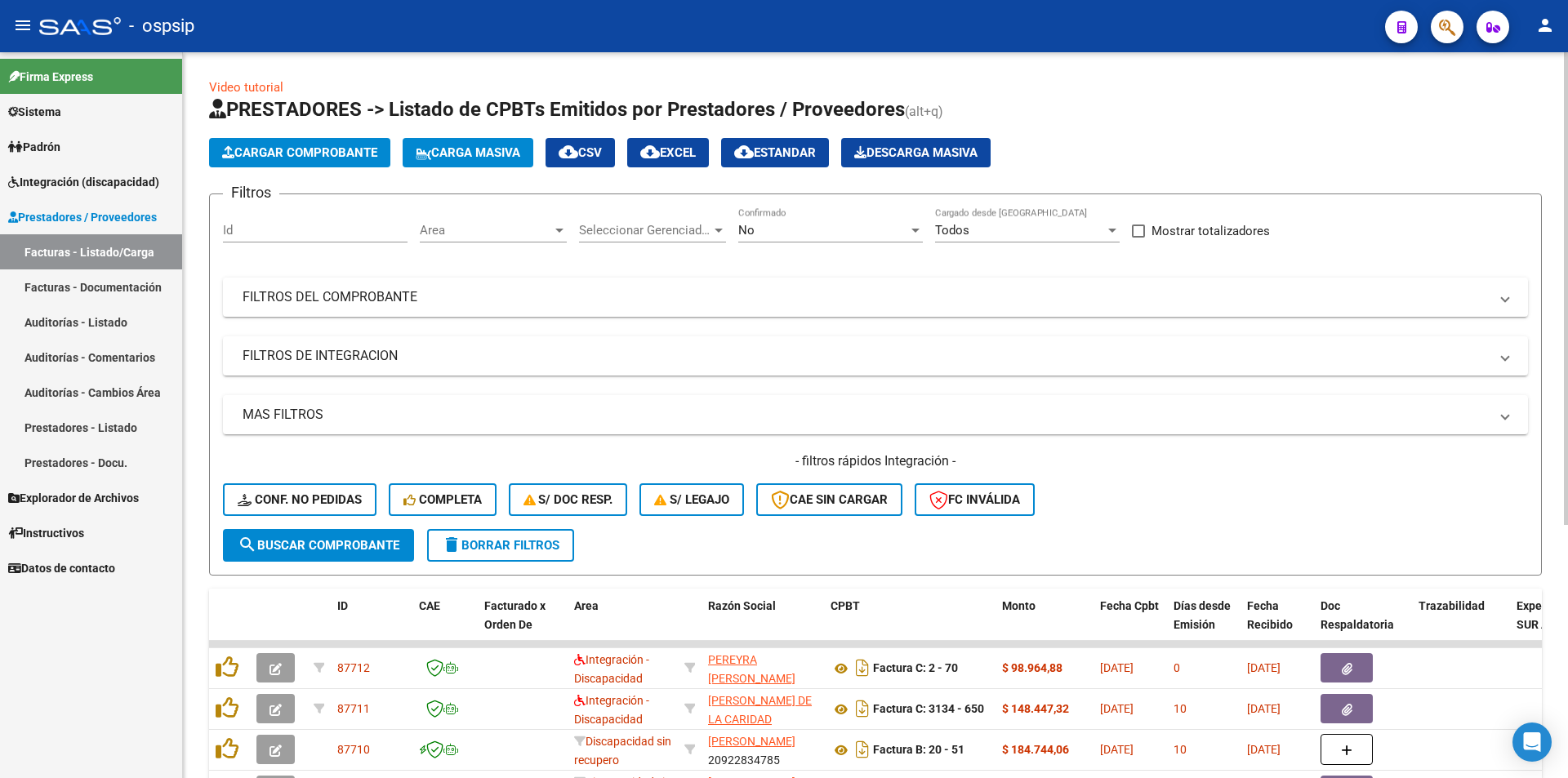
click at [751, 230] on span "No" at bounding box center [746, 230] width 16 height 15
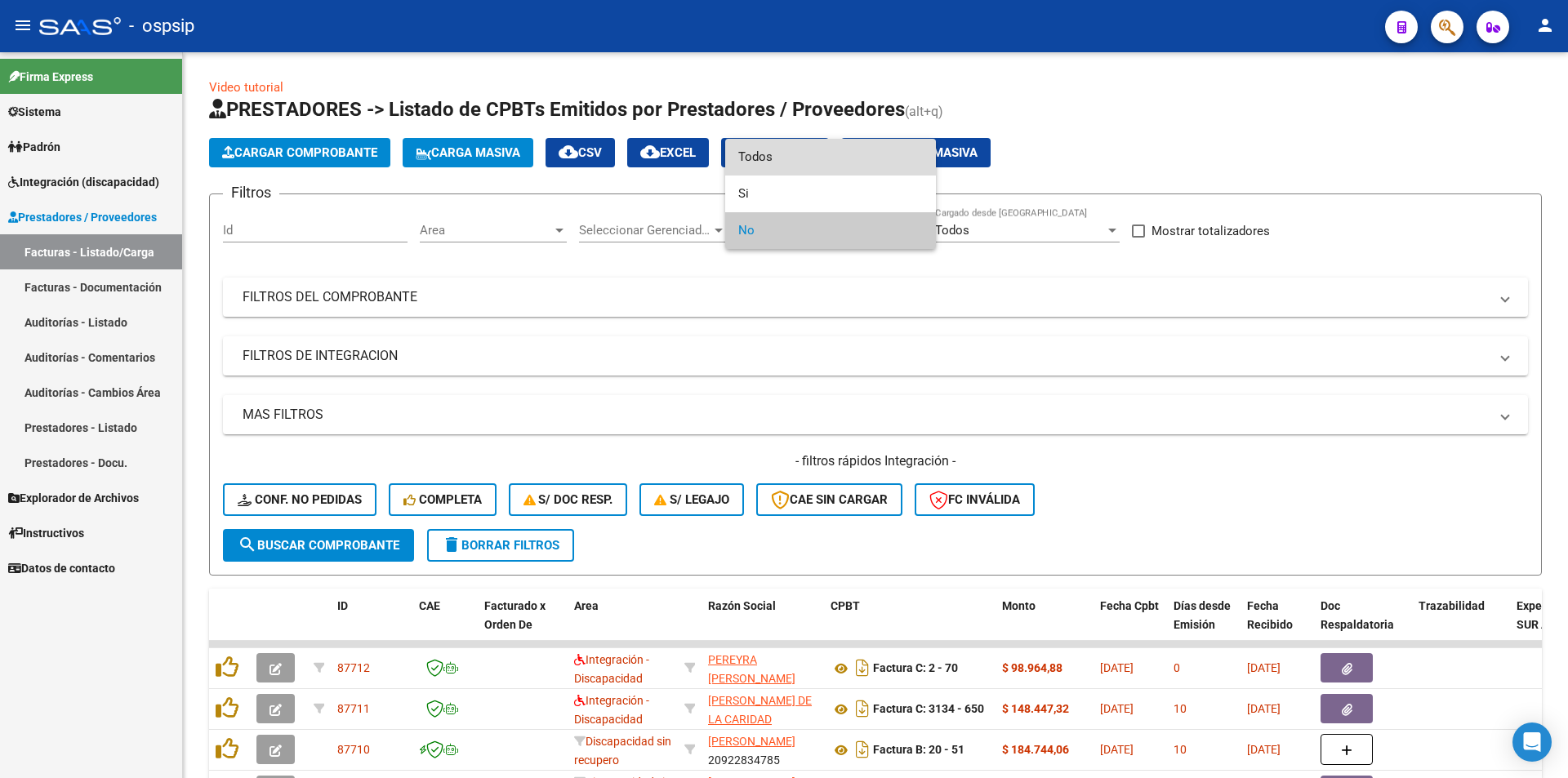
click at [765, 159] on span "Todos" at bounding box center [830, 156] width 185 height 37
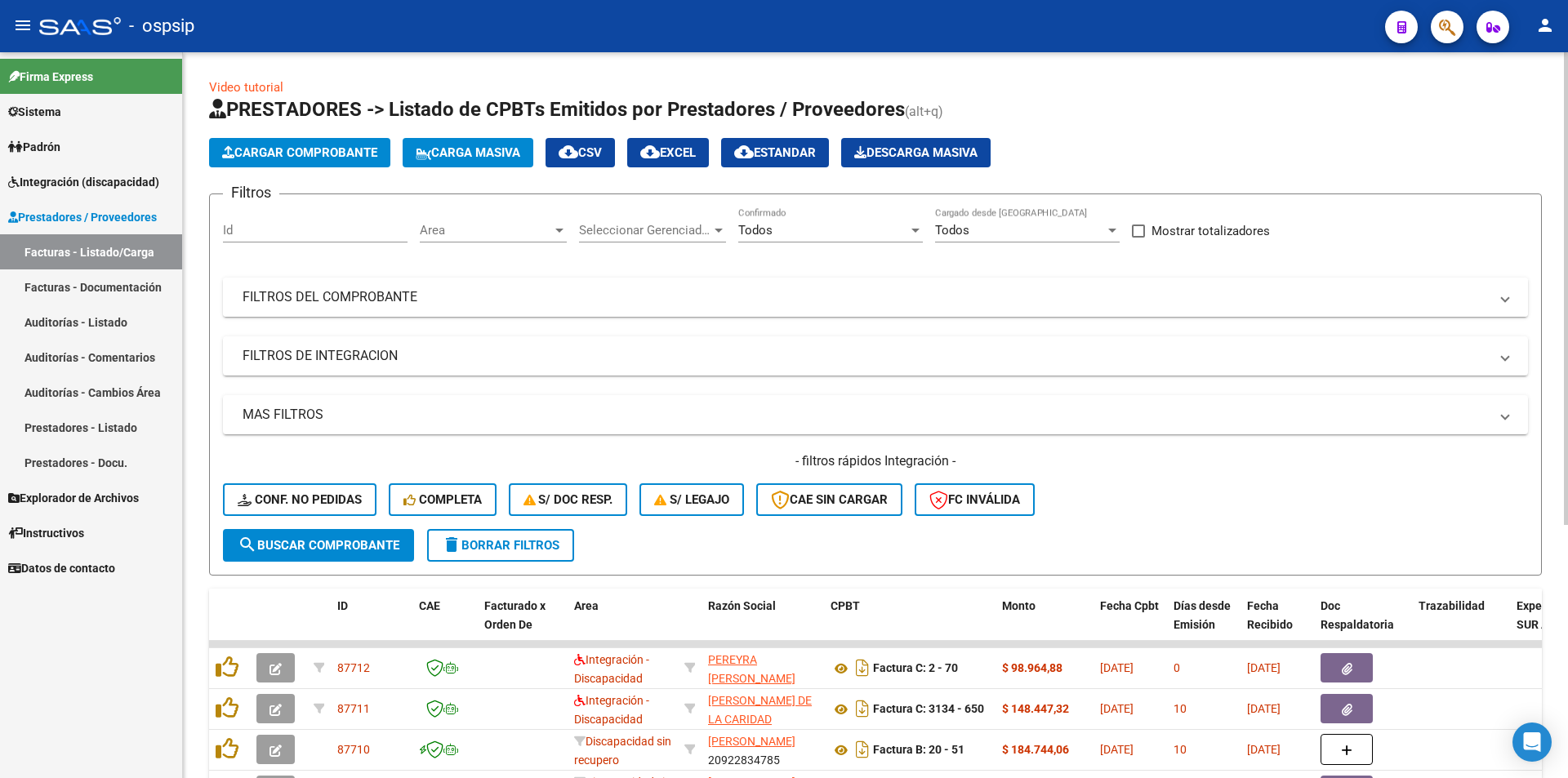
click at [423, 302] on mat-panel-title "FILTROS DEL COMPROBANTE" at bounding box center [865, 297] width 1246 height 18
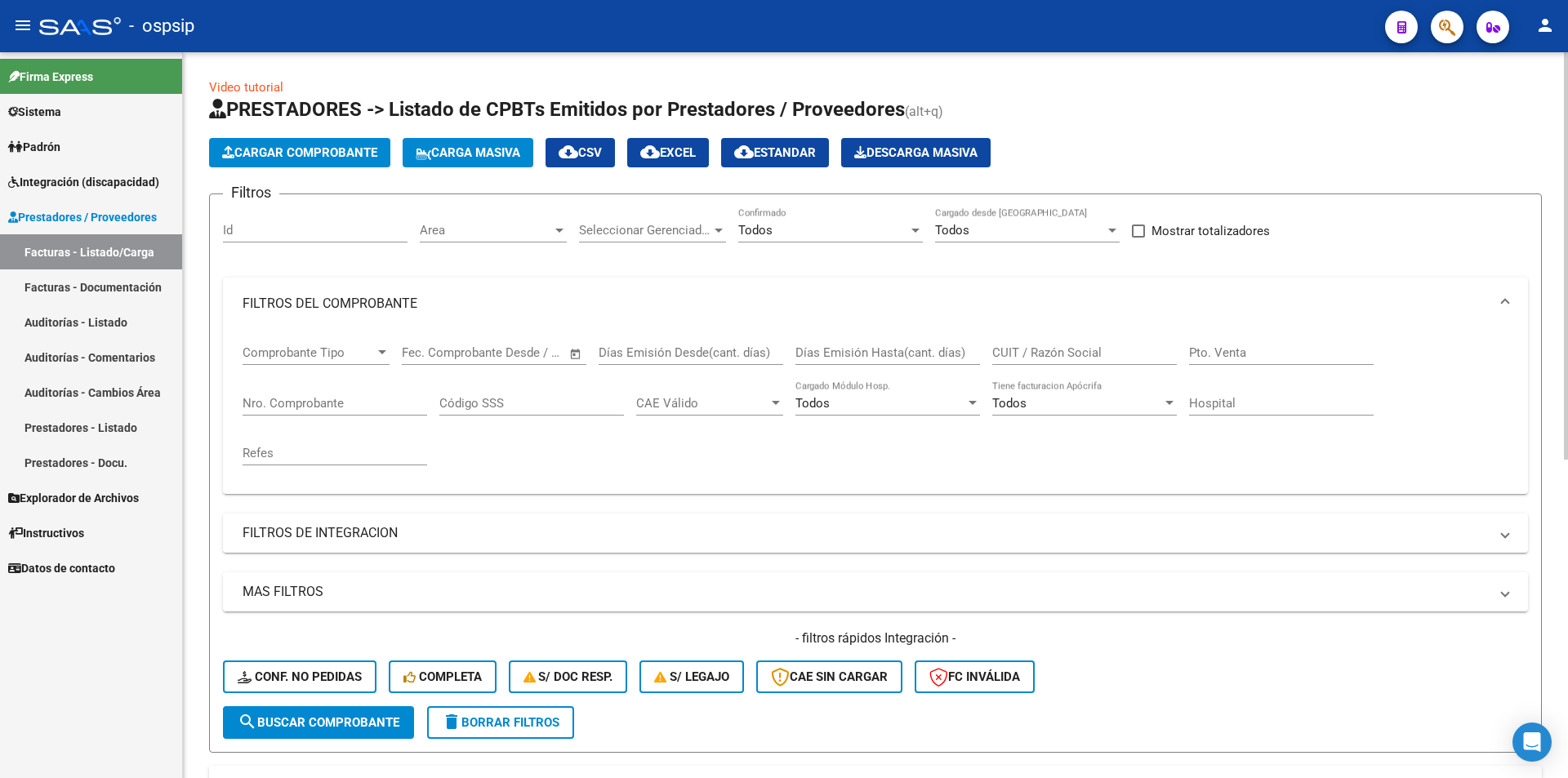
click at [368, 407] on input "Nro. Comprobante" at bounding box center [335, 403] width 185 height 15
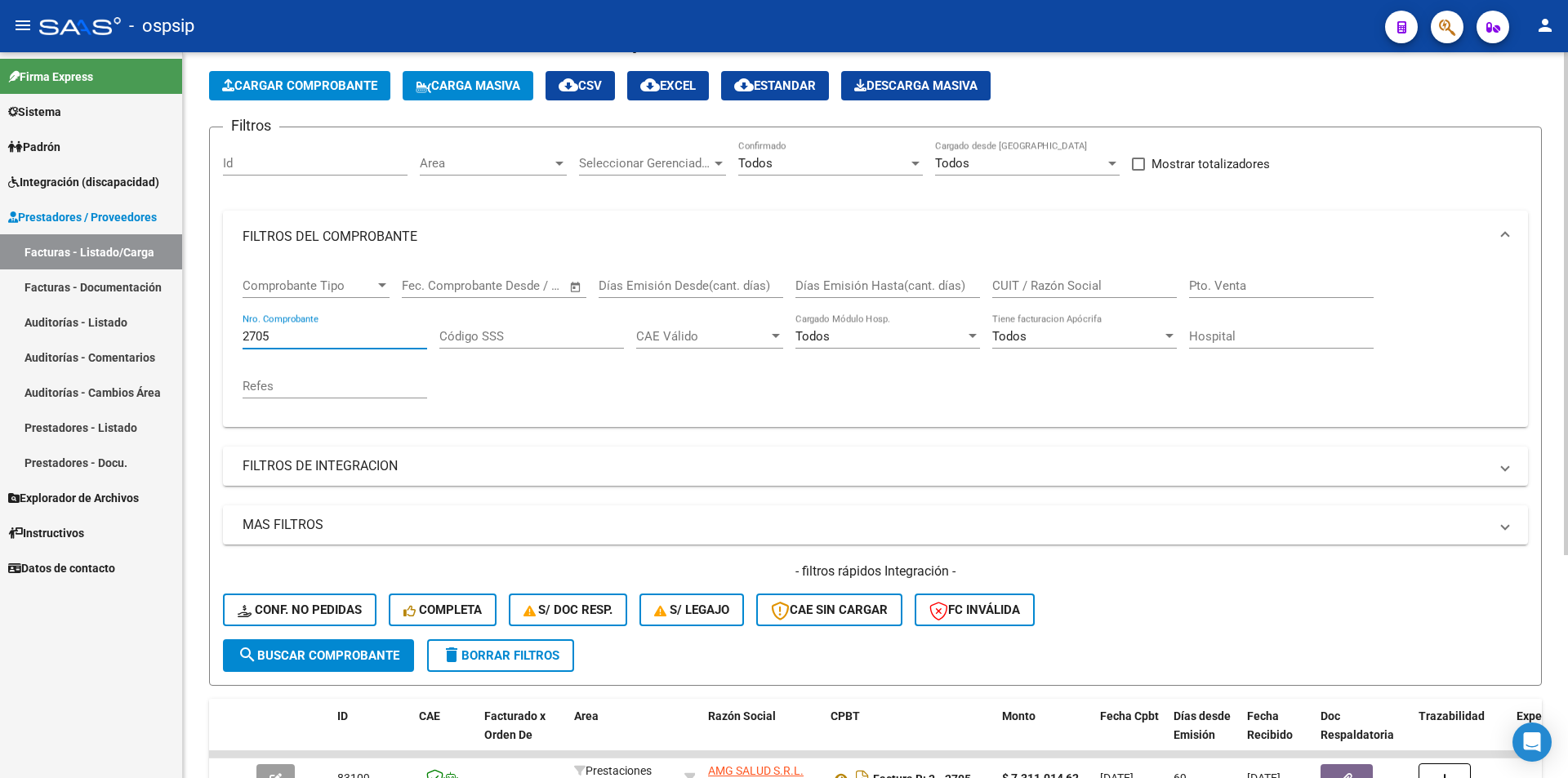
scroll to position [245, 0]
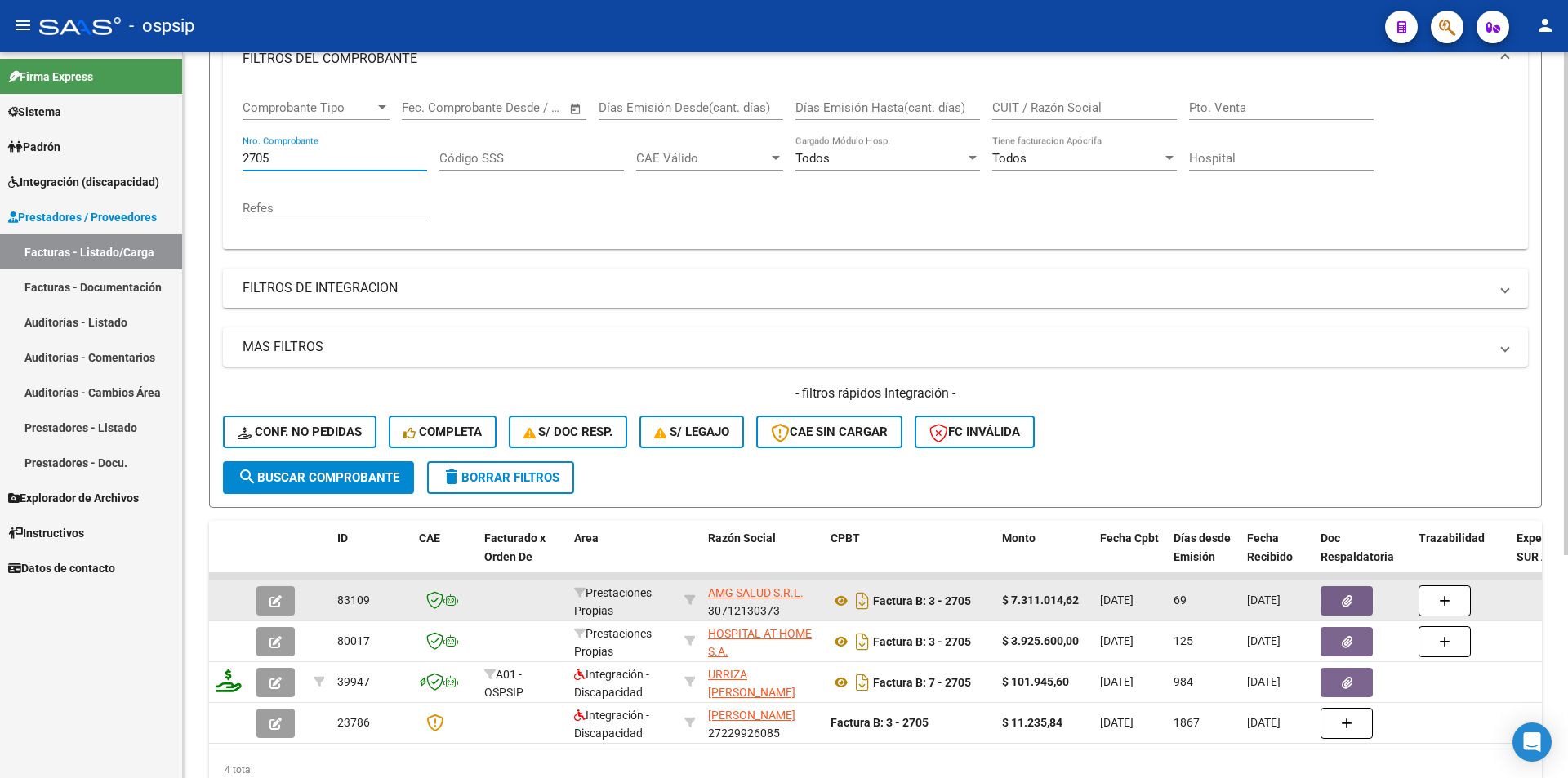
type input "2705"
click at [276, 608] on button "button" at bounding box center [275, 601] width 39 height 29
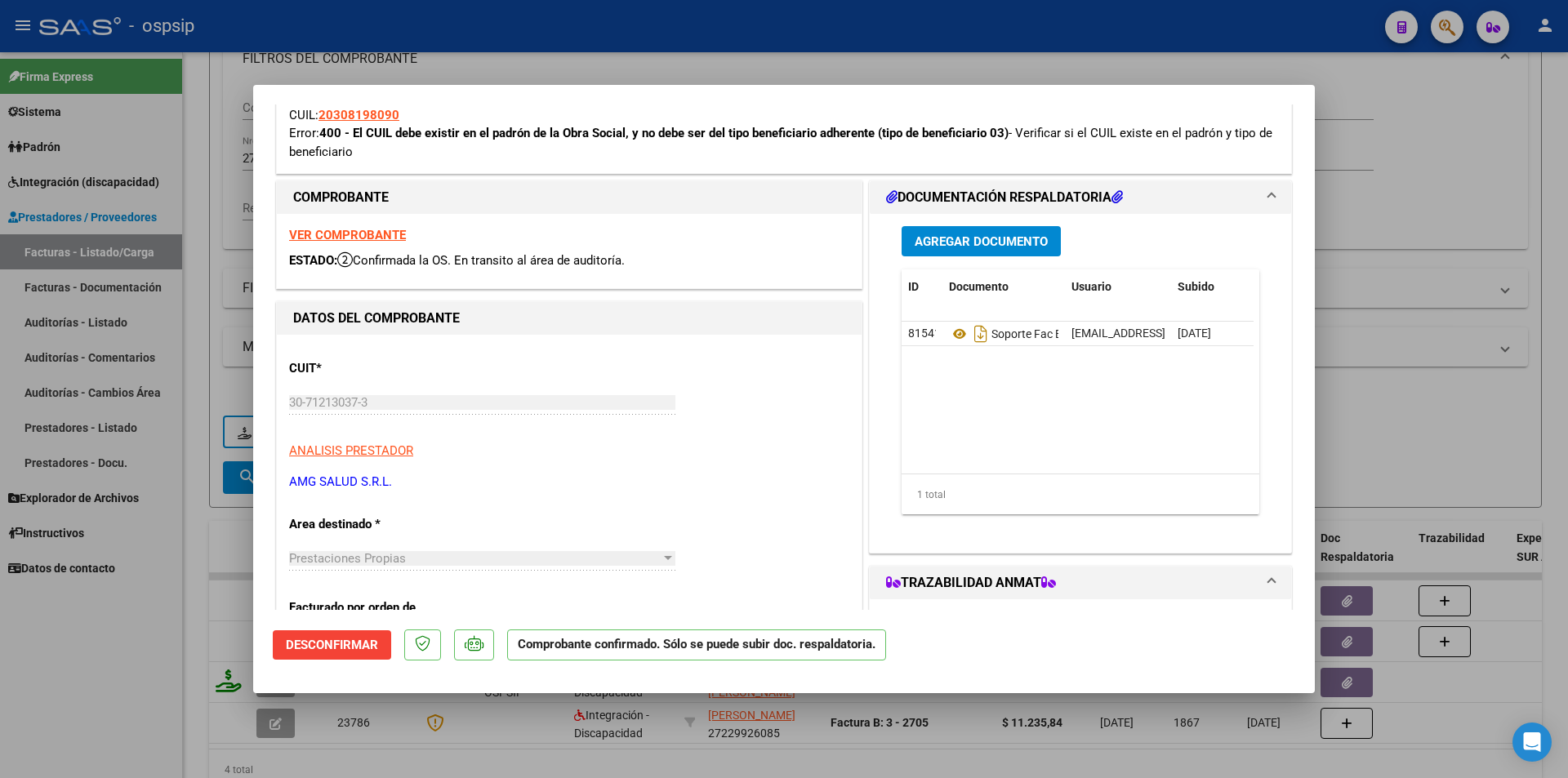
scroll to position [408, 0]
click at [356, 648] on span "Desconfirmar" at bounding box center [331, 645] width 92 height 15
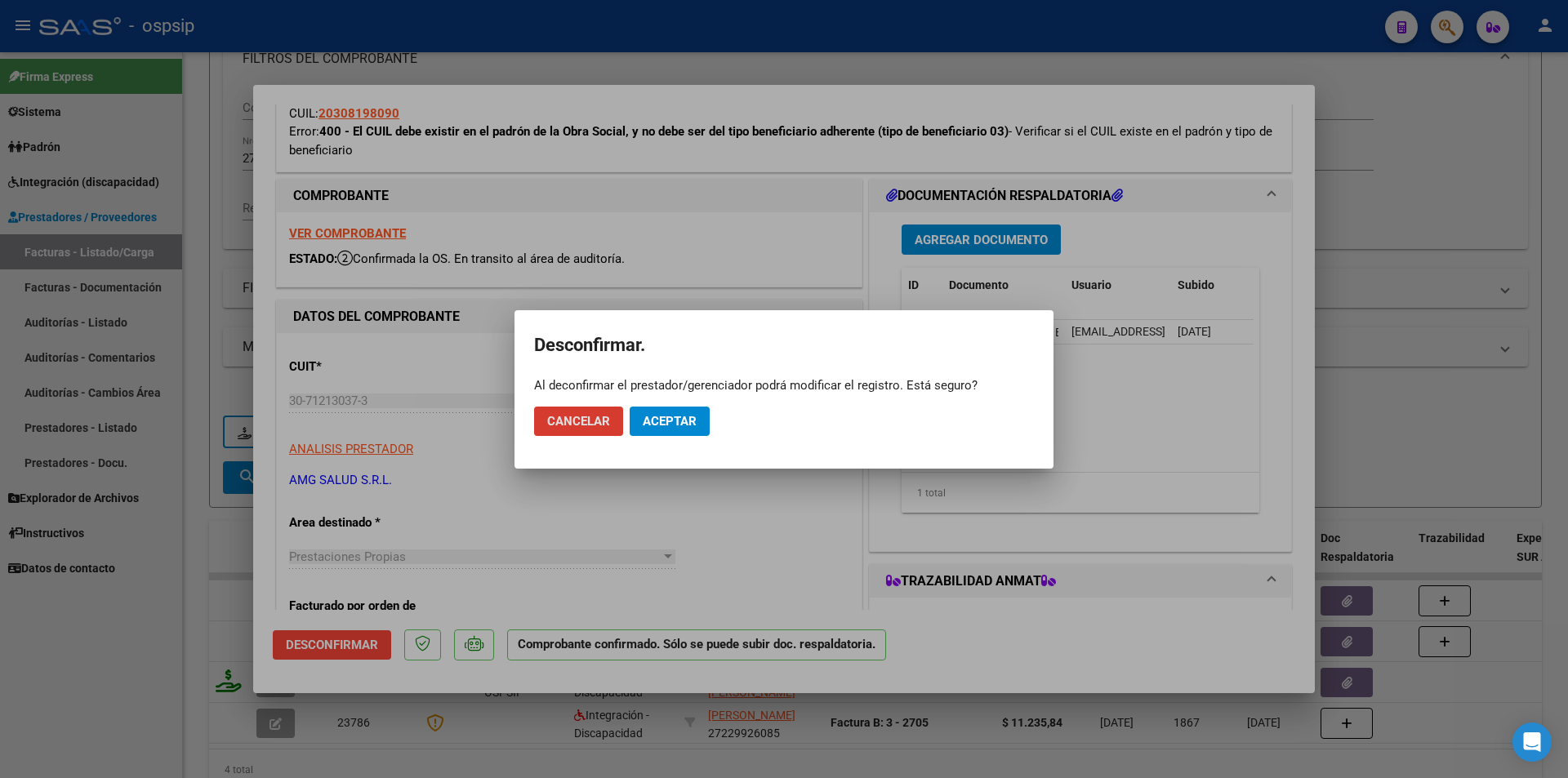
click at [672, 426] on span "Aceptar" at bounding box center [669, 420] width 54 height 15
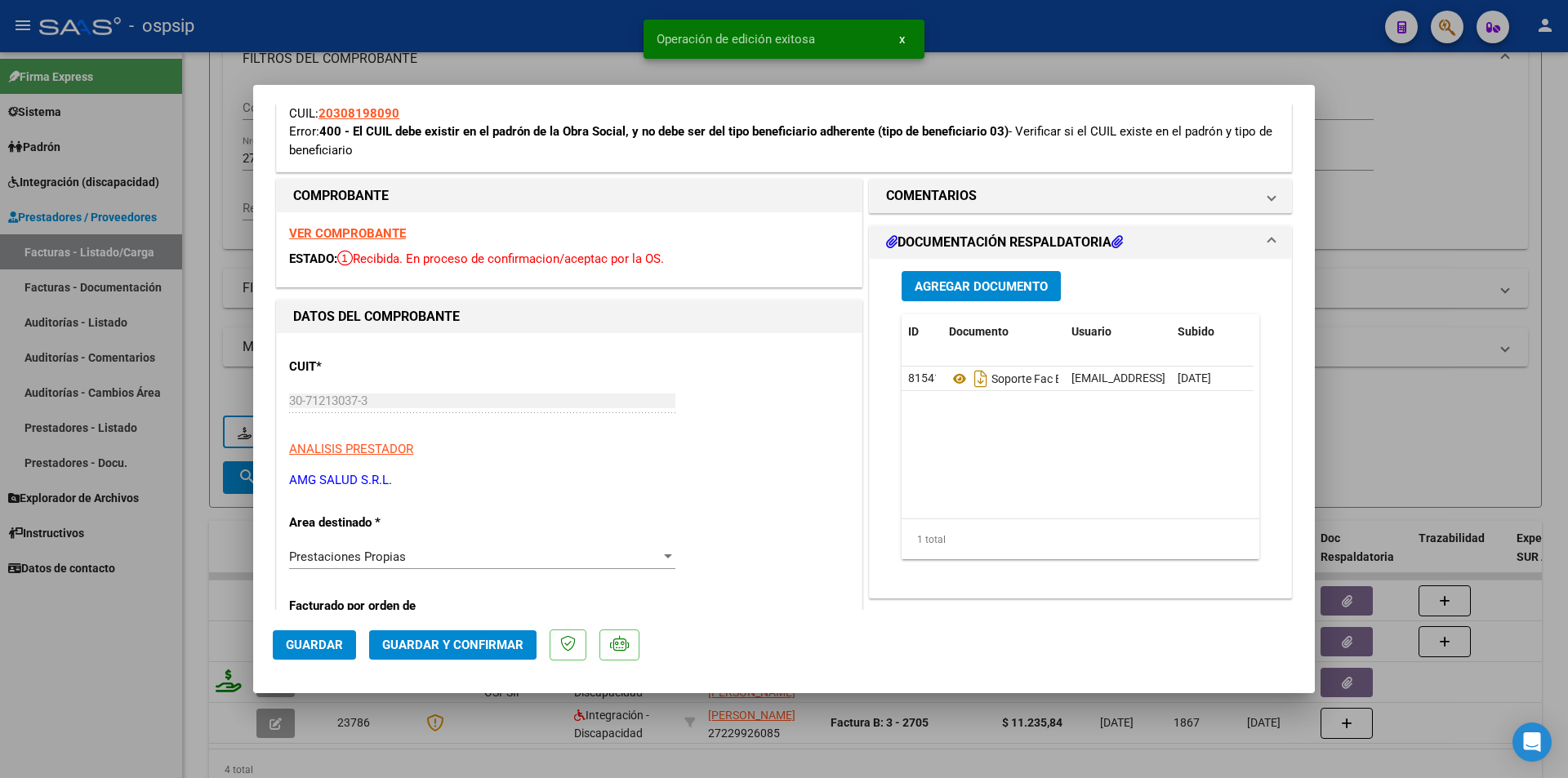
click at [474, 561] on div "Prestaciones Propias" at bounding box center [475, 556] width 372 height 15
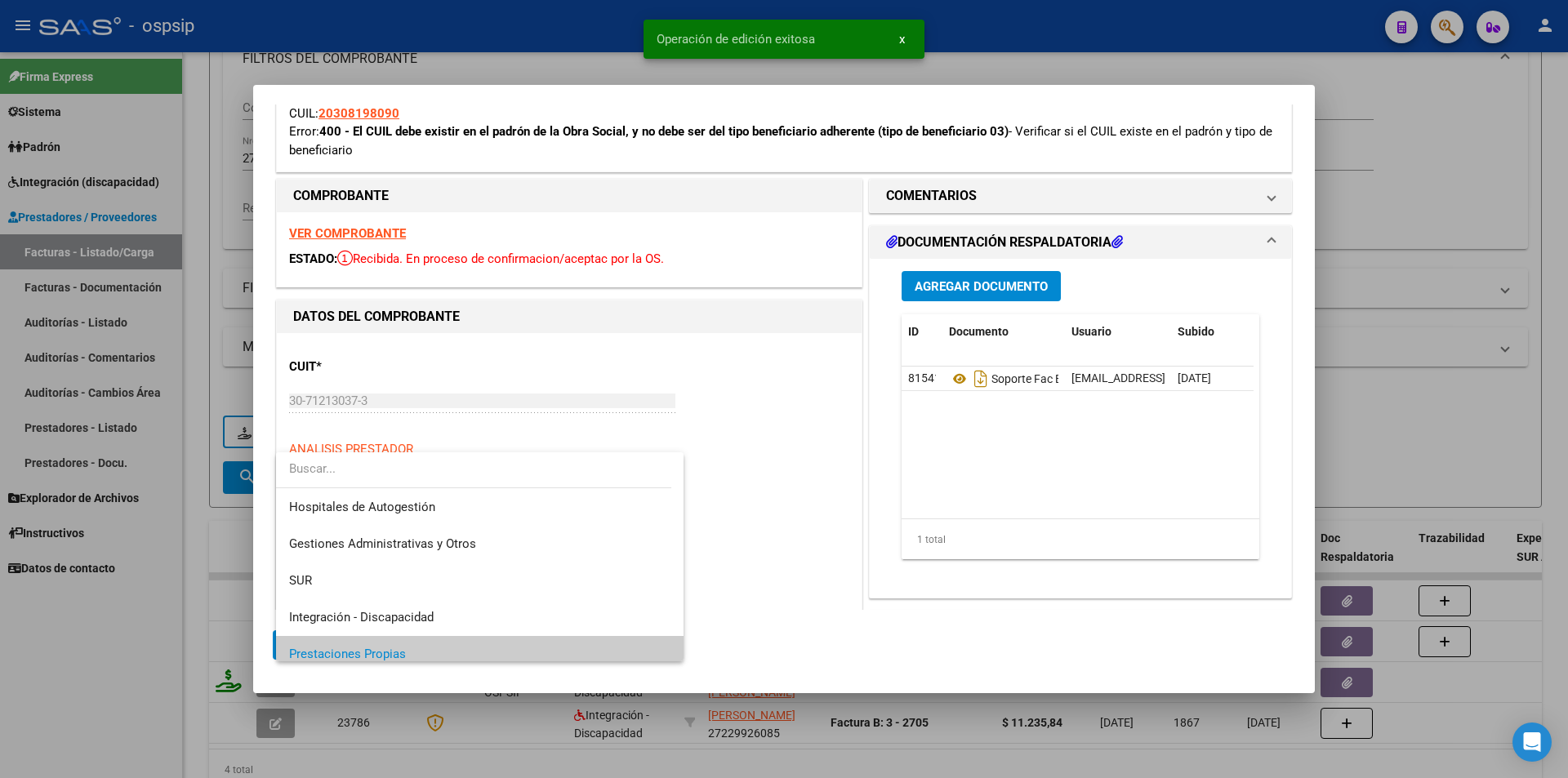
scroll to position [98, 0]
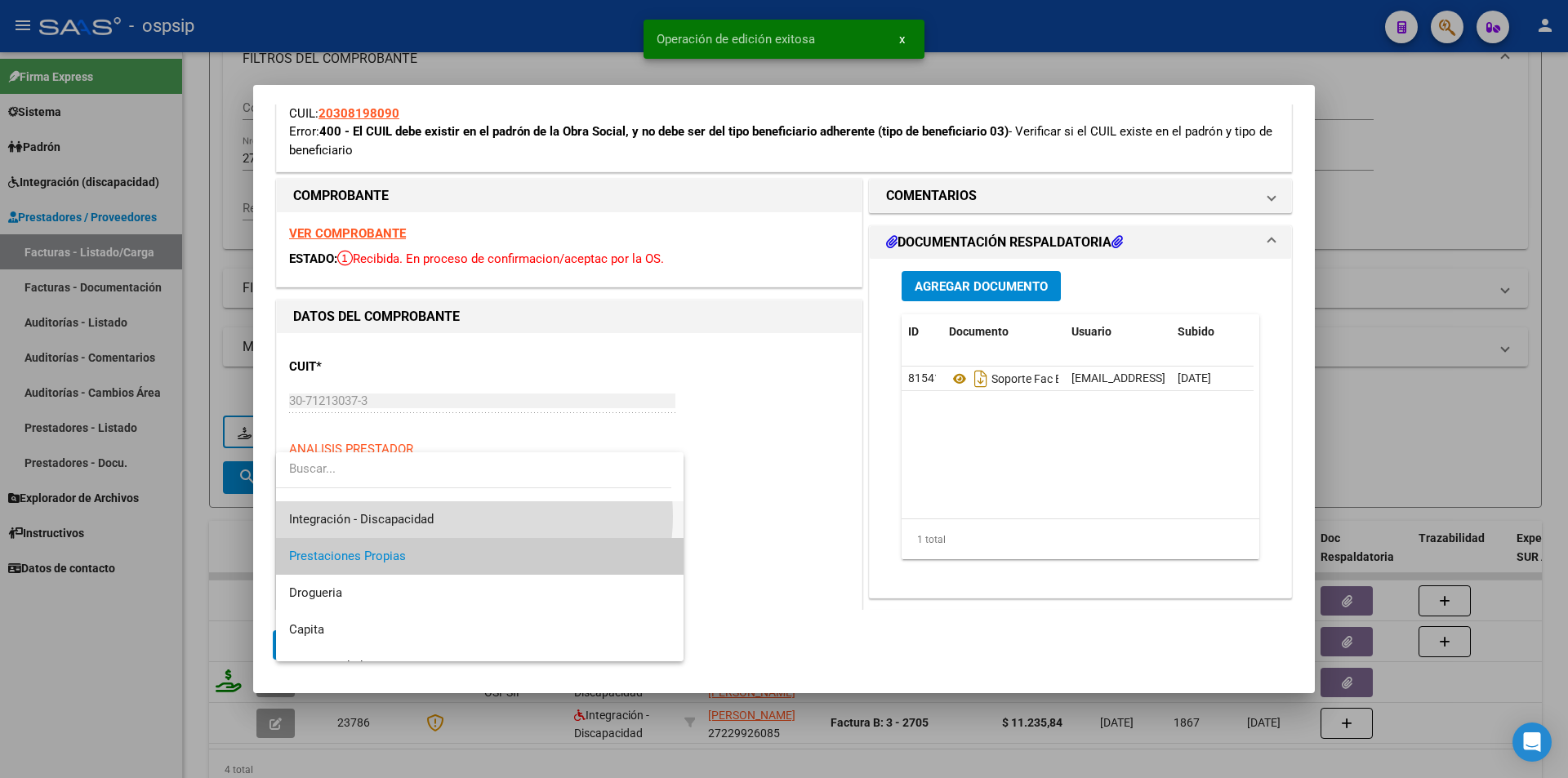
click at [464, 516] on span "Integración - Discapacidad" at bounding box center [479, 519] width 381 height 37
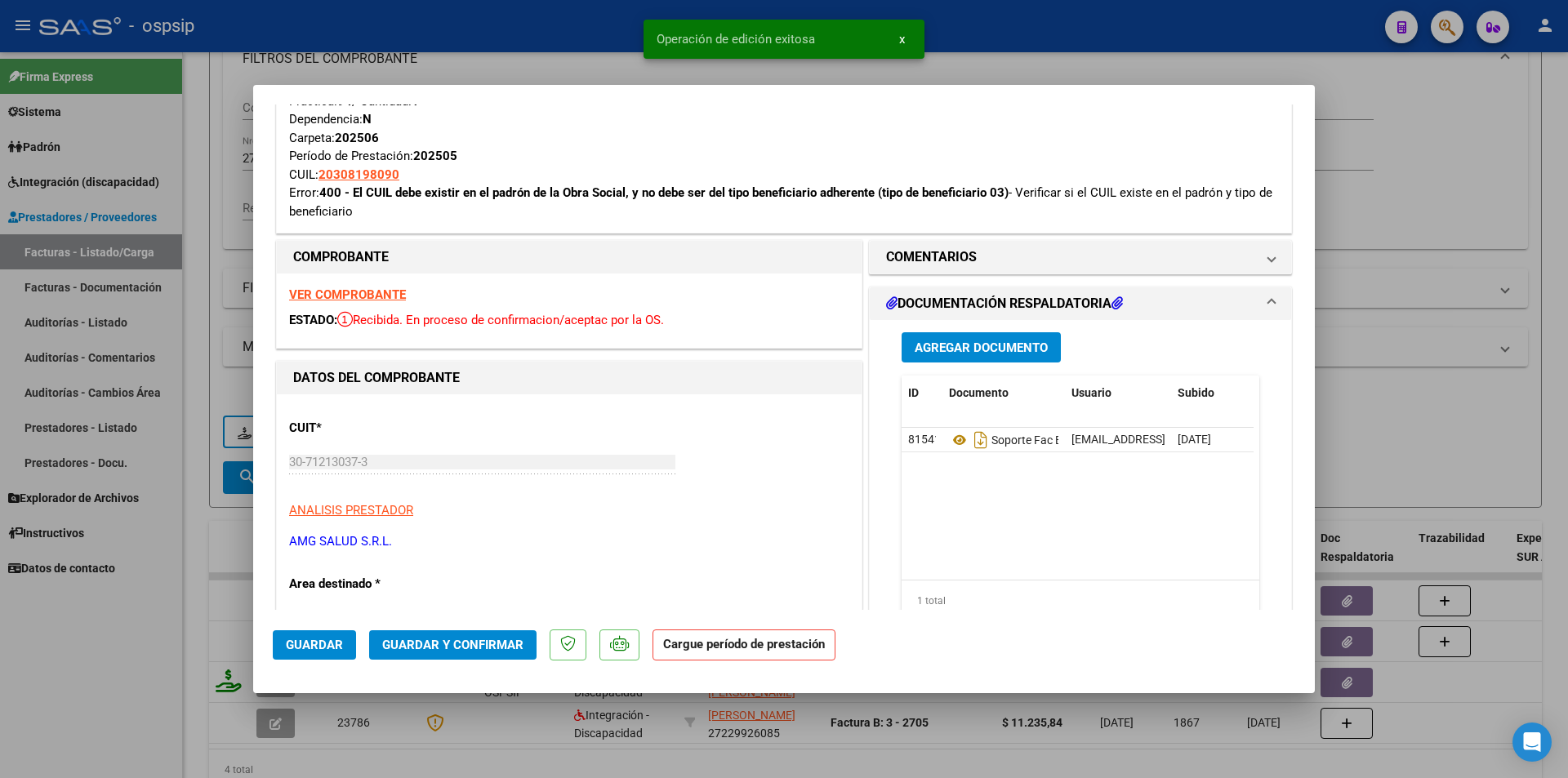
scroll to position [163, 0]
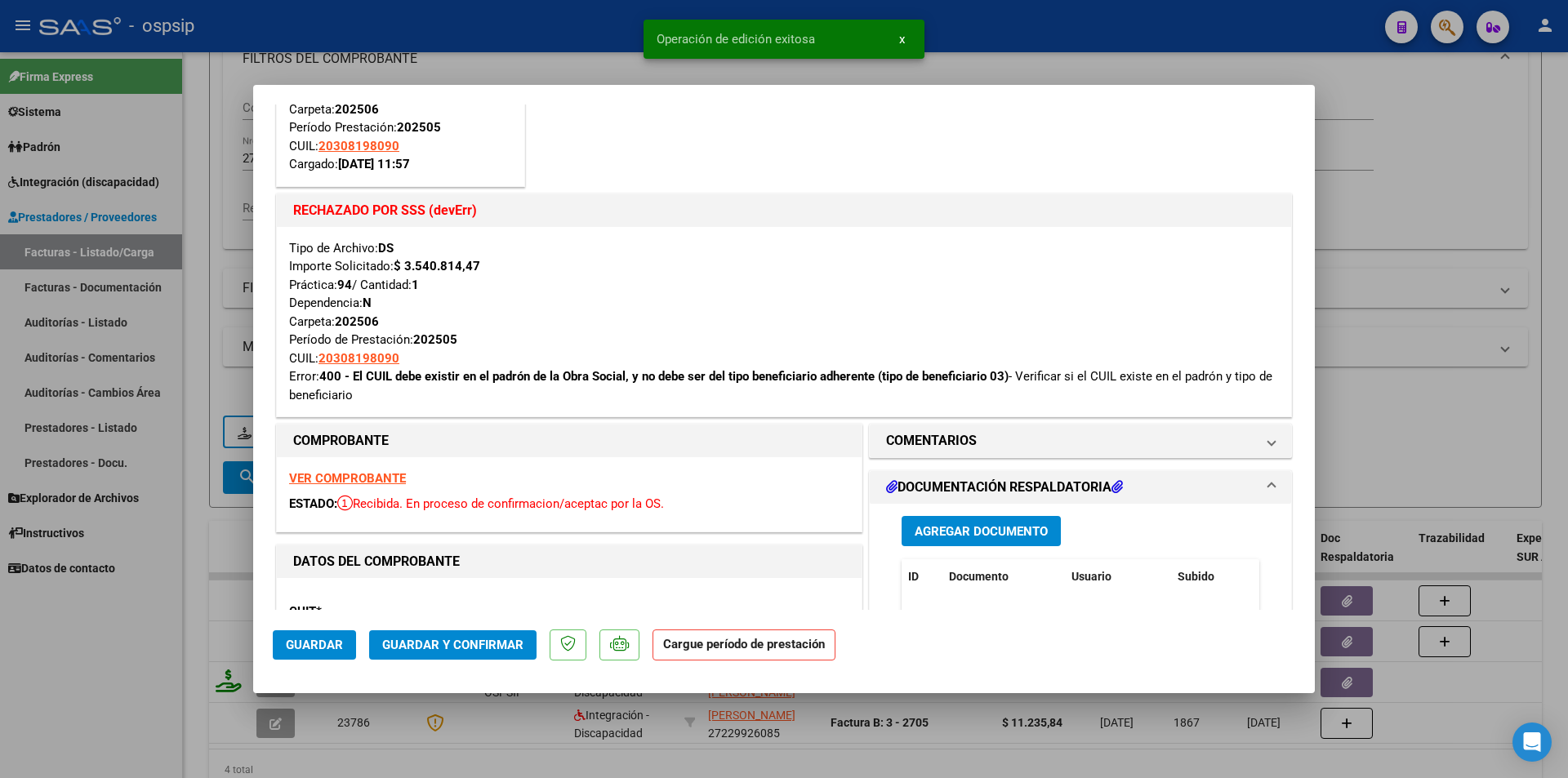
click at [385, 475] on strong "VER COMPROBANTE" at bounding box center [347, 478] width 117 height 15
click at [363, 464] on div "VER COMPROBANTE ESTADO: Recibida. En proceso de confirmacion/aceptac por la OS." at bounding box center [569, 494] width 585 height 74
click at [366, 482] on strong "VER COMPROBANTE" at bounding box center [347, 478] width 117 height 15
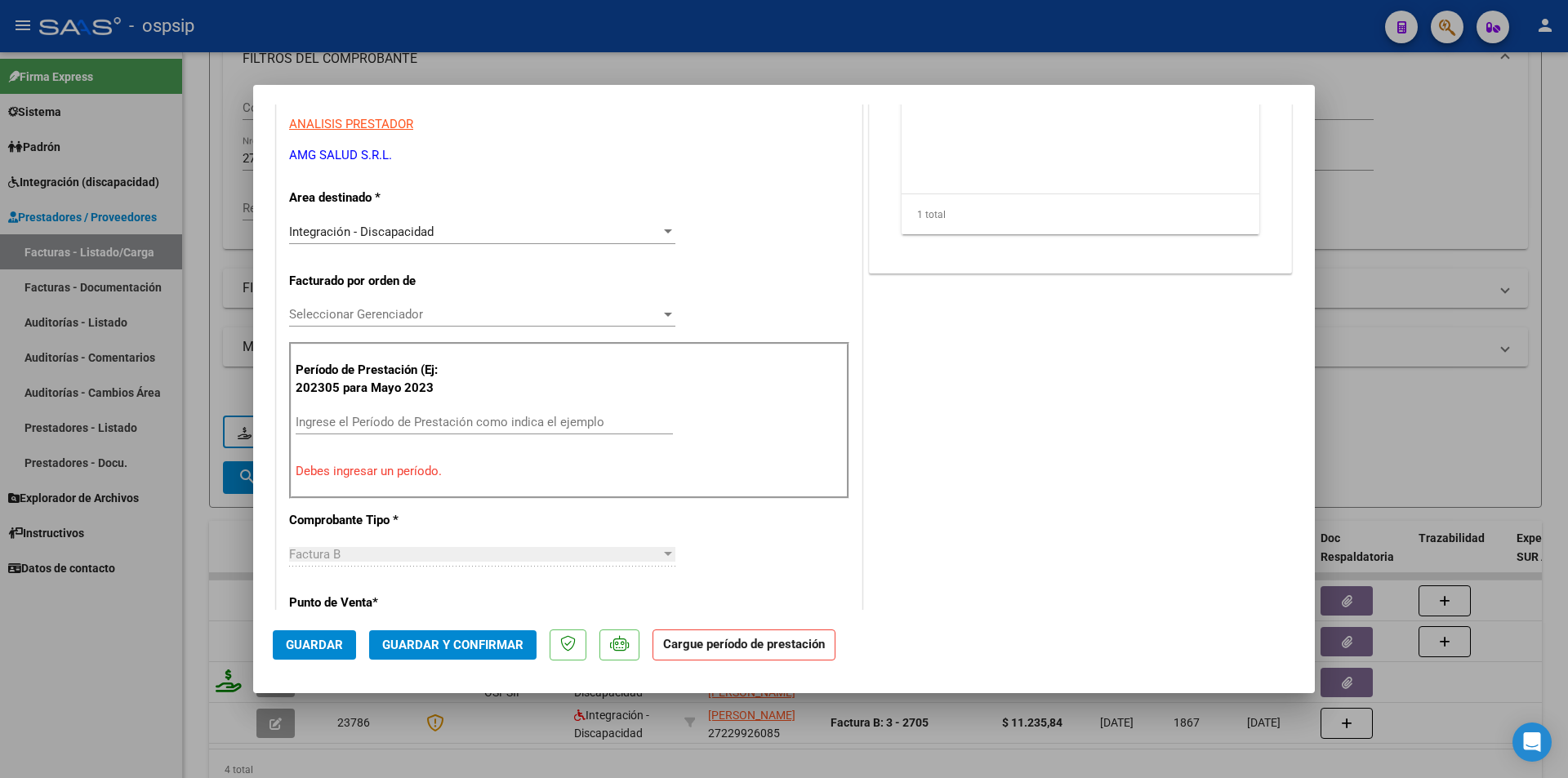
scroll to position [735, 0]
click at [369, 424] on input "Ingrese el Período de Prestación como indica el ejemplo" at bounding box center [484, 420] width 378 height 15
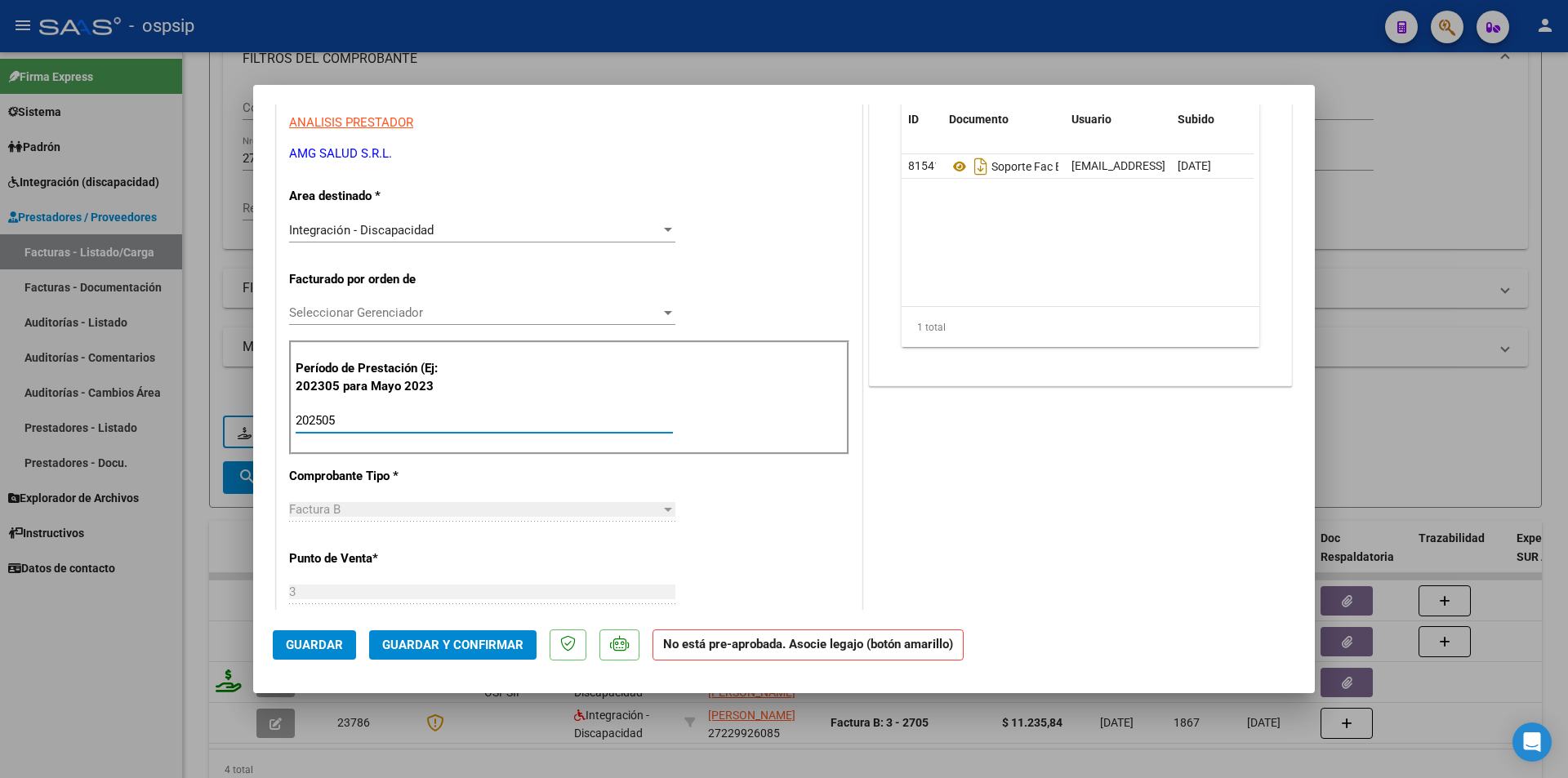
type input "202505"
click at [326, 647] on span "Guardar" at bounding box center [314, 645] width 57 height 15
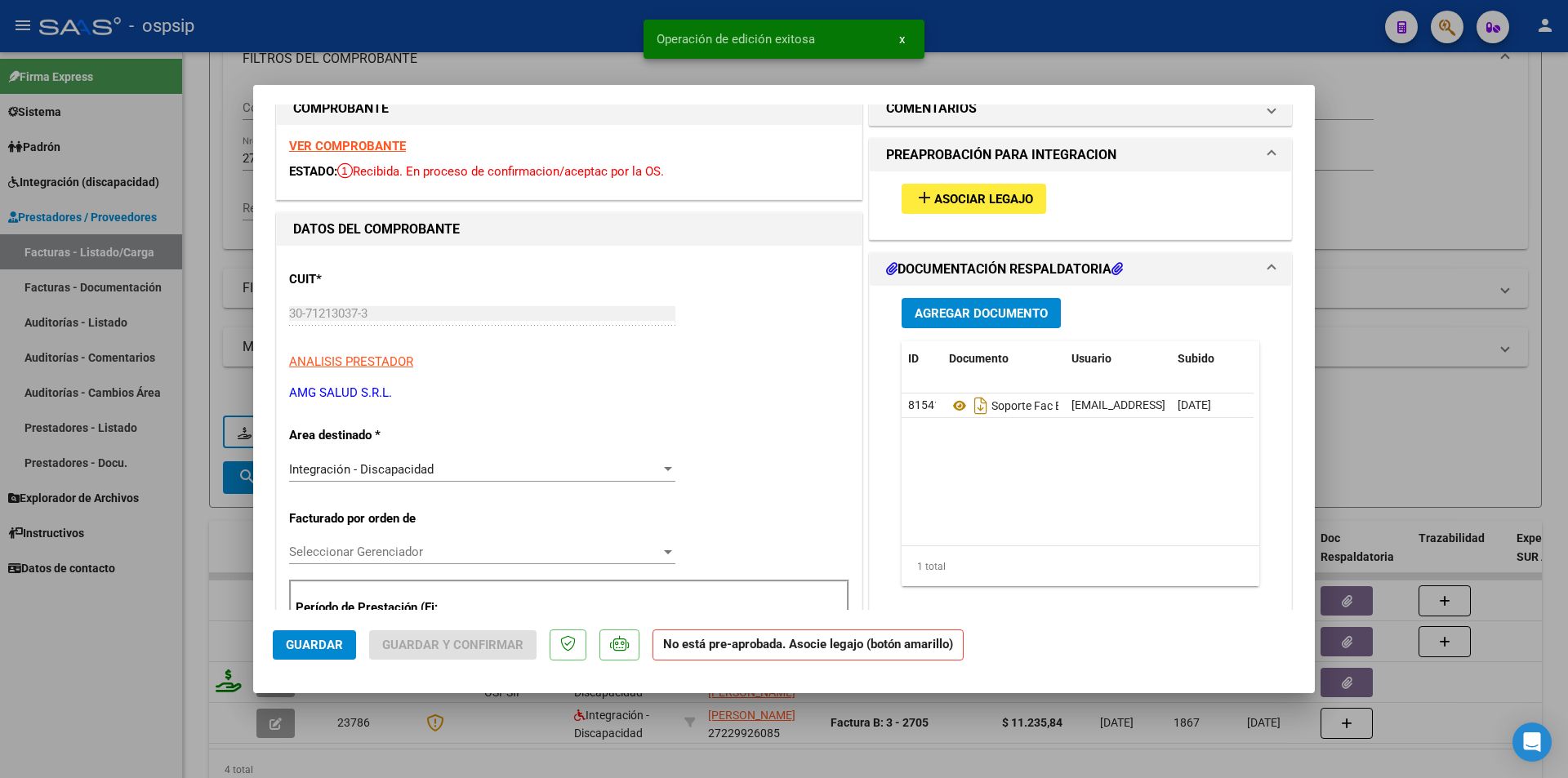
scroll to position [490, 0]
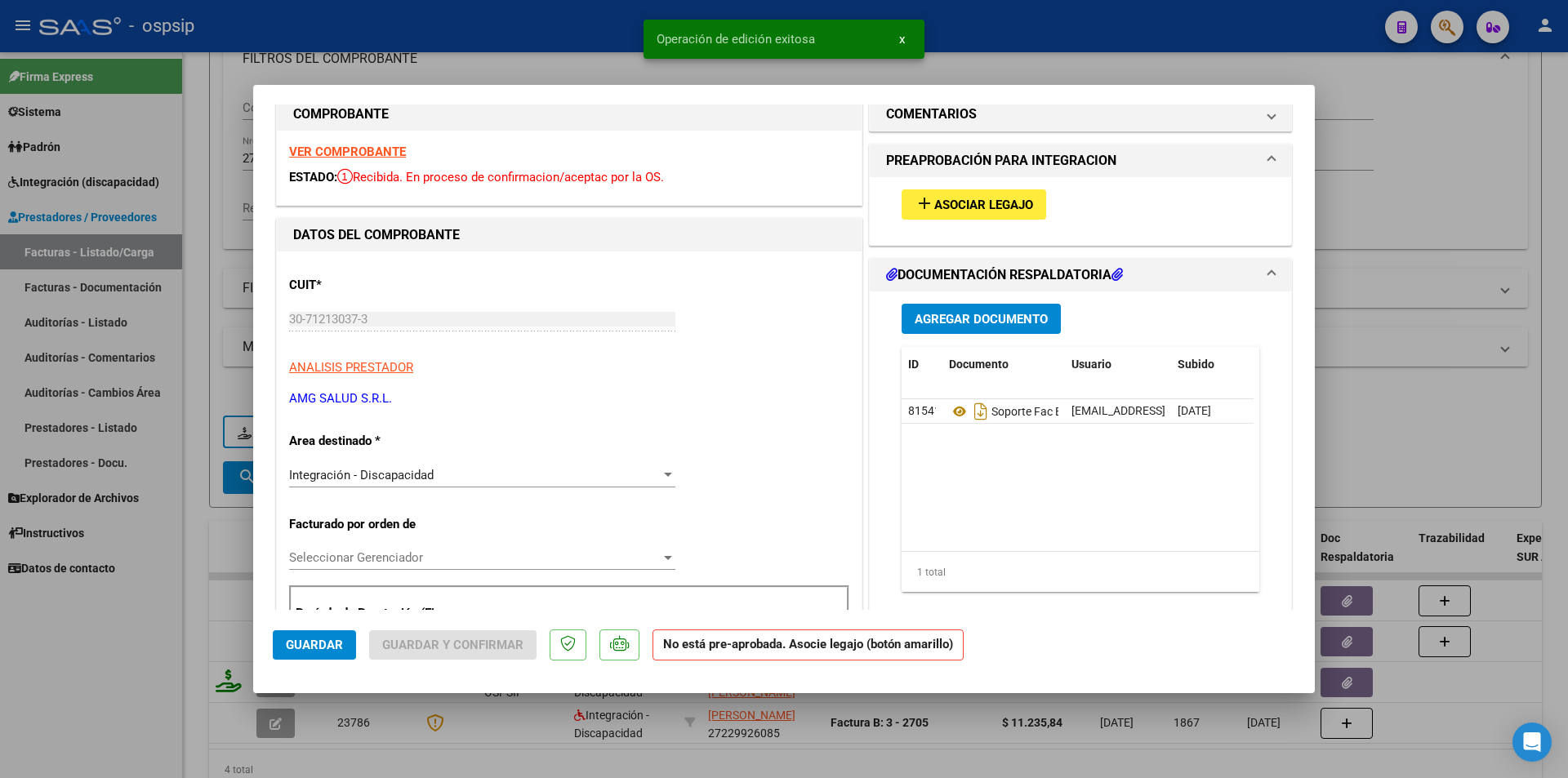
click at [934, 204] on span "Asociar Legajo" at bounding box center [983, 205] width 99 height 15
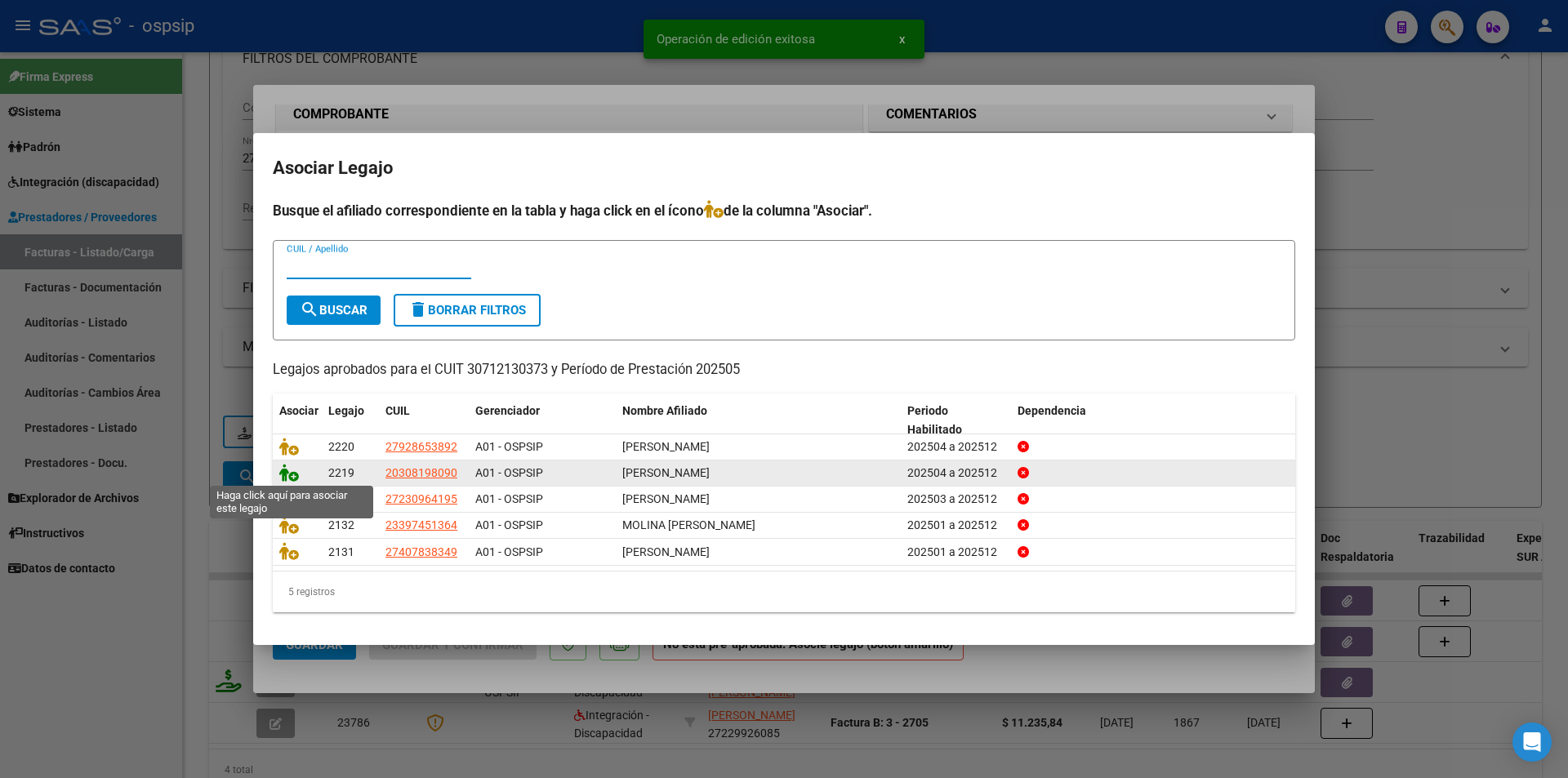
click at [281, 476] on icon at bounding box center [289, 472] width 20 height 18
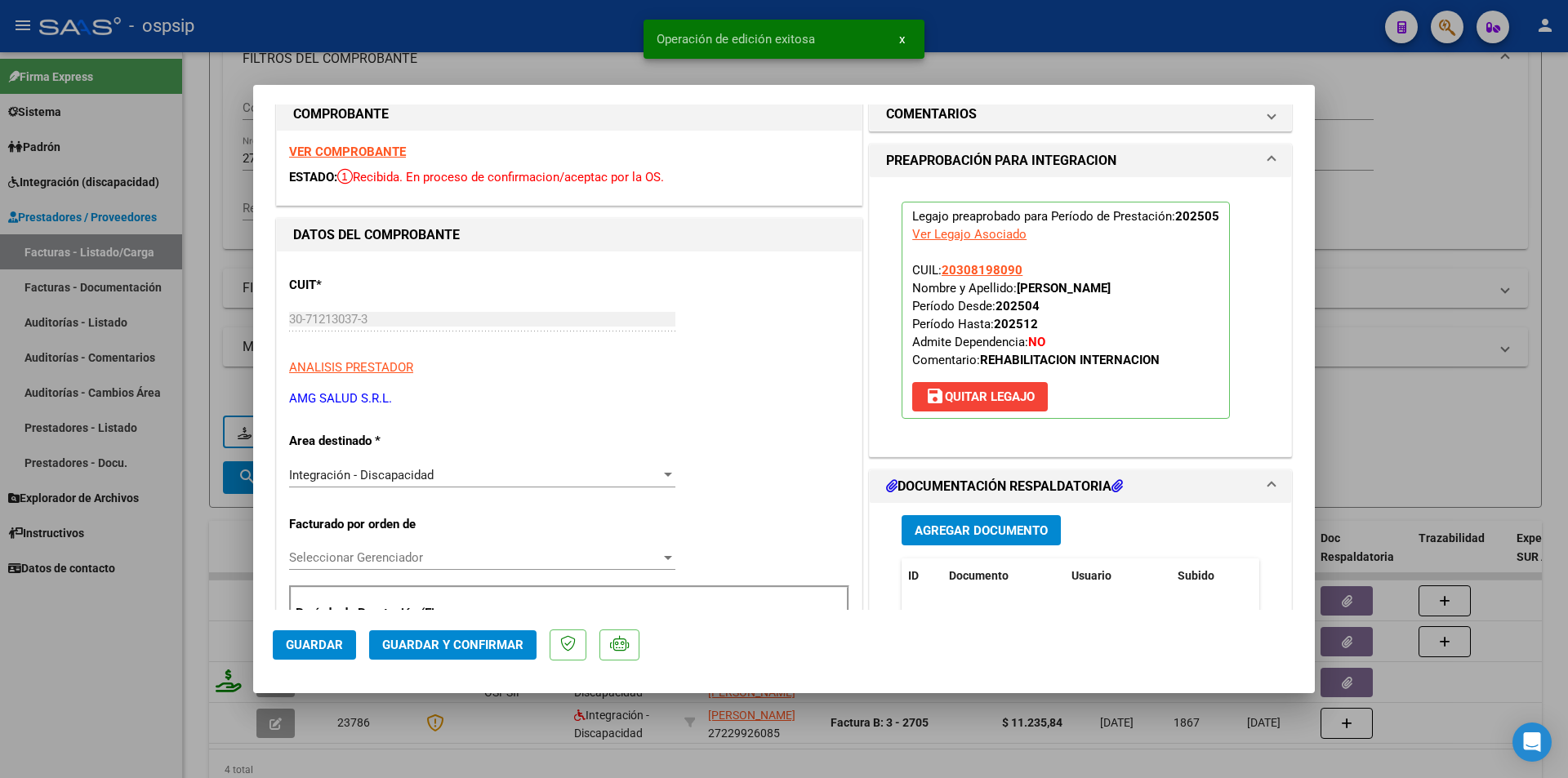
click at [389, 644] on span "Guardar y Confirmar" at bounding box center [452, 645] width 141 height 15
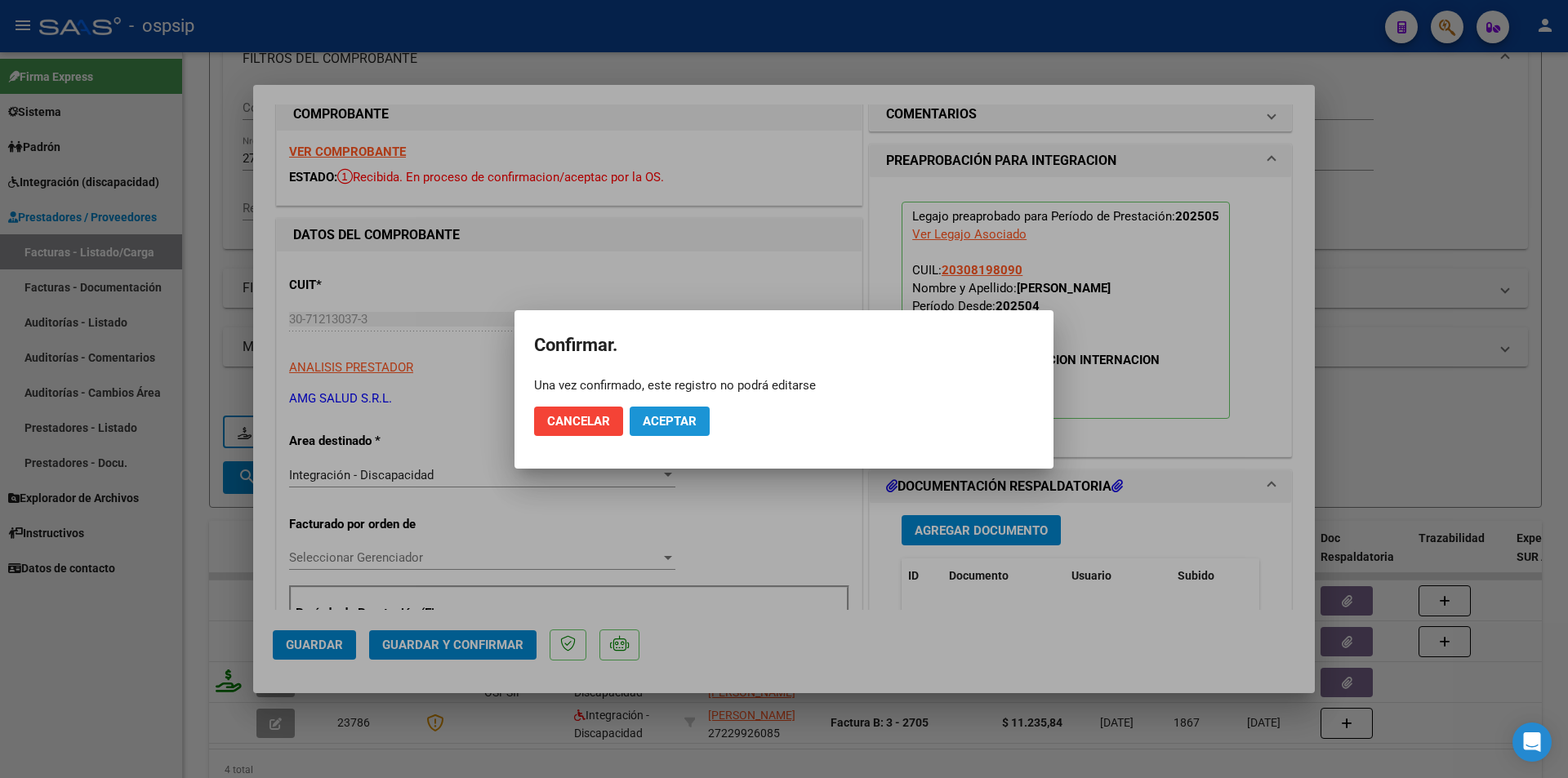
click at [687, 417] on span "Aceptar" at bounding box center [669, 420] width 54 height 15
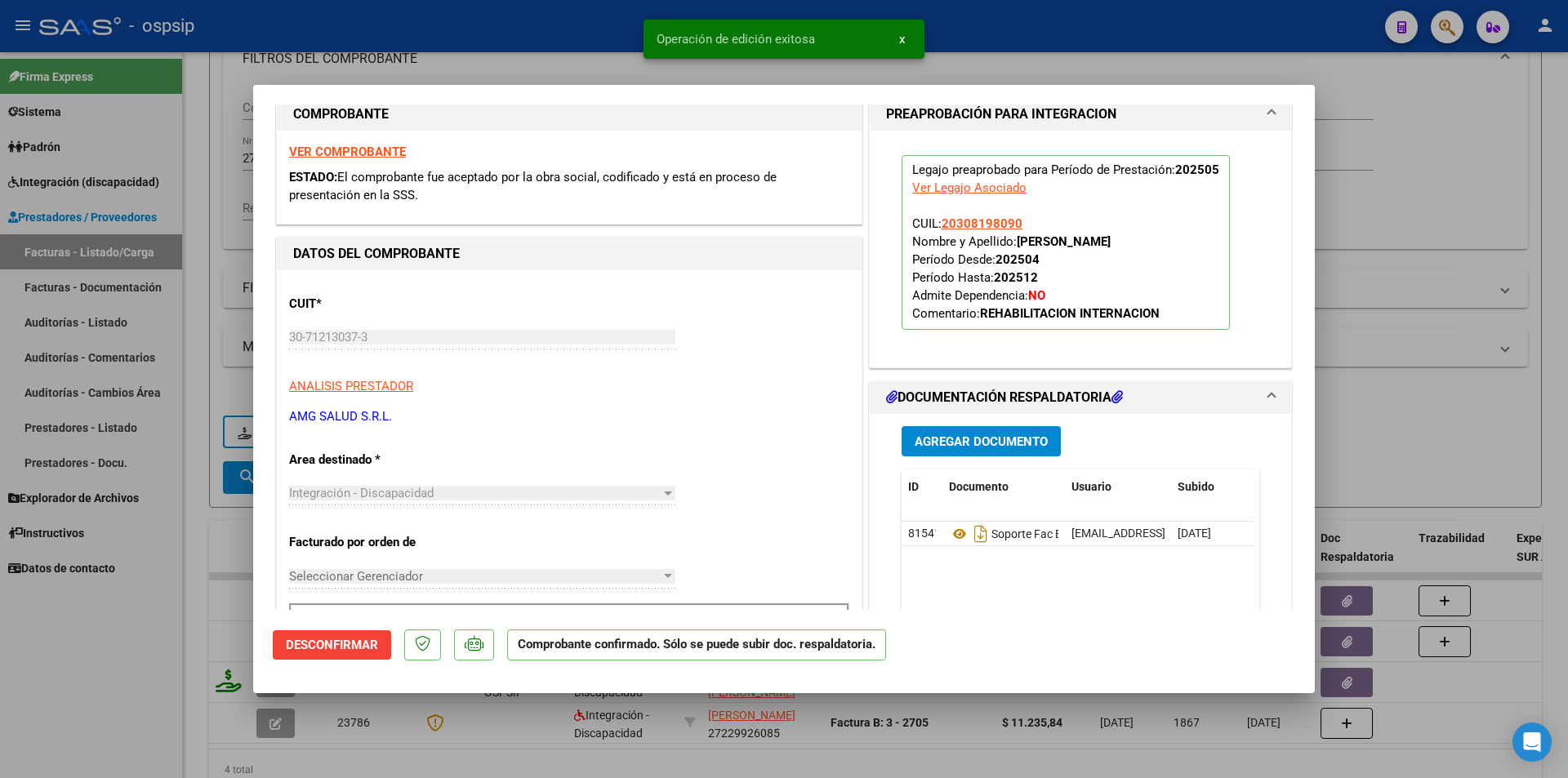
click at [168, 659] on div at bounding box center [784, 389] width 1568 height 778
type input "$ 0,00"
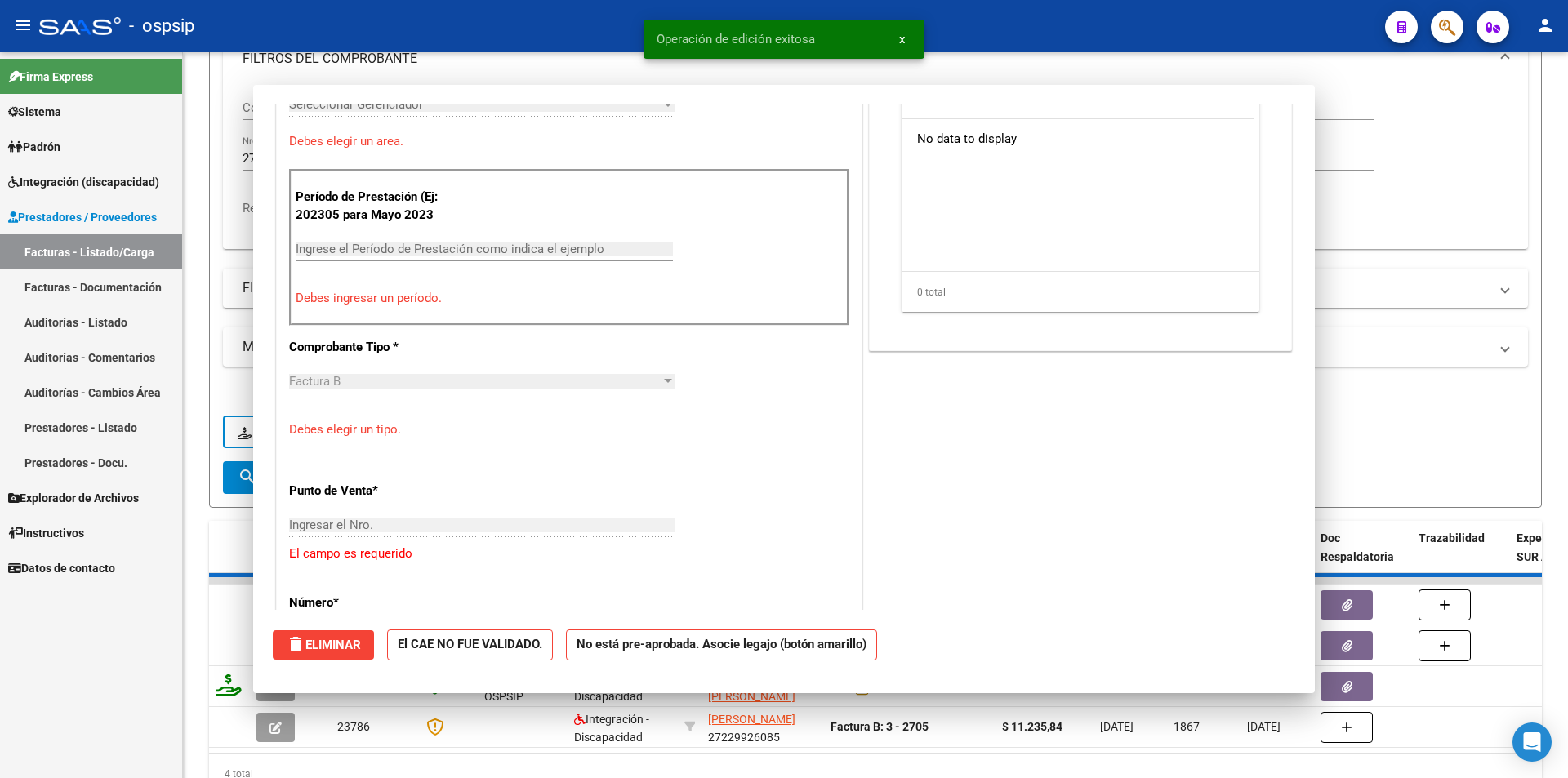
scroll to position [0, 0]
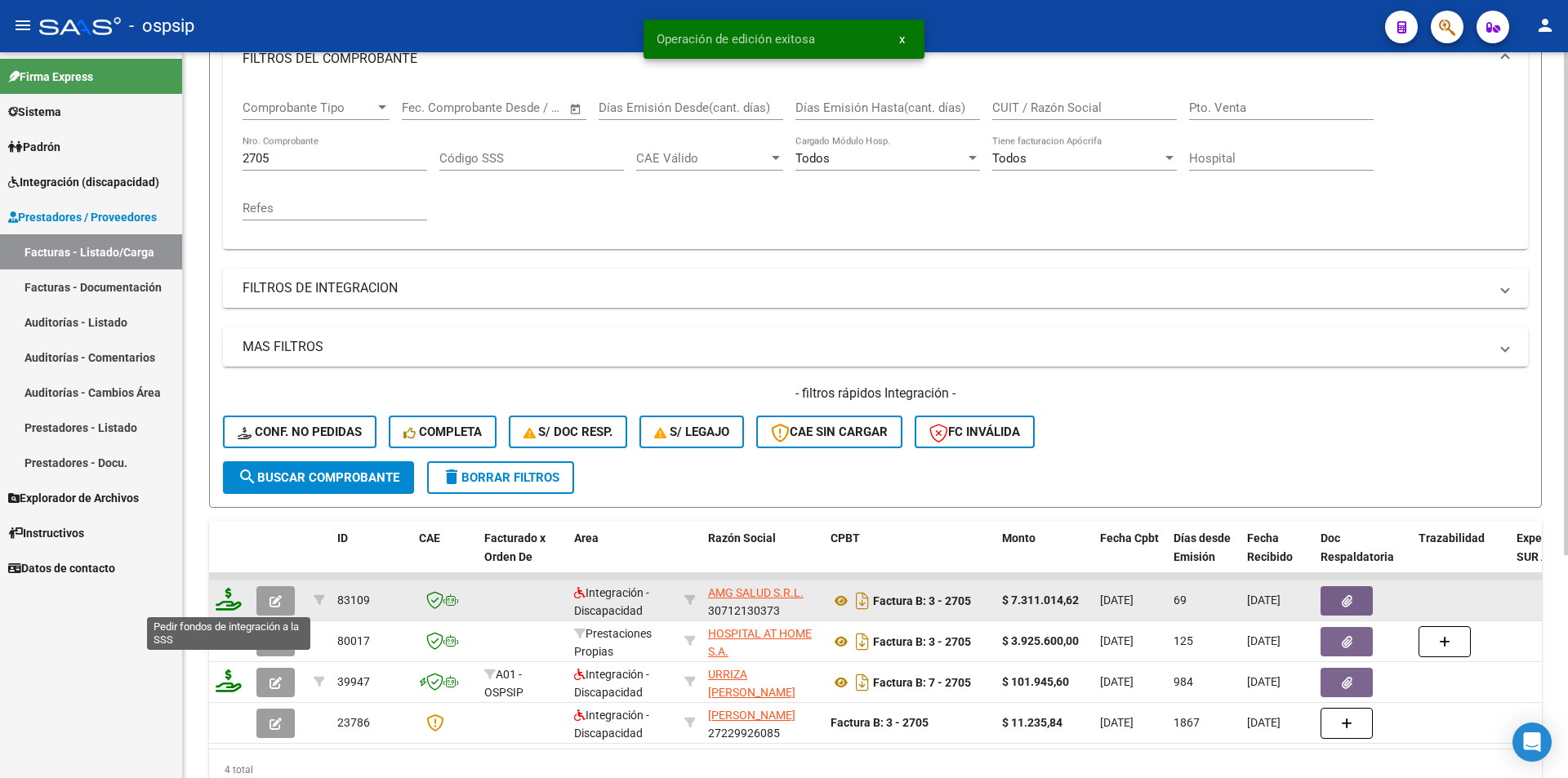
click at [222, 607] on icon at bounding box center [229, 599] width 26 height 23
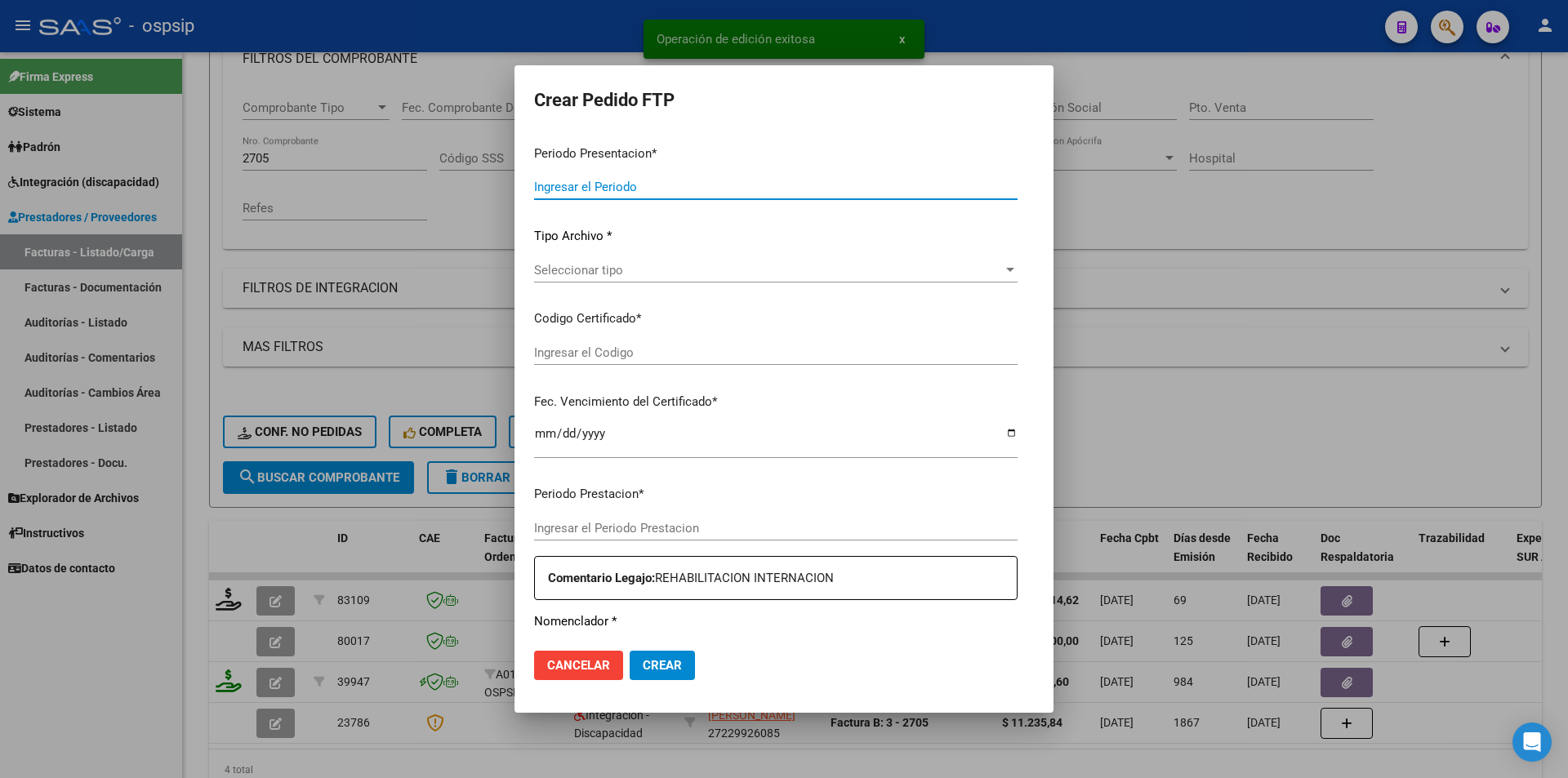
type input "202507"
type input "202505"
type input "$ 7.311.014,62"
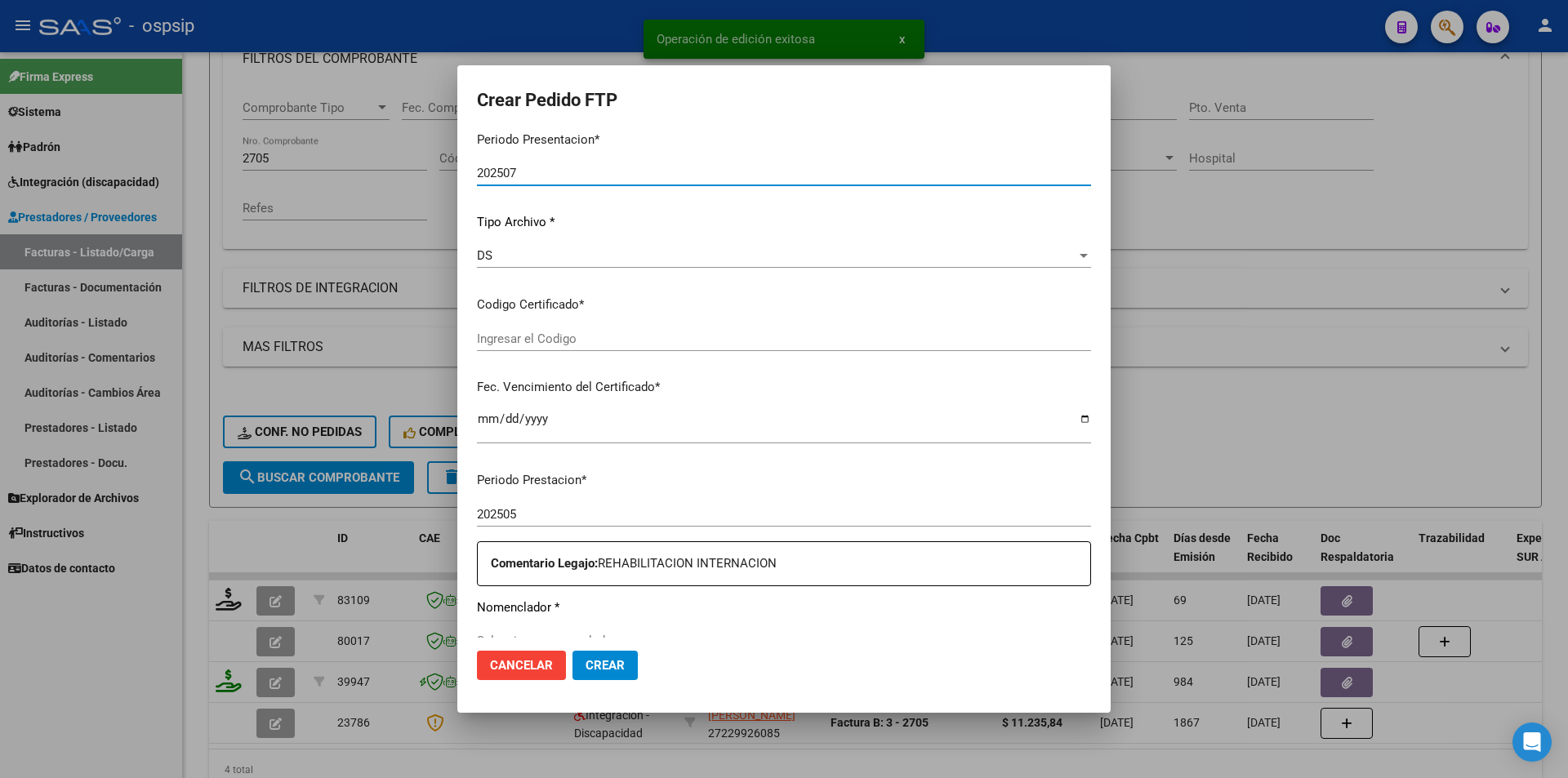
type input "arg02000308198092023042020280426bs10725"
type input "[DATE]"
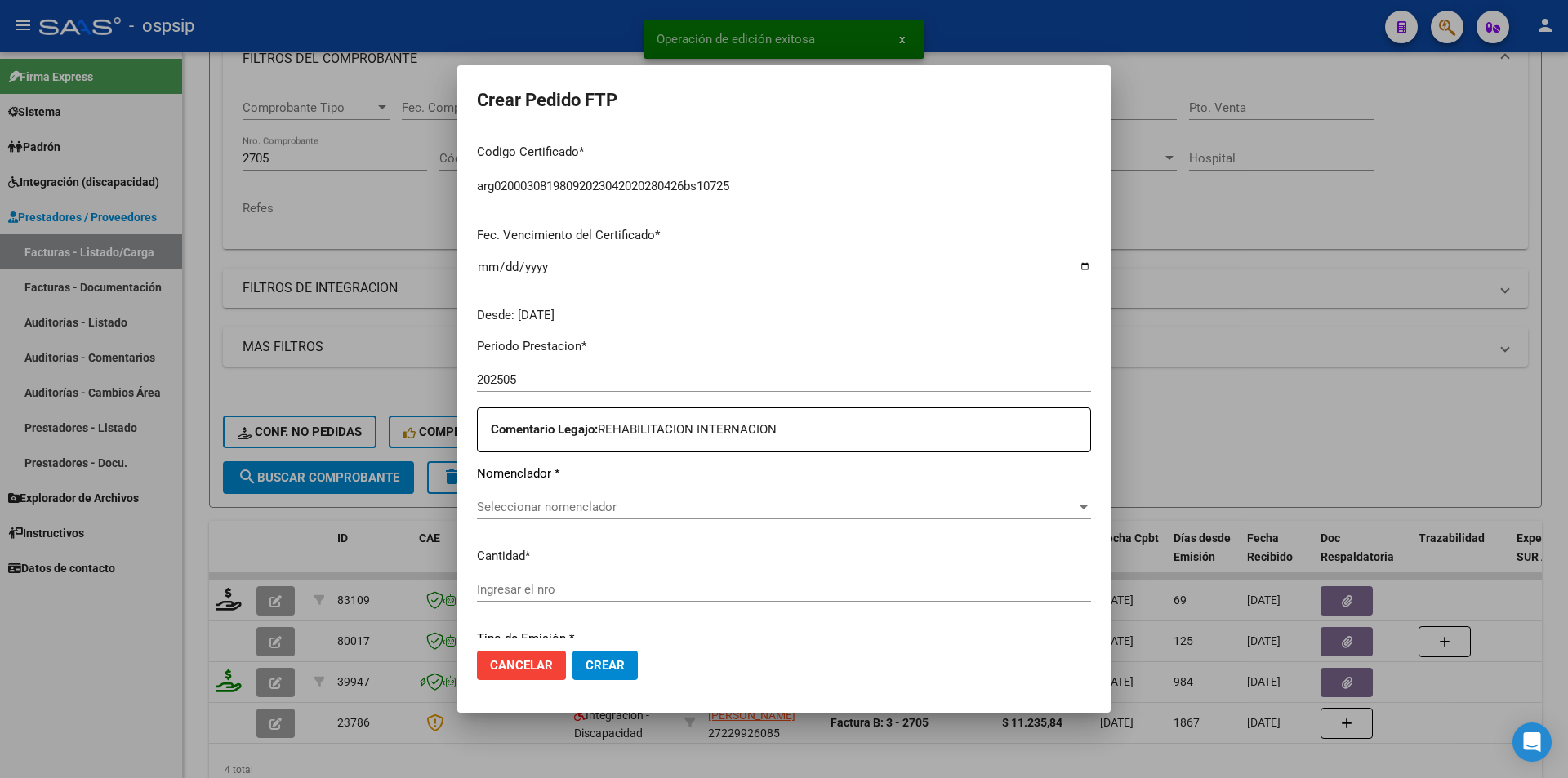
scroll to position [370, 0]
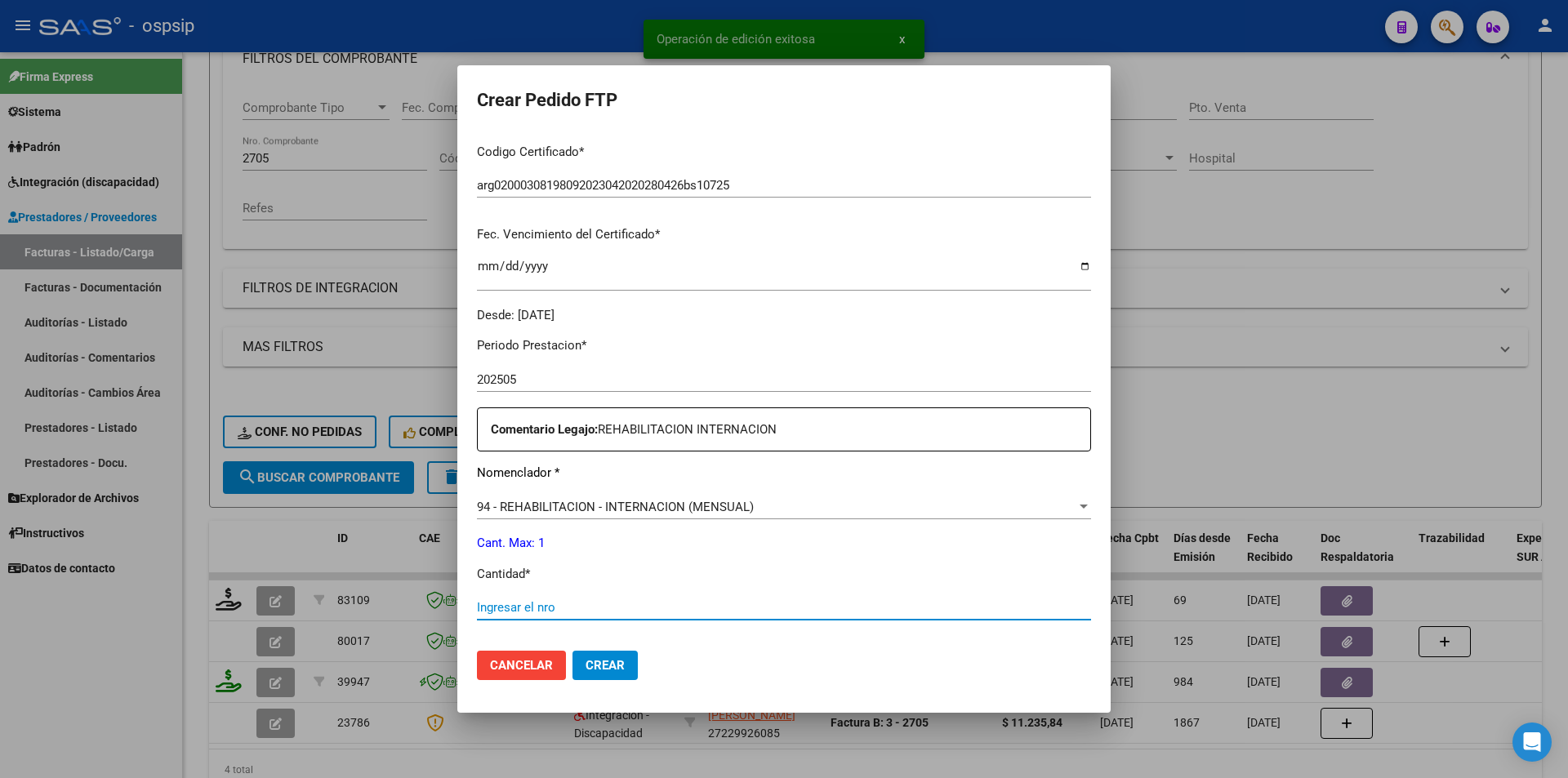
click at [526, 614] on input "Ingresar el nro" at bounding box center [784, 607] width 614 height 15
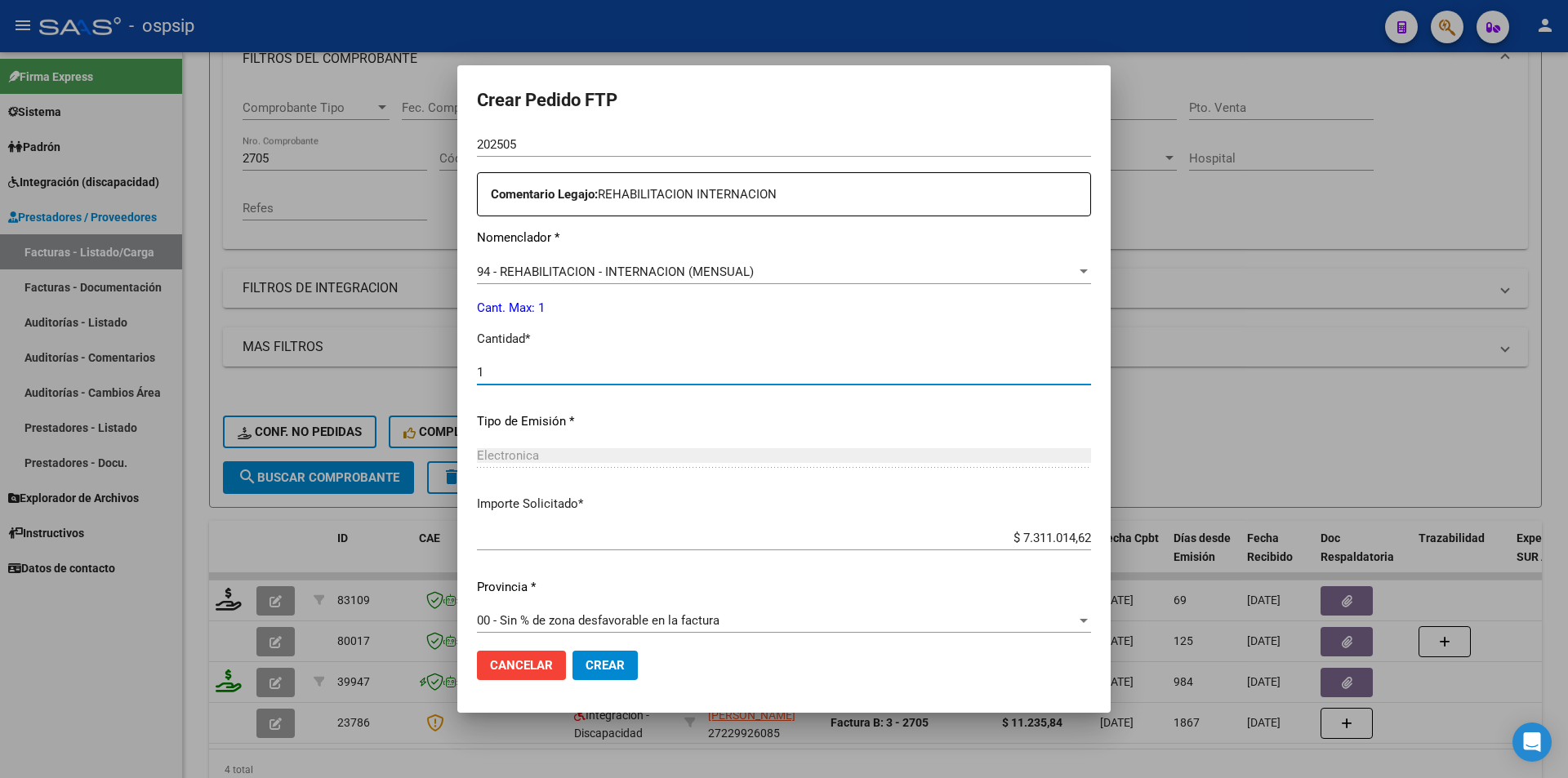
scroll to position [615, 0]
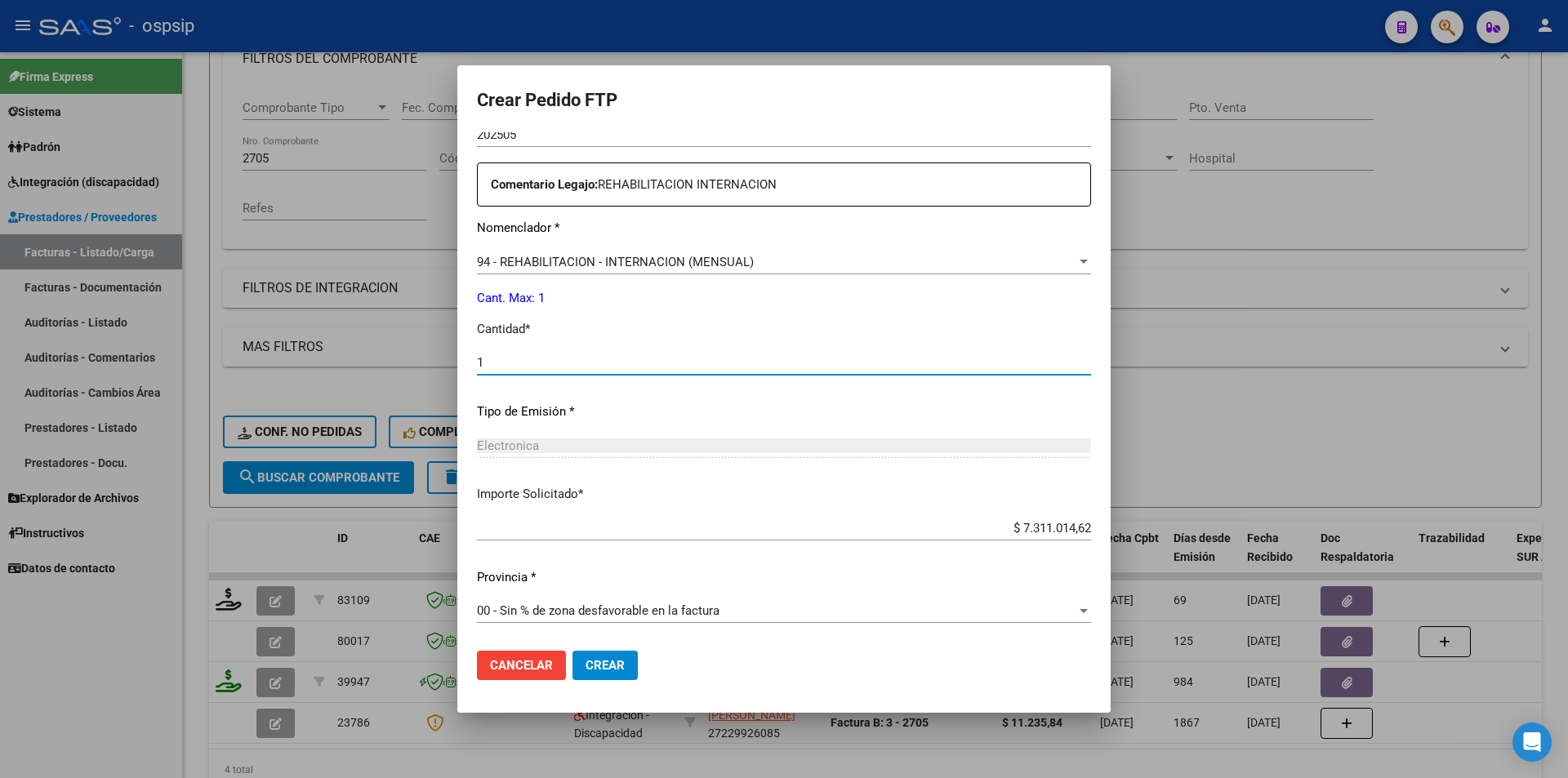
type input "1"
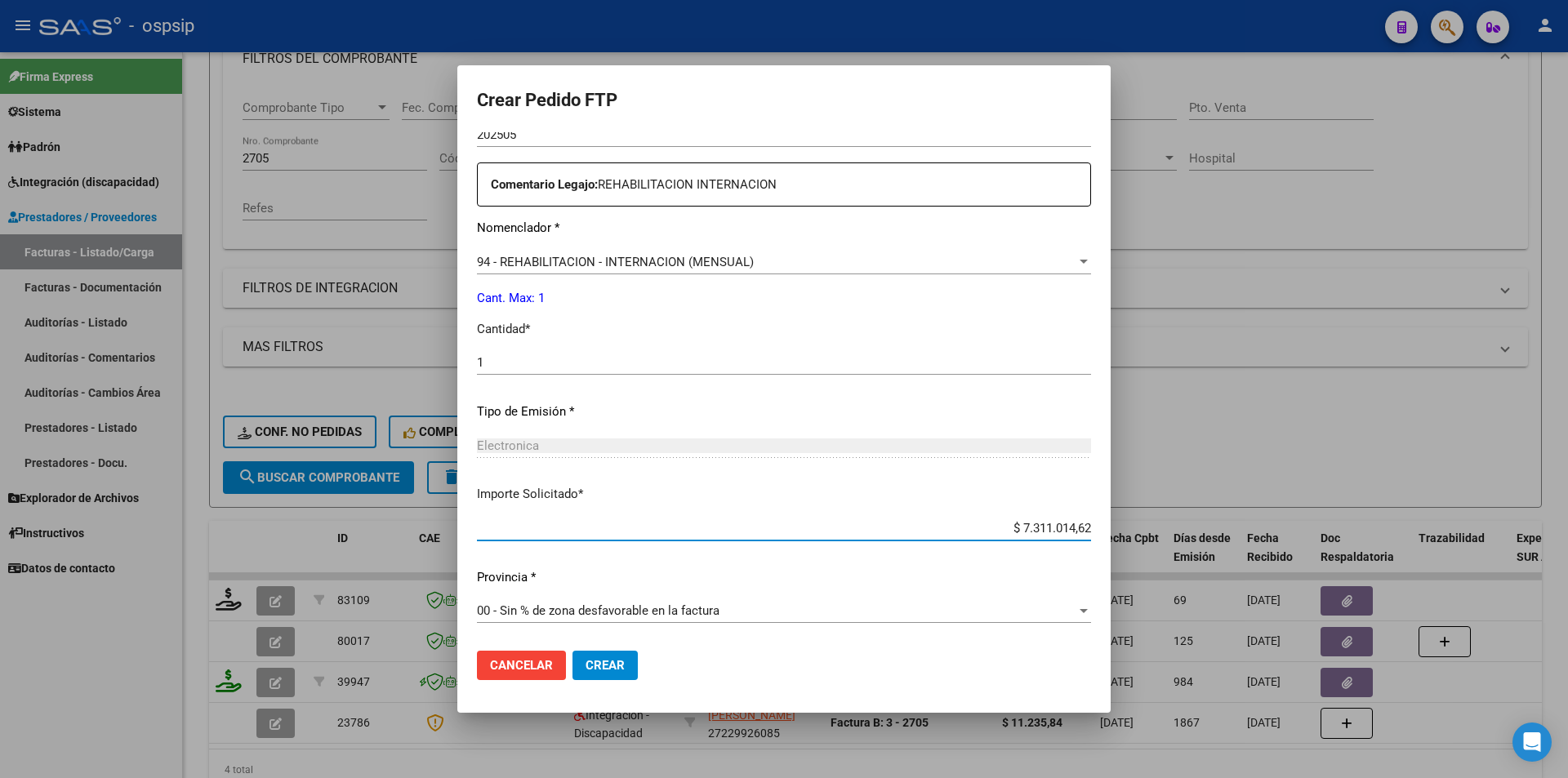
drag, startPoint x: 1007, startPoint y: 524, endPoint x: 1094, endPoint y: 530, distance: 87.2
click at [1138, 536] on div "Crear Pedido FTP VER COMPROBANTE ARCA Padrón Afiliado: [PERSON_NAME]: 203081980…" at bounding box center [784, 389] width 1568 height 778
type input "$ 3.540.814,47"
click at [599, 658] on button "Crear" at bounding box center [606, 665] width 65 height 29
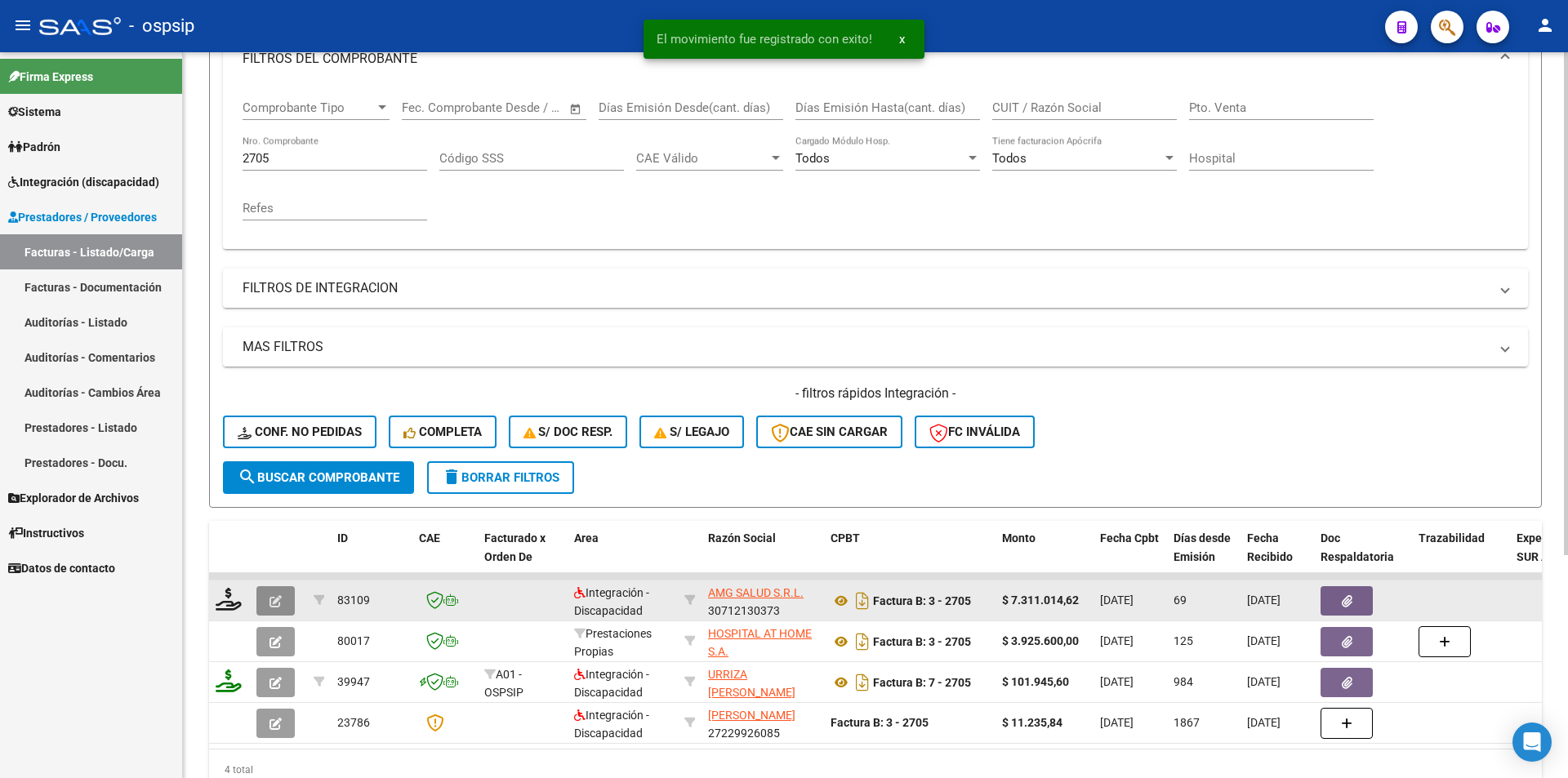
click at [282, 604] on button "button" at bounding box center [275, 601] width 39 height 29
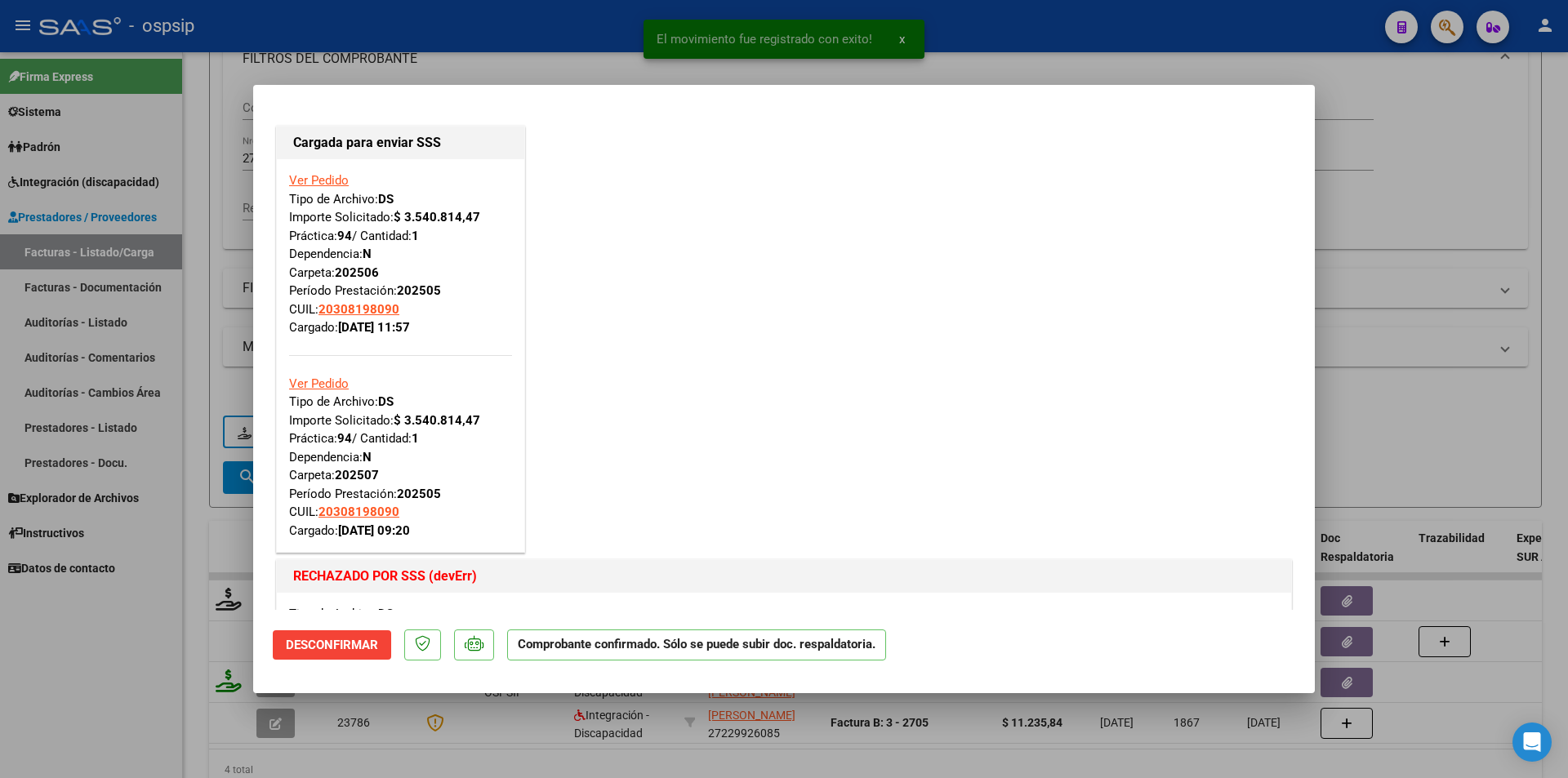
click at [328, 652] on span "Desconfirmar" at bounding box center [331, 645] width 92 height 15
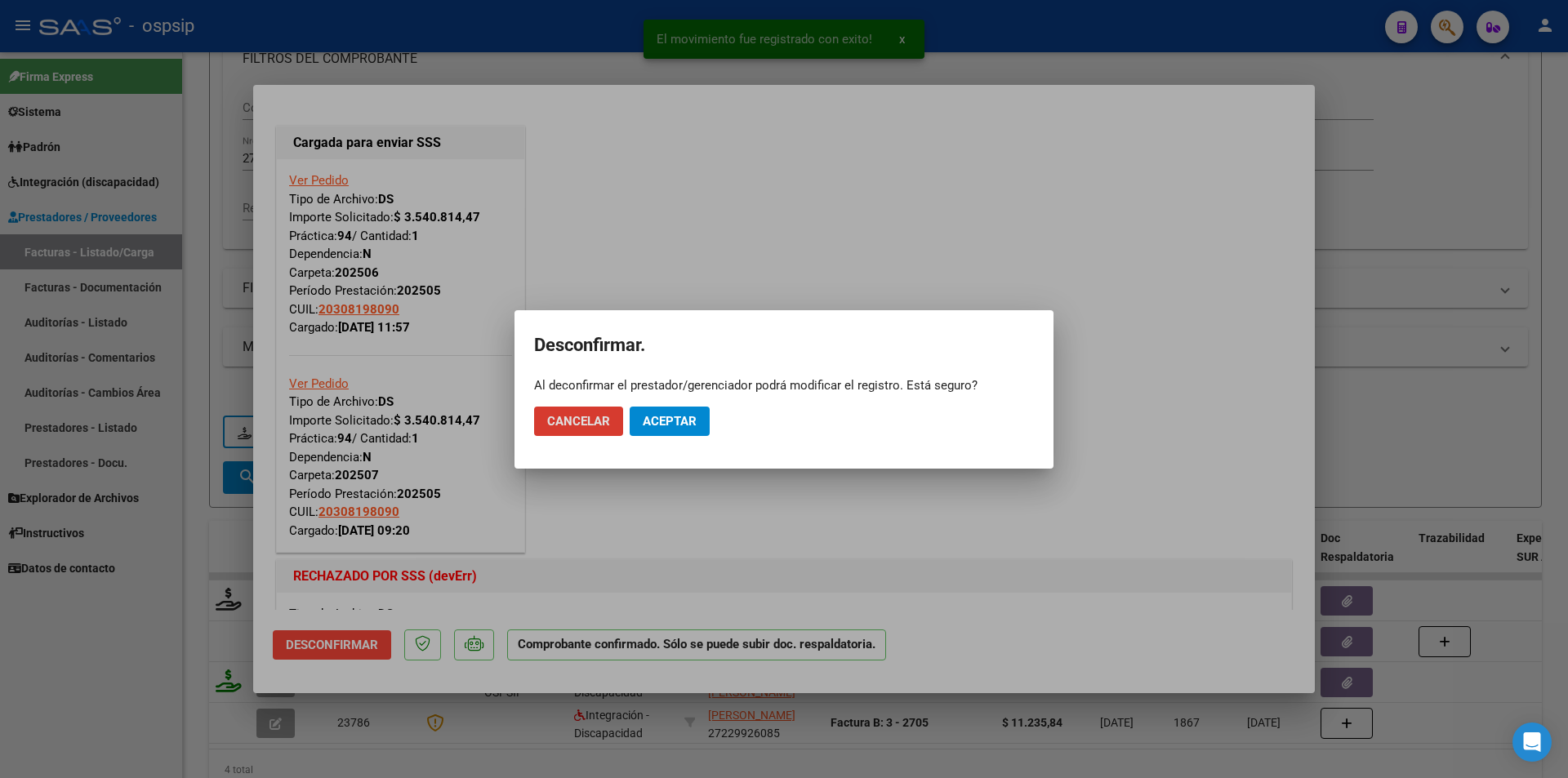
click at [674, 424] on span "Aceptar" at bounding box center [669, 420] width 54 height 15
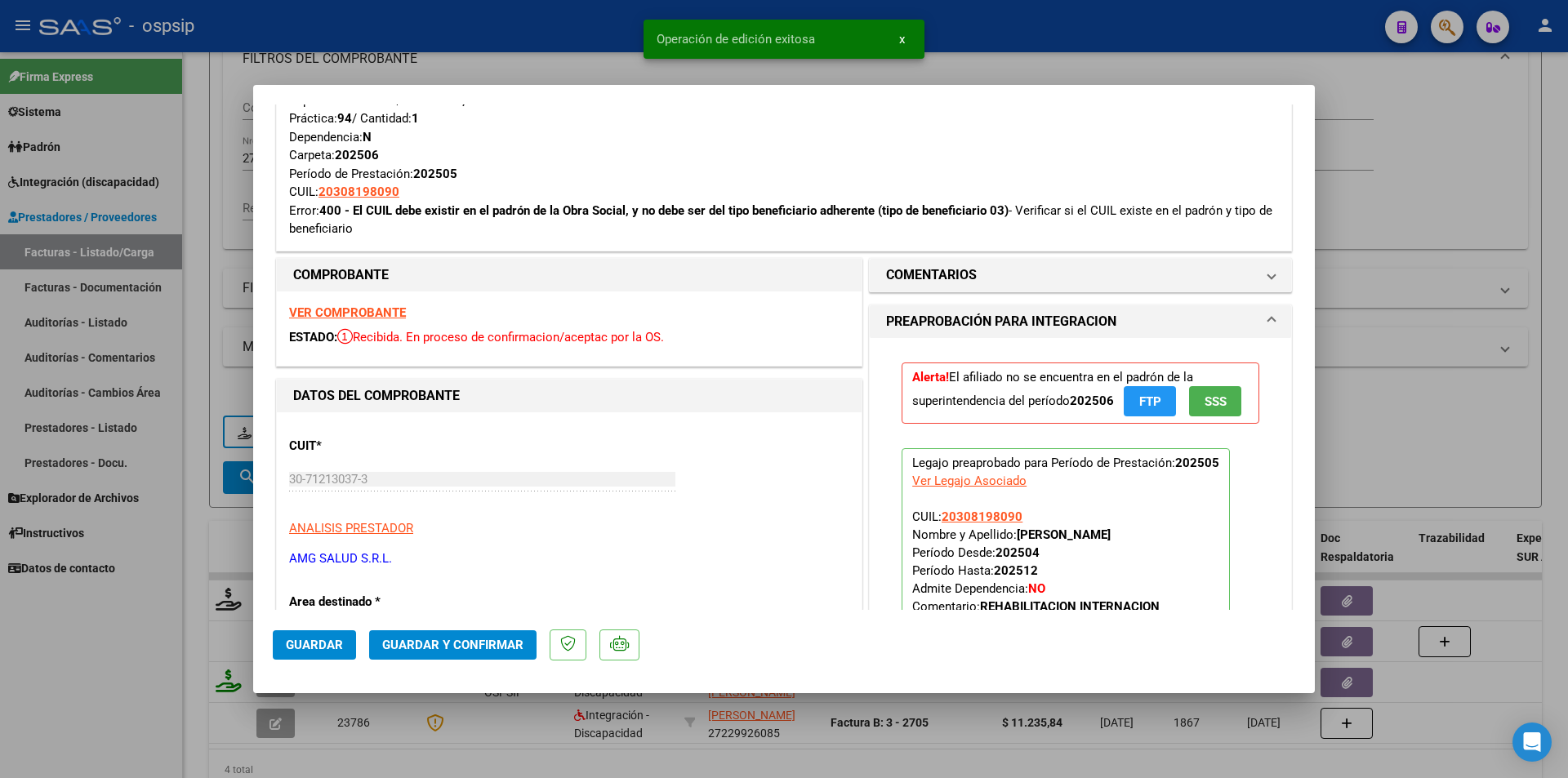
scroll to position [735, 0]
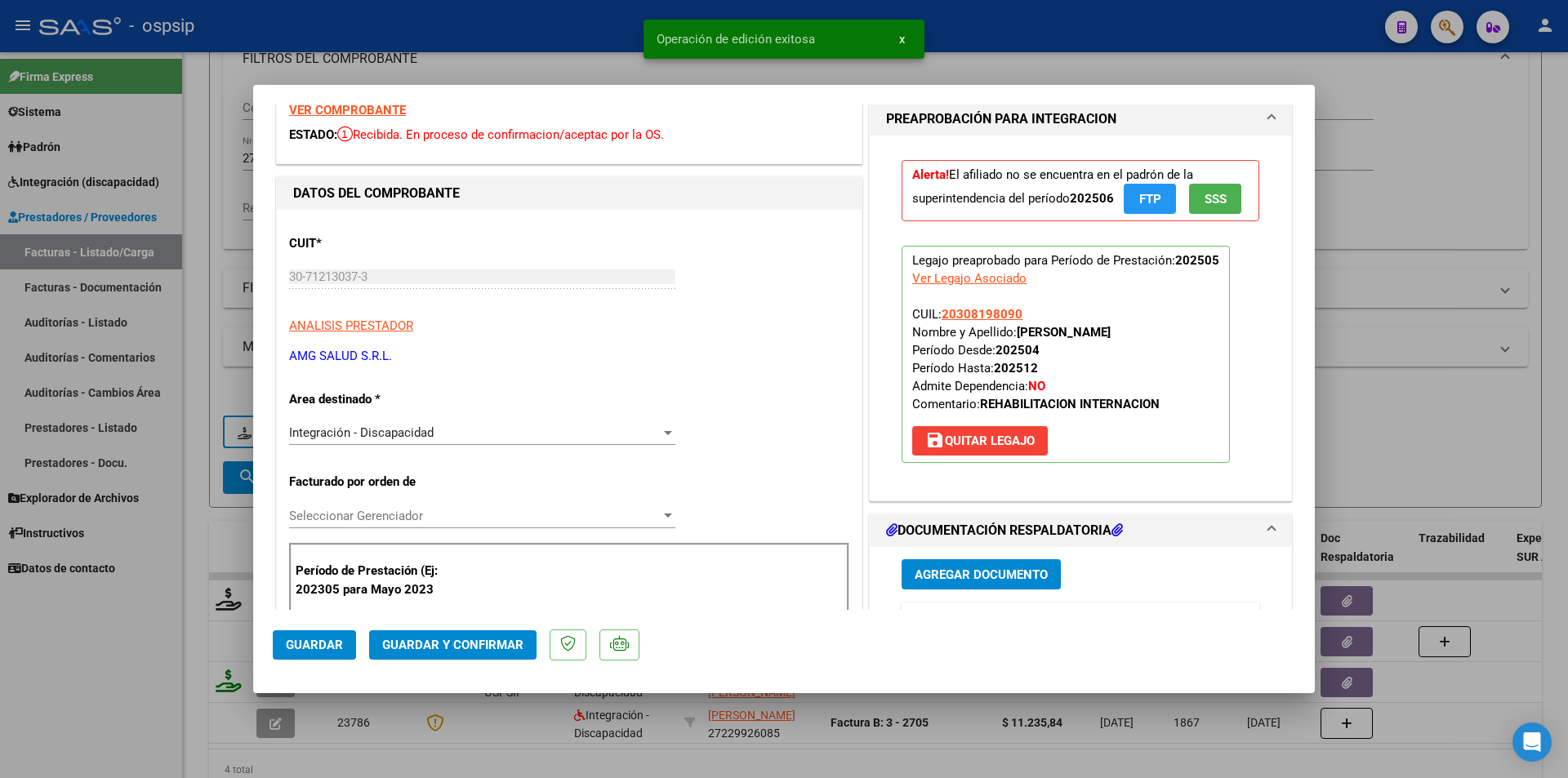
click at [390, 432] on span "Integración - Discapacidad" at bounding box center [361, 432] width 145 height 15
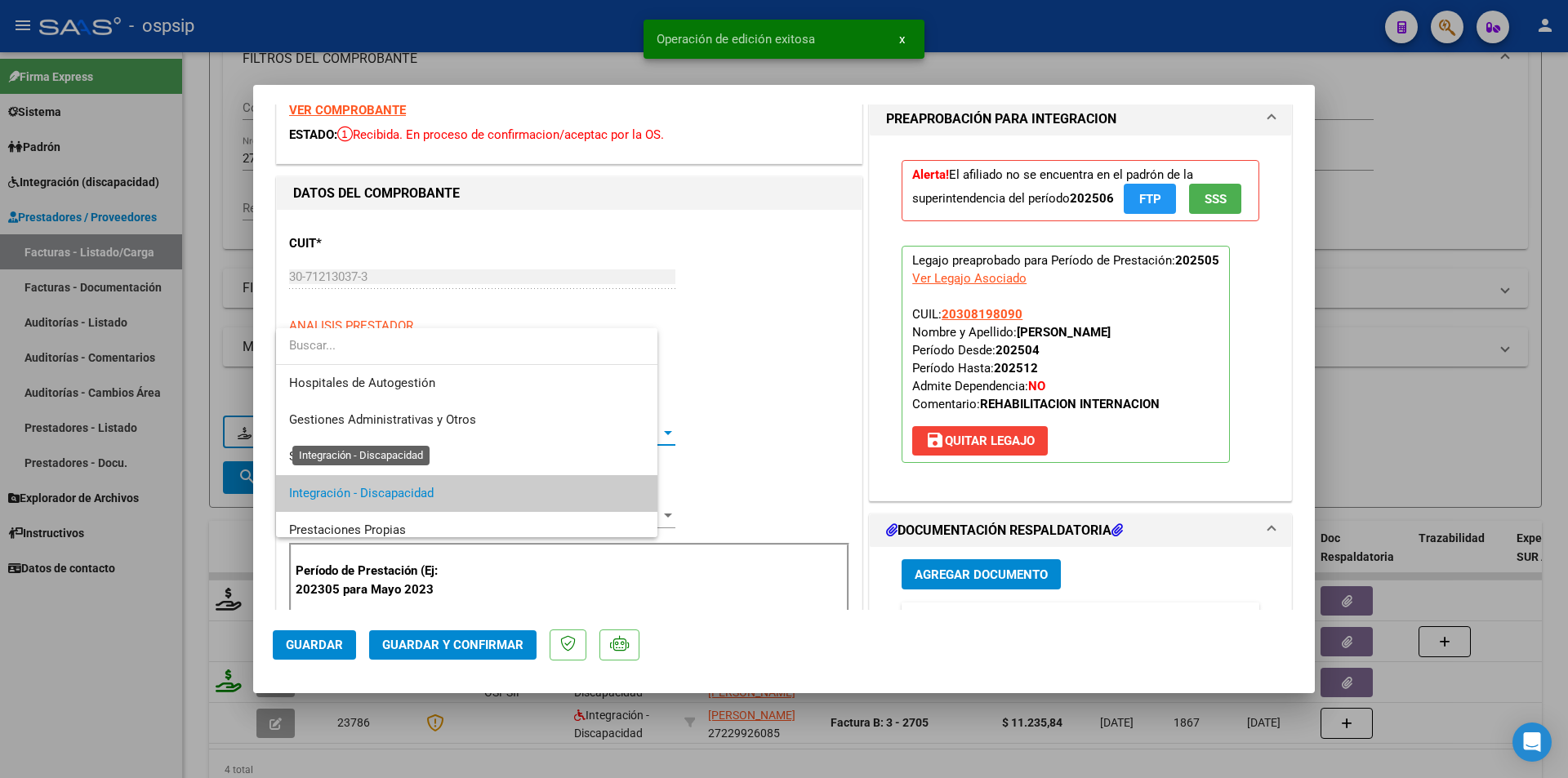
scroll to position [61, 0]
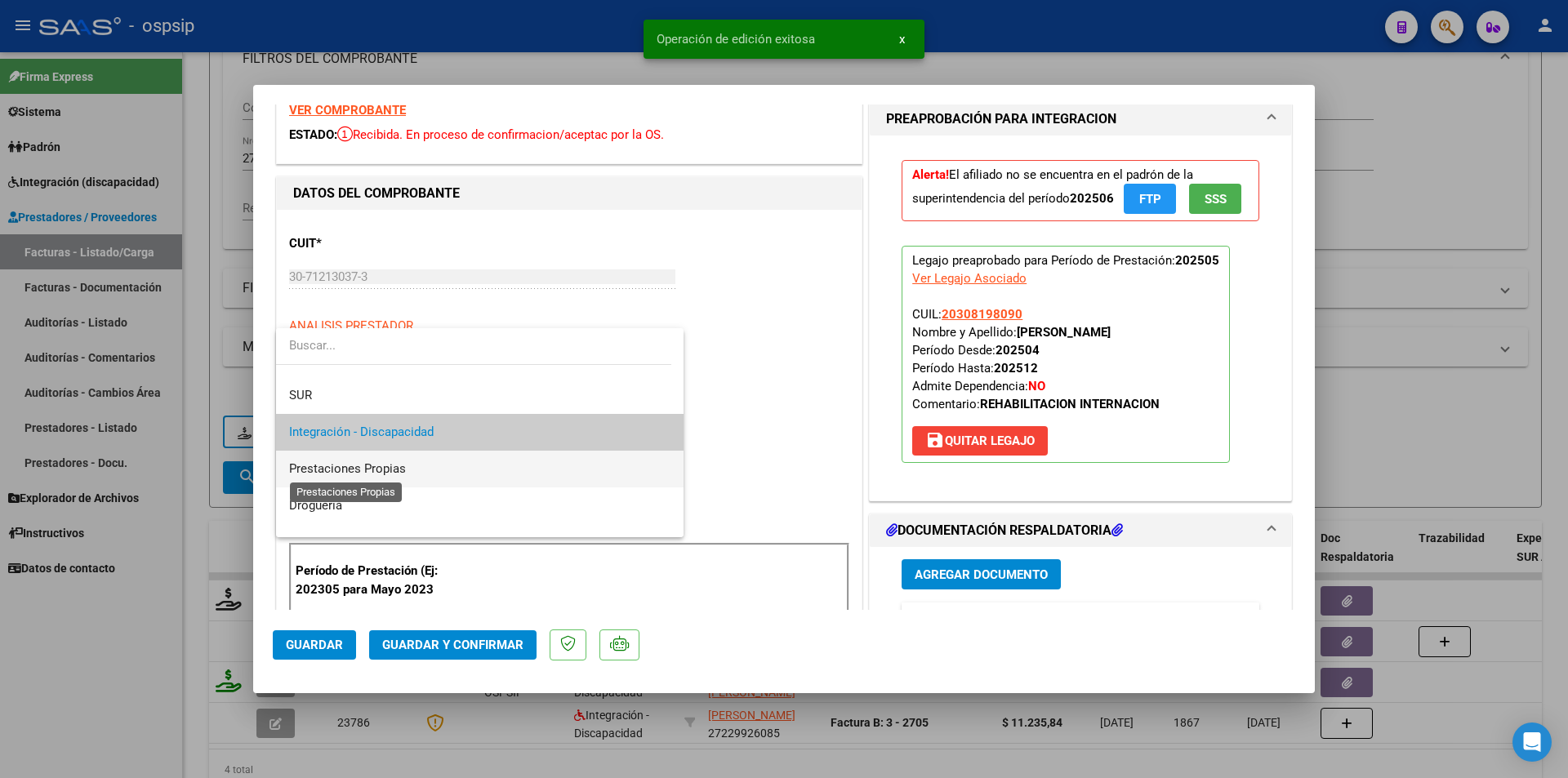
click at [401, 467] on span "Prestaciones Propias" at bounding box center [347, 469] width 117 height 15
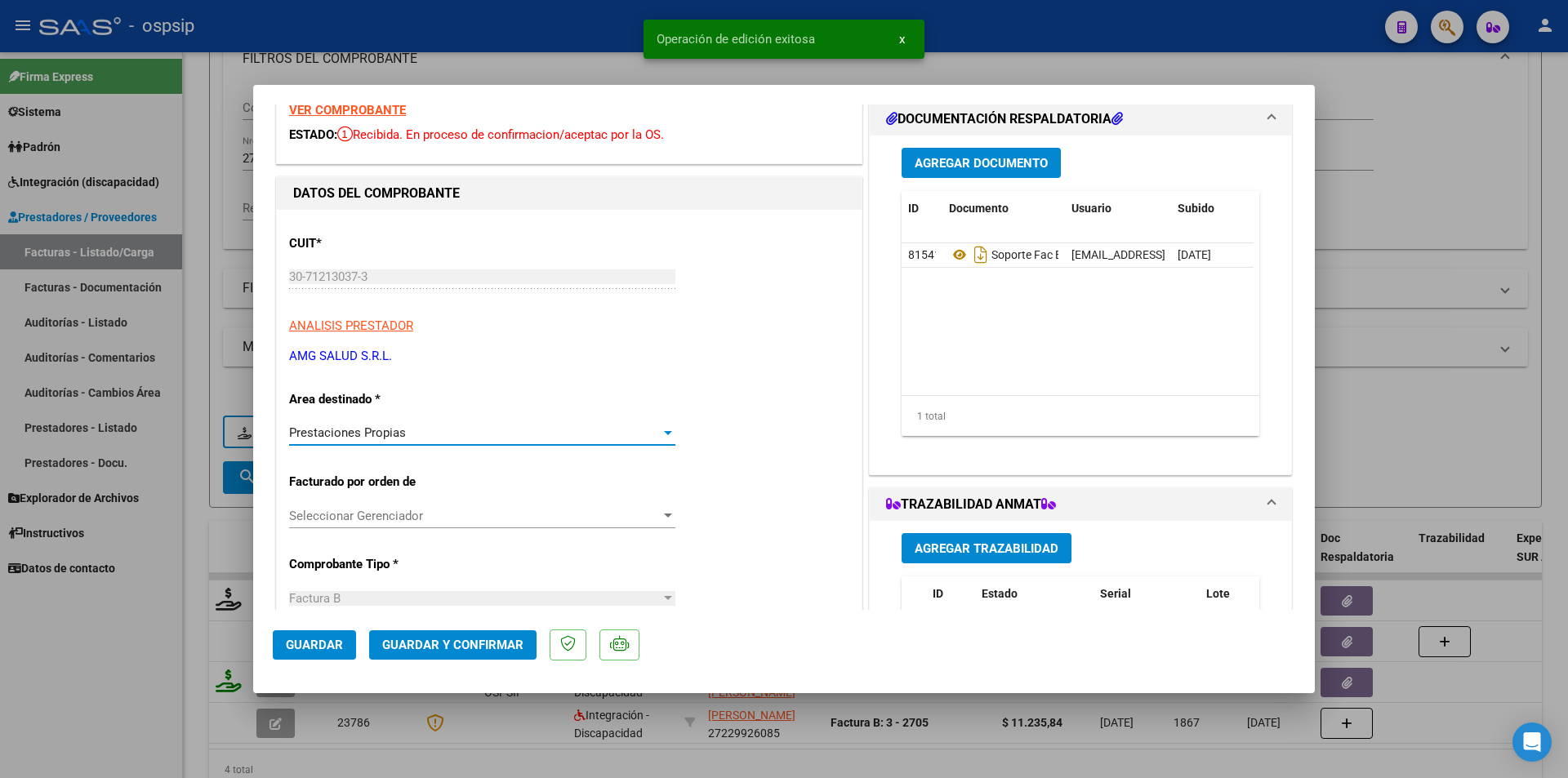
click at [384, 644] on span "Guardar y Confirmar" at bounding box center [452, 645] width 141 height 15
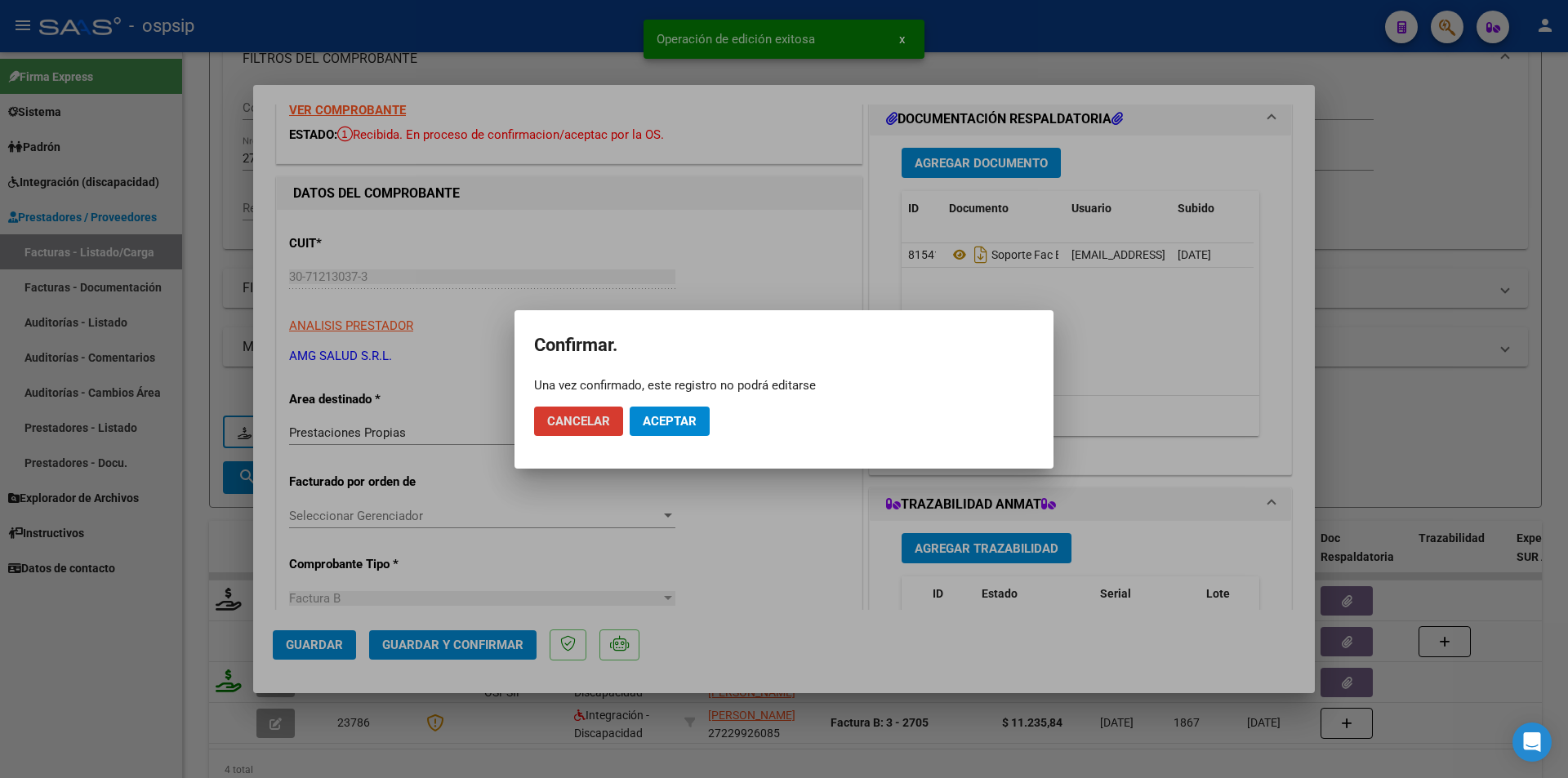
click at [668, 431] on button "Aceptar" at bounding box center [669, 421] width 80 height 29
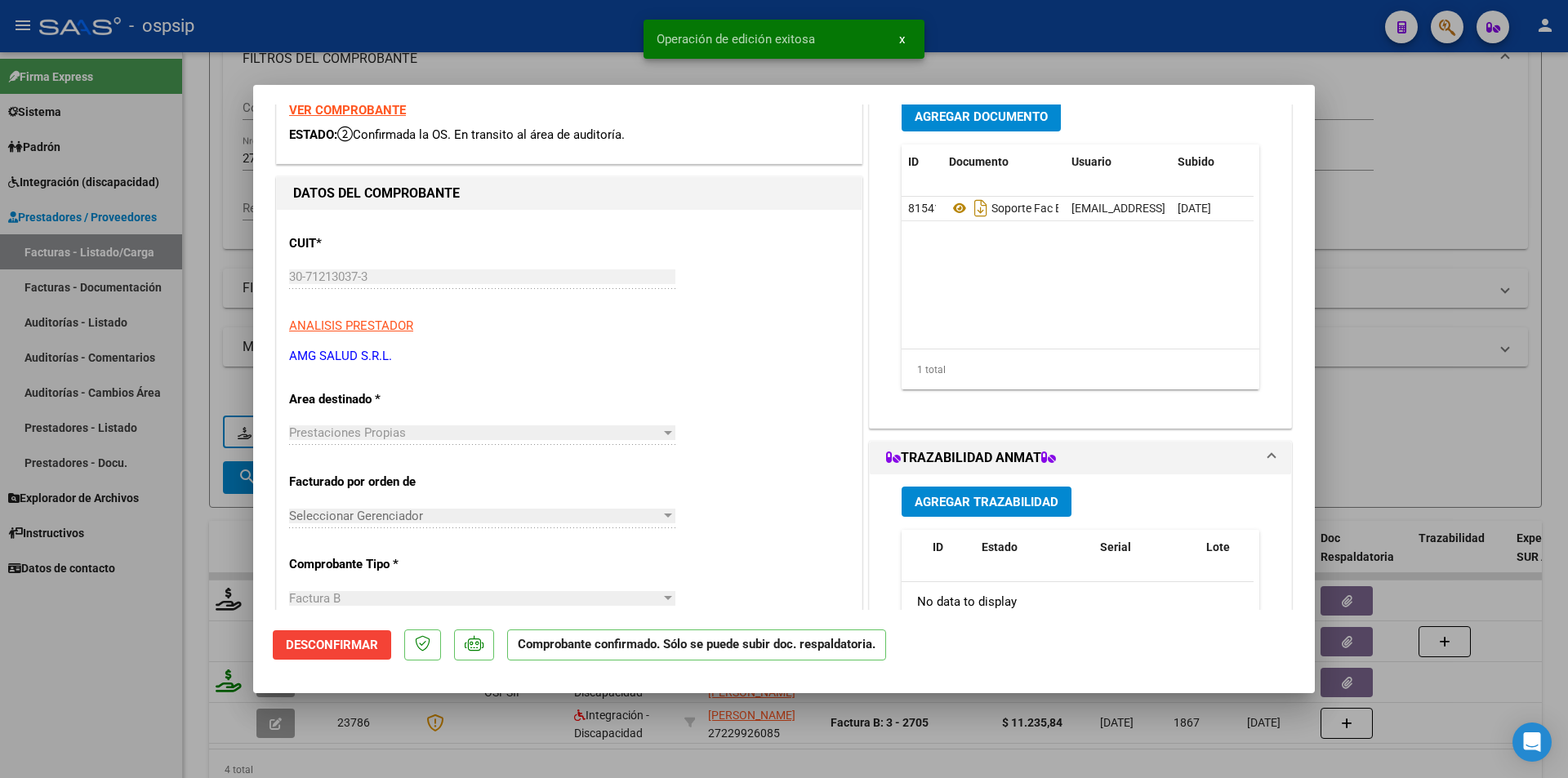
click at [131, 634] on div at bounding box center [784, 389] width 1568 height 778
type input "$ 0,00"
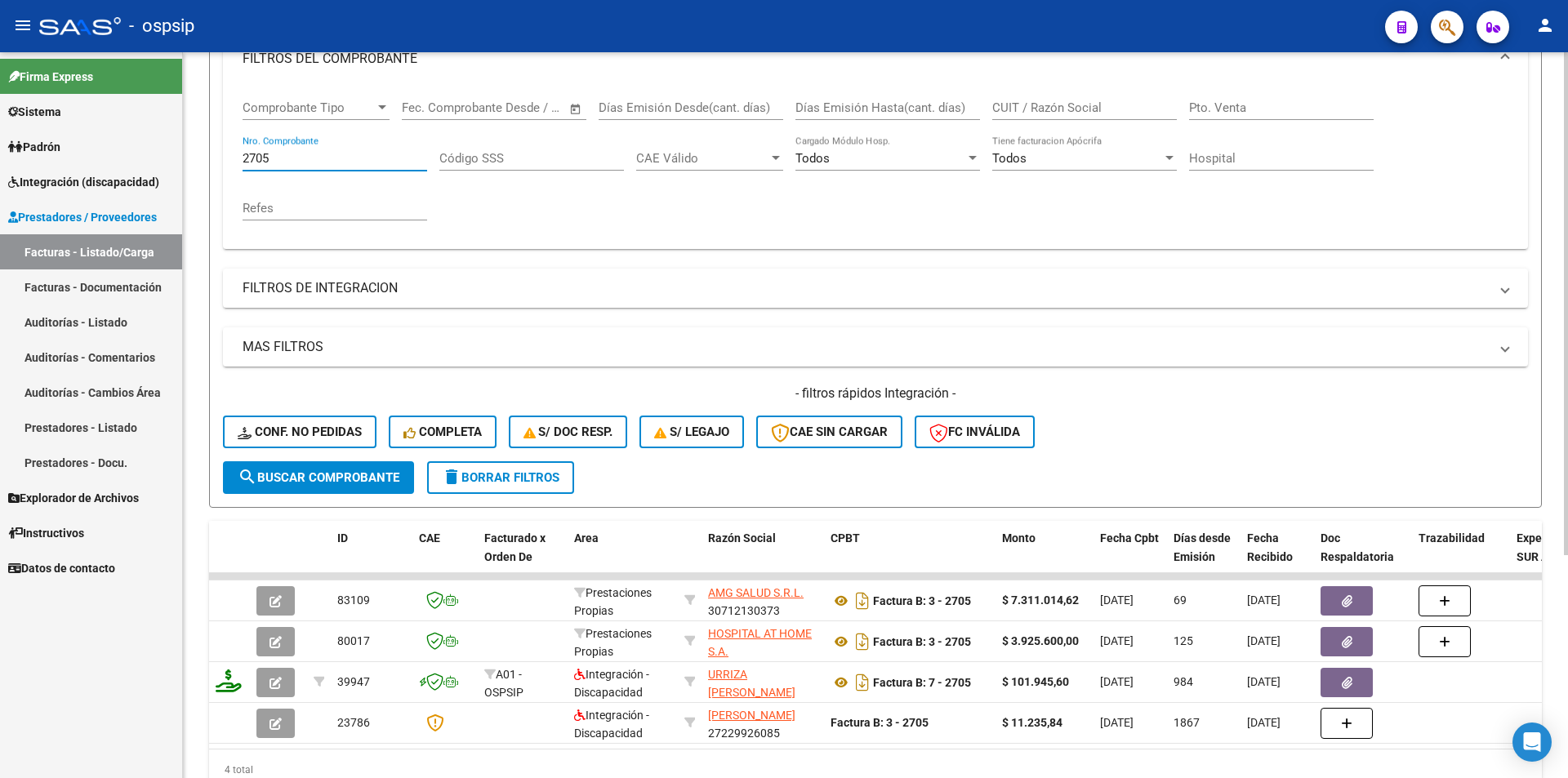
drag, startPoint x: 257, startPoint y: 155, endPoint x: 280, endPoint y: 150, distance: 23.5
click at [279, 151] on input "2705" at bounding box center [335, 158] width 185 height 15
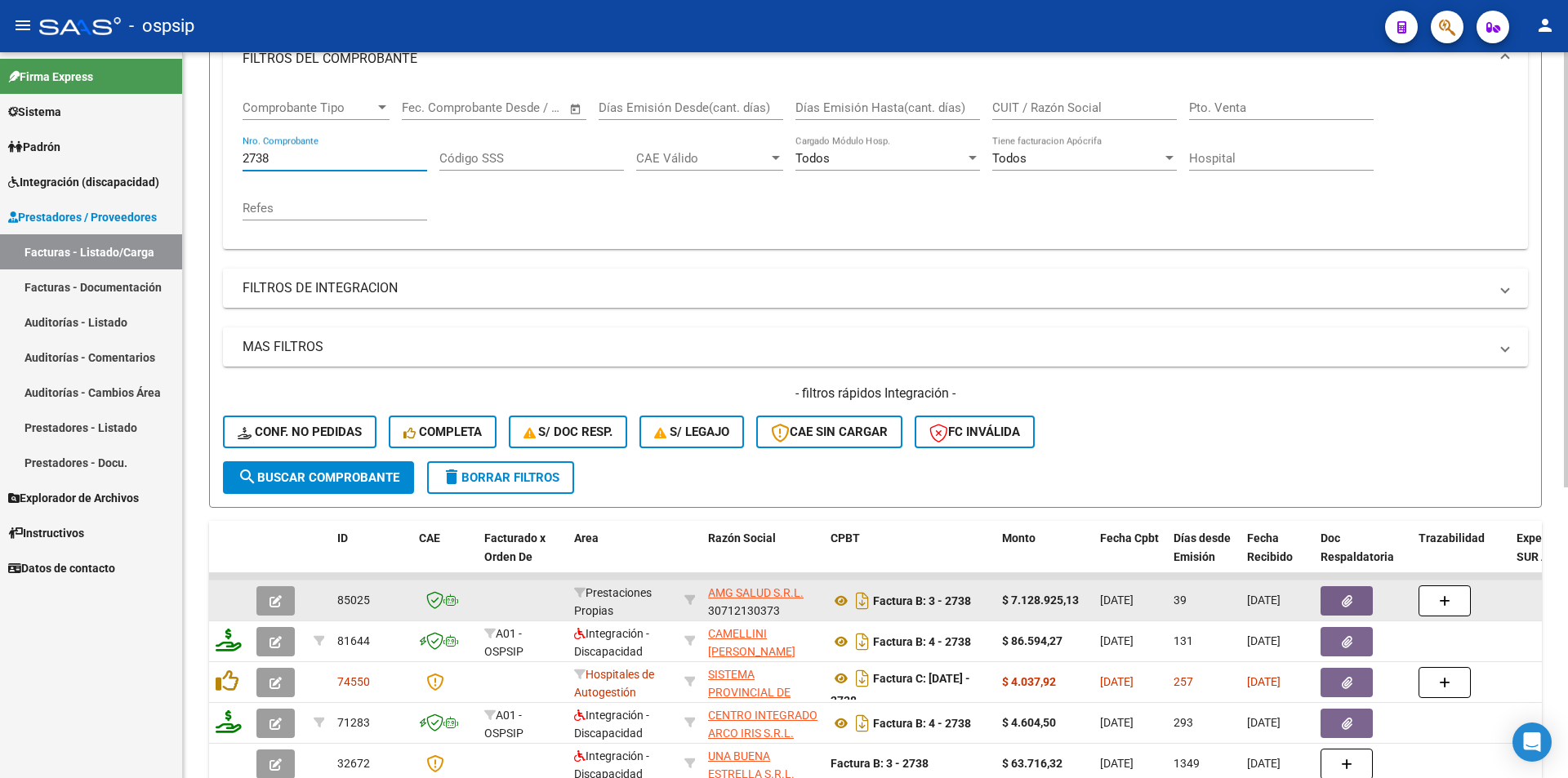
type input "2738"
click at [286, 600] on button "button" at bounding box center [275, 601] width 39 height 29
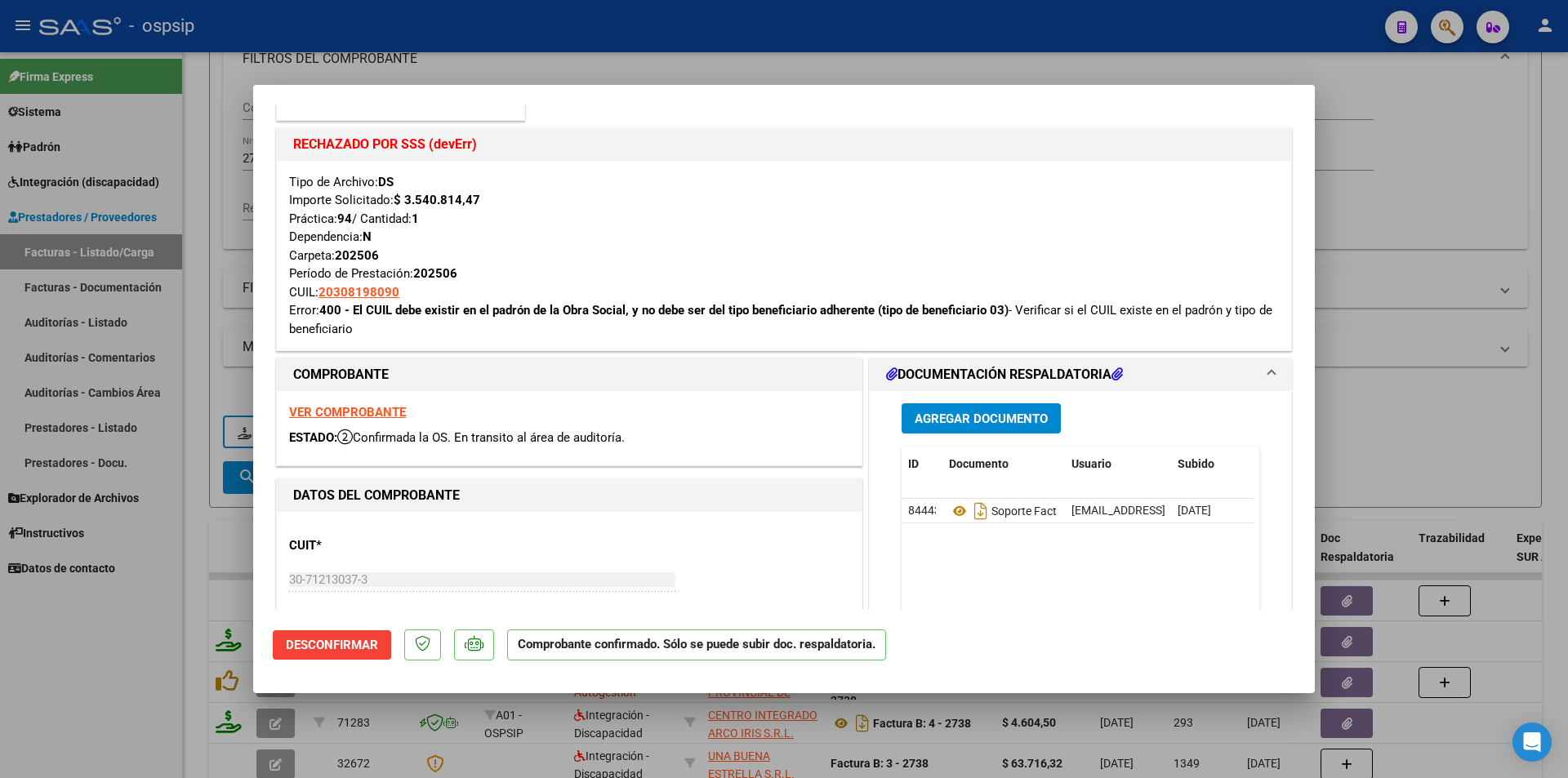
scroll to position [245, 0]
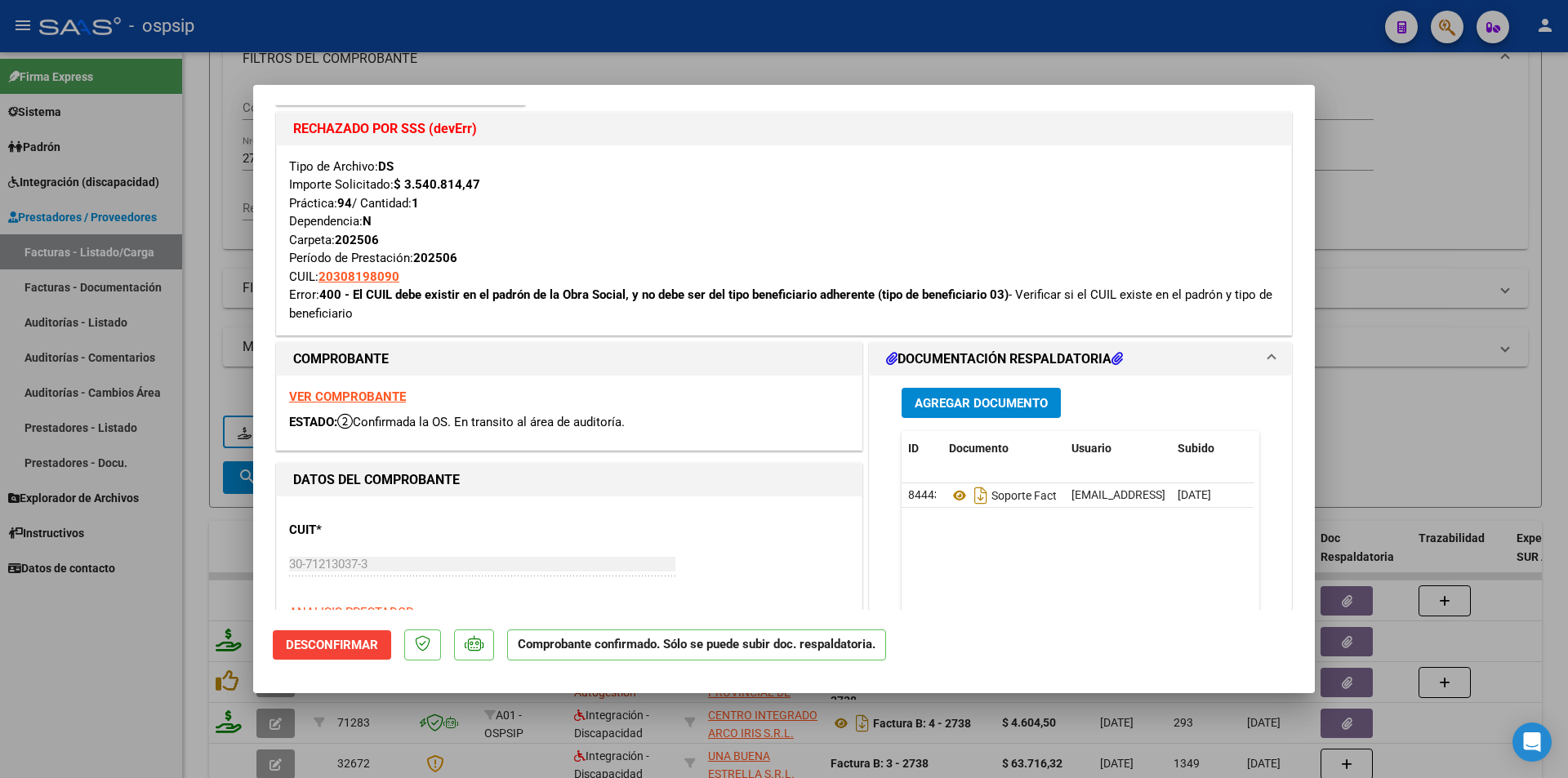
click at [350, 397] on strong "VER COMPROBANTE" at bounding box center [347, 396] width 117 height 15
click at [382, 649] on button "Desconfirmar" at bounding box center [332, 645] width 119 height 29
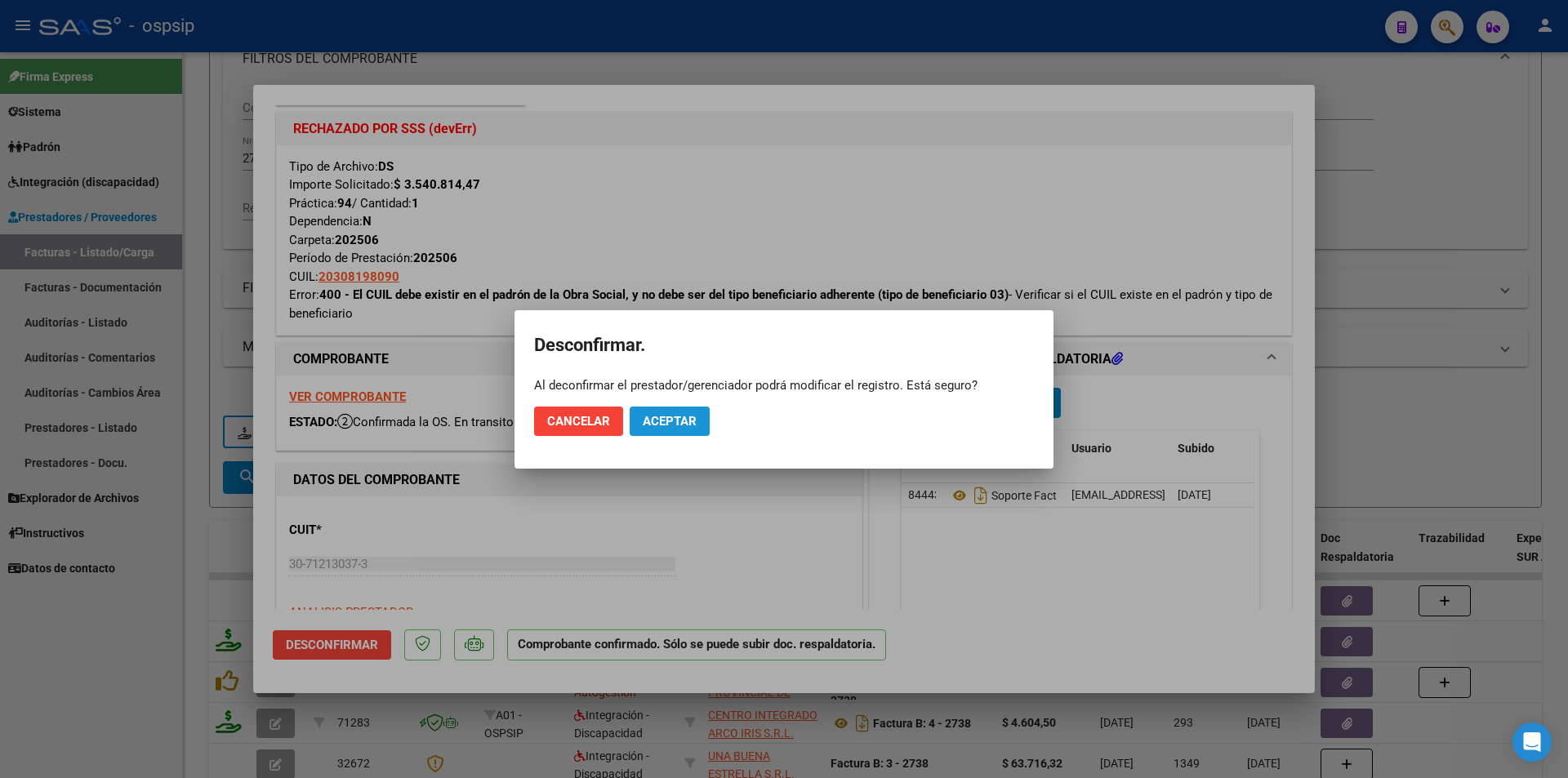
click at [673, 420] on span "Aceptar" at bounding box center [669, 420] width 54 height 15
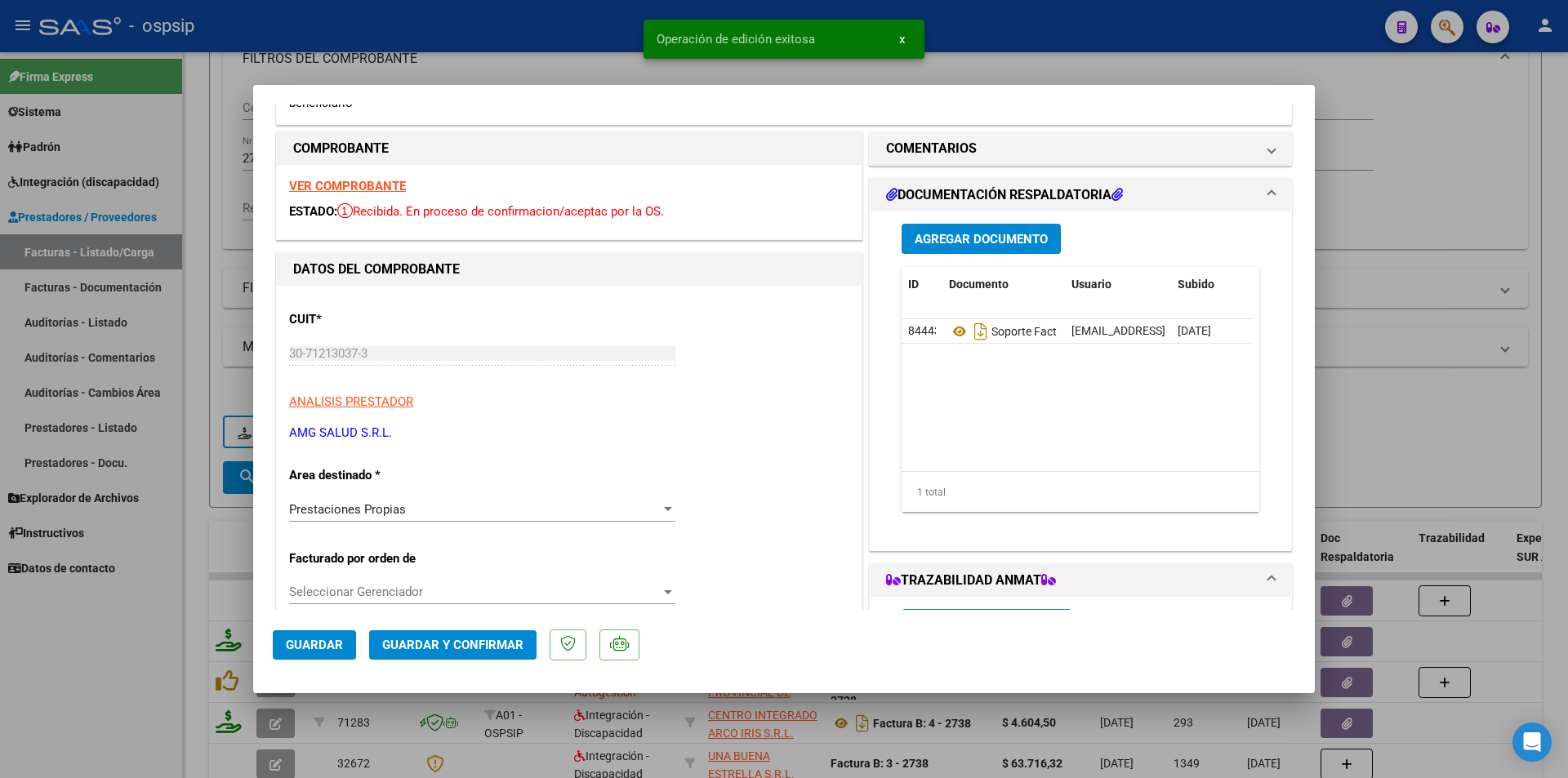
scroll to position [653, 0]
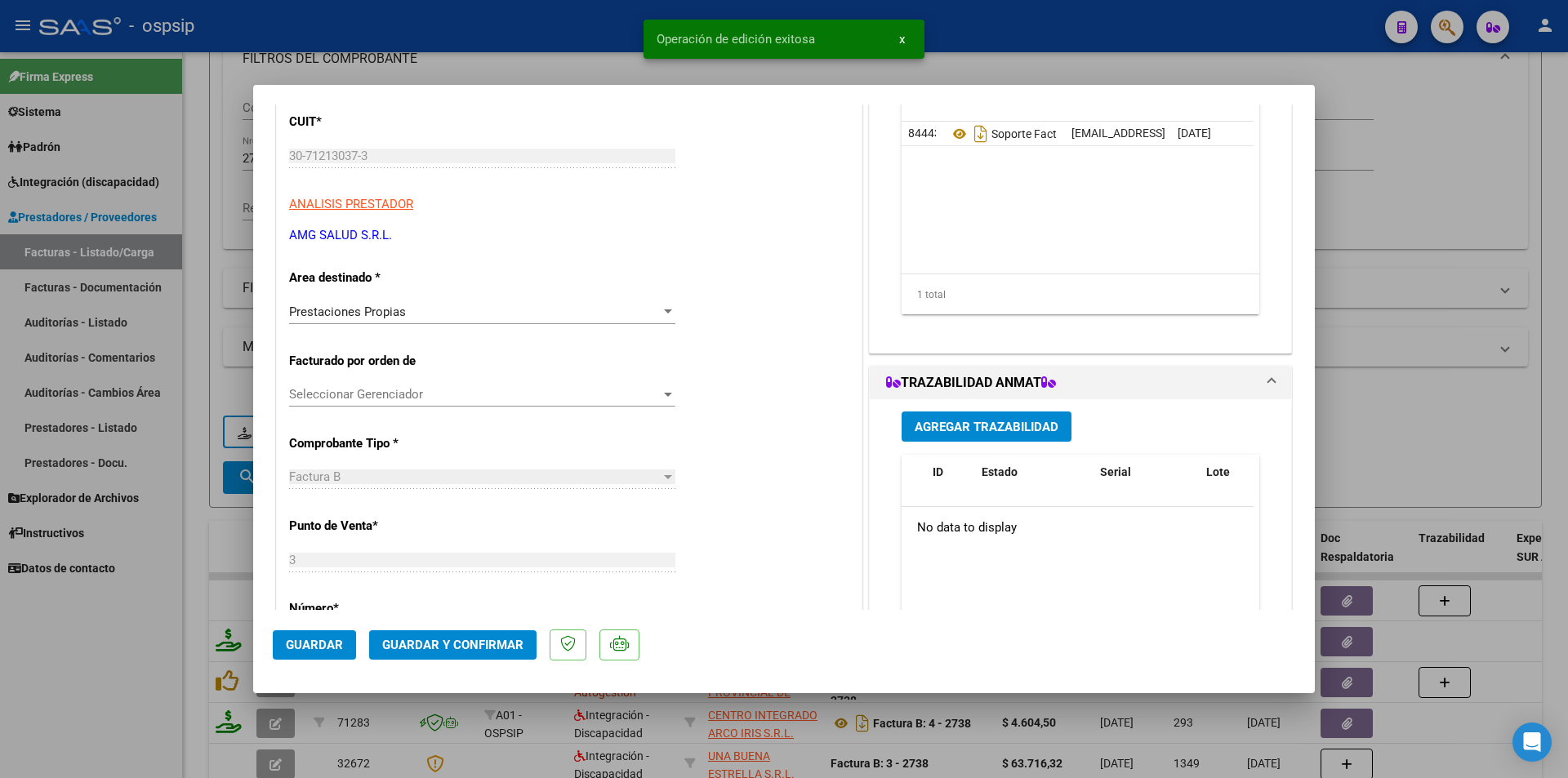
click at [426, 312] on div "Prestaciones Propias" at bounding box center [475, 311] width 372 height 15
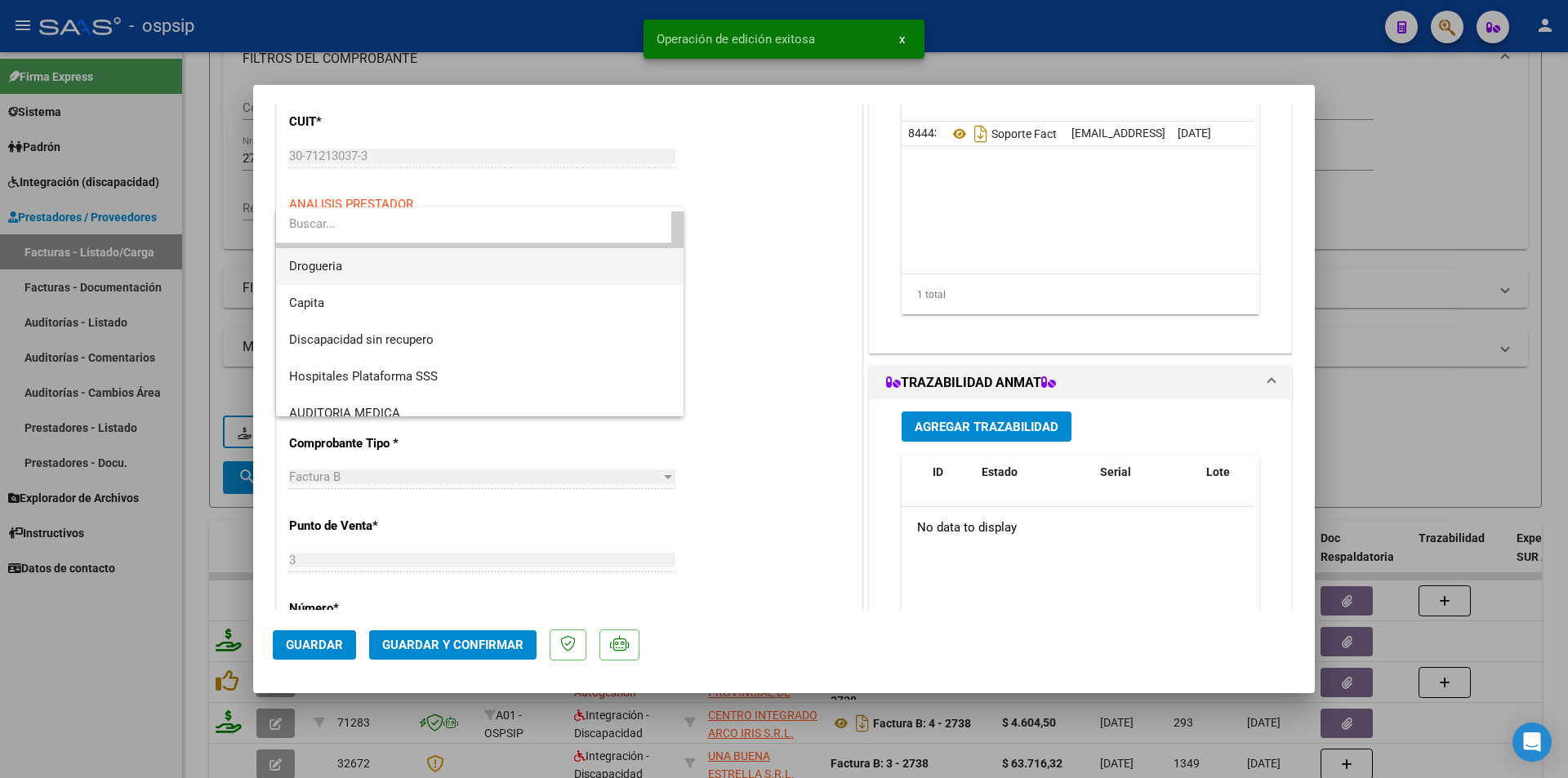
scroll to position [16, 0]
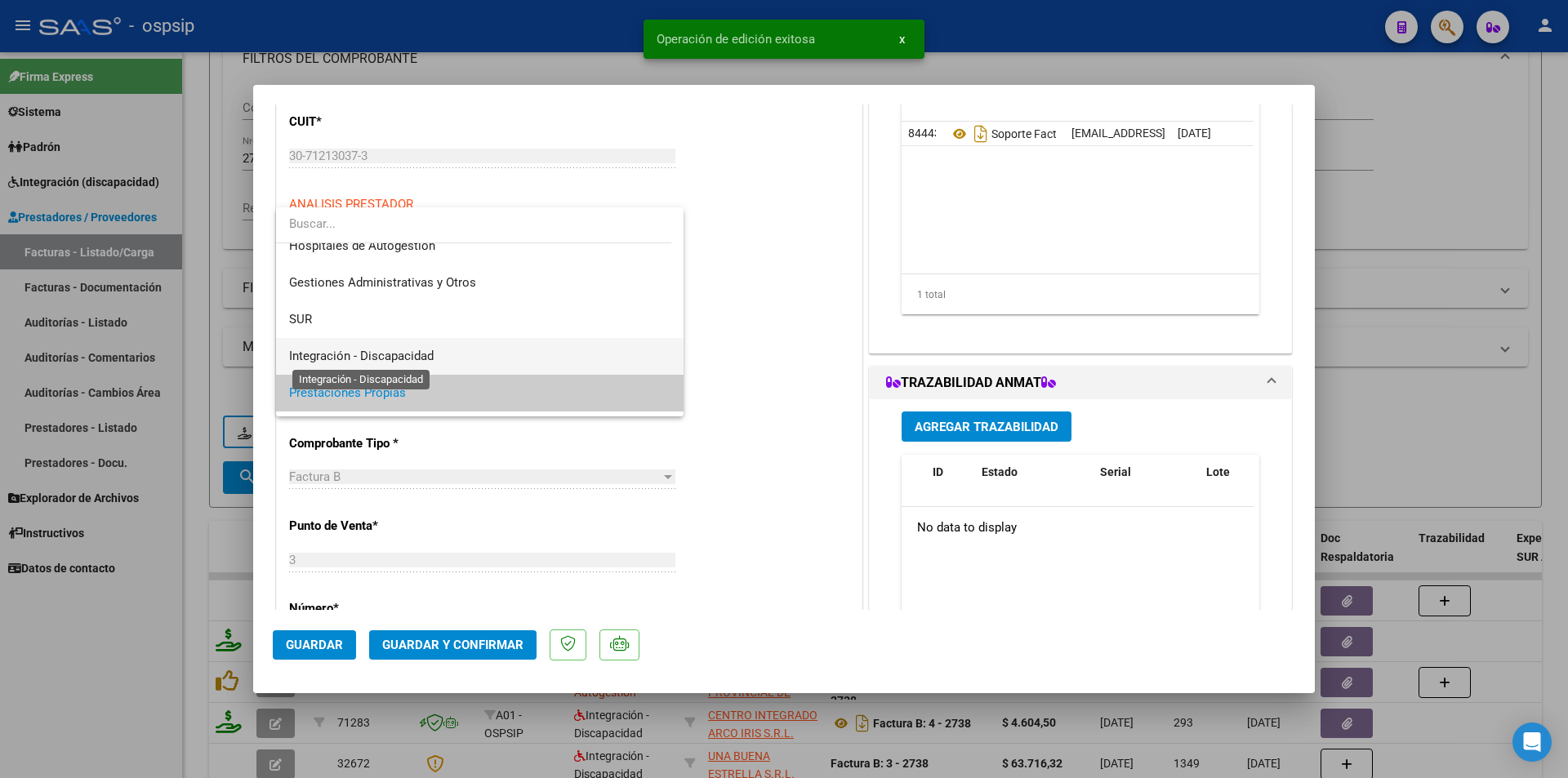
click at [398, 351] on span "Integración - Discapacidad" at bounding box center [361, 355] width 145 height 15
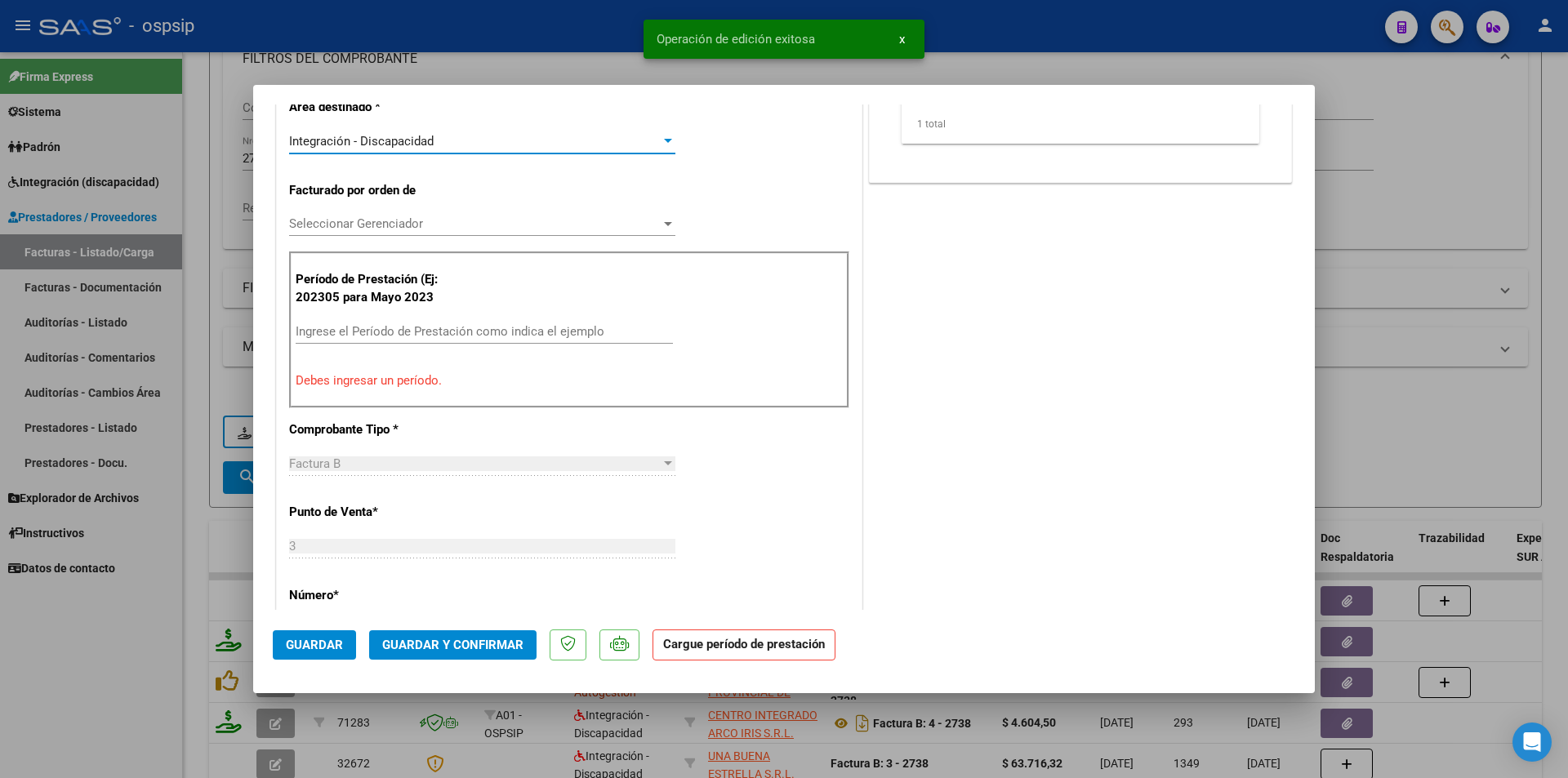
scroll to position [980, 0]
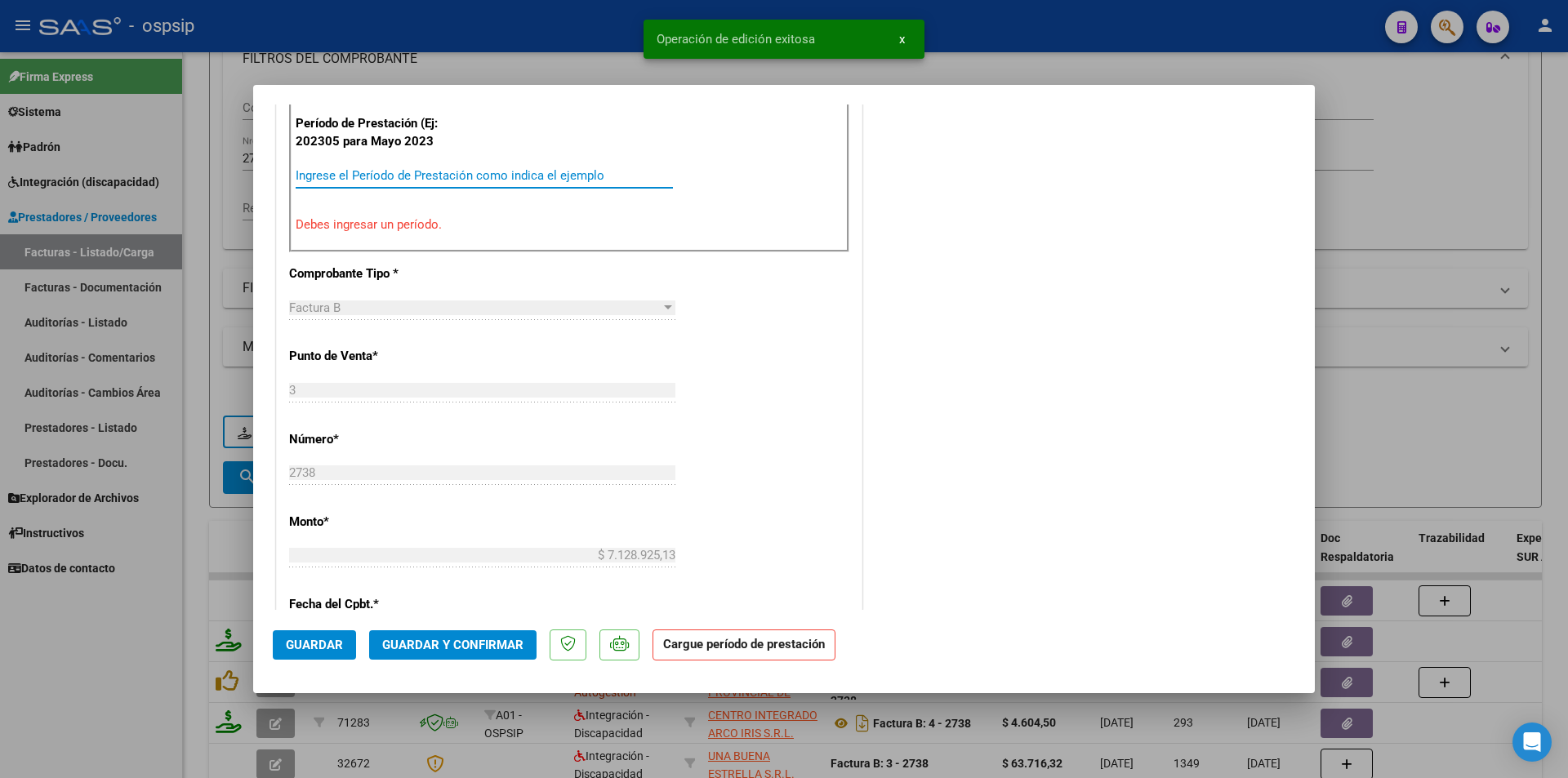
click at [371, 177] on input "Ingrese el Período de Prestación como indica el ejemplo" at bounding box center [484, 175] width 378 height 15
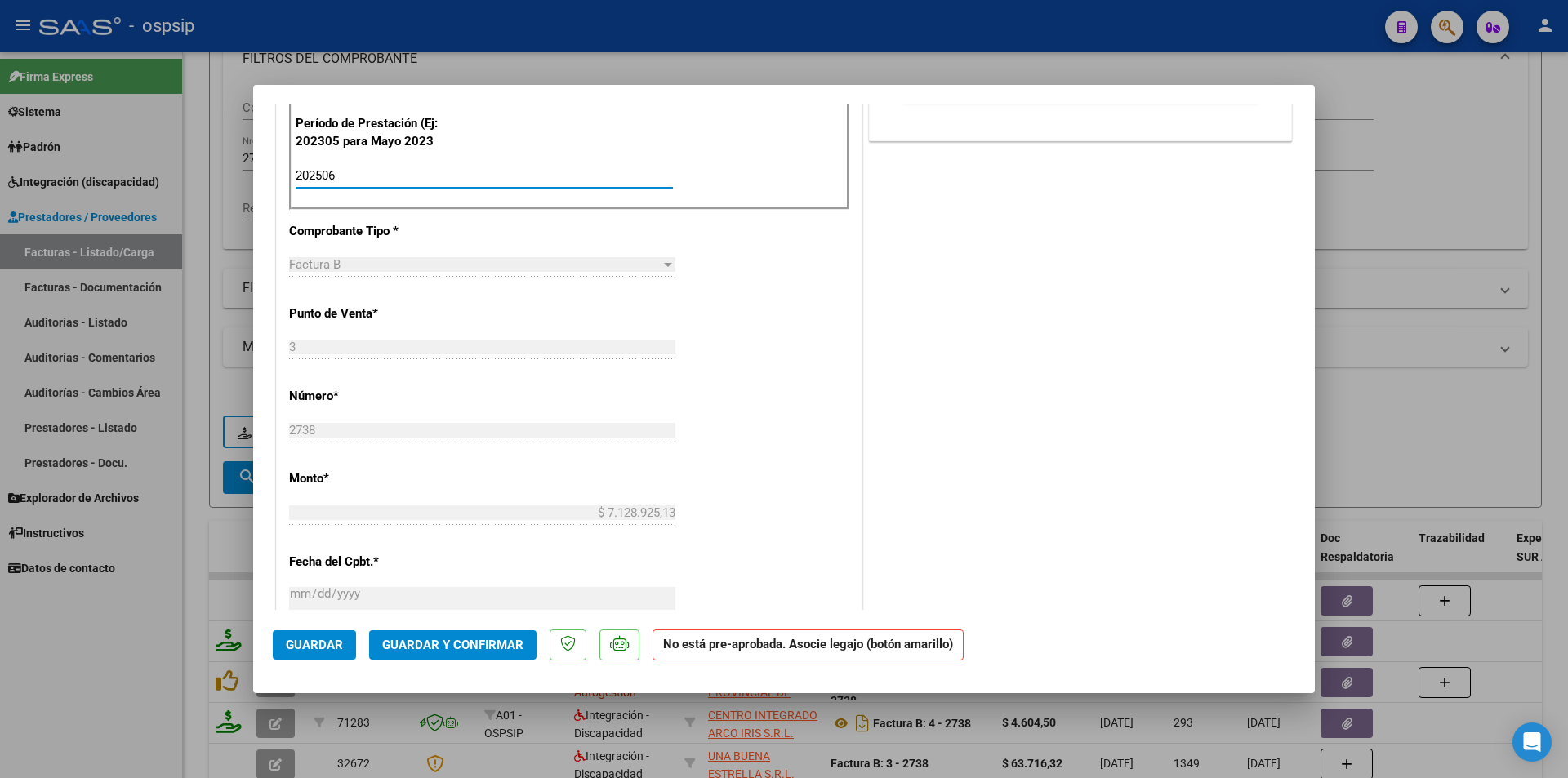
type input "202506"
click at [338, 652] on span "Guardar" at bounding box center [314, 645] width 57 height 15
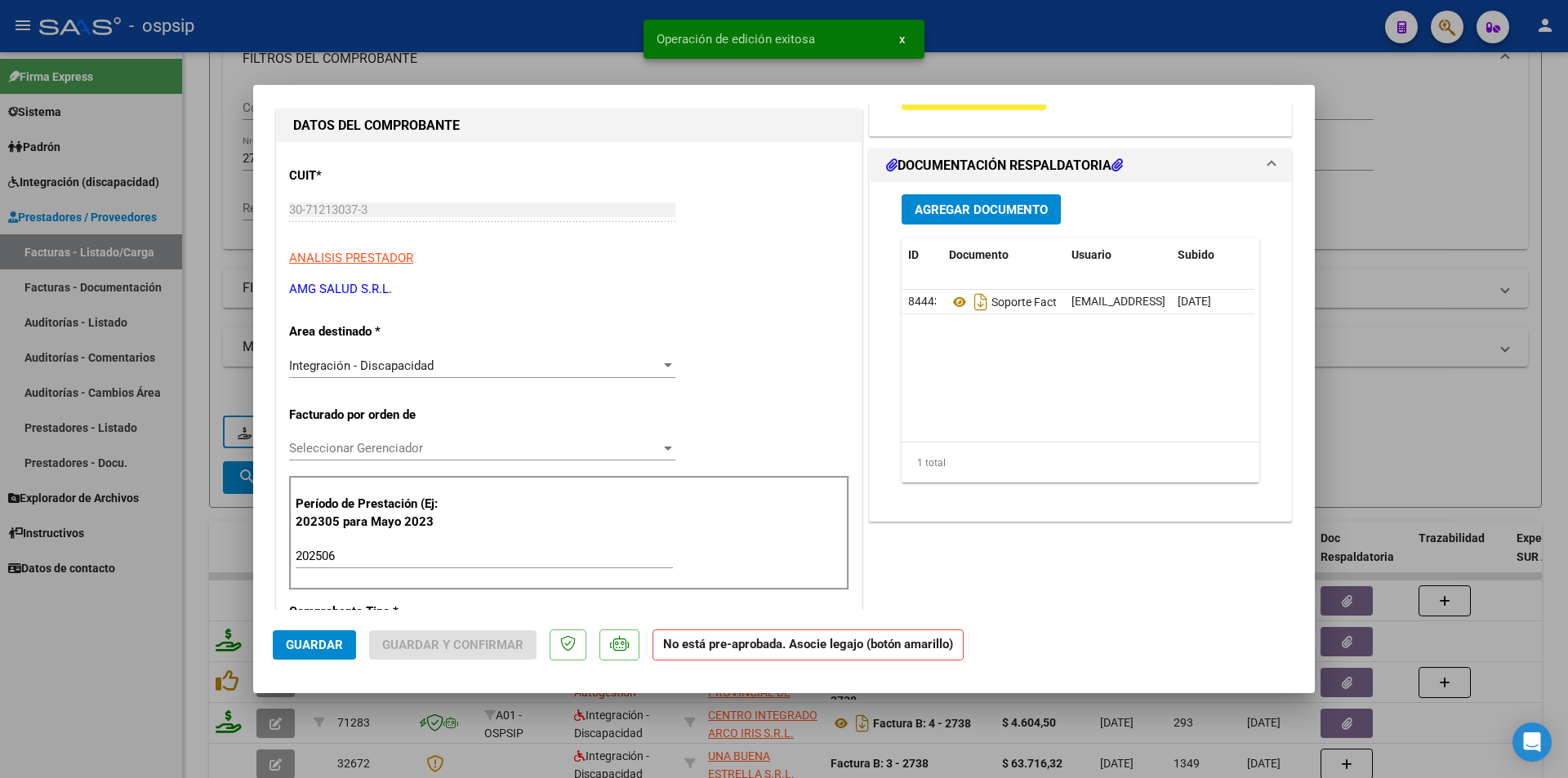
scroll to position [490, 0]
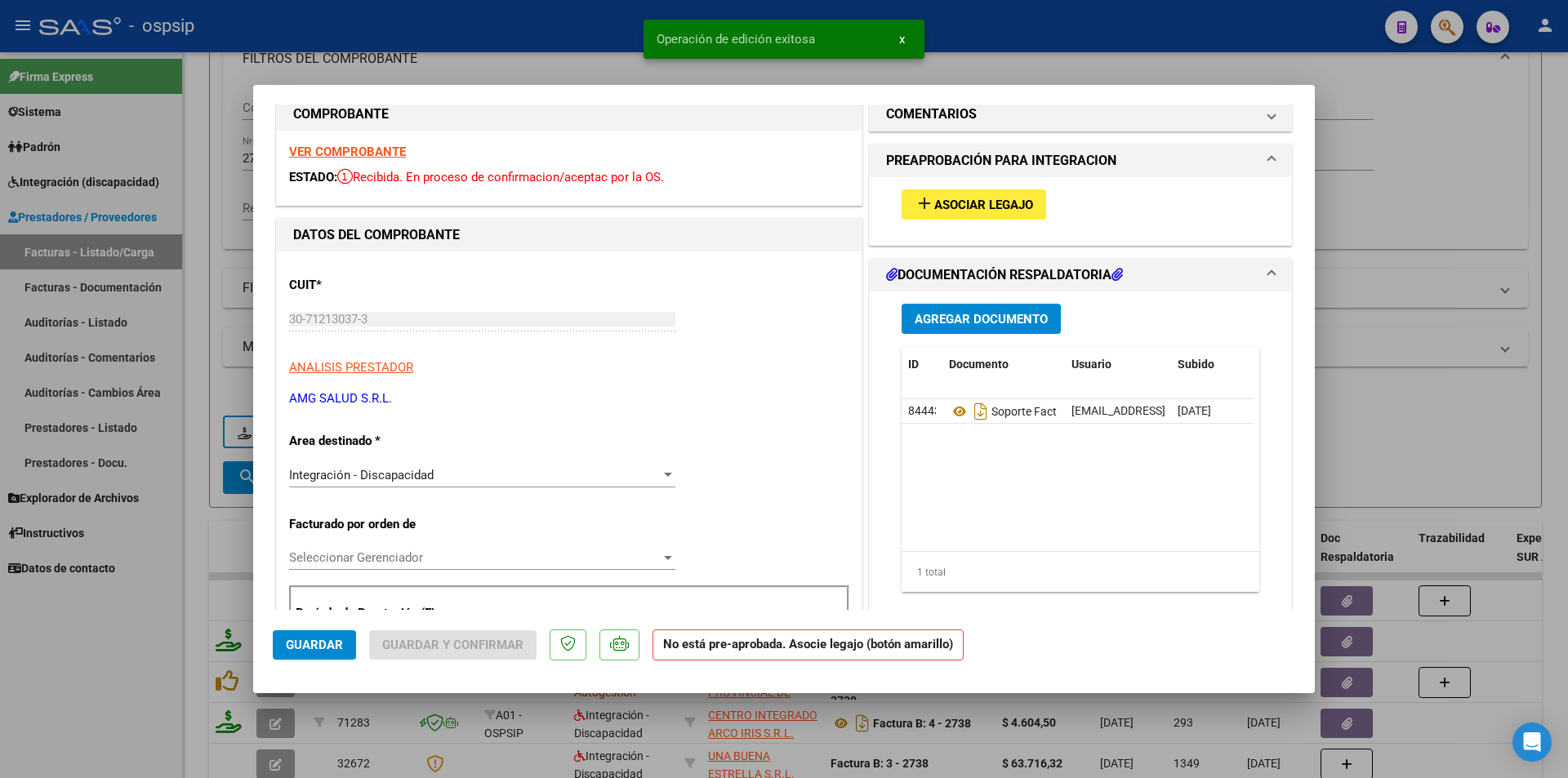
click at [959, 211] on span "Asociar Legajo" at bounding box center [983, 205] width 99 height 15
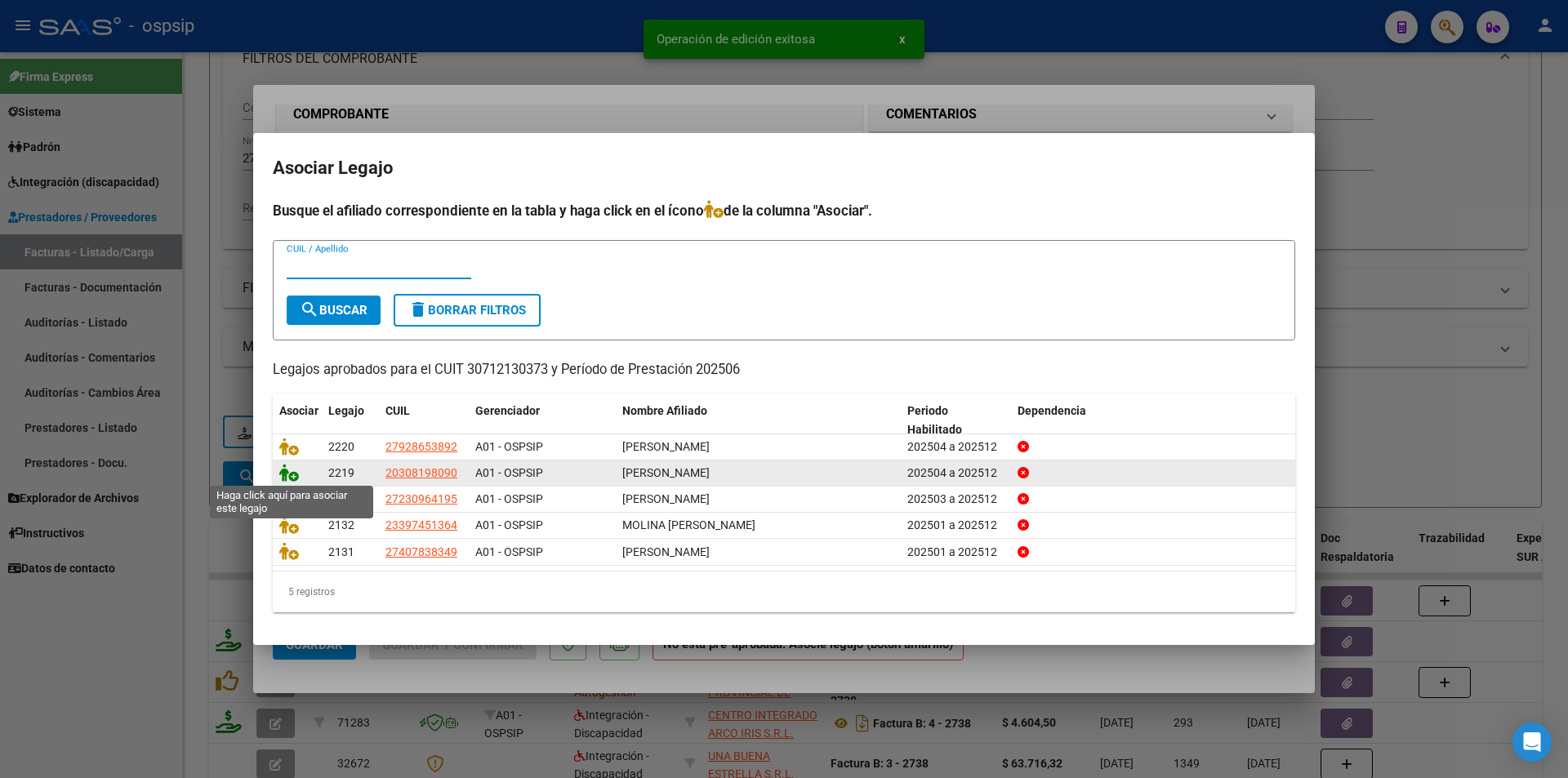
click at [295, 473] on icon at bounding box center [289, 472] width 20 height 18
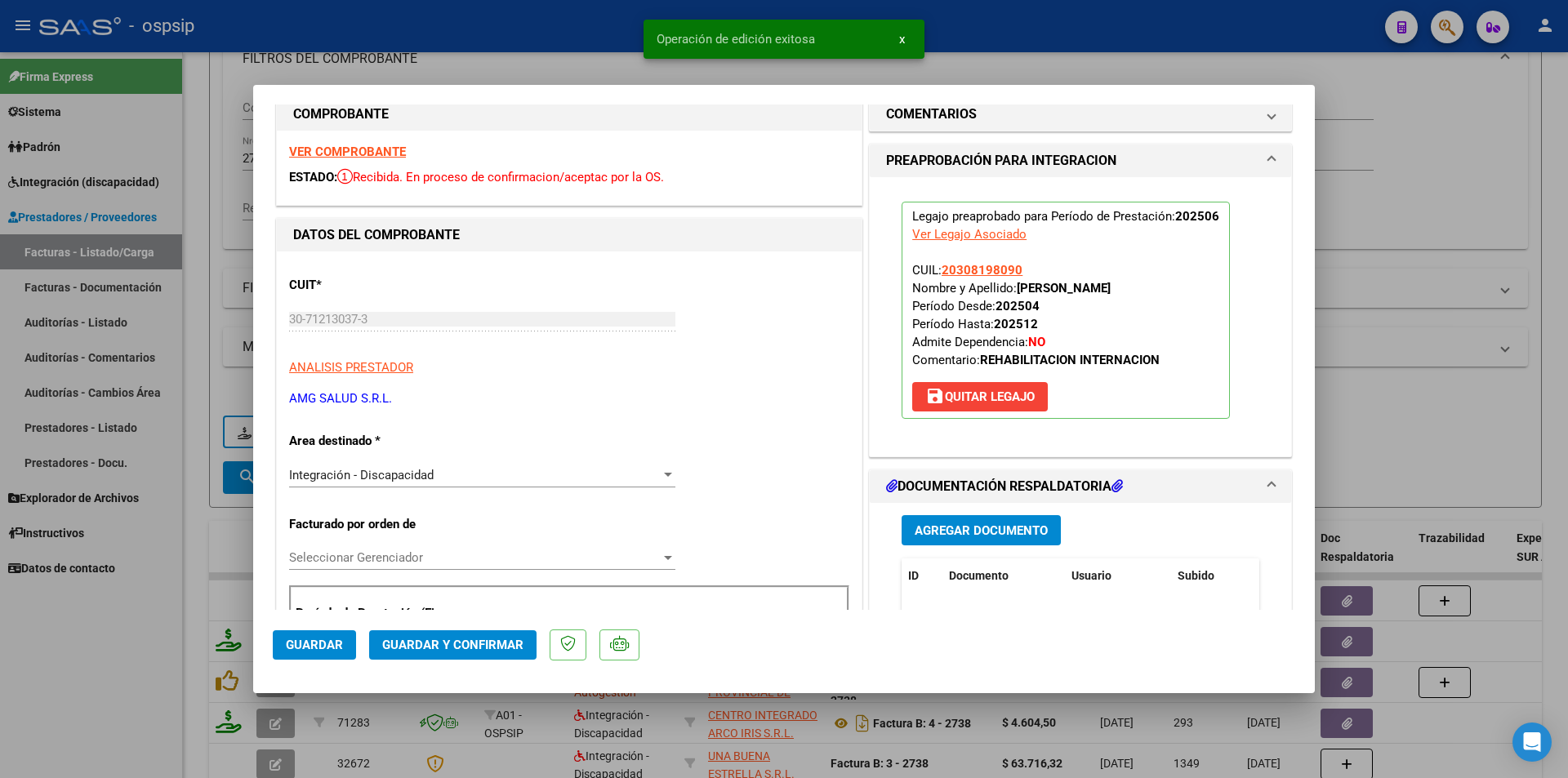
click at [457, 645] on span "Guardar y Confirmar" at bounding box center [452, 645] width 141 height 15
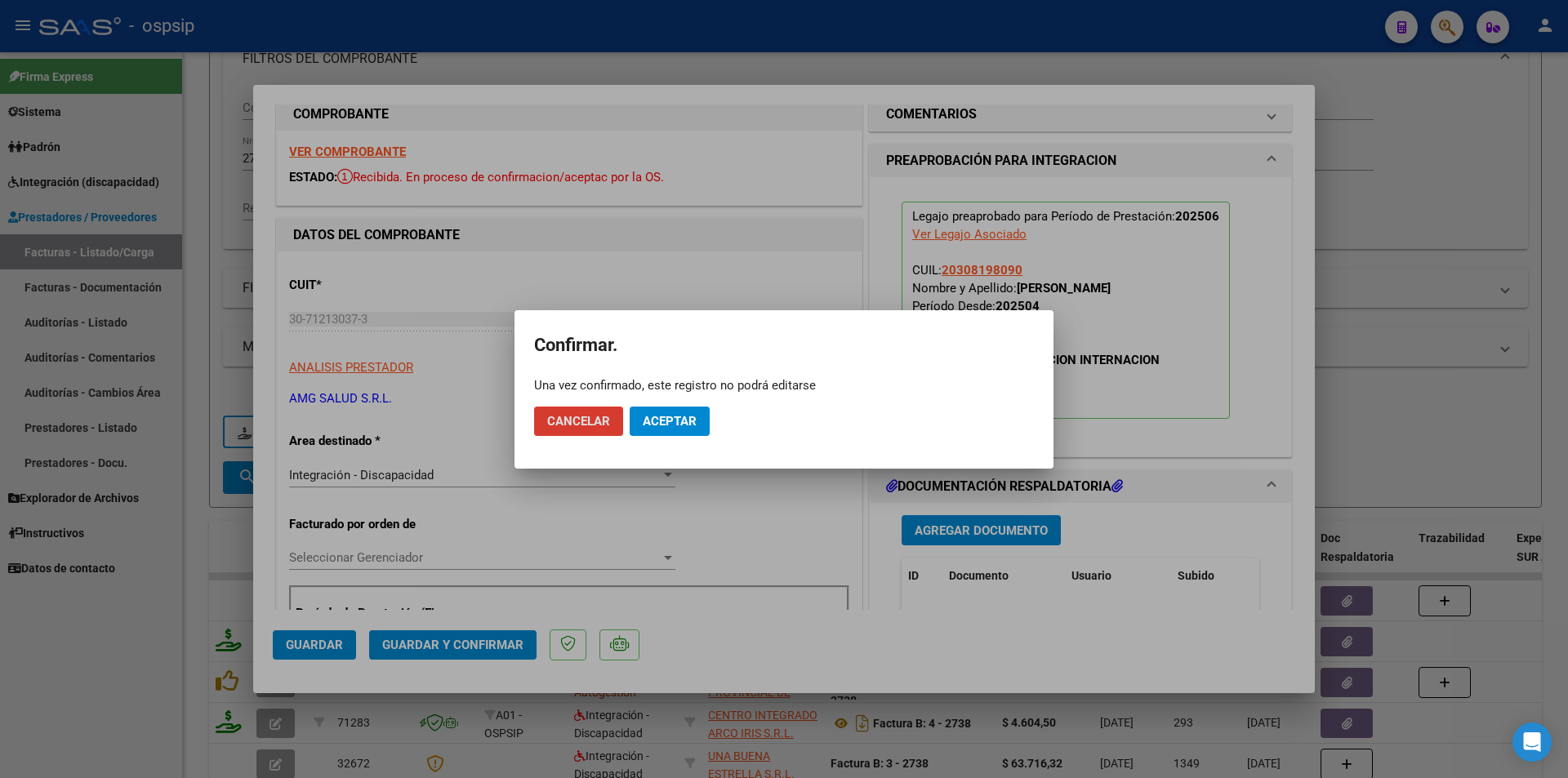
click at [705, 414] on button "Aceptar" at bounding box center [669, 421] width 80 height 29
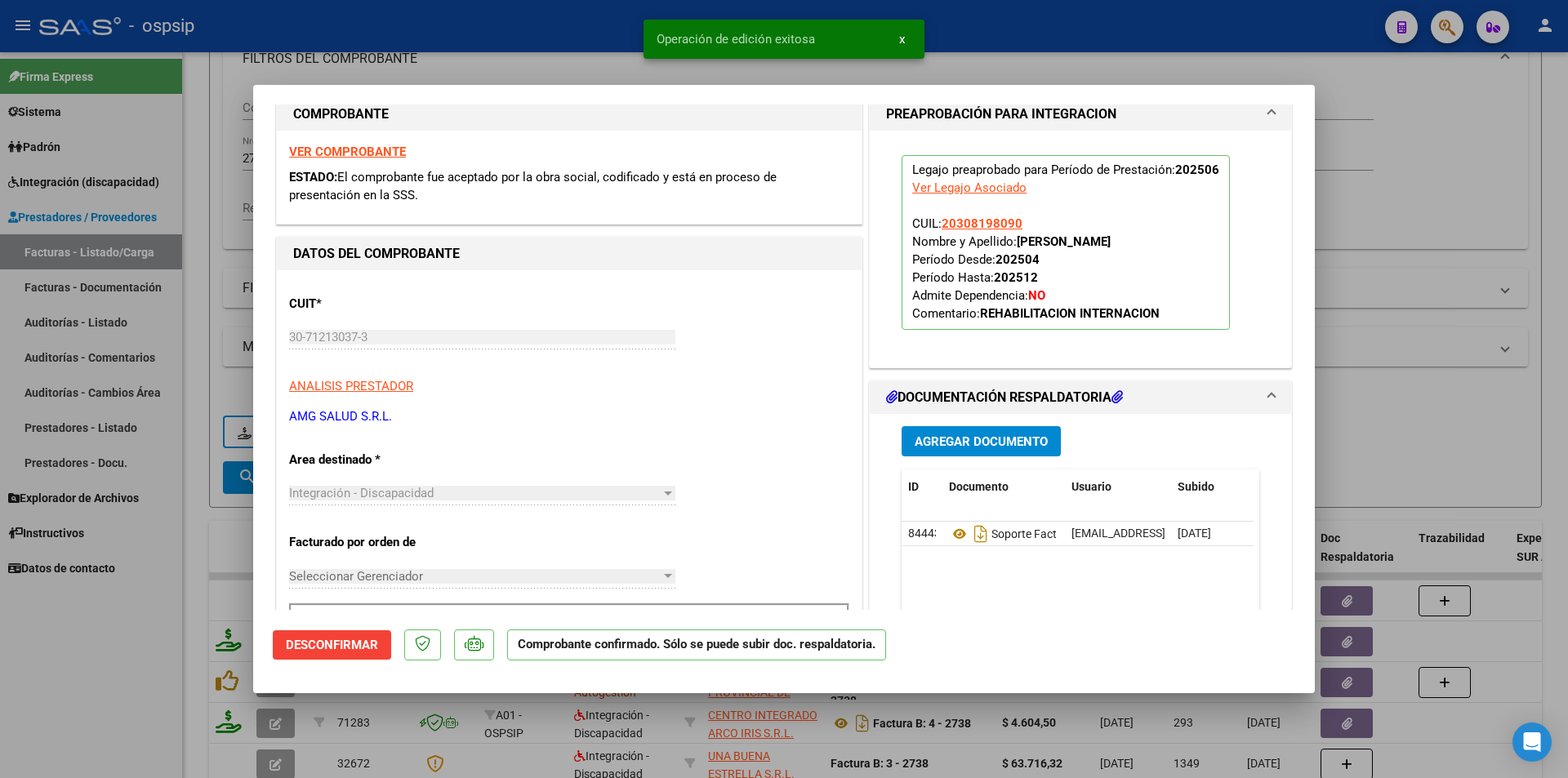
click at [130, 678] on div at bounding box center [784, 389] width 1568 height 778
type input "$ 0,00"
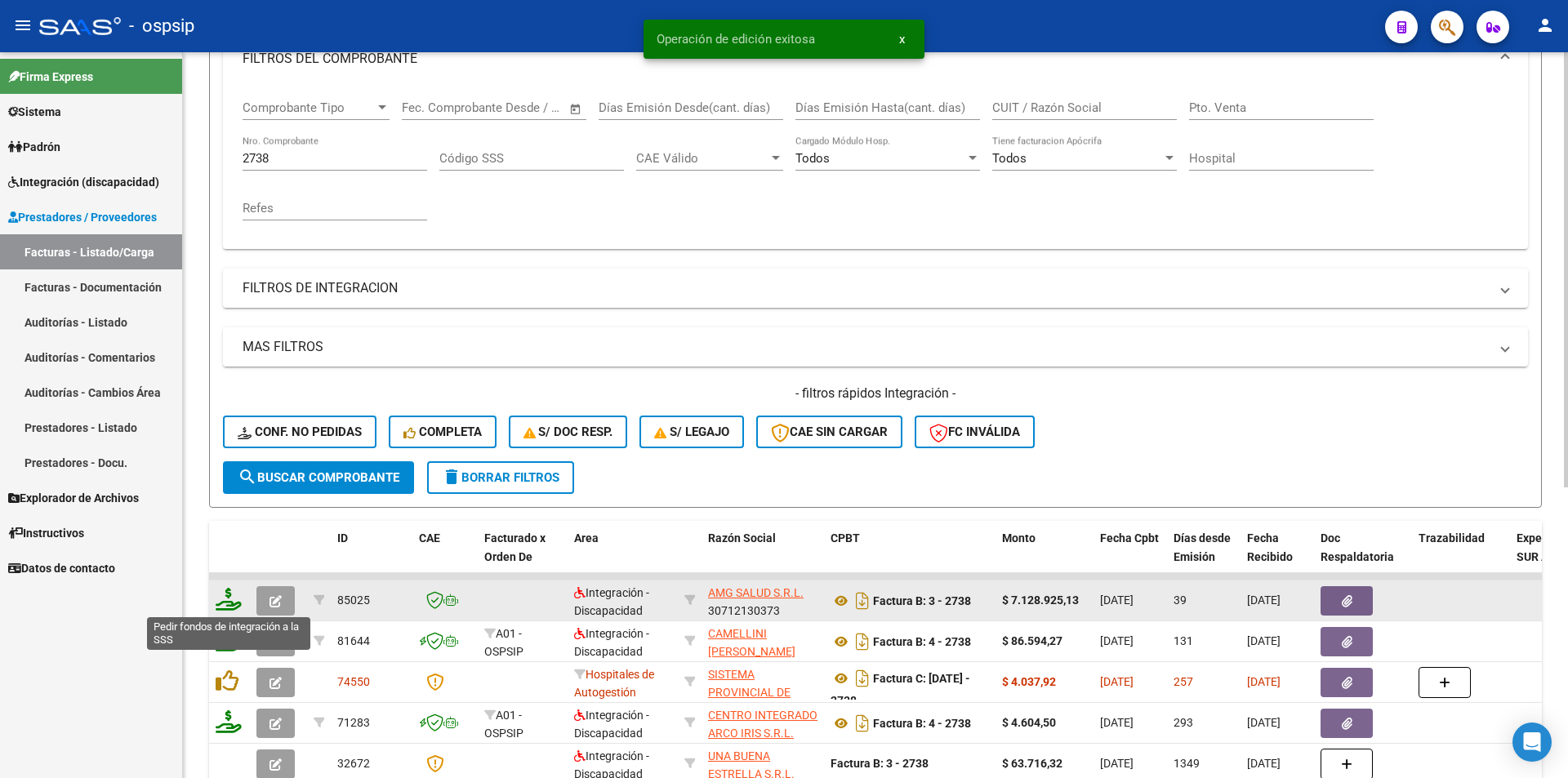
click at [229, 600] on icon at bounding box center [229, 599] width 26 height 23
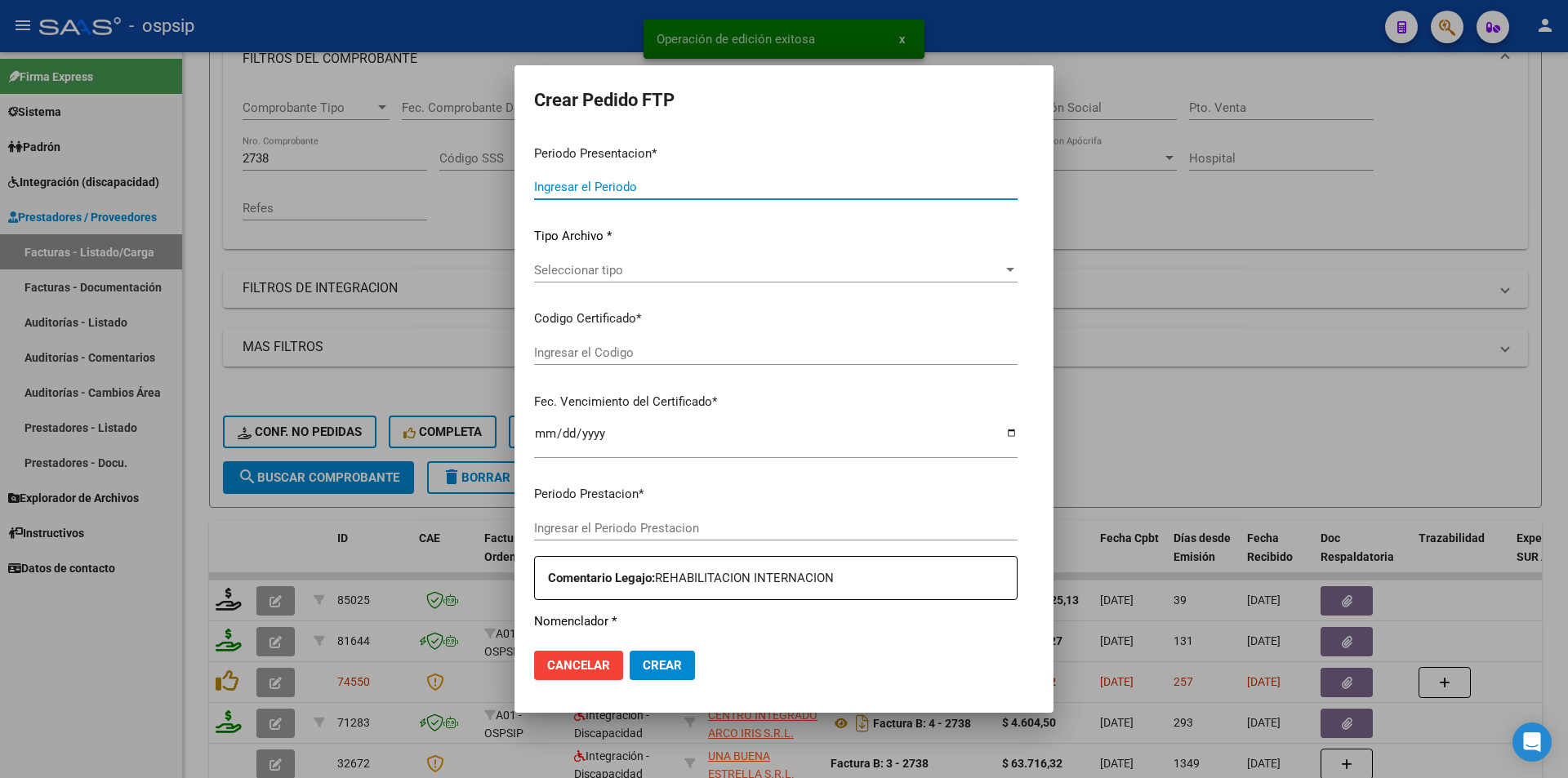
type input "202507"
type input "202506"
type input "$ 7.128.925,13"
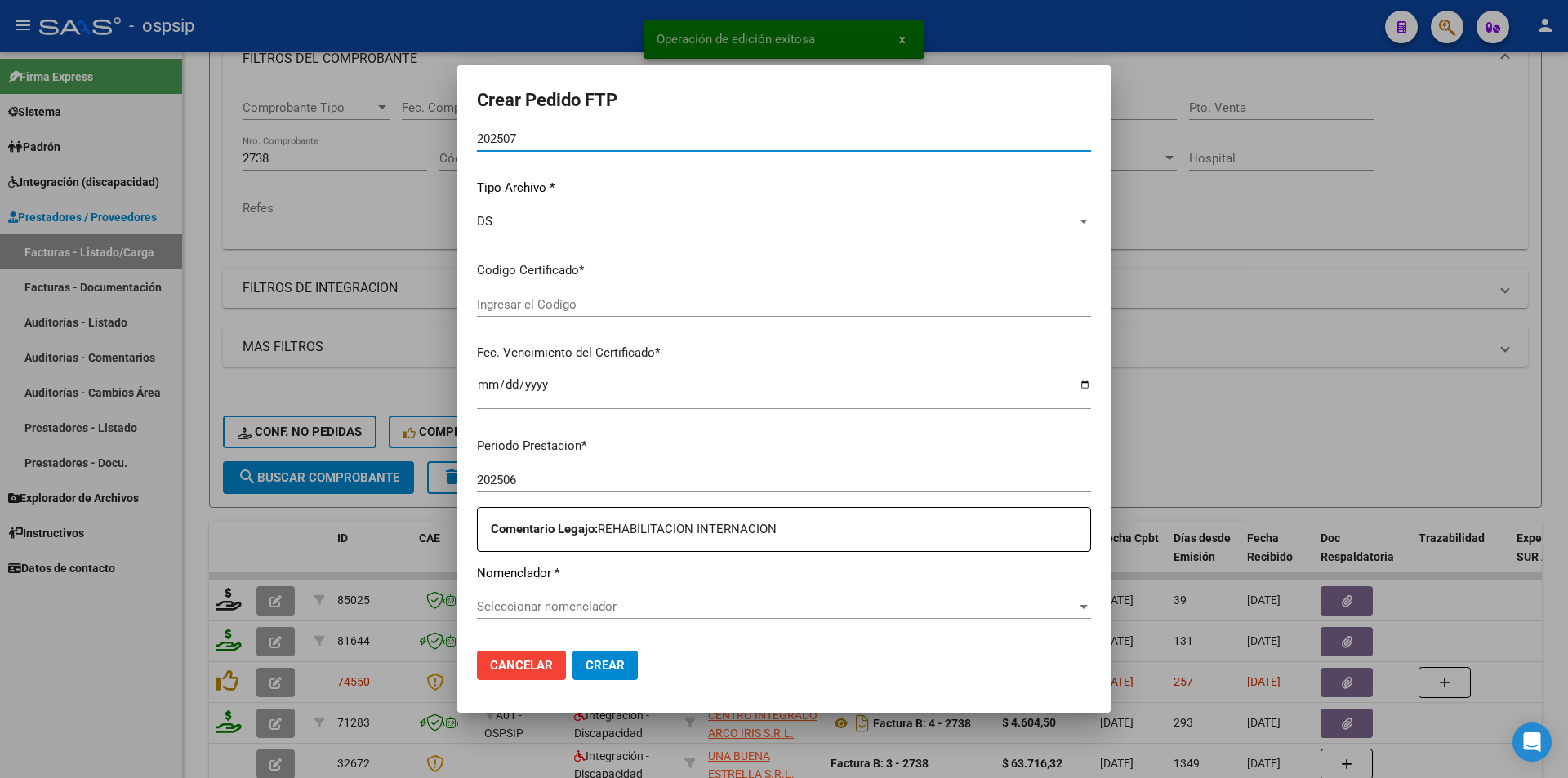
type input "arg02000308198092023042020280426bs10725"
type input "[DATE]"
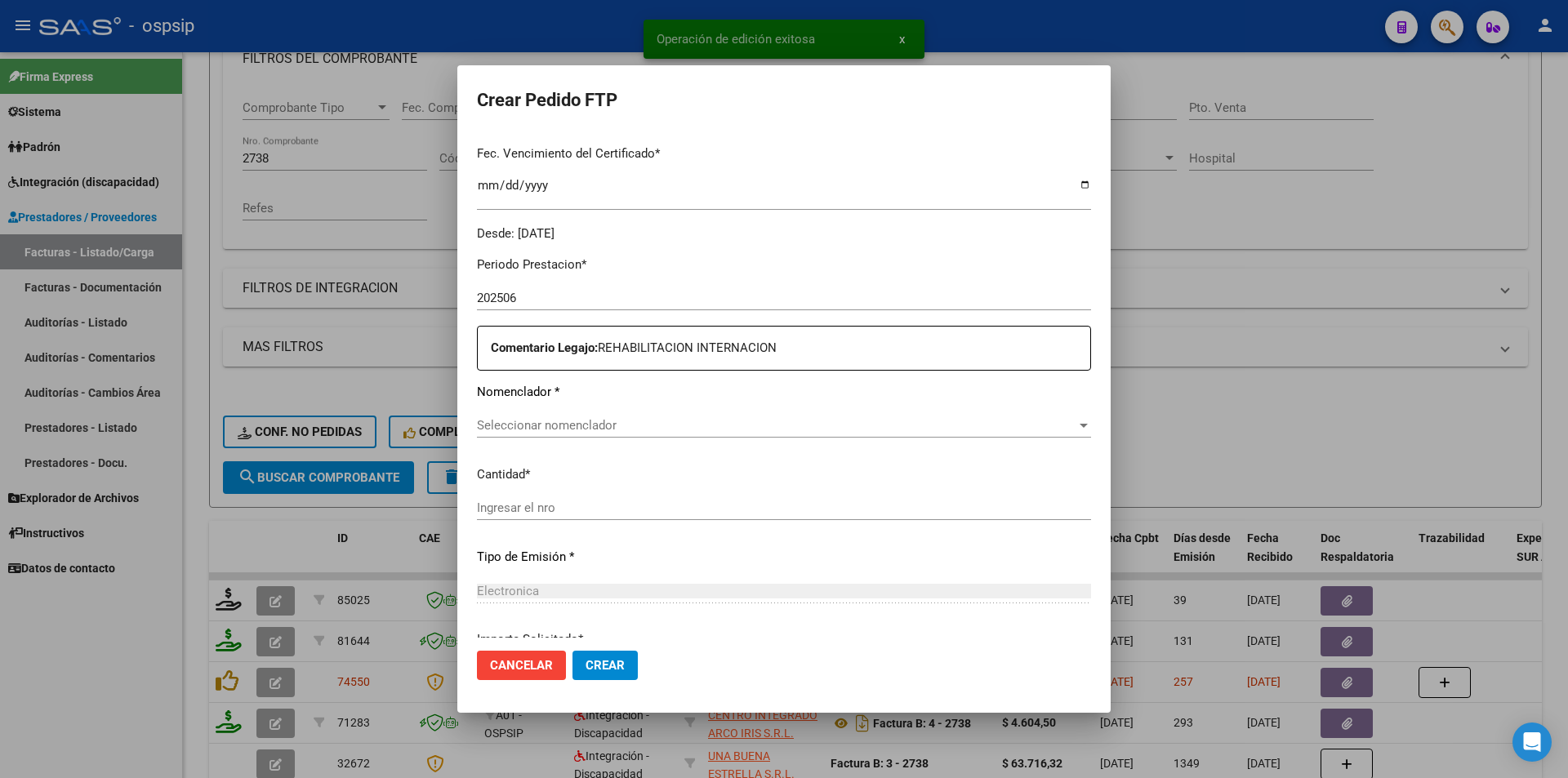
scroll to position [451, 0]
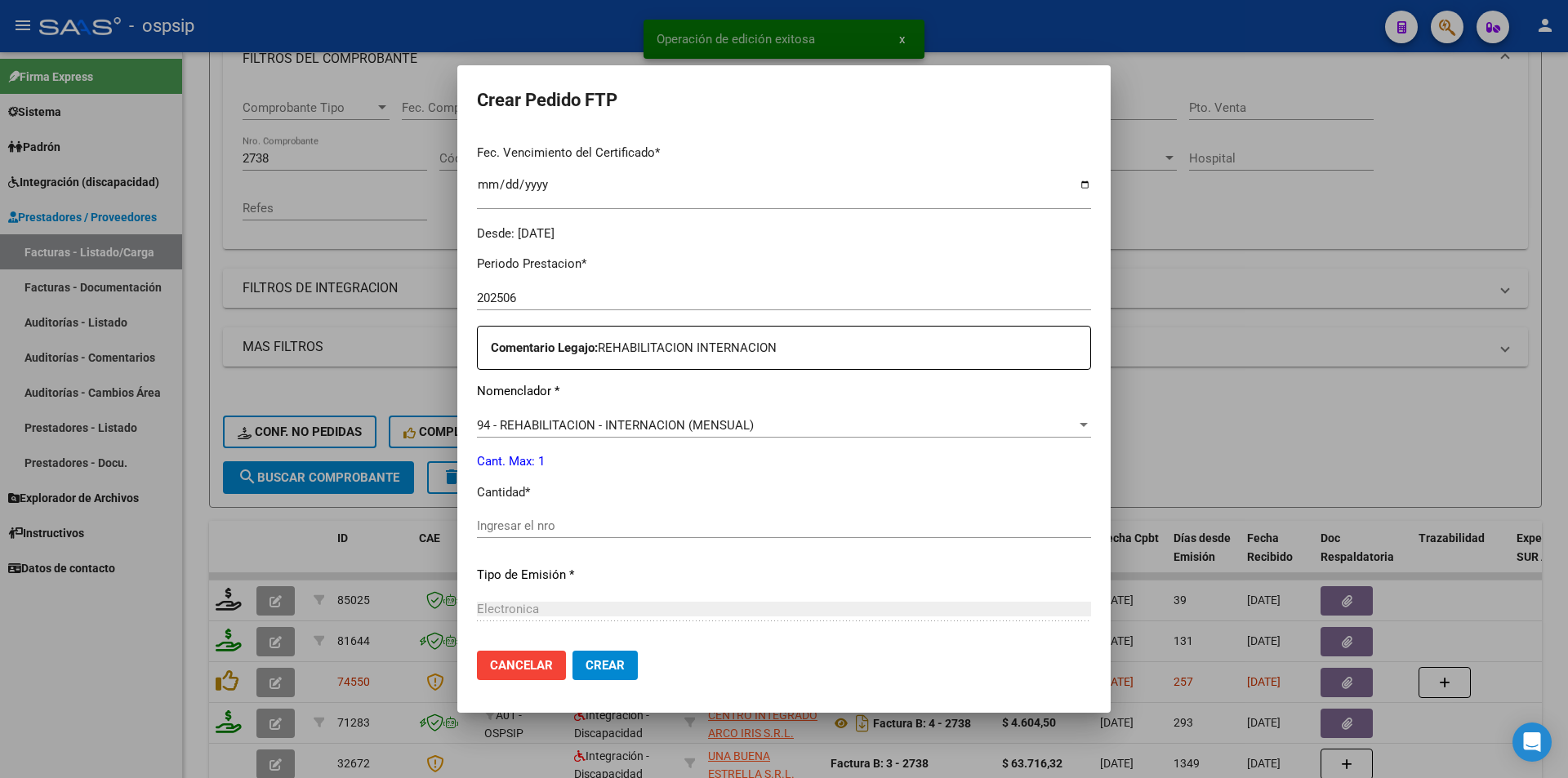
click at [521, 532] on input "Ingresar el nro" at bounding box center [784, 525] width 614 height 15
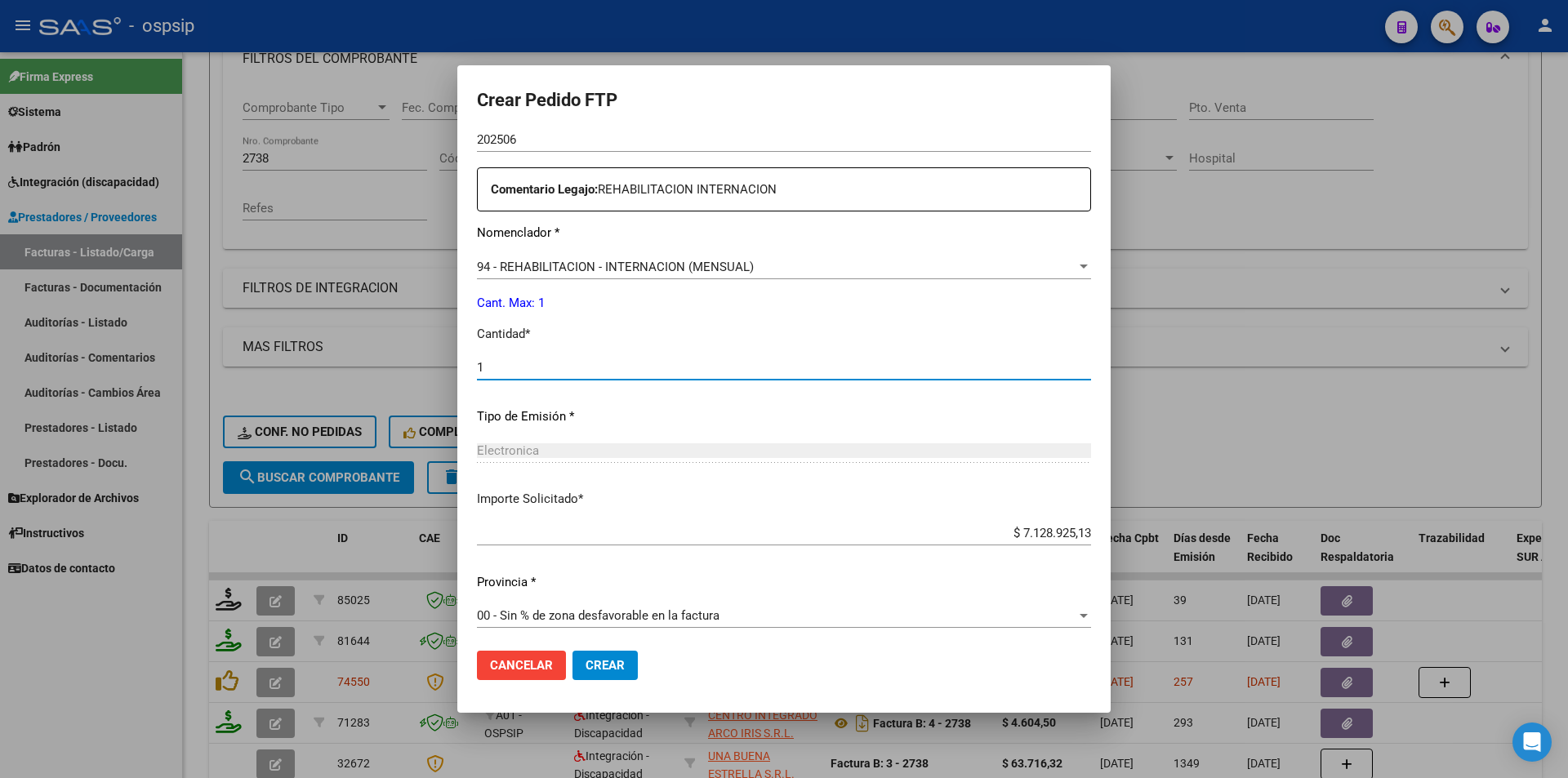
scroll to position [616, 0]
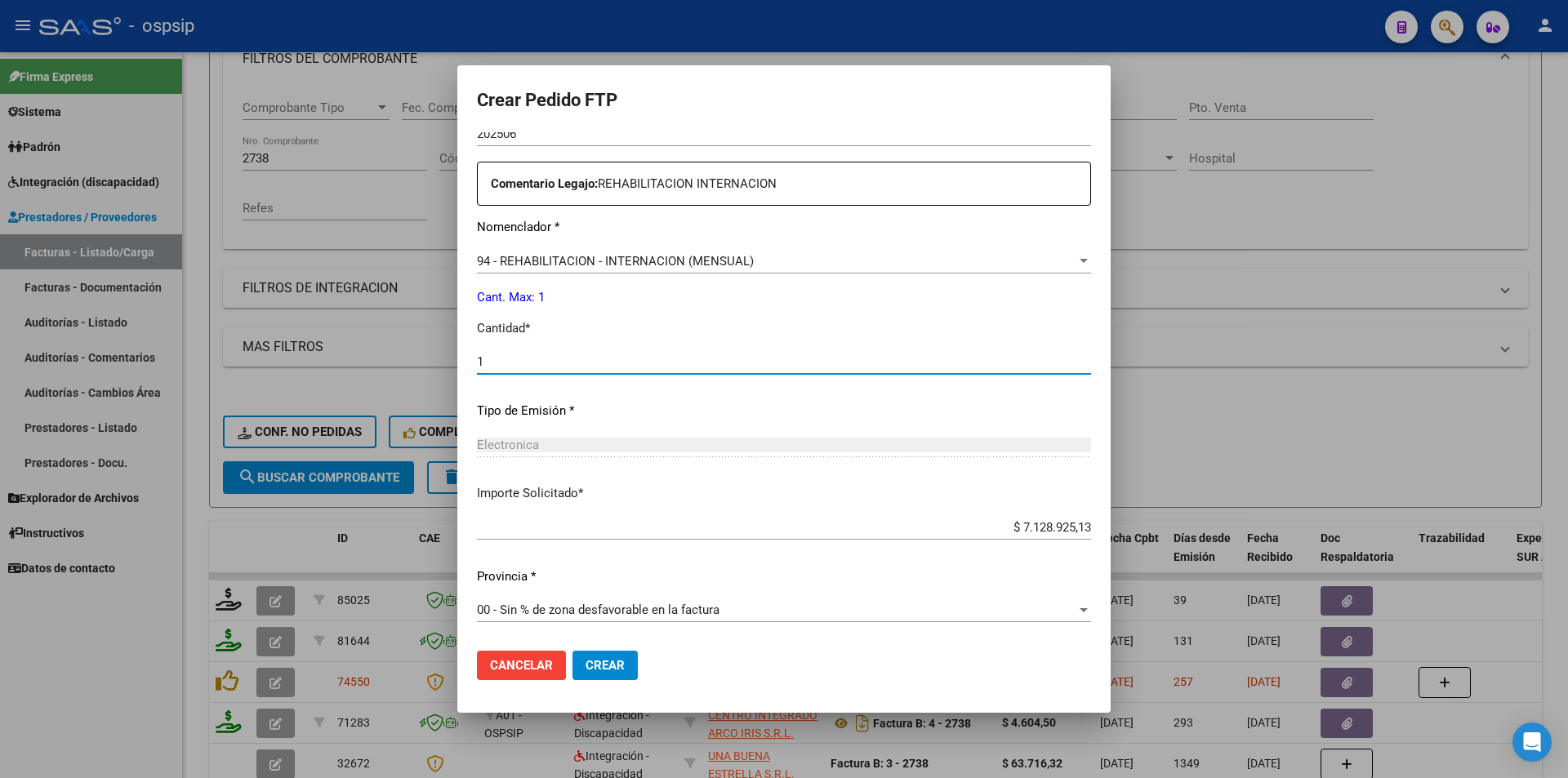
type input "1"
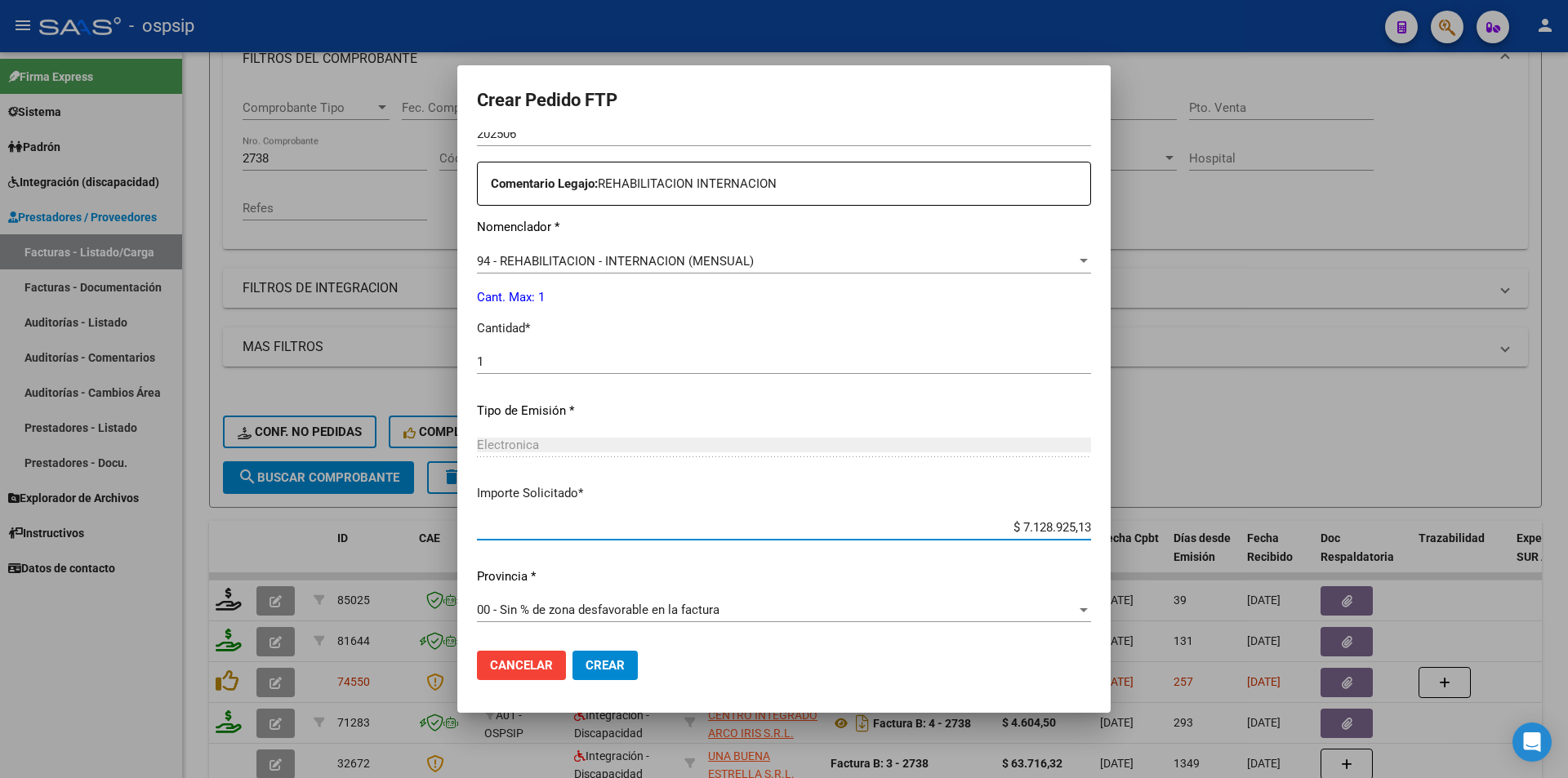
drag, startPoint x: 1011, startPoint y: 524, endPoint x: 1175, endPoint y: 542, distance: 165.0
click at [1175, 542] on div "Crear Pedido FTP VER COMPROBANTE ARCA Padrón Afiliado: [PERSON_NAME]: 203081980…" at bounding box center [784, 389] width 1568 height 778
type input "$ 3.540.814,47"
click at [587, 663] on span "Crear" at bounding box center [606, 665] width 40 height 15
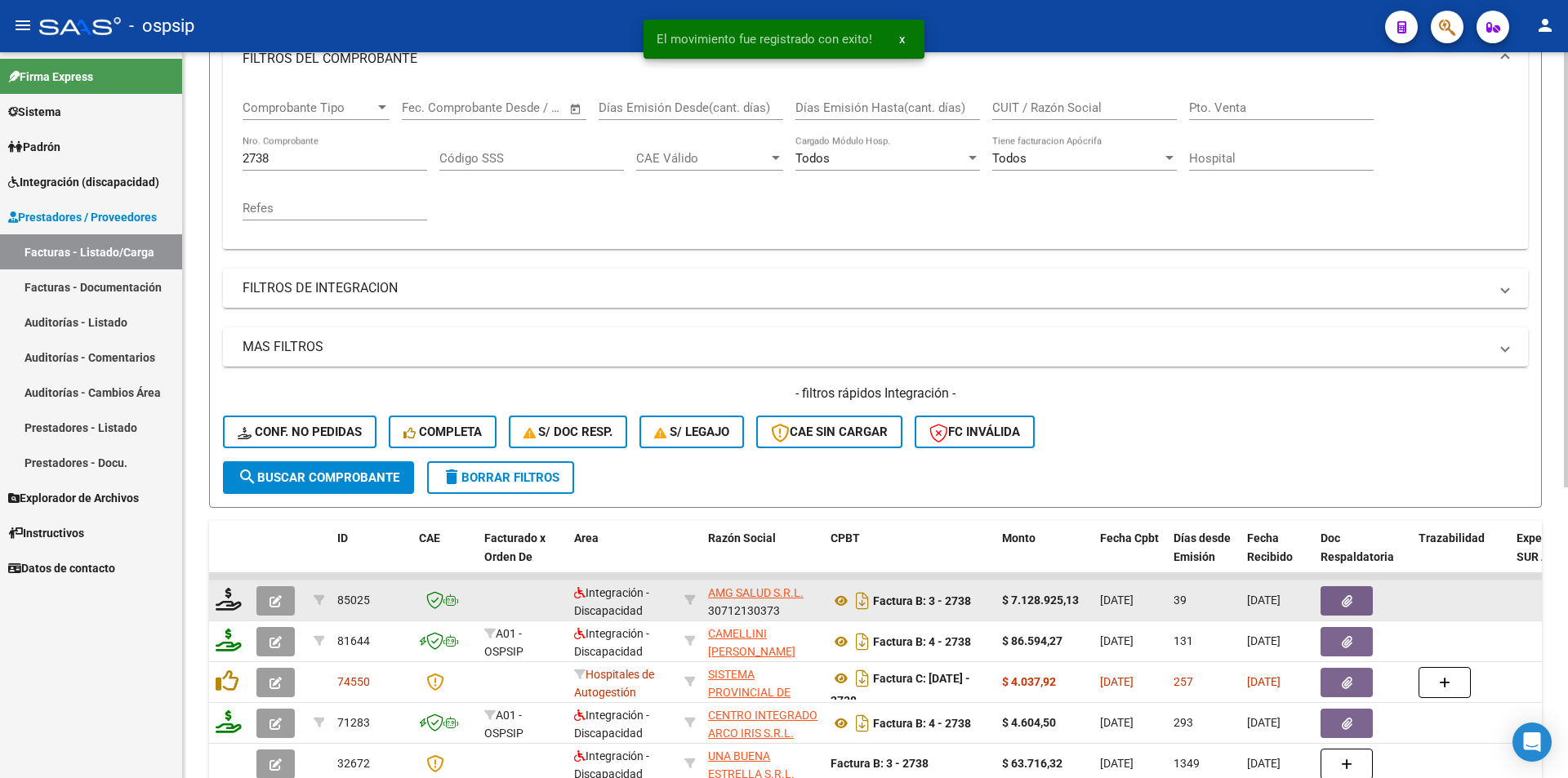
click at [274, 600] on icon "button" at bounding box center [275, 601] width 12 height 12
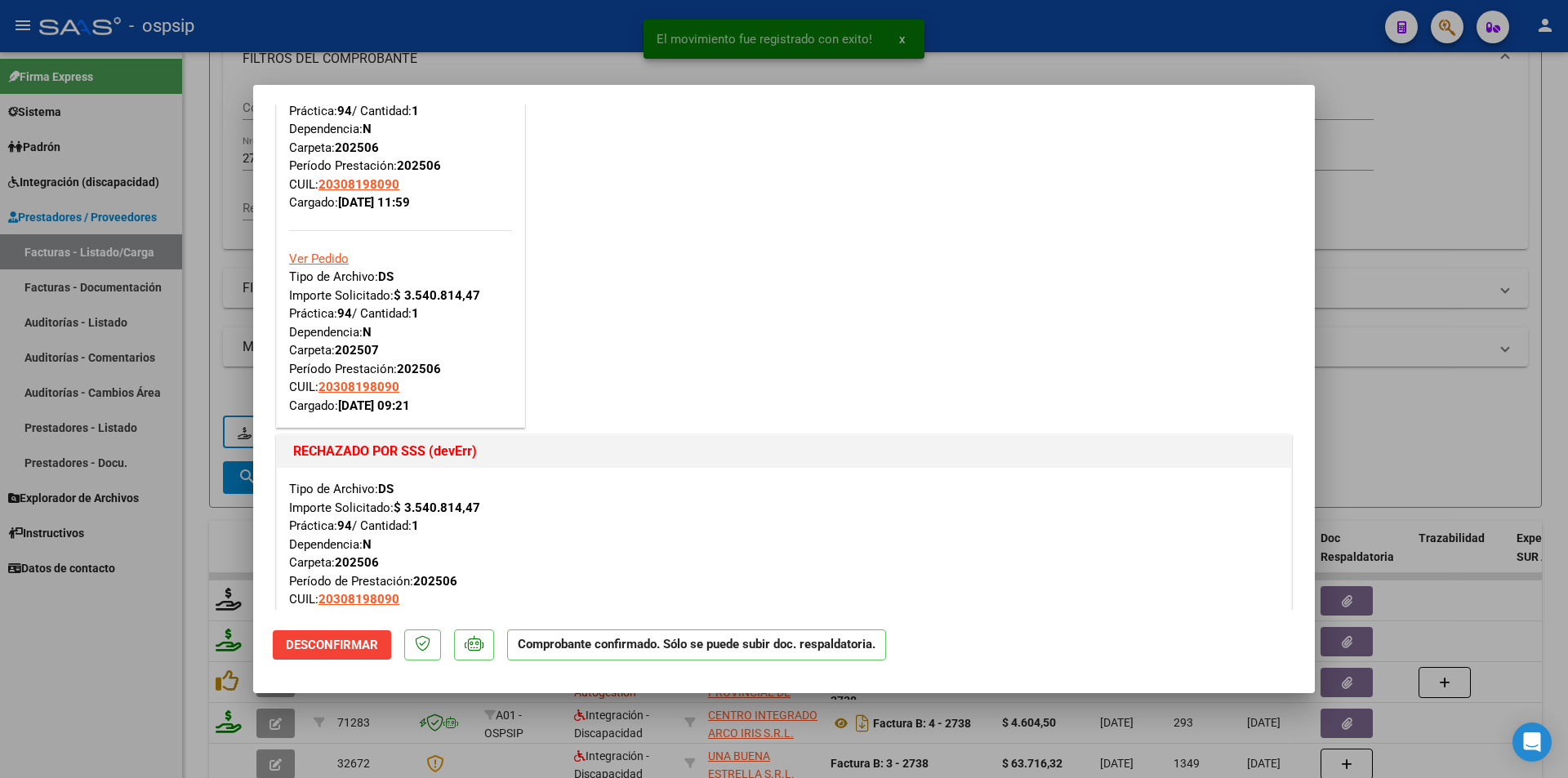
scroll to position [327, 0]
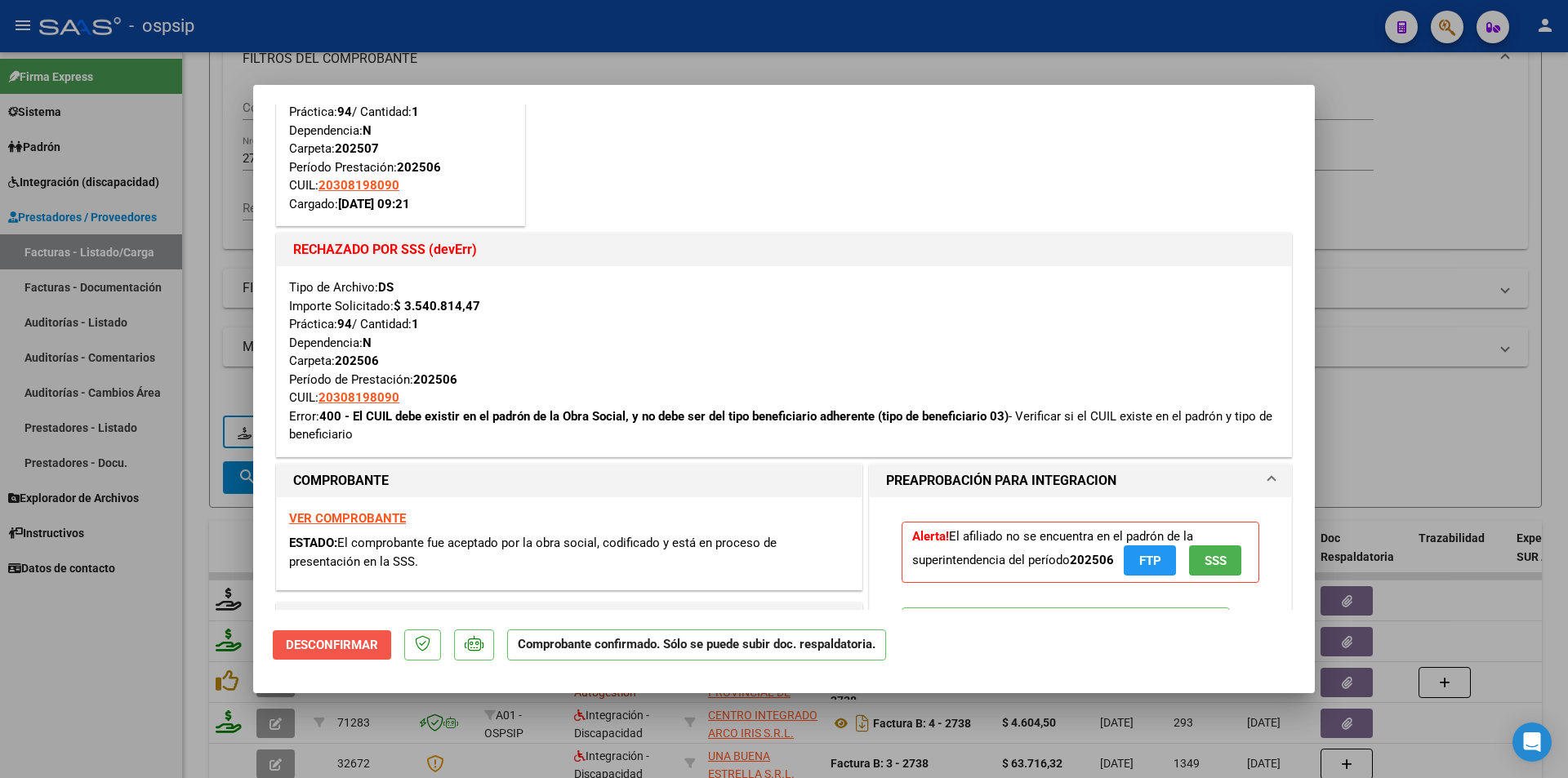
click at [366, 645] on span "Desconfirmar" at bounding box center [331, 645] width 92 height 15
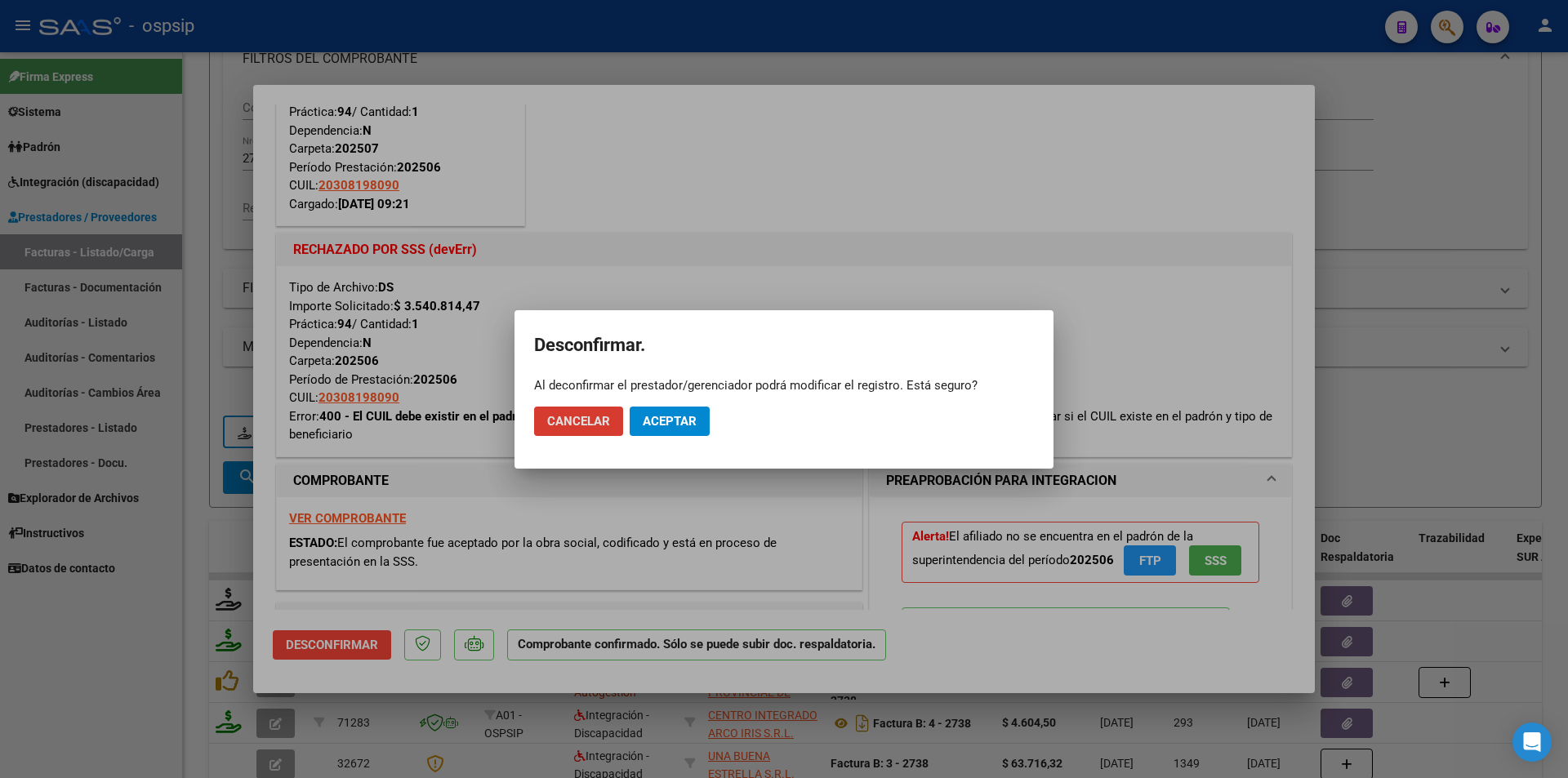
click at [687, 414] on span "Aceptar" at bounding box center [669, 420] width 54 height 15
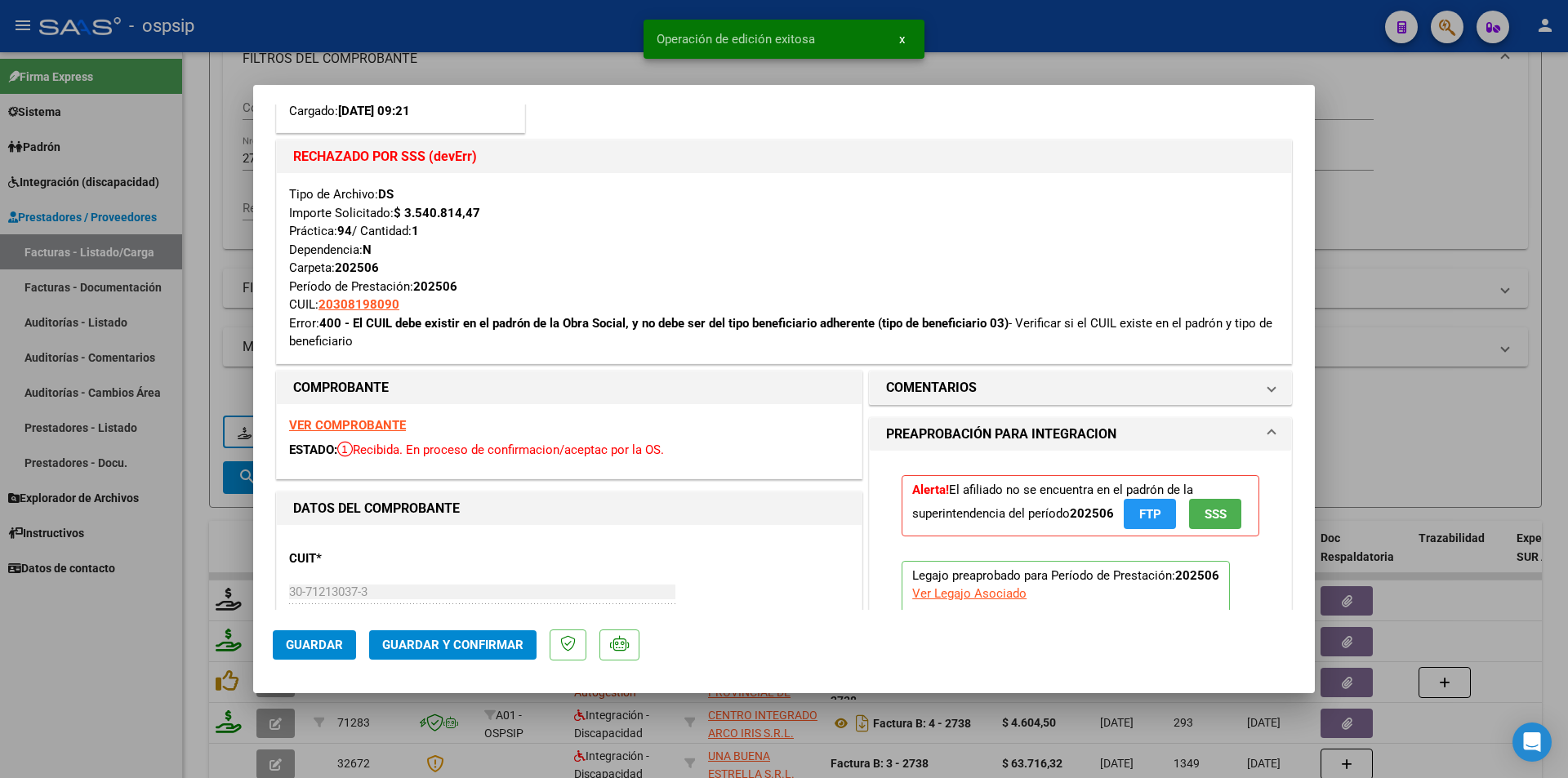
scroll to position [735, 0]
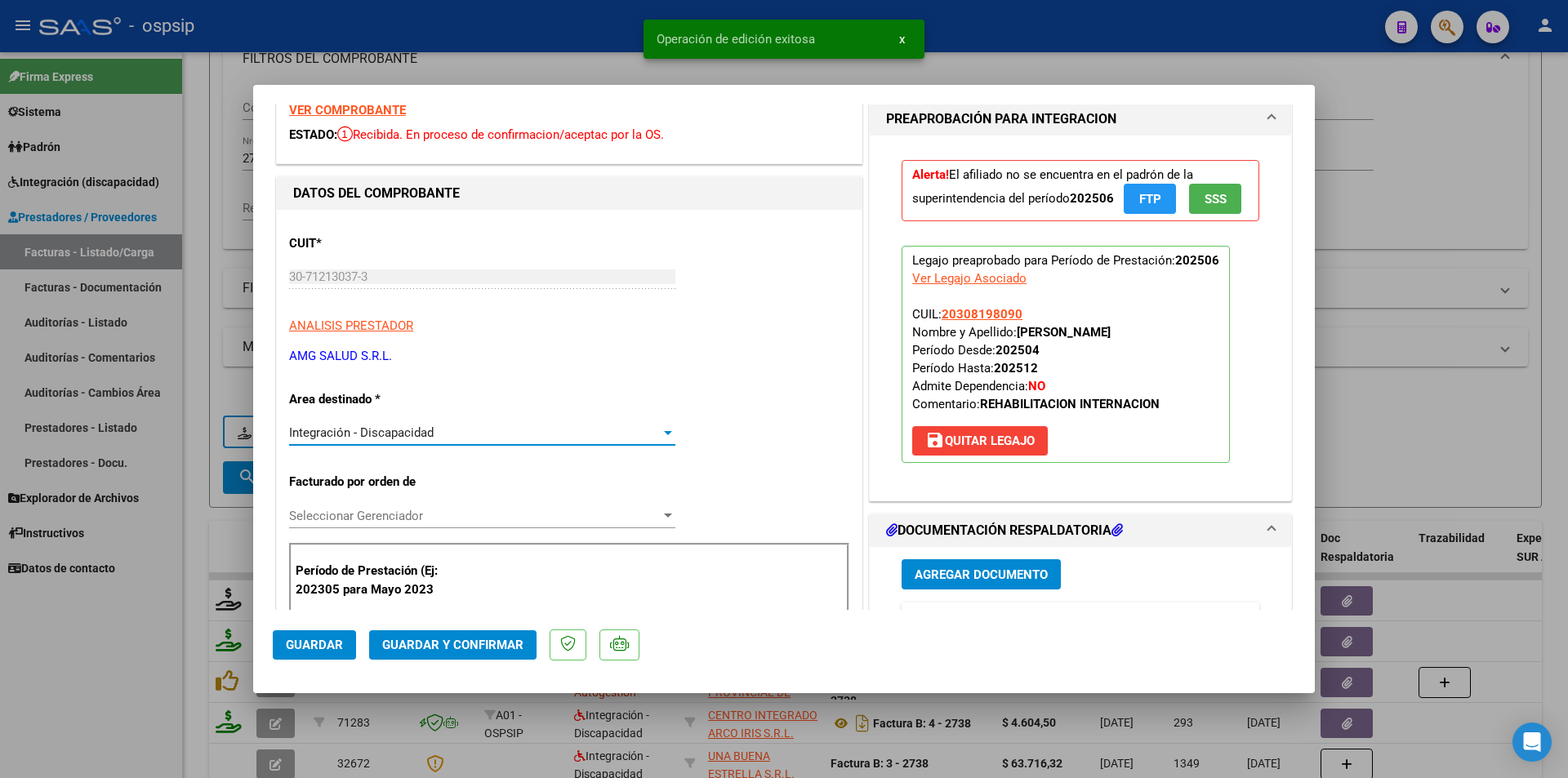
click at [372, 435] on span "Integración - Discapacidad" at bounding box center [361, 432] width 145 height 15
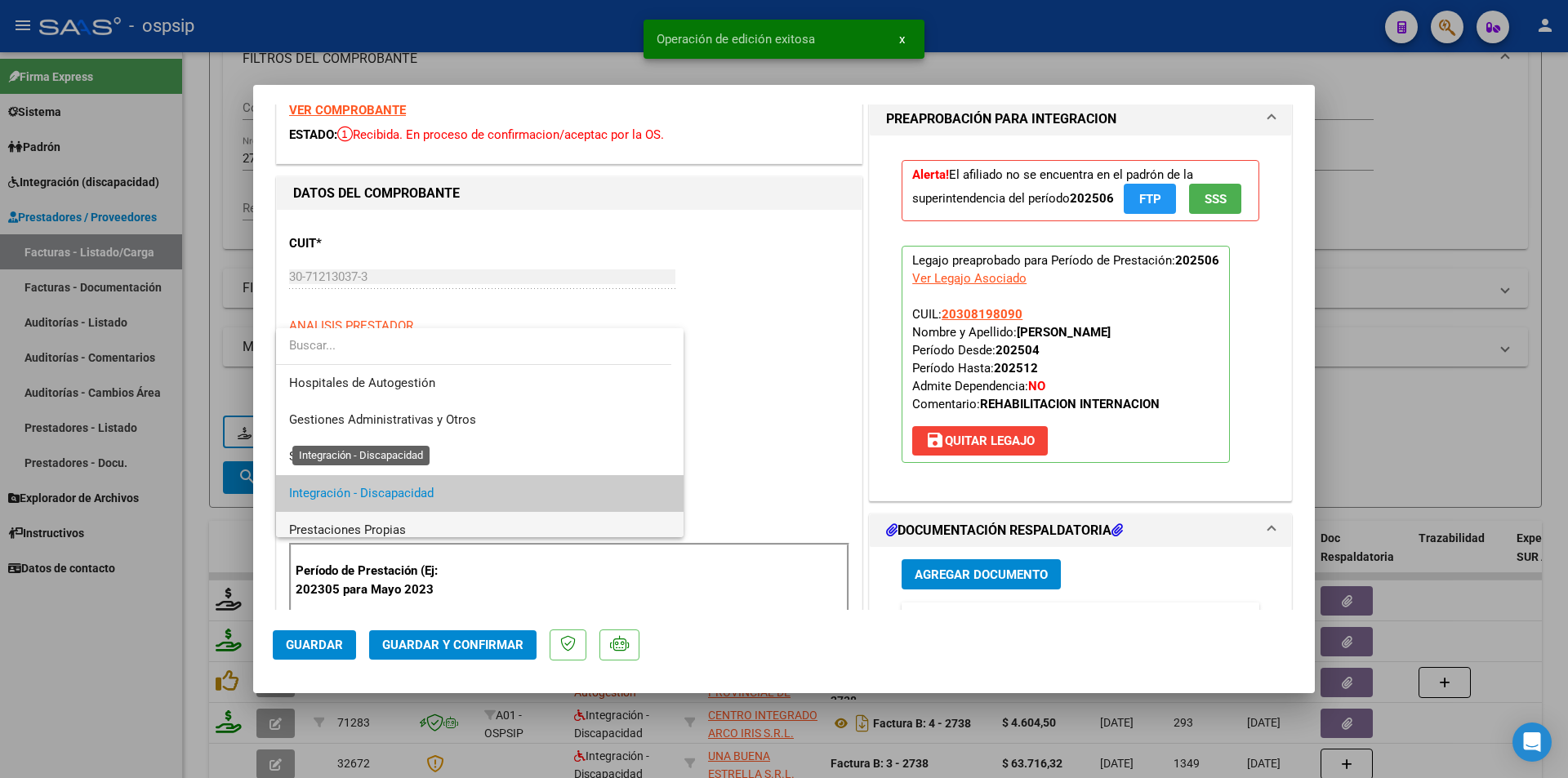
scroll to position [61, 0]
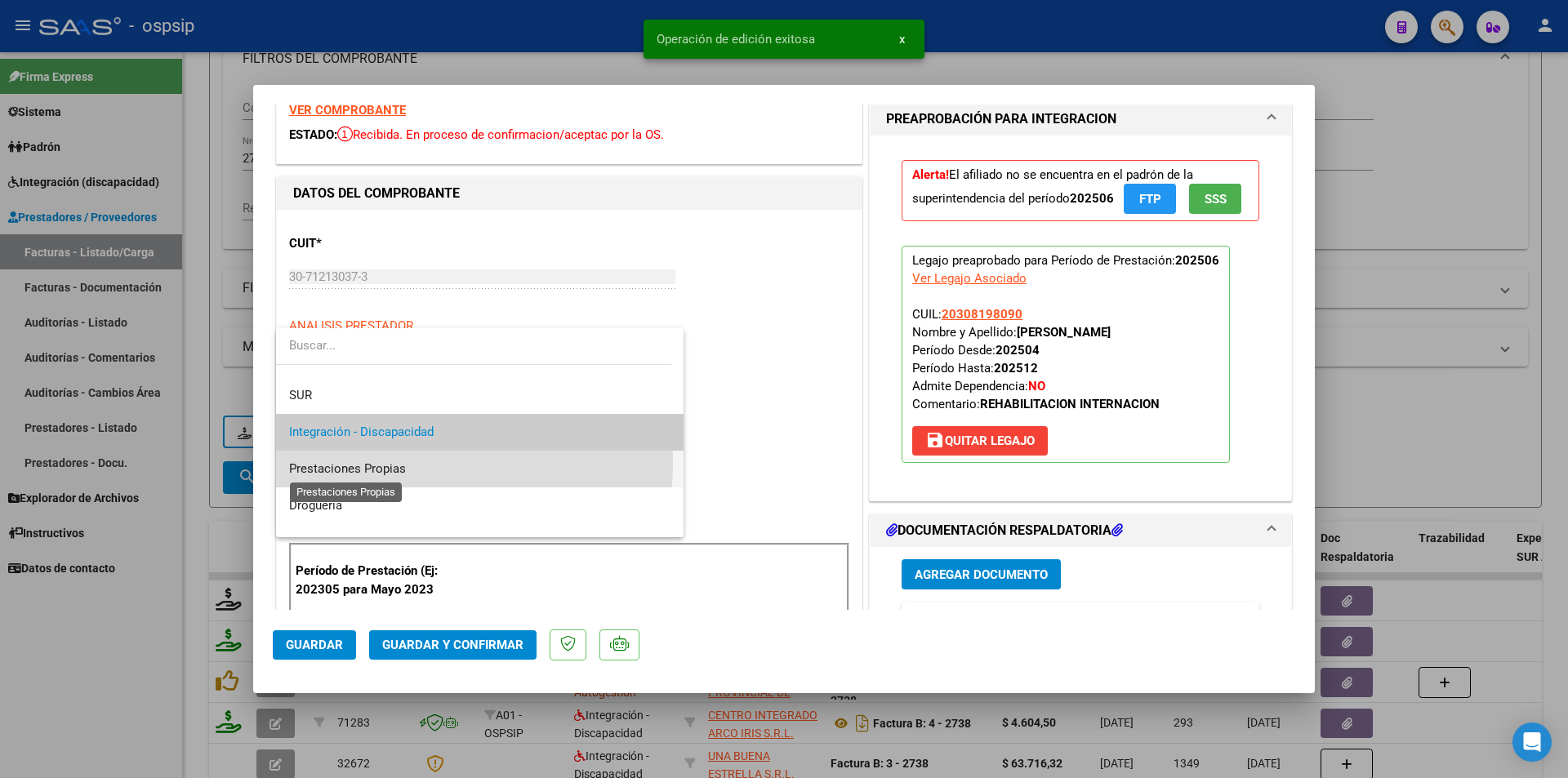
click at [395, 463] on span "Prestaciones Propias" at bounding box center [347, 469] width 117 height 15
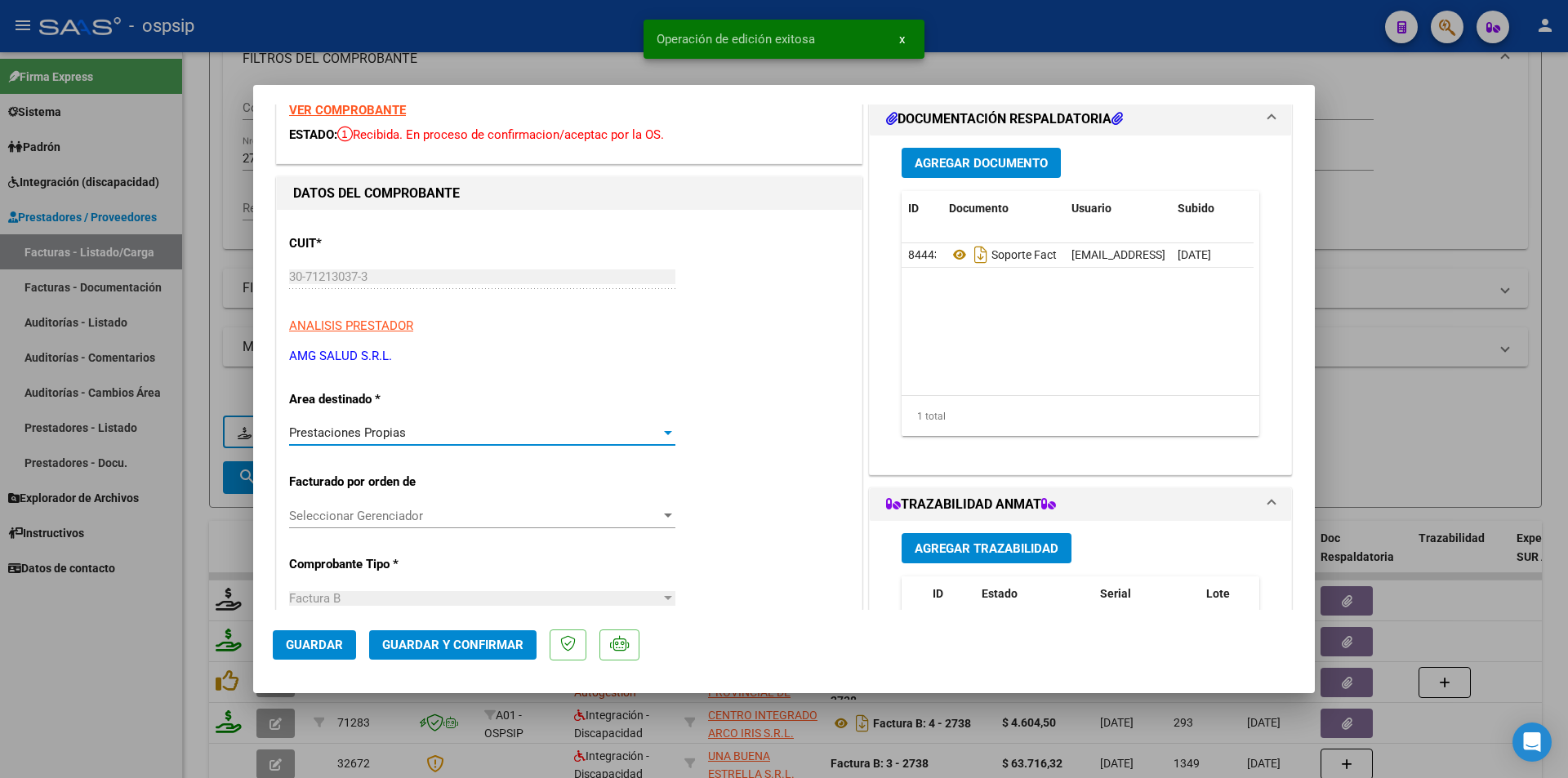
click at [446, 637] on button "Guardar y Confirmar" at bounding box center [452, 645] width 168 height 29
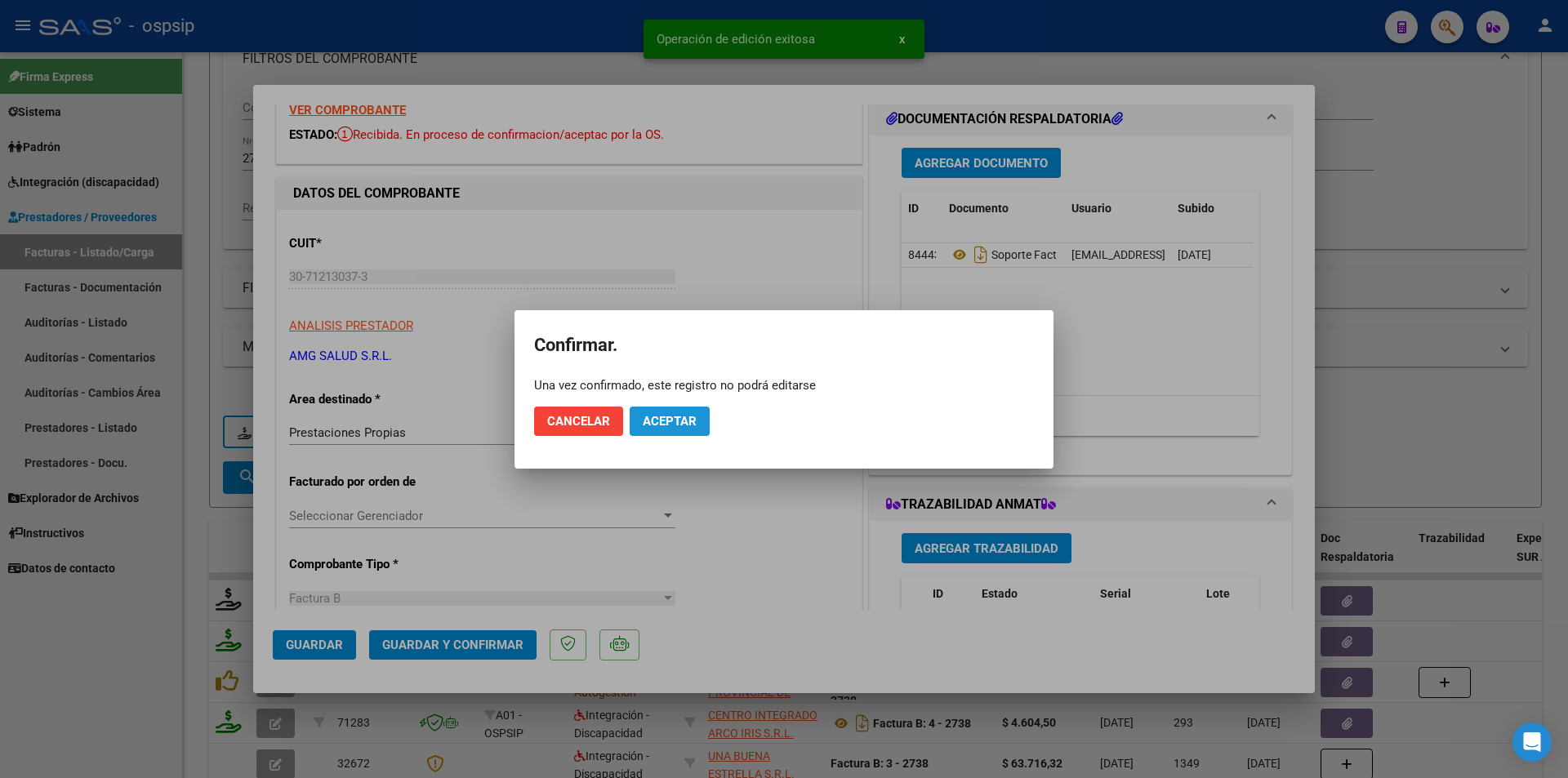
click at [669, 416] on span "Aceptar" at bounding box center [669, 420] width 54 height 15
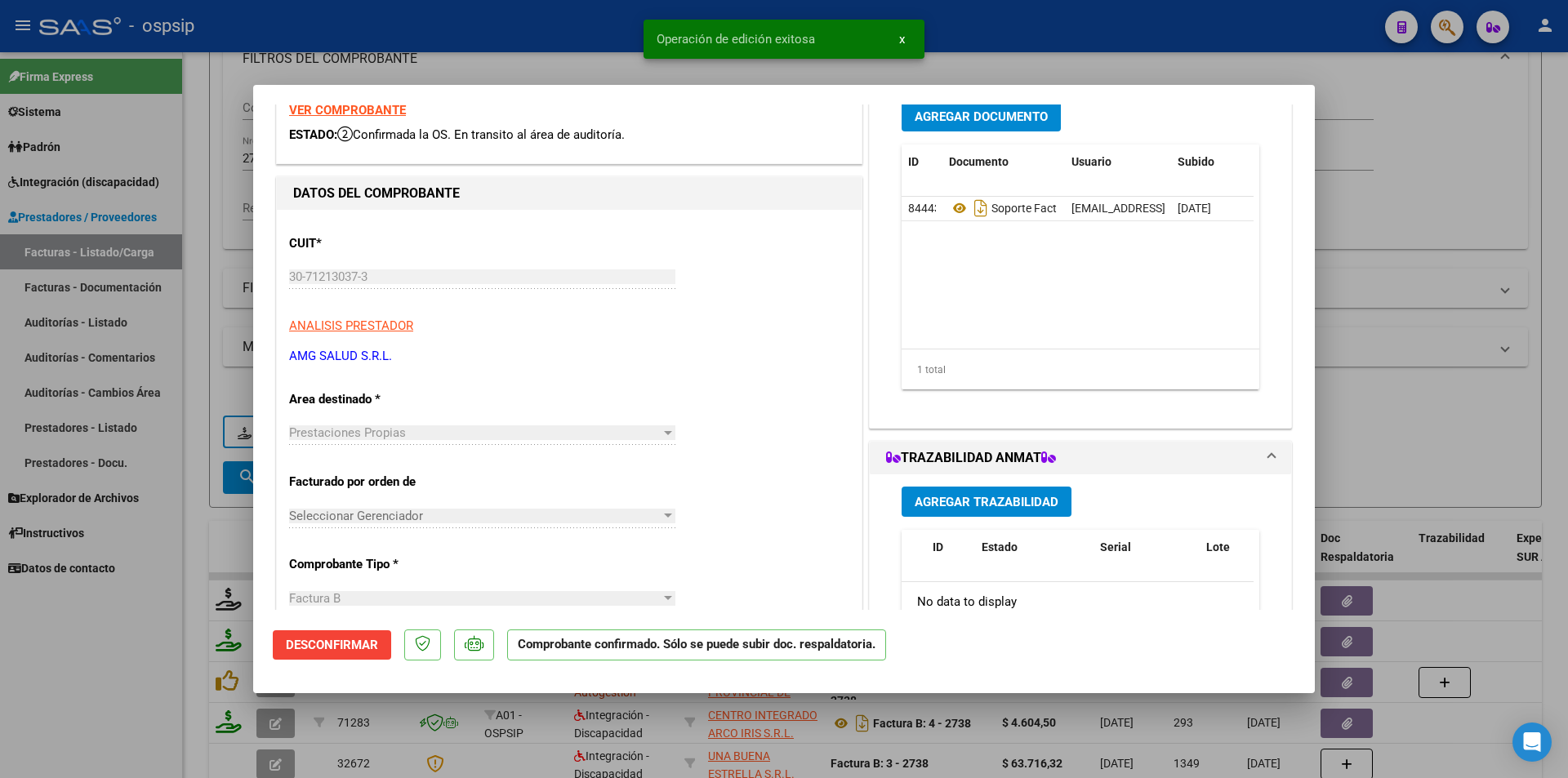
click at [144, 654] on div at bounding box center [784, 389] width 1568 height 778
type input "$ 0,00"
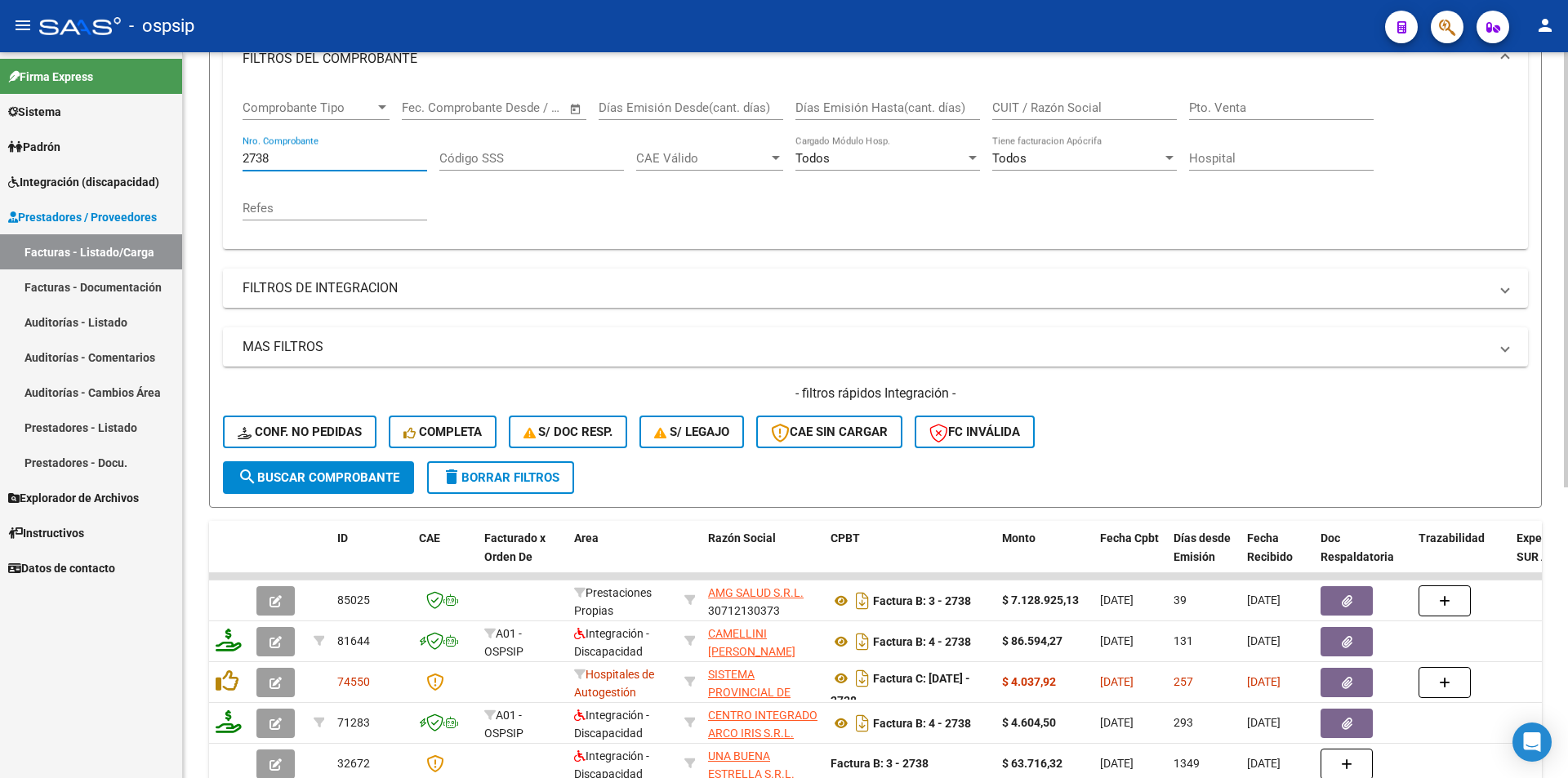
drag, startPoint x: 220, startPoint y: 154, endPoint x: 183, endPoint y: 150, distance: 37.2
click at [183, 150] on div "Video tutorial PRESTADORES -> Listado de CPBTs Emitidos por Prestadores / Prove…" at bounding box center [876, 407] width 1386 height 1198
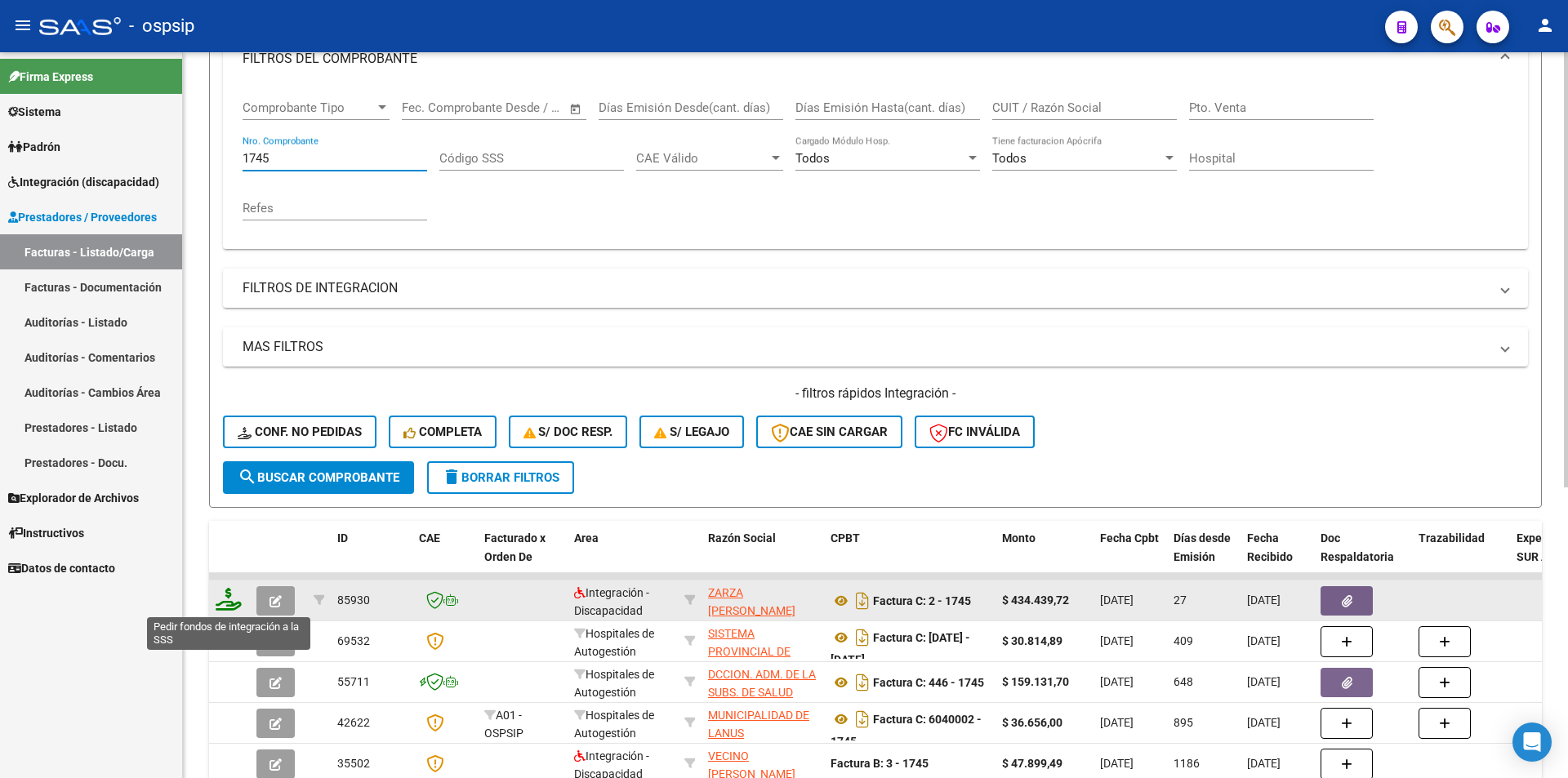
type input "1745"
click at [223, 595] on icon at bounding box center [229, 599] width 26 height 23
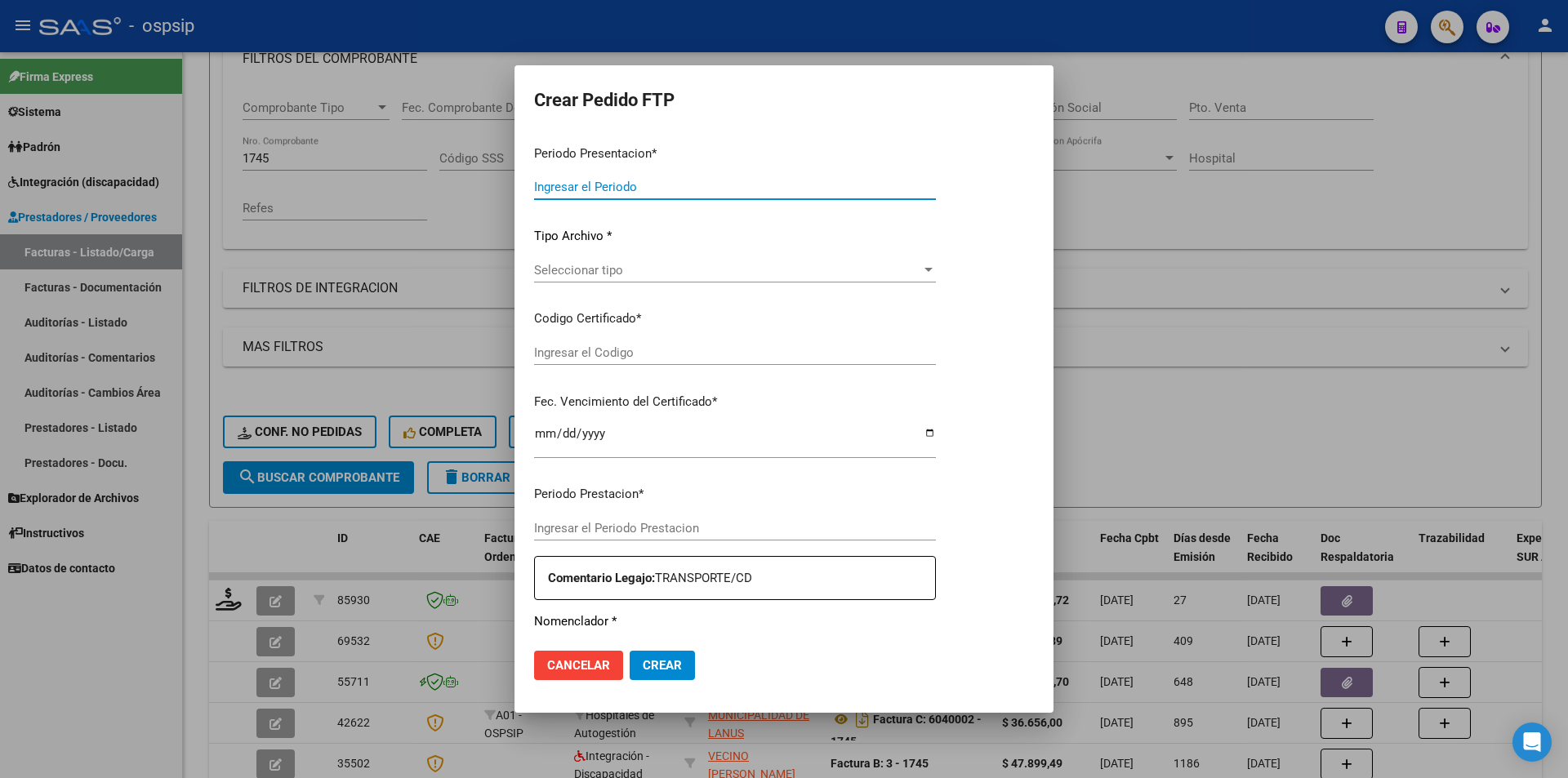
type input "202507"
type input "202506"
type input "$ 434.439,72"
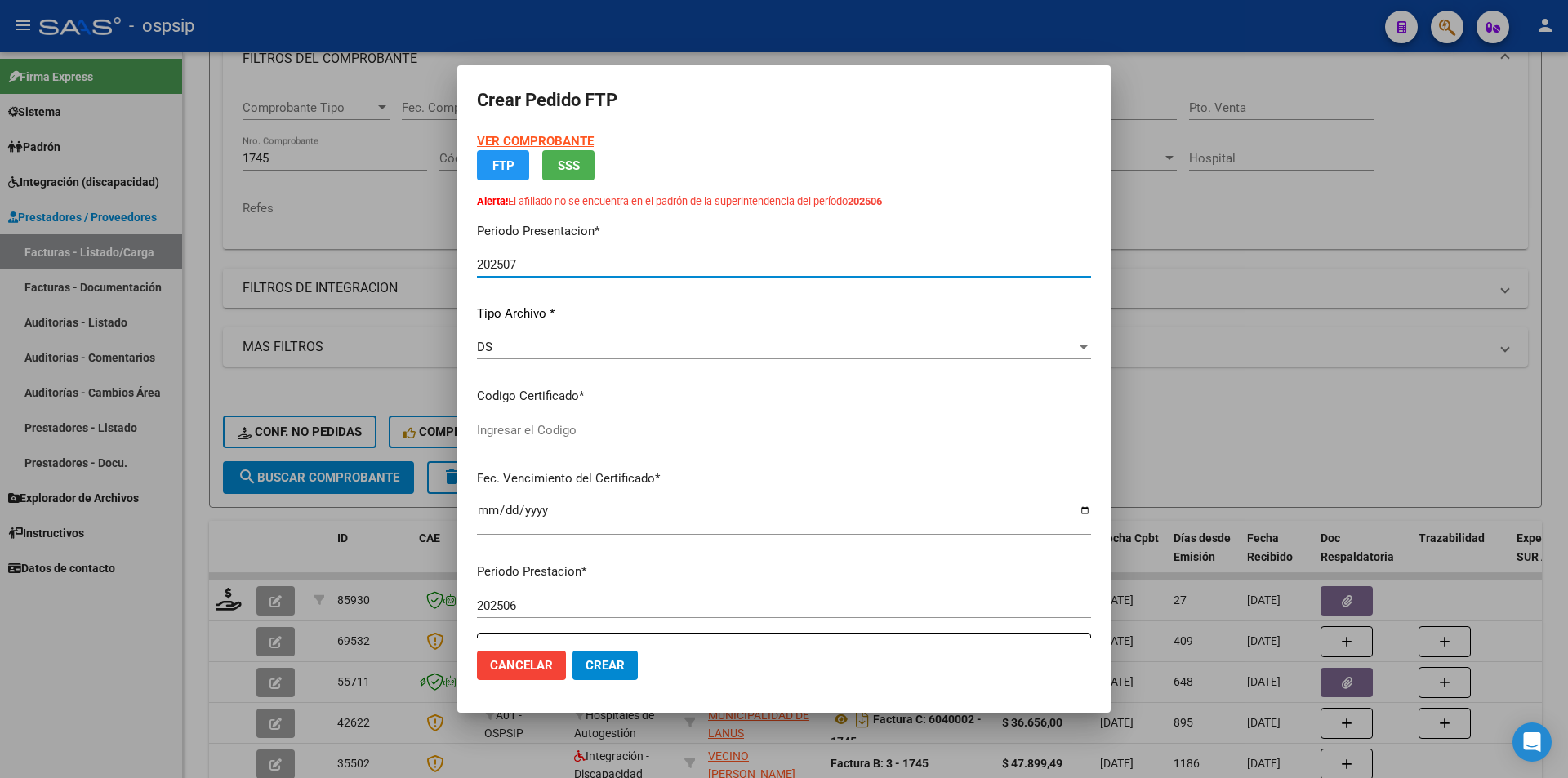
type input "7873948257"
type input "[DATE]"
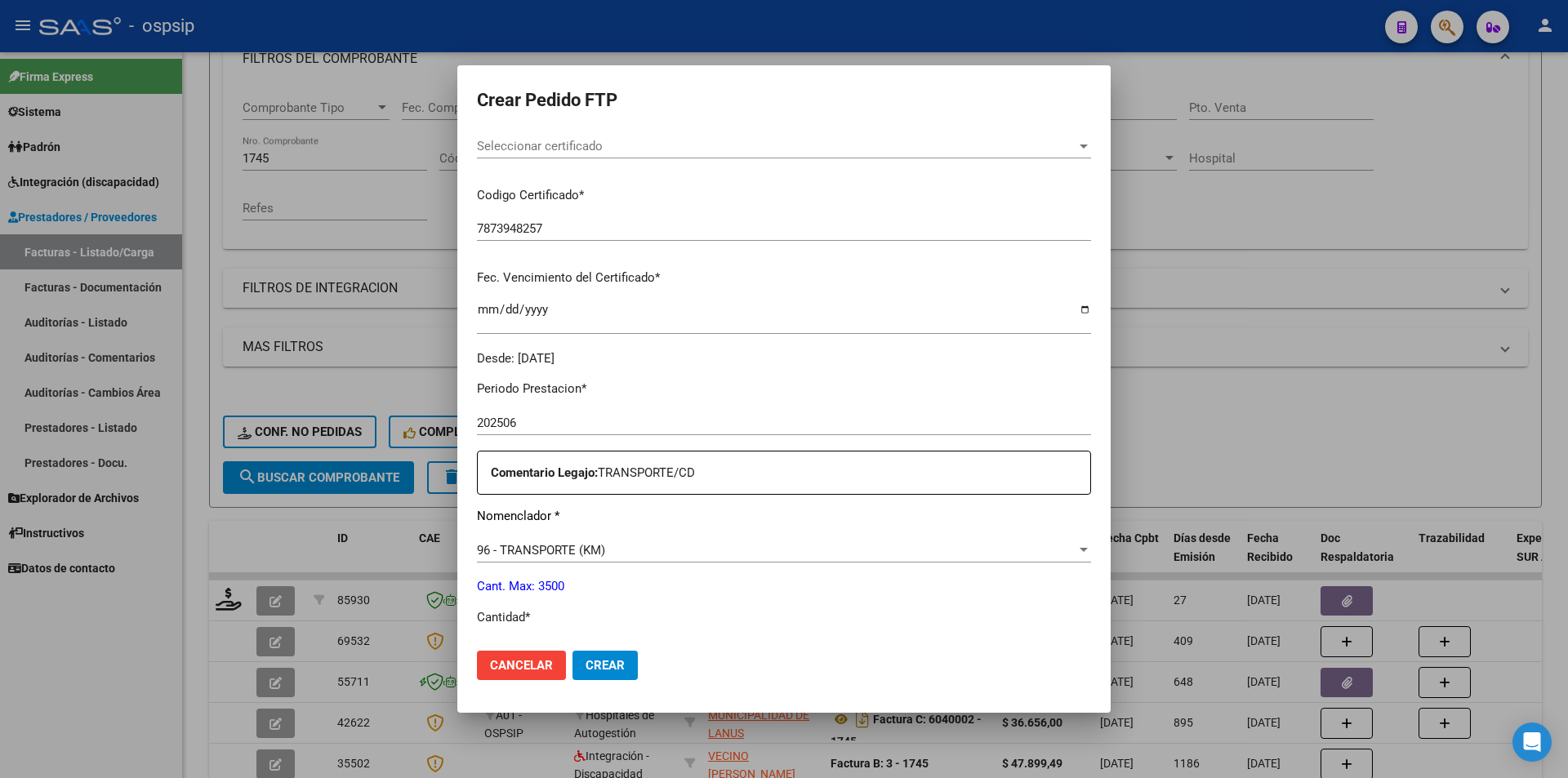
scroll to position [653, 0]
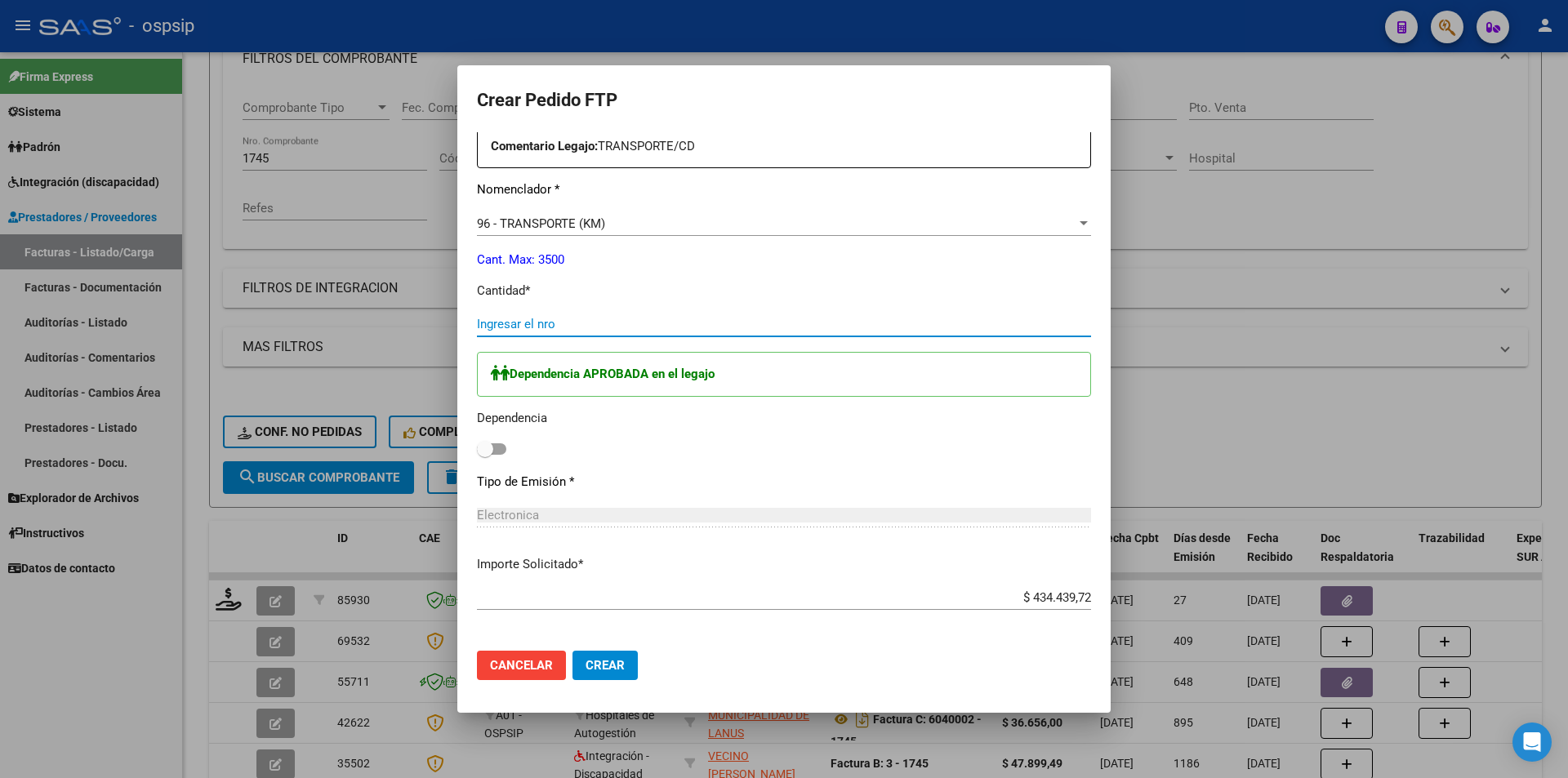
click at [538, 322] on input "Ingresar el nro" at bounding box center [784, 323] width 614 height 15
type input "594"
click at [500, 452] on span at bounding box center [492, 449] width 29 height 11
click at [485, 455] on input "checkbox" at bounding box center [484, 455] width 1 height 1
checkbox input "true"
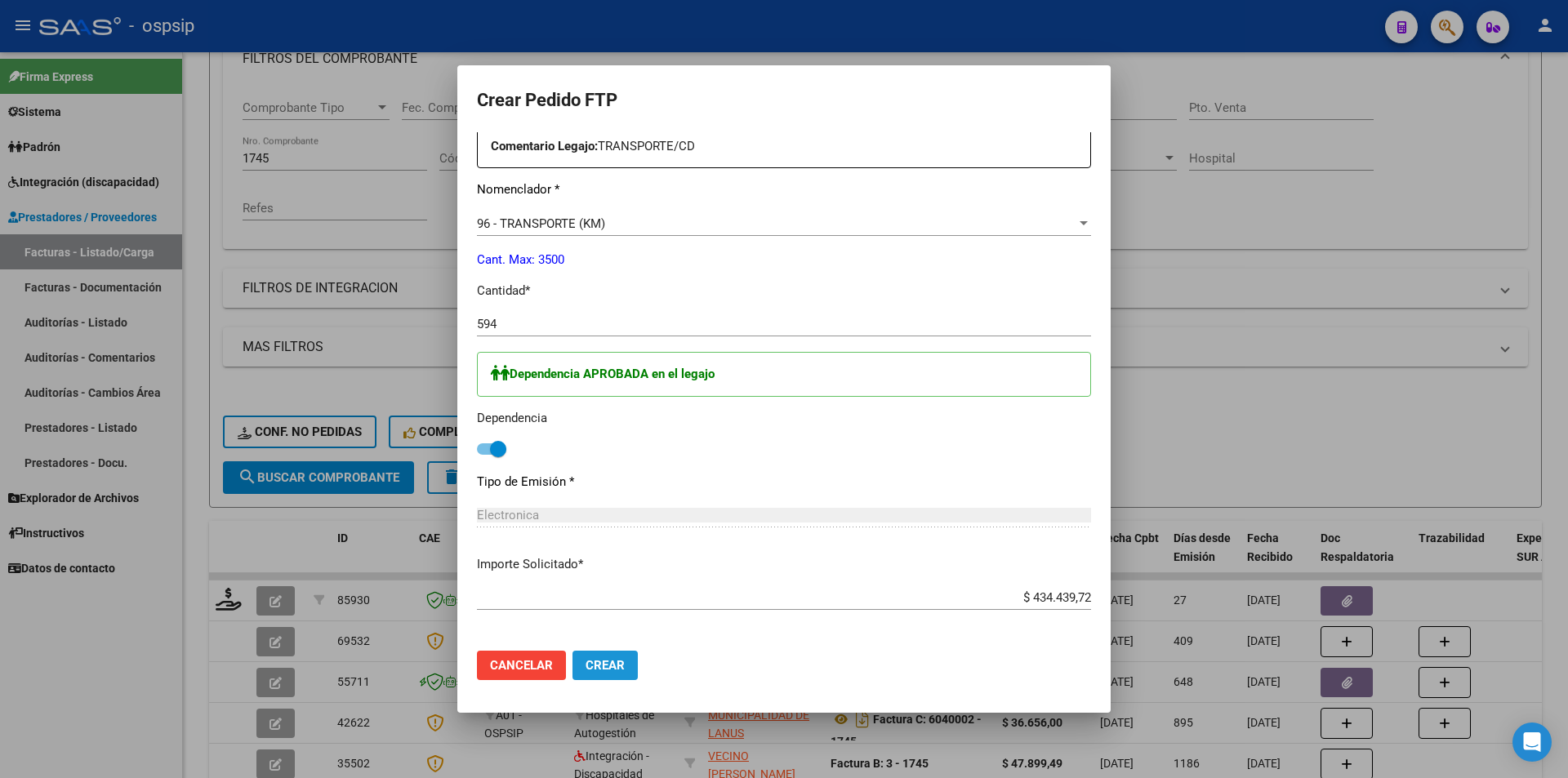
drag, startPoint x: 631, startPoint y: 667, endPoint x: 619, endPoint y: 668, distance: 12.0
click at [630, 668] on button "Crear" at bounding box center [606, 665] width 65 height 29
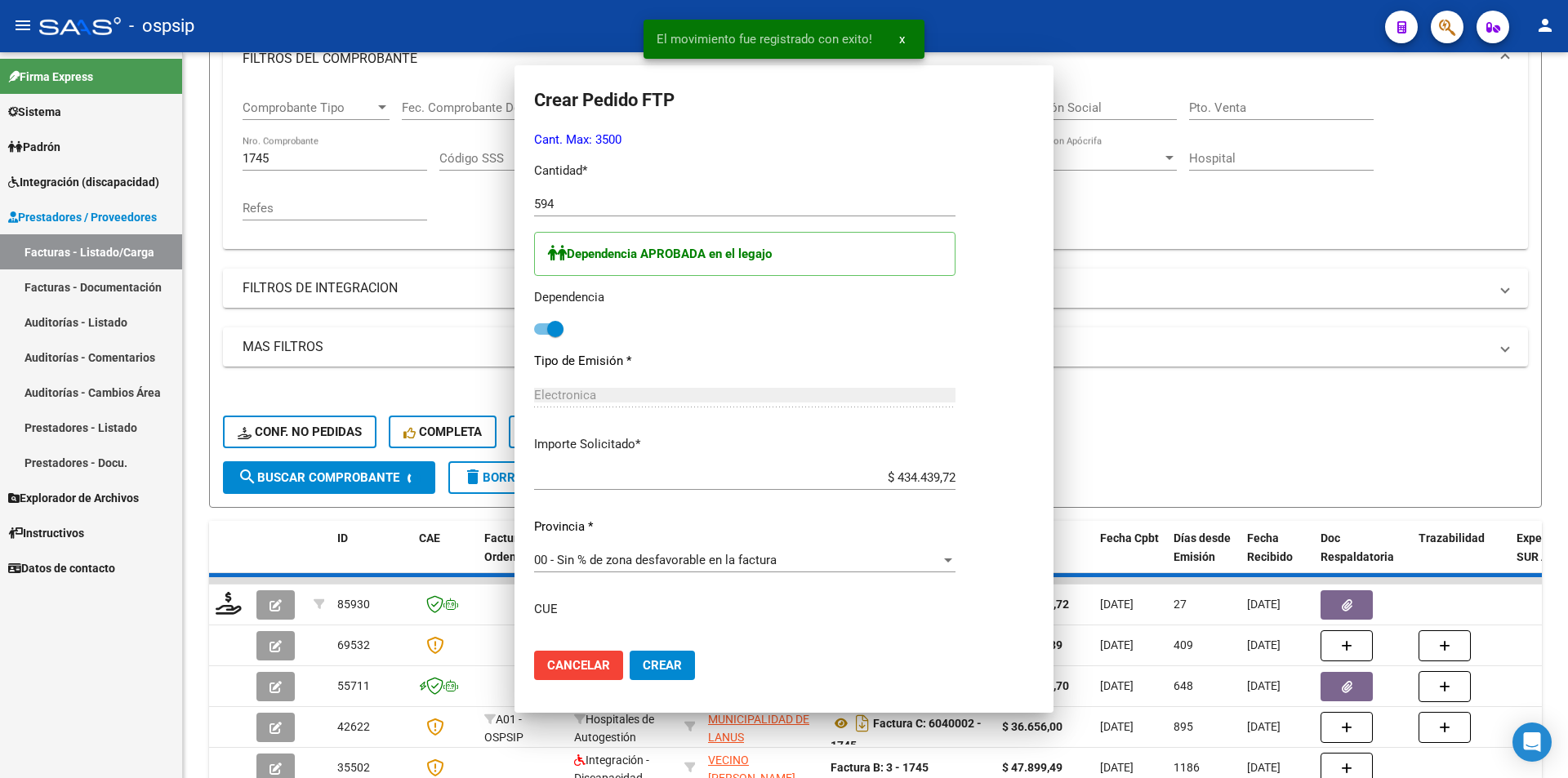
scroll to position [0, 0]
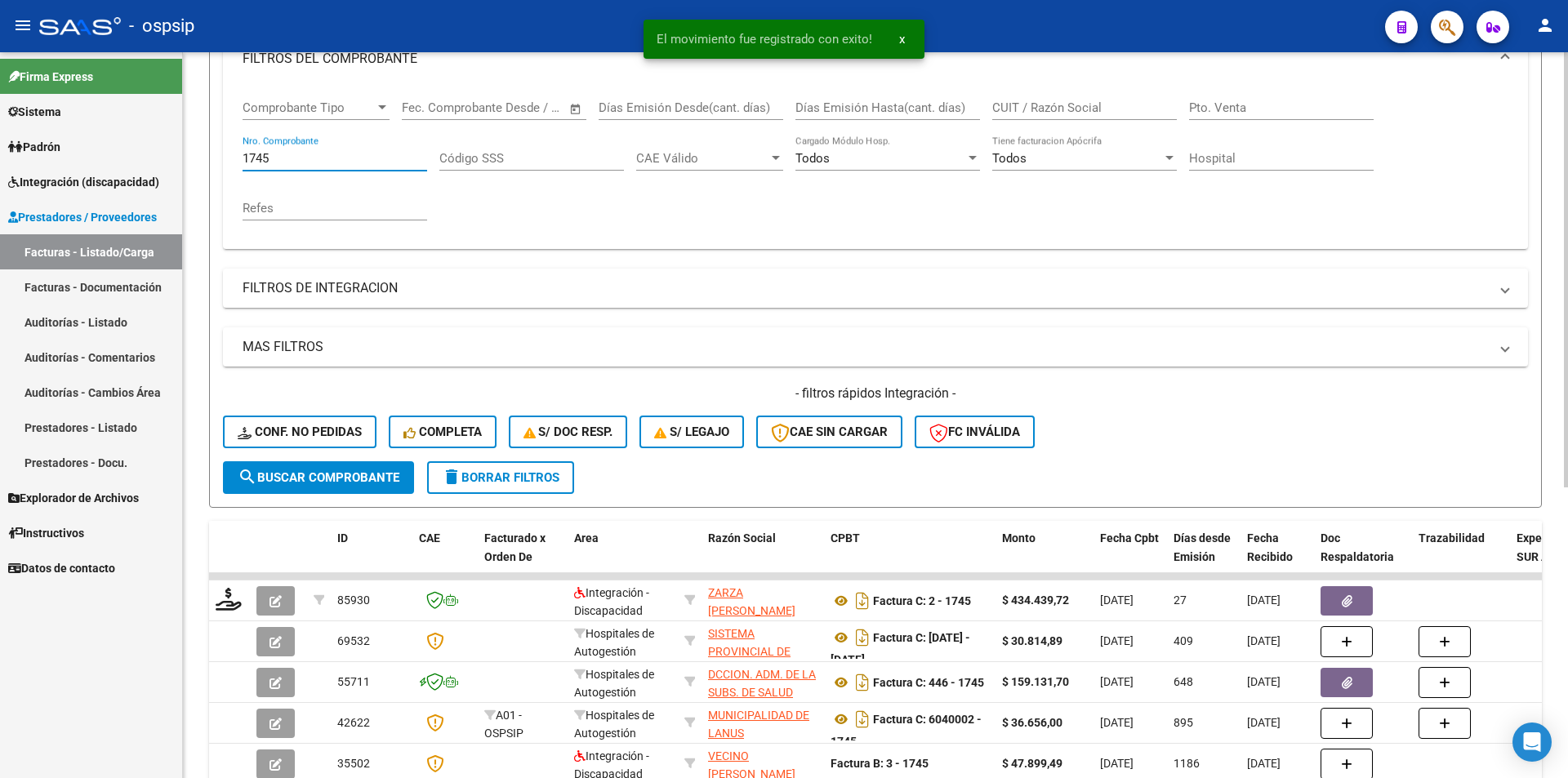
drag, startPoint x: 278, startPoint y: 156, endPoint x: 193, endPoint y: 150, distance: 85.2
click at [198, 148] on div "Video tutorial PRESTADORES -> Listado de CPBTs Emitidos por Prestadores / Prove…" at bounding box center [876, 407] width 1386 height 1198
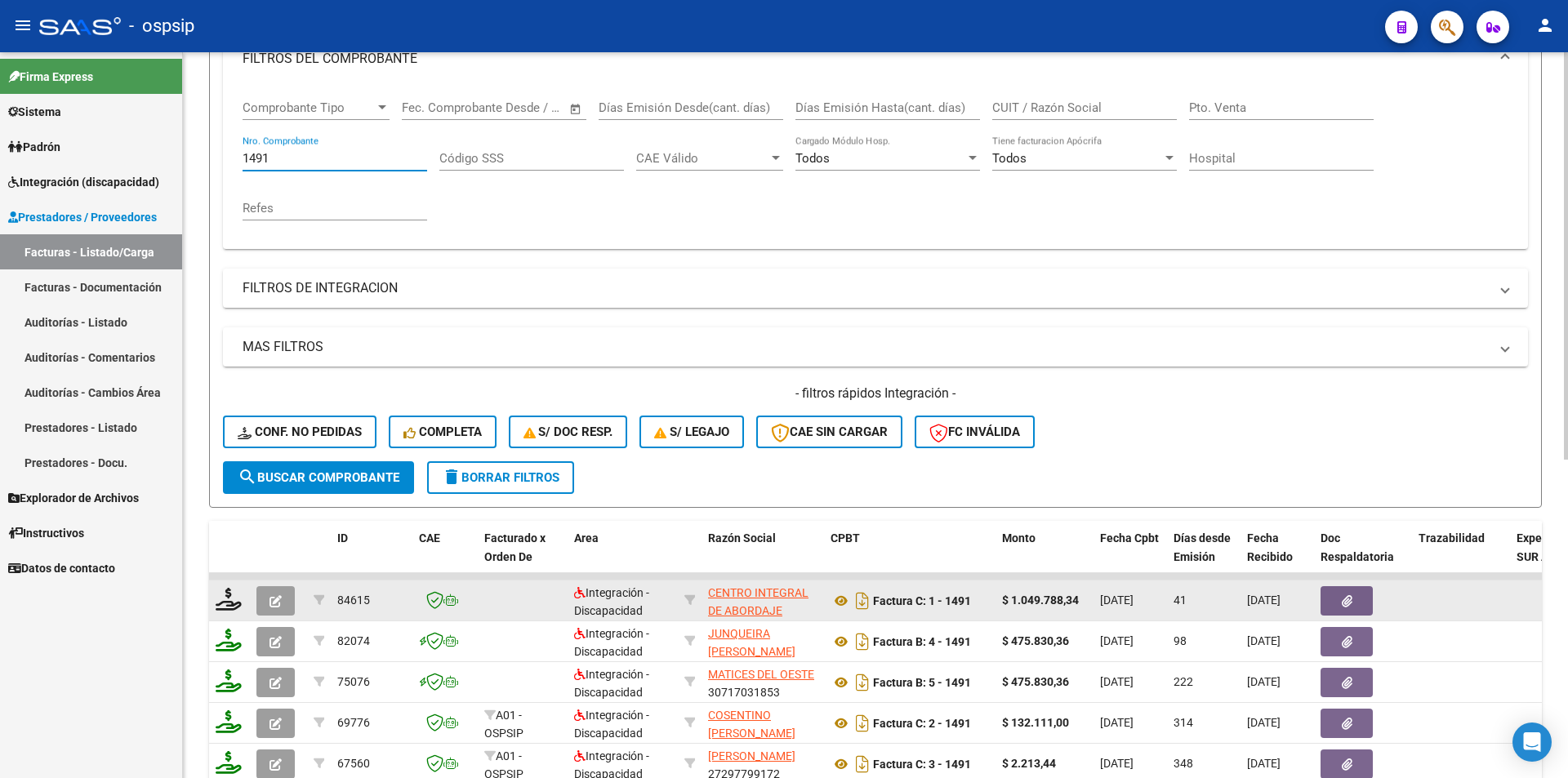
type input "1491"
click at [282, 599] on button "button" at bounding box center [275, 601] width 39 height 29
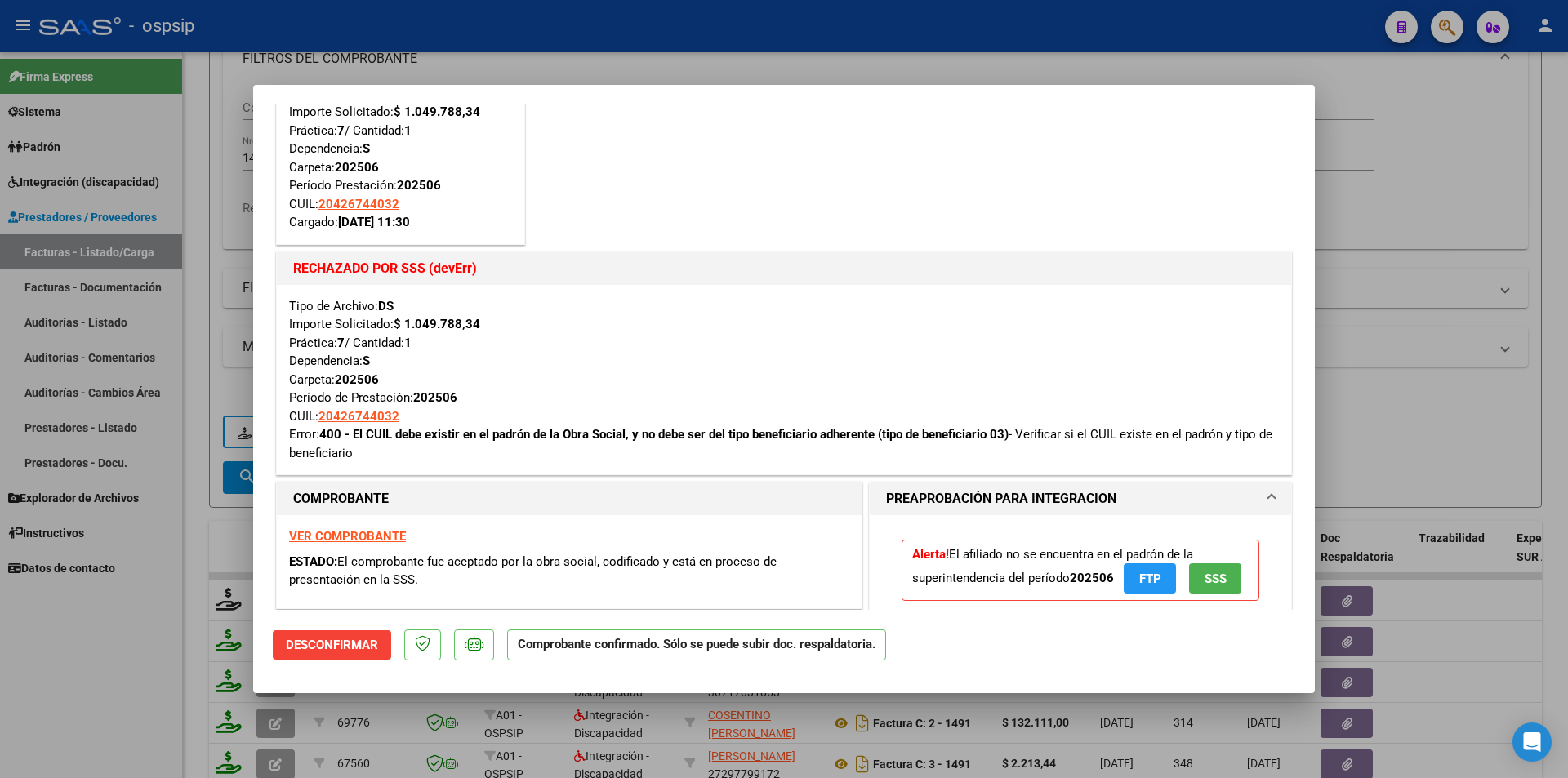
scroll to position [82, 0]
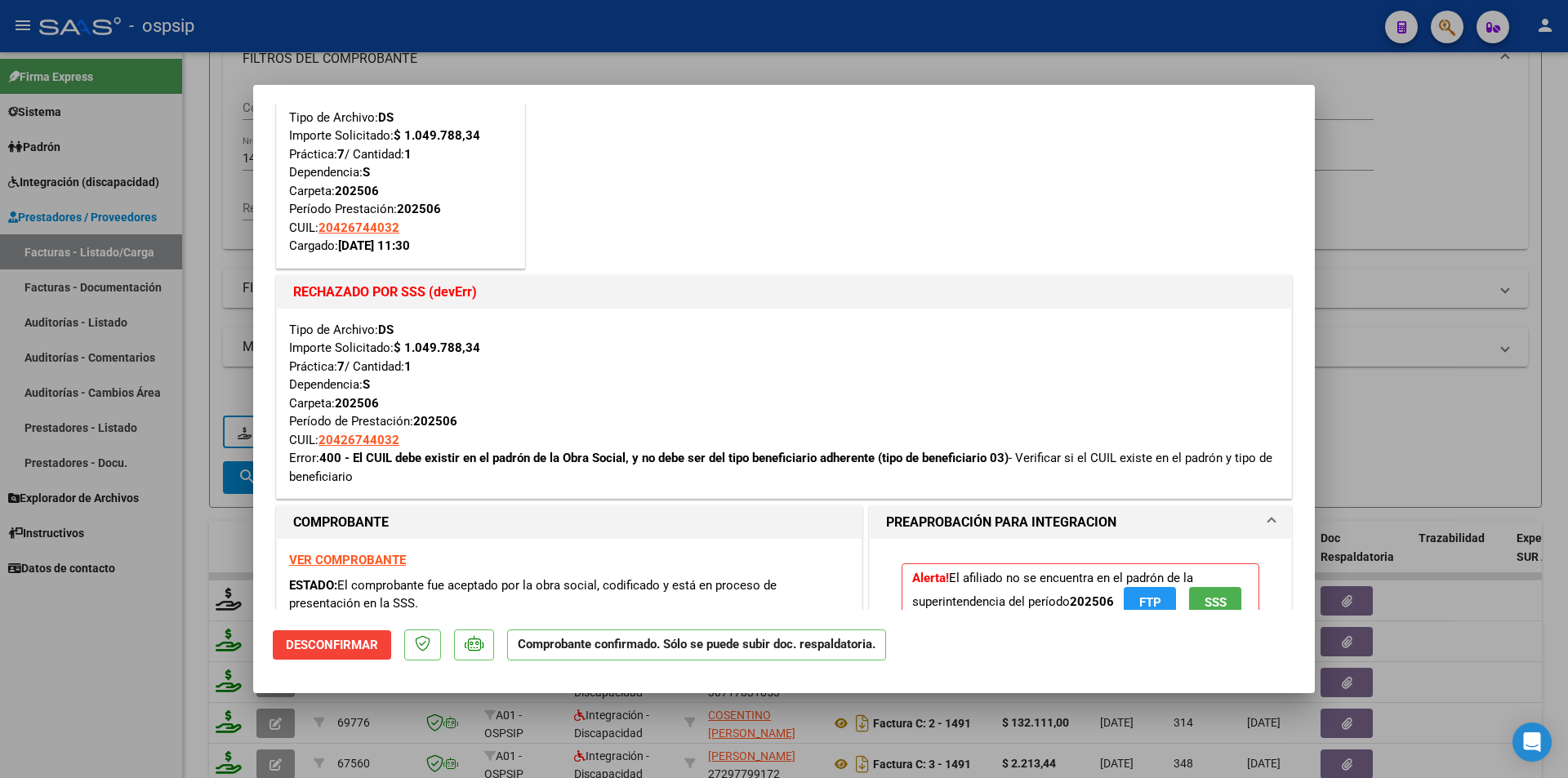
click at [132, 679] on div at bounding box center [784, 389] width 1568 height 778
type input "$ 0,00"
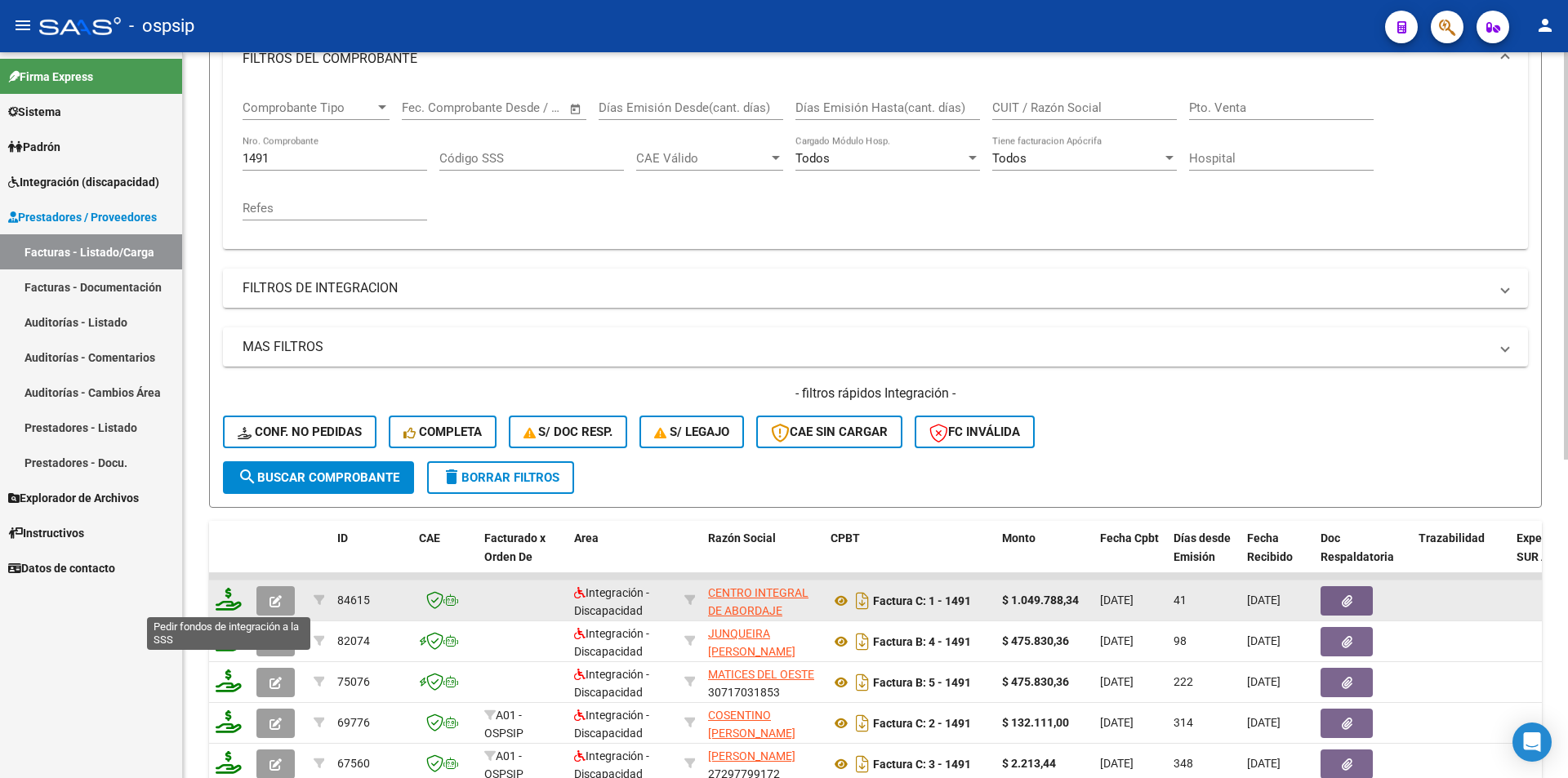
click at [228, 599] on icon at bounding box center [229, 599] width 26 height 23
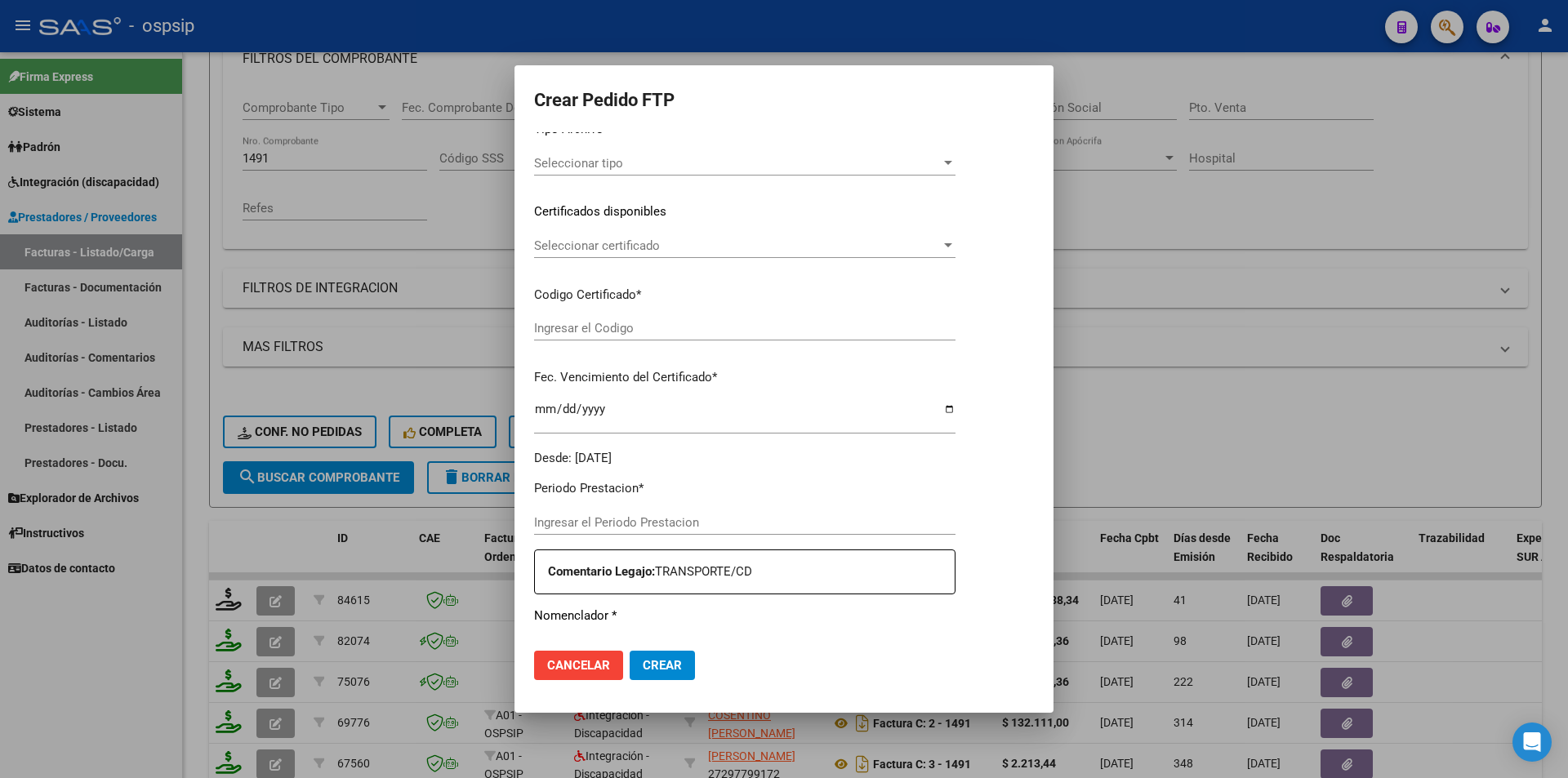
type input "202507"
type input "202506"
type input "$ 1.049.788,34"
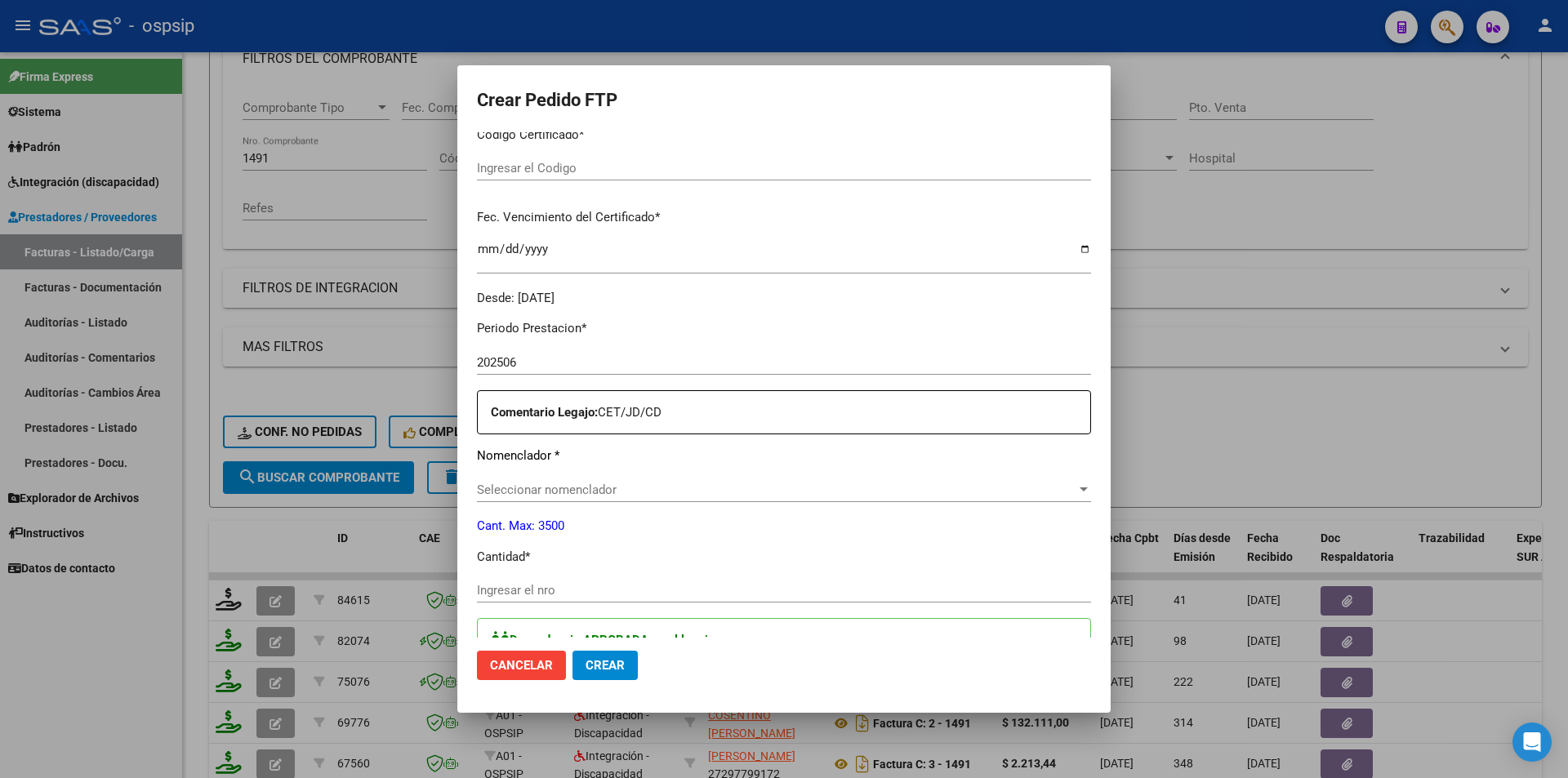
scroll to position [446, 0]
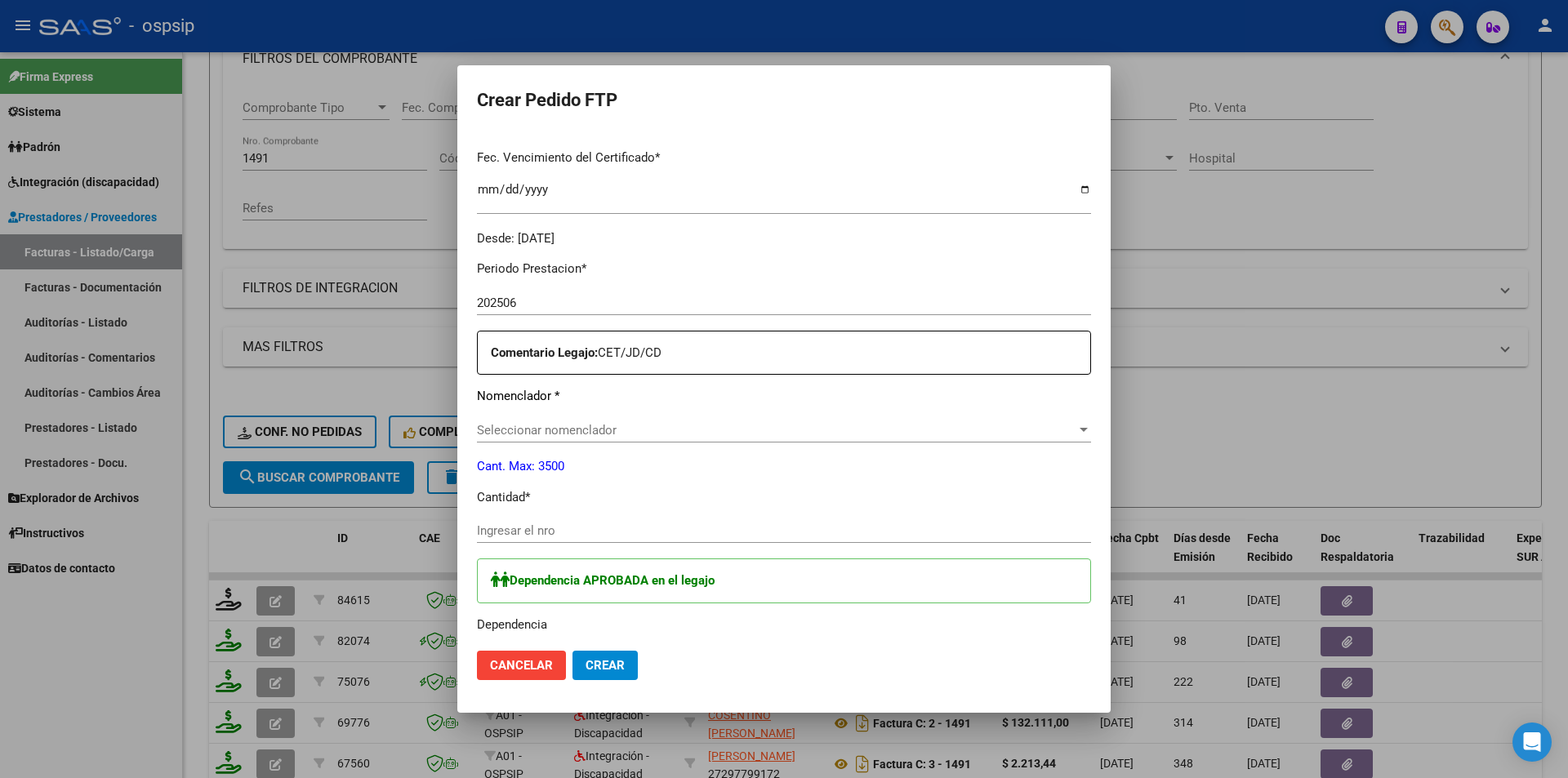
type input "7873948257"
type input "[DATE]"
click at [501, 532] on input "Ingresar el nro" at bounding box center [784, 530] width 614 height 15
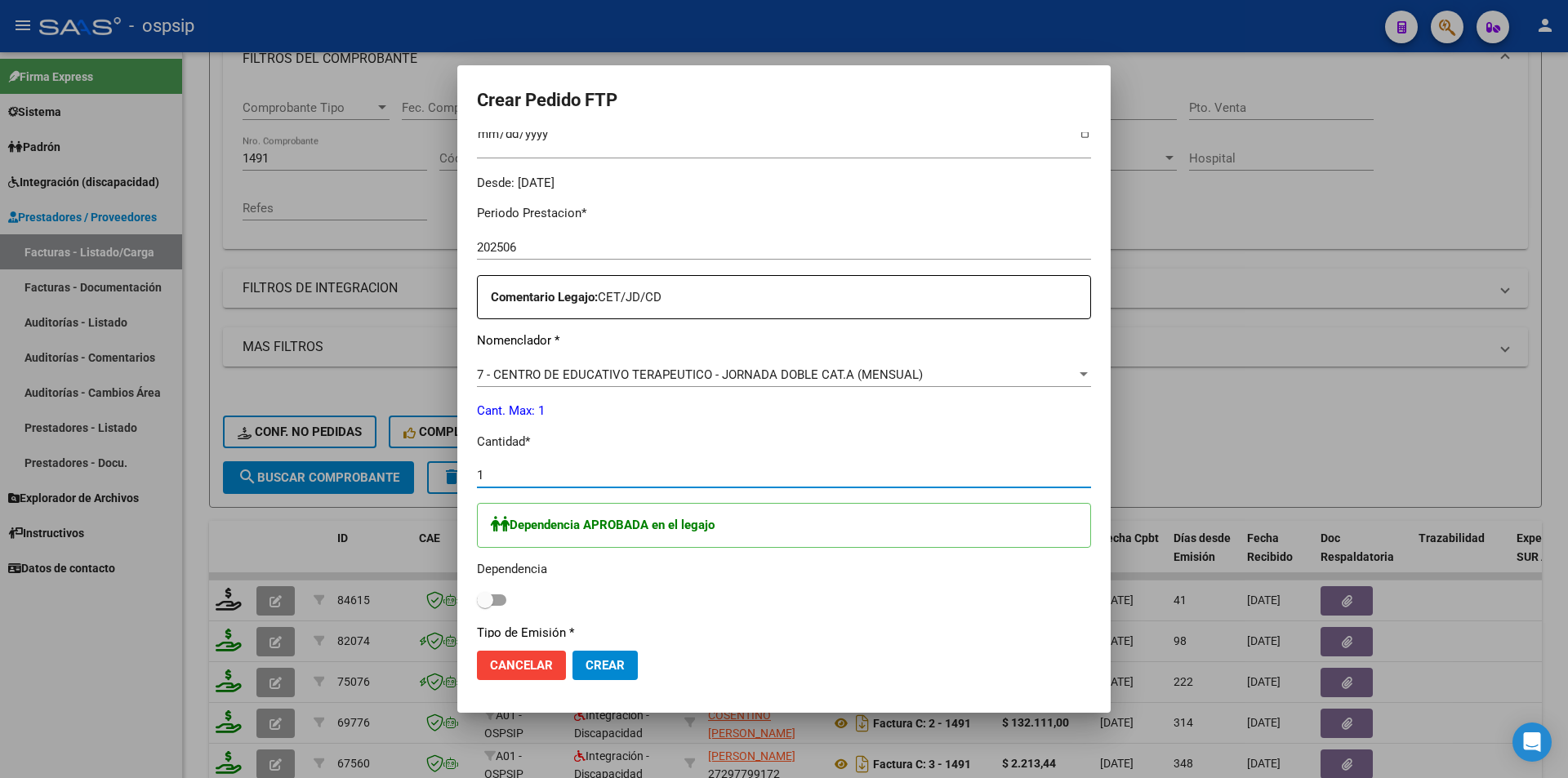
scroll to position [723, 0]
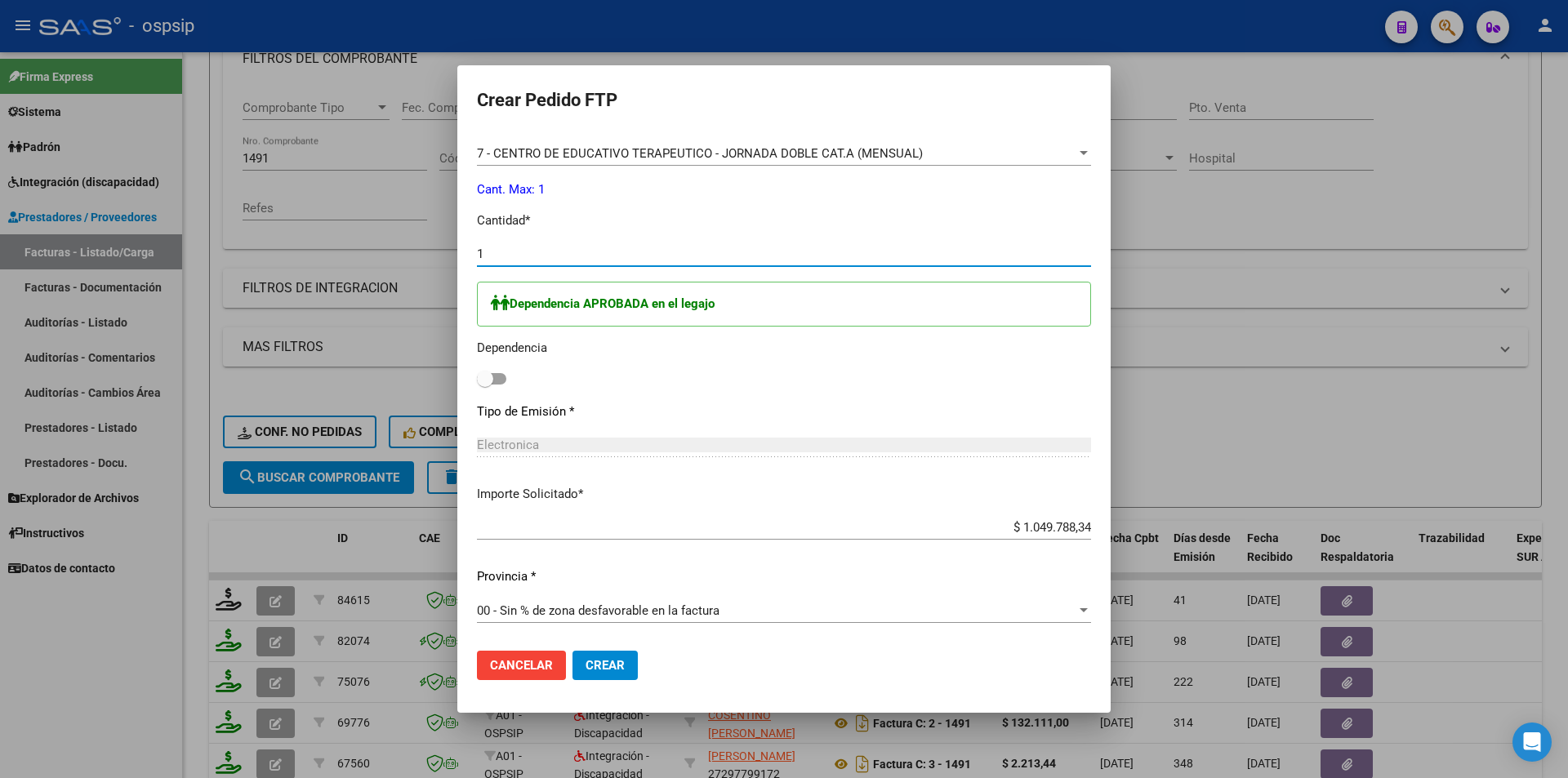
type input "1"
click at [505, 377] on span at bounding box center [492, 378] width 29 height 11
click at [485, 384] on input "checkbox" at bounding box center [484, 384] width 1 height 1
checkbox input "true"
click at [596, 667] on span "Crear" at bounding box center [606, 665] width 40 height 15
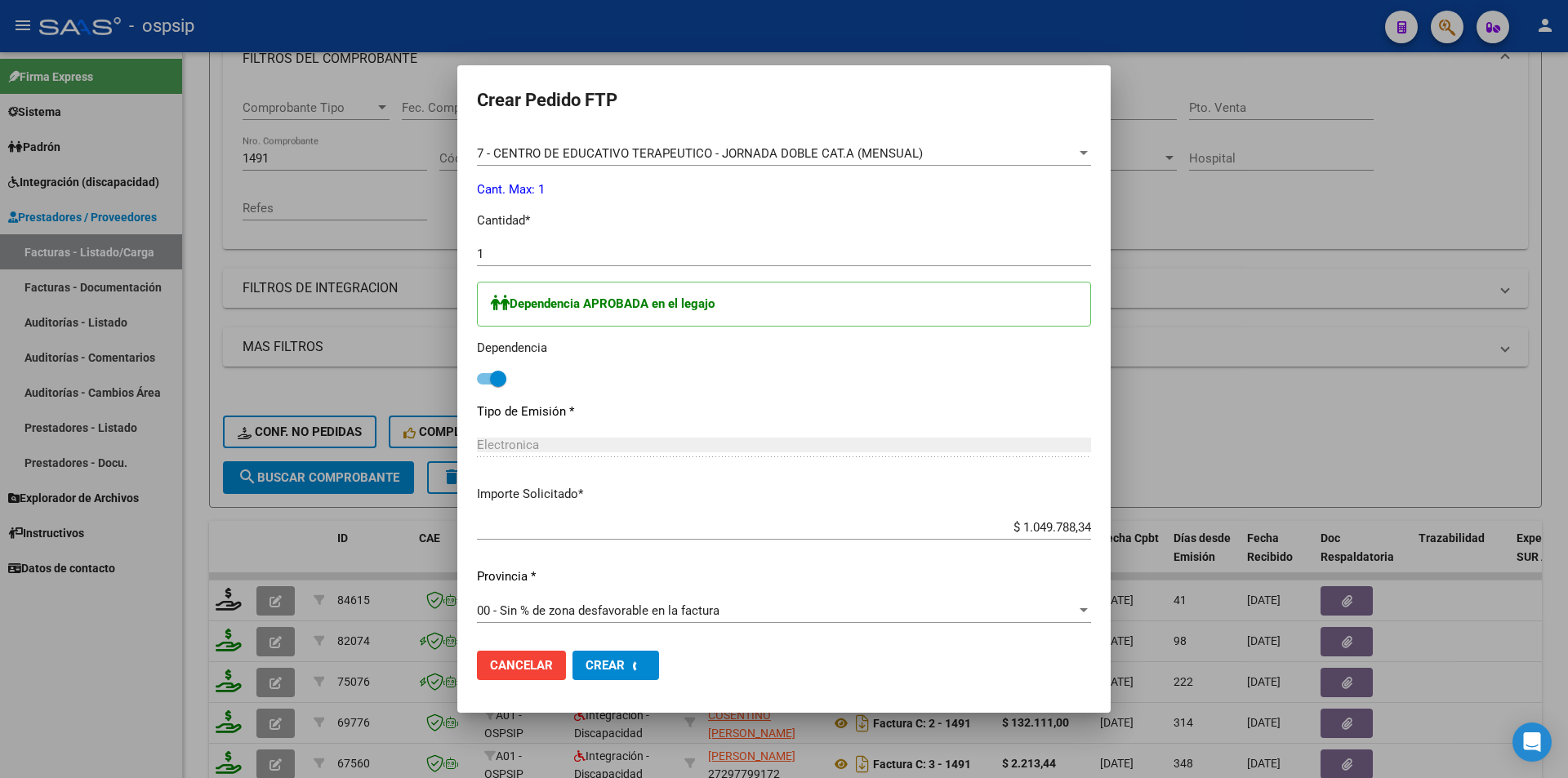
scroll to position [0, 0]
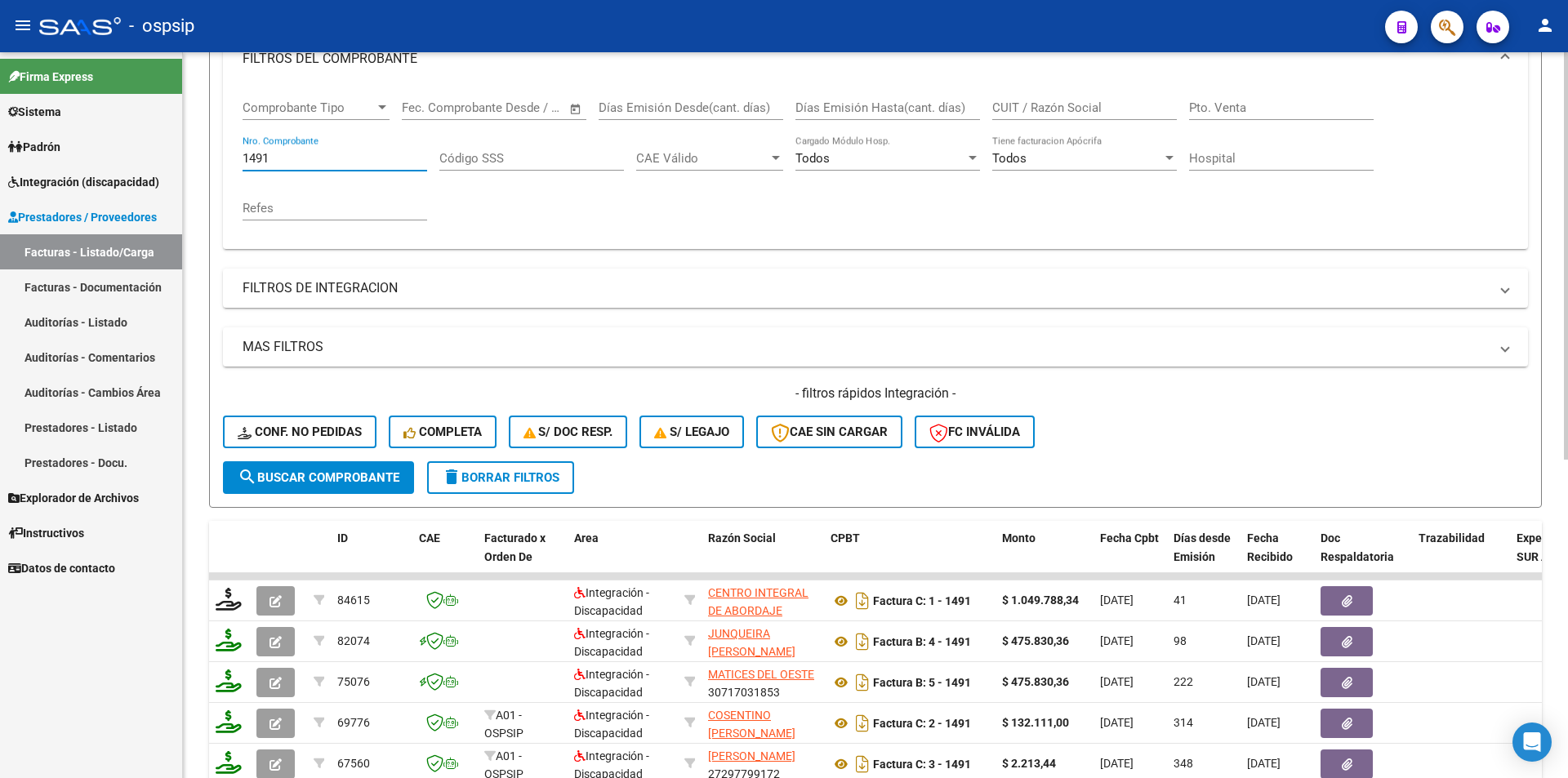
drag, startPoint x: 273, startPoint y: 159, endPoint x: 284, endPoint y: 144, distance: 18.6
click at [222, 145] on form "Filtros Id Area Area Seleccionar Gerenciador Seleccionar Gerenciador Todos Conf…" at bounding box center [876, 228] width 1333 height 559
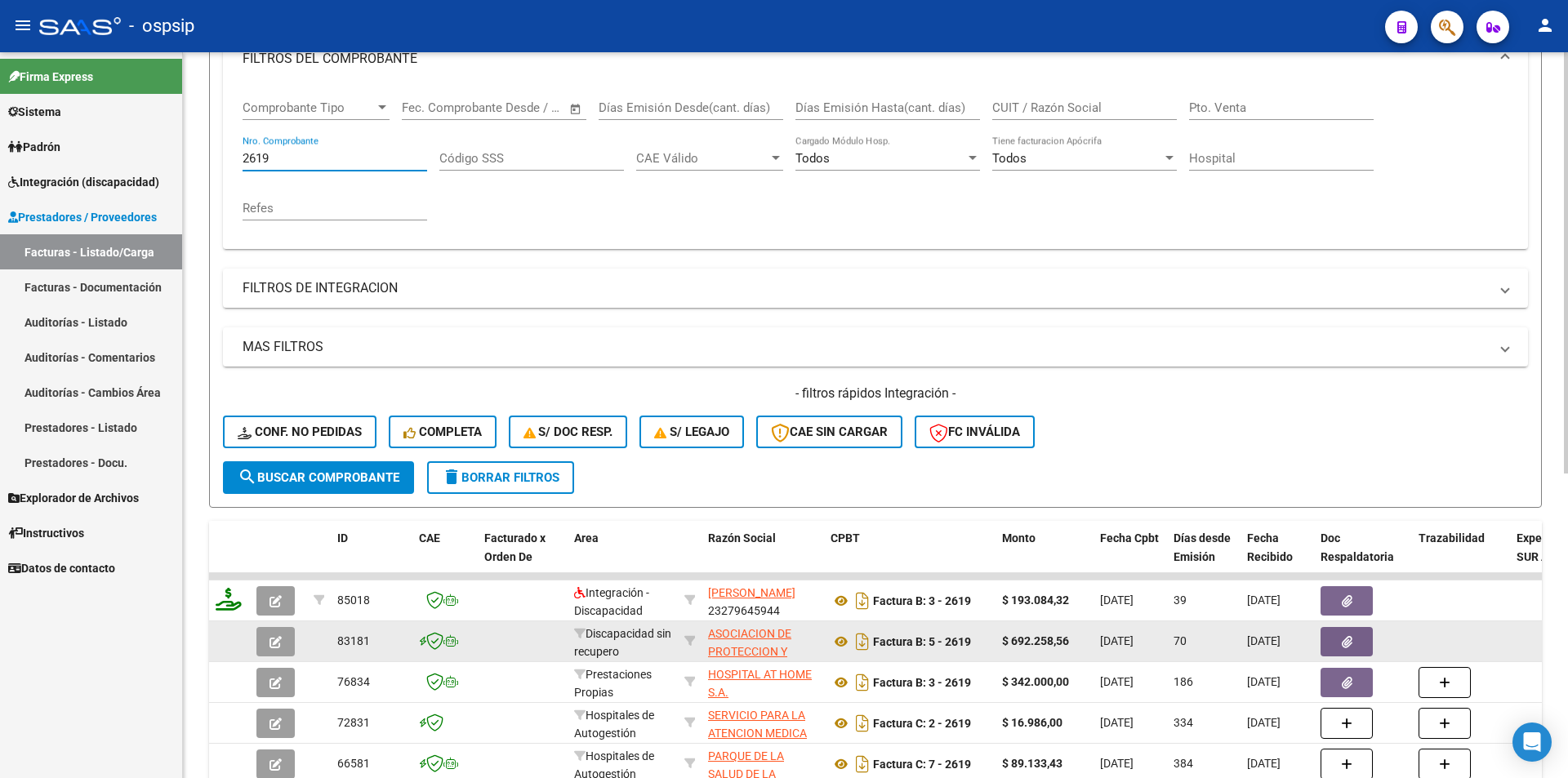
type input "2619"
click at [278, 649] on button "button" at bounding box center [275, 641] width 39 height 29
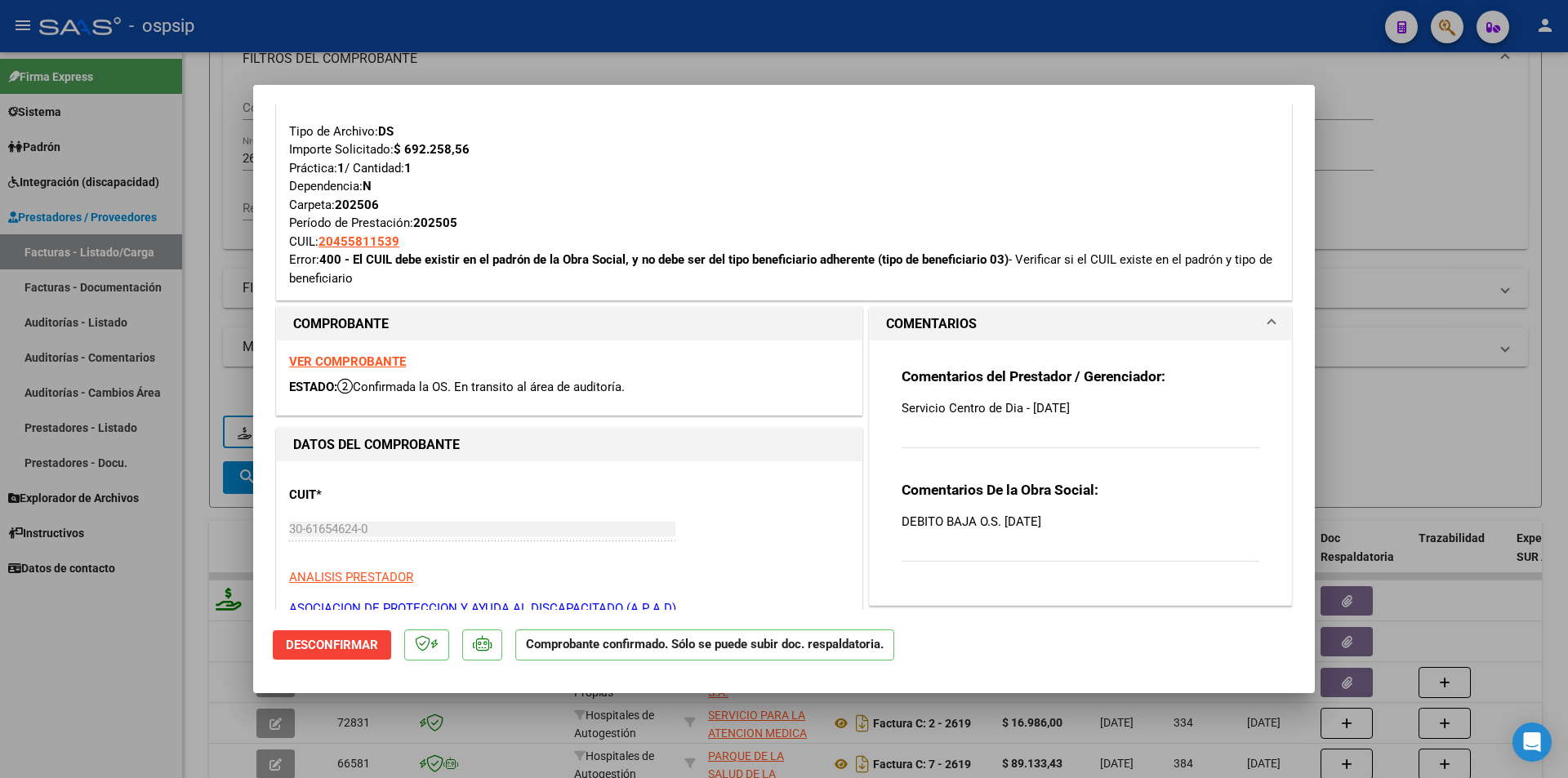
scroll to position [653, 0]
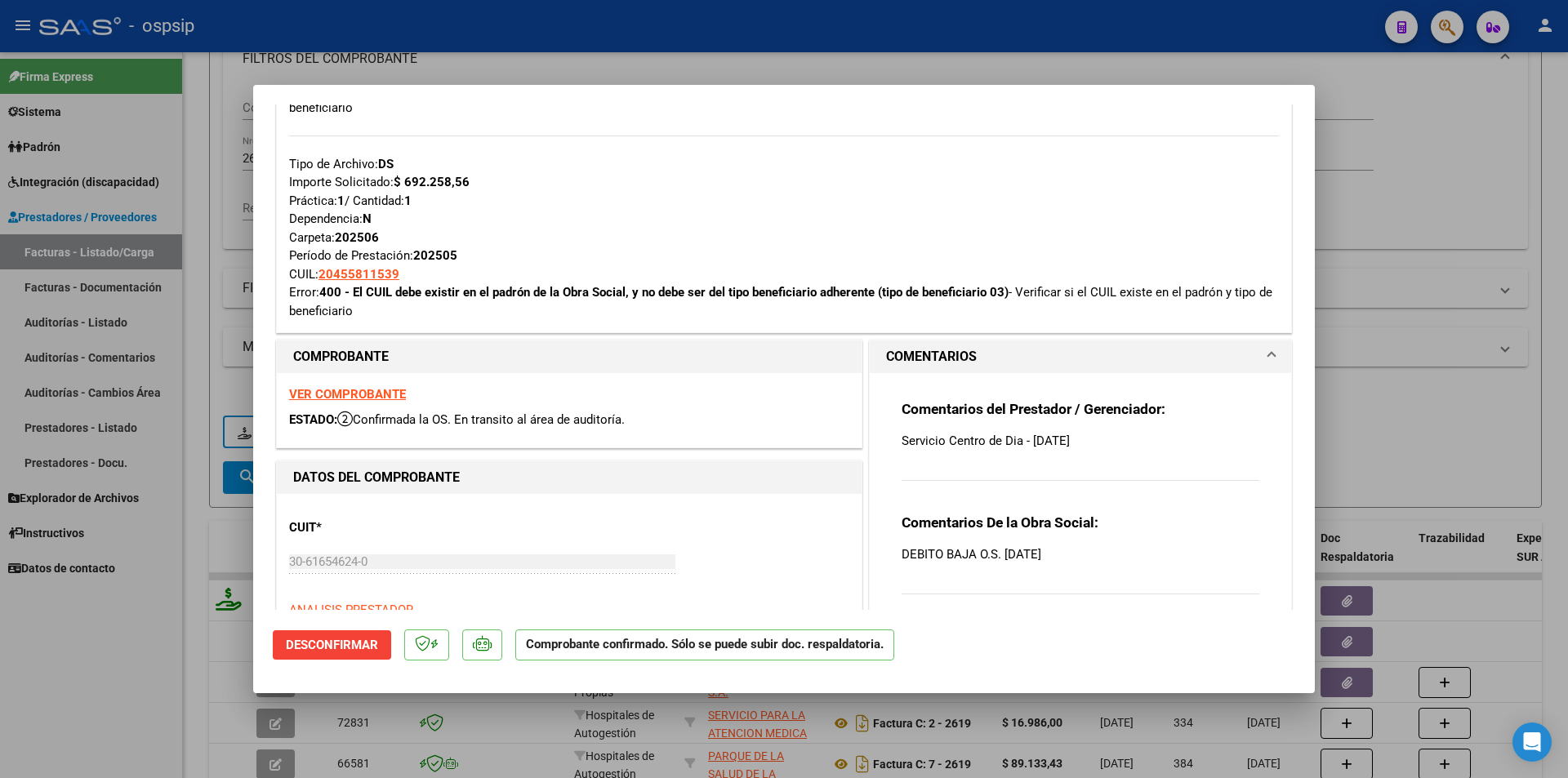
click at [90, 681] on div at bounding box center [784, 389] width 1568 height 778
type input "$ 0,00"
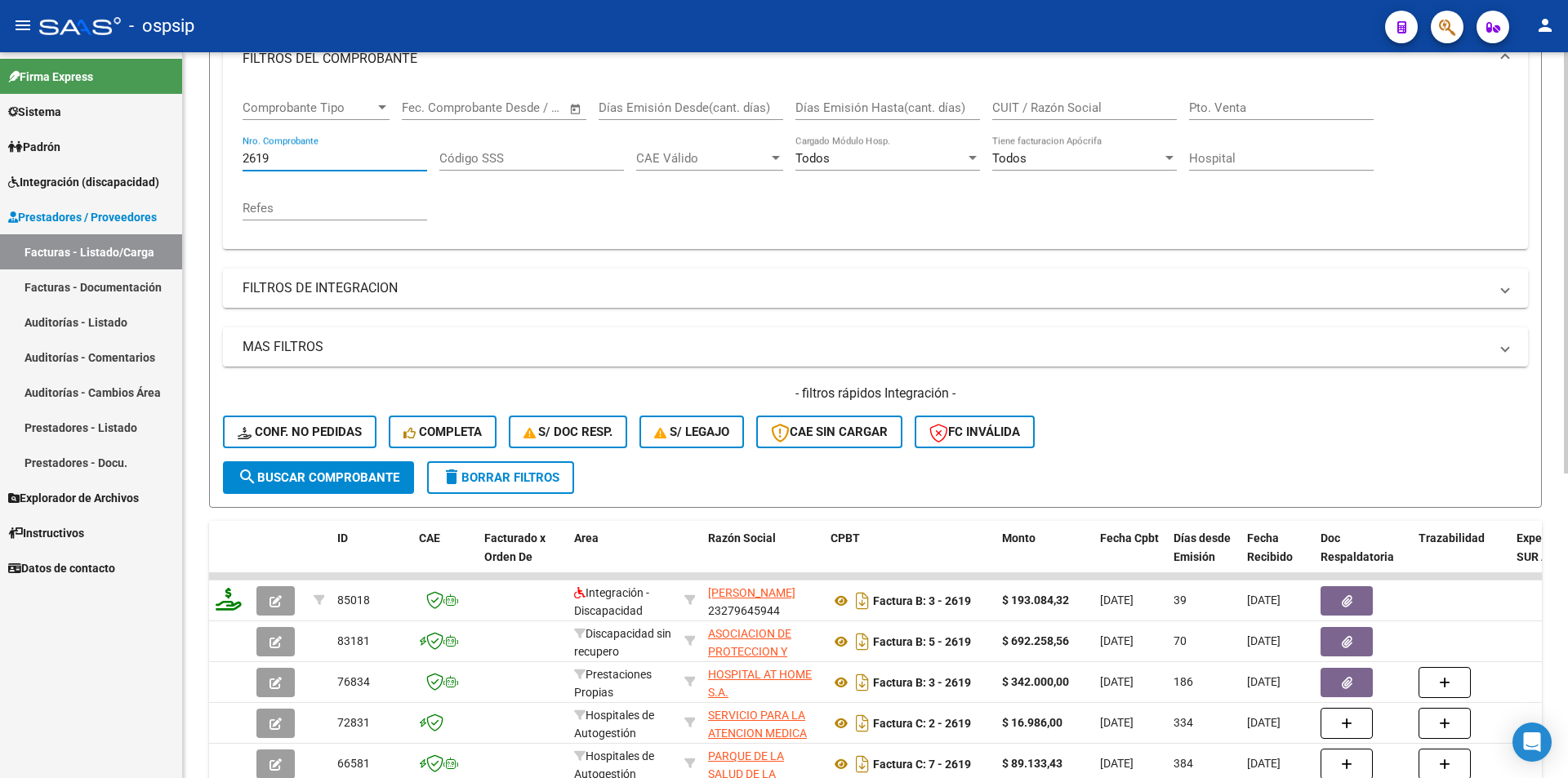
drag, startPoint x: 255, startPoint y: 156, endPoint x: 290, endPoint y: 156, distance: 35.0
click at [290, 156] on input "2619" at bounding box center [335, 158] width 185 height 15
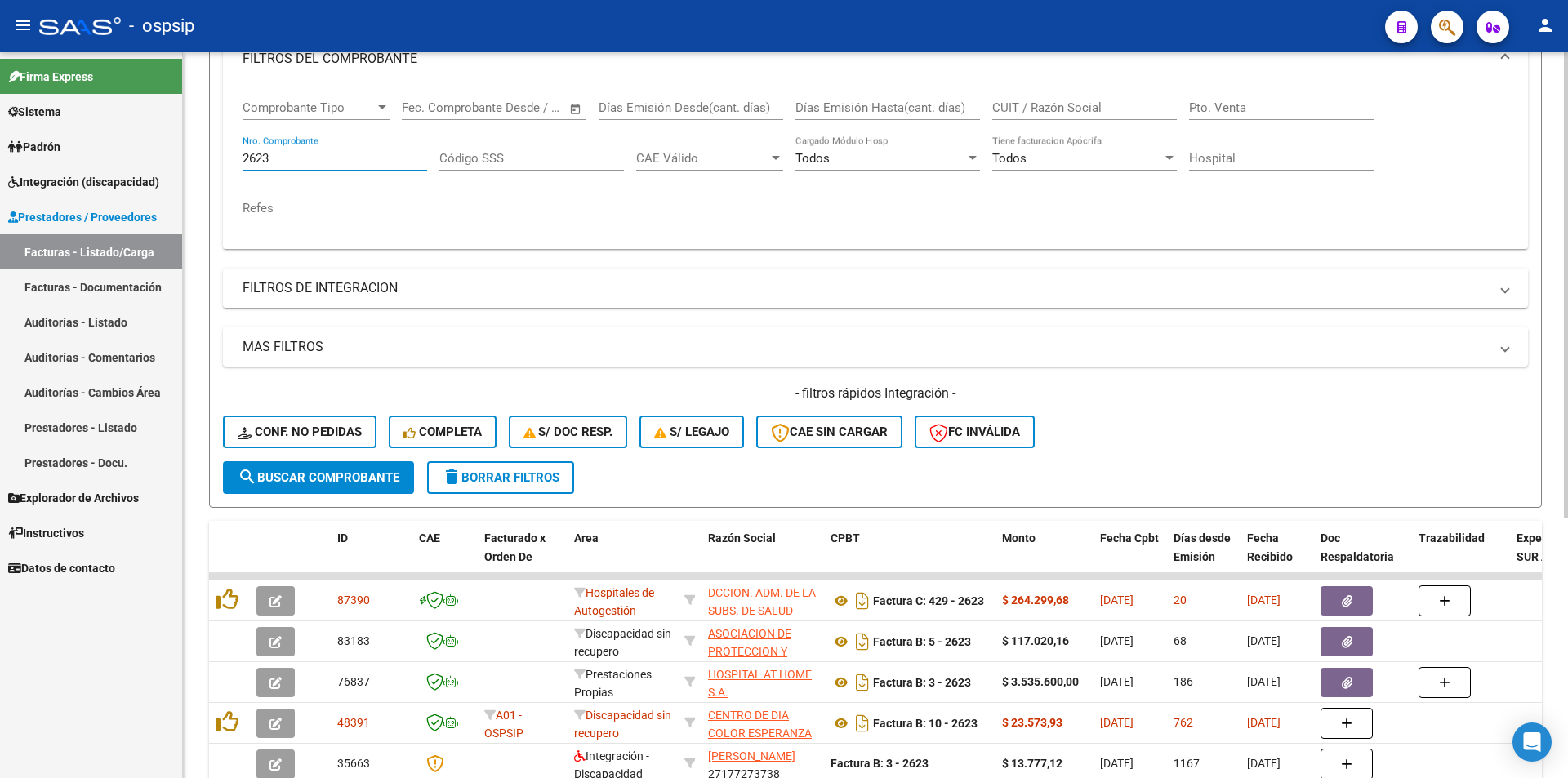
type input "2623"
drag, startPoint x: 295, startPoint y: 473, endPoint x: 286, endPoint y: 469, distance: 9.8
click at [289, 469] on button "search Buscar Comprobante" at bounding box center [318, 478] width 191 height 33
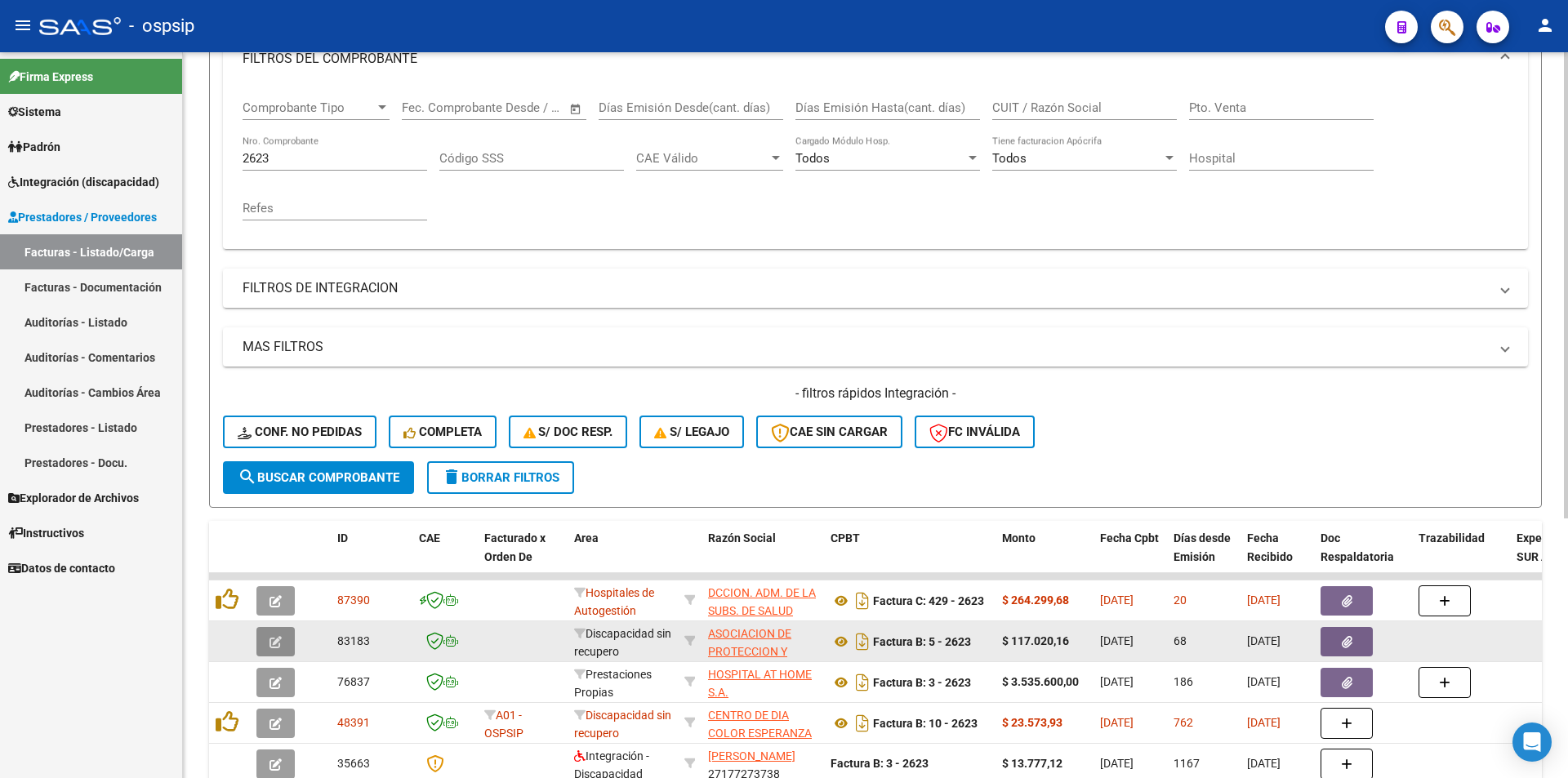
click at [272, 634] on span "button" at bounding box center [275, 641] width 12 height 15
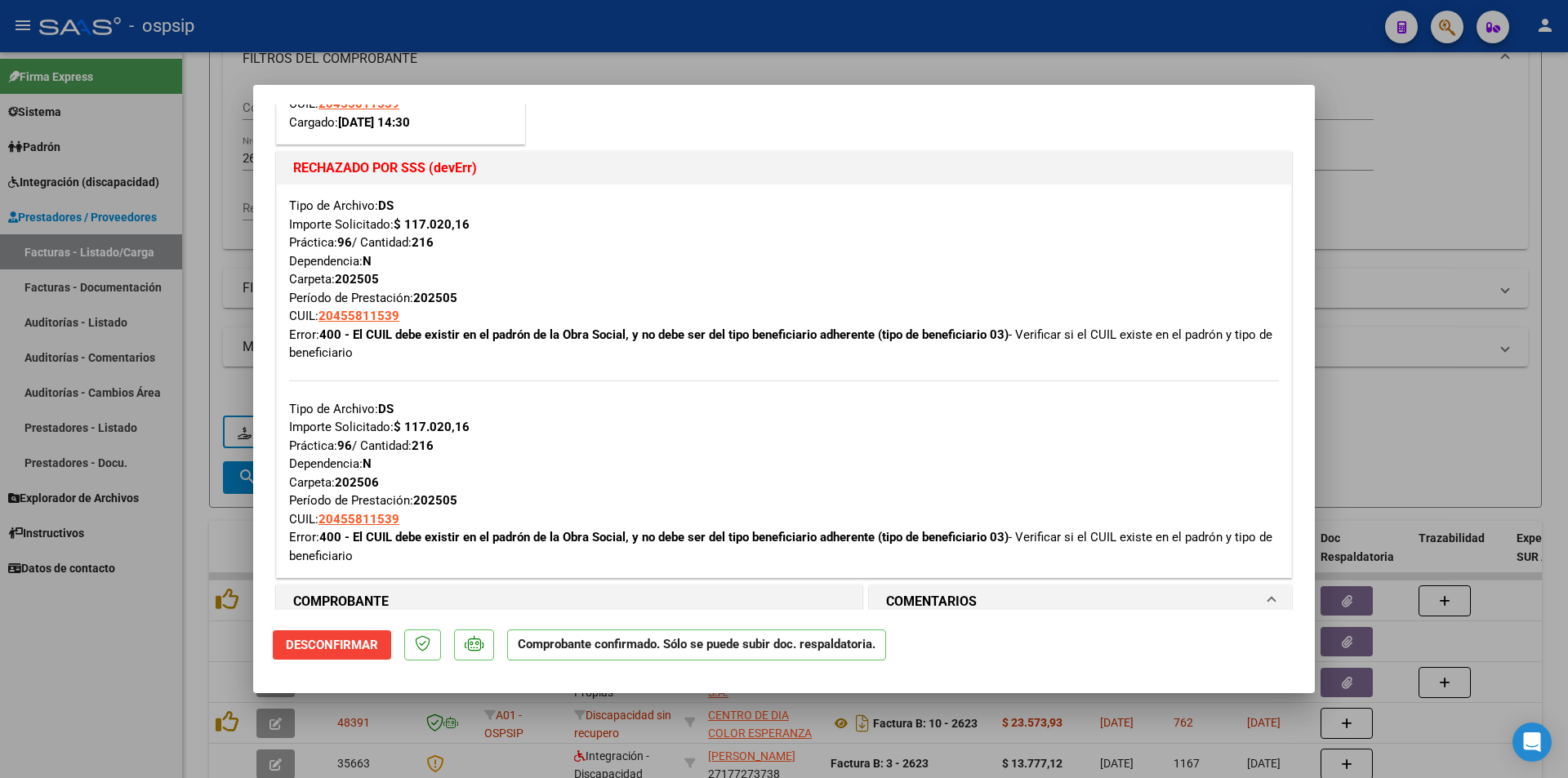
scroll to position [735, 0]
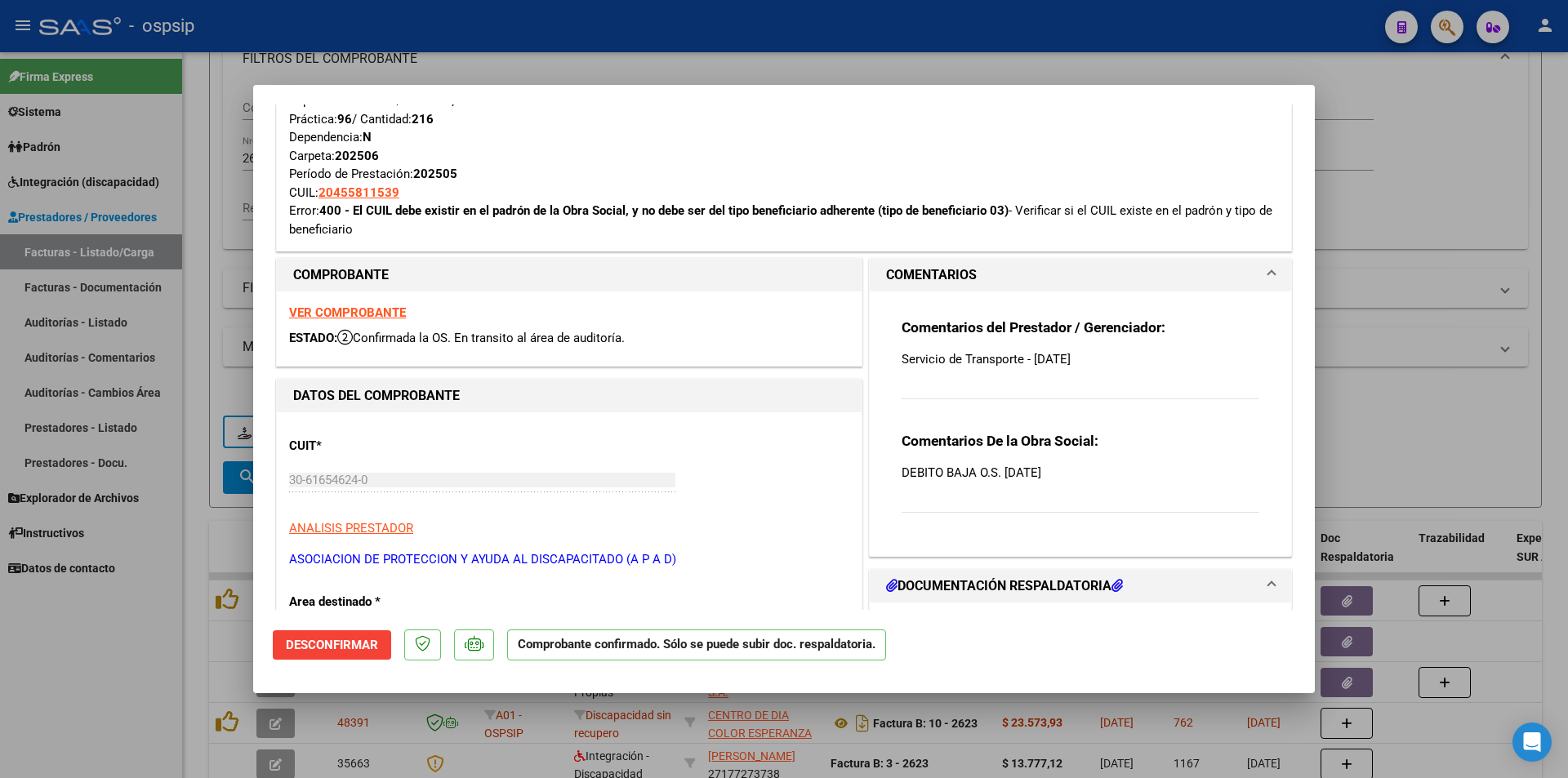
click at [223, 51] on div at bounding box center [784, 389] width 1568 height 778
type input "$ 0,00"
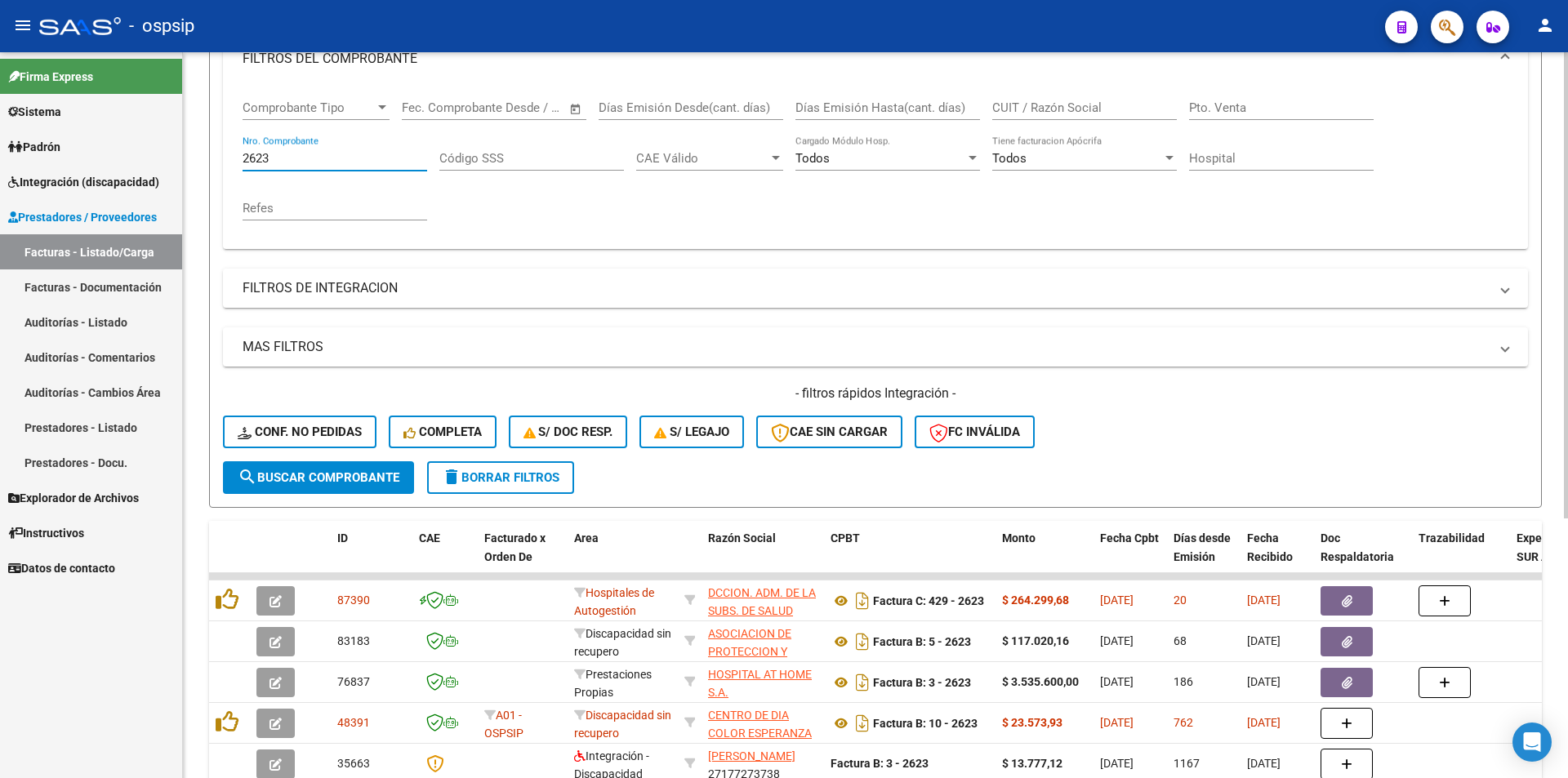
drag, startPoint x: 258, startPoint y: 152, endPoint x: 311, endPoint y: 162, distance: 53.9
click at [313, 162] on input "2623" at bounding box center [335, 158] width 185 height 15
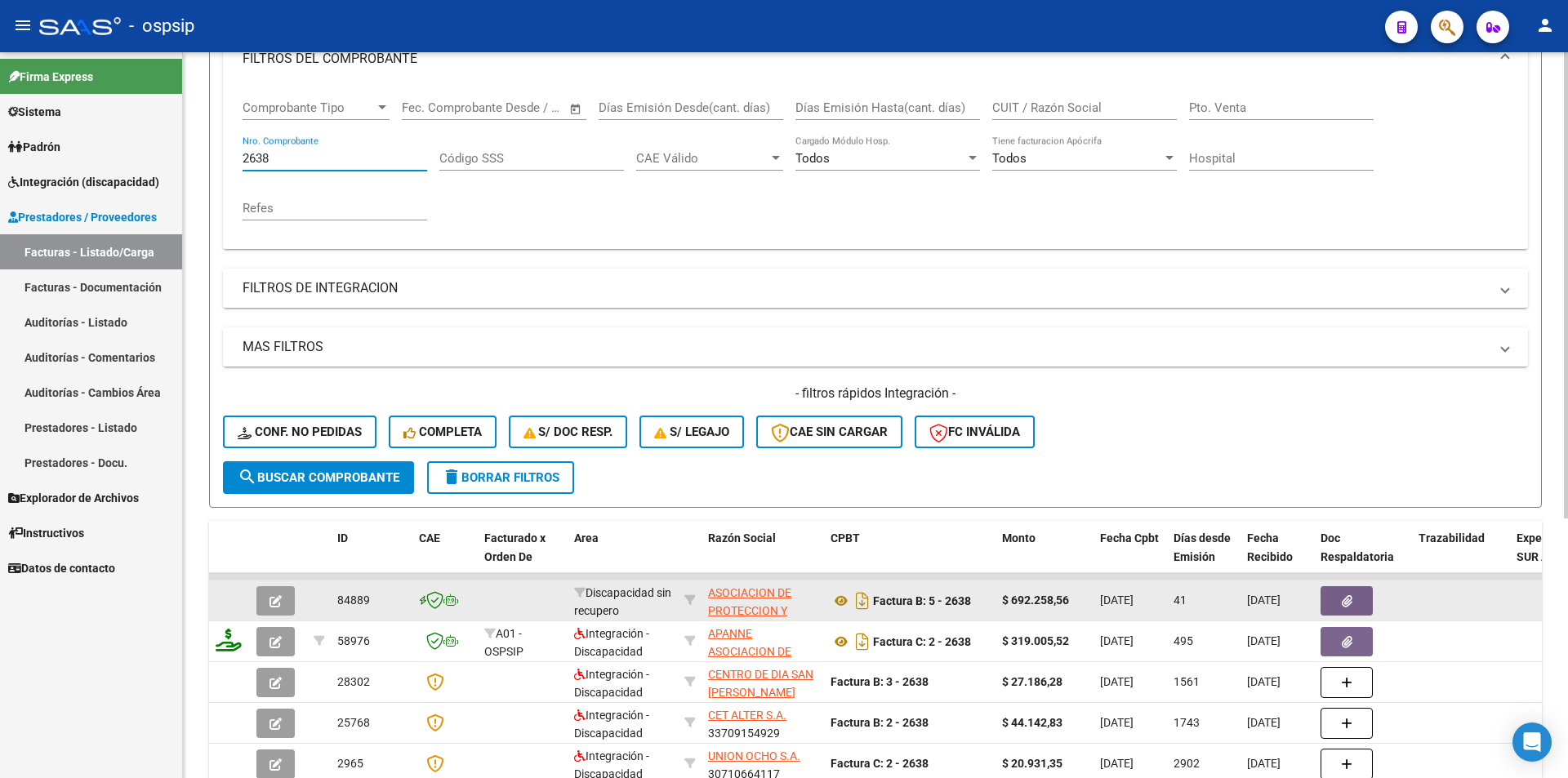
type input "2638"
click at [272, 595] on icon "button" at bounding box center [275, 601] width 12 height 12
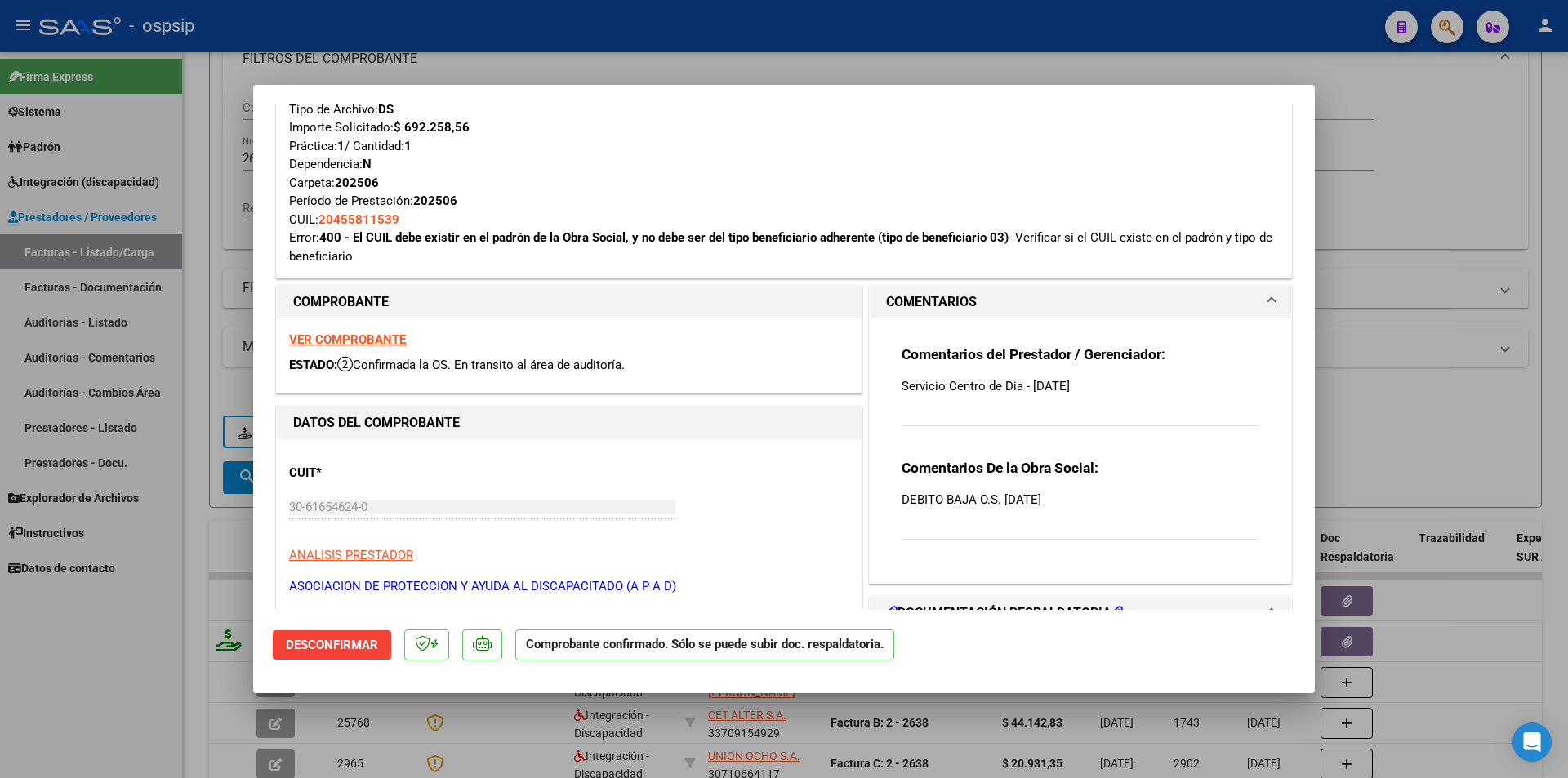
scroll to position [327, 0]
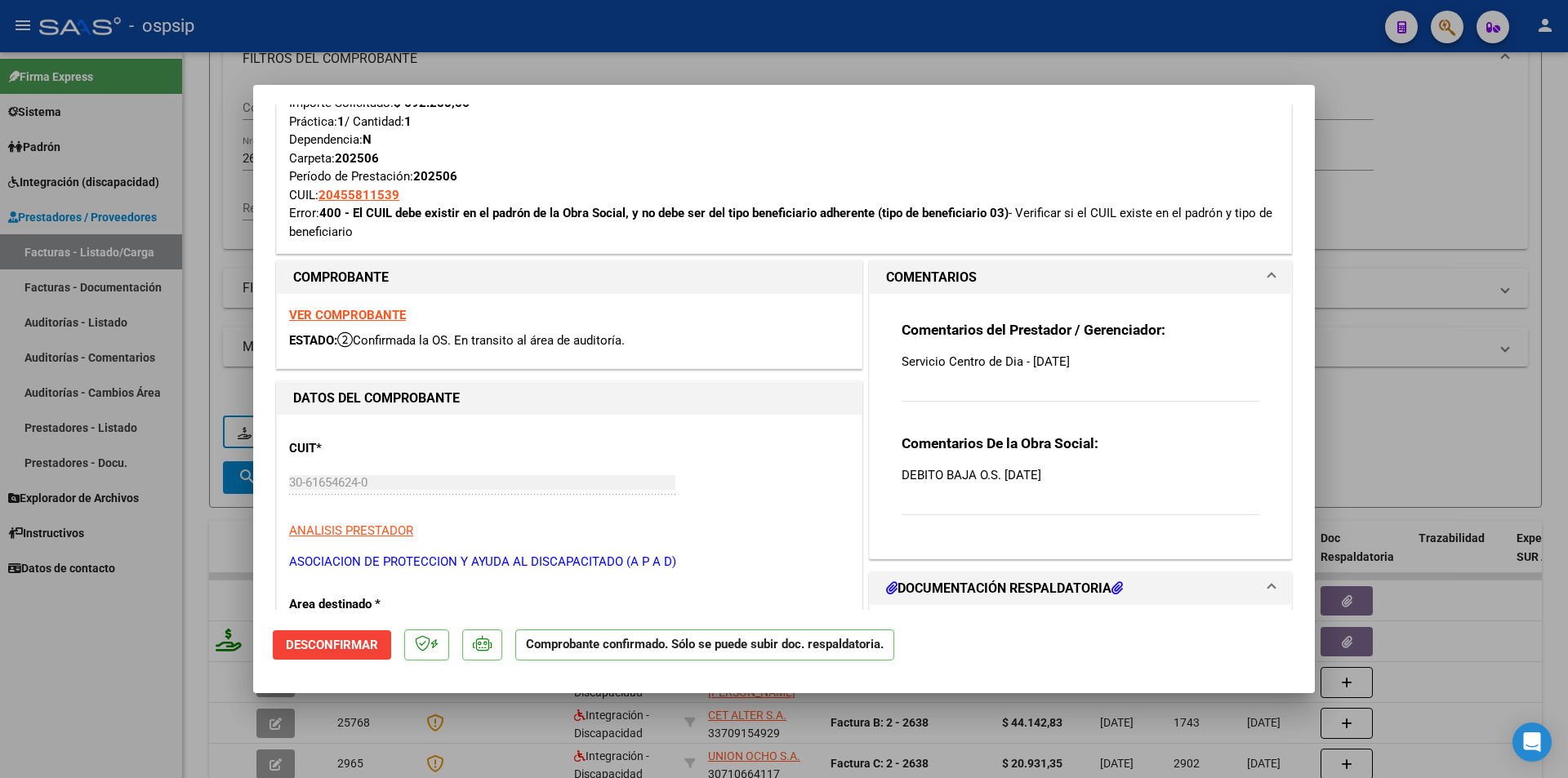
click at [164, 131] on div at bounding box center [784, 389] width 1568 height 778
type input "$ 0,00"
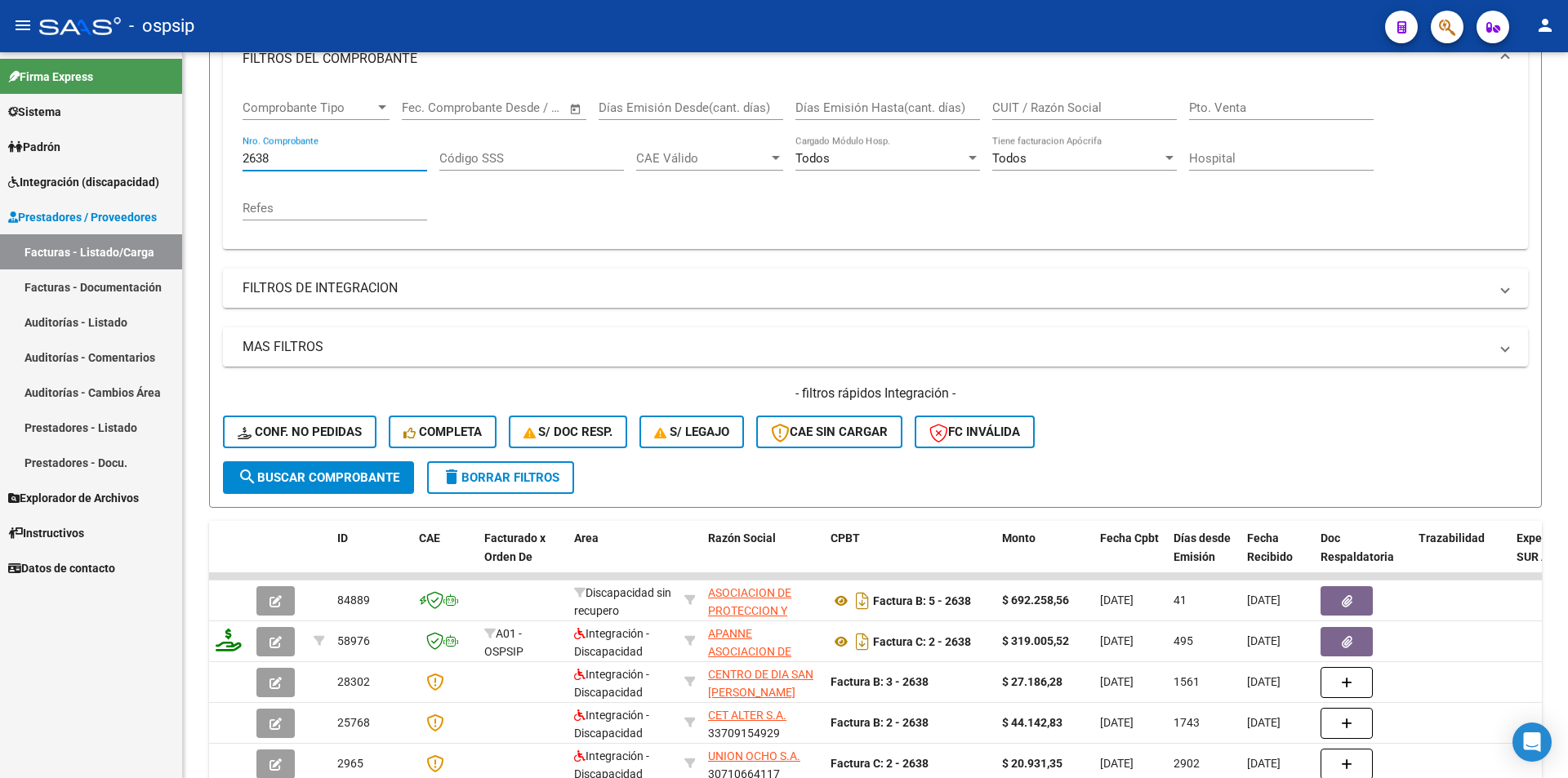
drag, startPoint x: 277, startPoint y: 156, endPoint x: 160, endPoint y: 158, distance: 117.0
click at [175, 158] on mat-sidenav-container "Firma Express Sistema Usuarios Todos los Usuarios Padrón Afiliados Empadronados…" at bounding box center [784, 415] width 1568 height 726
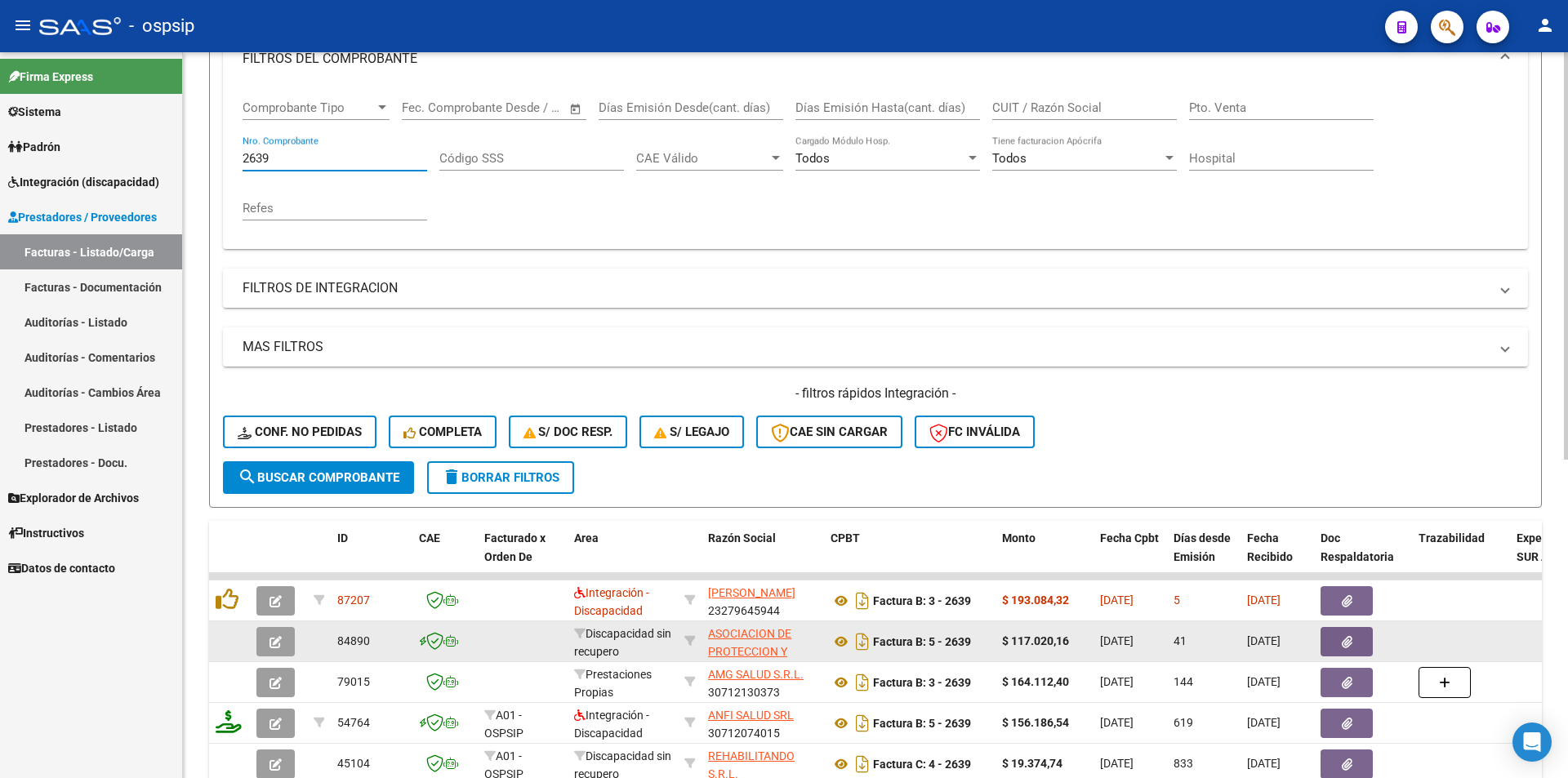
type input "2639"
click at [280, 645] on icon "button" at bounding box center [275, 642] width 12 height 12
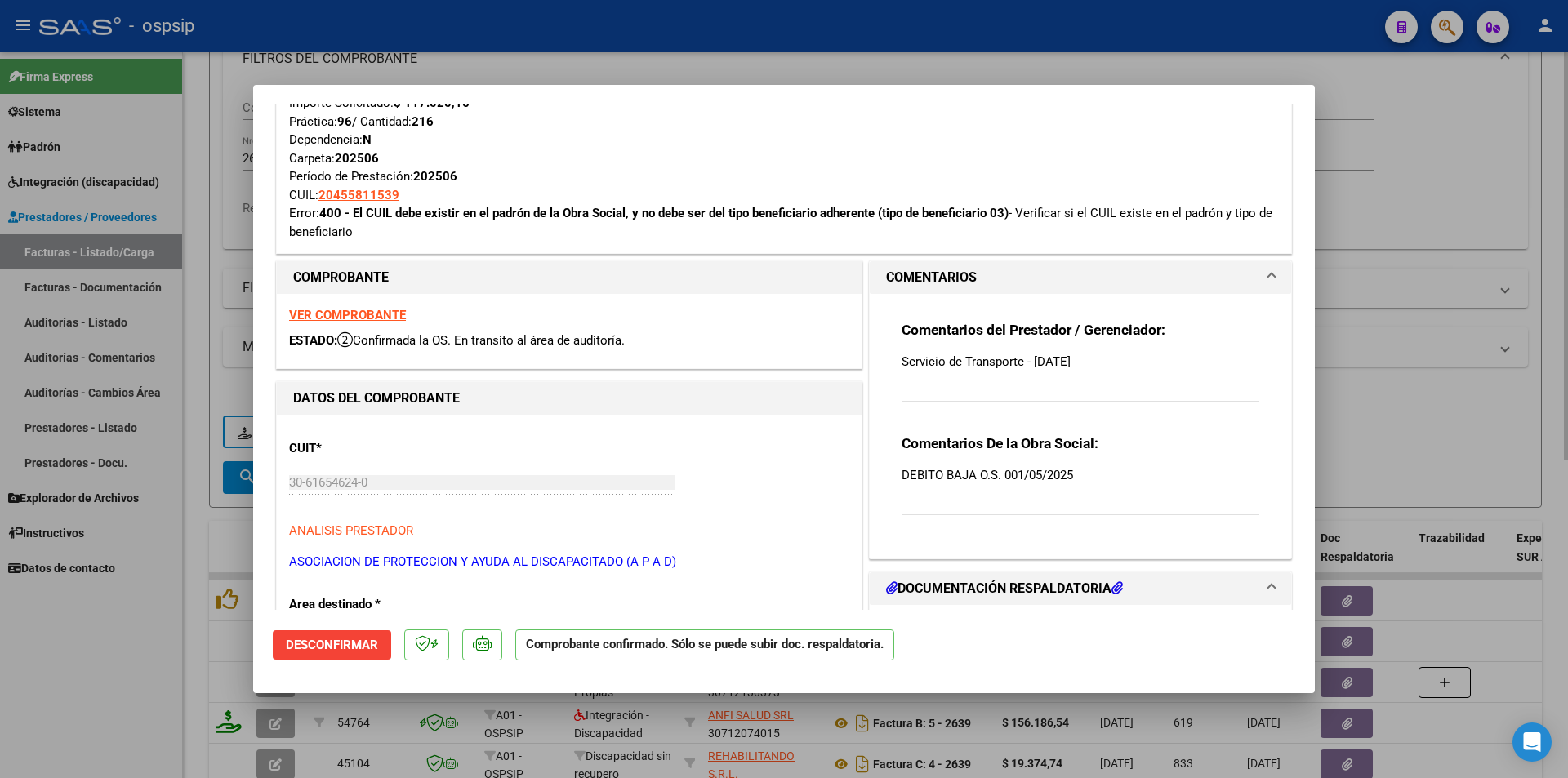
drag, startPoint x: 234, startPoint y: 211, endPoint x: 238, endPoint y: 186, distance: 25.3
click at [232, 205] on div at bounding box center [784, 389] width 1568 height 778
type input "$ 0,00"
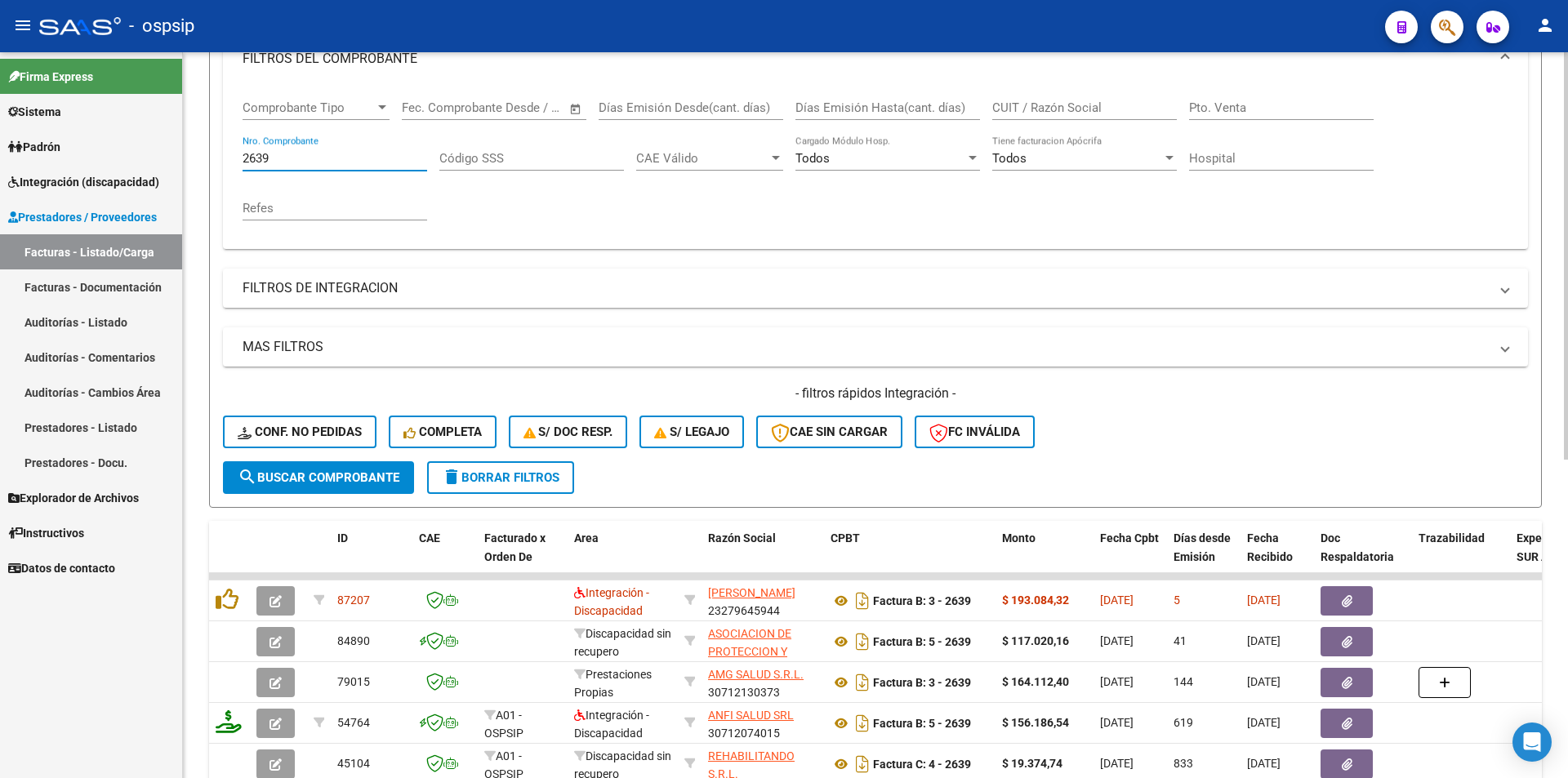
drag, startPoint x: 277, startPoint y: 158, endPoint x: 184, endPoint y: 151, distance: 93.3
click at [184, 151] on div "Video tutorial PRESTADORES -> Listado de CPBTs Emitidos por Prestadores / Prove…" at bounding box center [876, 447] width 1386 height 1280
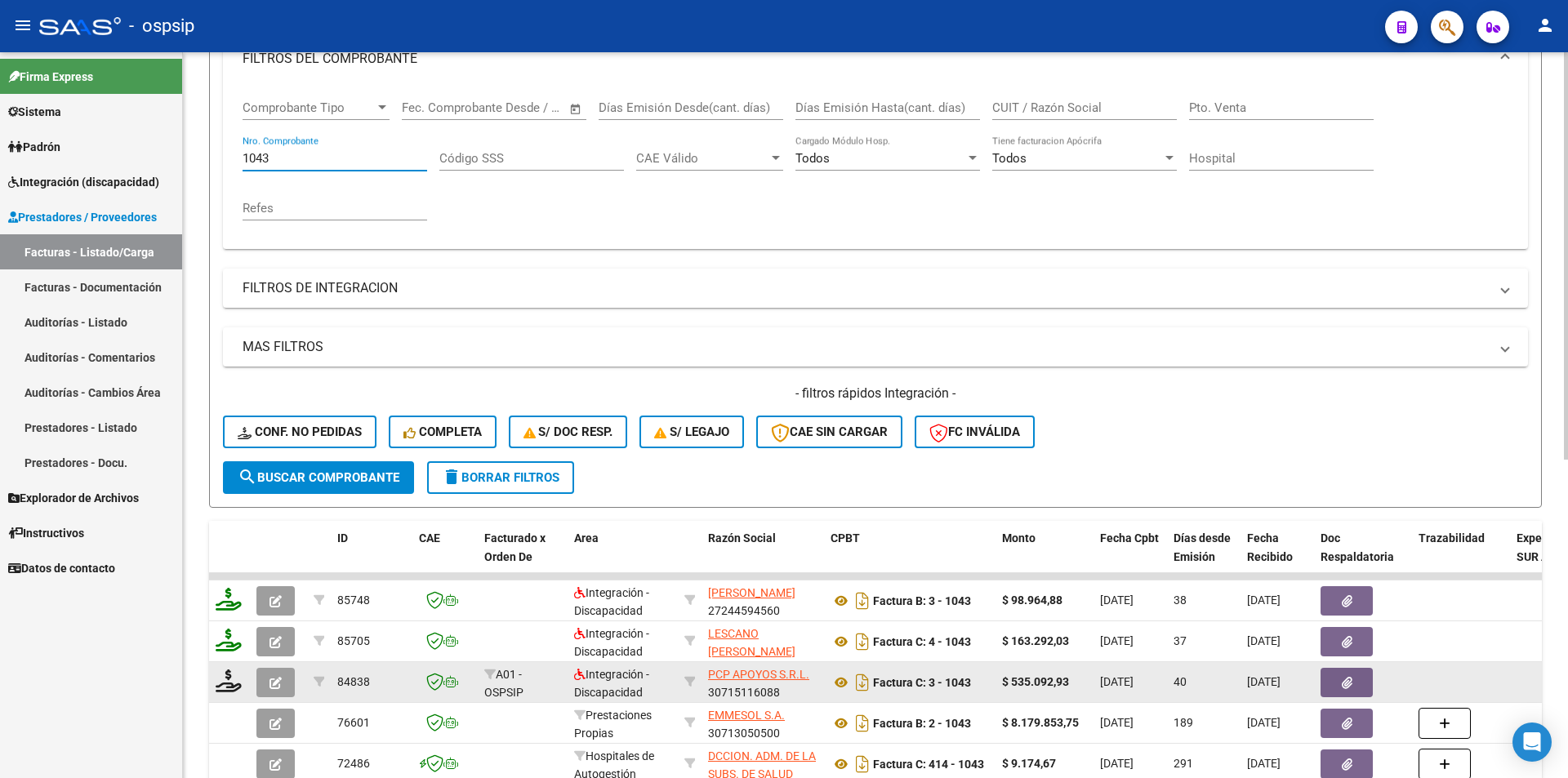
type input "1043"
click at [264, 682] on button "button" at bounding box center [275, 683] width 39 height 29
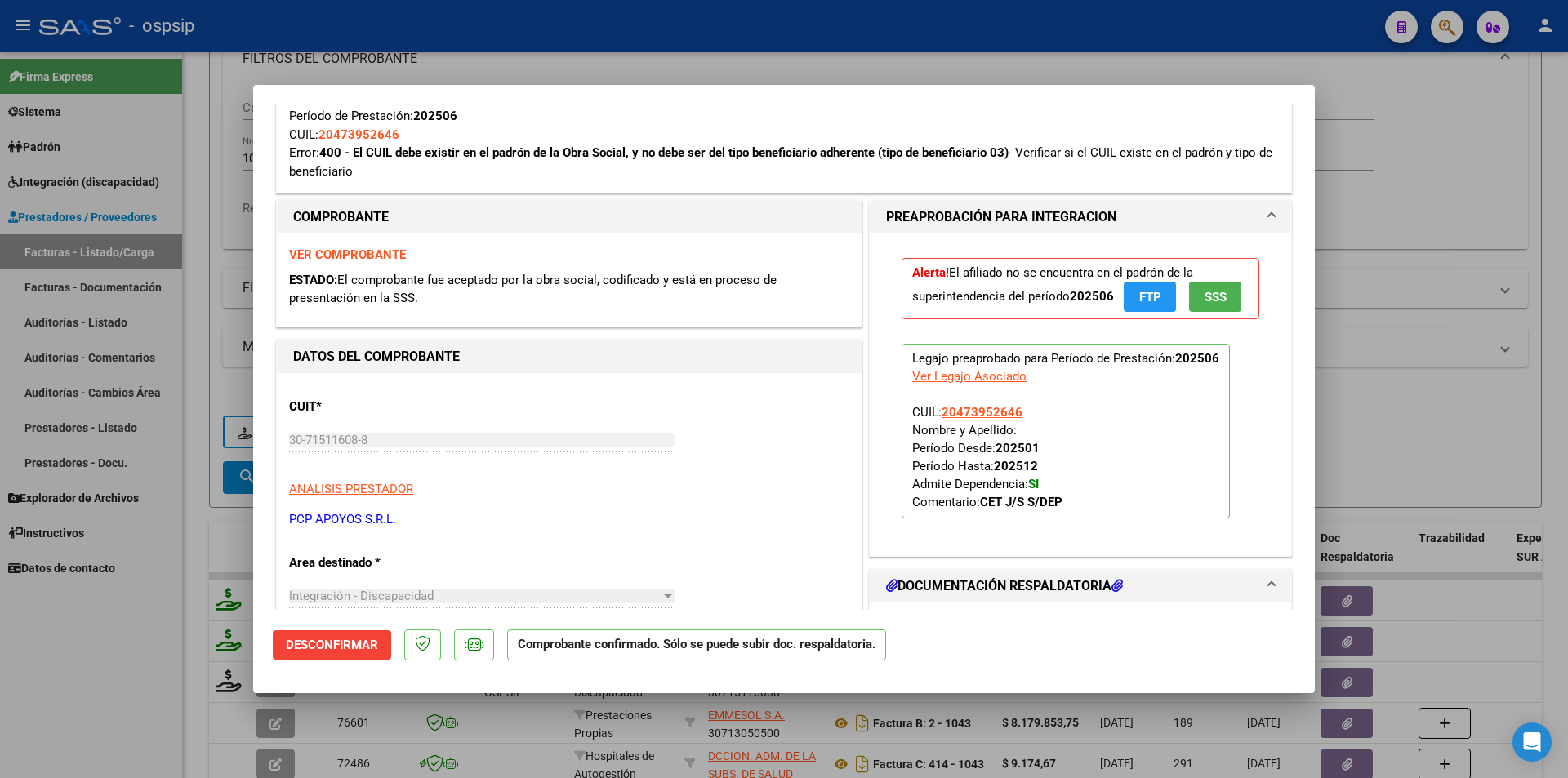
scroll to position [572, 0]
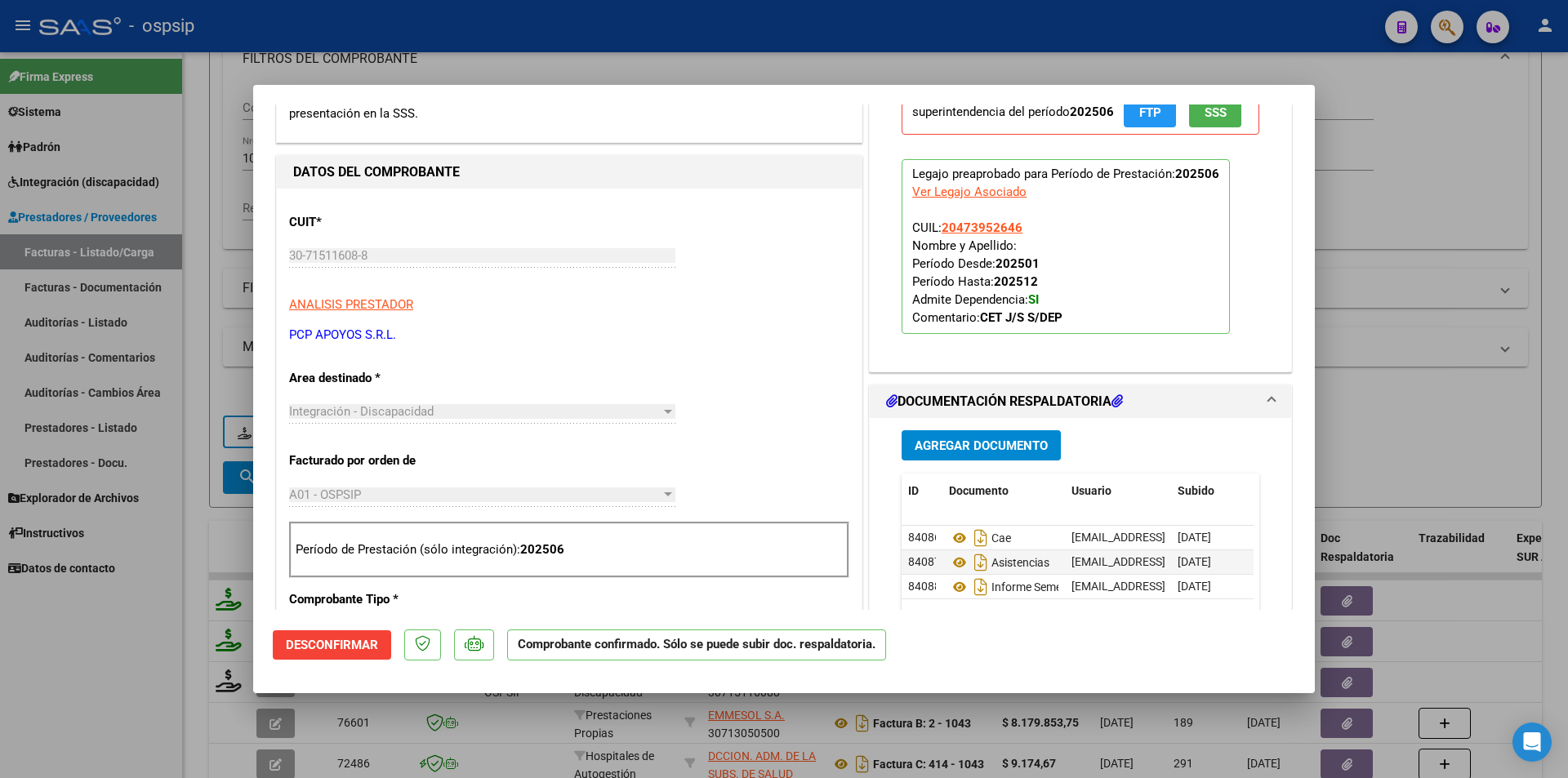
click at [132, 657] on div at bounding box center [784, 389] width 1568 height 778
type input "$ 0,00"
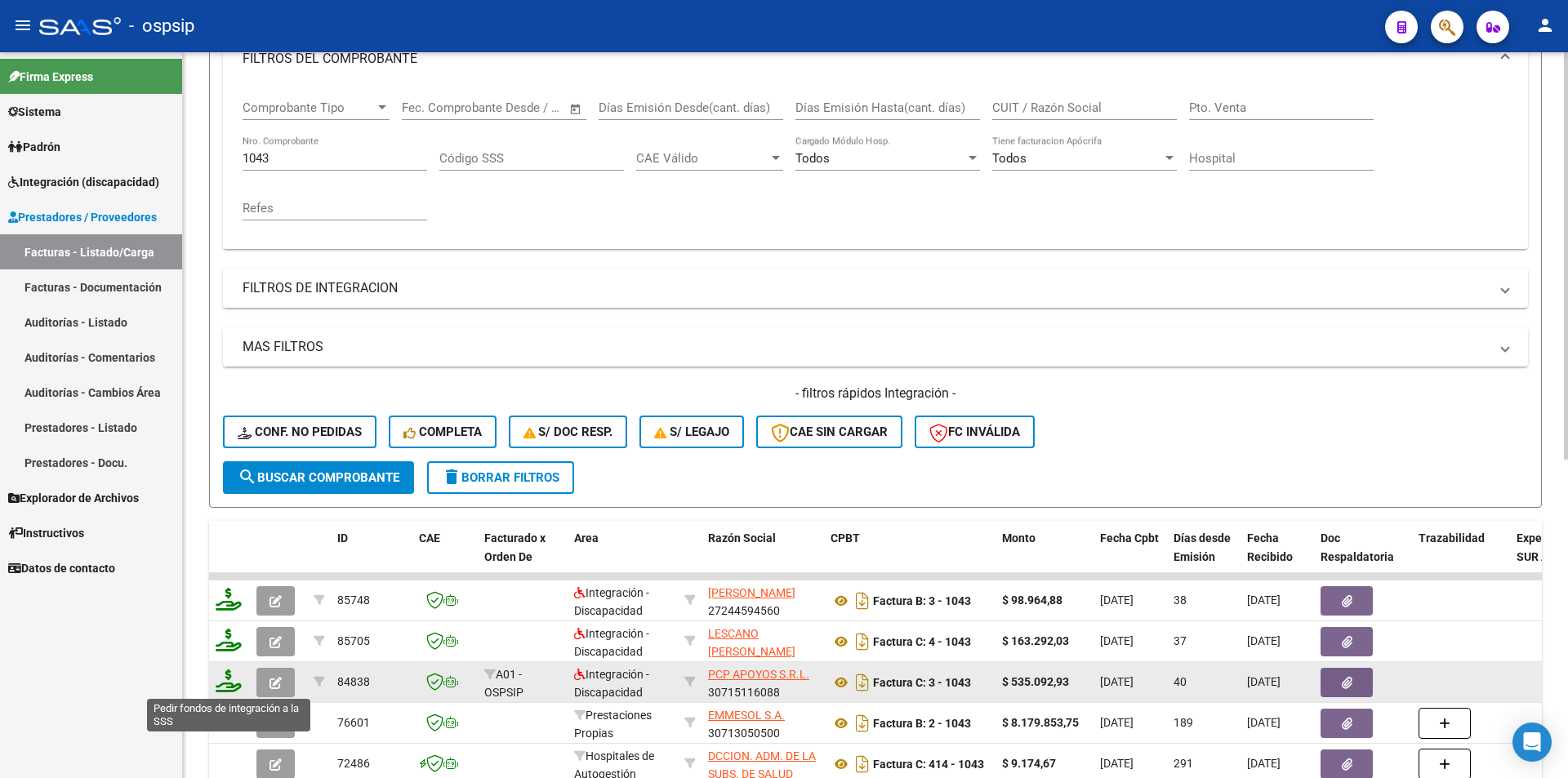
click at [223, 684] on icon at bounding box center [229, 681] width 26 height 23
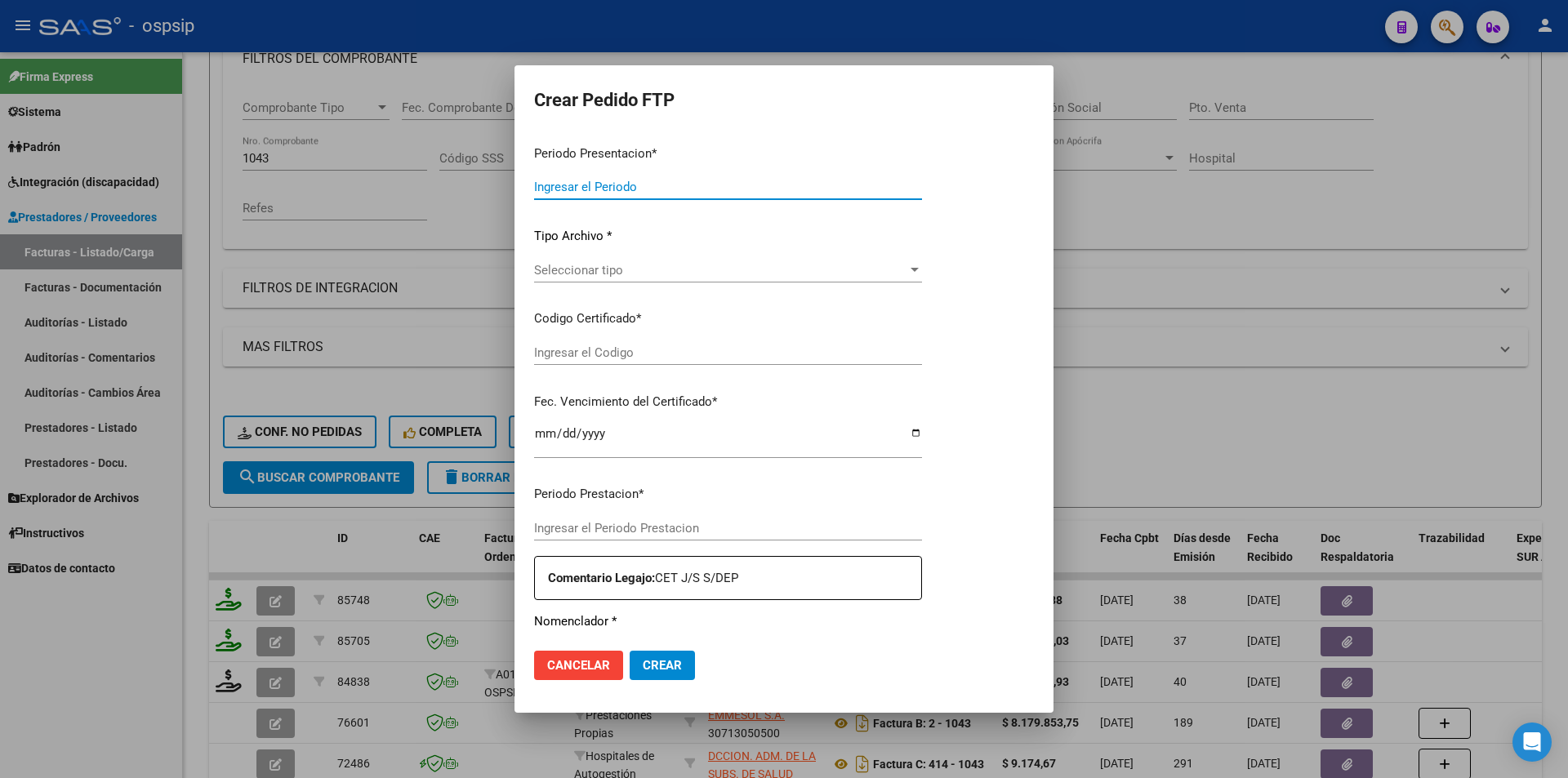
type input "202507"
type input "202506"
type input "$ 535.092,93"
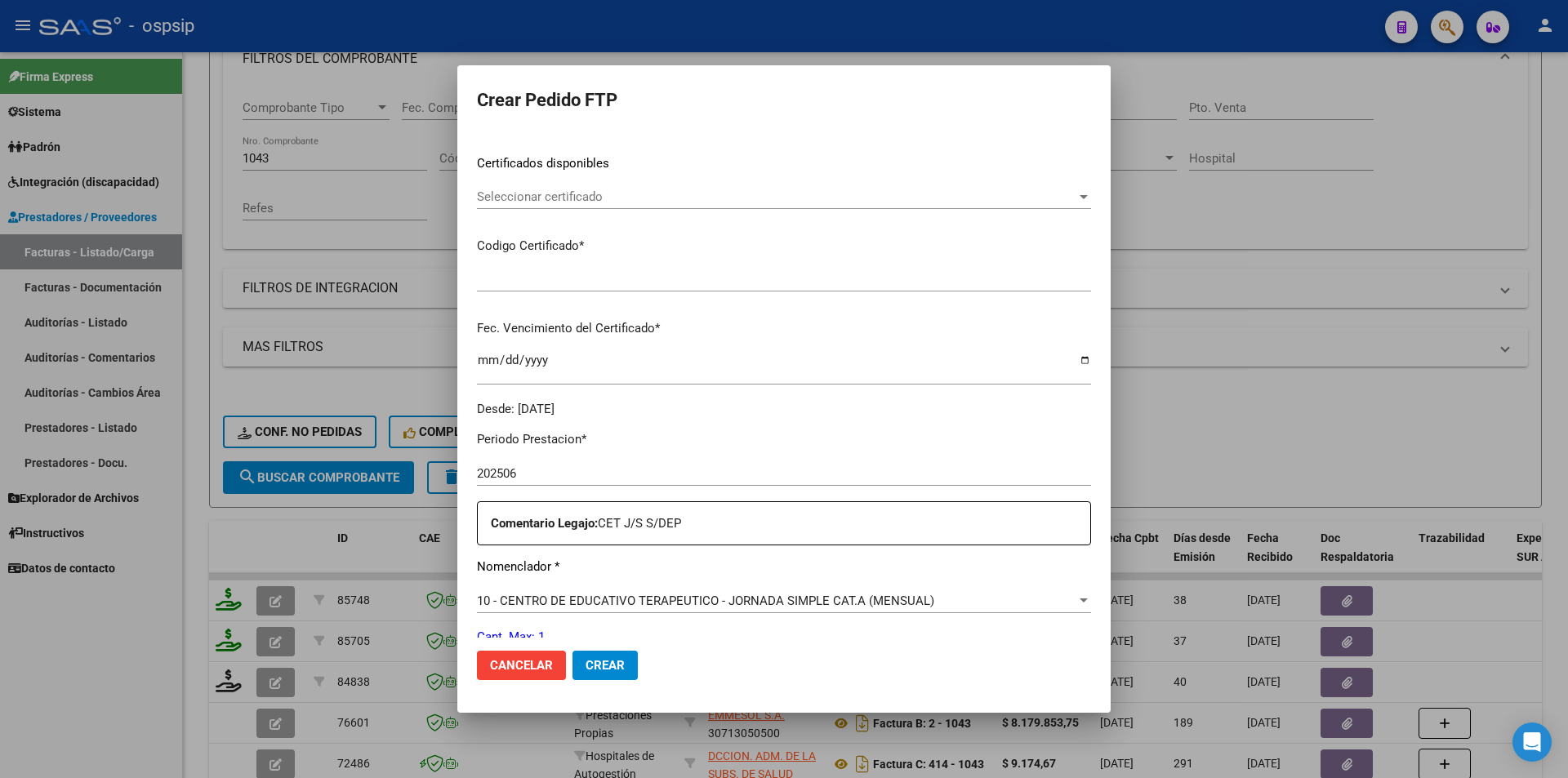
type input "2881714559"
type input "[DATE]"
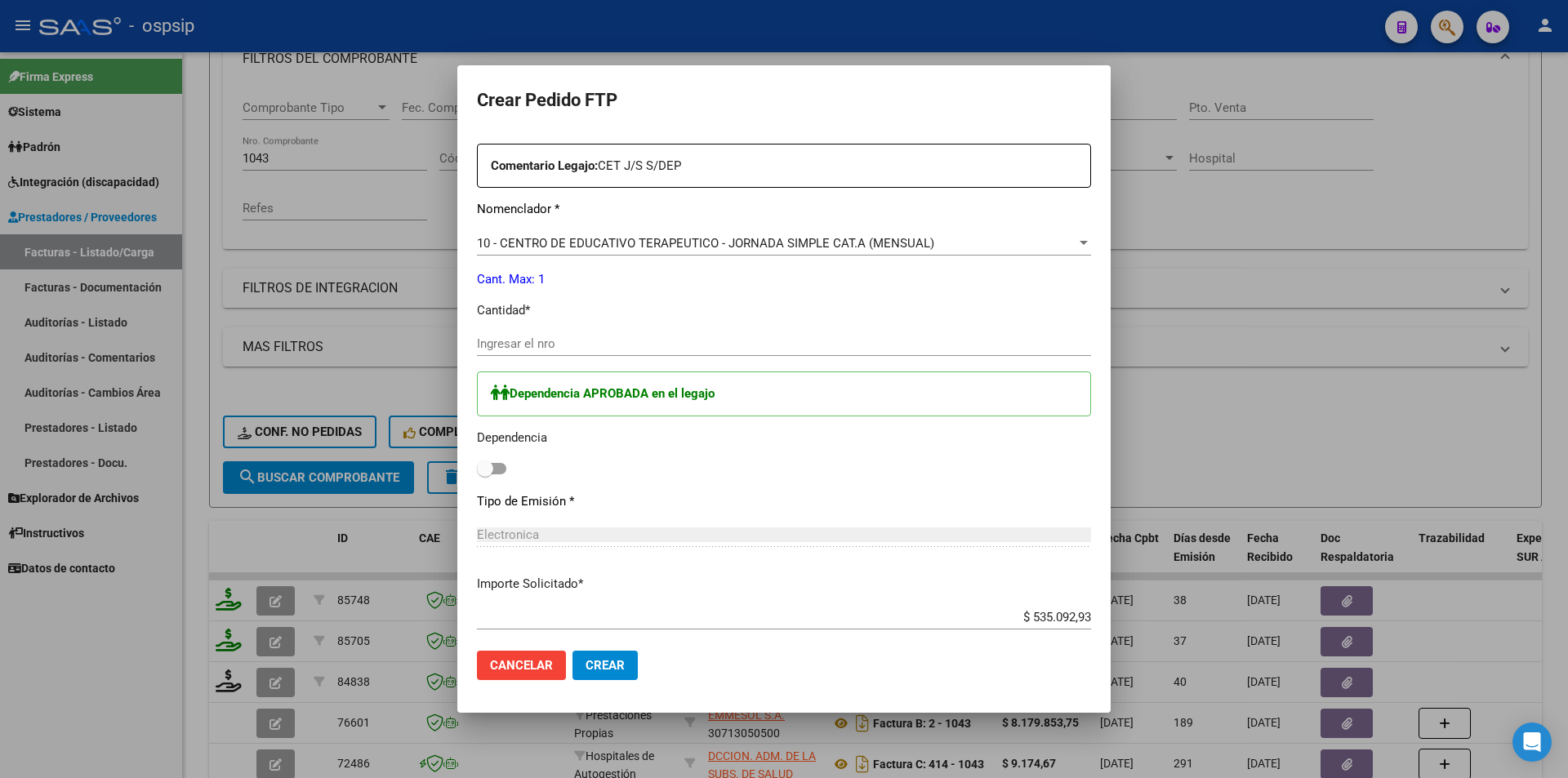
click at [539, 334] on div "Ingresar el nro" at bounding box center [784, 344] width 614 height 24
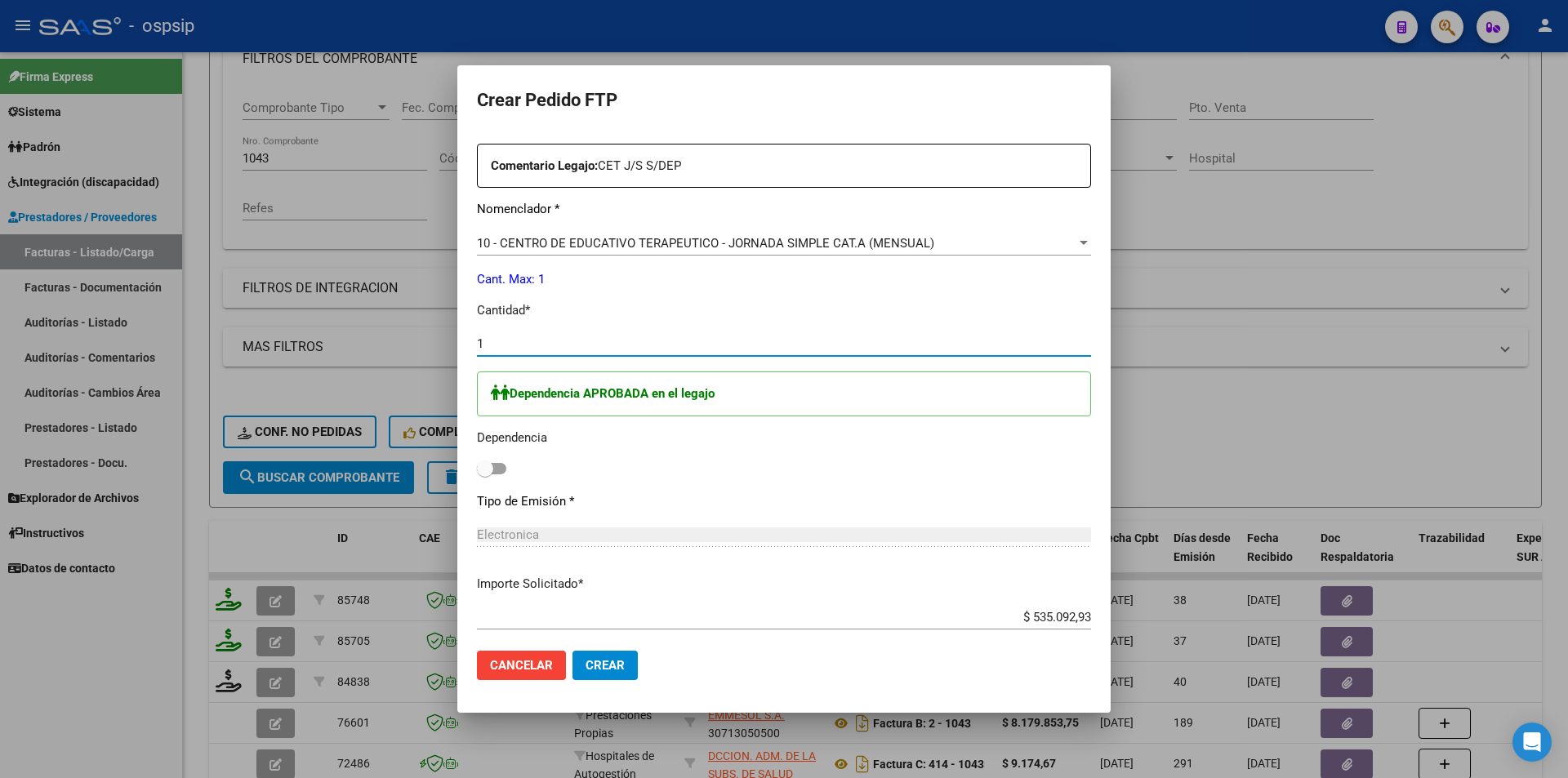
type input "1"
click at [499, 467] on span at bounding box center [492, 468] width 29 height 11
click at [485, 475] on input "checkbox" at bounding box center [484, 475] width 1 height 1
checkbox input "true"
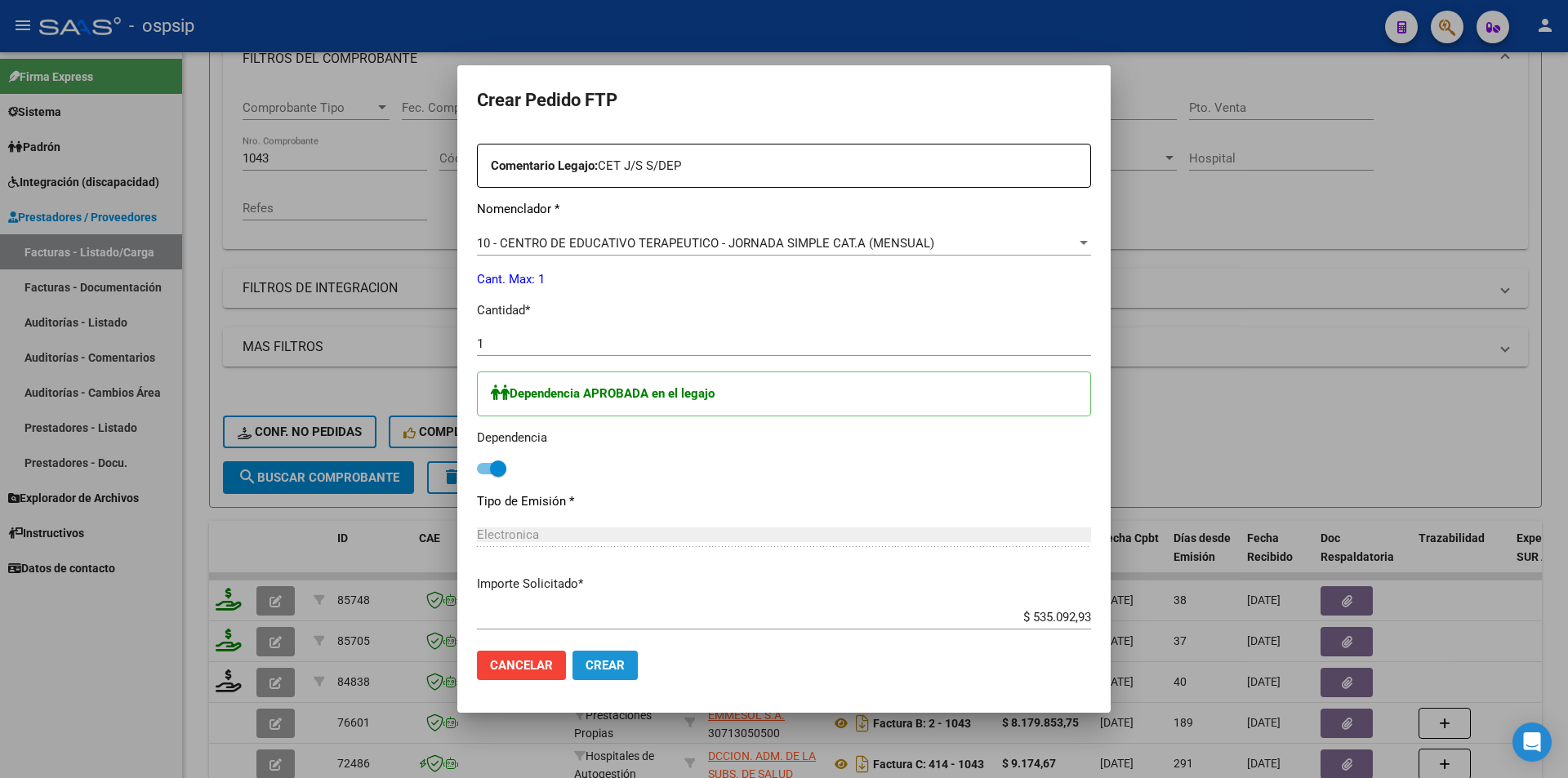
click at [624, 666] on span "Crear" at bounding box center [606, 665] width 40 height 15
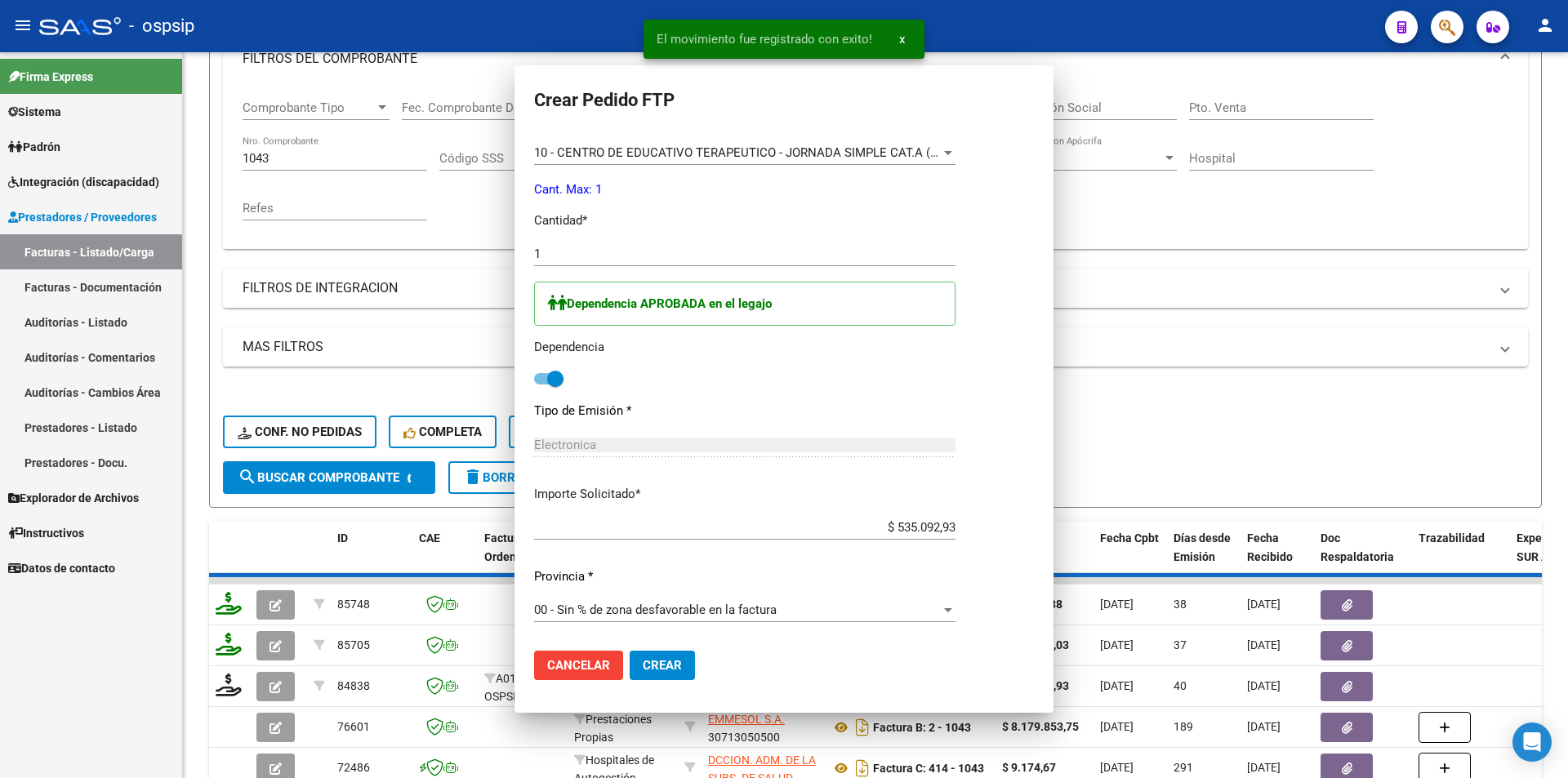
scroll to position [0, 0]
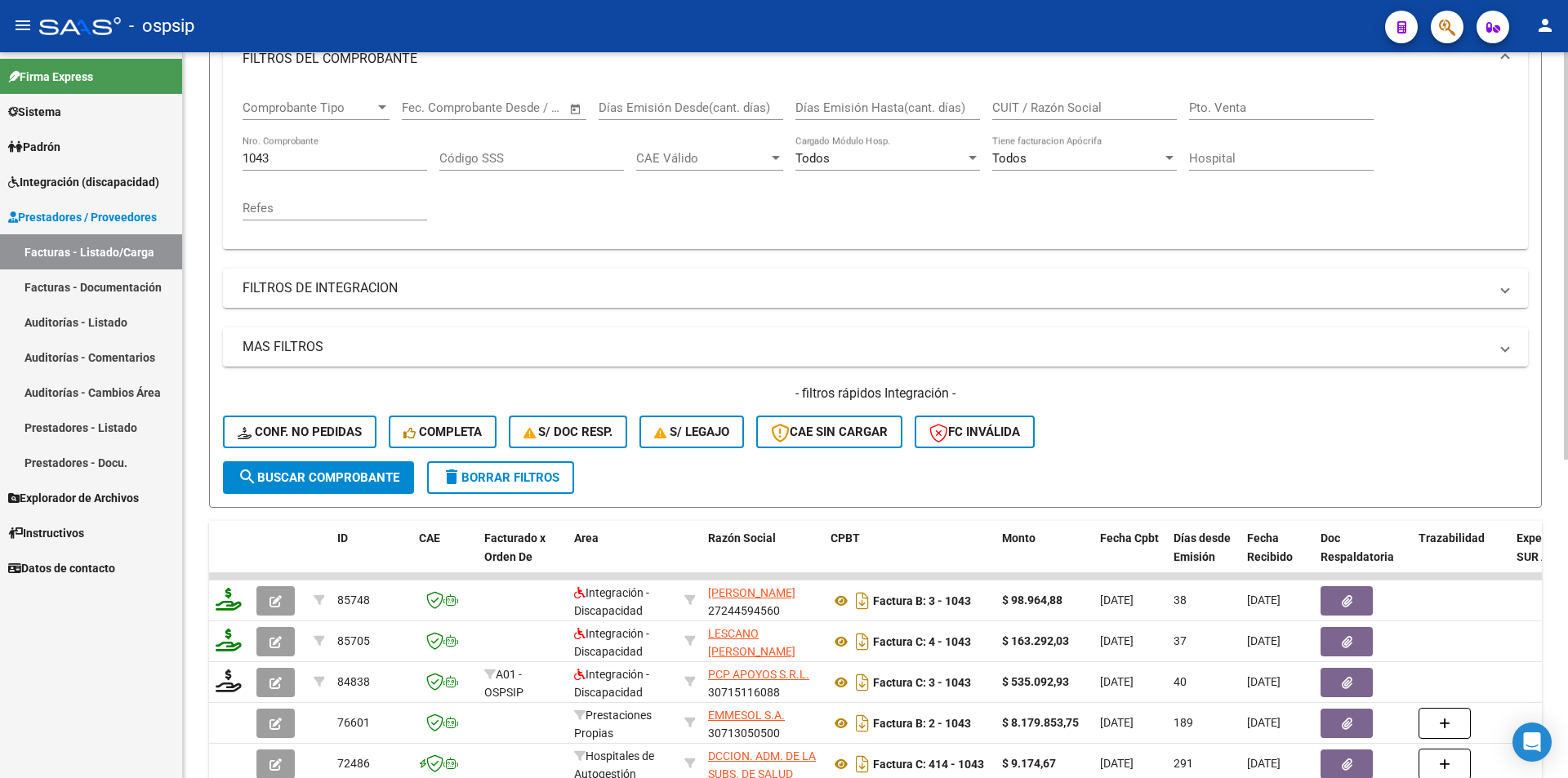
drag, startPoint x: 327, startPoint y: 167, endPoint x: 248, endPoint y: 156, distance: 79.8
click at [249, 157] on div "1043 Nro. Comprobante" at bounding box center [335, 153] width 185 height 35
drag, startPoint x: 282, startPoint y: 158, endPoint x: 186, endPoint y: 153, distance: 96.1
click at [187, 154] on div "Video tutorial PRESTADORES -> Listado de CPBTs Emitidos por Prestadores / Prove…" at bounding box center [876, 447] width 1386 height 1280
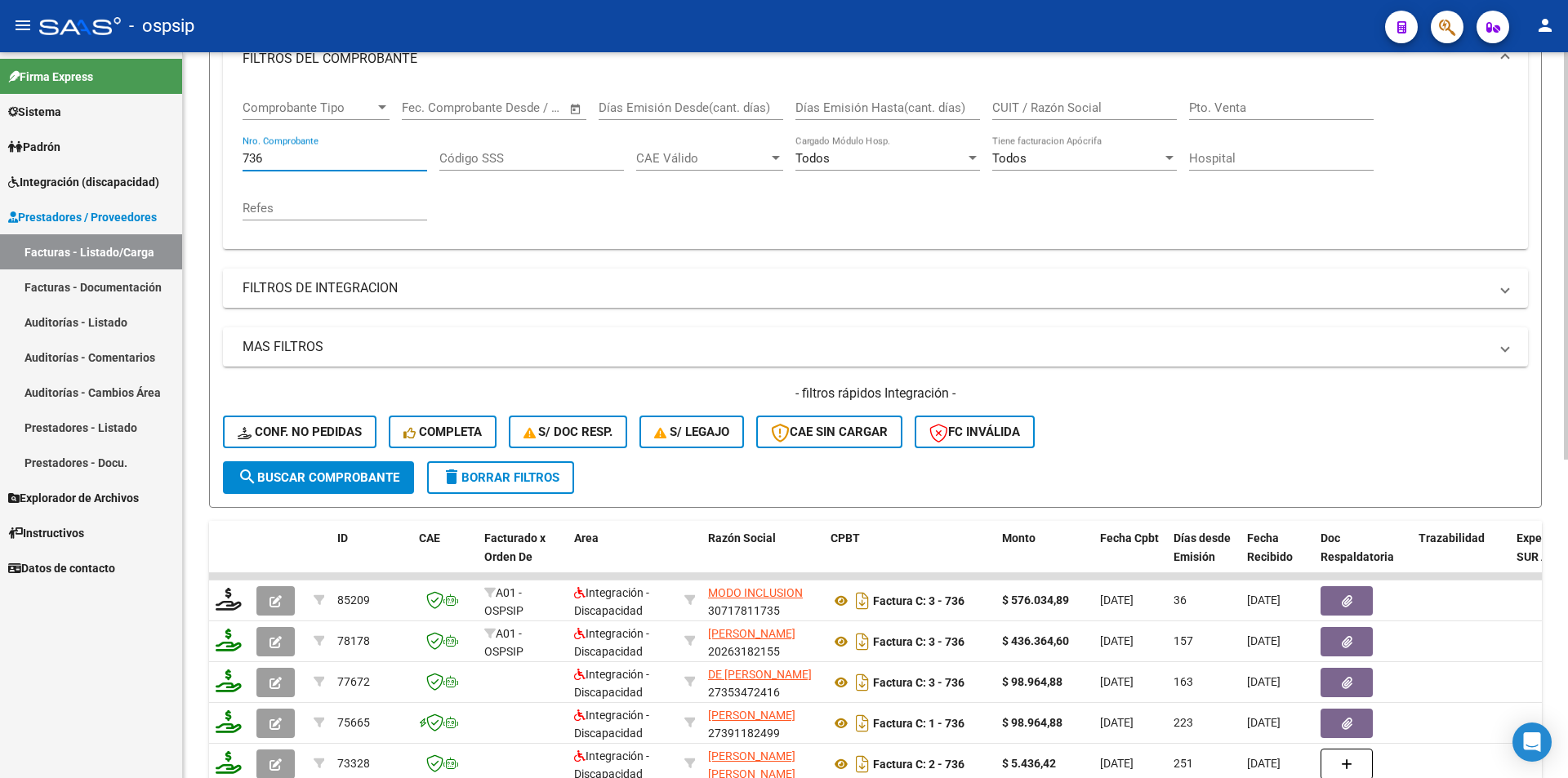
type input "736"
click at [290, 477] on span "search Buscar Comprobante" at bounding box center [318, 477] width 162 height 15
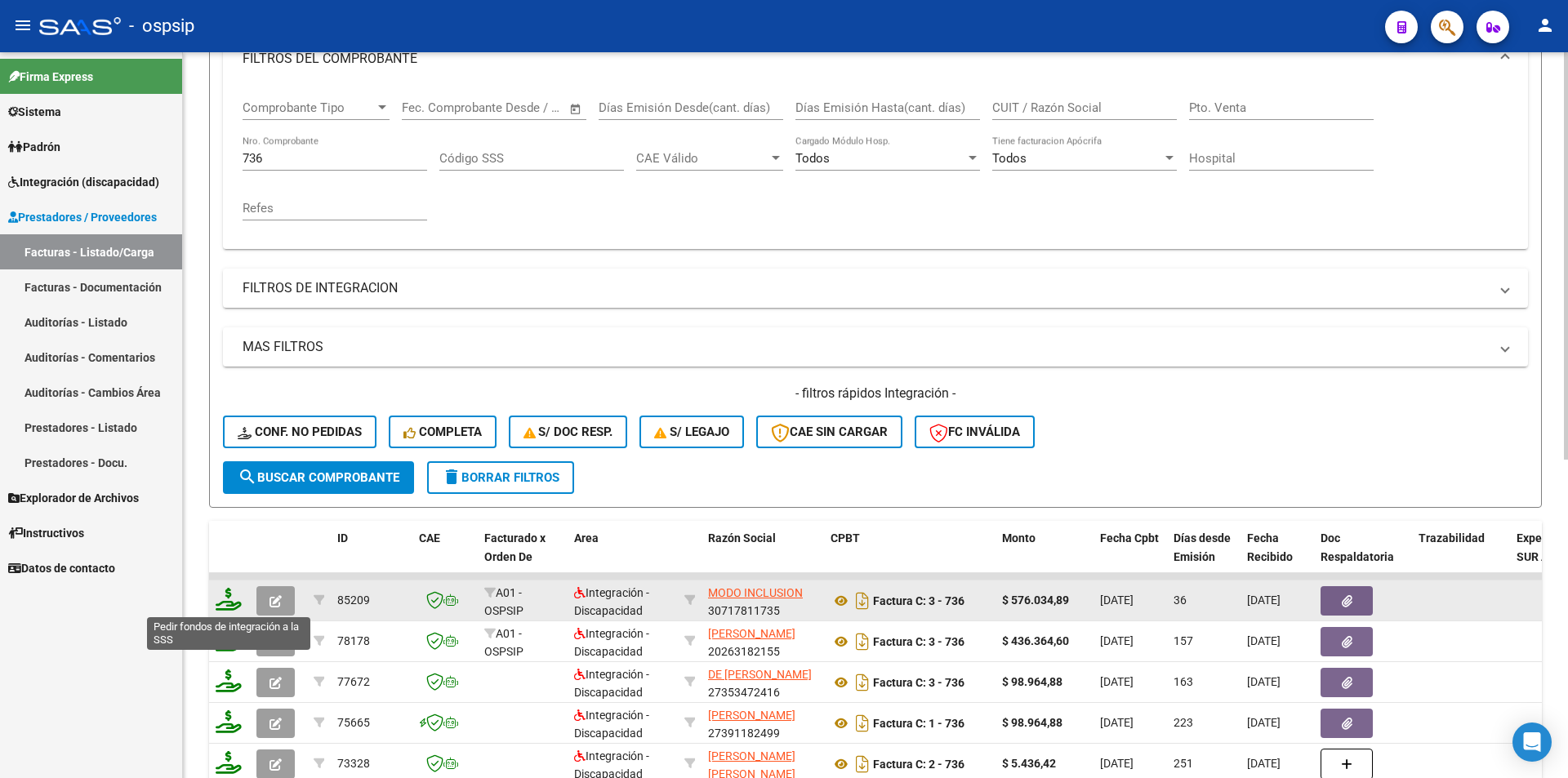
click at [230, 603] on icon at bounding box center [229, 599] width 26 height 23
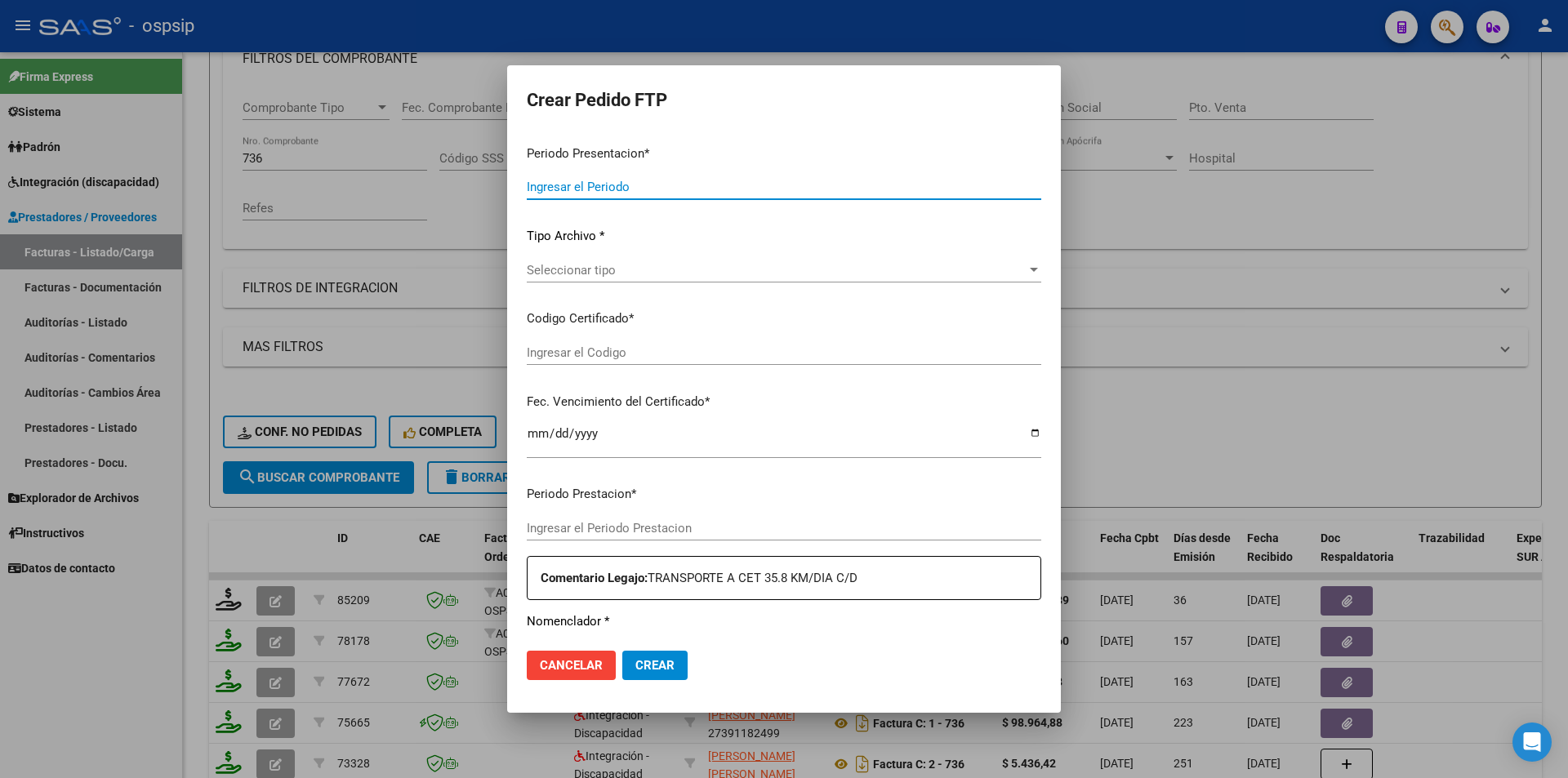
type input "202507"
type input "202506"
type input "$ 576.034,89"
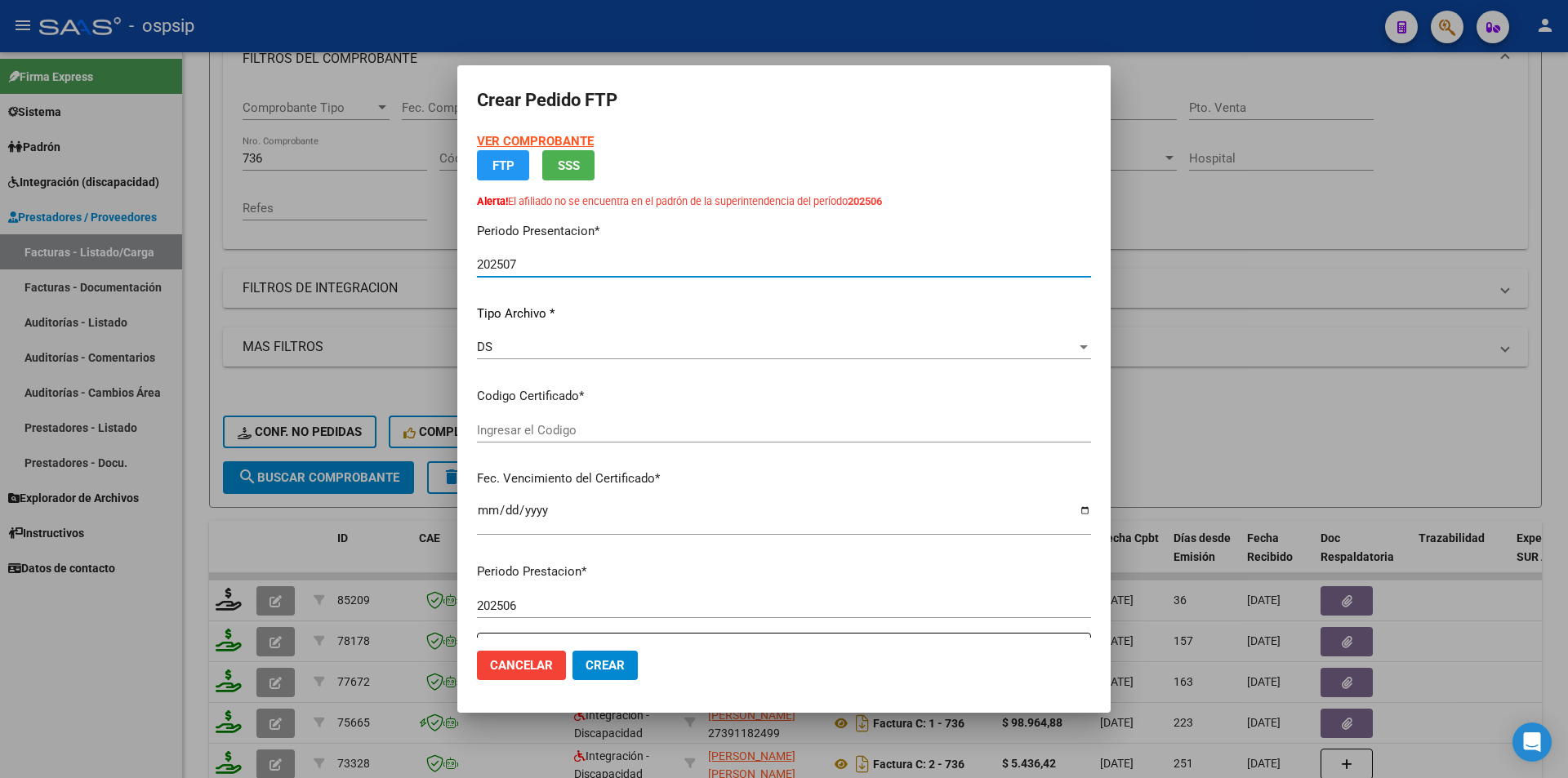
type input "2881714559"
type input "[DATE]"
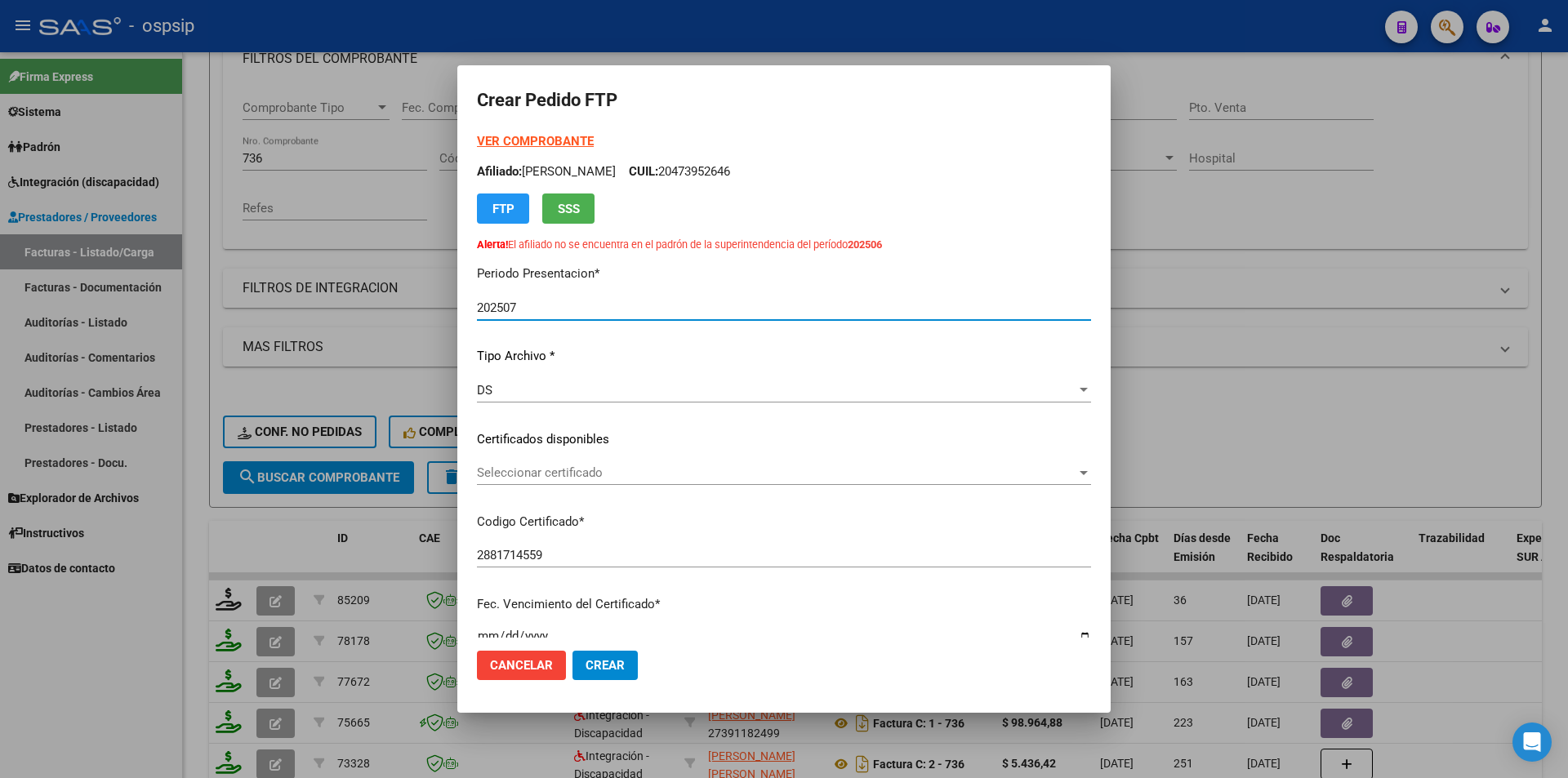
scroll to position [450, 0]
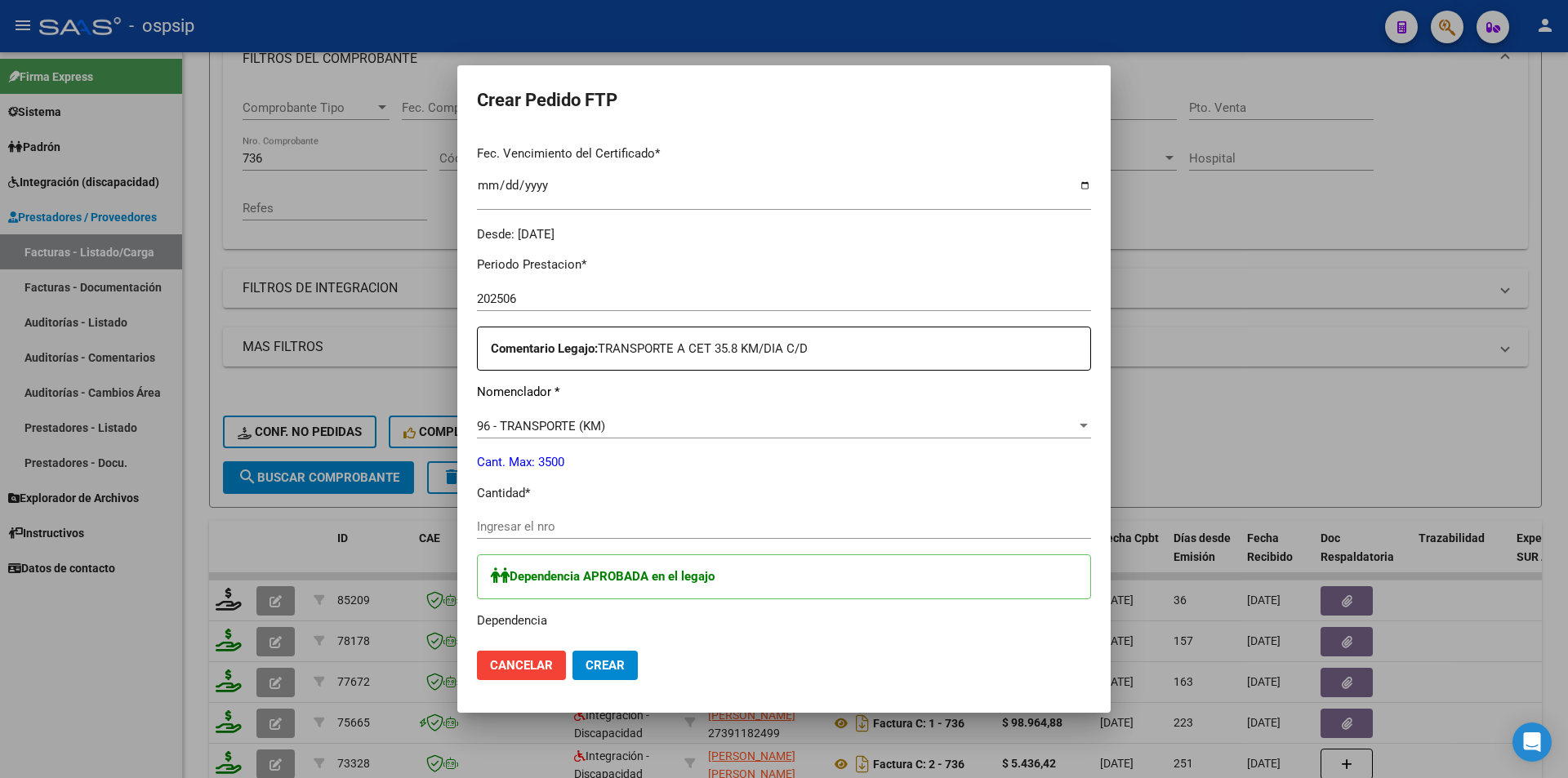
click at [546, 532] on input "Ingresar el nro" at bounding box center [784, 526] width 614 height 15
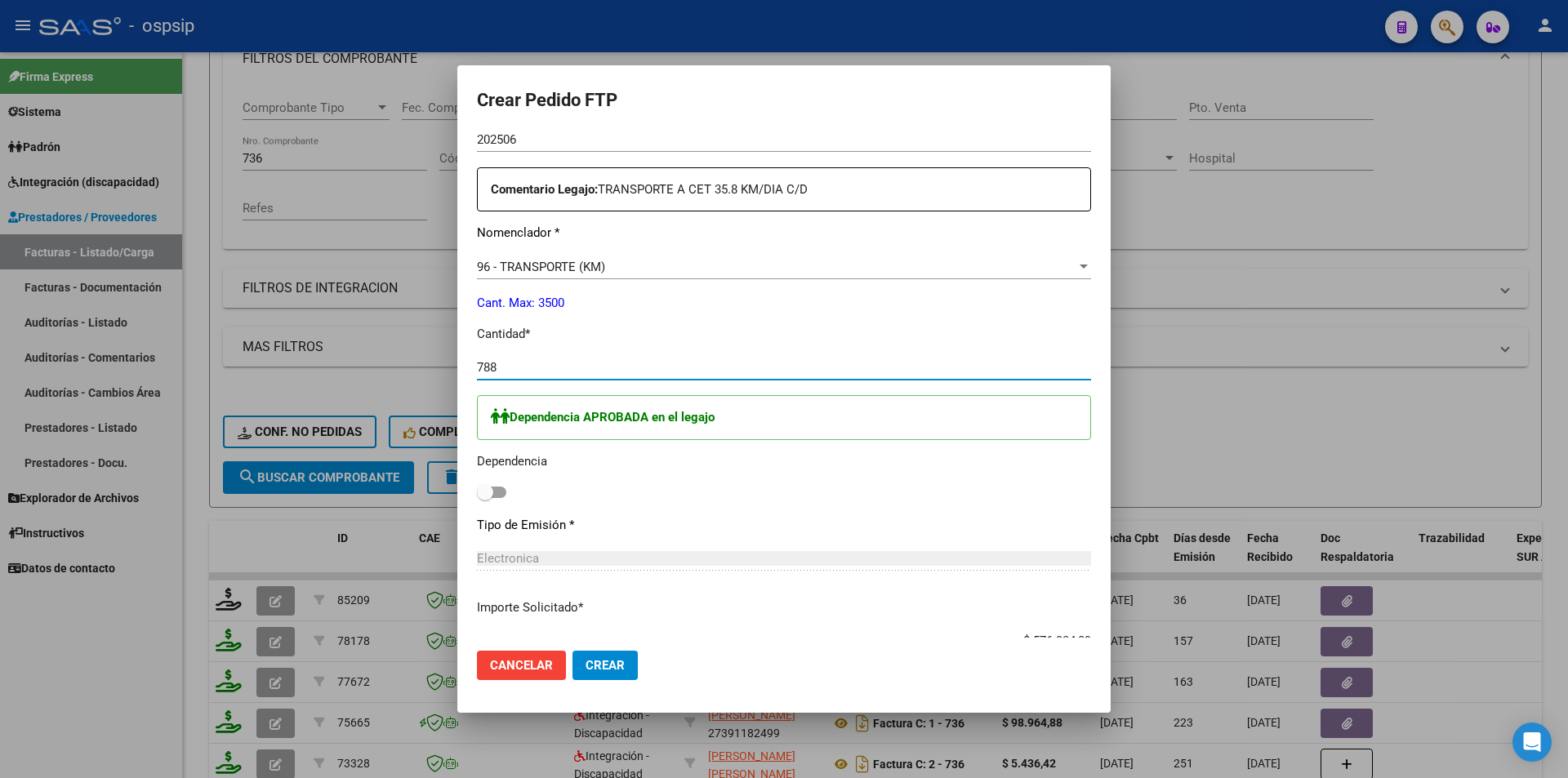
scroll to position [614, 0]
type input "788"
click at [499, 486] on span at bounding box center [492, 487] width 29 height 11
click at [485, 494] on input "checkbox" at bounding box center [484, 494] width 1 height 1
checkbox input "true"
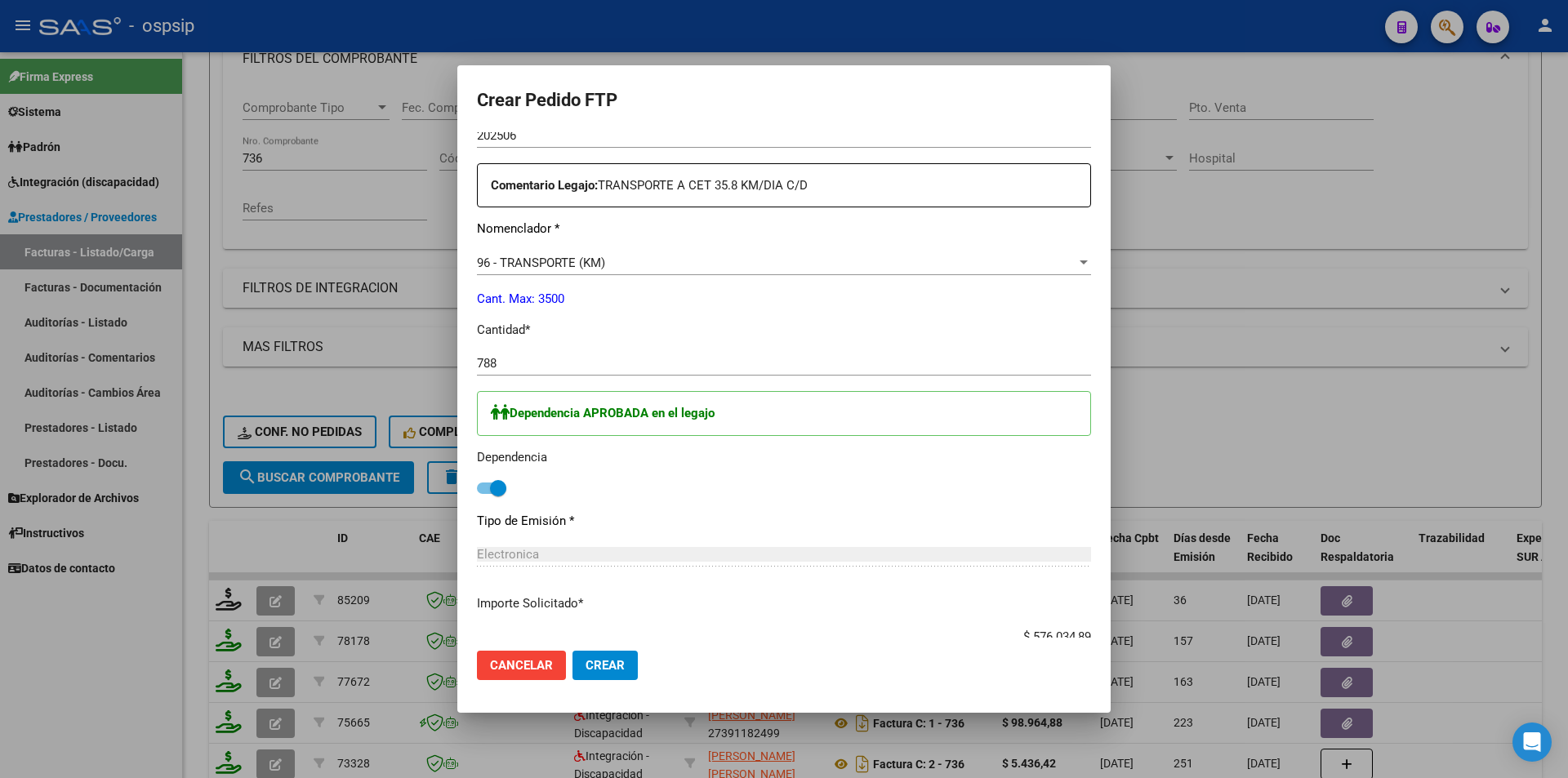
click at [594, 666] on span "Crear" at bounding box center [606, 665] width 40 height 15
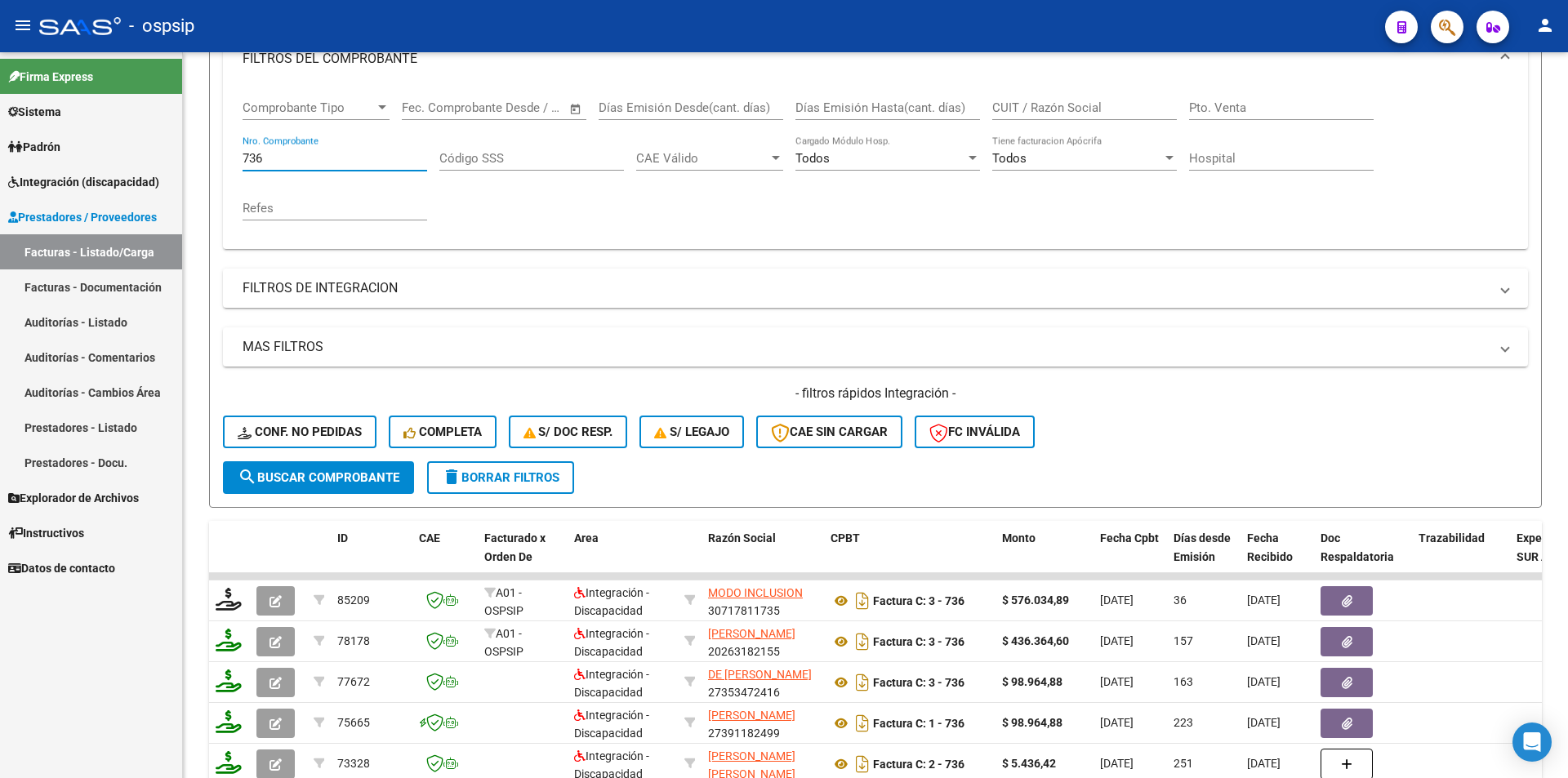
drag, startPoint x: 188, startPoint y: 150, endPoint x: 162, endPoint y: 155, distance: 26.5
click at [170, 150] on mat-sidenav-container "Firma Express Sistema Usuarios Todos los Usuarios Padrón Afiliados Empadronados…" at bounding box center [784, 415] width 1568 height 726
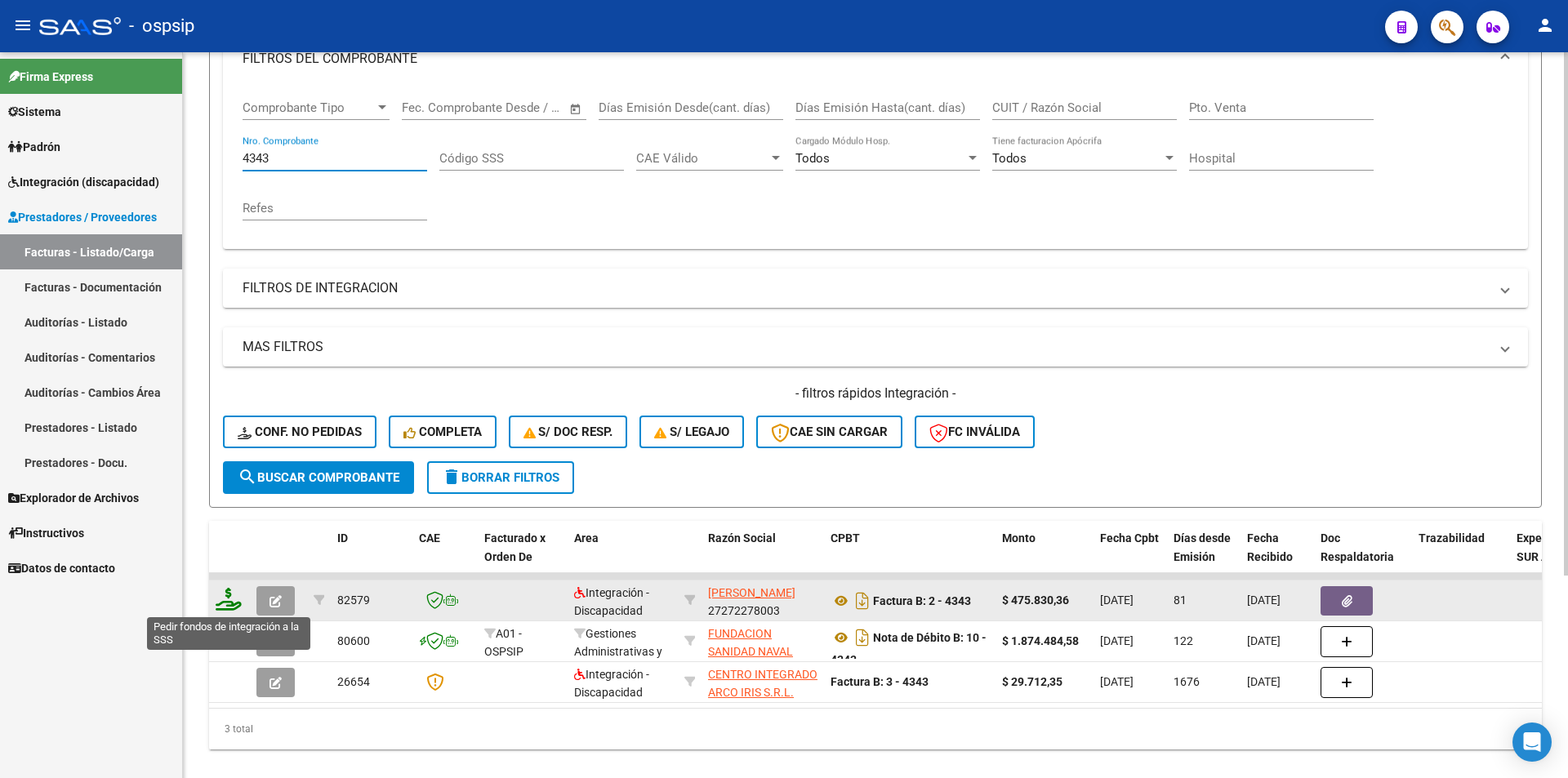
type input "4343"
click at [224, 603] on icon at bounding box center [229, 599] width 26 height 23
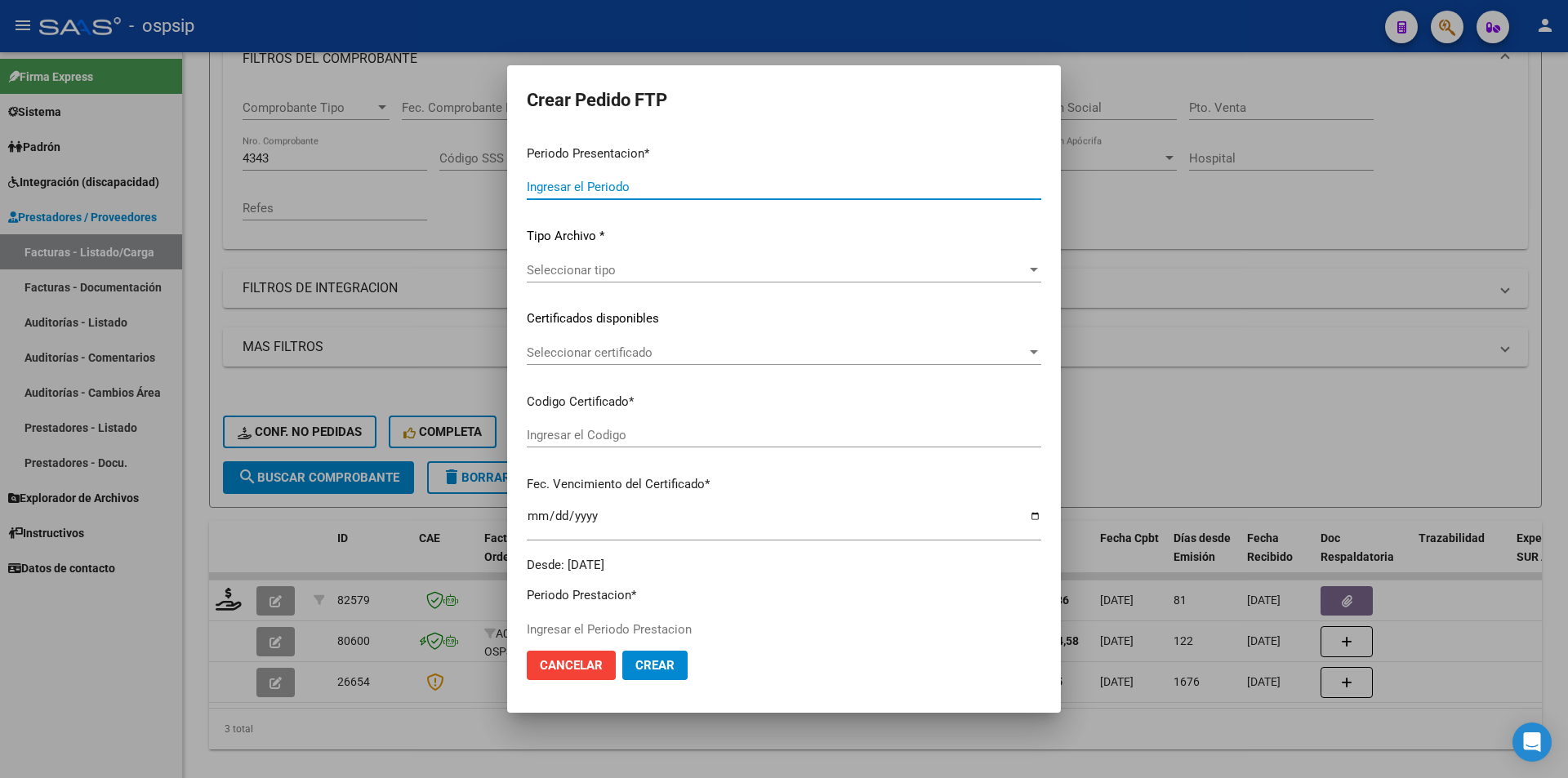
type input "202507"
type input "202504"
type input "$ 475.830,36"
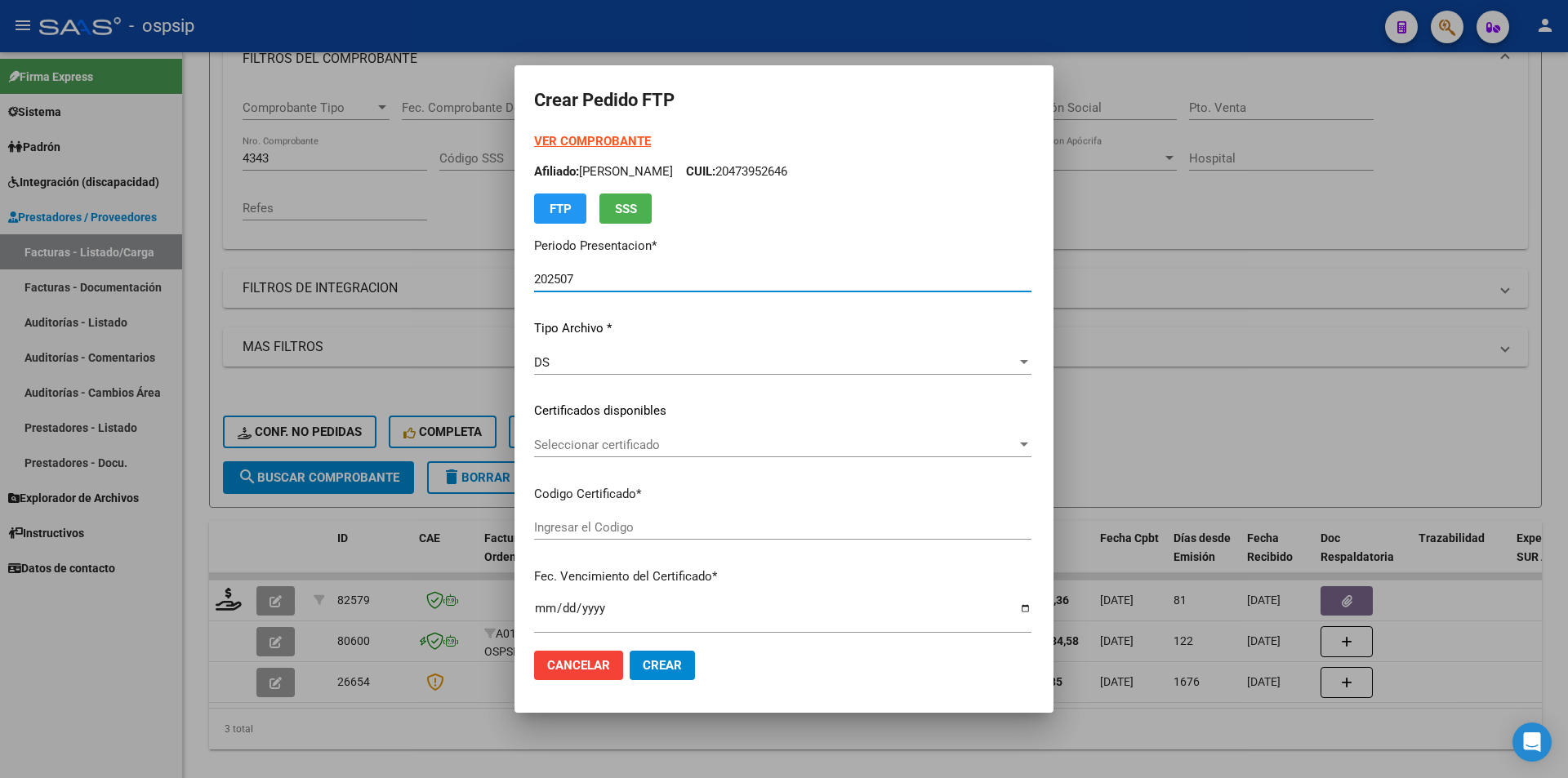
type input "ARG02000486860222022111120271111CTE271"
type input "[DATE]"
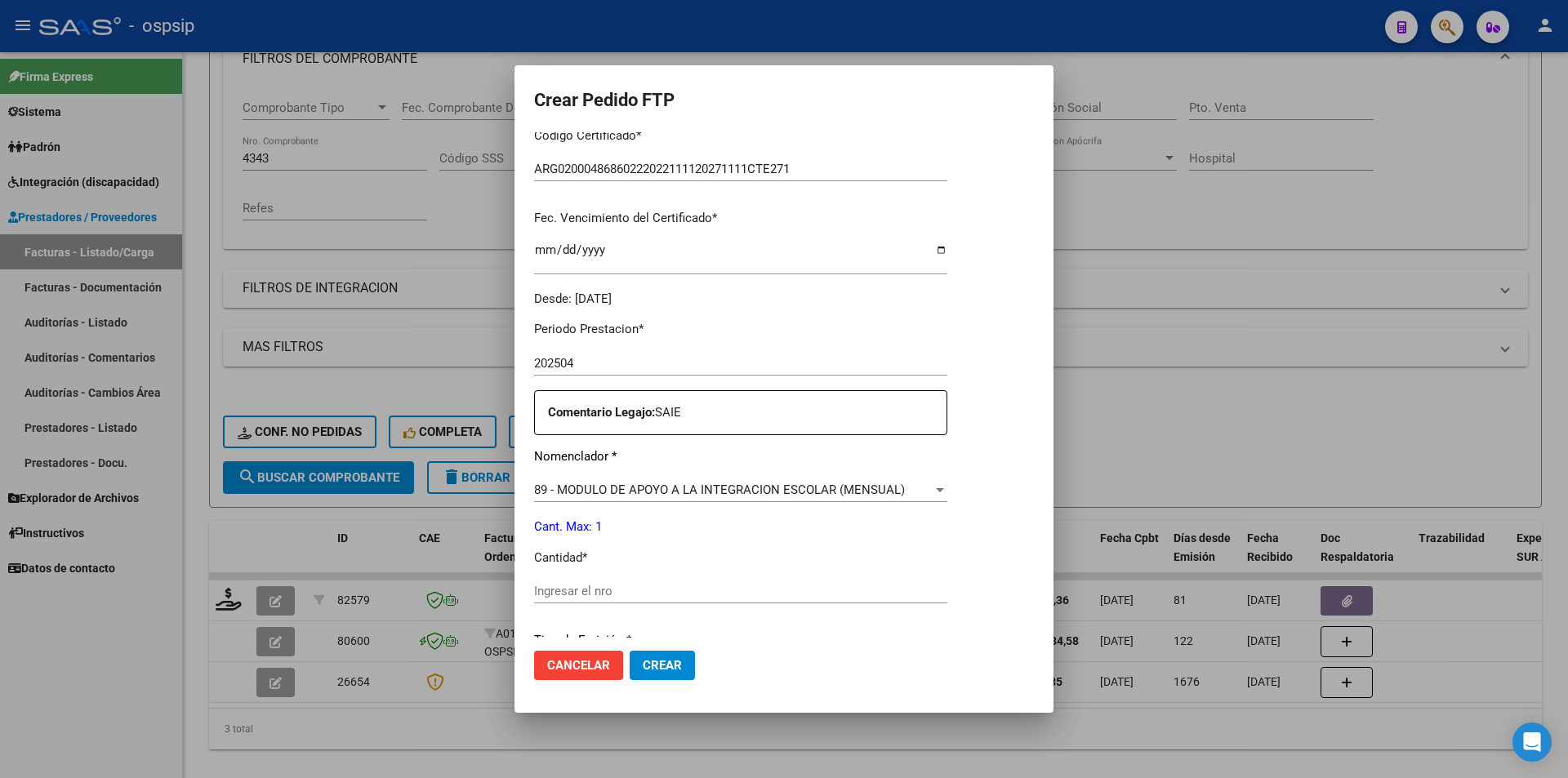
scroll to position [408, 0]
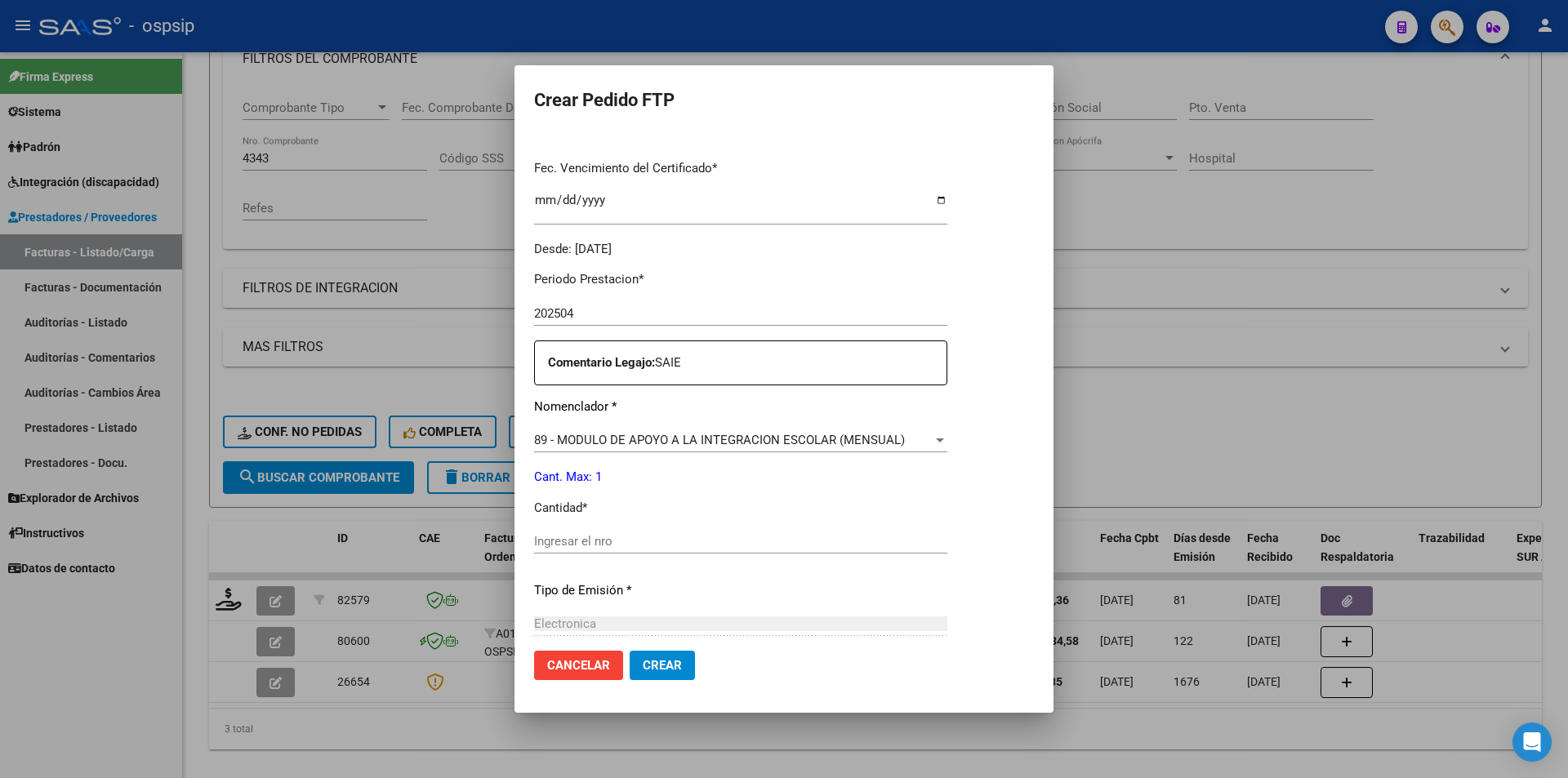
drag, startPoint x: 581, startPoint y: 538, endPoint x: 532, endPoint y: 529, distance: 49.8
click at [578, 537] on input "Ingresar el nro" at bounding box center [741, 541] width 414 height 15
type input "1"
drag, startPoint x: 675, startPoint y: 669, endPoint x: 613, endPoint y: 687, distance: 64.6
click at [675, 668] on span "Crear" at bounding box center [662, 665] width 40 height 15
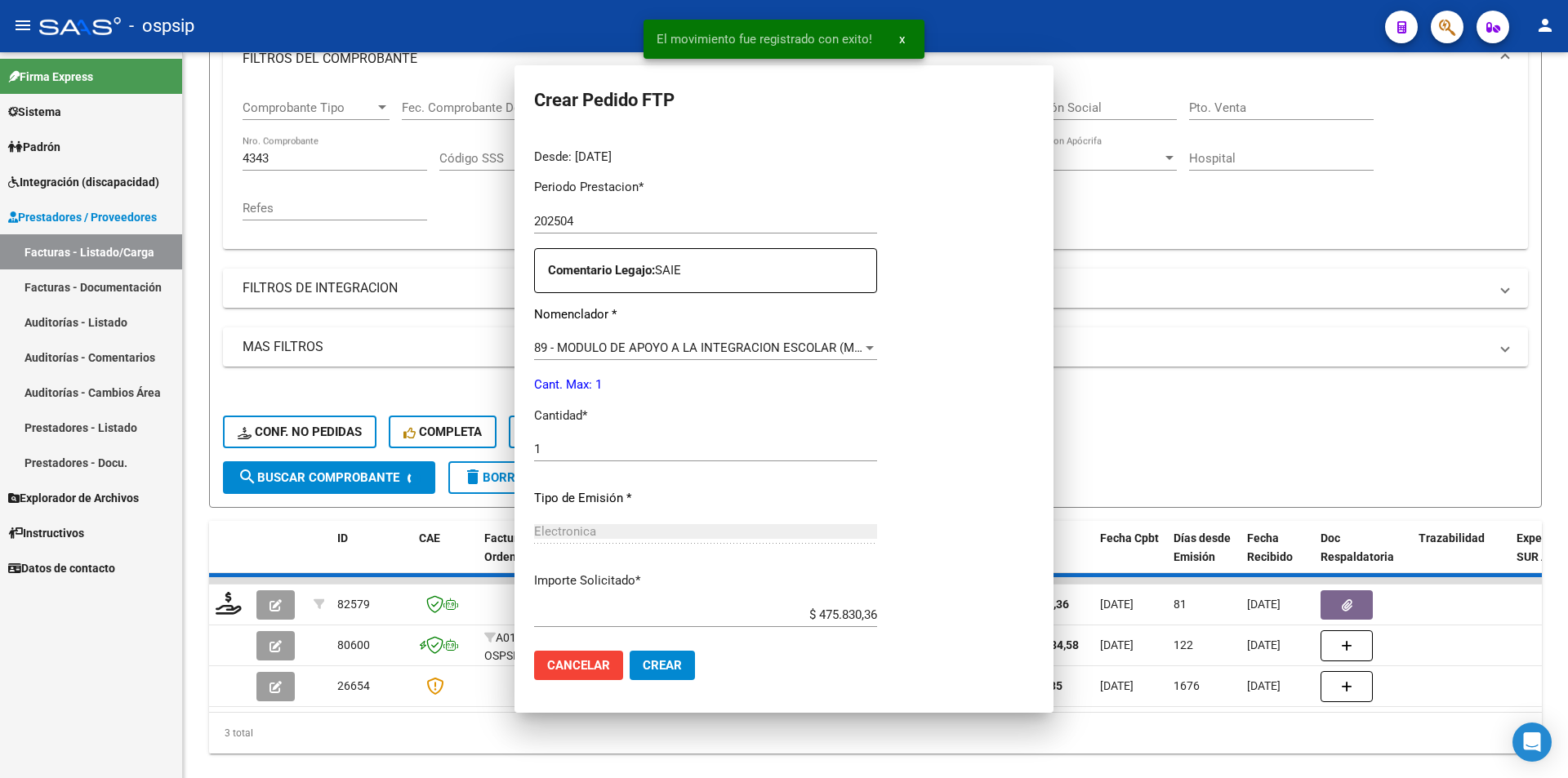
scroll to position [0, 0]
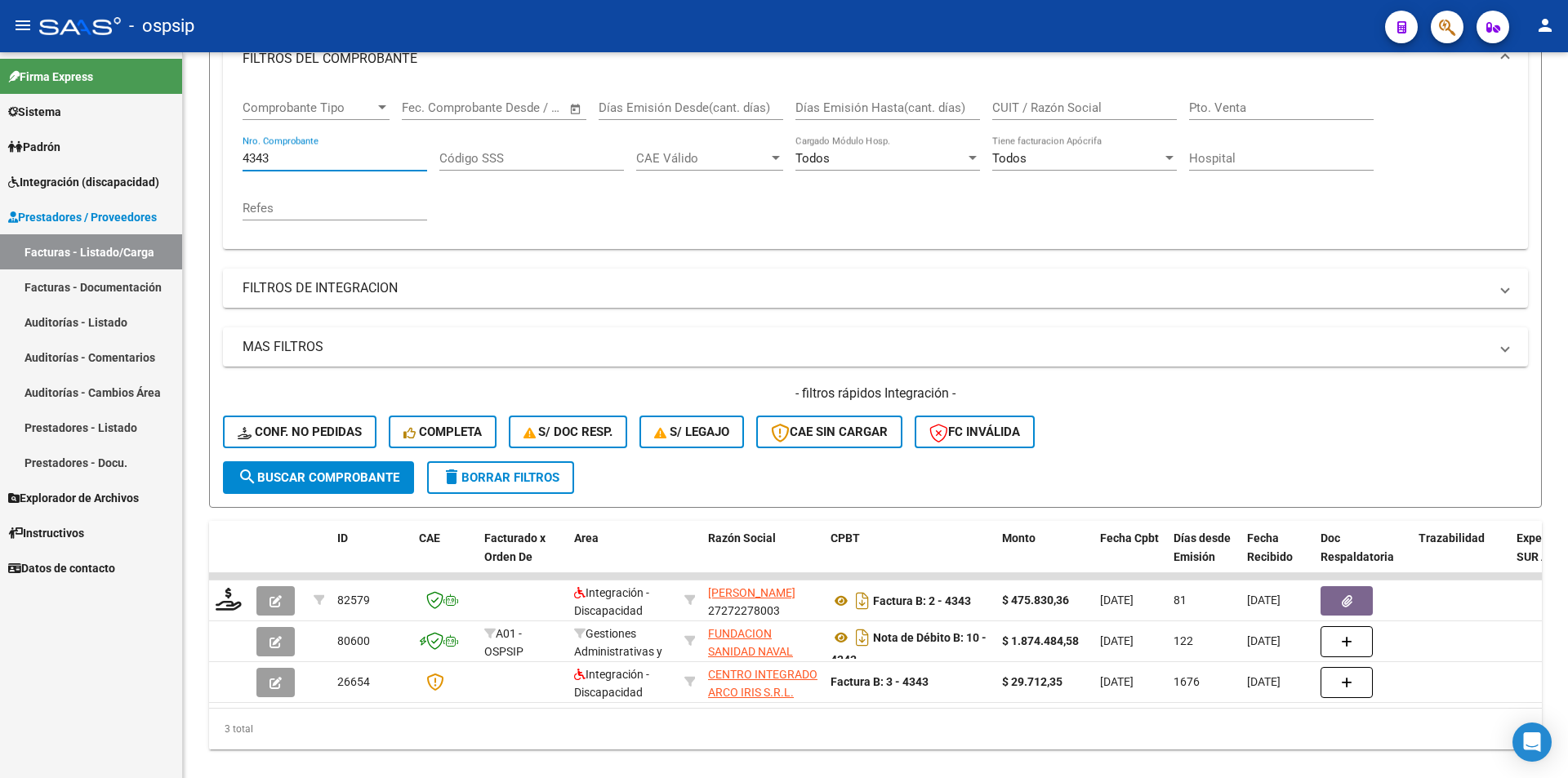
drag, startPoint x: 309, startPoint y: 154, endPoint x: 88, endPoint y: 176, distance: 222.1
click at [88, 176] on mat-sidenav-container "Firma Express Sistema Usuarios Todos los Usuarios Padrón Afiliados Empadronados…" at bounding box center [784, 415] width 1568 height 726
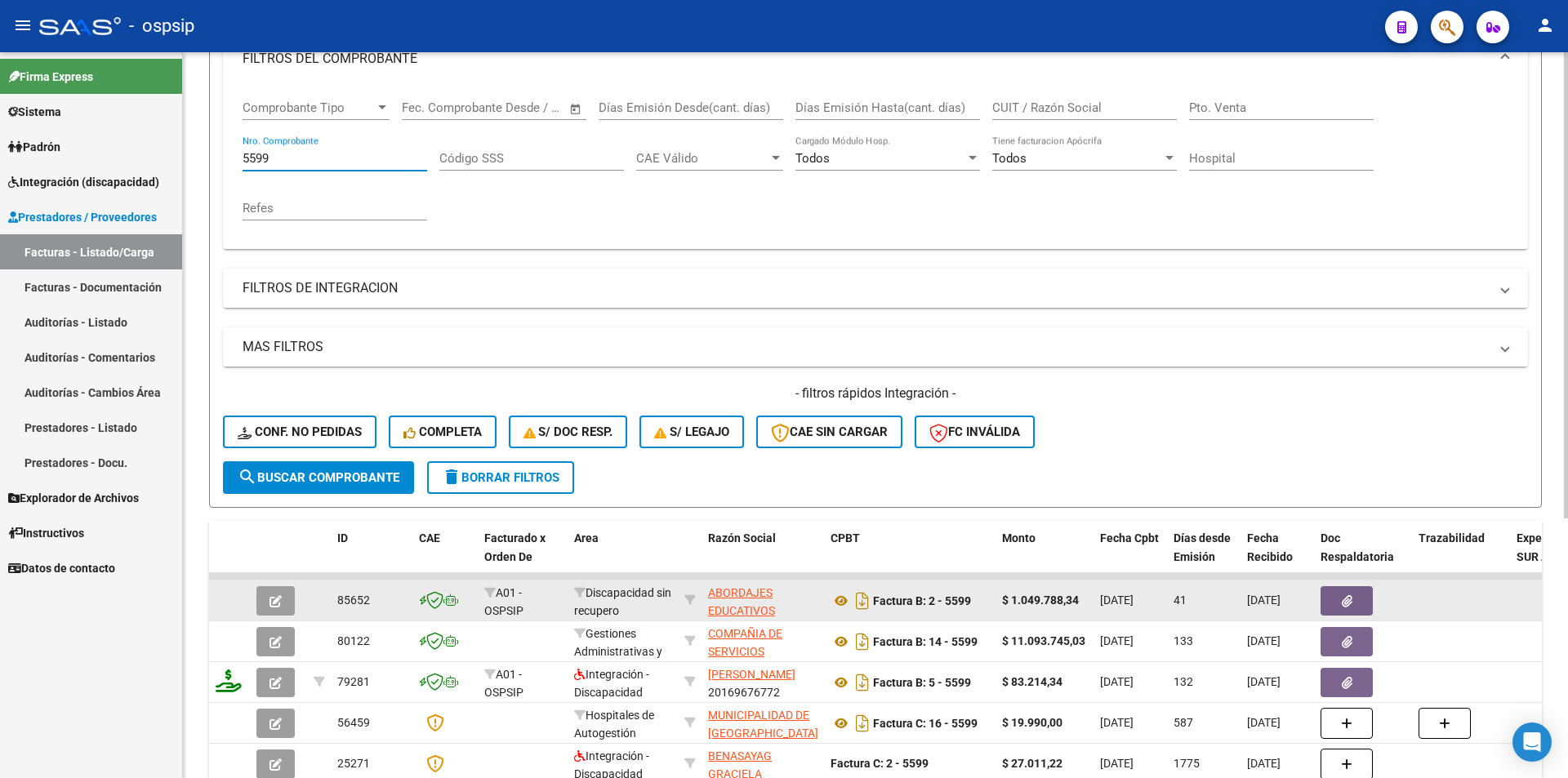
type input "5599"
click at [278, 604] on icon "button" at bounding box center [275, 601] width 12 height 12
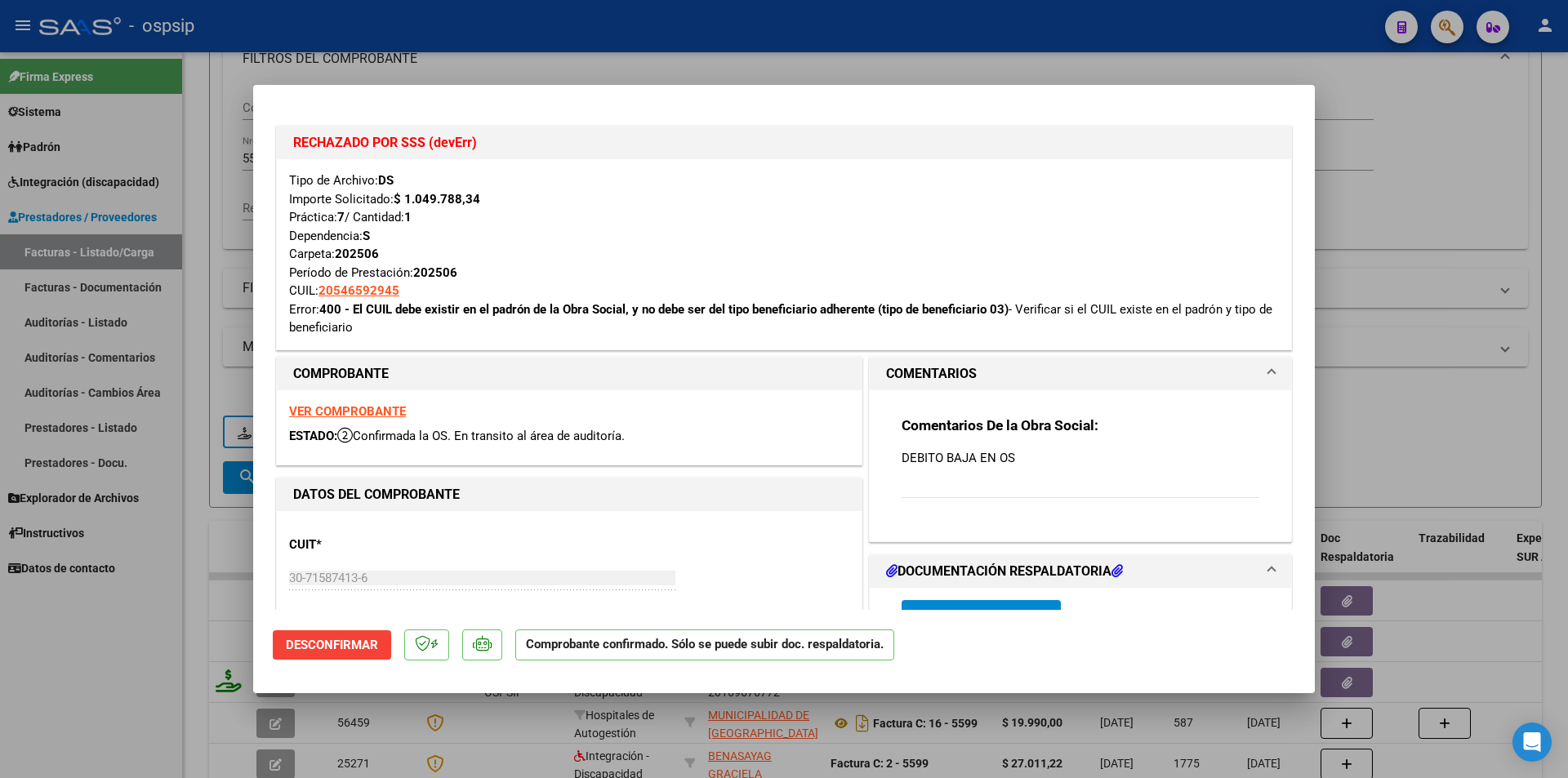
drag, startPoint x: 243, startPoint y: 131, endPoint x: 248, endPoint y: 123, distance: 9.4
click at [242, 129] on div at bounding box center [784, 389] width 1568 height 778
type input "$ 0,00"
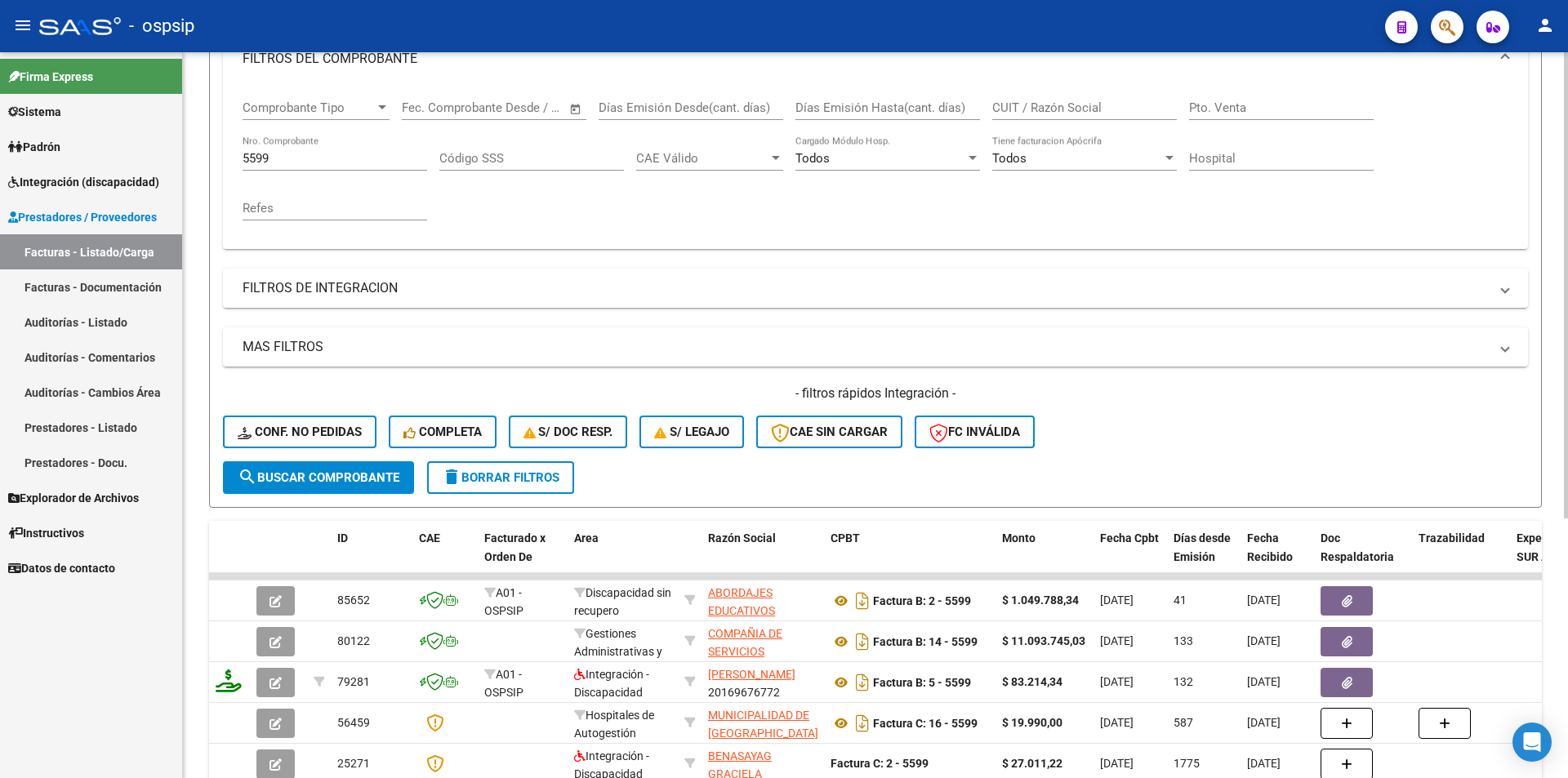
drag, startPoint x: 273, startPoint y: 150, endPoint x: 249, endPoint y: 161, distance: 26.4
click at [223, 153] on div "Comprobante Tipo Comprobante Tipo Start date – End date Fec. Comprobante Desde …" at bounding box center [875, 167] width 1305 height 164
drag, startPoint x: 272, startPoint y: 157, endPoint x: 193, endPoint y: 154, distance: 79.1
click at [201, 157] on div "Video tutorial PRESTADORES -> Listado de CPBTs Emitidos por Prestadores / Prove…" at bounding box center [876, 365] width 1386 height 1117
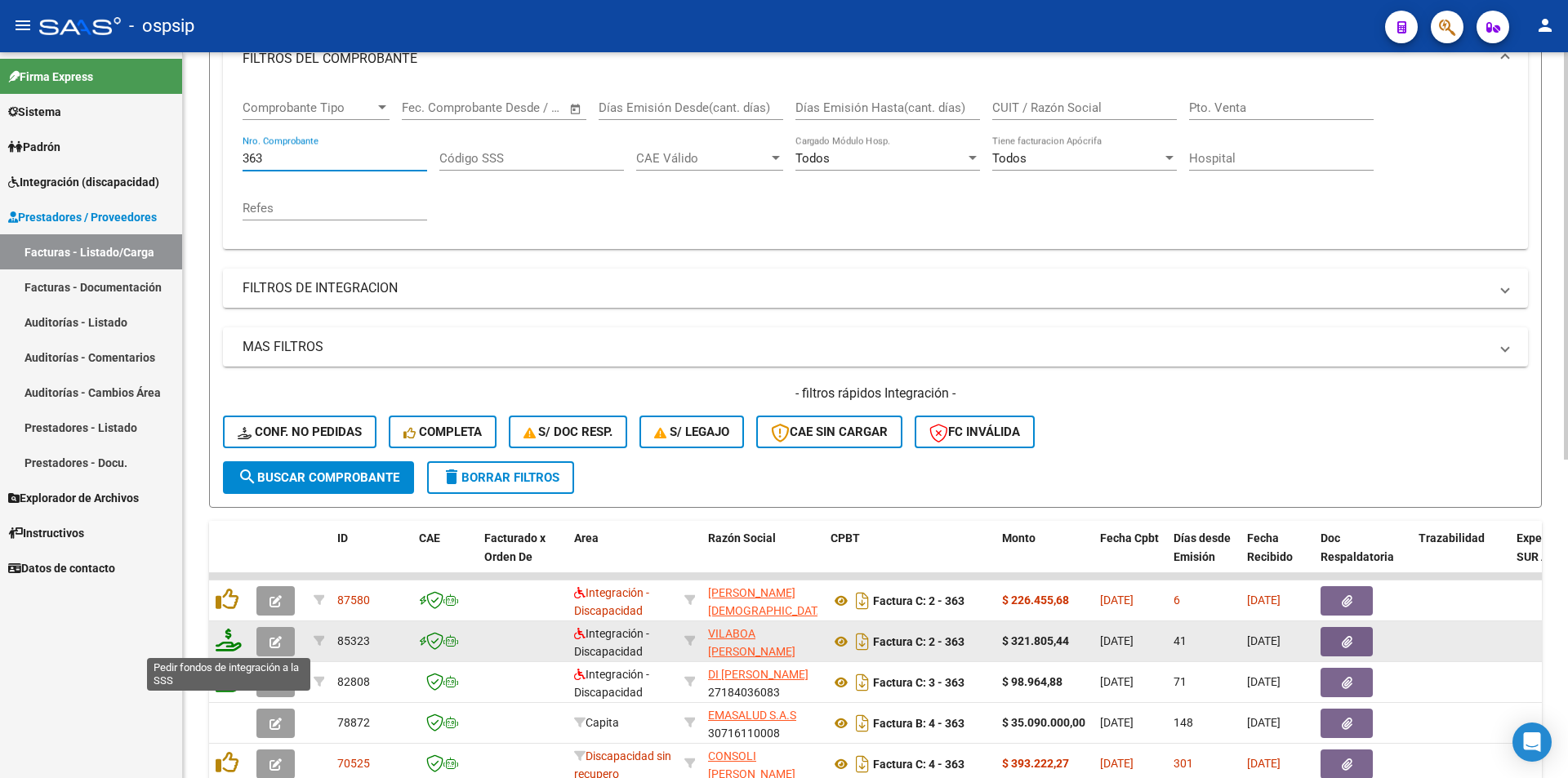
type input "363"
click at [222, 646] on icon at bounding box center [229, 640] width 26 height 23
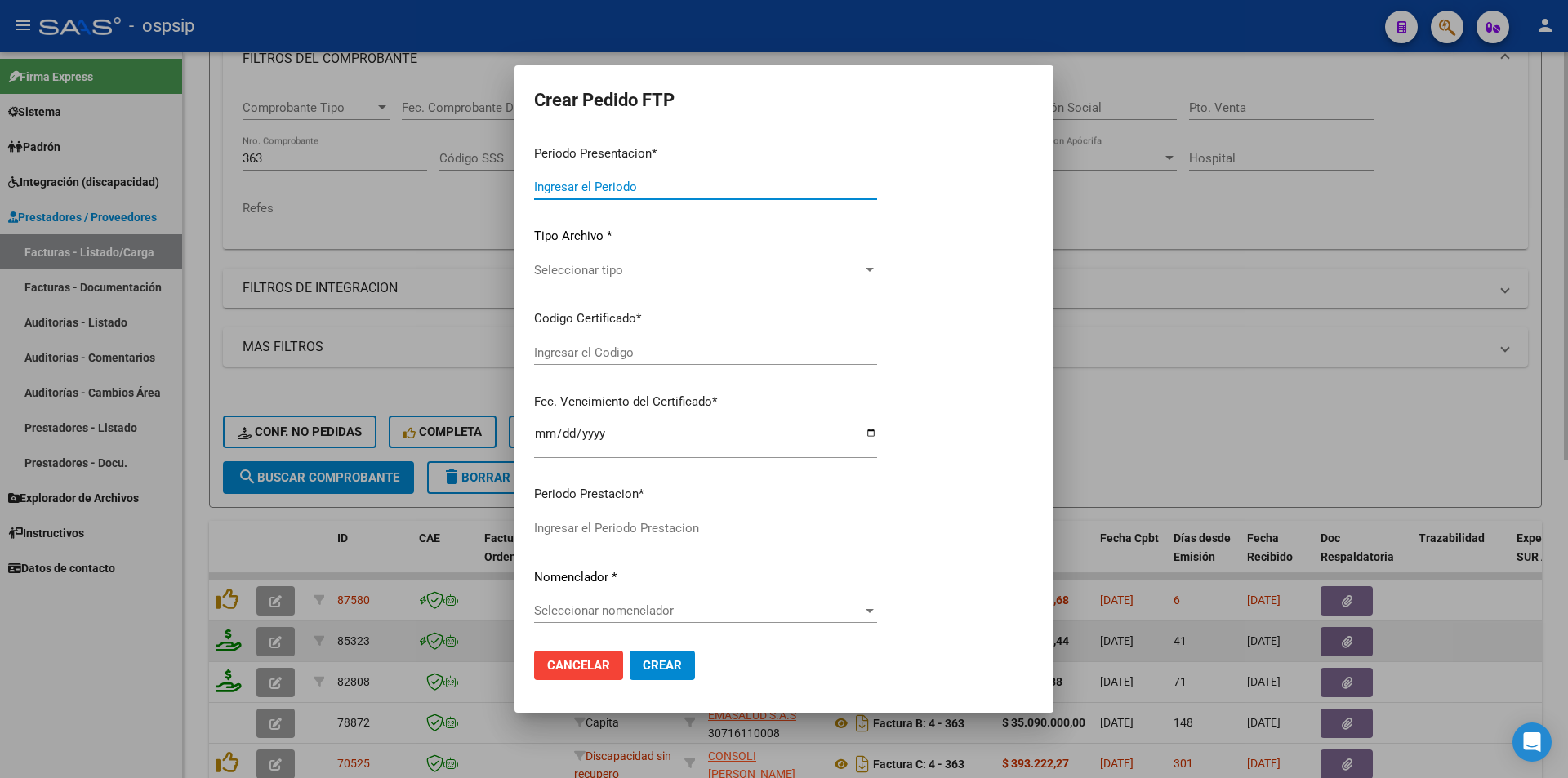
type input "202507"
type input "202506"
type input "$ 321.805,44"
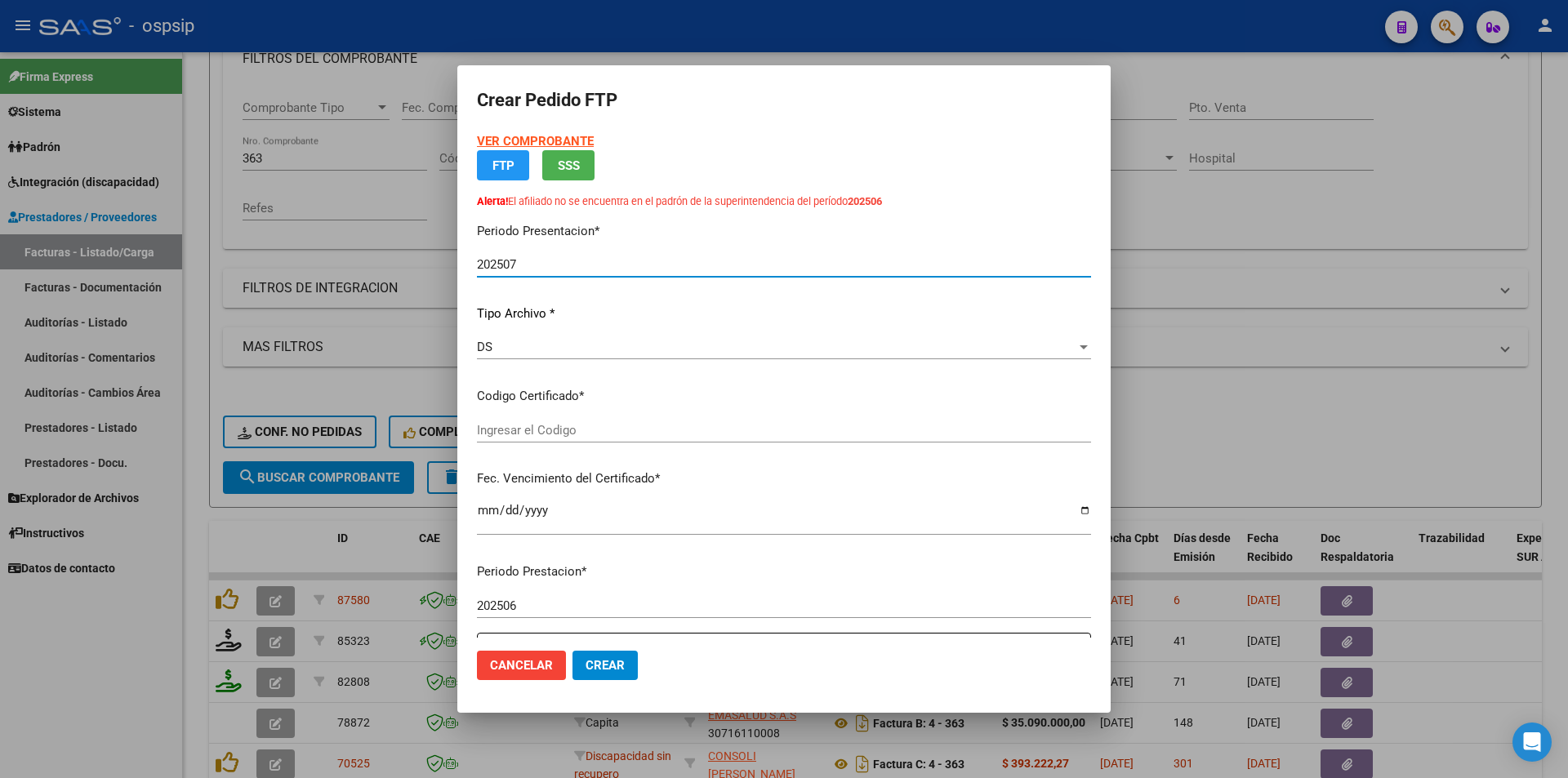
type input "100158356"
type input "[DATE]"
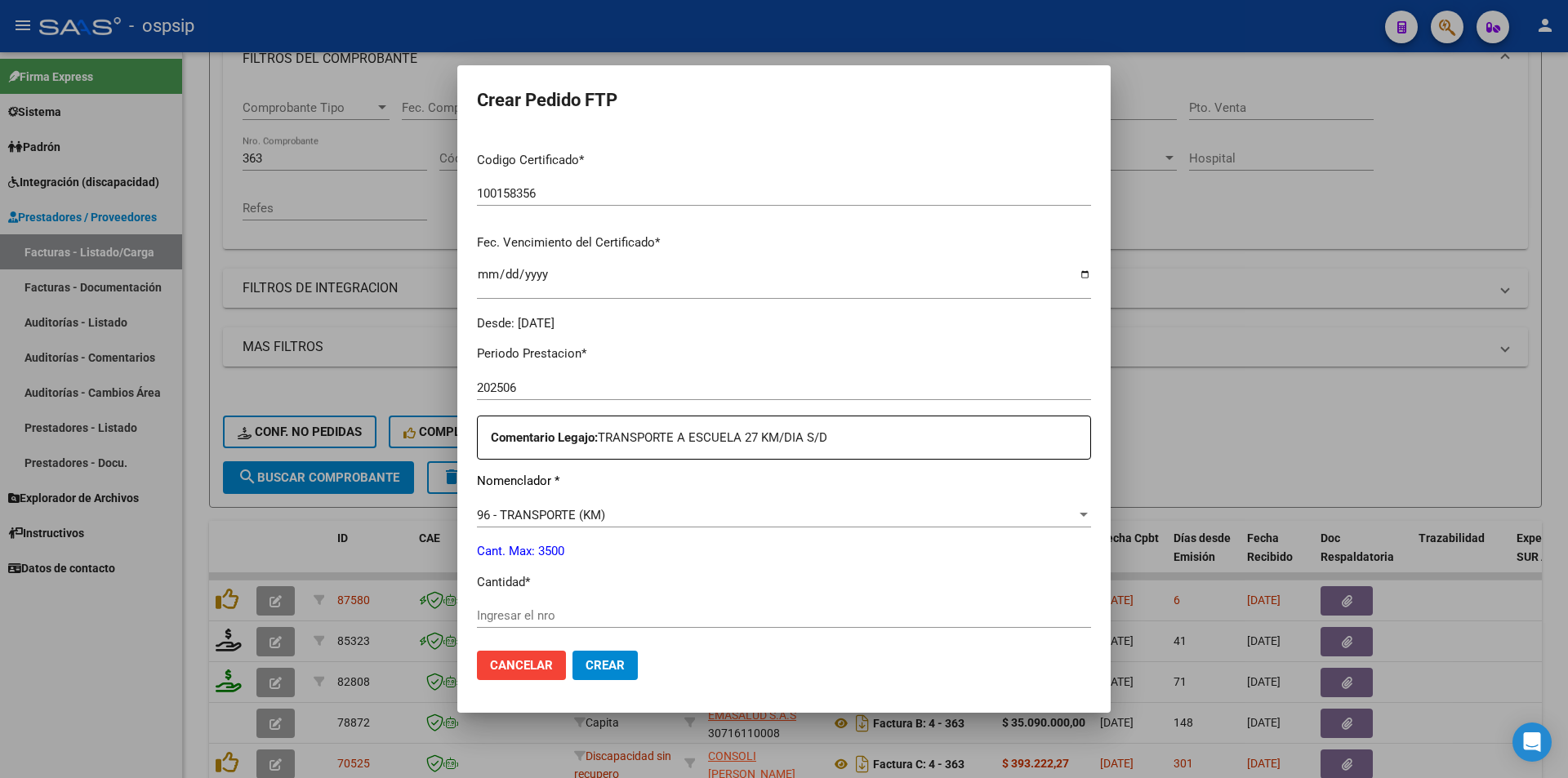
scroll to position [408, 0]
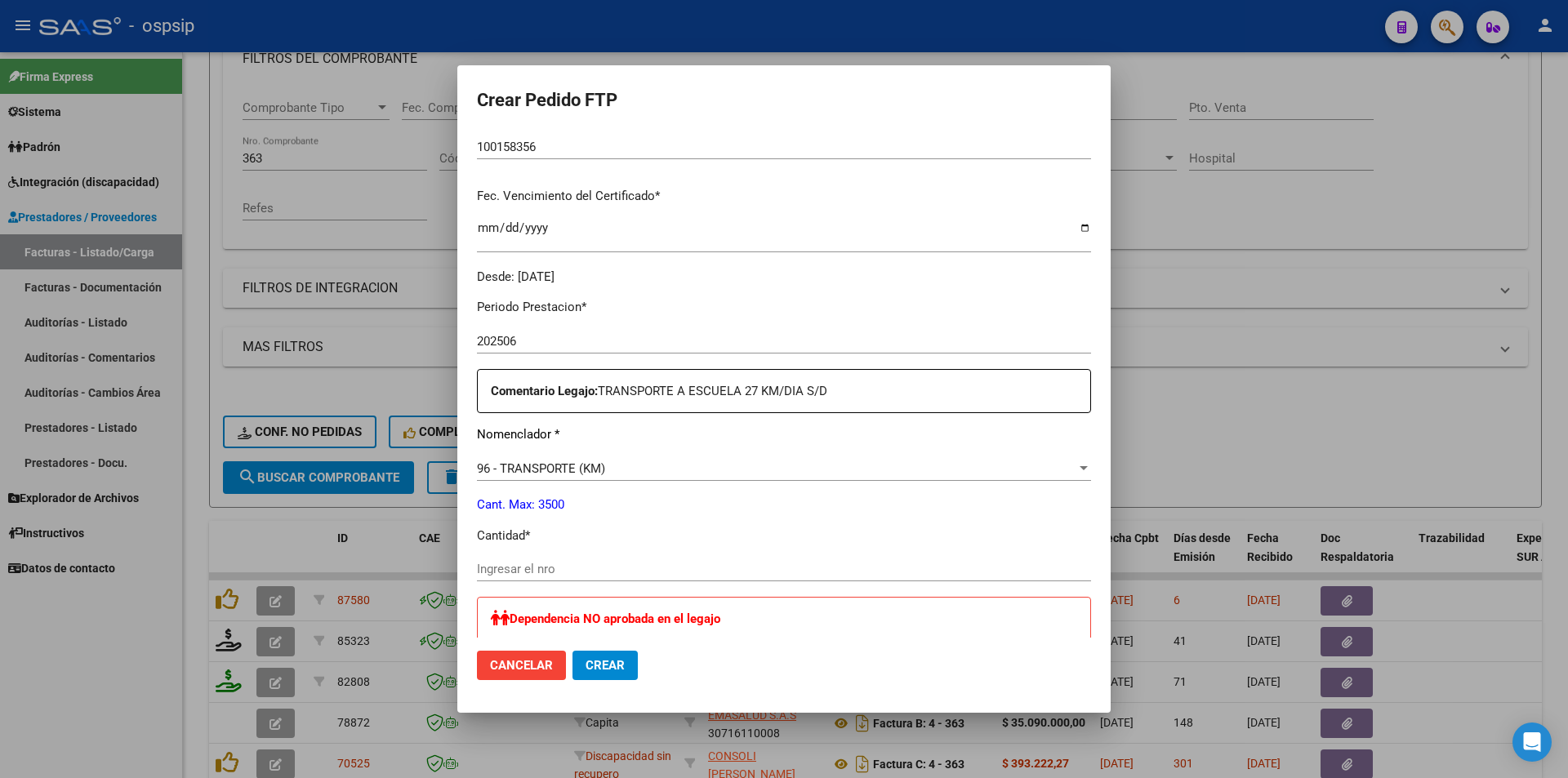
drag, startPoint x: 541, startPoint y: 561, endPoint x: 469, endPoint y: 575, distance: 73.3
click at [540, 561] on div "Ingresar el nro" at bounding box center [784, 569] width 614 height 24
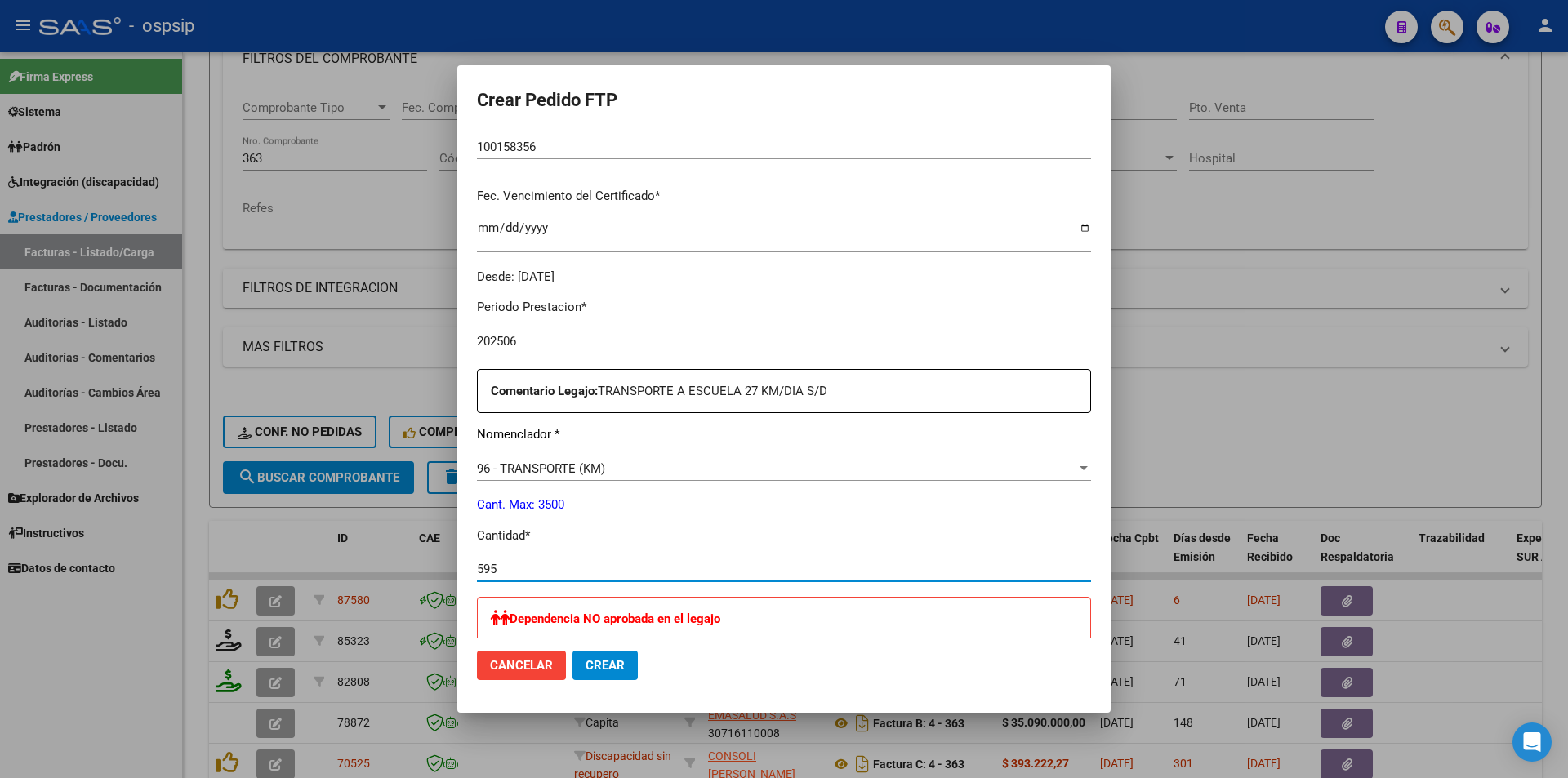
type input "595"
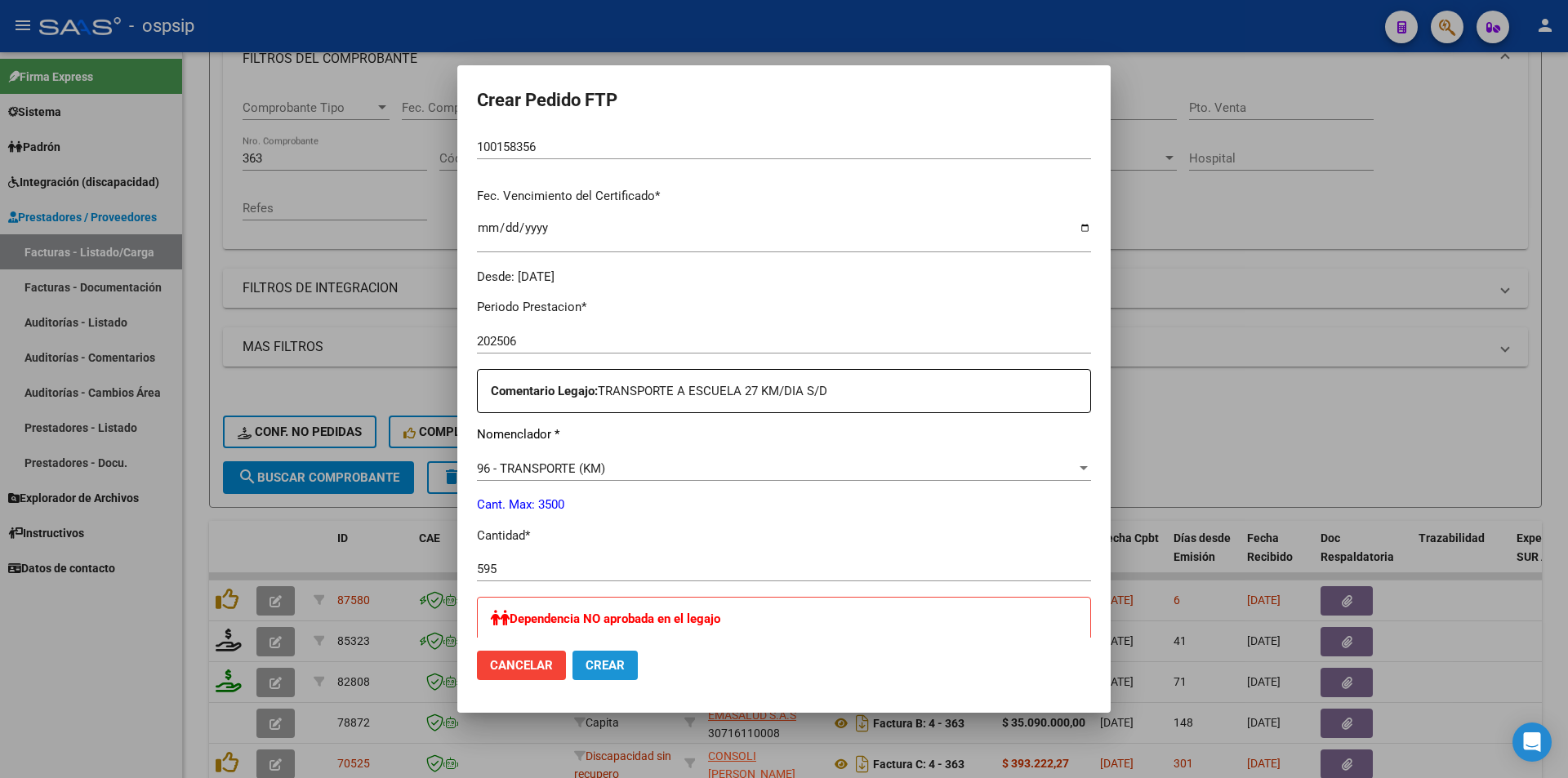
click at [601, 663] on span "Crear" at bounding box center [606, 665] width 40 height 15
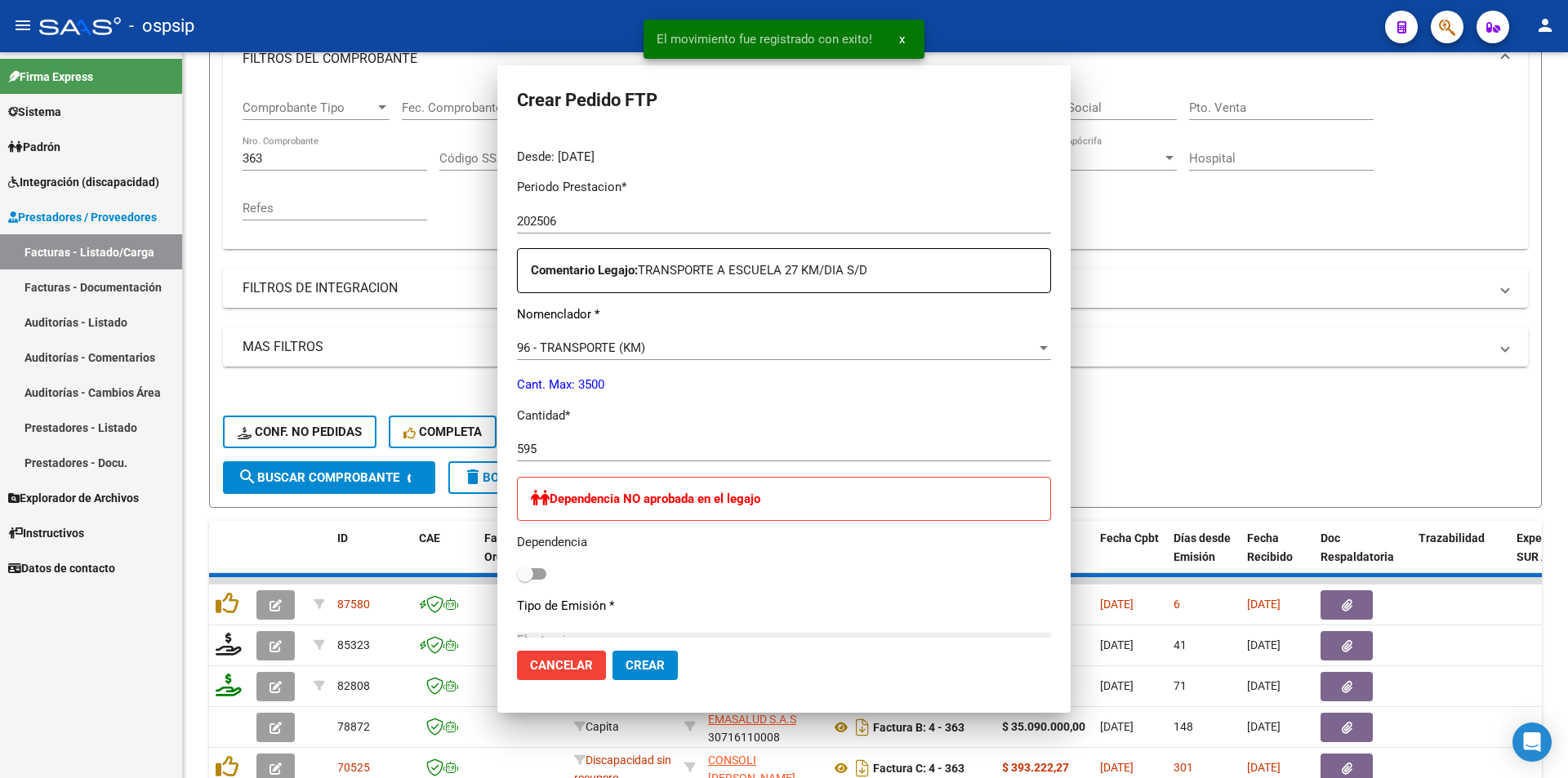
scroll to position [0, 0]
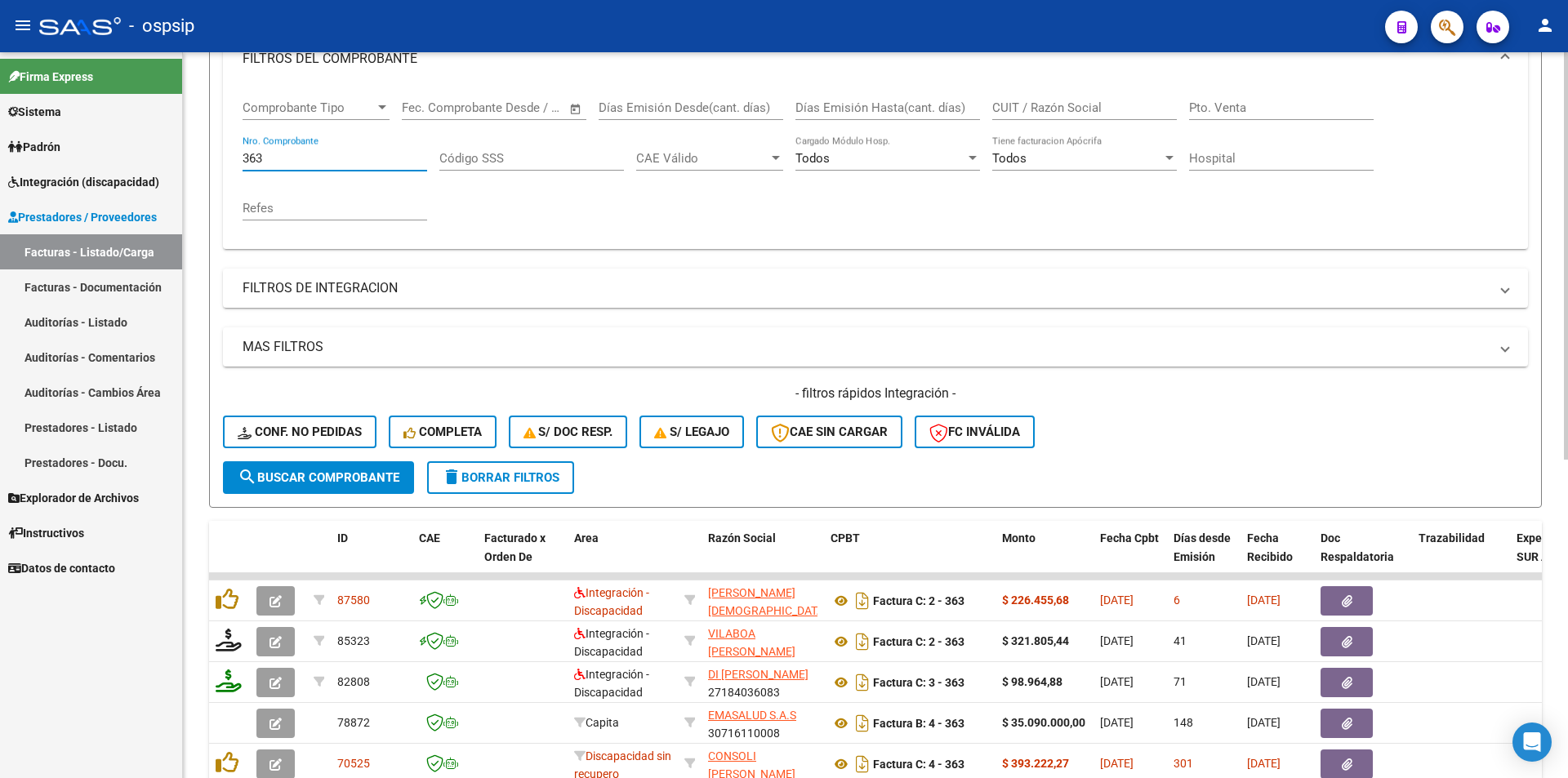
drag, startPoint x: 218, startPoint y: 155, endPoint x: 204, endPoint y: 166, distance: 17.8
click at [203, 155] on div "Video tutorial PRESTADORES -> Listado de CPBTs Emitidos por Prestadores / Prove…" at bounding box center [876, 447] width 1386 height 1280
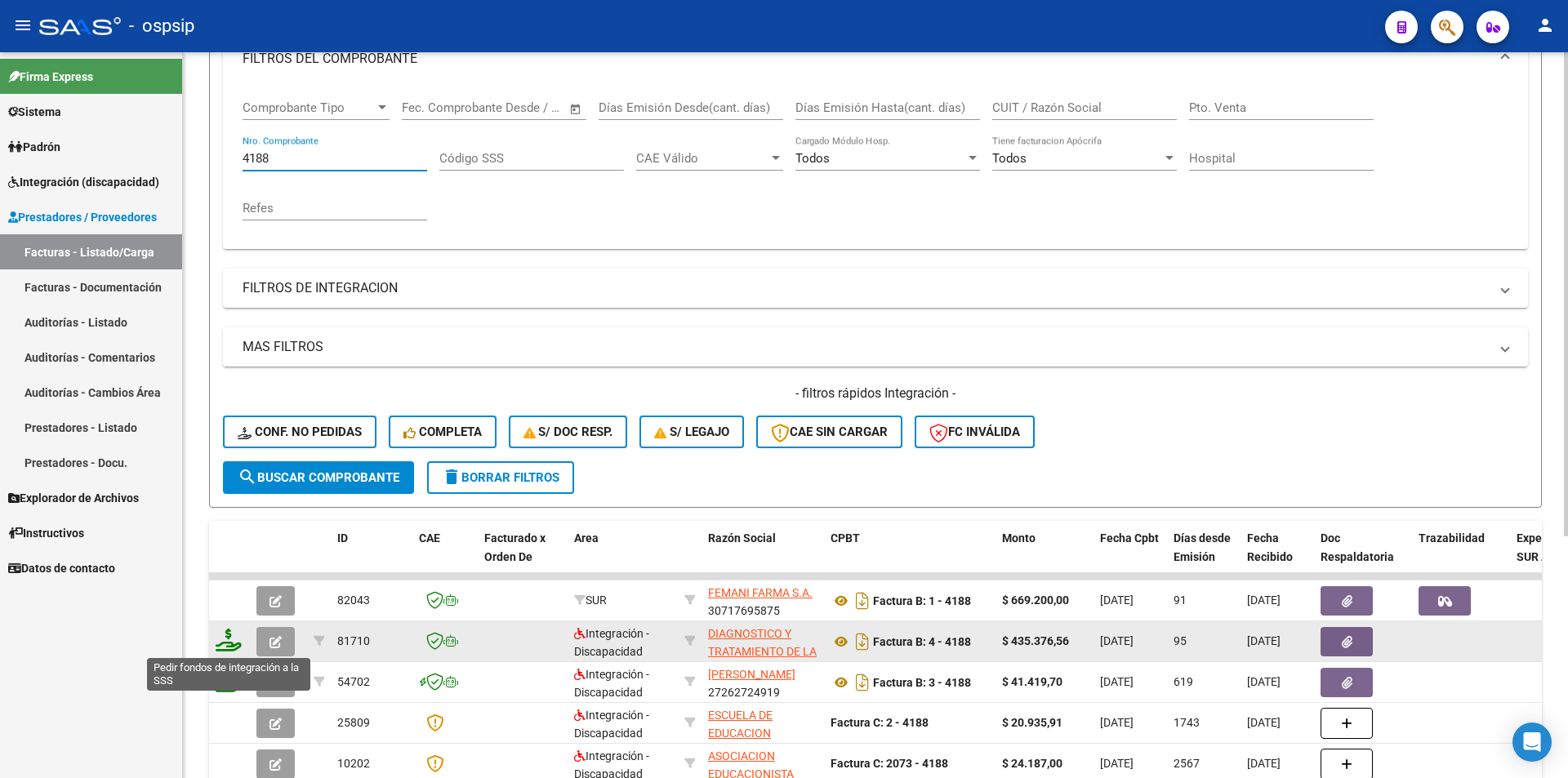
type input "4188"
click at [220, 640] on icon at bounding box center [229, 640] width 26 height 23
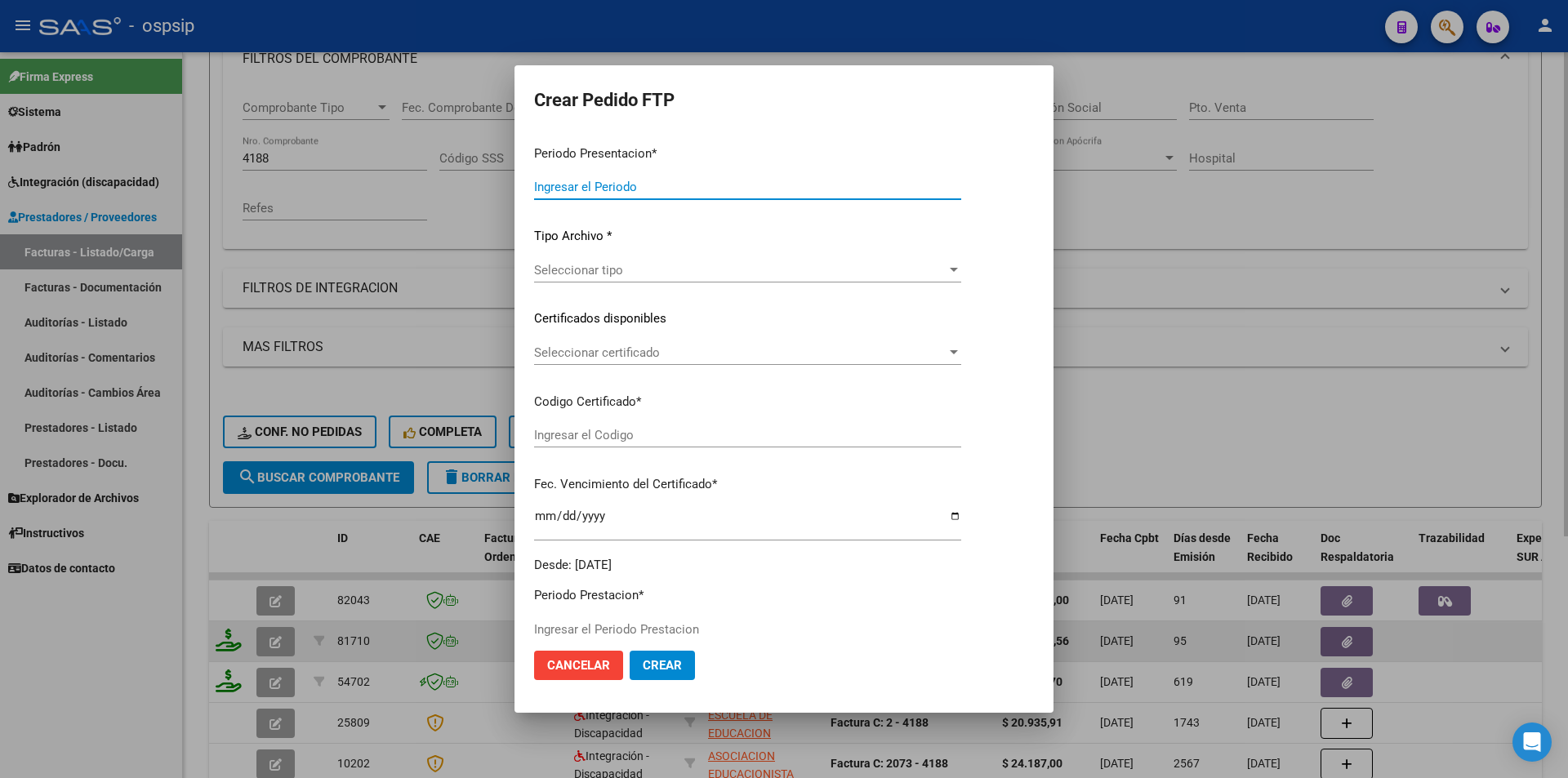
type input "202507"
type input "202504"
type input "$ 435.376,56"
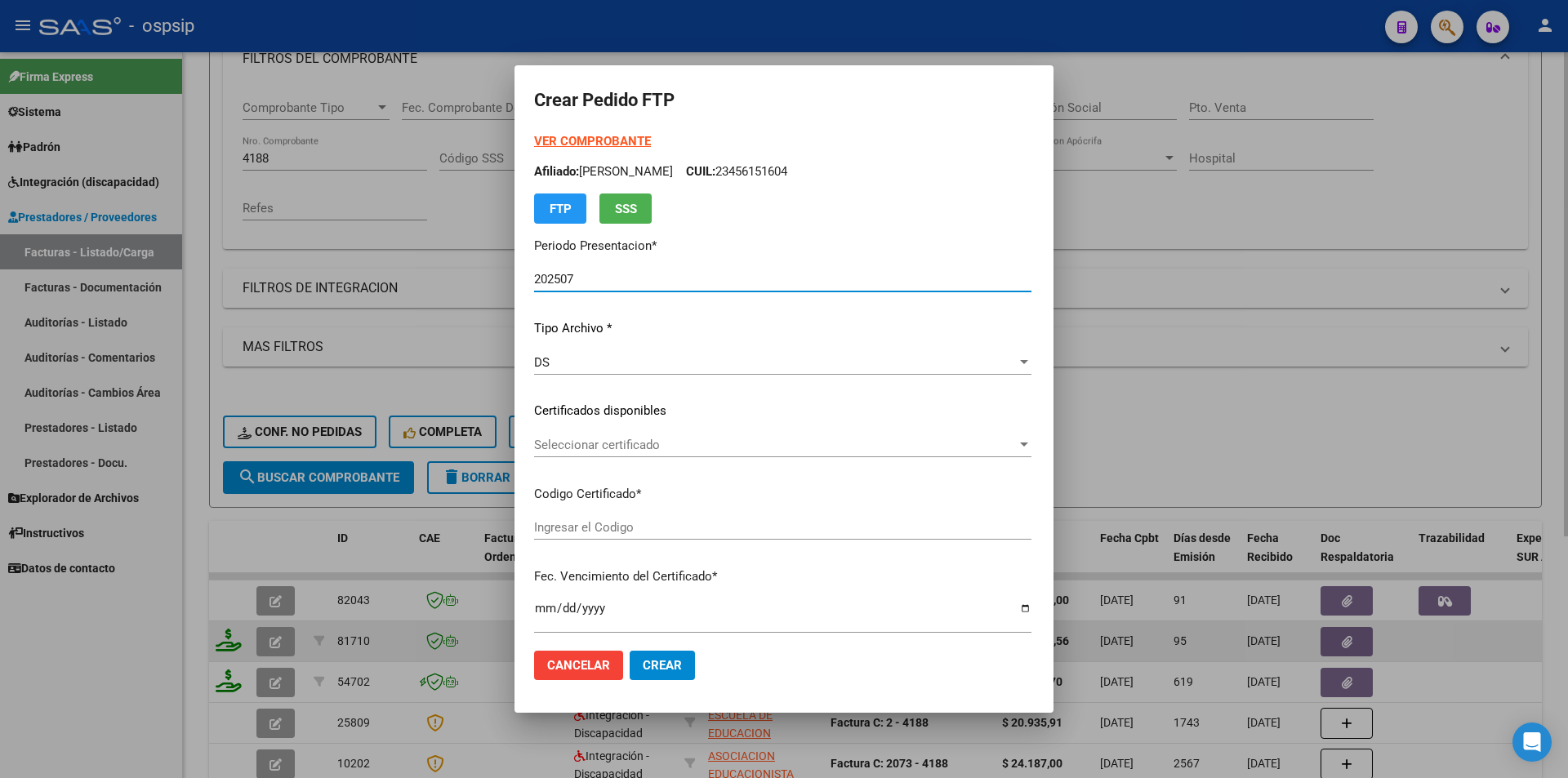
type input "0200057087045-20220126-20270126"
type input "[DATE]"
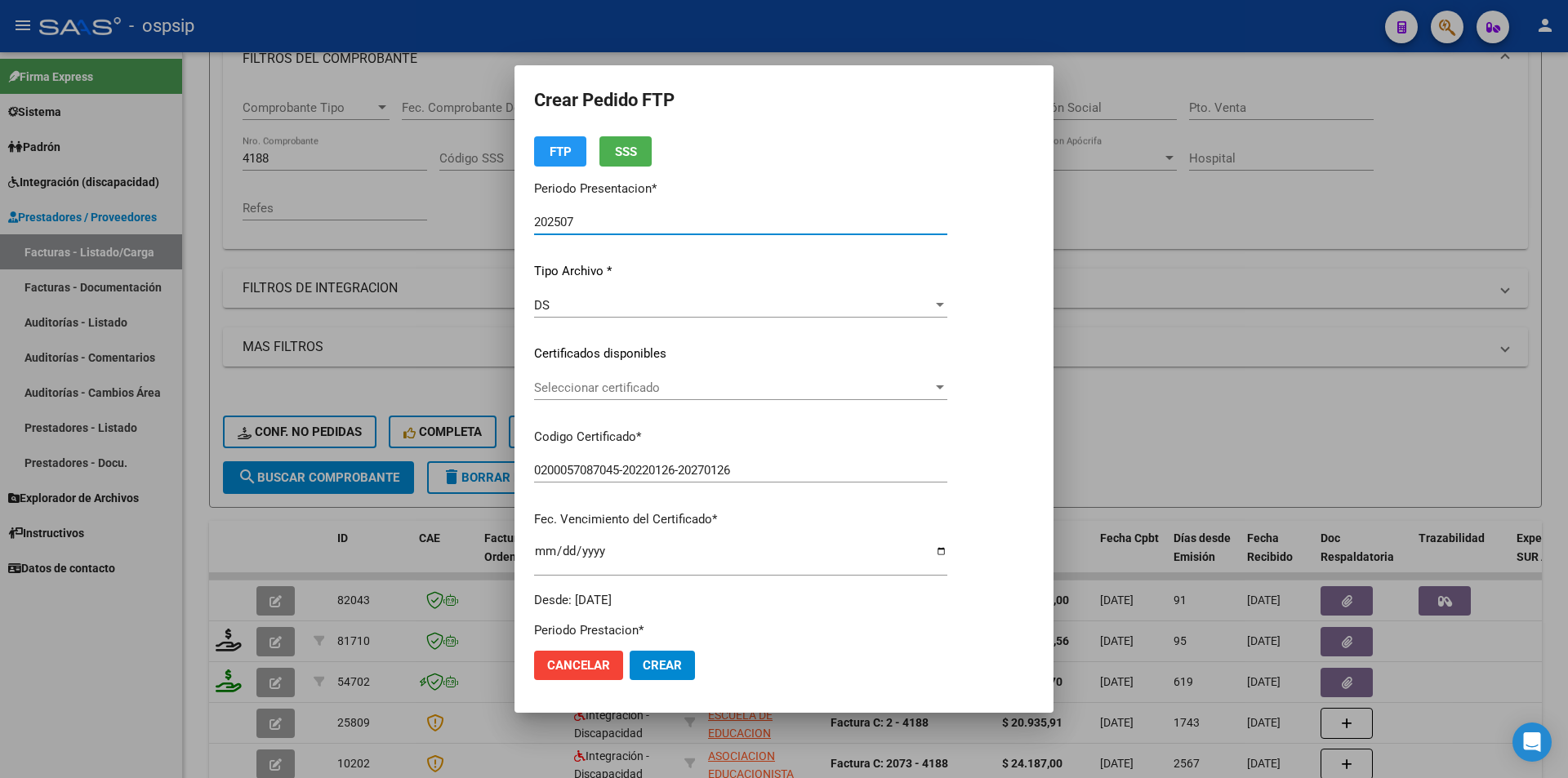
scroll to position [408, 0]
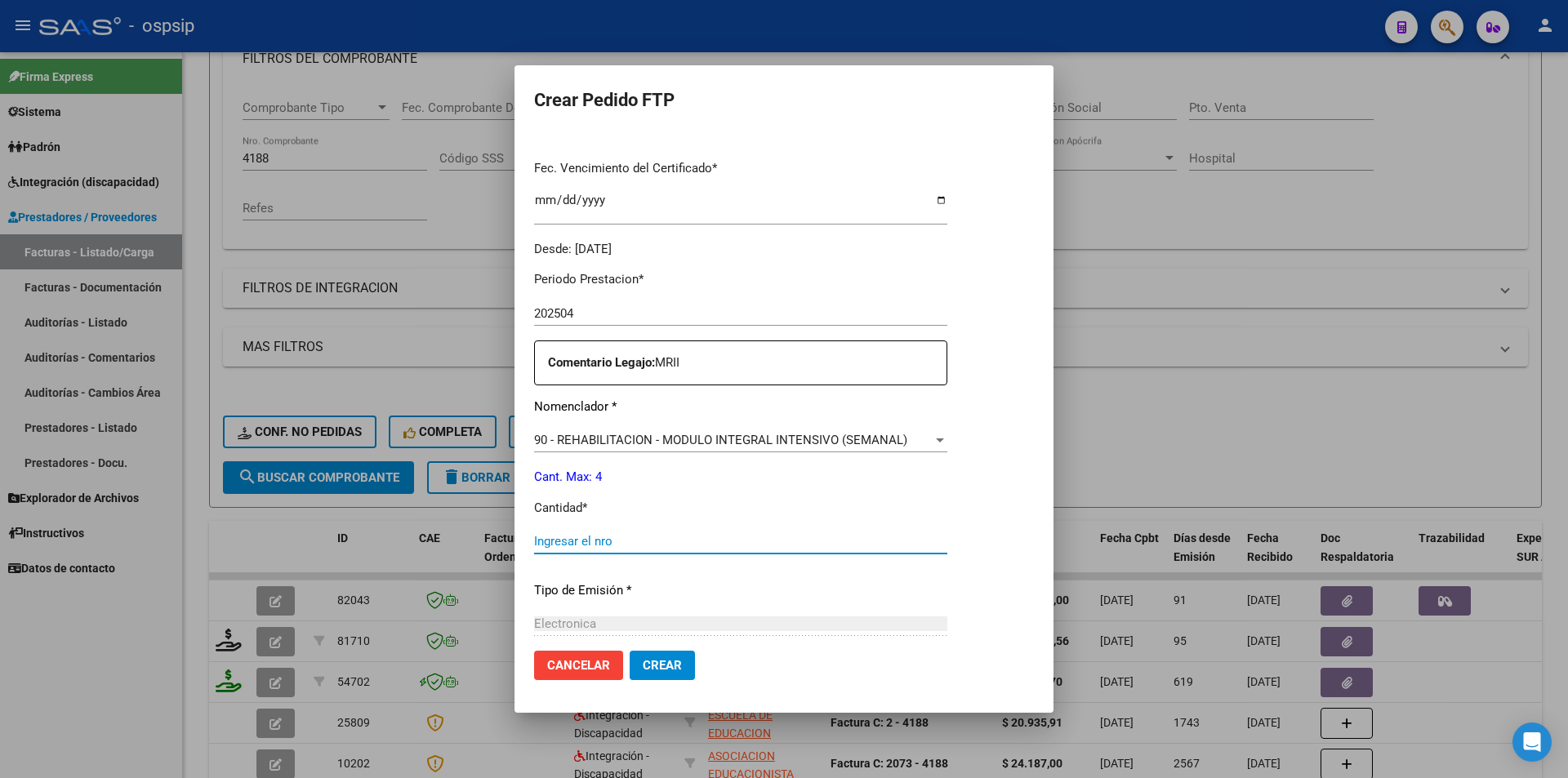
drag, startPoint x: 565, startPoint y: 542, endPoint x: 544, endPoint y: 534, distance: 22.5
click at [560, 541] on input "Ingresar el nro" at bounding box center [741, 541] width 414 height 15
type input "4"
drag, startPoint x: 672, startPoint y: 665, endPoint x: 629, endPoint y: 677, distance: 44.6
click at [664, 667] on span "Crear" at bounding box center [662, 665] width 40 height 15
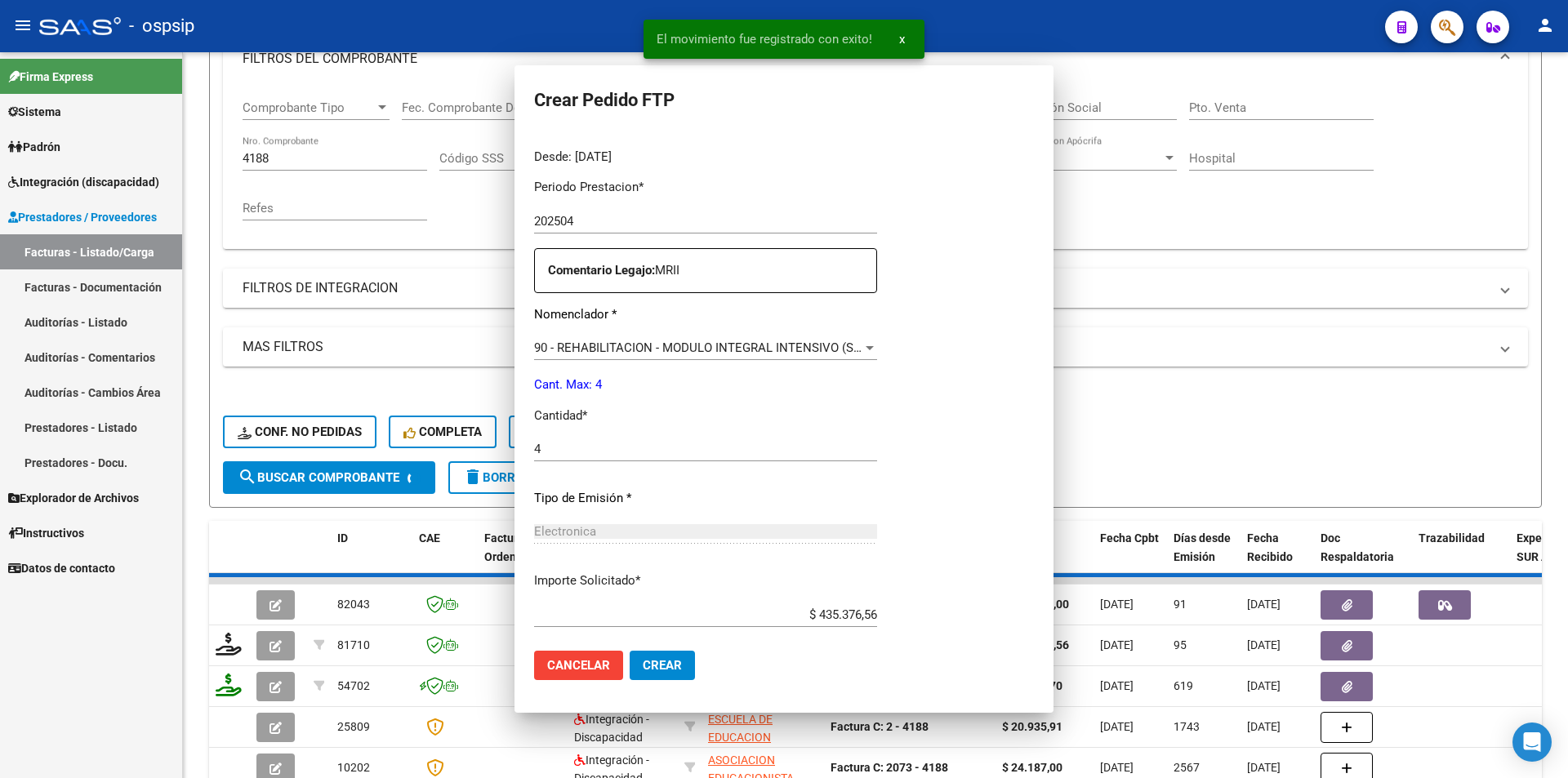
scroll to position [0, 0]
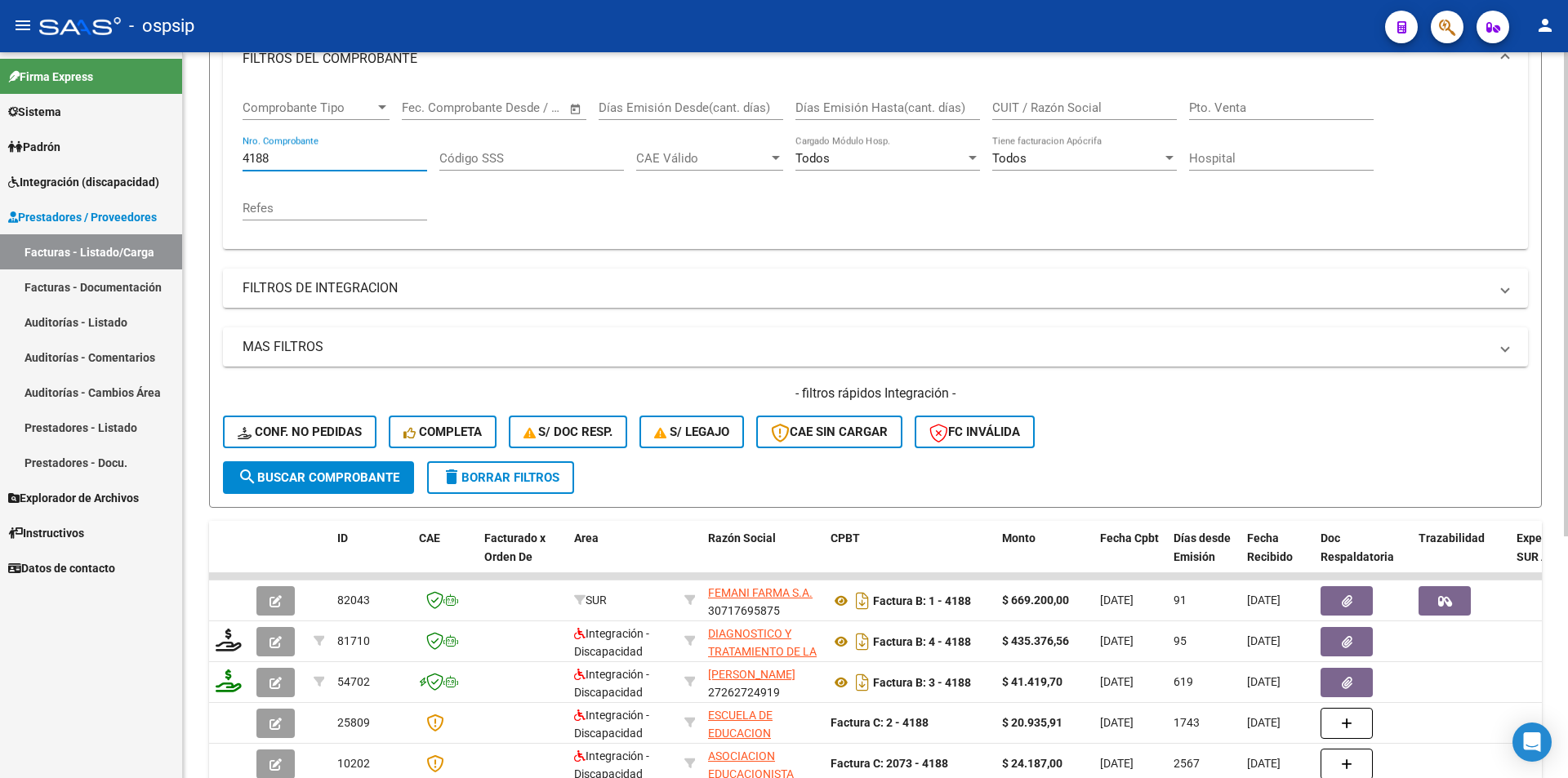
drag, startPoint x: 299, startPoint y: 156, endPoint x: 199, endPoint y: 164, distance: 100.3
click at [197, 161] on div "Video tutorial PRESTADORES -> Listado de CPBTs Emitidos por Prestadores / Prove…" at bounding box center [876, 346] width 1386 height 1076
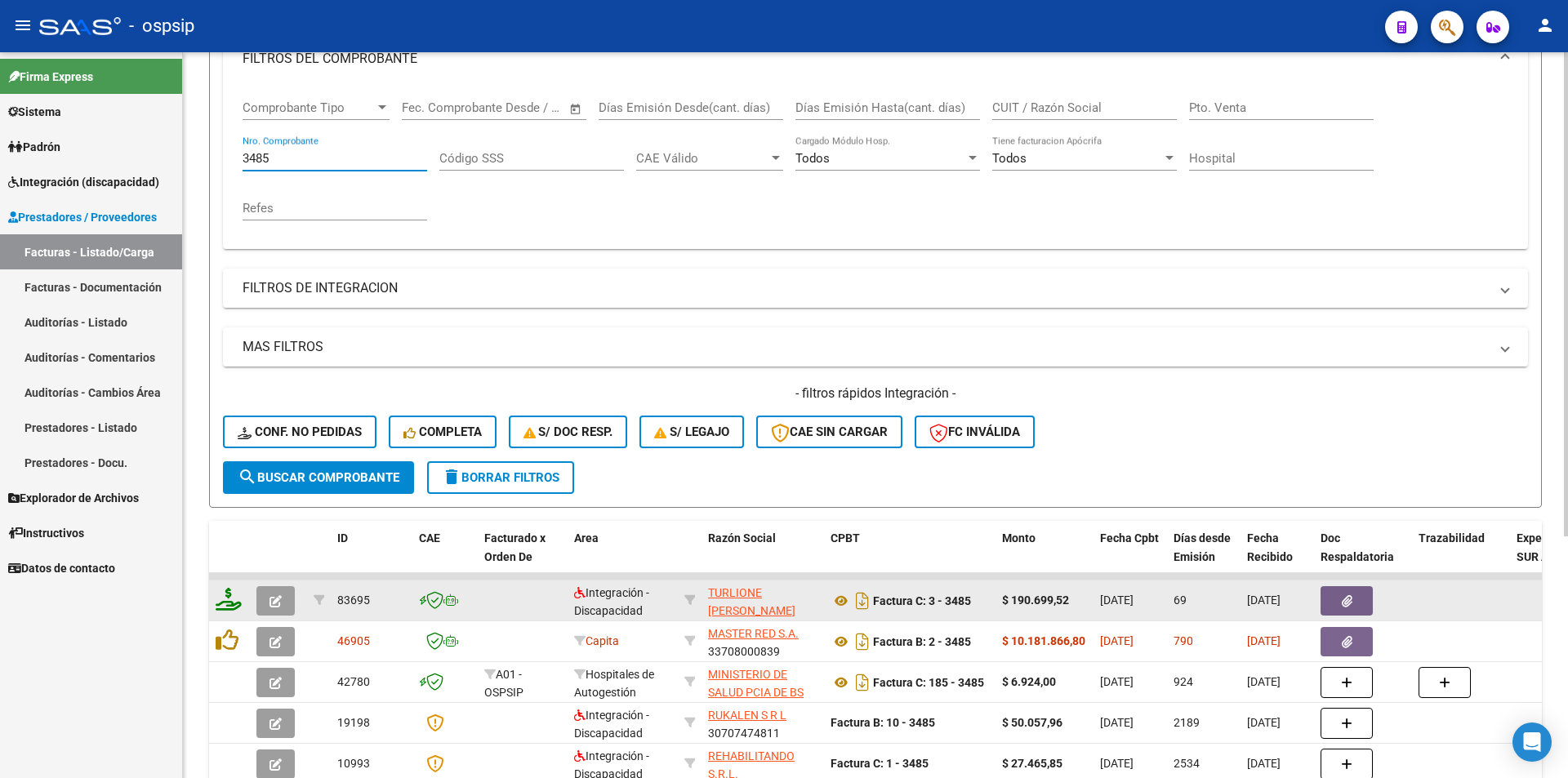
type input "3485"
click at [228, 608] on icon at bounding box center [229, 599] width 26 height 23
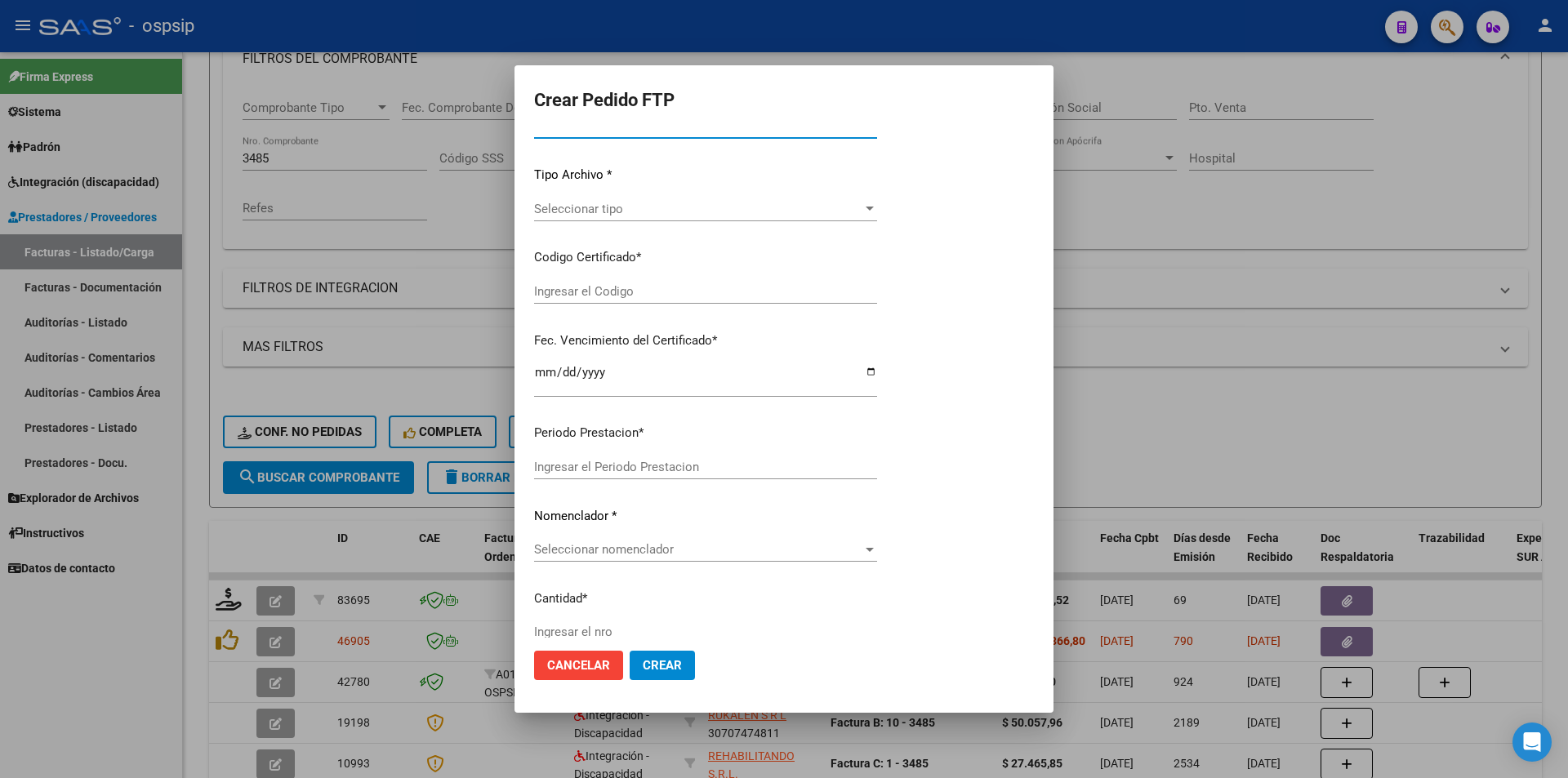
type input "202507"
type input "202505"
type input "$ 190.699,52"
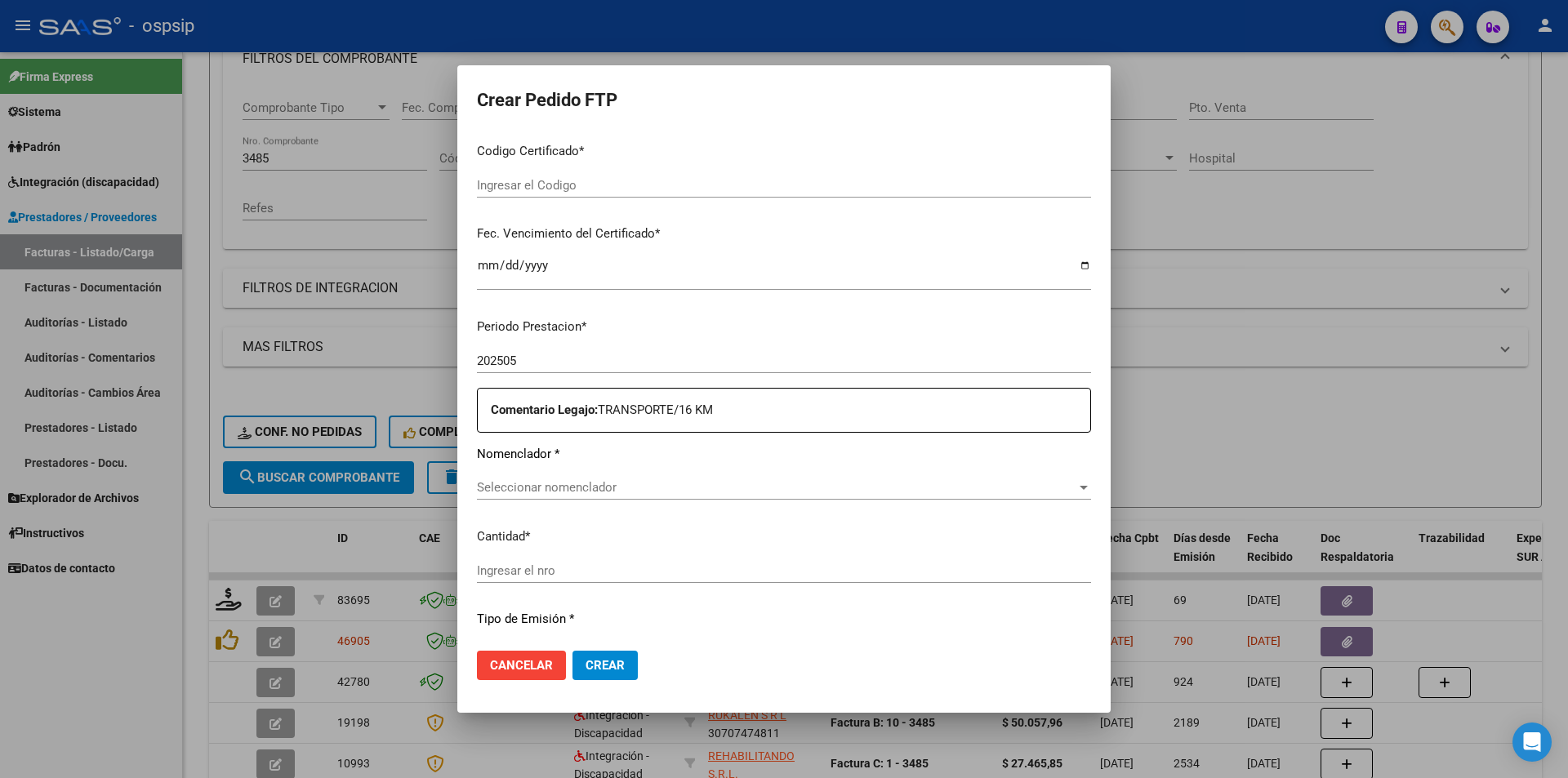
type input "383503977"
type input "[DATE]"
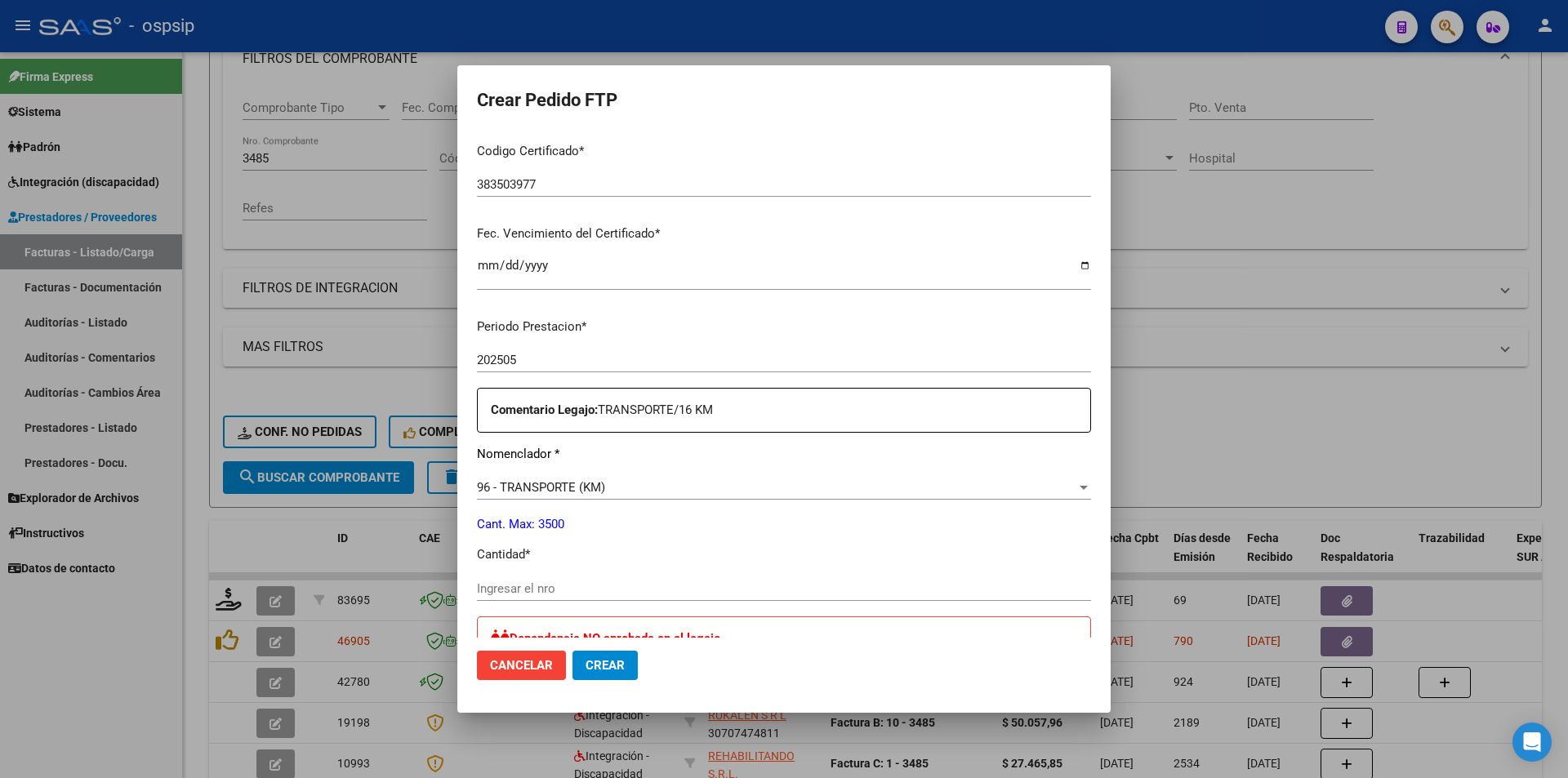
click at [555, 589] on input "Ingresar el nro" at bounding box center [784, 588] width 614 height 15
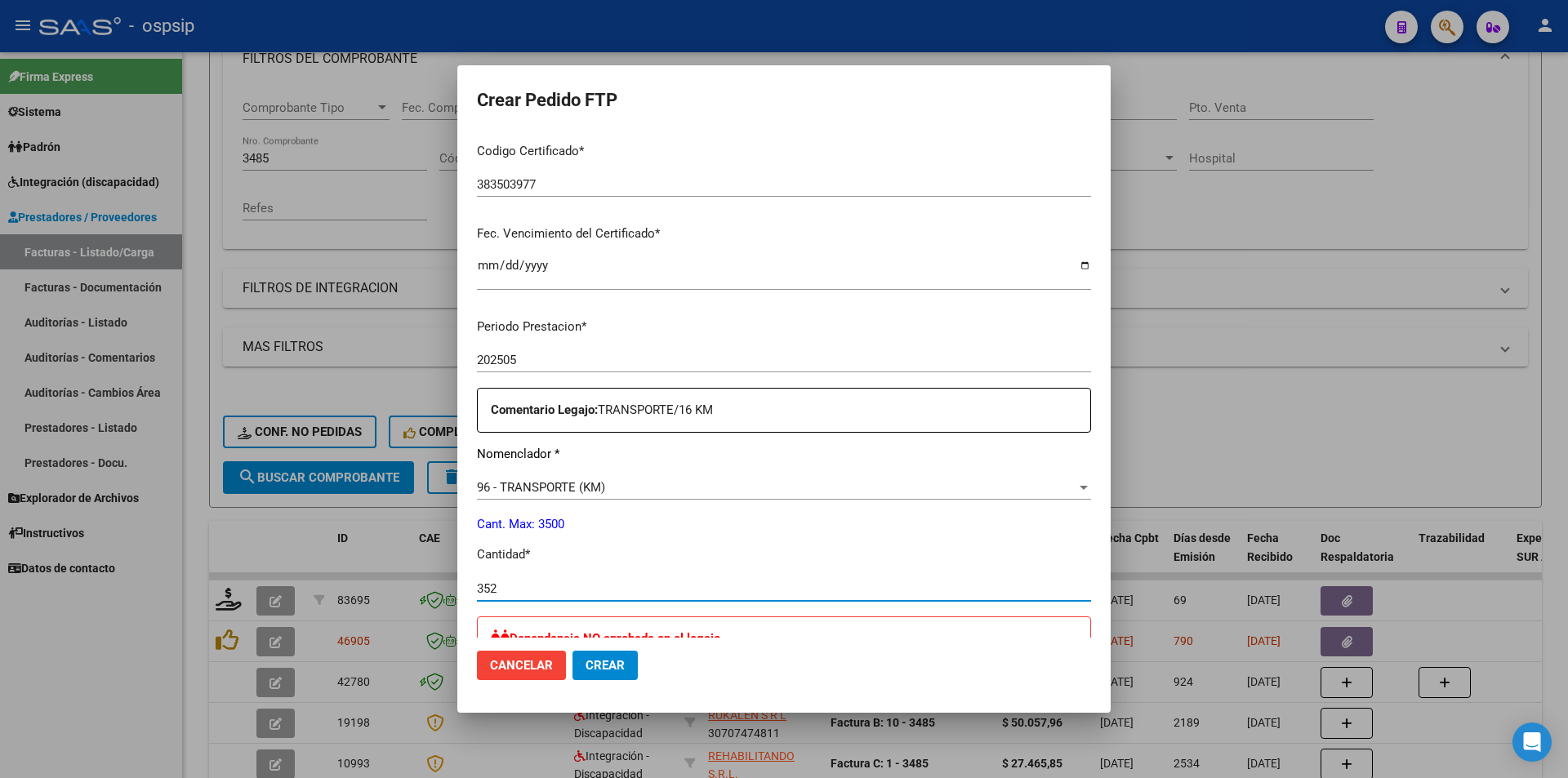
type input "352"
click at [623, 669] on span "Crear" at bounding box center [606, 665] width 40 height 15
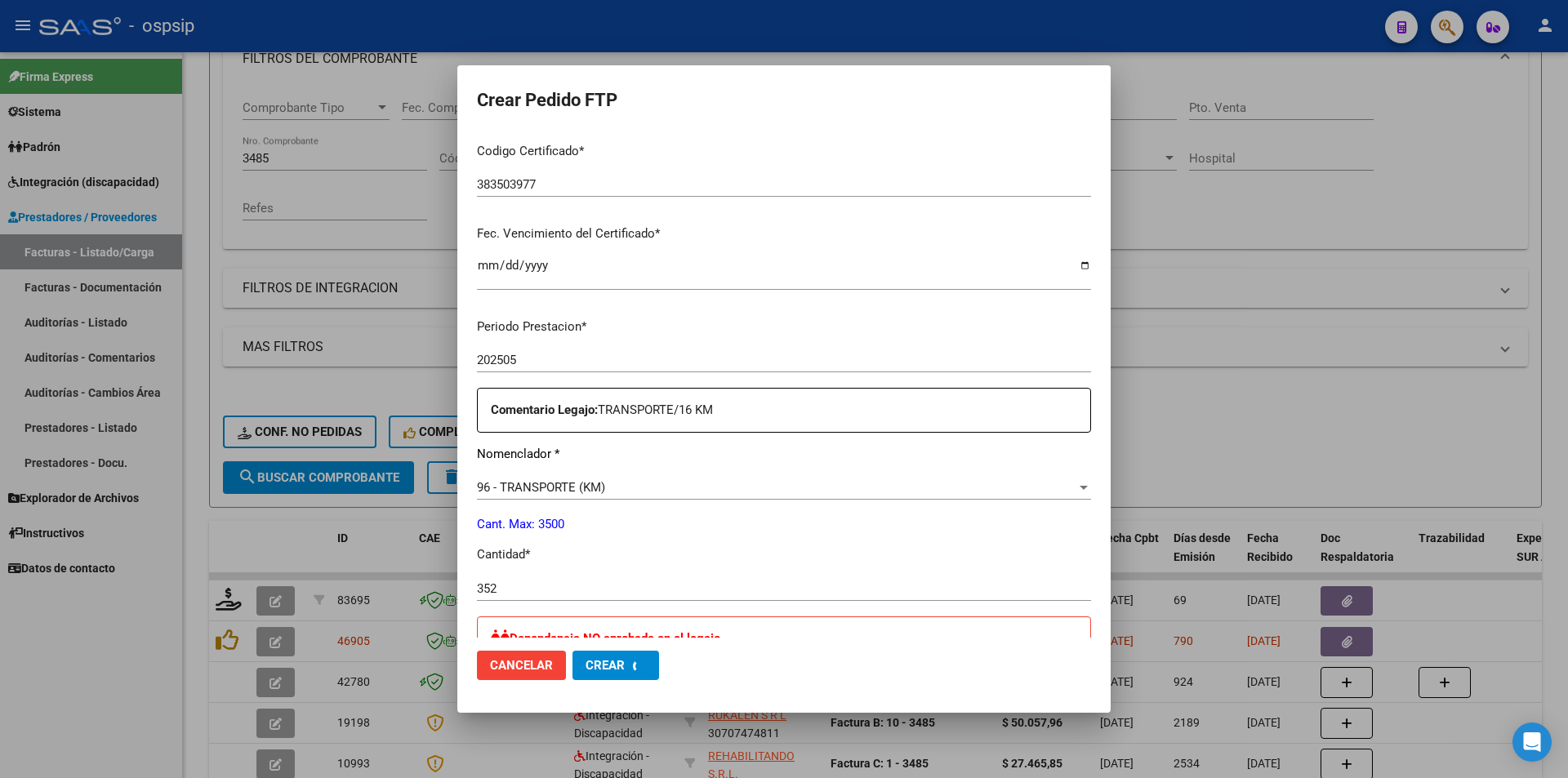
scroll to position [0, 0]
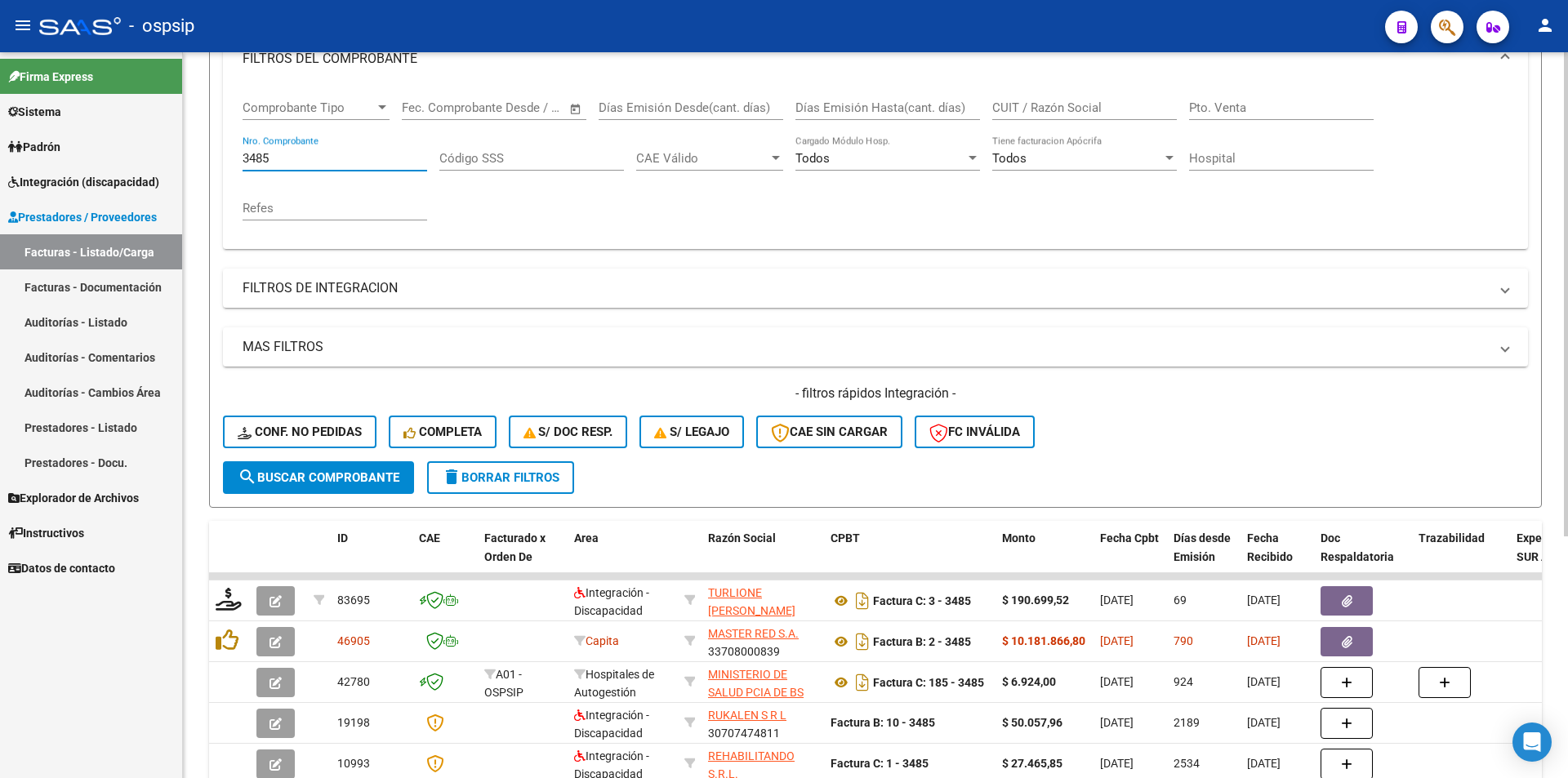
drag, startPoint x: 329, startPoint y: 162, endPoint x: 218, endPoint y: 180, distance: 112.4
click at [203, 155] on div "Video tutorial PRESTADORES -> Listado de CPBTs Emitidos por Prestadores / Prove…" at bounding box center [876, 346] width 1386 height 1076
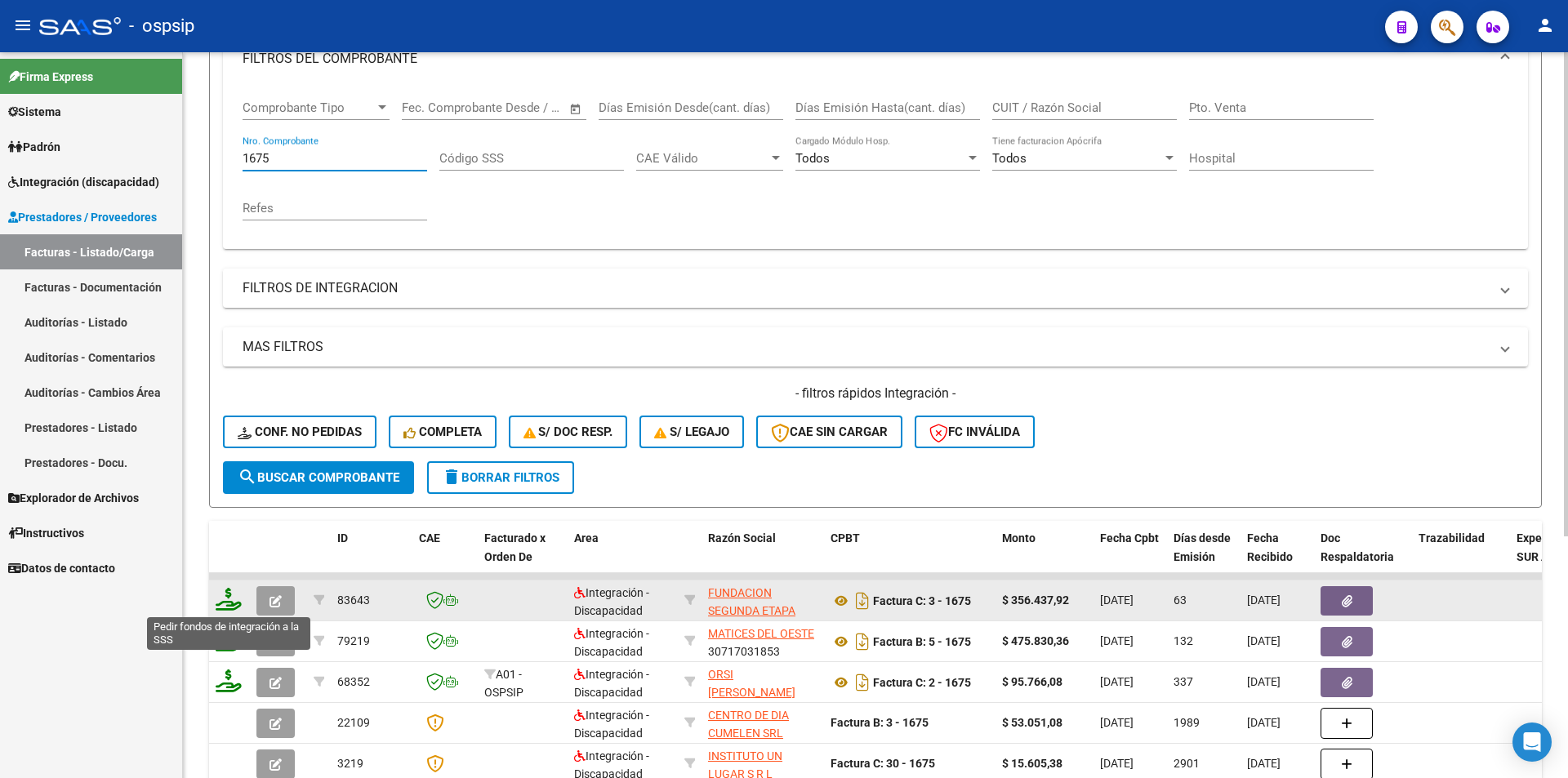
type input "1675"
click at [227, 601] on icon at bounding box center [229, 599] width 26 height 23
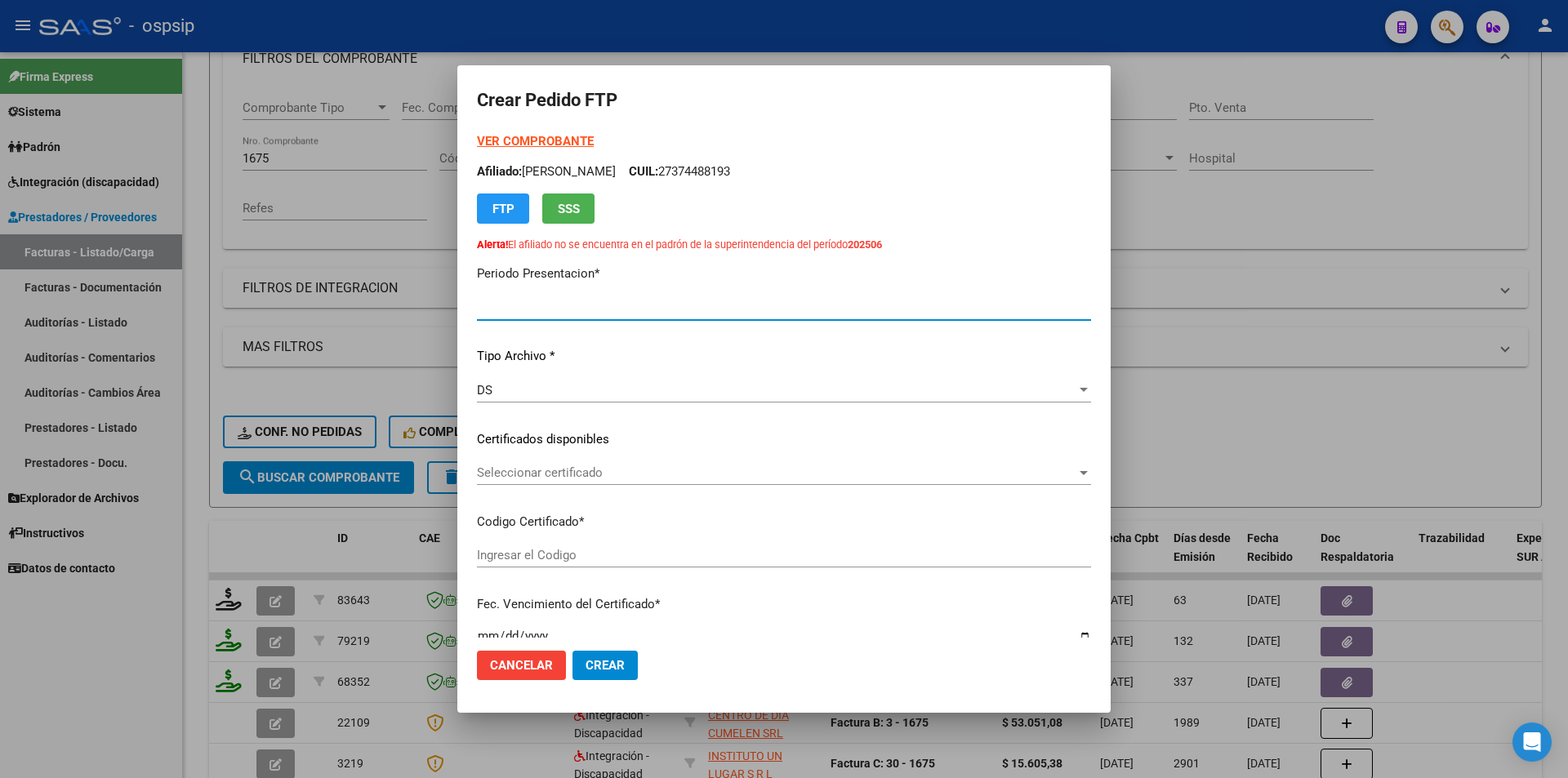
type input "202507"
type input "202505"
type input "$ 356.437,92"
type input "383503977"
type input "[DATE]"
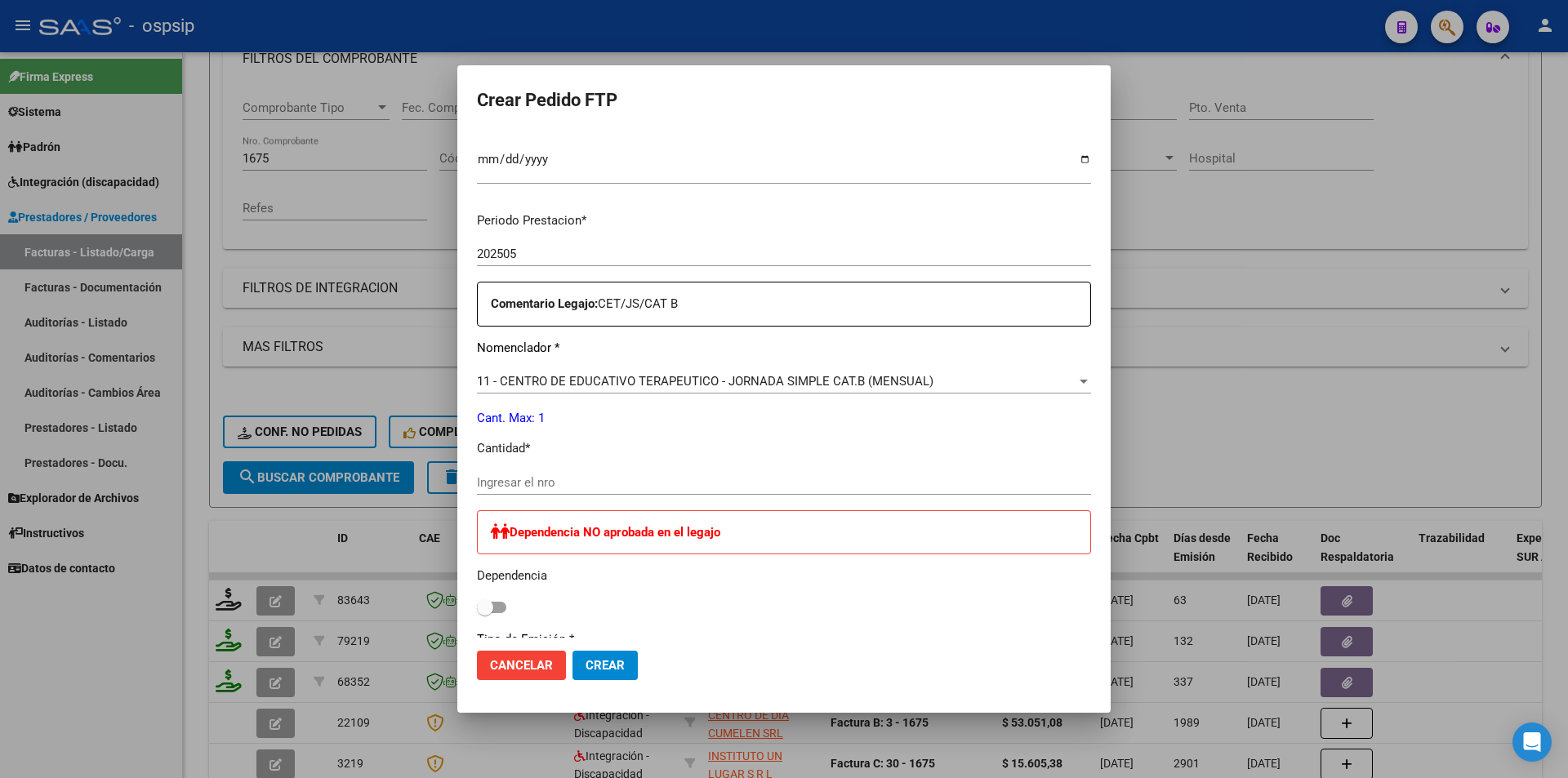
scroll to position [572, 0]
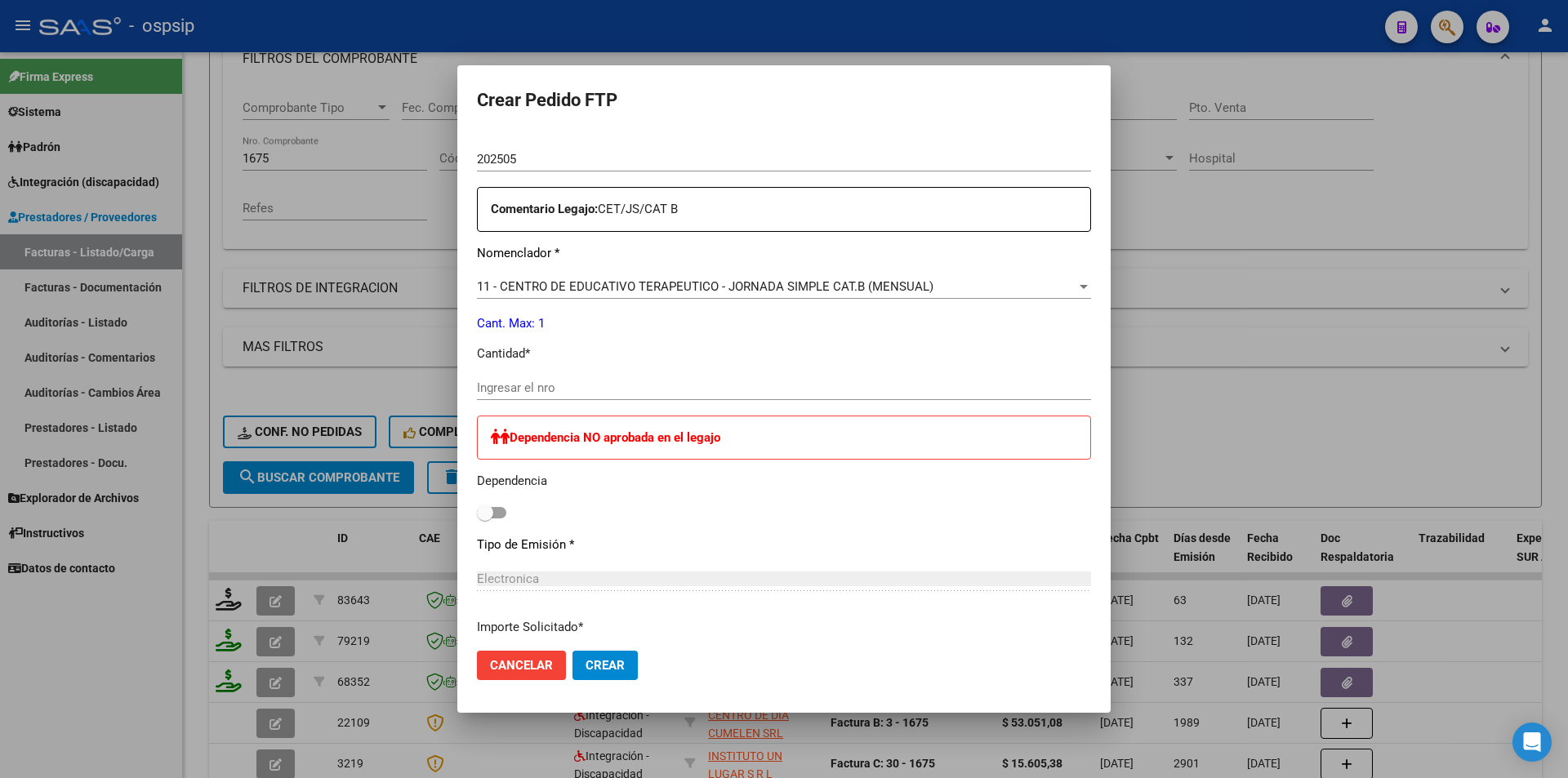
click at [583, 385] on input "Ingresar el nro" at bounding box center [784, 388] width 614 height 15
type input "1"
click at [621, 660] on span "Crear" at bounding box center [606, 665] width 40 height 15
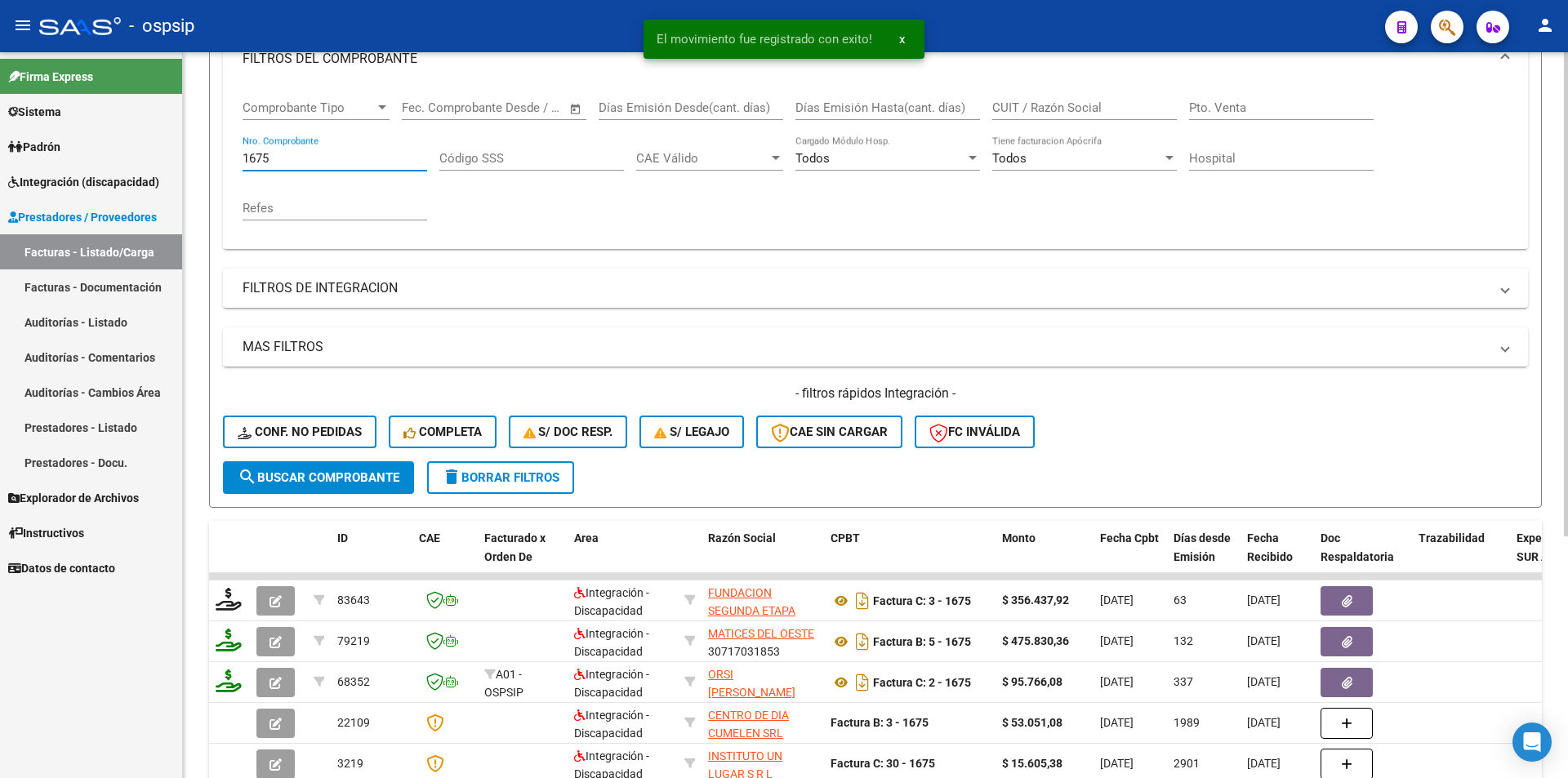
drag, startPoint x: 300, startPoint y: 156, endPoint x: 251, endPoint y: 201, distance: 66.5
click at [184, 159] on div "Video tutorial PRESTADORES -> Listado de CPBTs Emitidos por Prestadores / Prove…" at bounding box center [876, 346] width 1386 height 1076
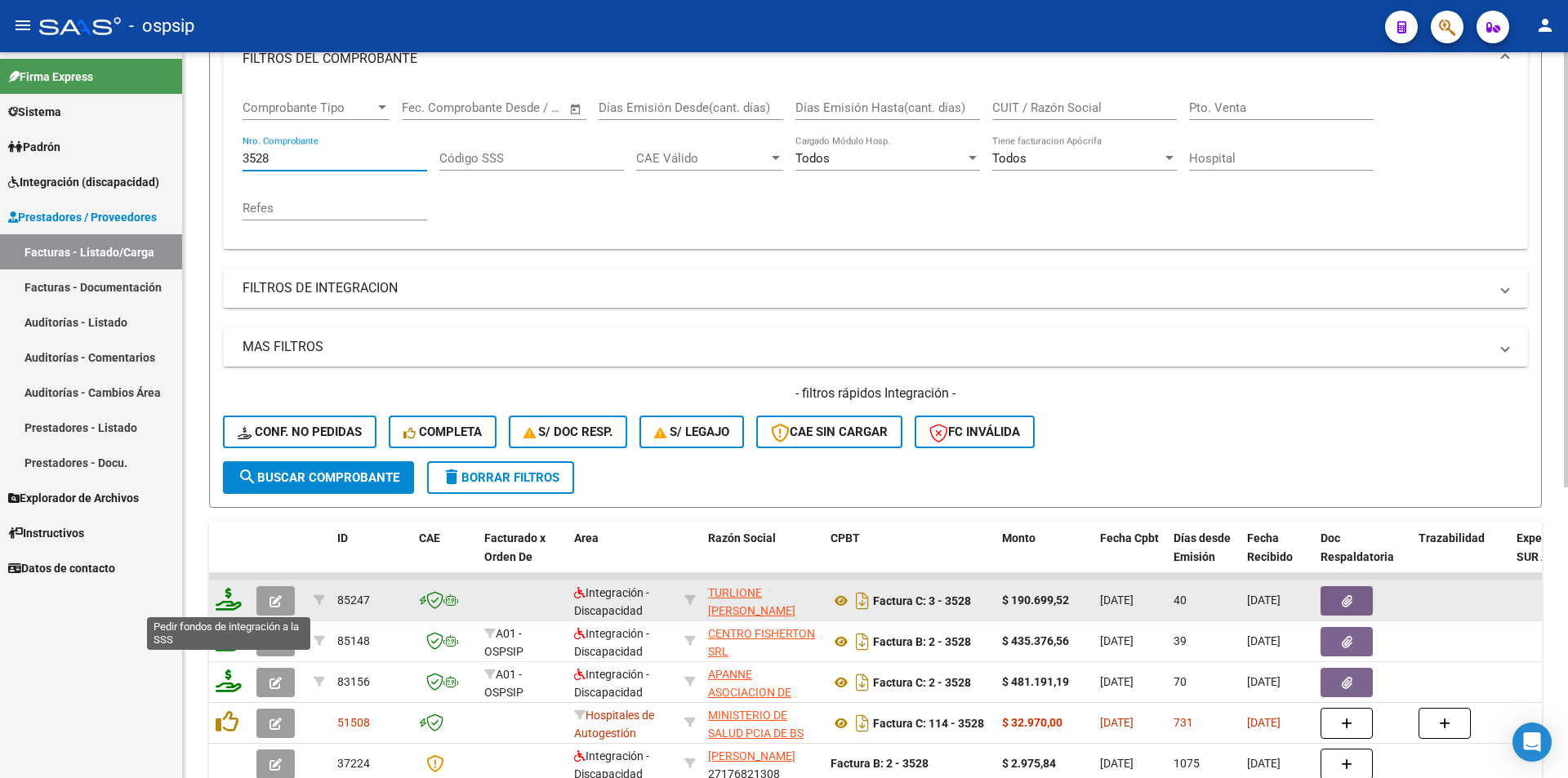
type input "3528"
click at [218, 591] on icon at bounding box center [229, 599] width 26 height 23
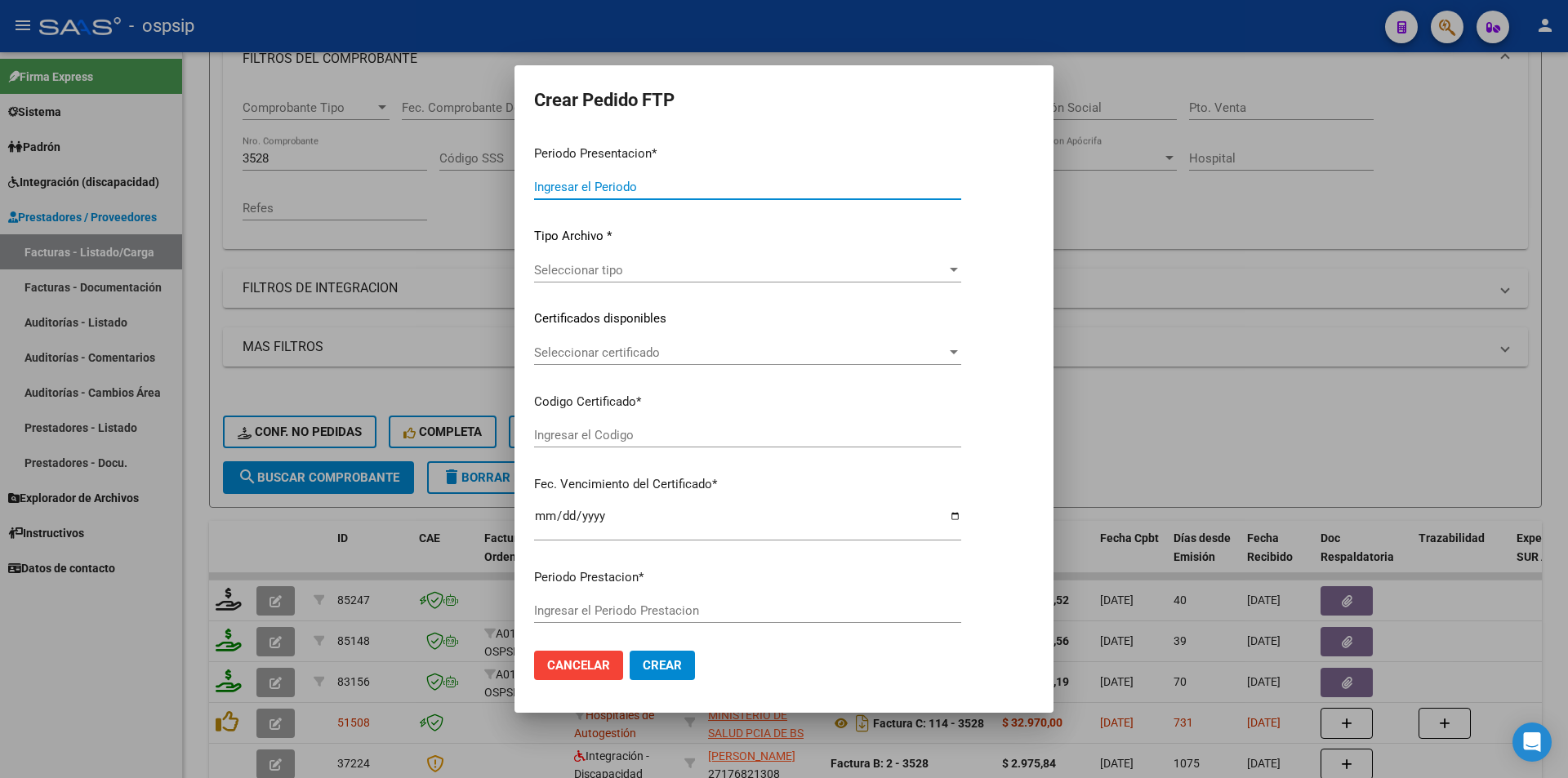
type input "202507"
type input "202506"
type input "$ 190.699,52"
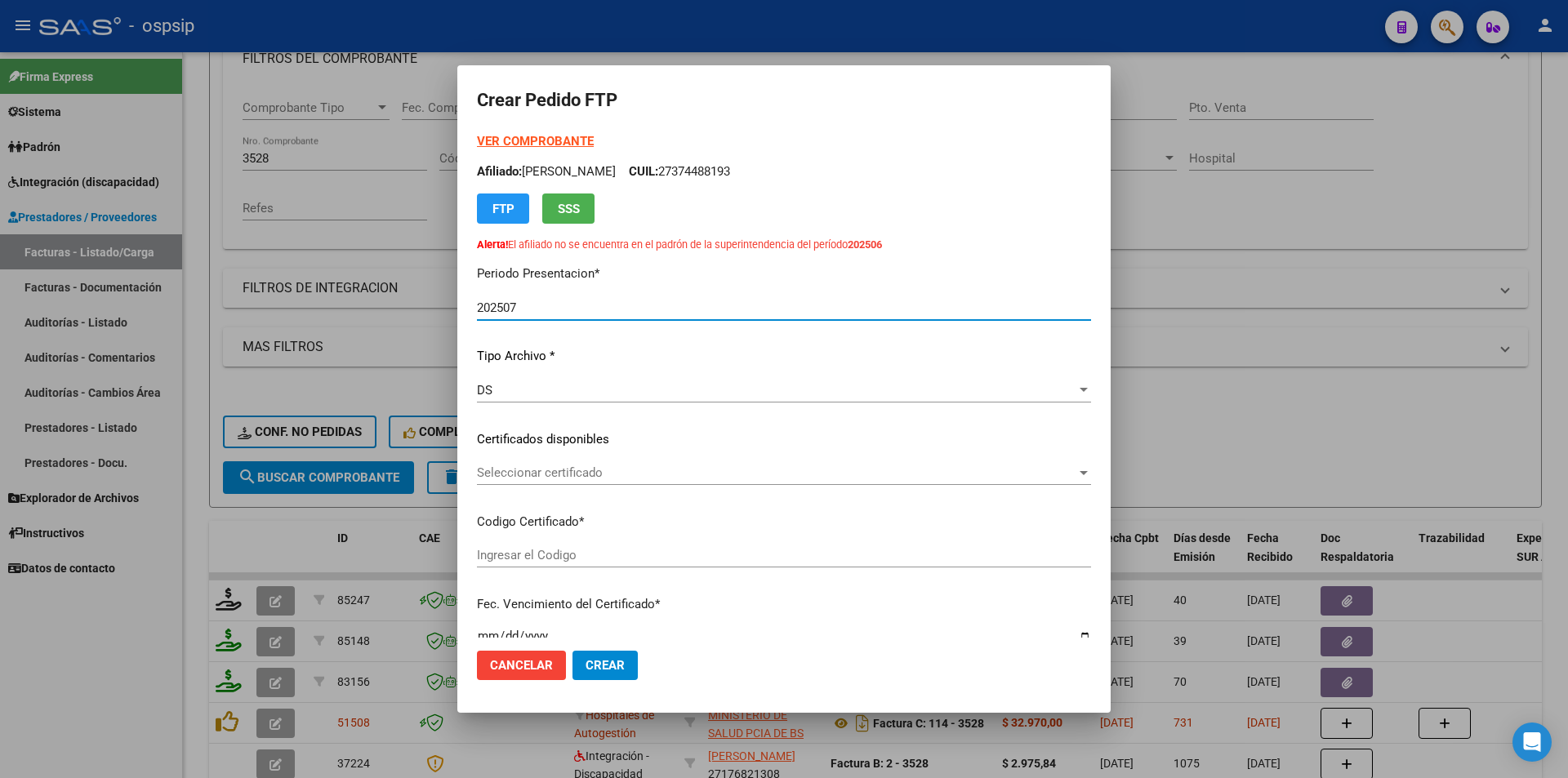
type input "383503977"
type input "[DATE]"
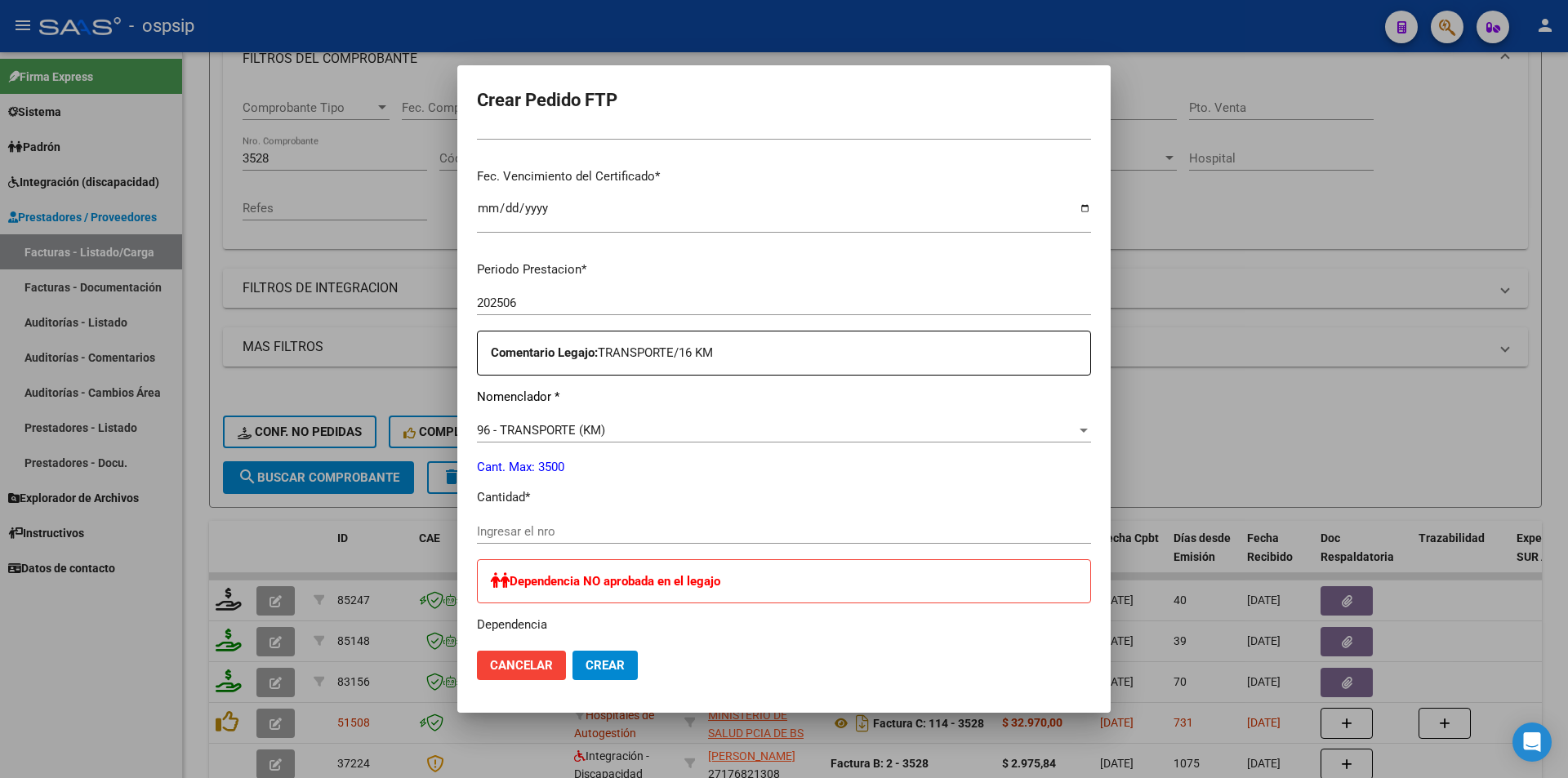
scroll to position [572, 0]
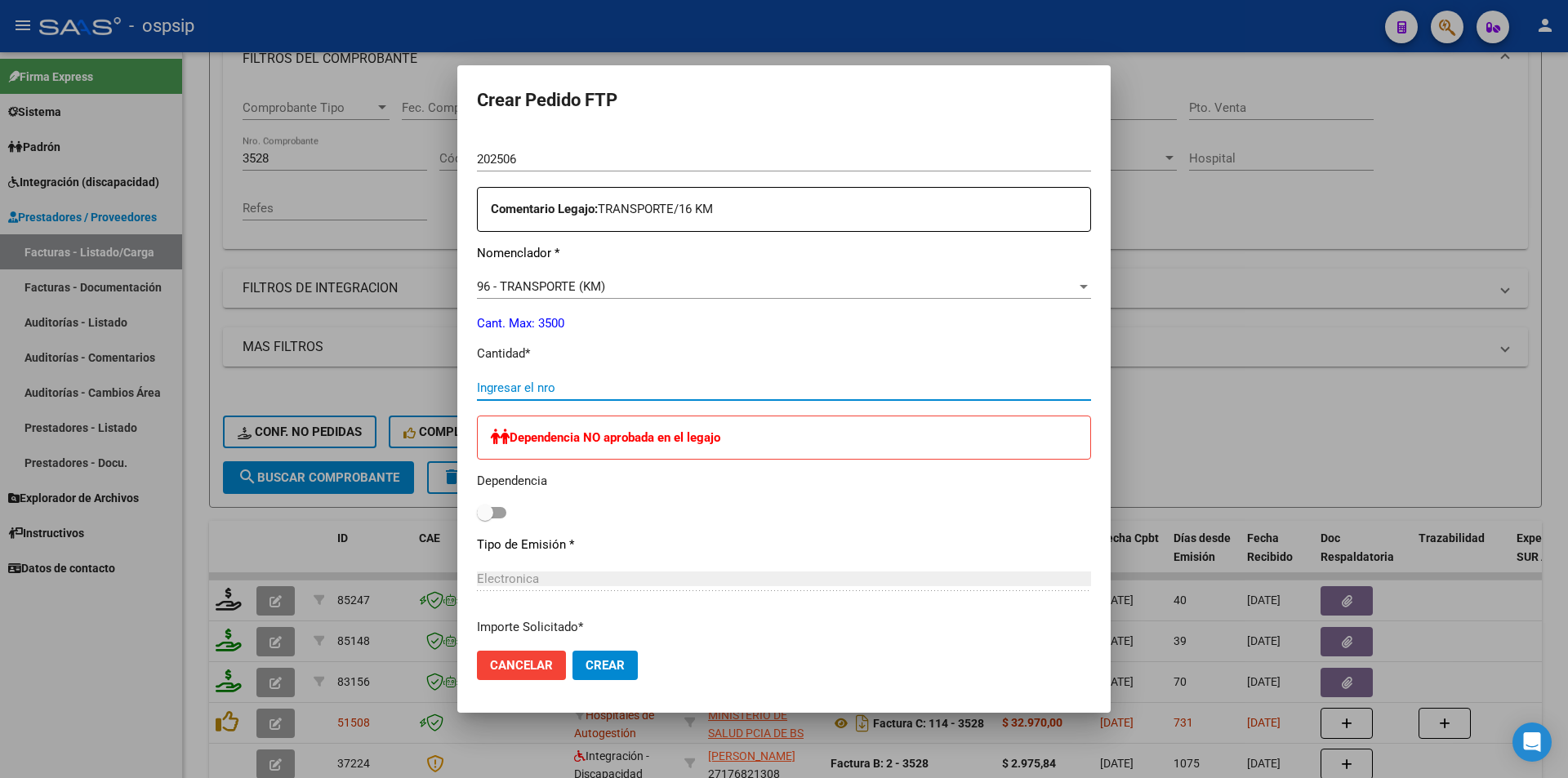
click at [532, 383] on input "Ingresar el nro" at bounding box center [784, 388] width 614 height 15
type input "352"
click at [624, 665] on span "Crear" at bounding box center [606, 665] width 40 height 15
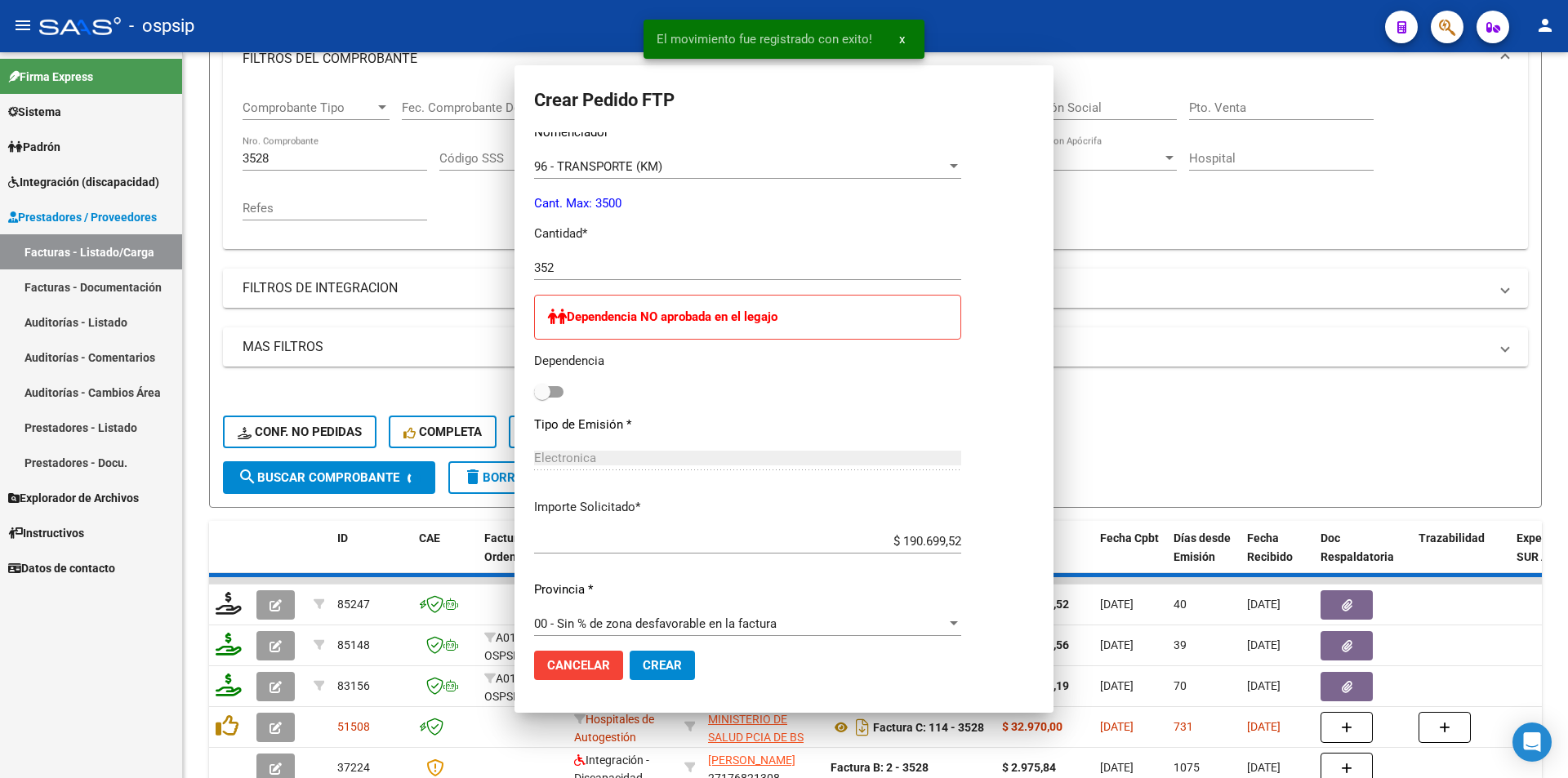
scroll to position [0, 0]
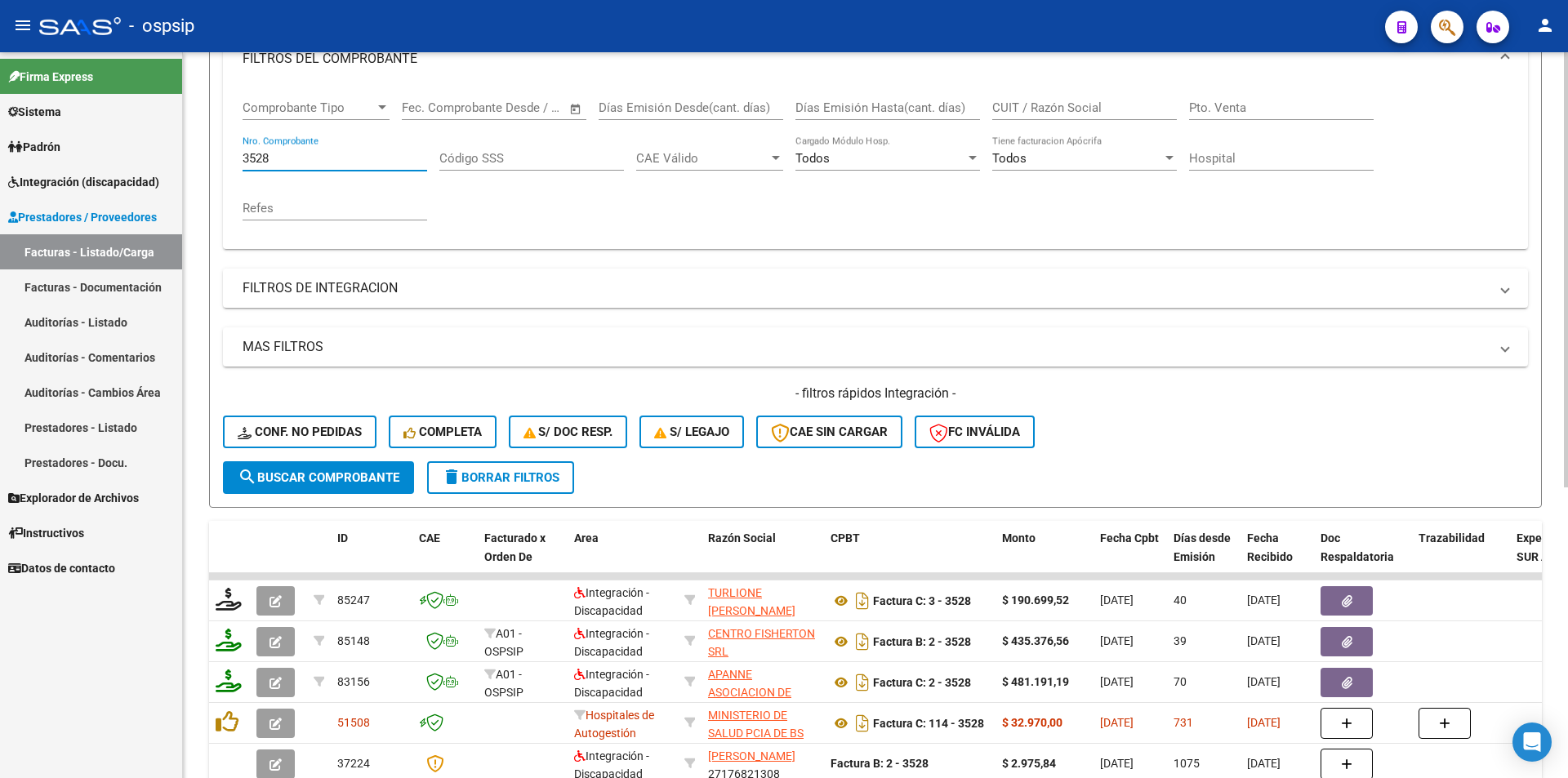
drag, startPoint x: 283, startPoint y: 161, endPoint x: 188, endPoint y: 162, distance: 95.0
click at [188, 162] on div "Video tutorial PRESTADORES -> Listado de CPBTs Emitidos por Prestadores / Prove…" at bounding box center [876, 407] width 1386 height 1198
type input "356"
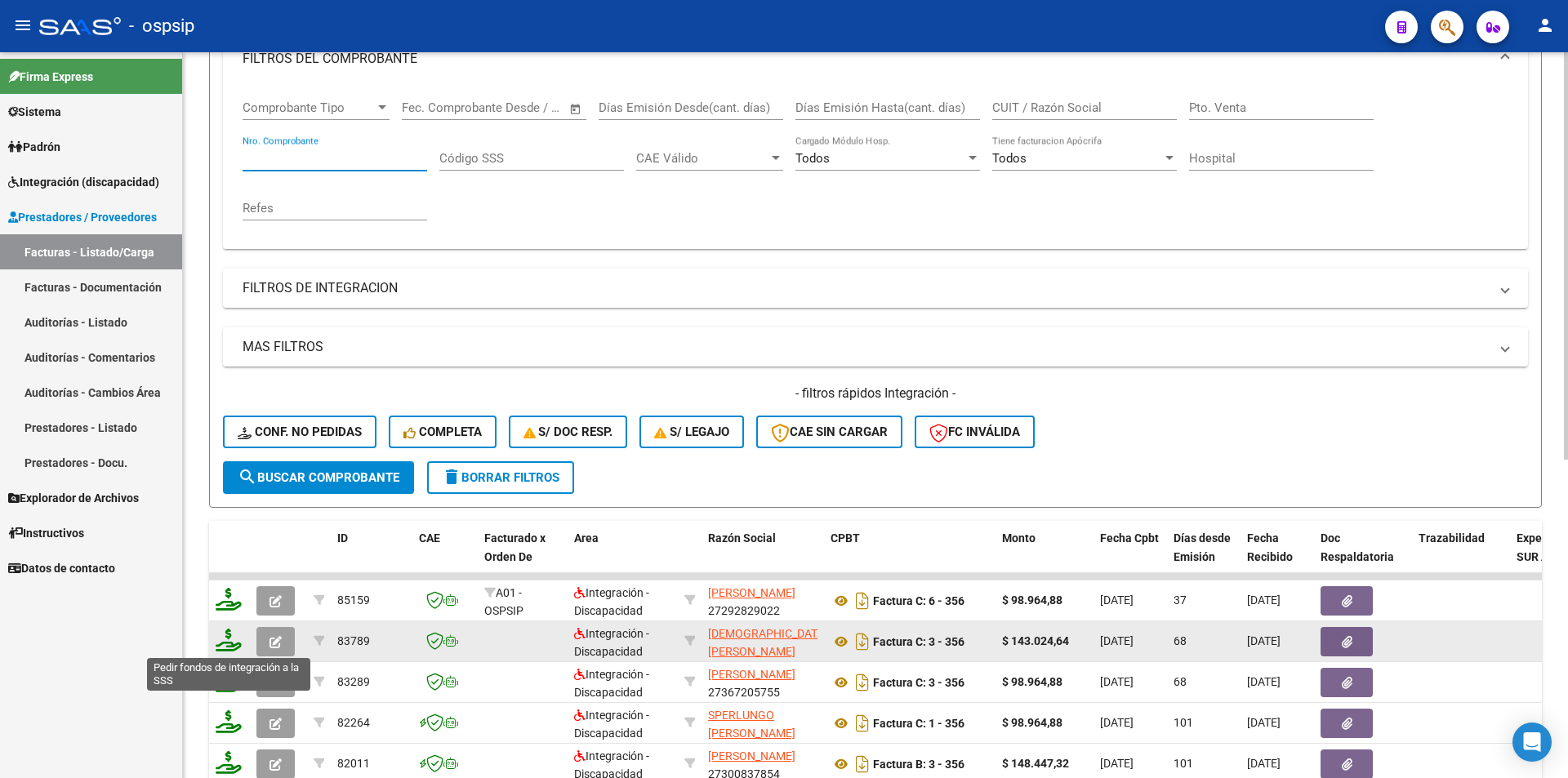
click at [229, 642] on icon at bounding box center [229, 640] width 26 height 23
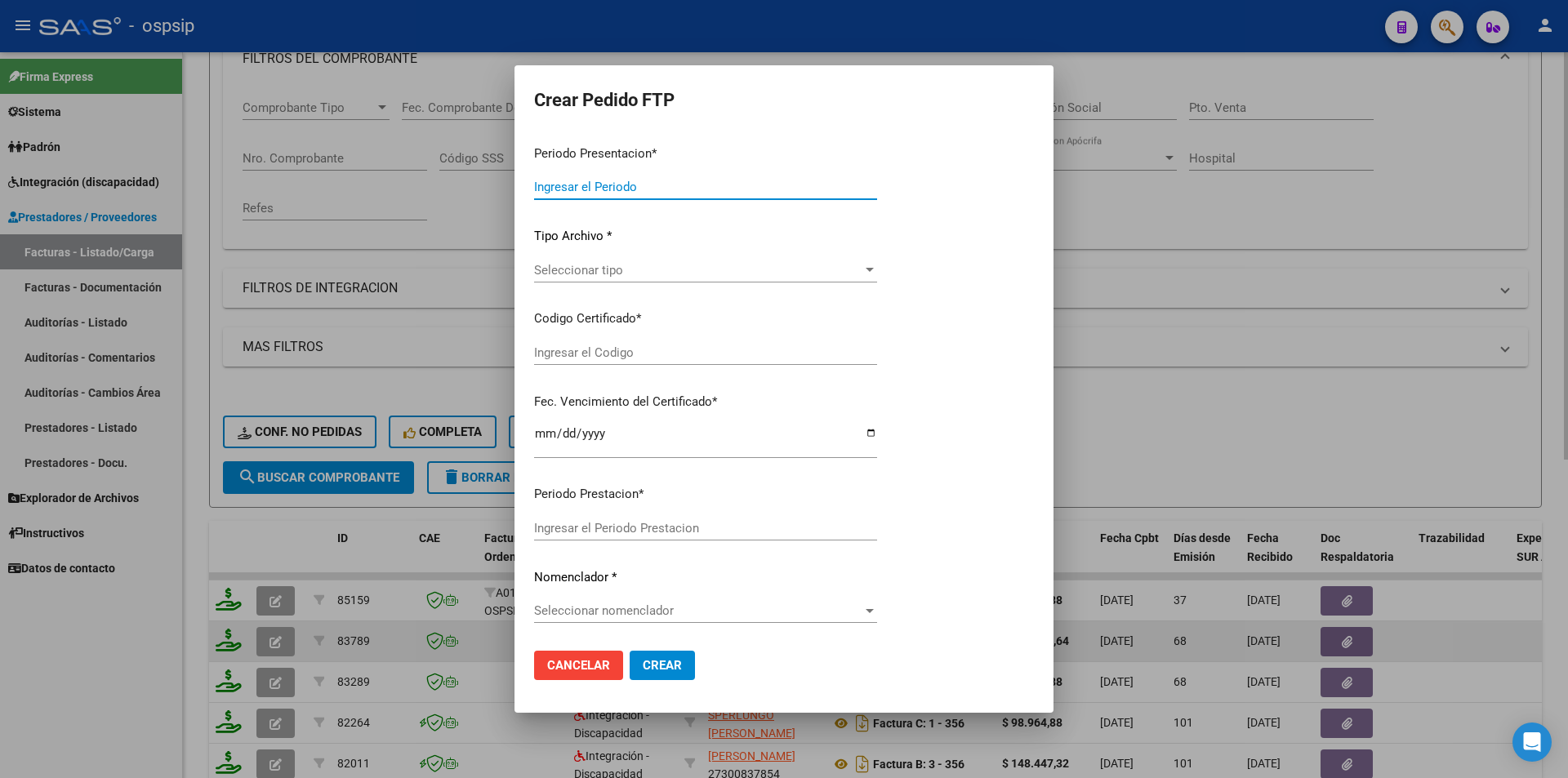
type input "202507"
type input "202505"
type input "$ 143.024,64"
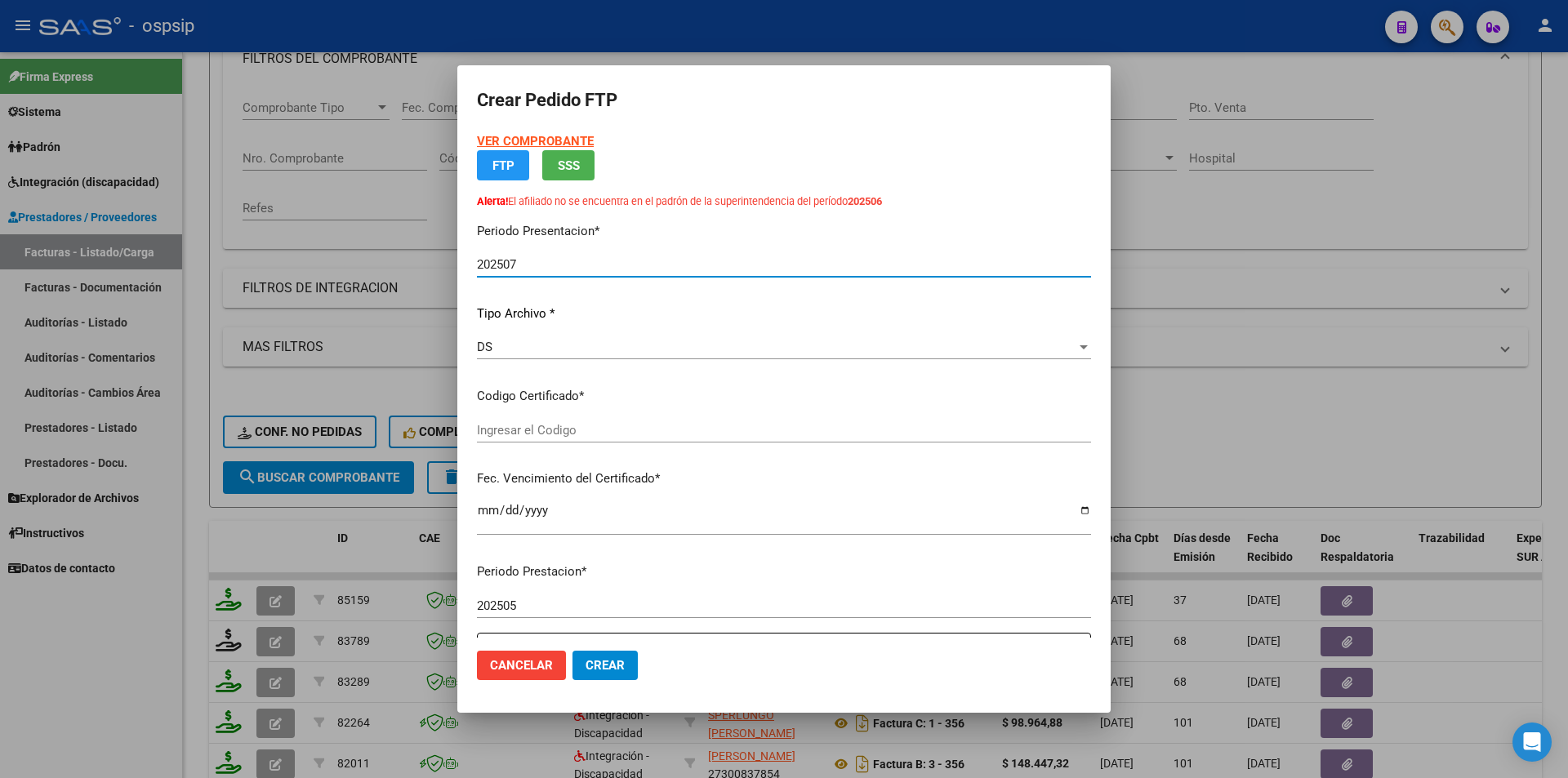
type input "8199216296"
type input "[DATE]"
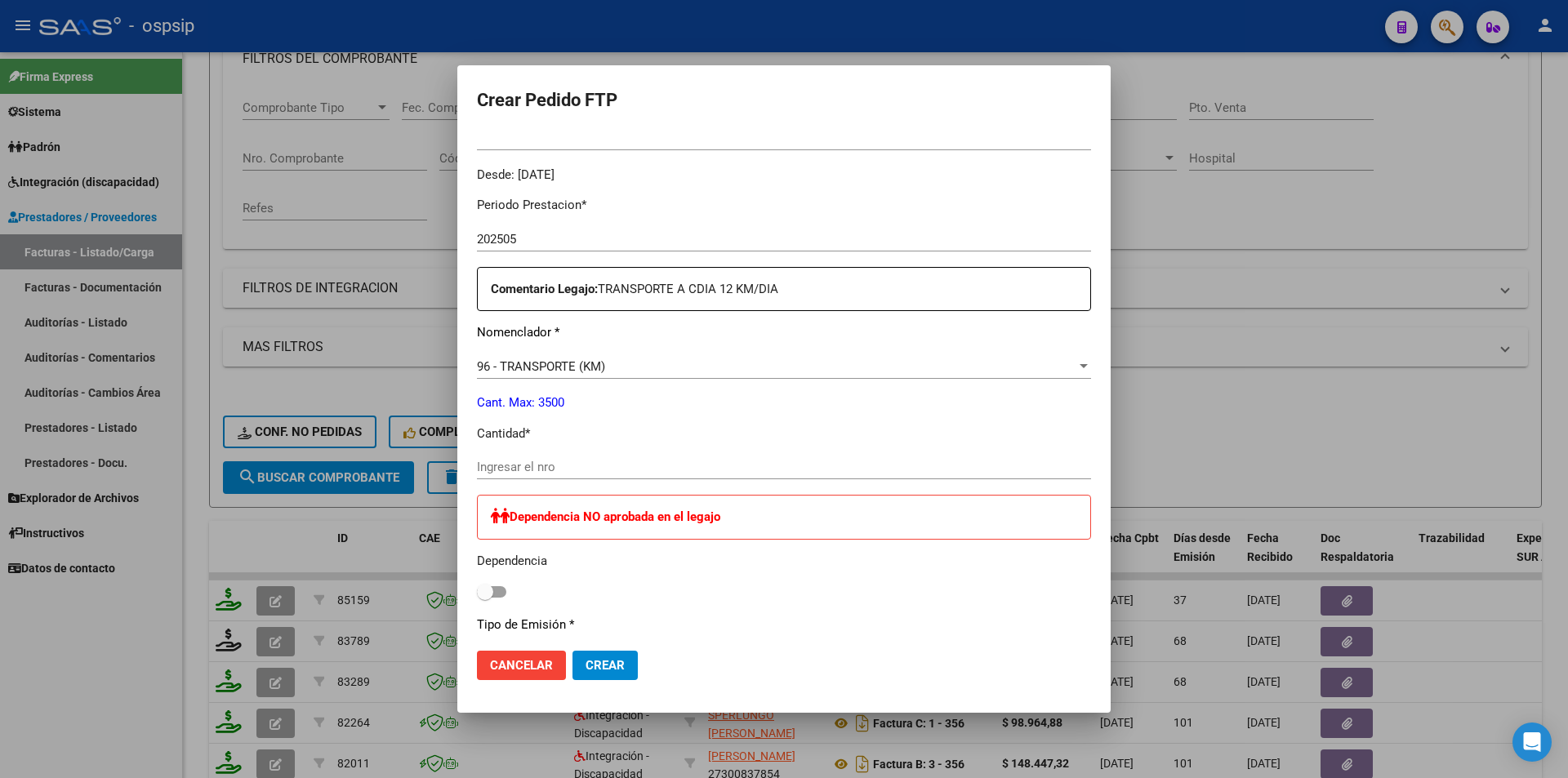
scroll to position [653, 0]
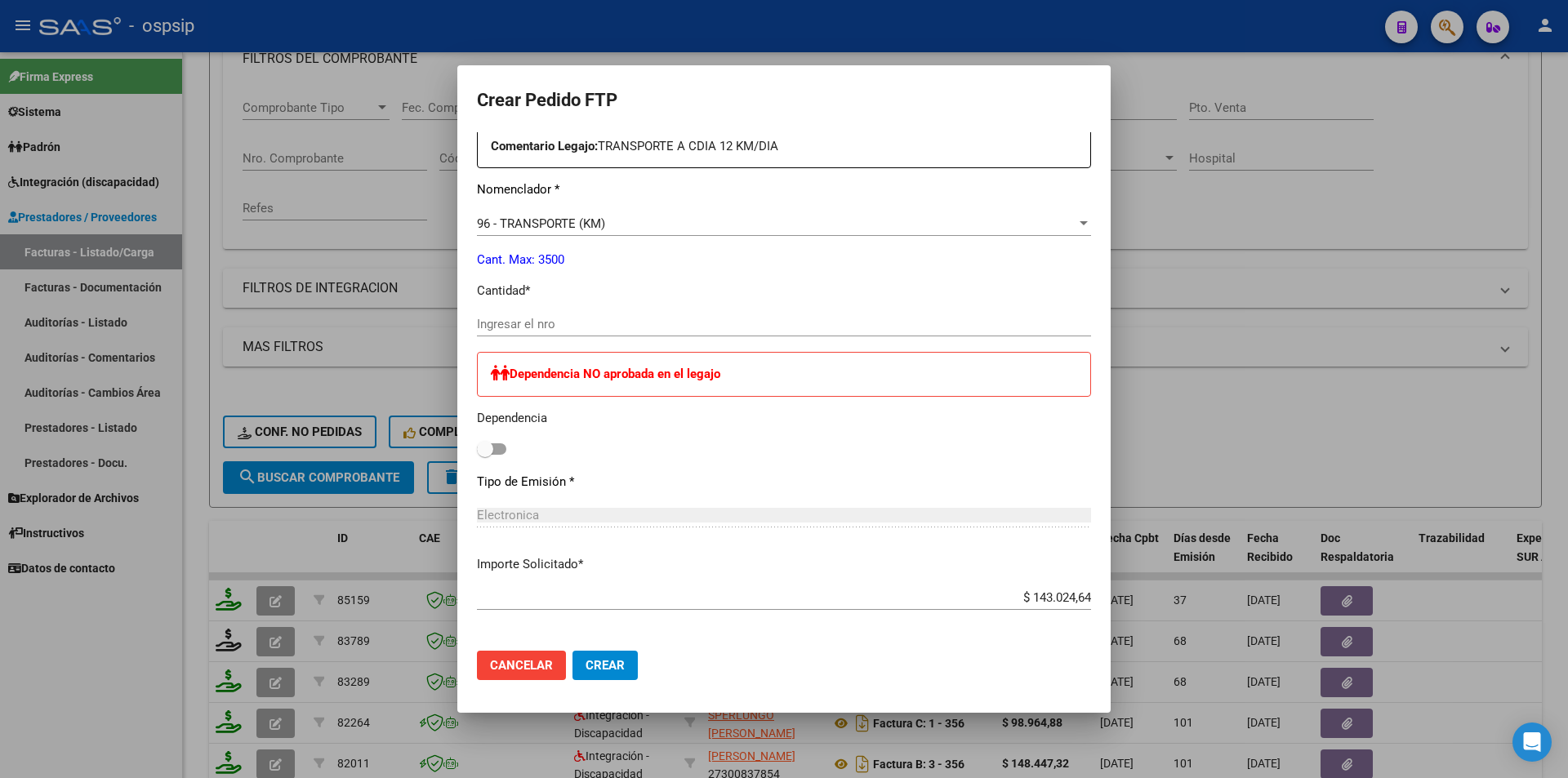
click at [485, 321] on input "Ingresar el nro" at bounding box center [784, 323] width 614 height 15
type input "264"
click at [625, 665] on button "Crear" at bounding box center [606, 665] width 65 height 29
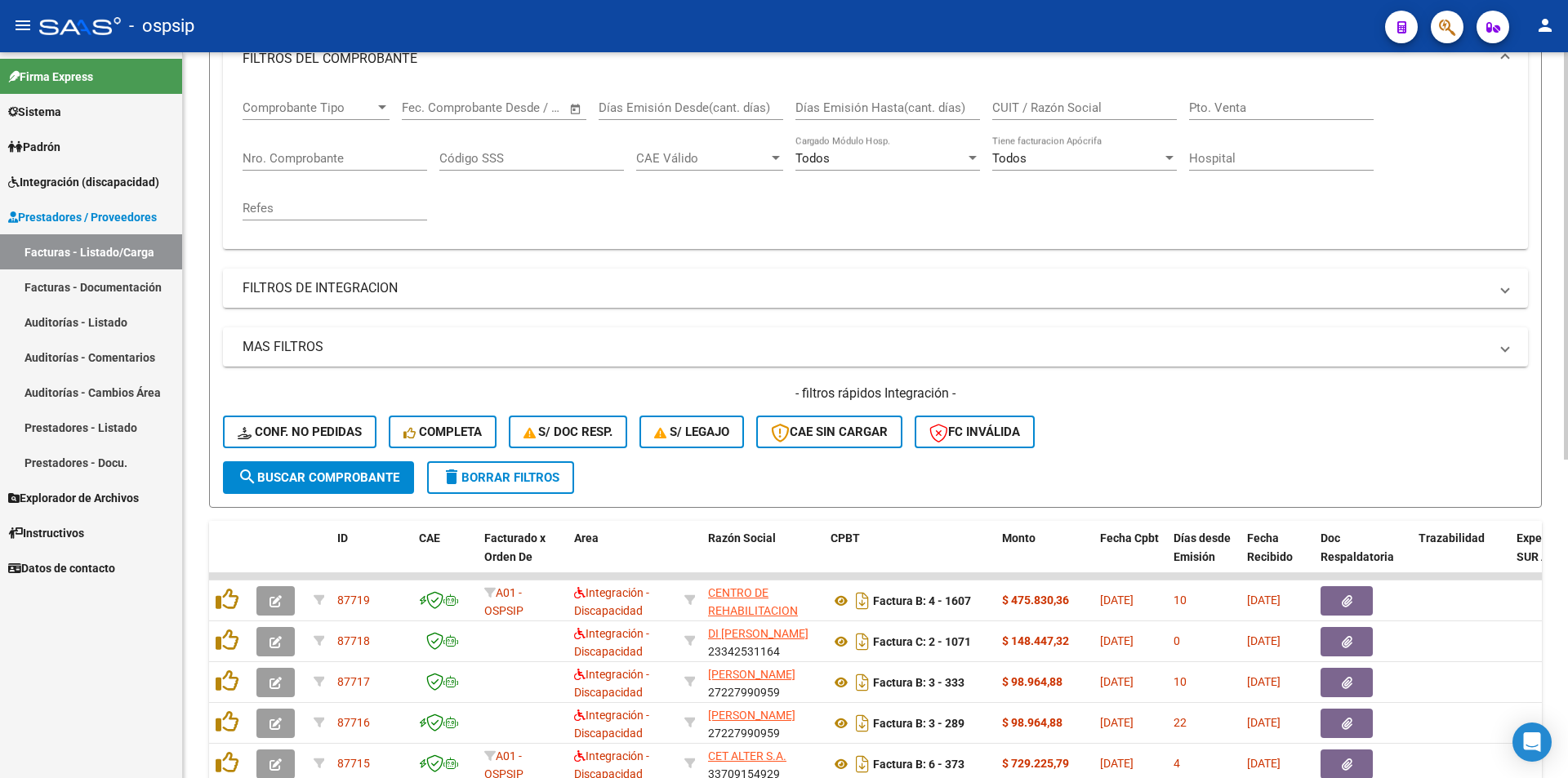
click at [360, 173] on div "Nro. Comprobante" at bounding box center [335, 161] width 185 height 51
click at [354, 162] on input "Nro. Comprobante" at bounding box center [335, 158] width 185 height 15
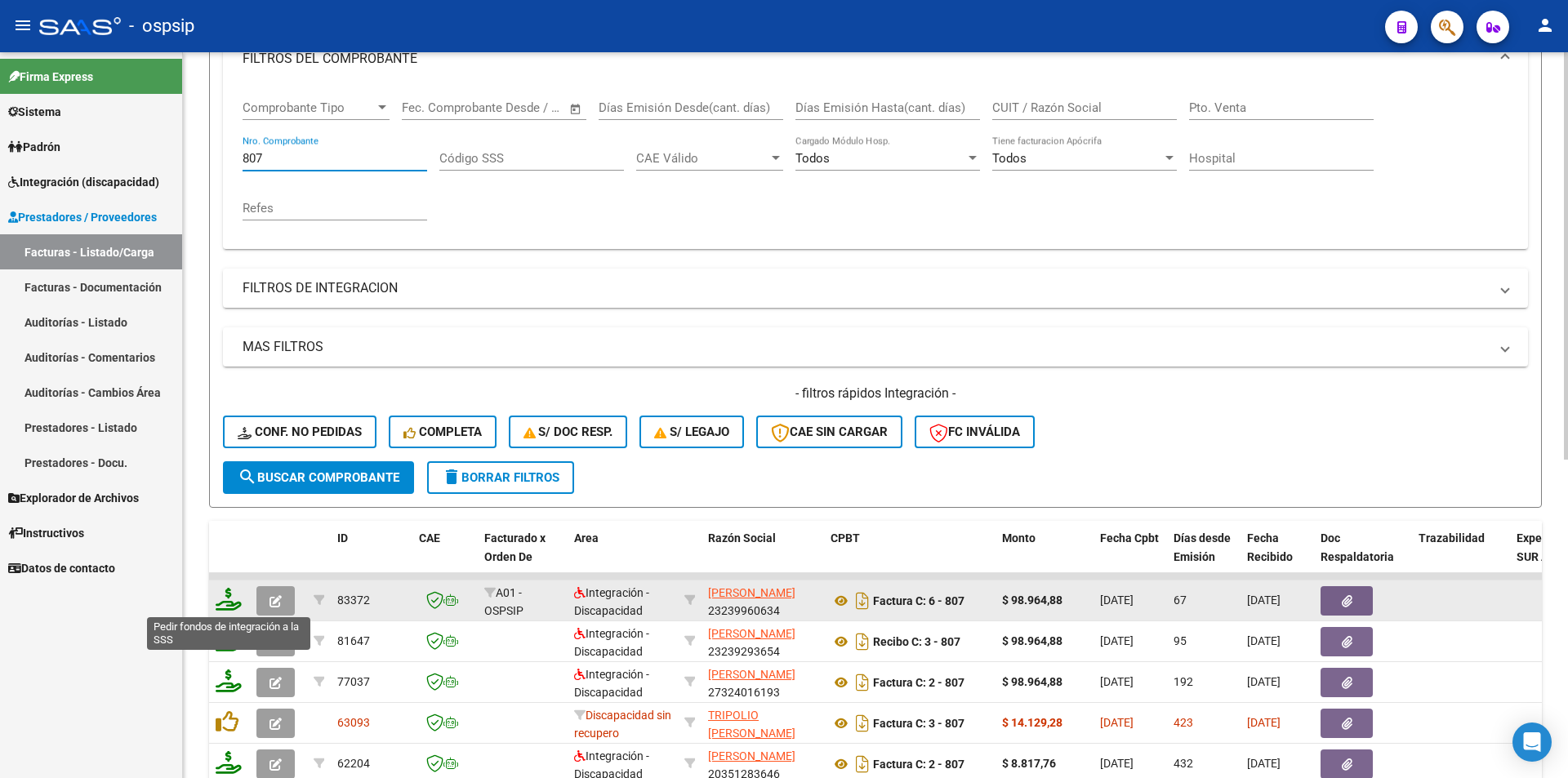
type input "807"
click at [229, 596] on icon at bounding box center [229, 599] width 26 height 23
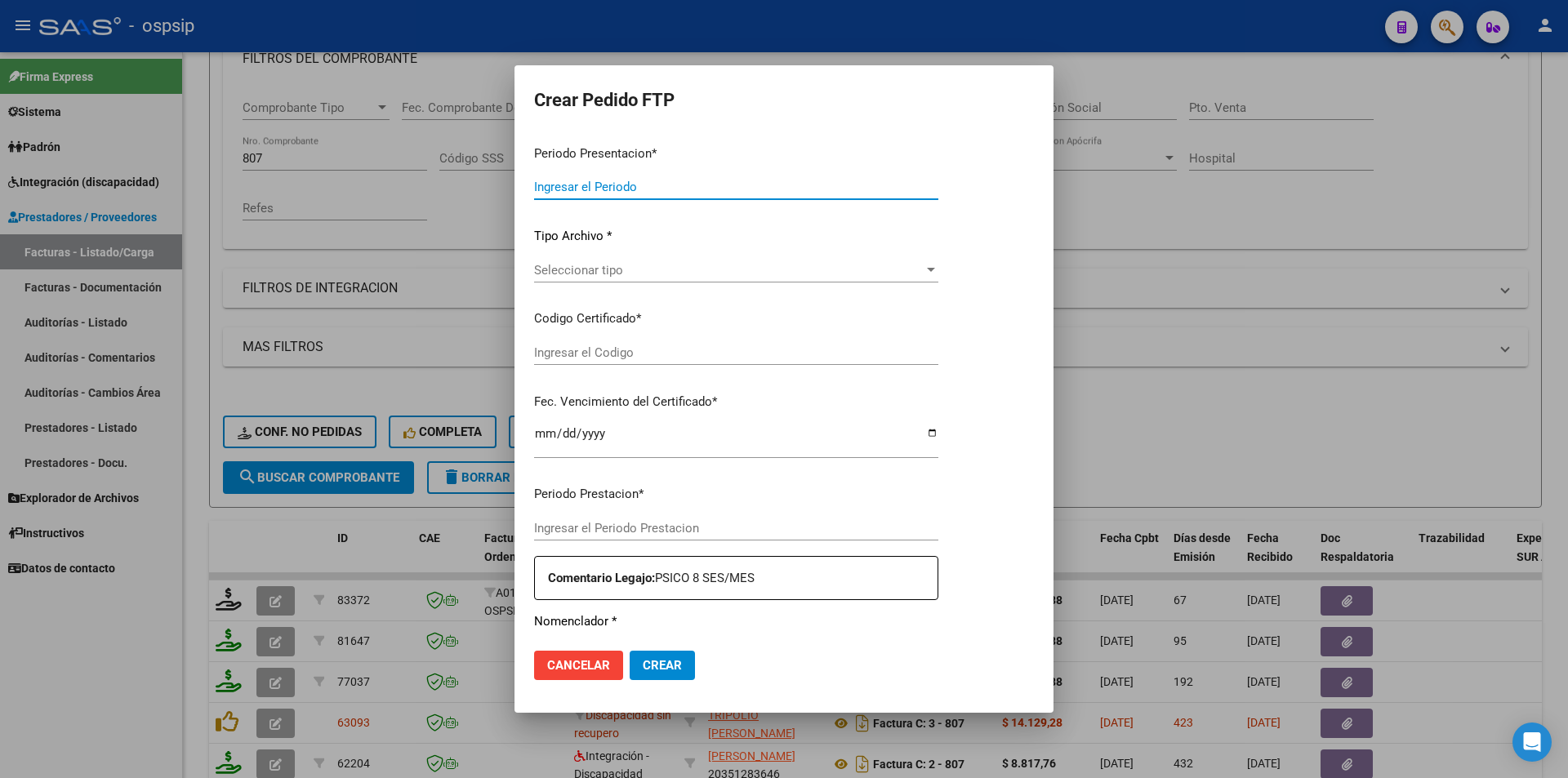
type input "202507"
type input "202505"
type input "$ 98.964,88"
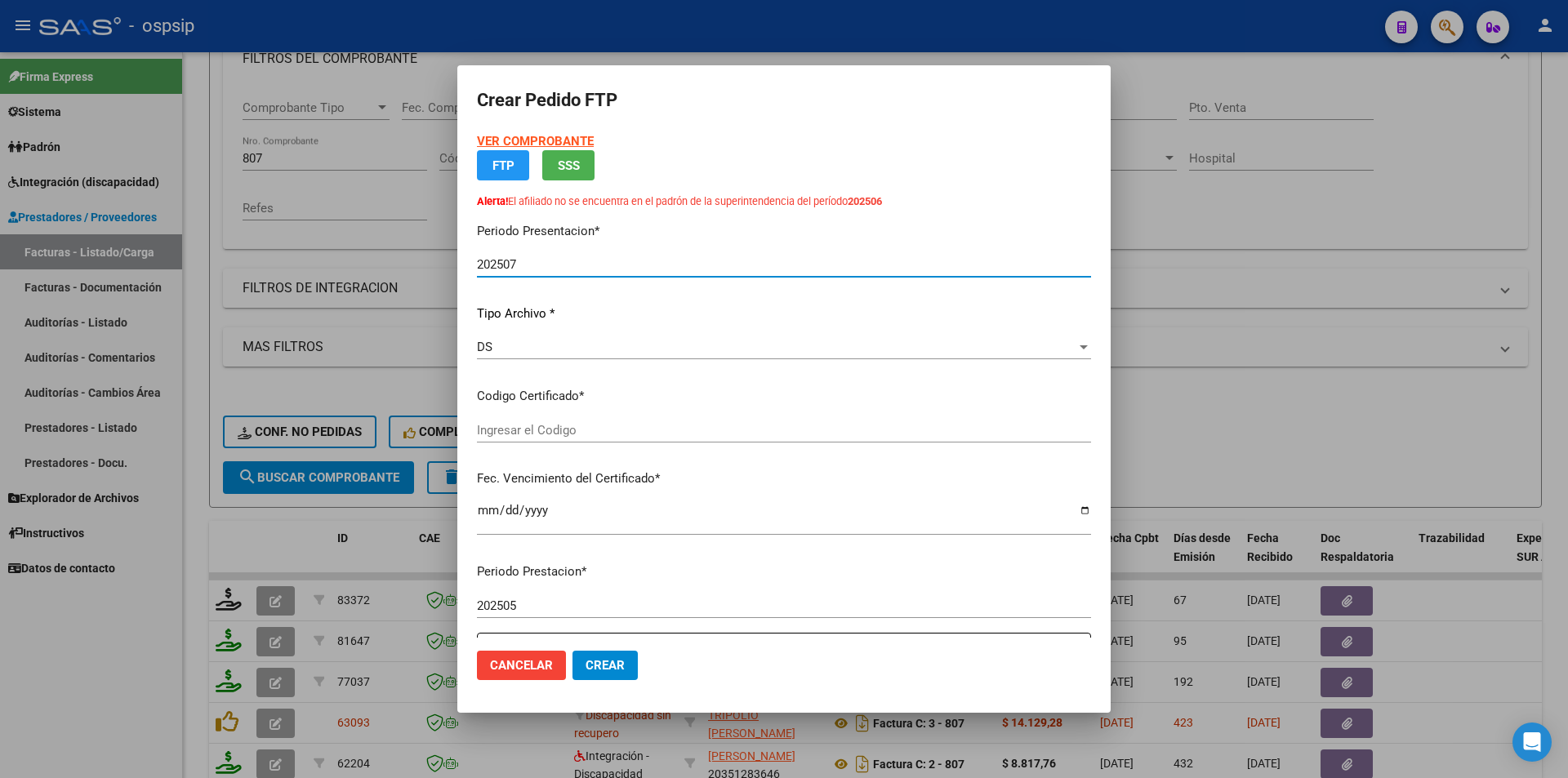
type input "8199216296"
type input "[DATE]"
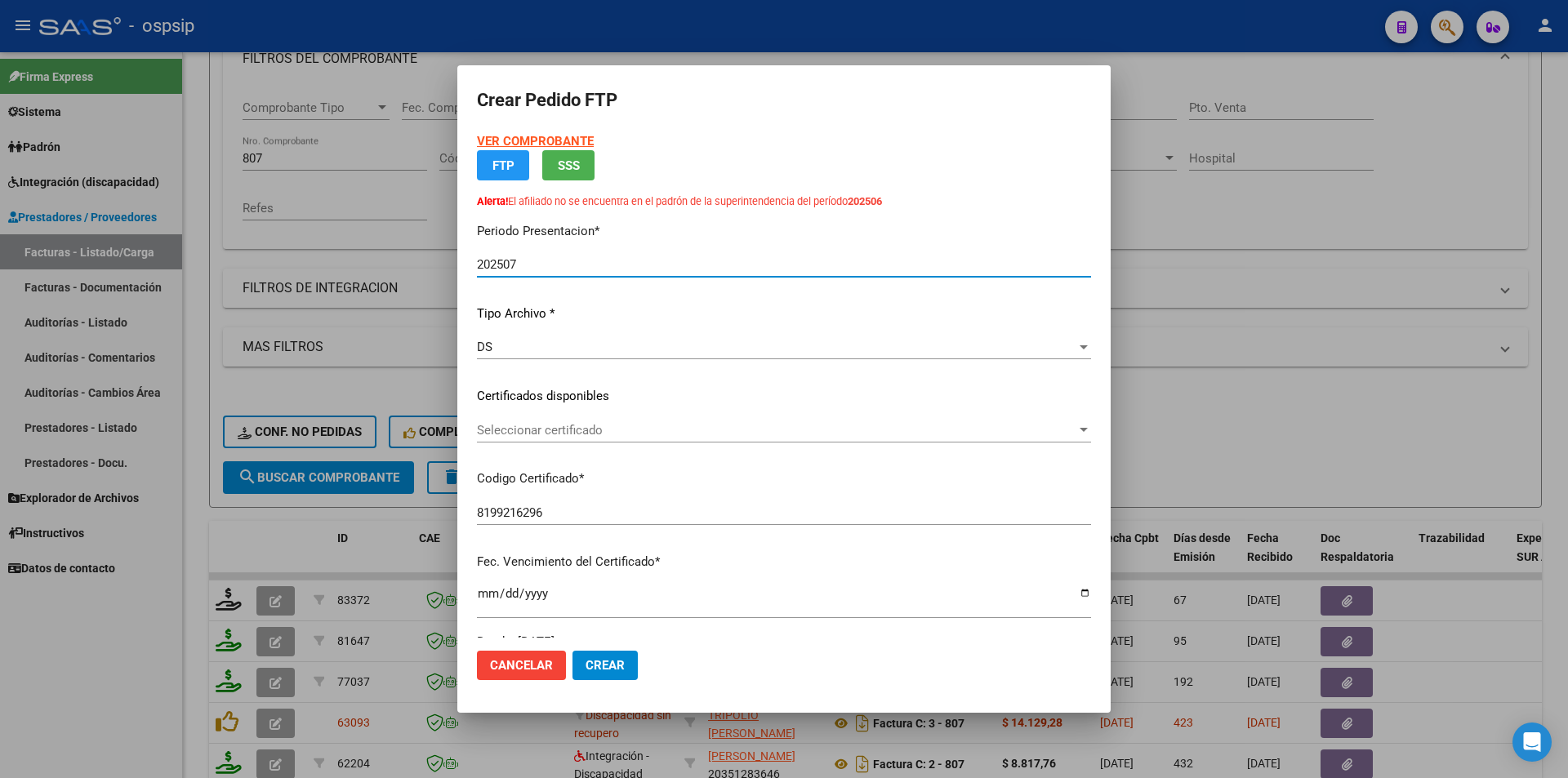
scroll to position [451, 0]
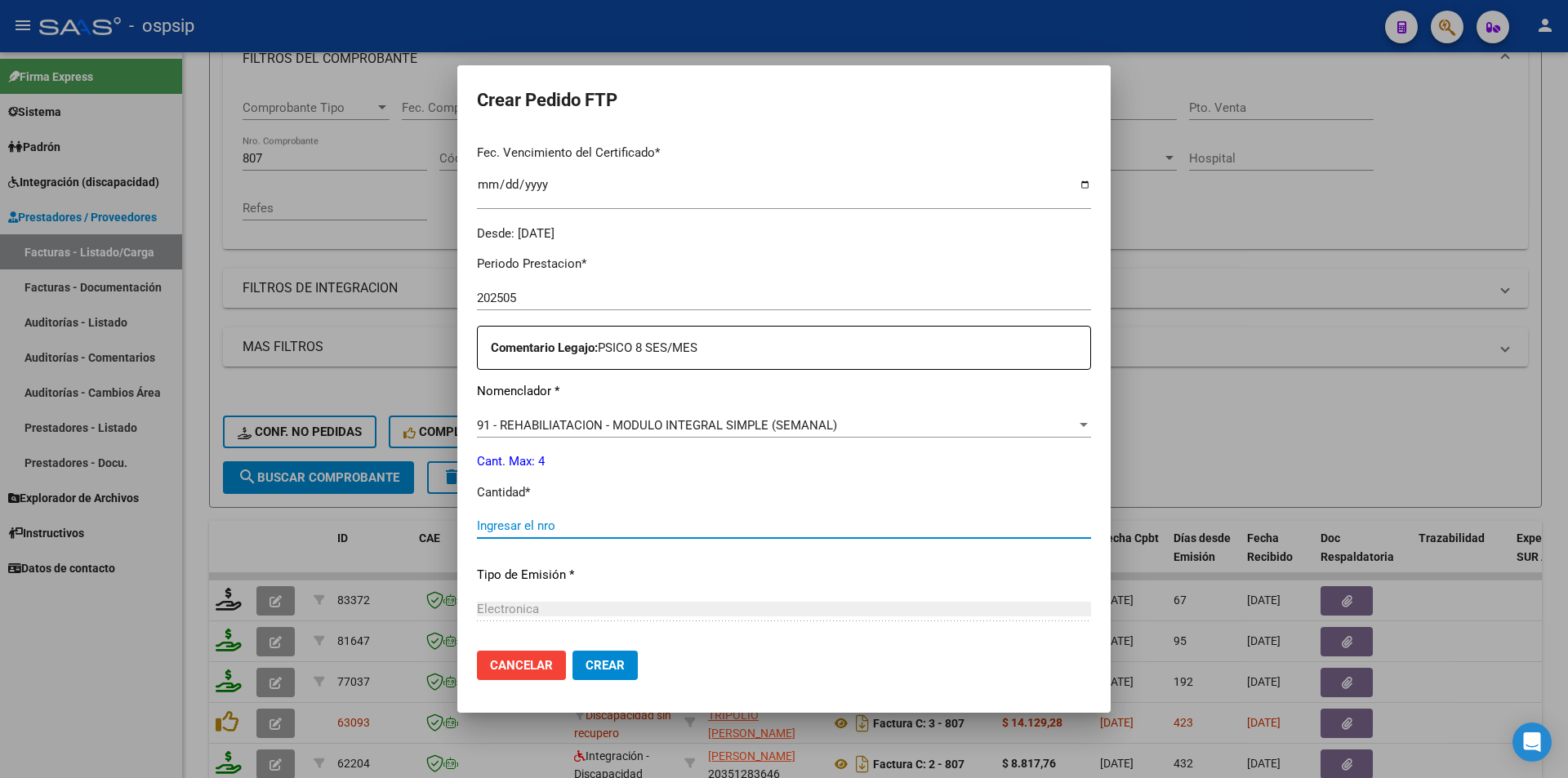
click at [552, 525] on input "Ingresar el nro" at bounding box center [784, 525] width 614 height 15
type input "4"
click at [610, 654] on button "Crear" at bounding box center [606, 665] width 65 height 29
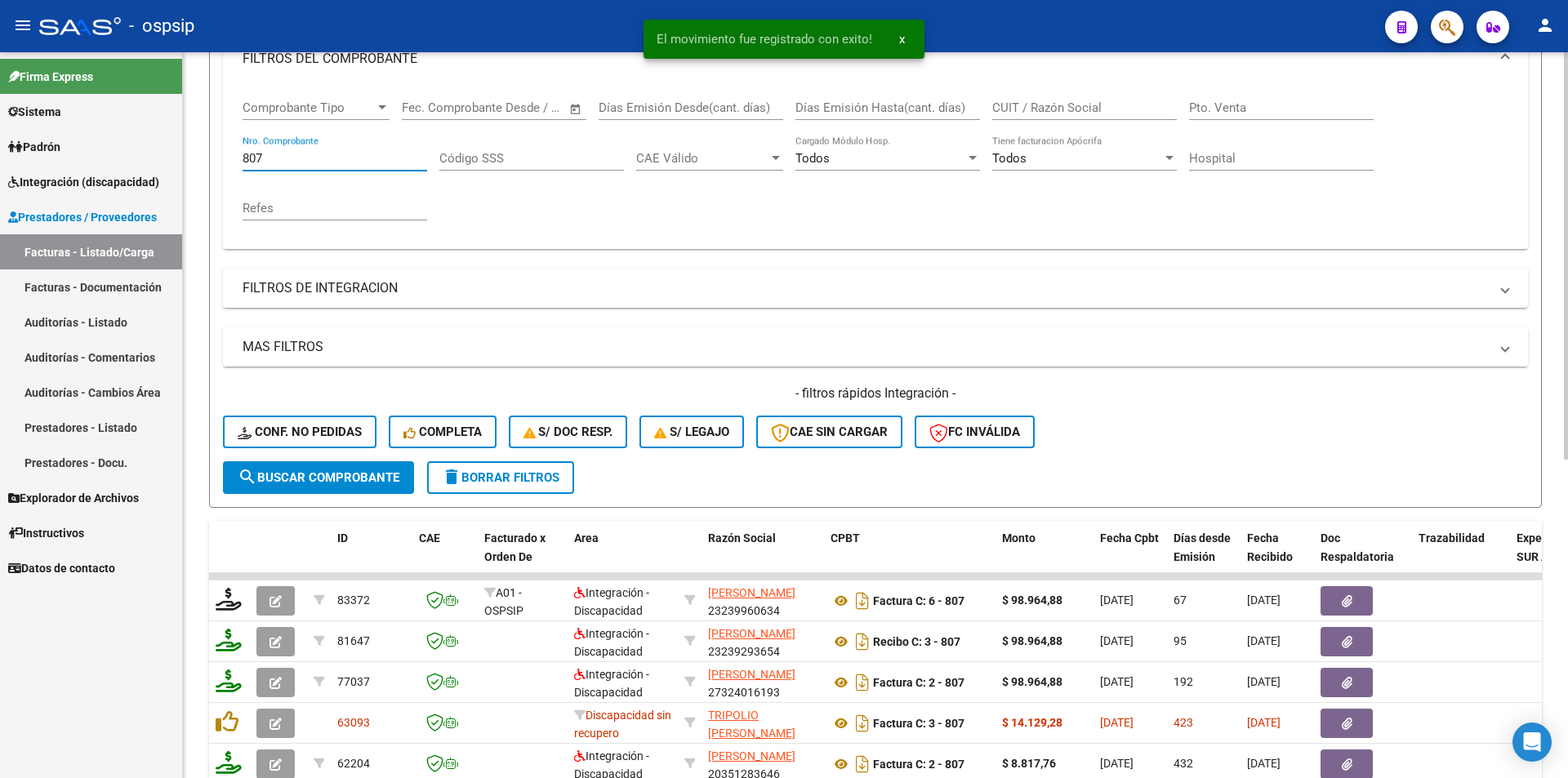
drag, startPoint x: 267, startPoint y: 162, endPoint x: 200, endPoint y: 161, distance: 67.0
click at [203, 161] on div "Video tutorial PRESTADORES -> Listado de CPBTs Emitidos por Prestadores / Prove…" at bounding box center [876, 447] width 1386 height 1280
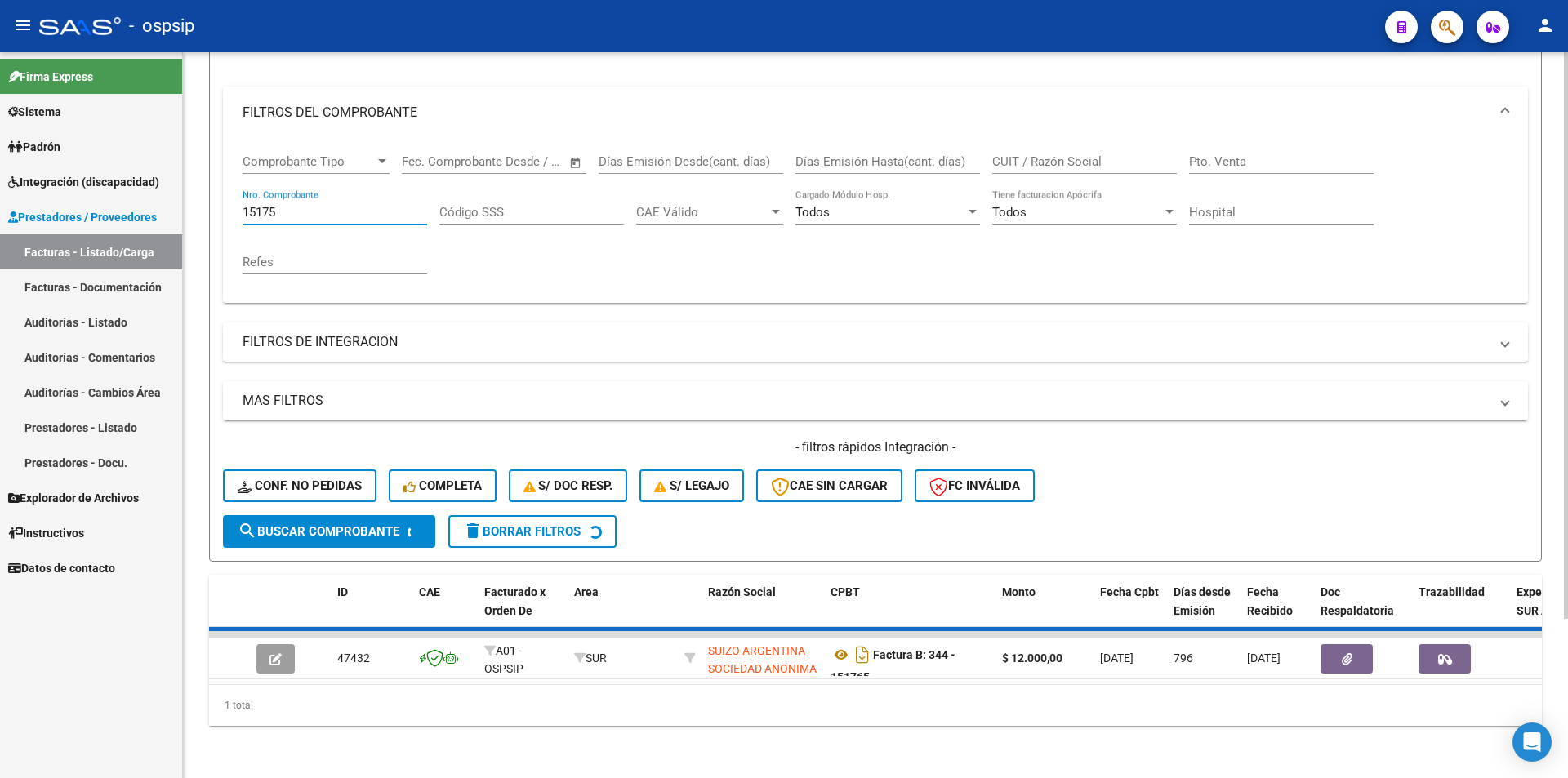
scroll to position [199, 0]
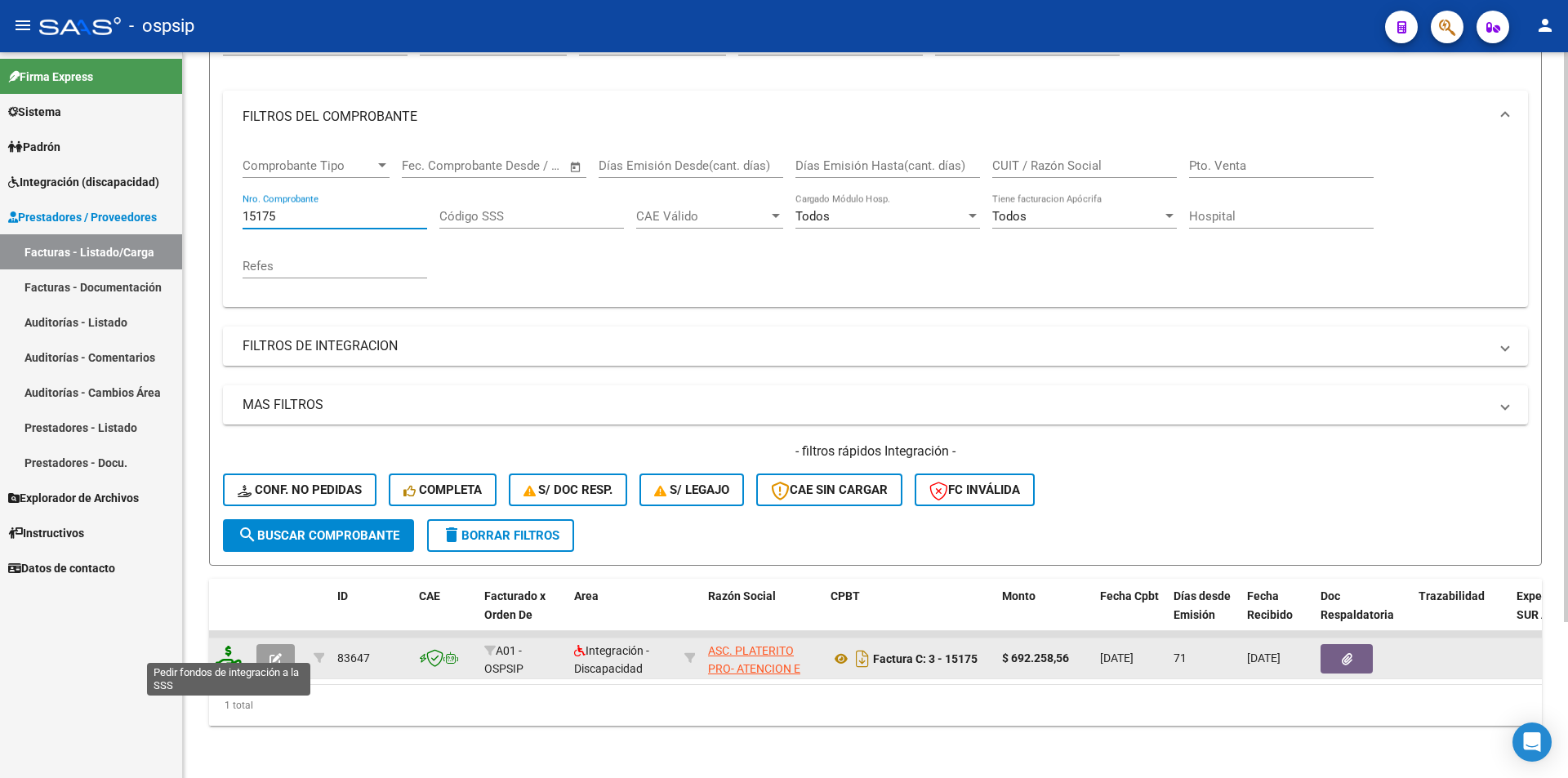
type input "15175"
click at [224, 651] on icon at bounding box center [229, 657] width 26 height 23
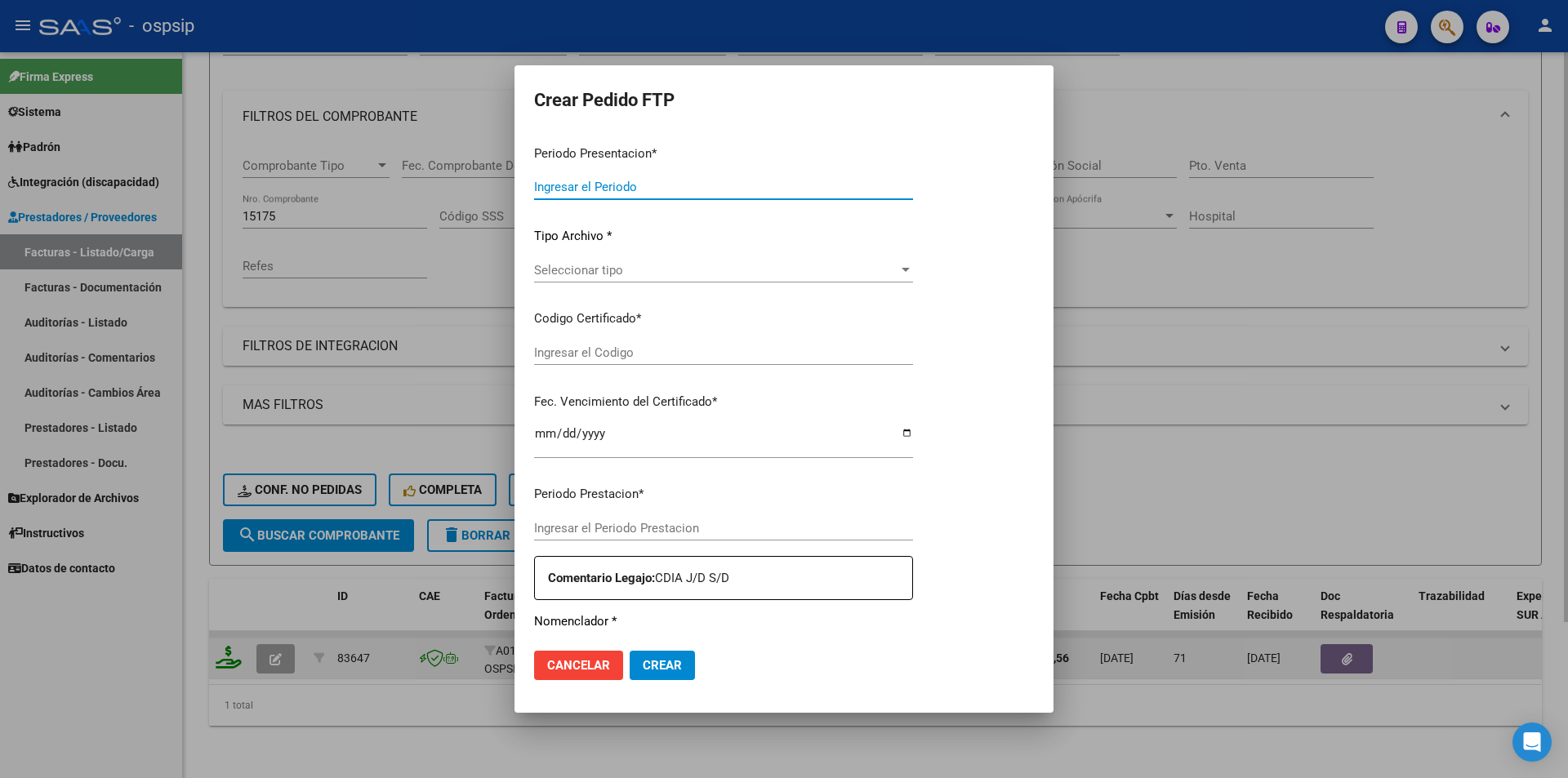
type input "202507"
type input "202505"
type input "$ 692.258,56"
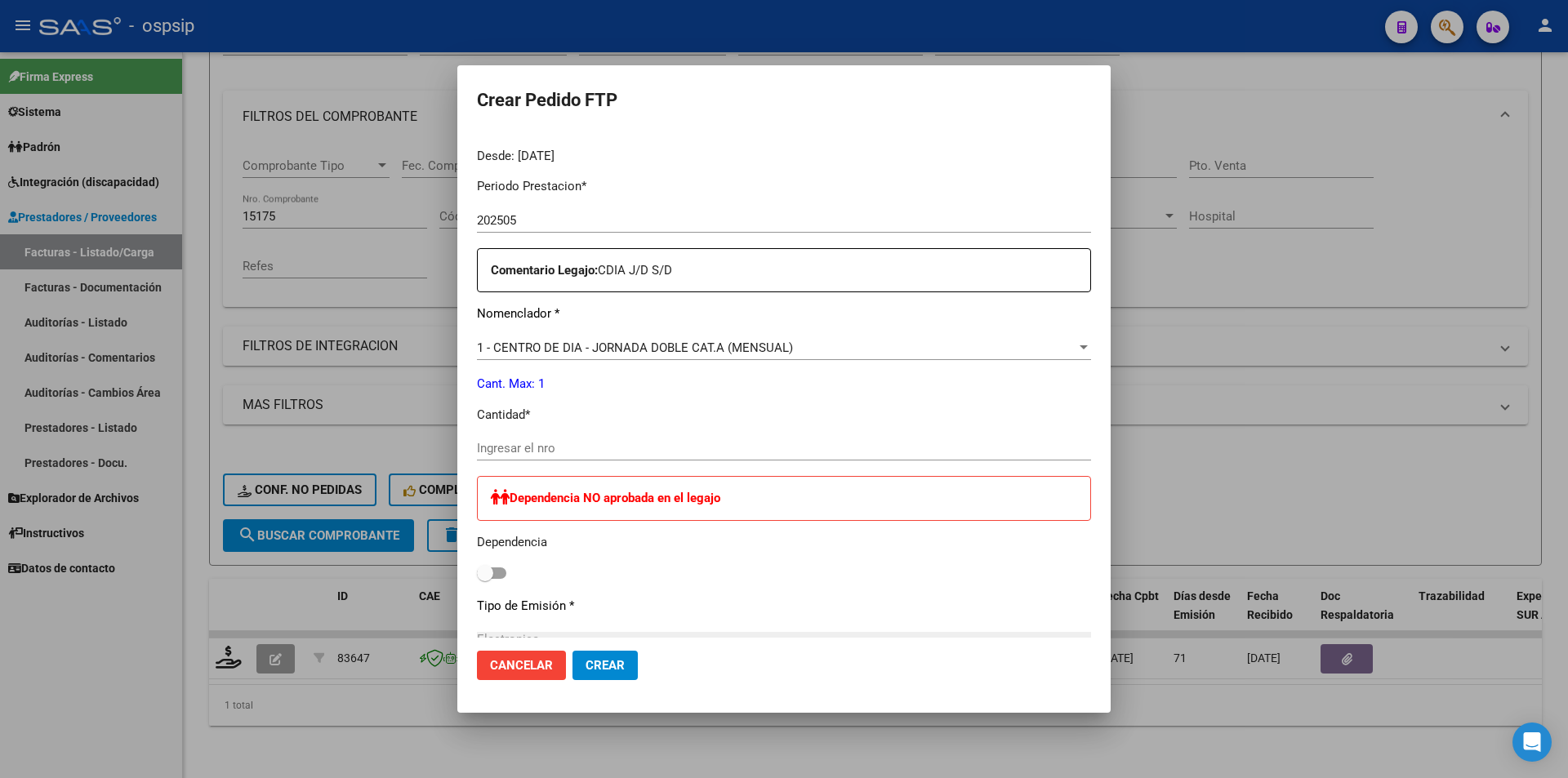
scroll to position [572, 0]
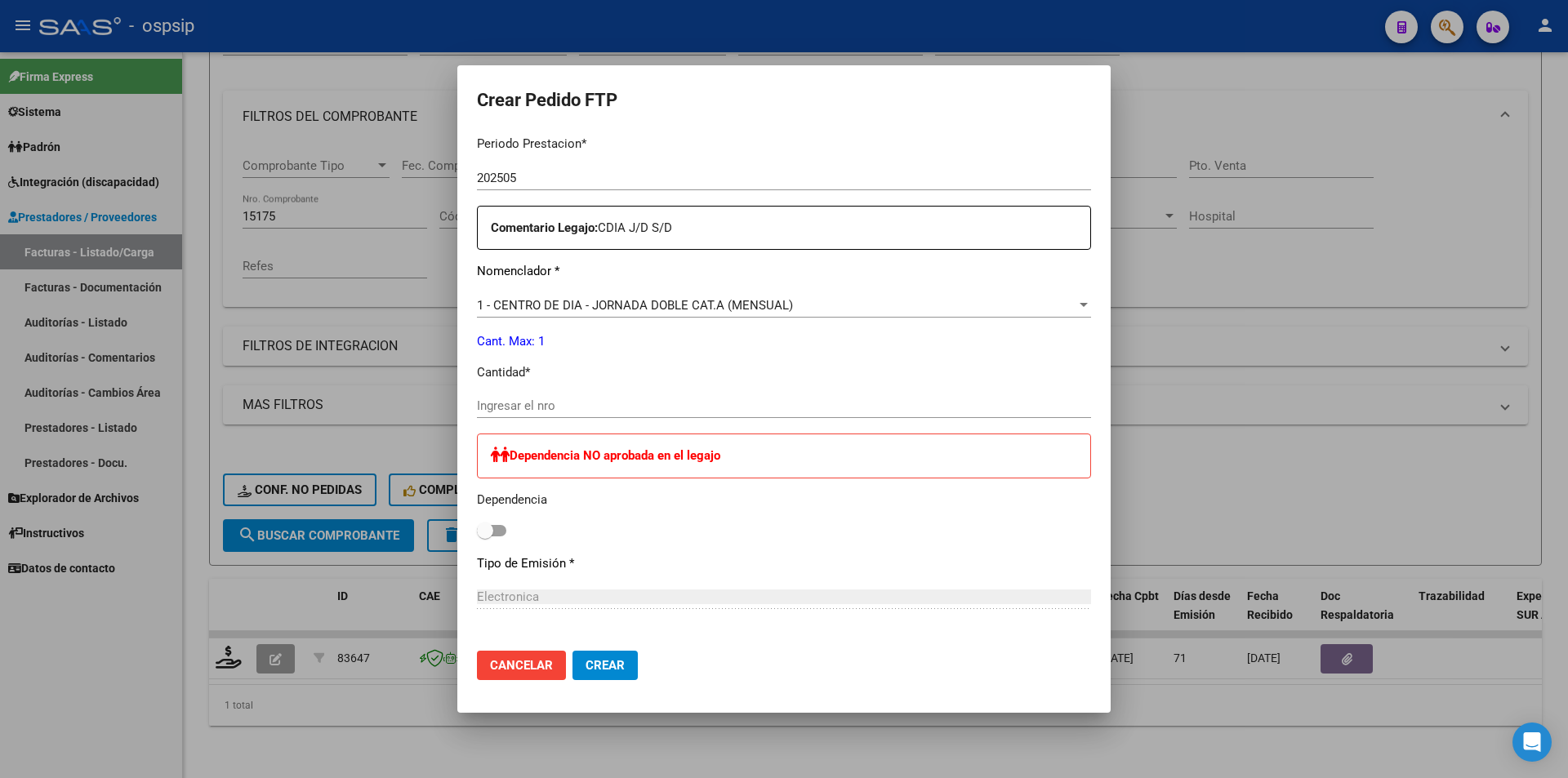
click at [491, 401] on input "Ingresar el nro" at bounding box center [784, 405] width 614 height 15
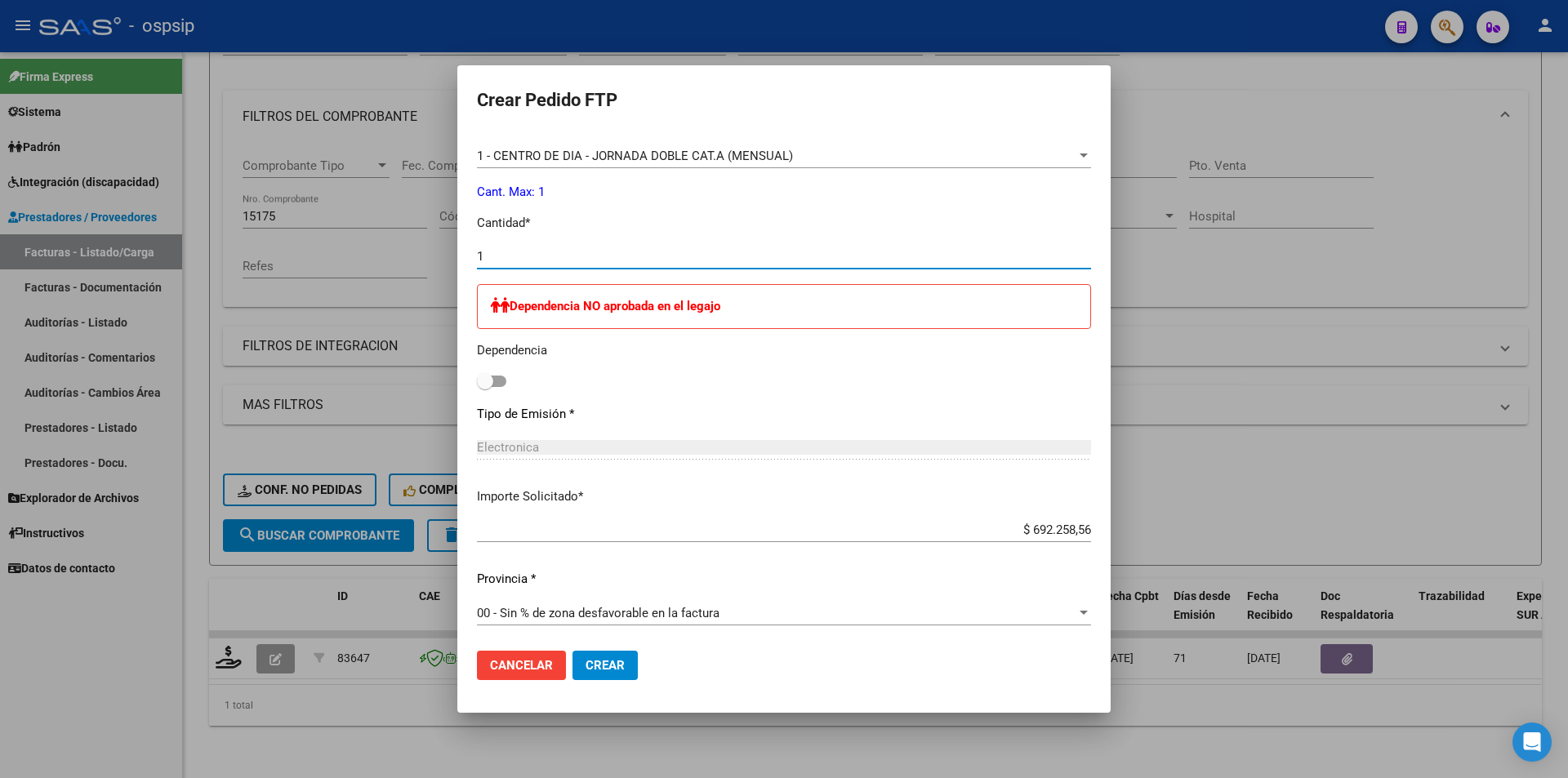
scroll to position [723, 0]
click at [604, 664] on span "Crear" at bounding box center [606, 665] width 40 height 15
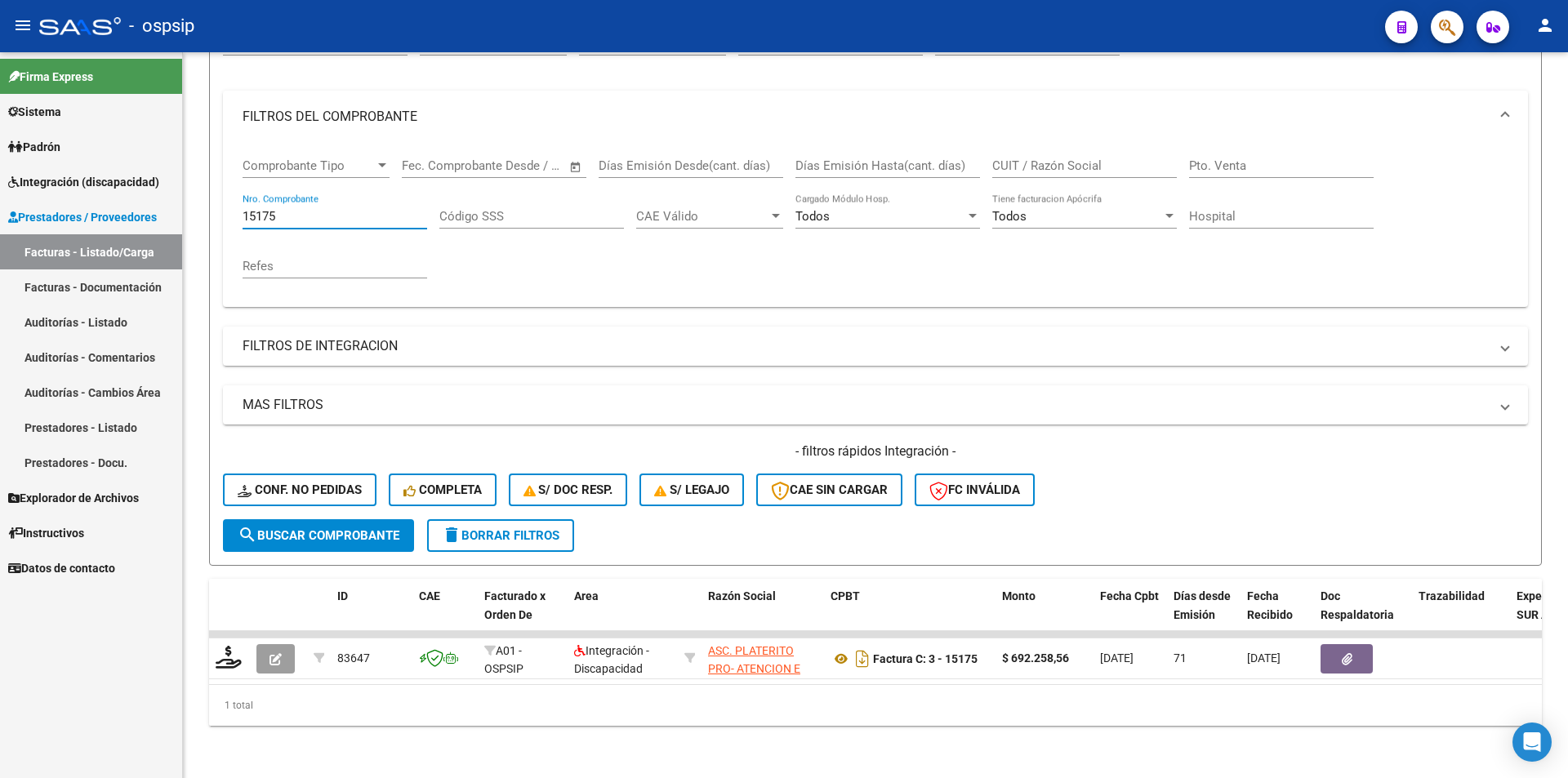
drag, startPoint x: 311, startPoint y: 201, endPoint x: 224, endPoint y: 238, distance: 94.5
click at [115, 201] on mat-sidenav-container "Firma Express Sistema Usuarios Todos los Usuarios Padrón Afiliados Empadronados…" at bounding box center [784, 415] width 1568 height 726
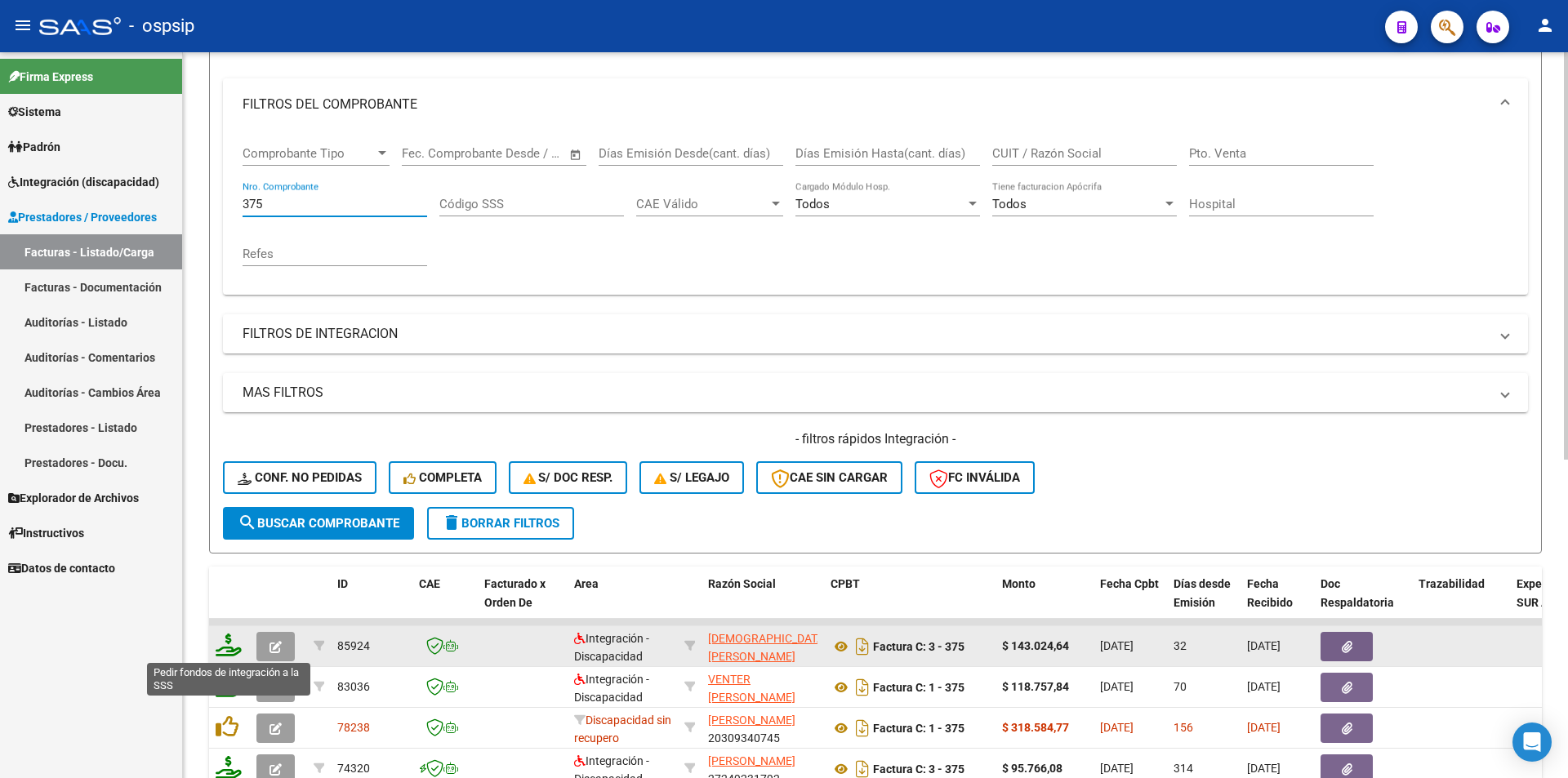
click at [229, 641] on icon at bounding box center [229, 645] width 26 height 23
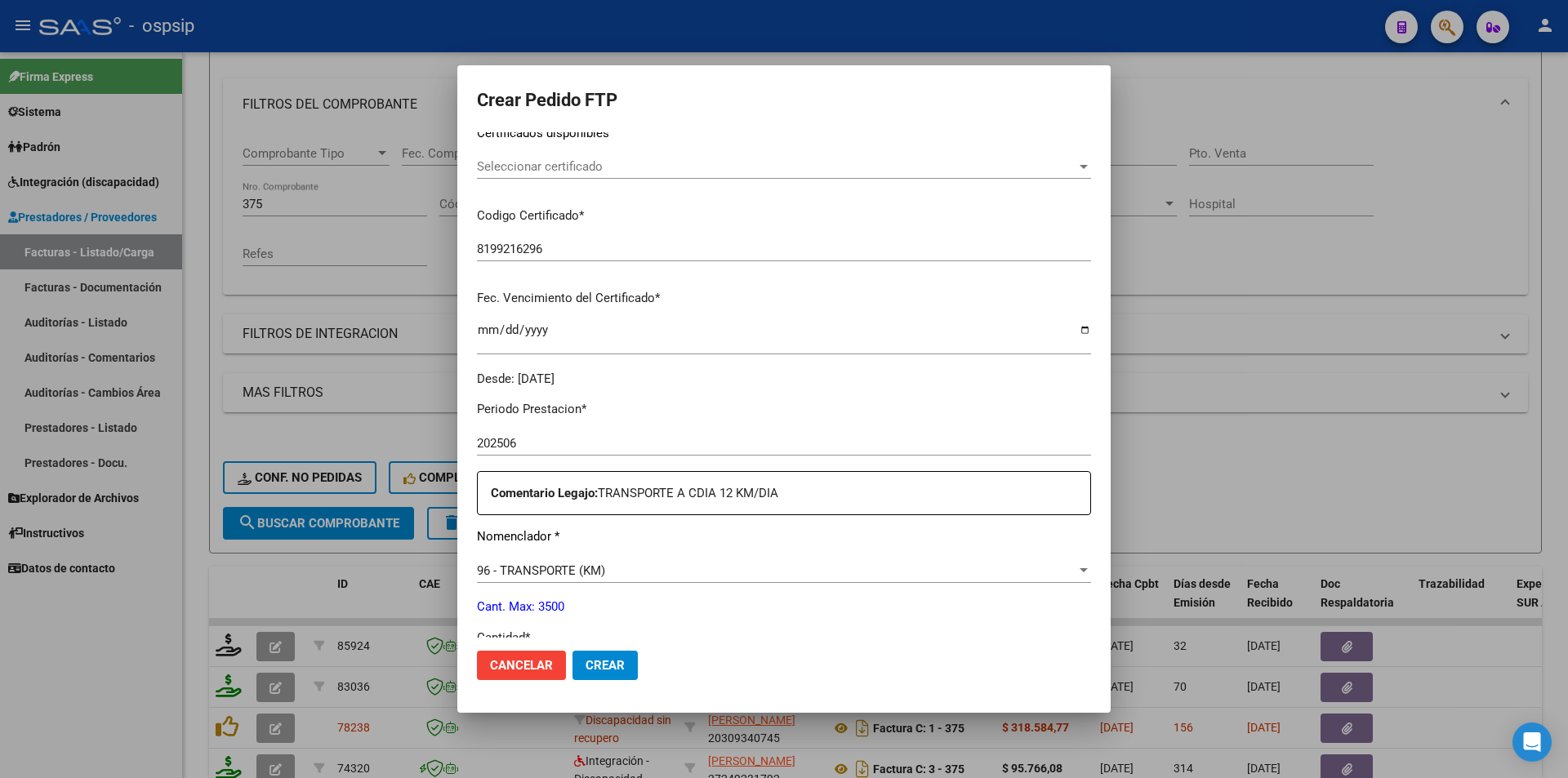
scroll to position [408, 0]
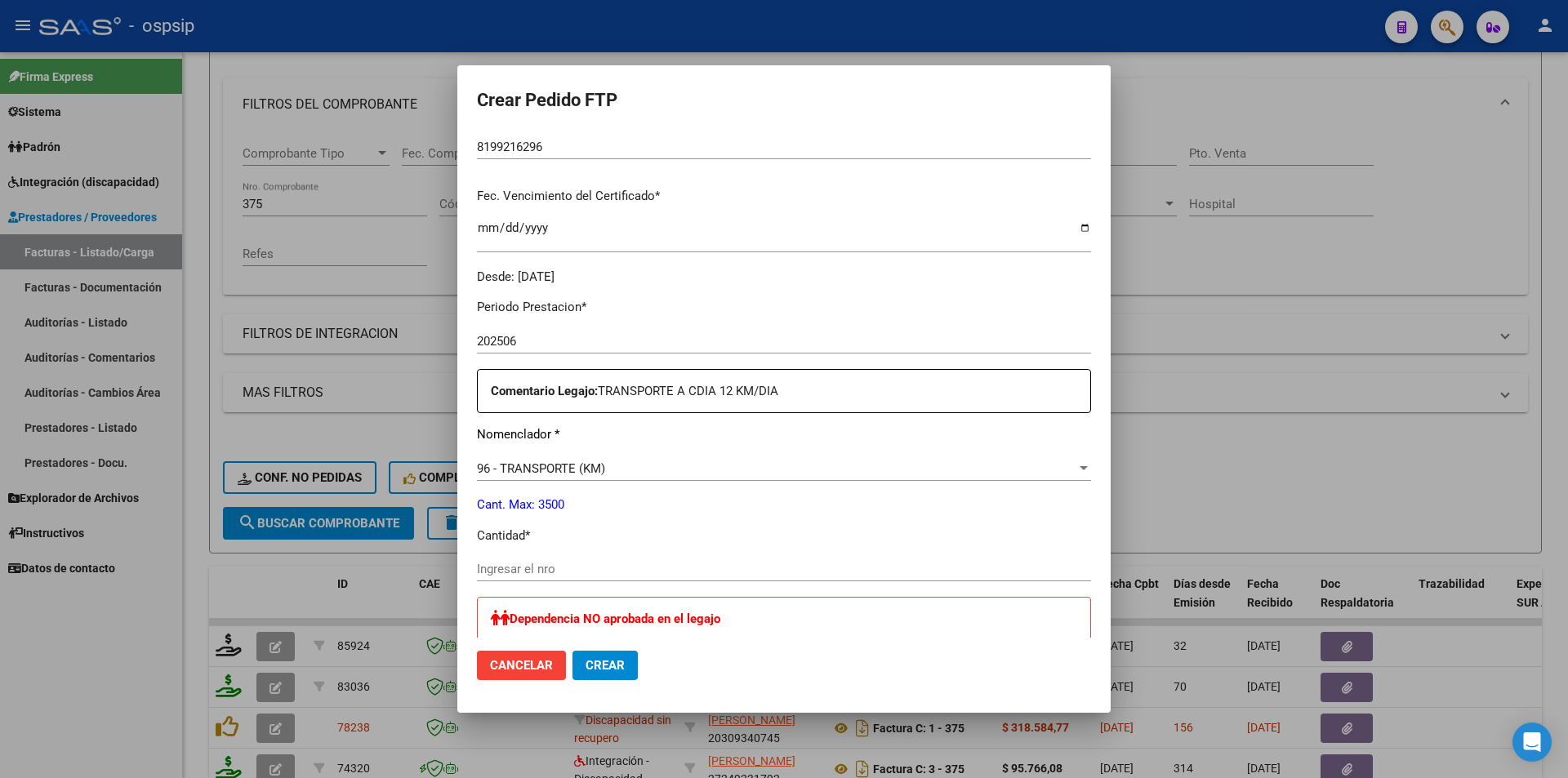
click at [551, 559] on div "Ingresar el nro" at bounding box center [784, 569] width 614 height 24
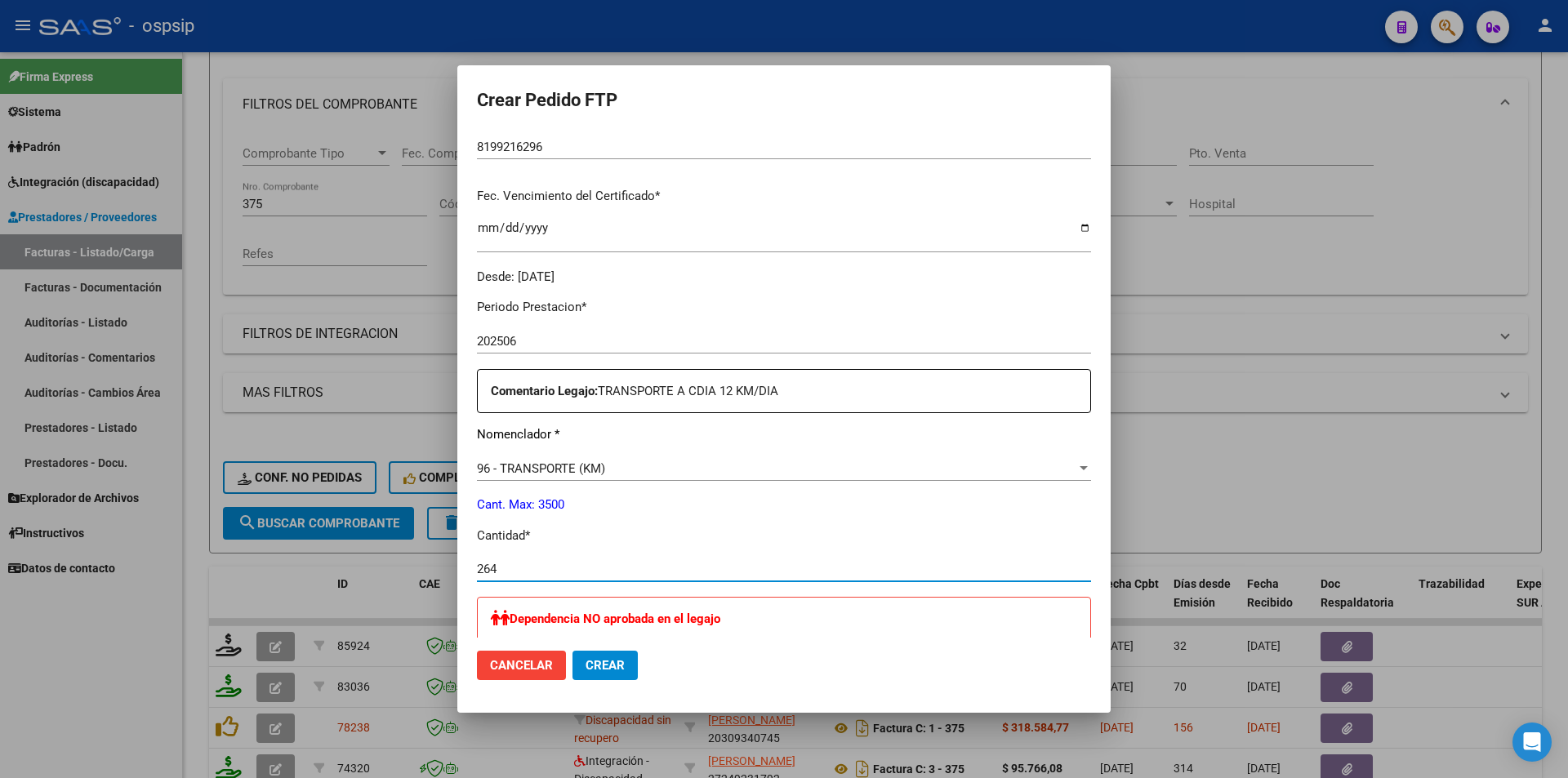
click at [590, 657] on button "Crear" at bounding box center [606, 665] width 65 height 29
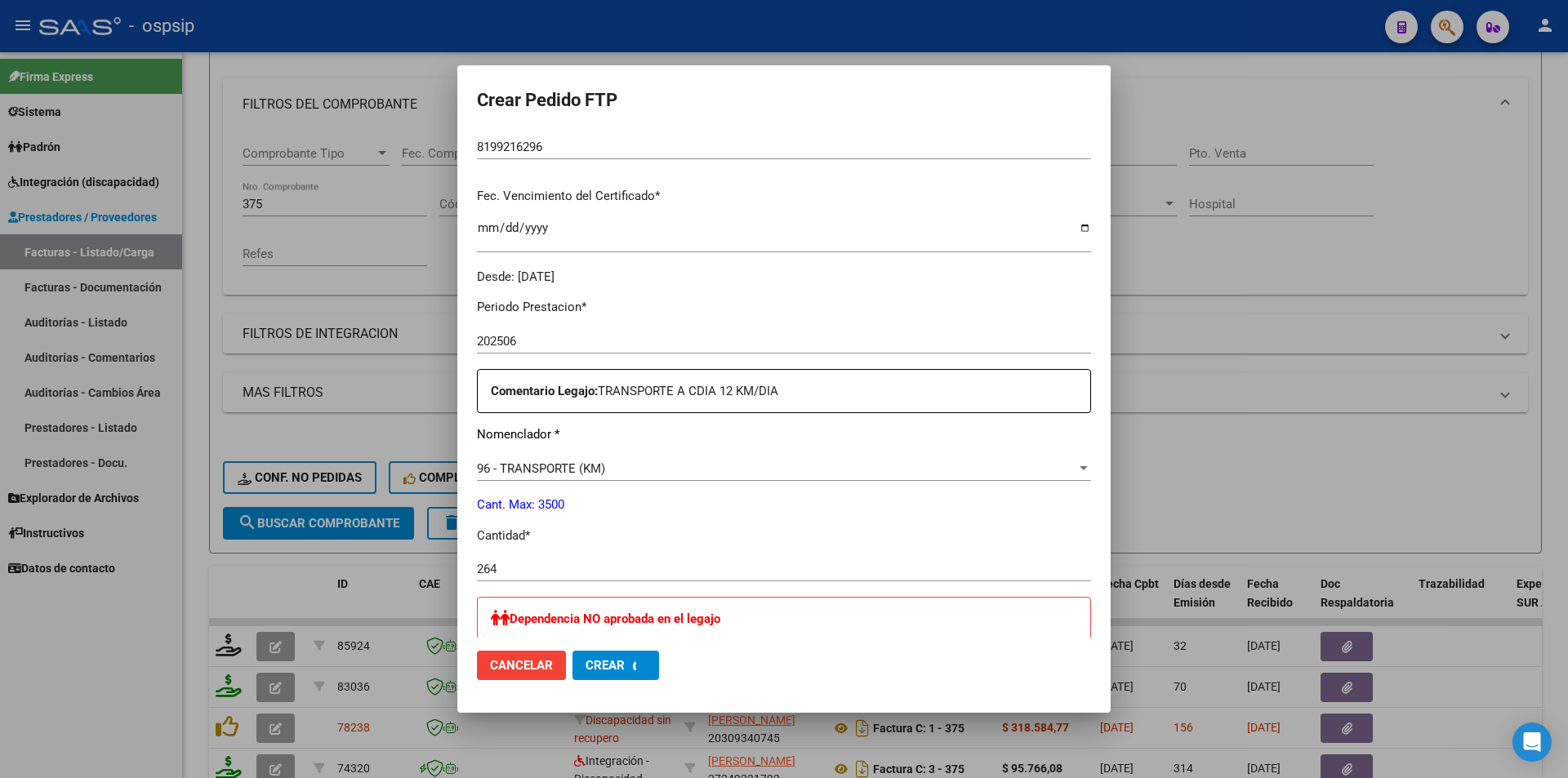
scroll to position [0, 0]
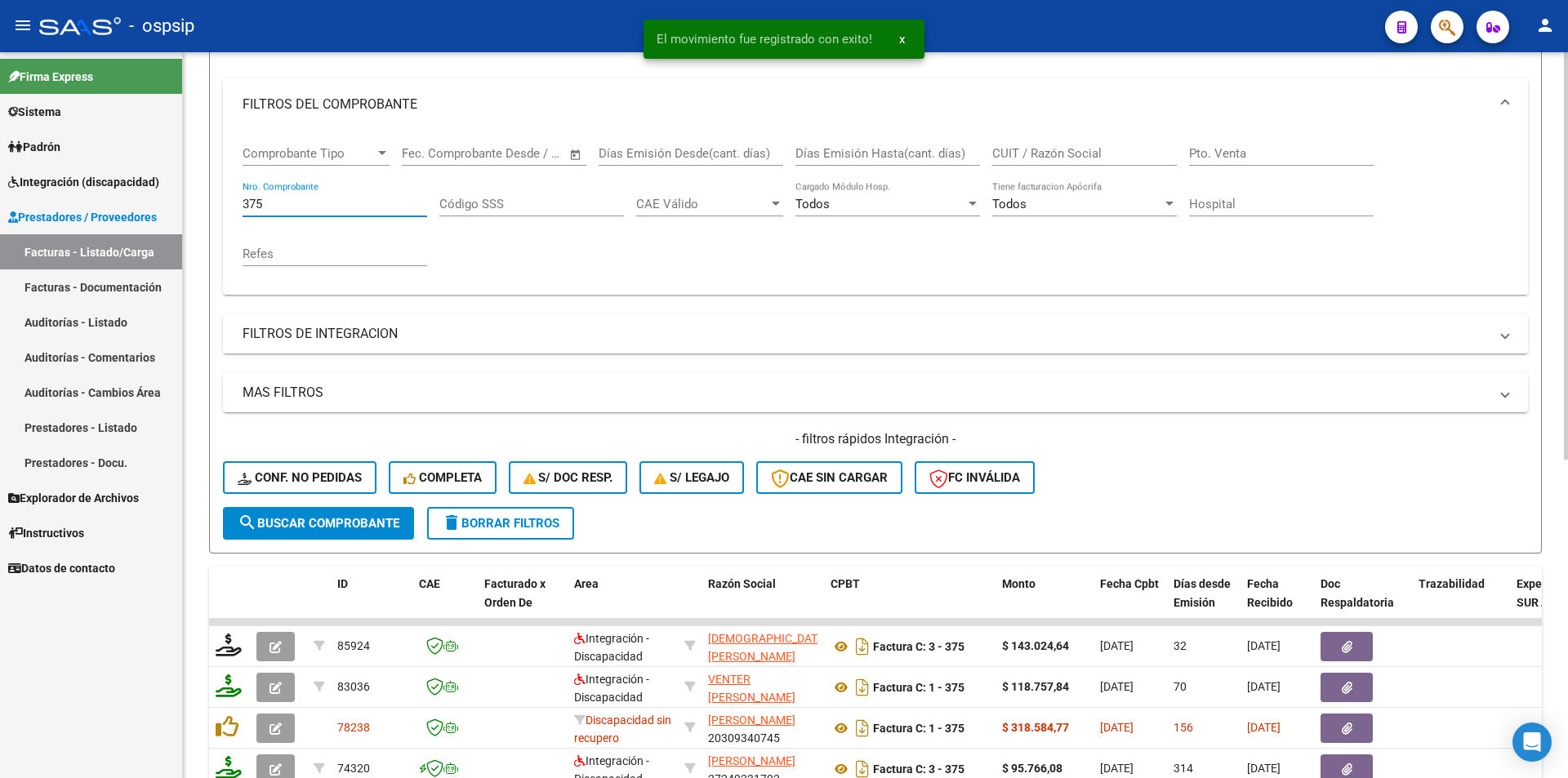
drag, startPoint x: 294, startPoint y: 202, endPoint x: 188, endPoint y: 203, distance: 106.0
click at [177, 199] on mat-sidenav-container "Firma Express Sistema Usuarios Todos los Usuarios Padrón Afiliados Empadronados…" at bounding box center [784, 415] width 1568 height 726
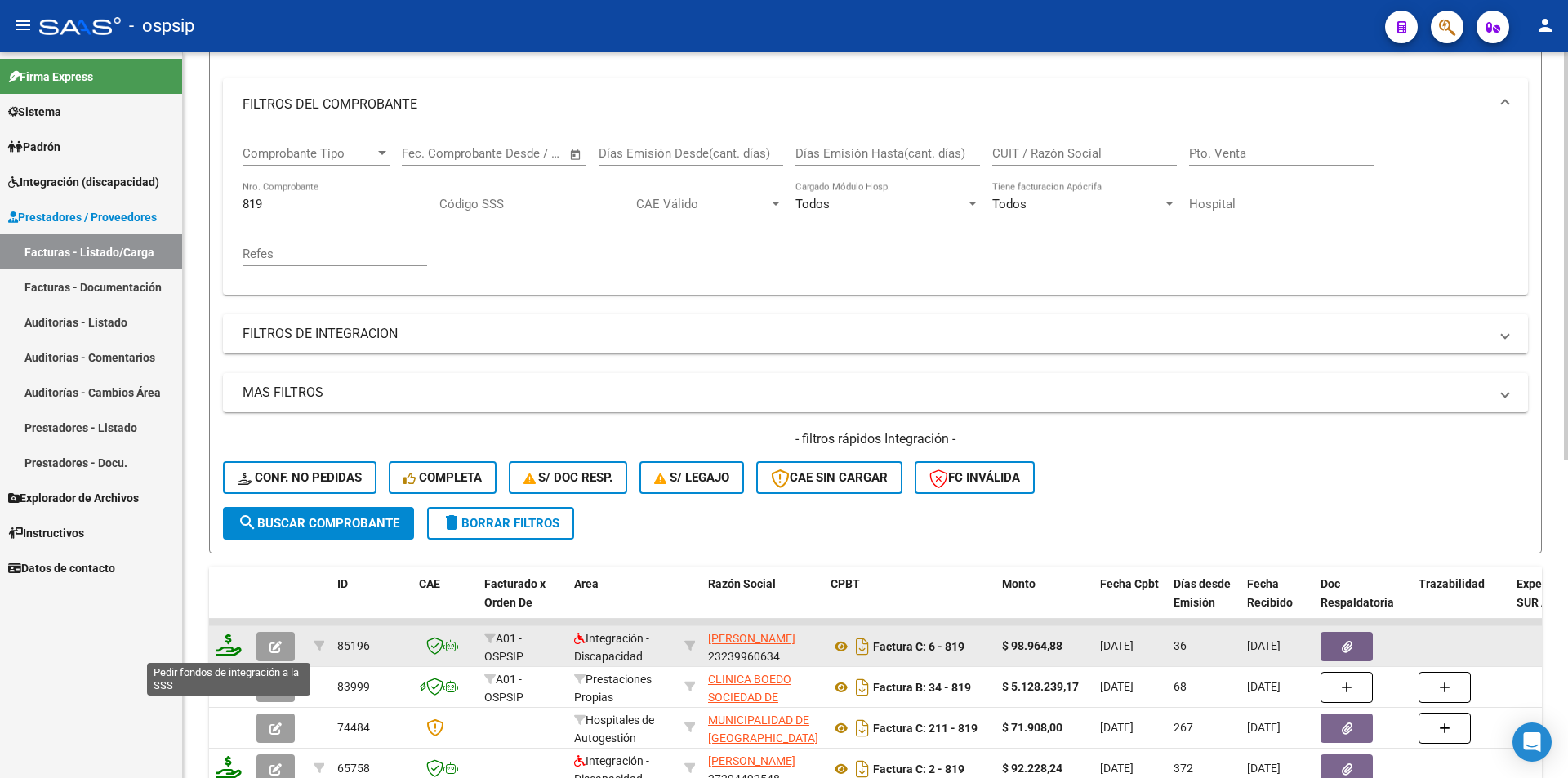
click at [231, 648] on icon at bounding box center [229, 645] width 26 height 23
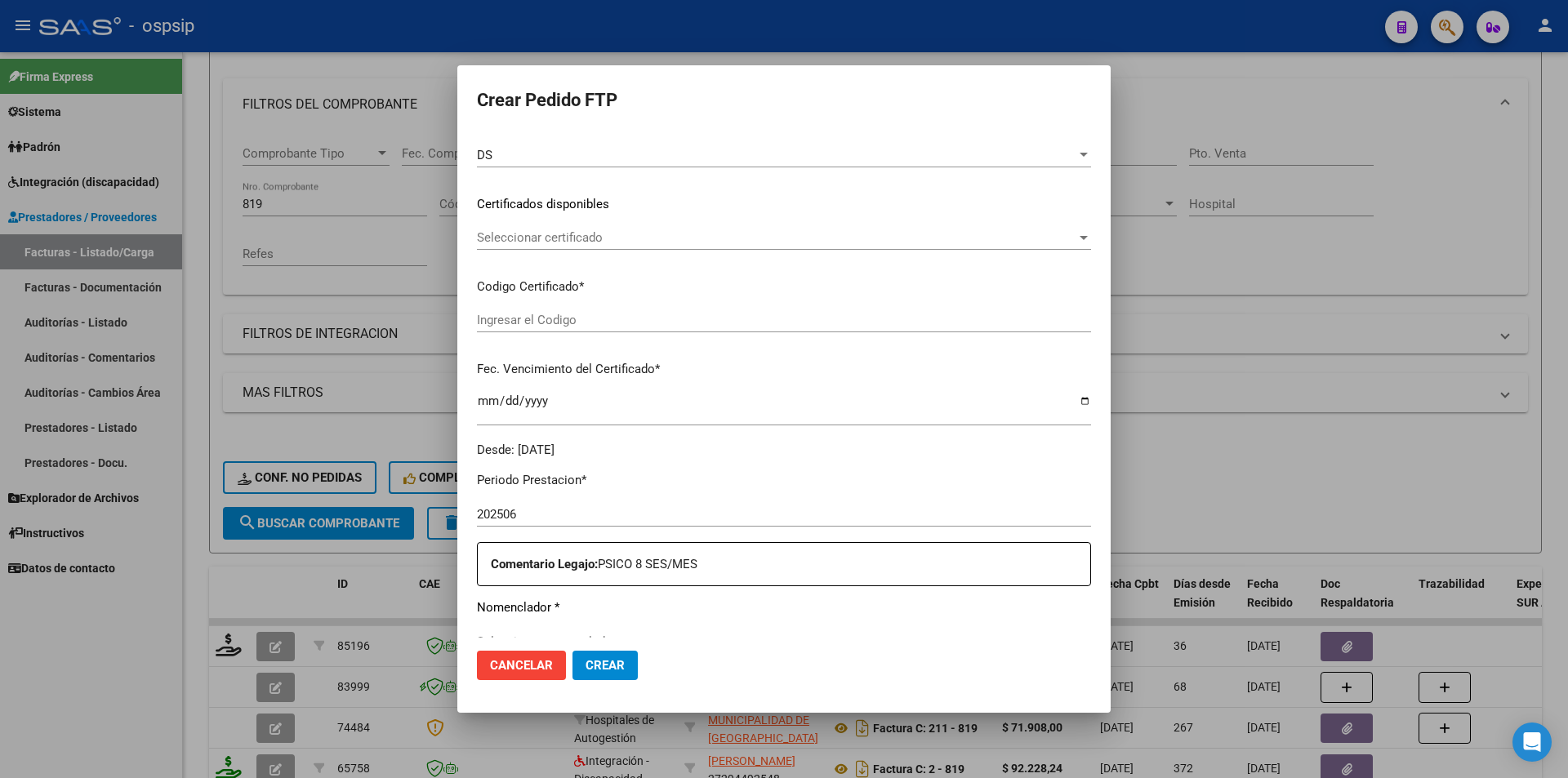
scroll to position [490, 0]
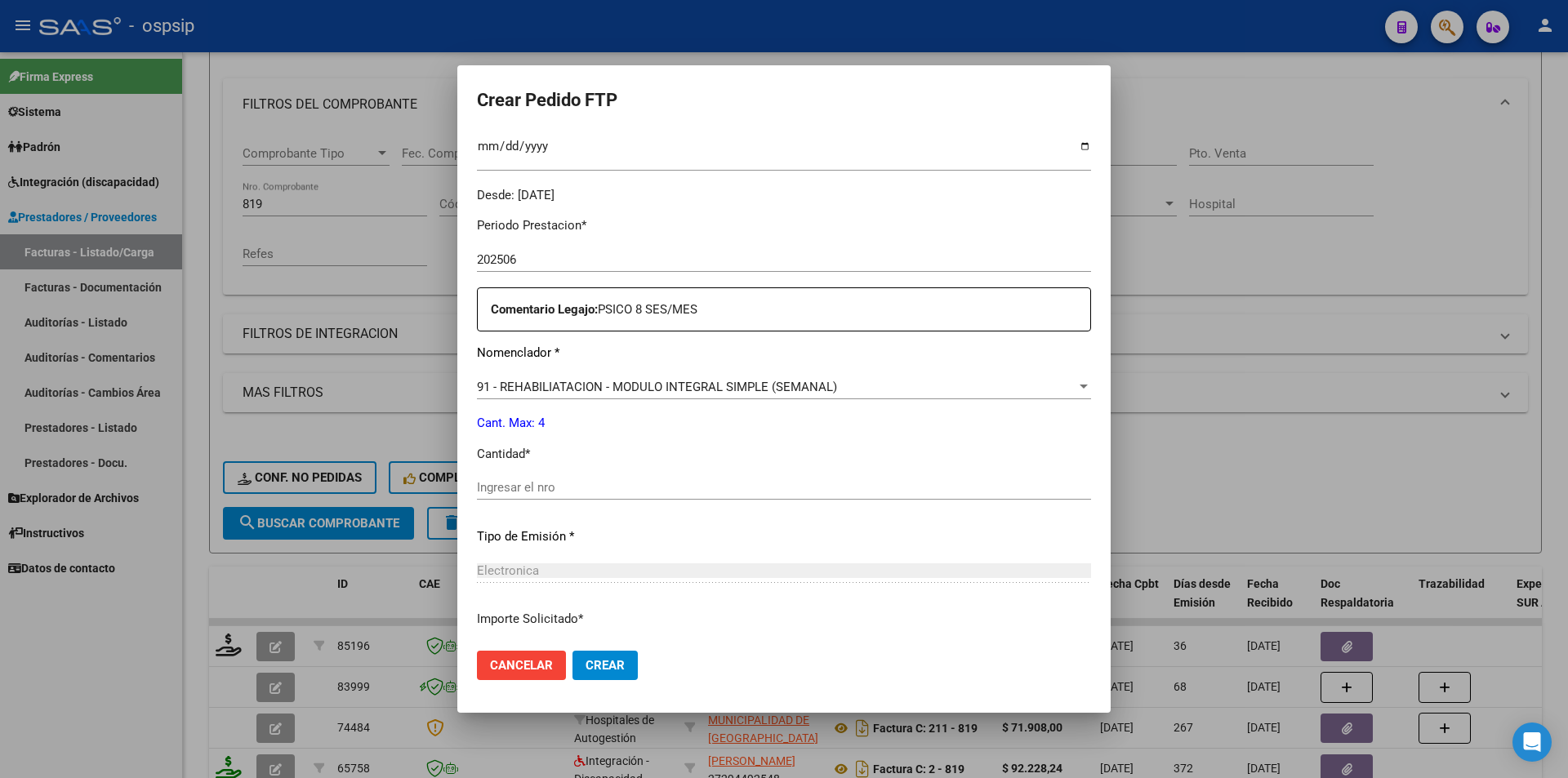
drag, startPoint x: 576, startPoint y: 498, endPoint x: 563, endPoint y: 500, distance: 13.2
click at [575, 497] on div "Ingresar el nro" at bounding box center [784, 487] width 614 height 24
click at [597, 667] on span "Crear" at bounding box center [606, 665] width 40 height 15
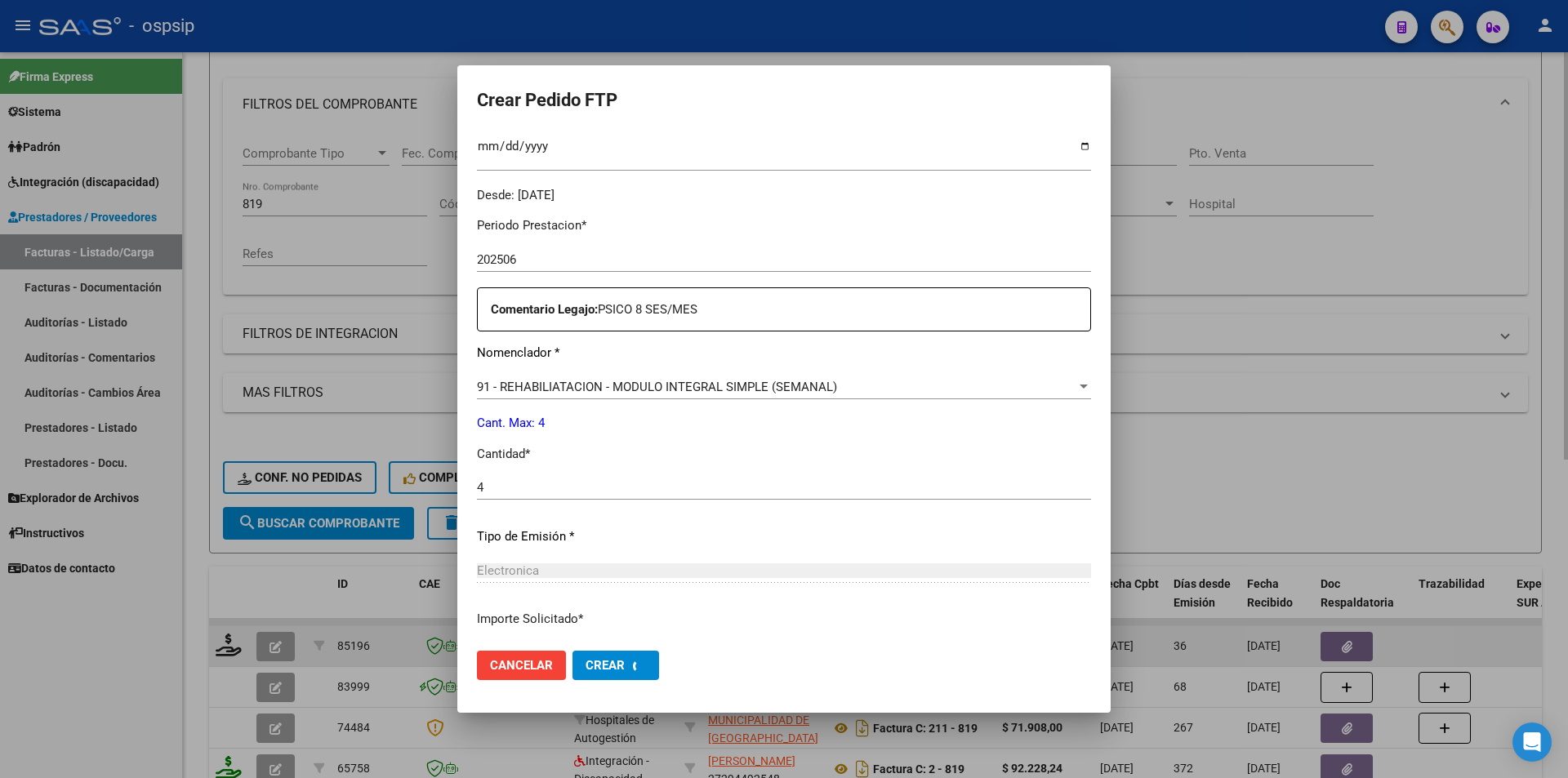
scroll to position [0, 0]
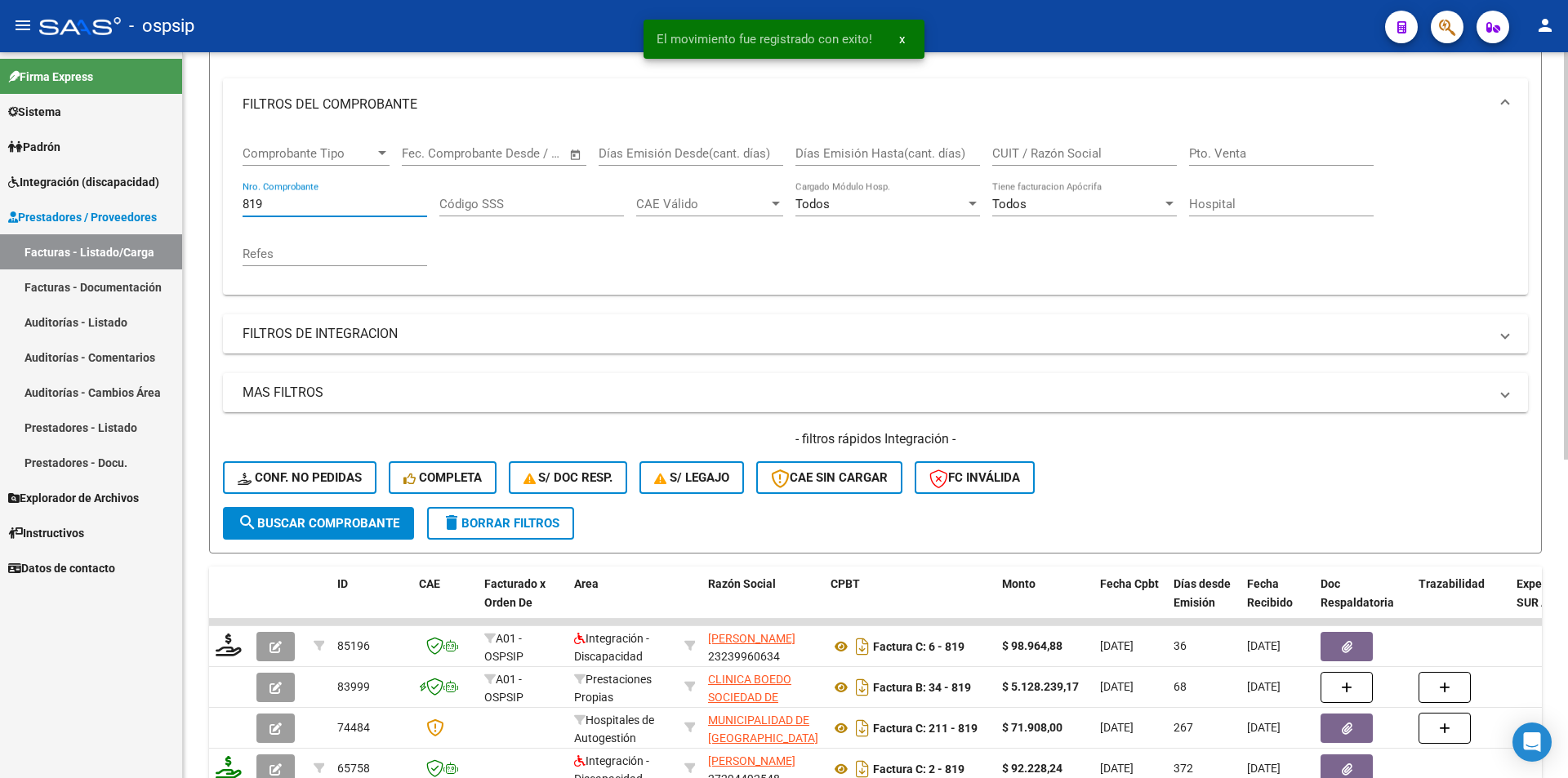
drag, startPoint x: 283, startPoint y: 205, endPoint x: 184, endPoint y: 207, distance: 99.0
click at [195, 205] on div "Video tutorial PRESTADORES -> Listado de CPBTs Emitidos por Prestadores / Prove…" at bounding box center [876, 493] width 1386 height 1280
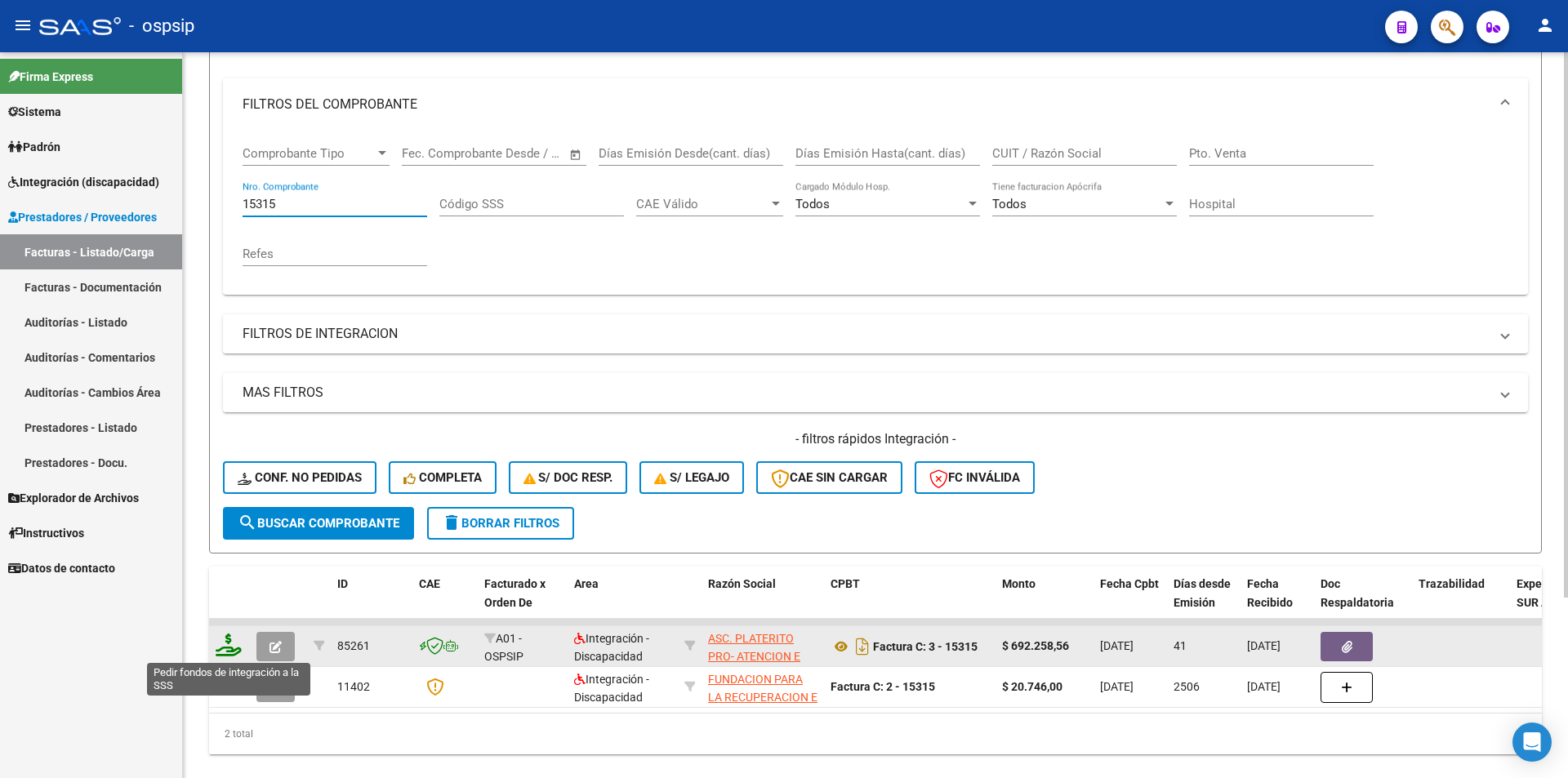
click at [221, 643] on icon at bounding box center [229, 645] width 26 height 23
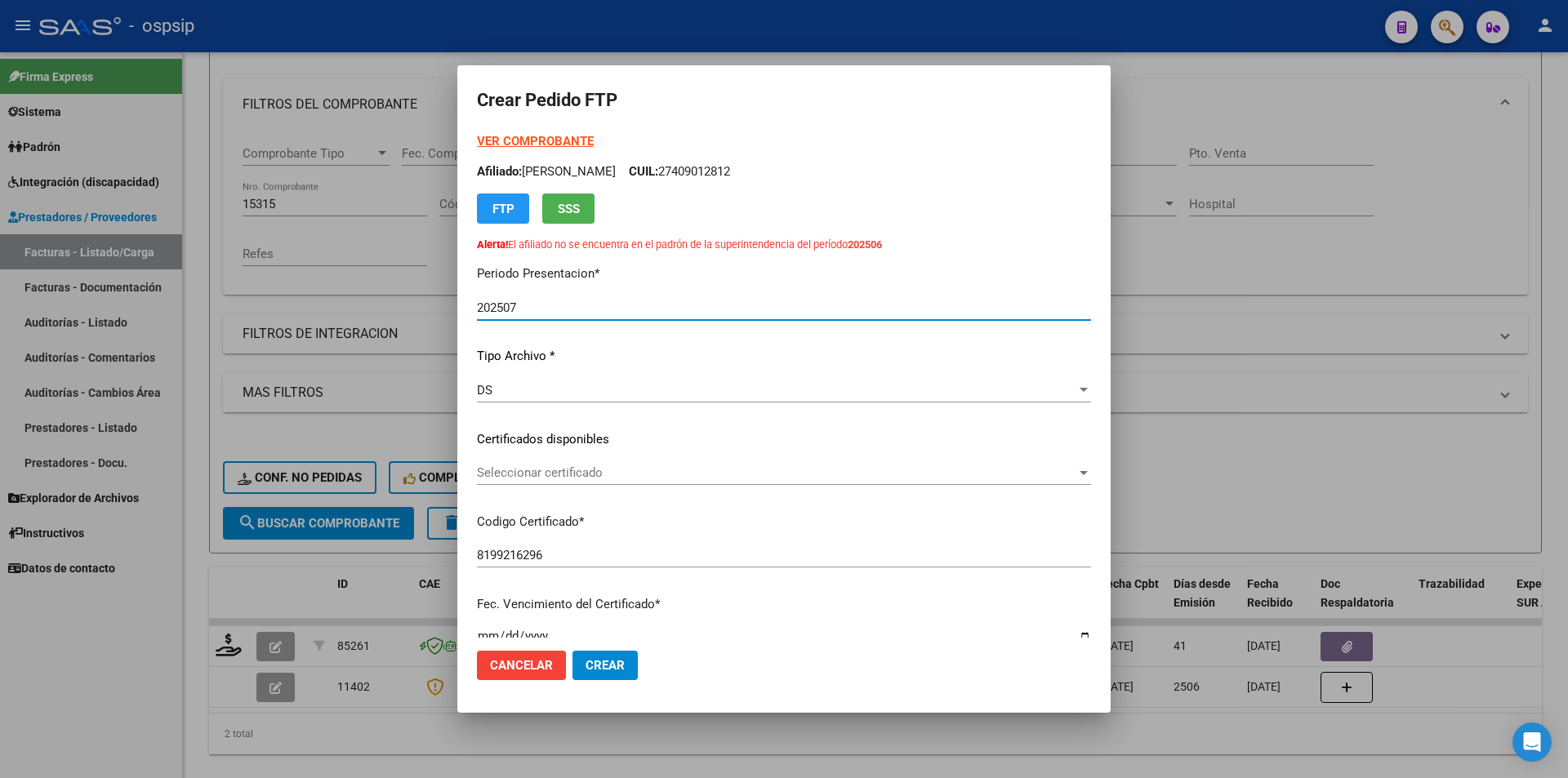
scroll to position [490, 0]
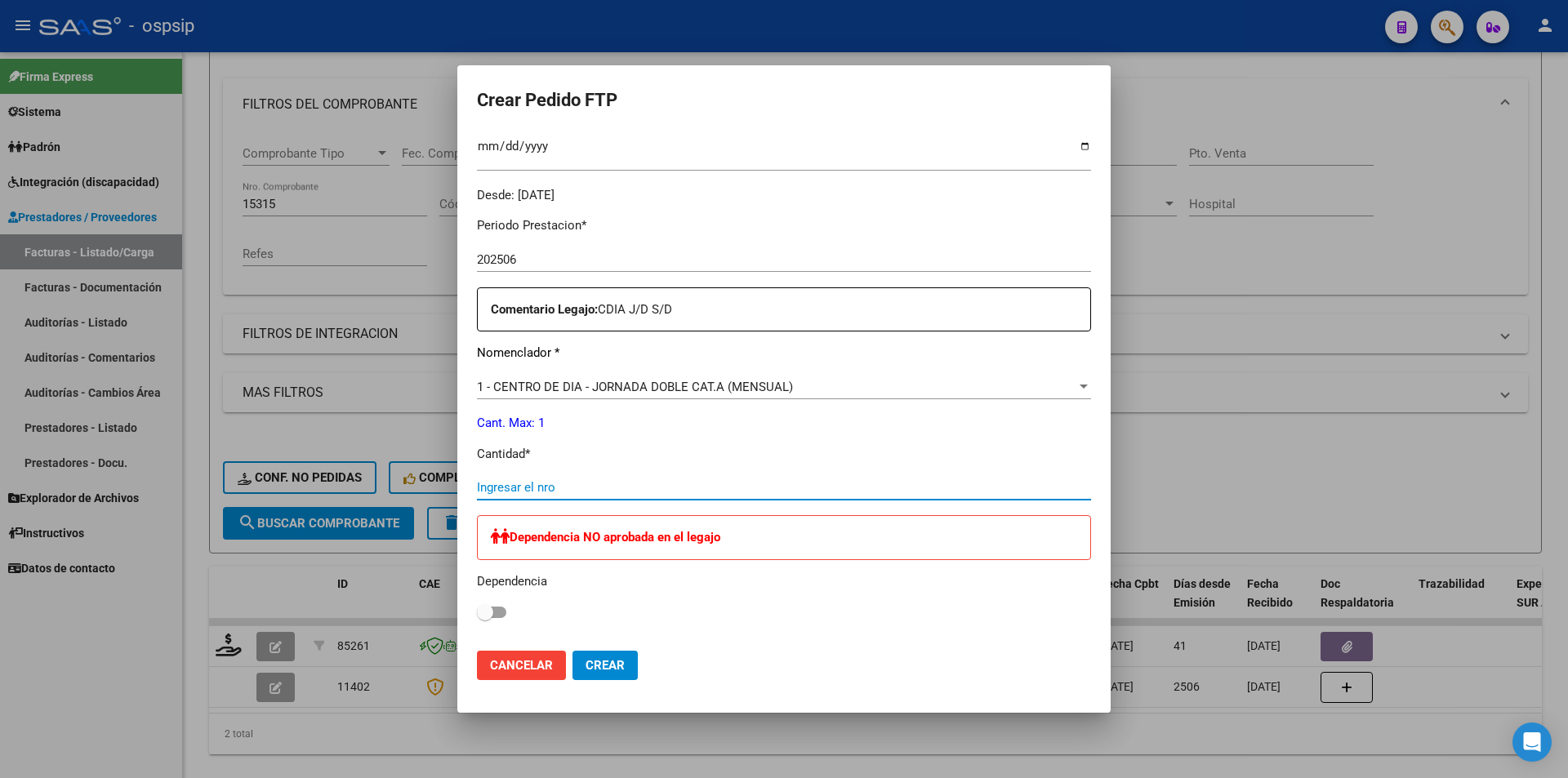
drag, startPoint x: 569, startPoint y: 491, endPoint x: 559, endPoint y: 480, distance: 14.9
click at [566, 487] on input "Ingresar el nro" at bounding box center [784, 487] width 614 height 15
click at [619, 668] on span "Crear" at bounding box center [606, 665] width 40 height 15
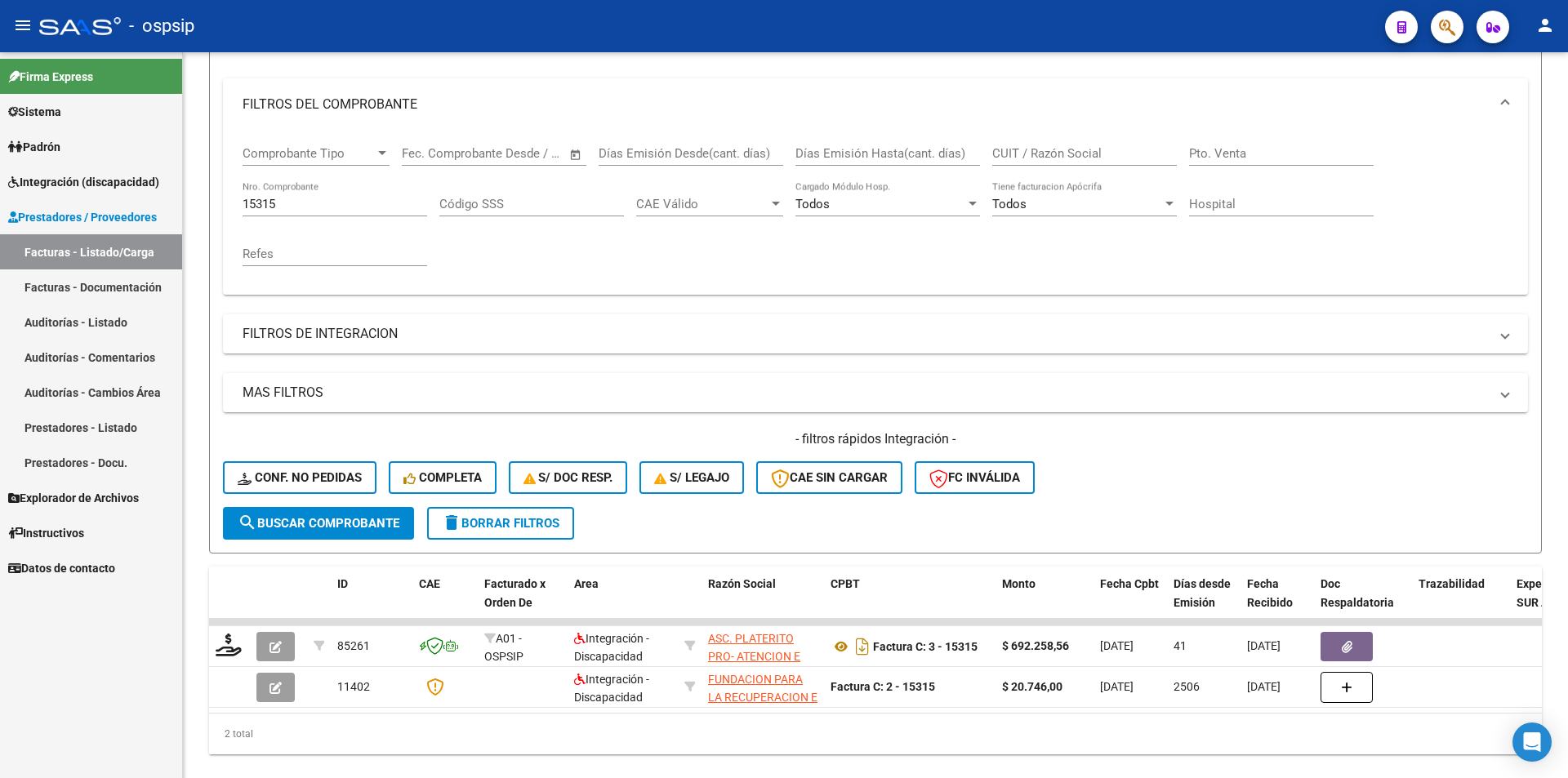
click at [148, 179] on span "Integración (discapacidad)" at bounding box center [83, 181] width 151 height 18
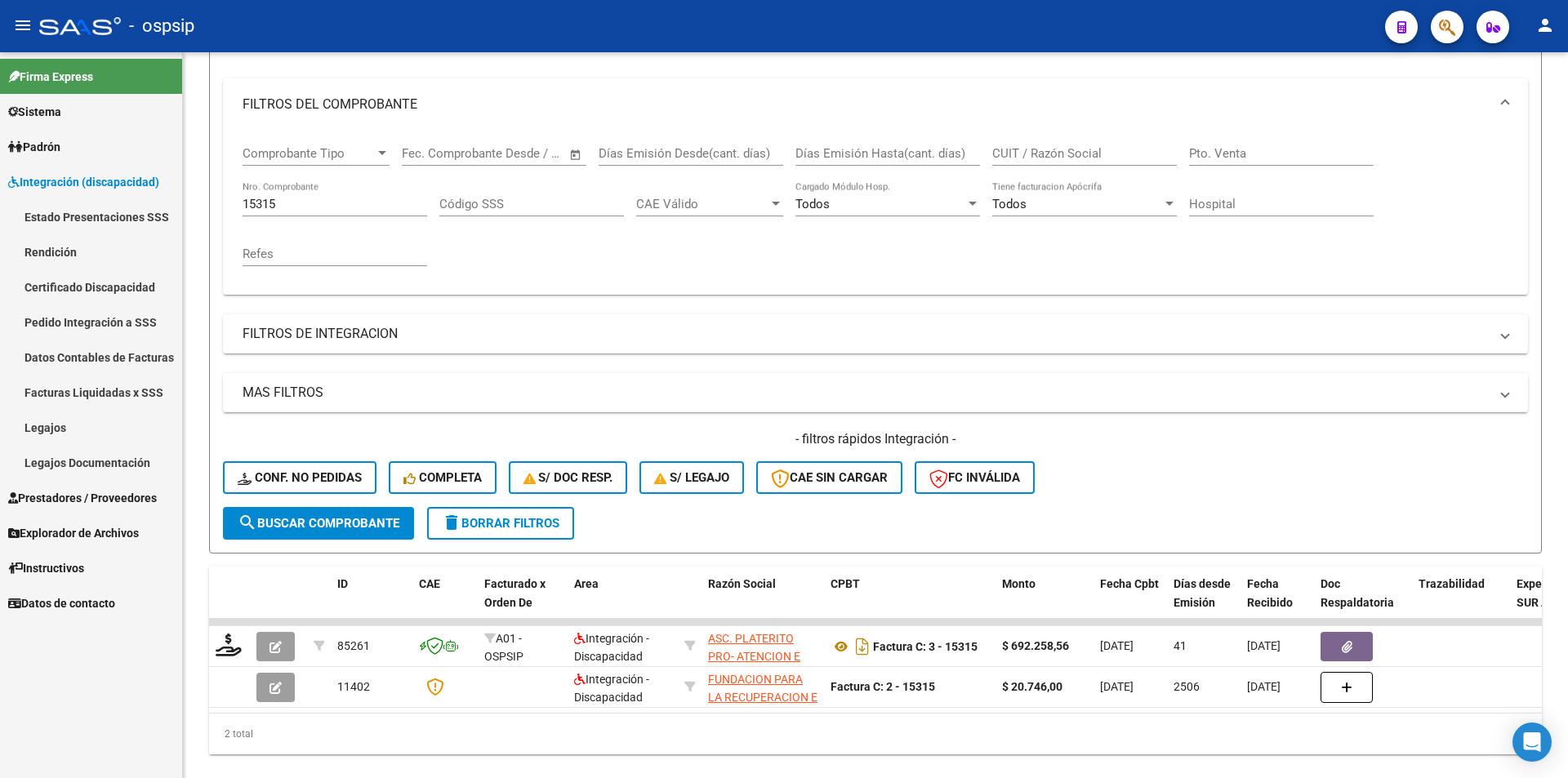
click at [117, 383] on link "Facturas Liquidadas x SSS" at bounding box center [91, 392] width 182 height 35
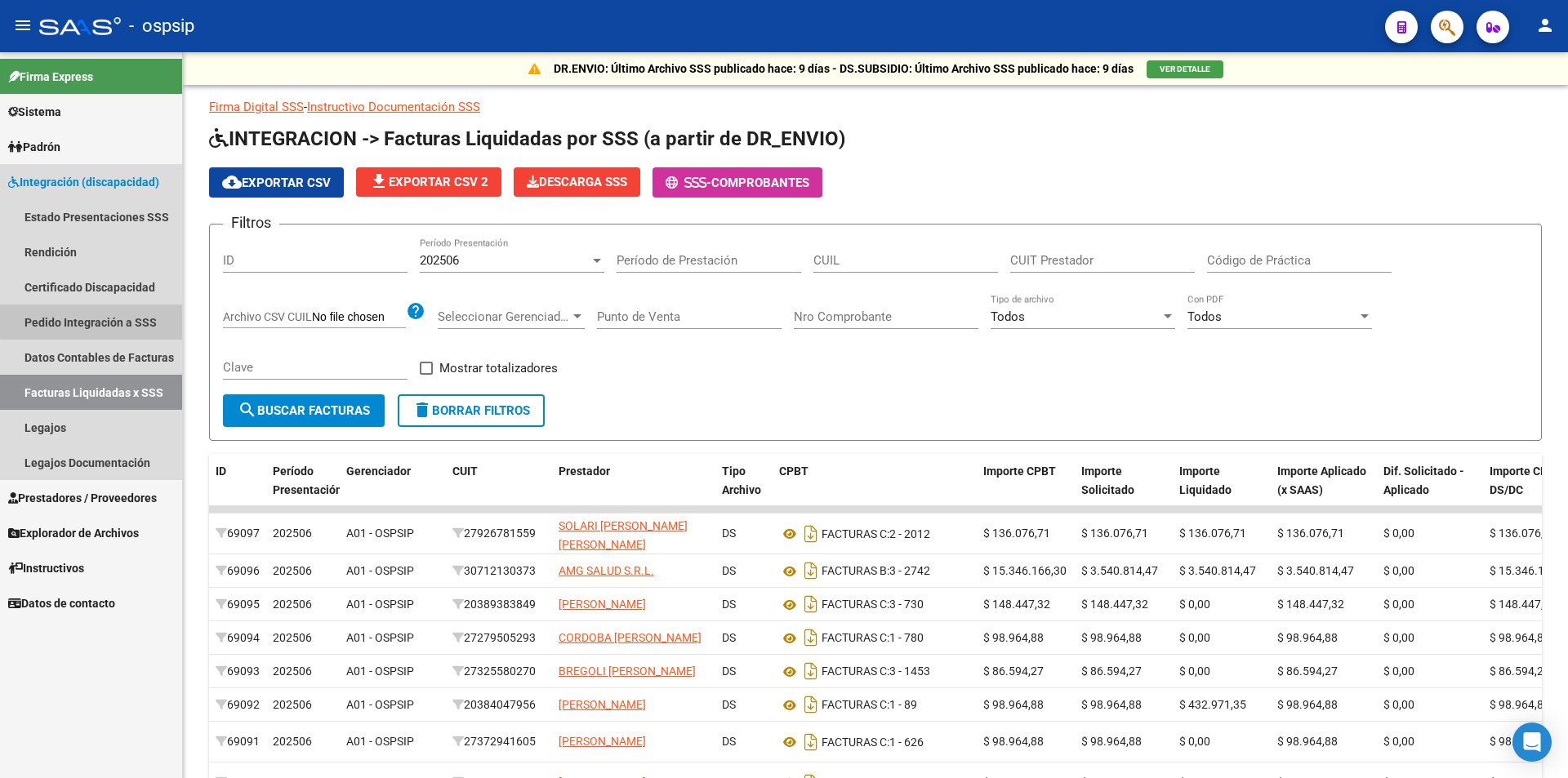
click at [138, 317] on link "Pedido Integración a SSS" at bounding box center [91, 322] width 182 height 35
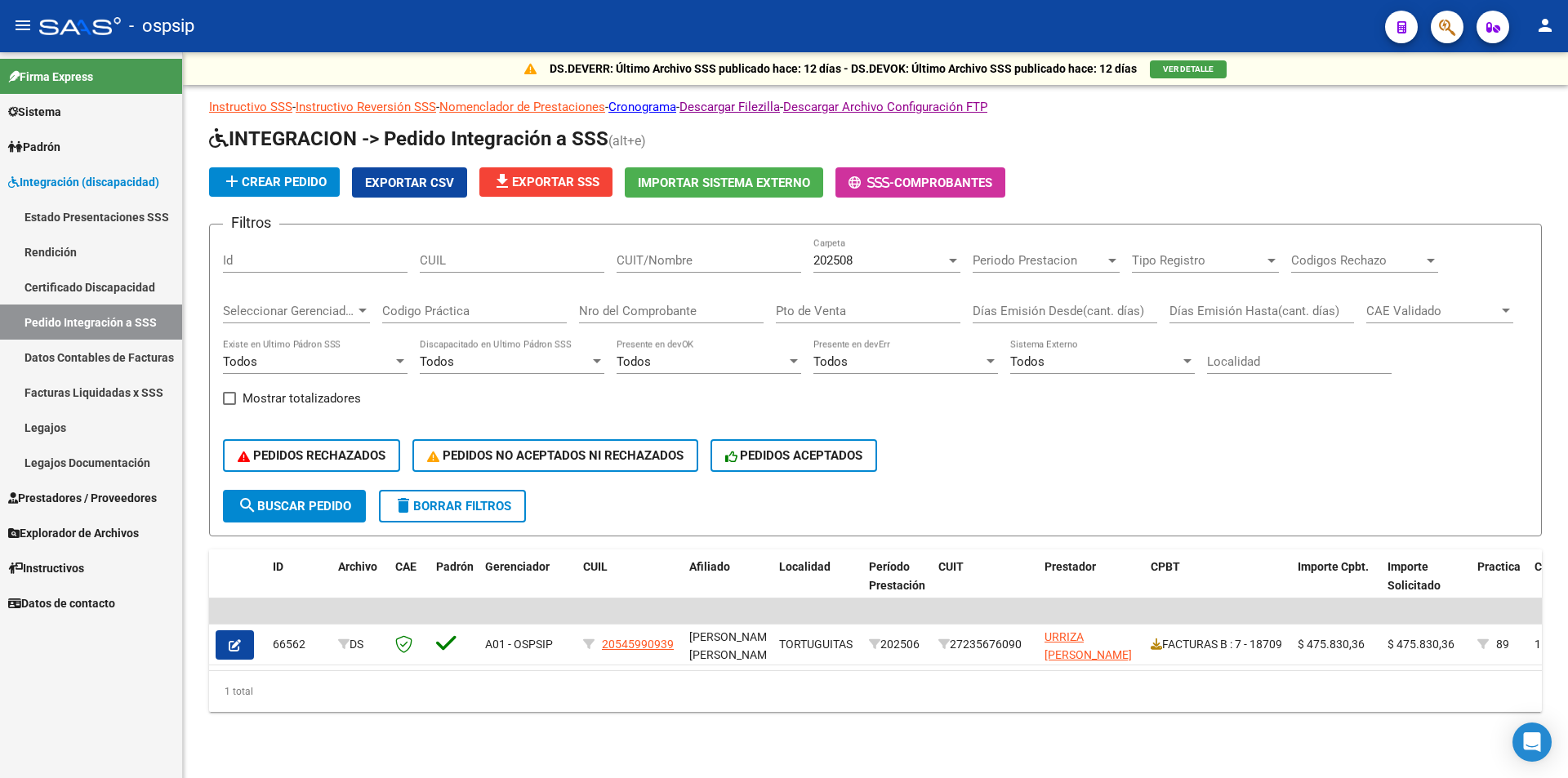
click at [858, 267] on div "202508 Carpeta" at bounding box center [887, 254] width 147 height 35
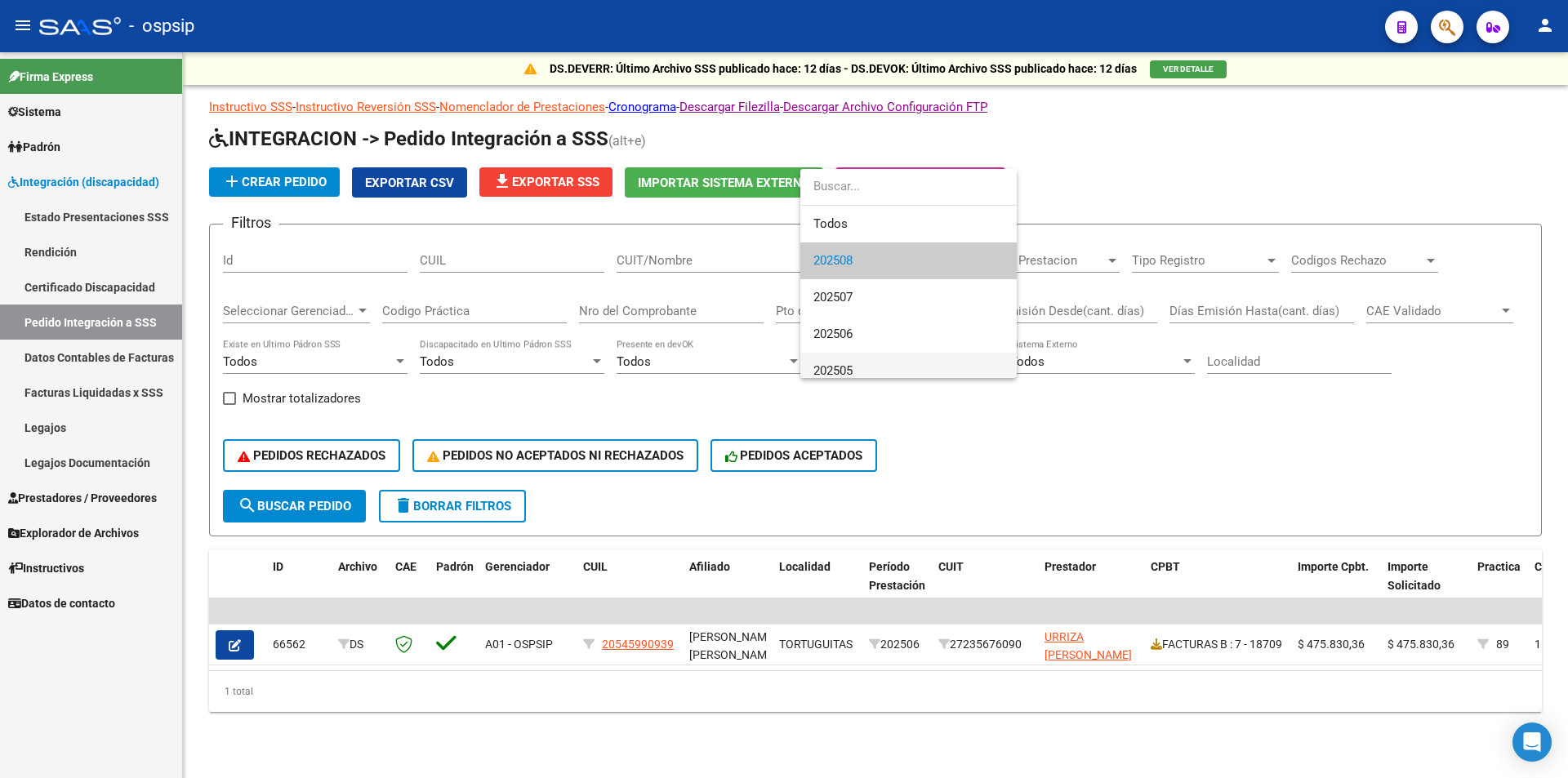
click at [863, 365] on span "202505" at bounding box center [908, 371] width 190 height 37
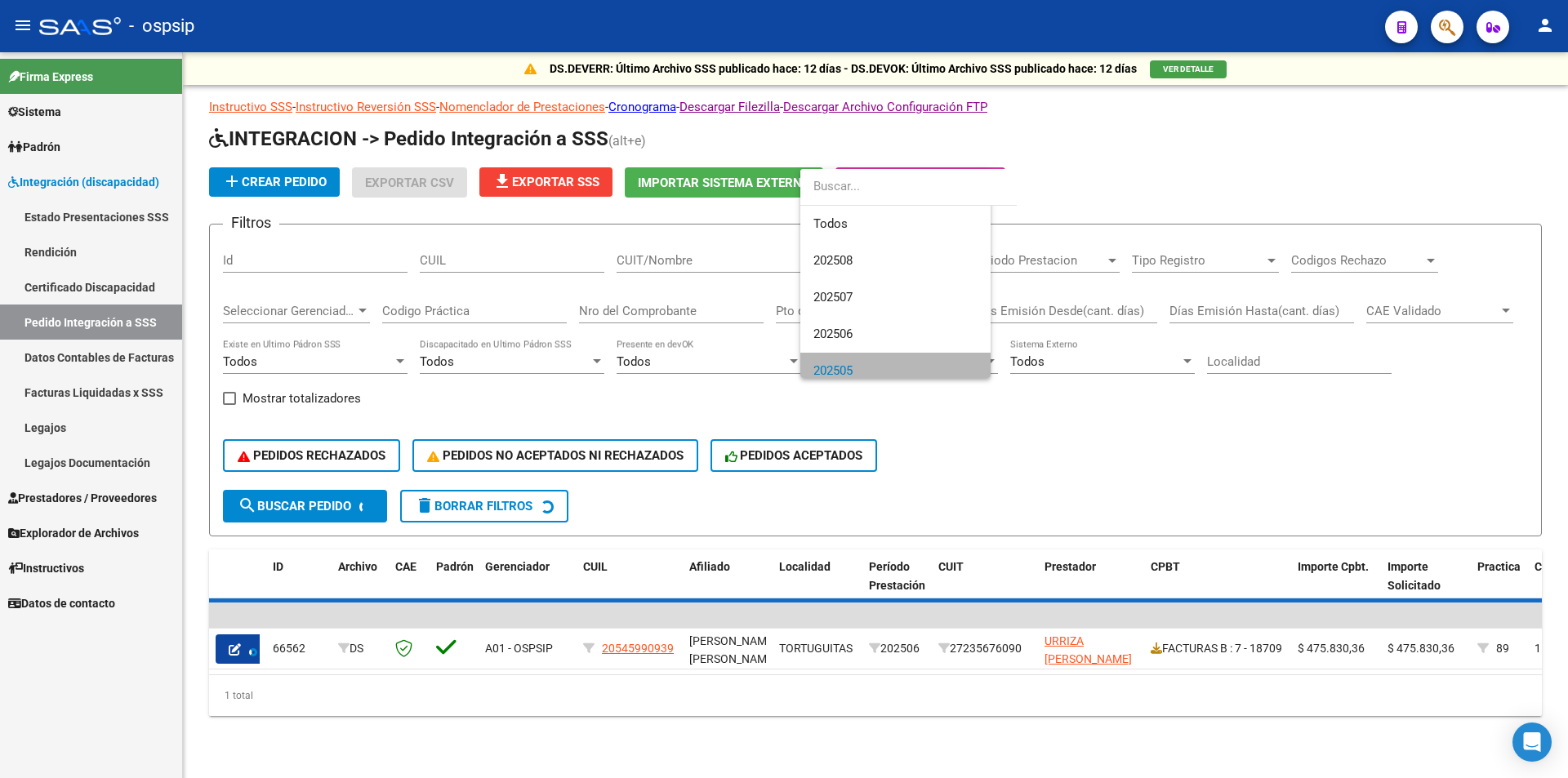
scroll to position [11, 0]
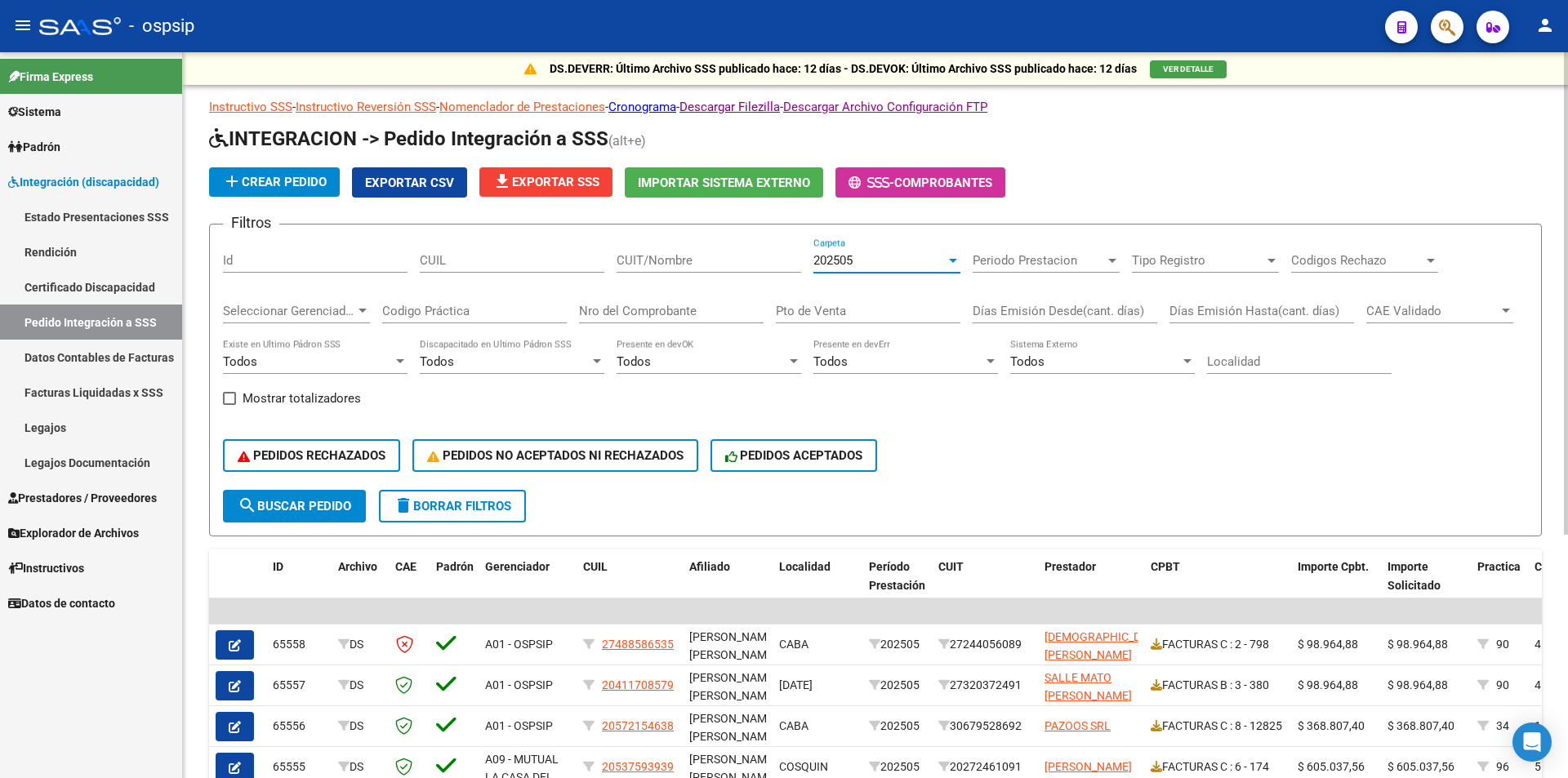
click at [860, 363] on div "Todos" at bounding box center [899, 361] width 170 height 15
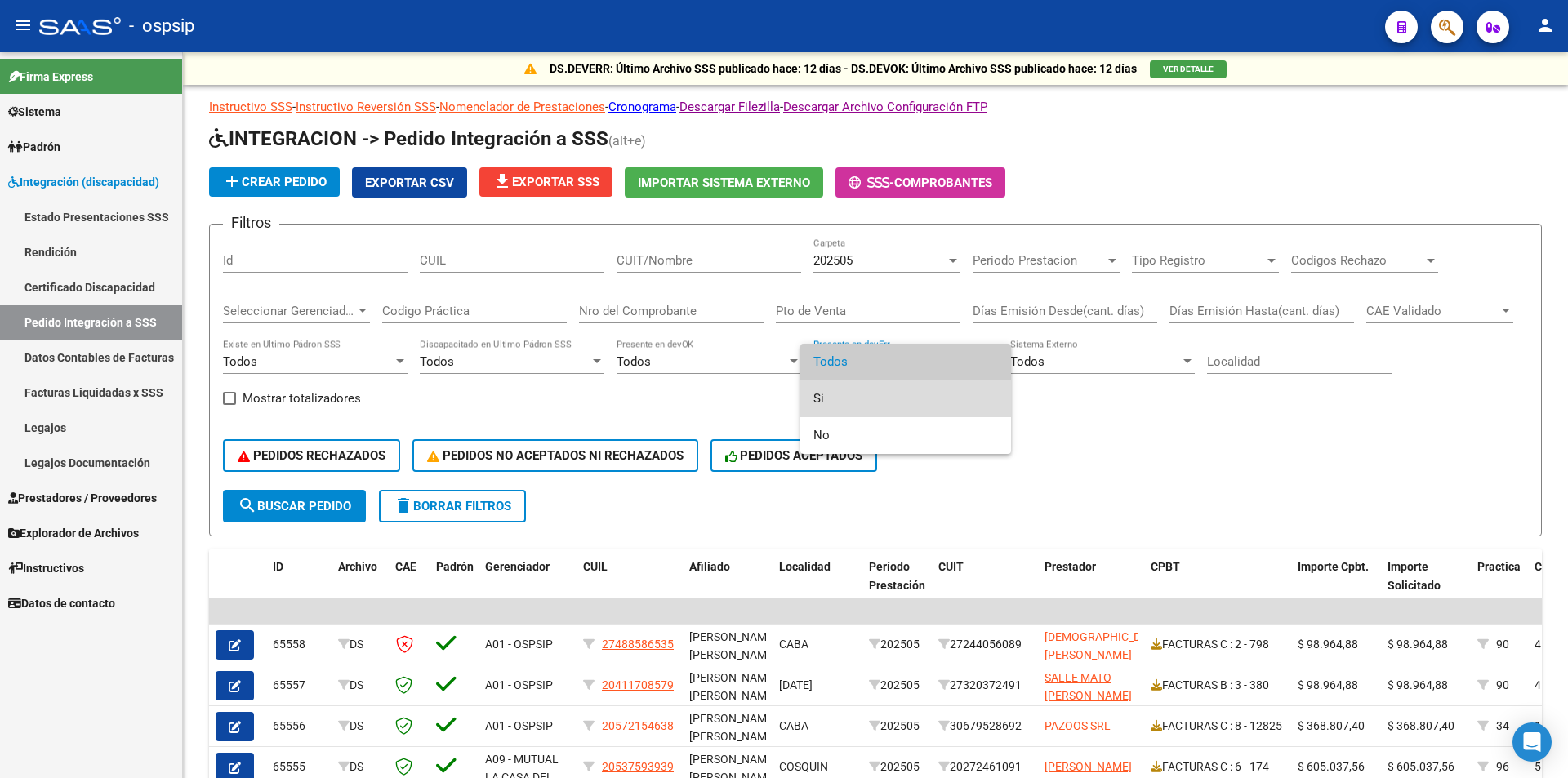
click at [834, 395] on span "Si" at bounding box center [906, 399] width 185 height 37
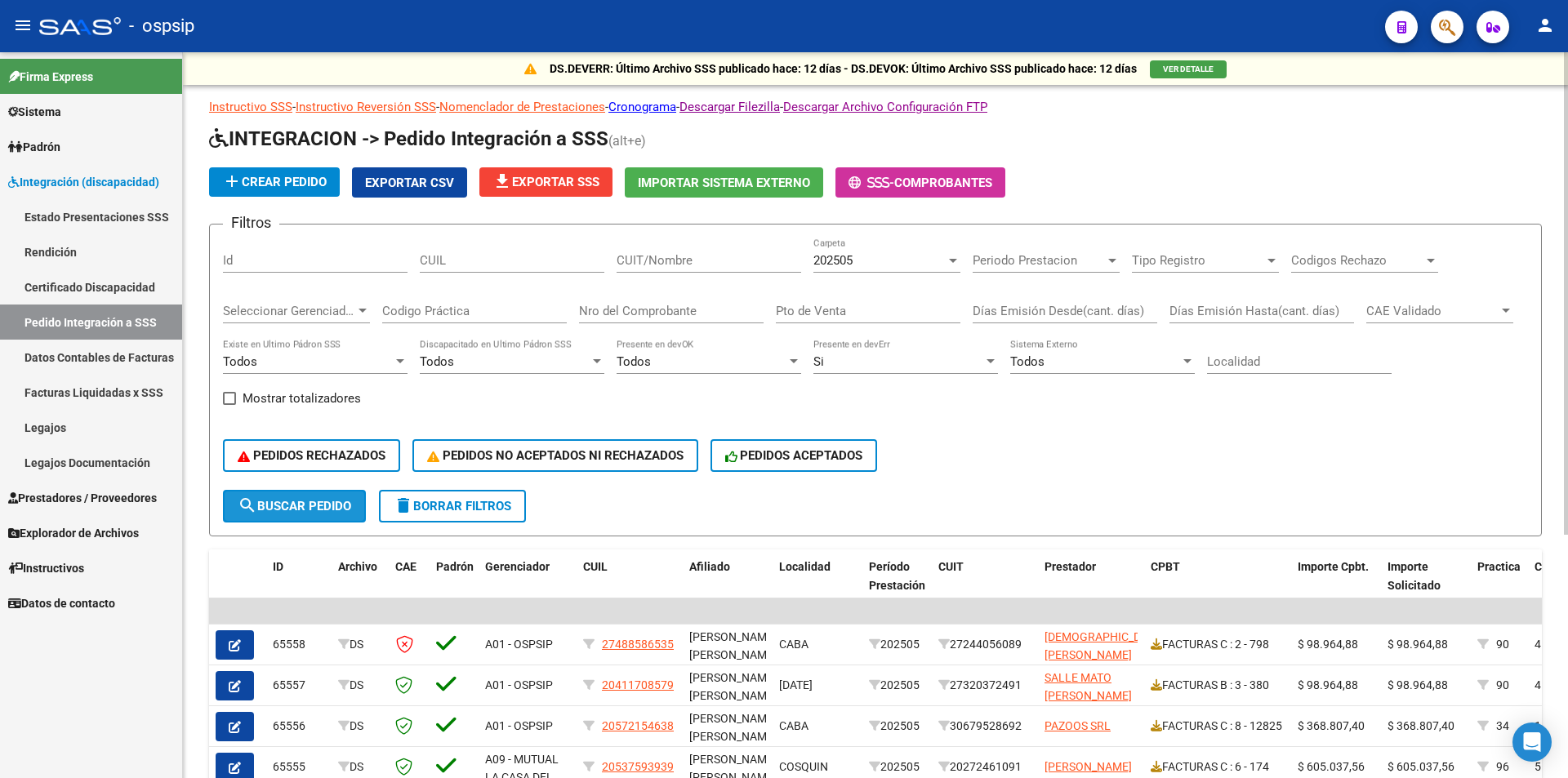
click at [318, 510] on span "search Buscar Pedido" at bounding box center [294, 505] width 114 height 15
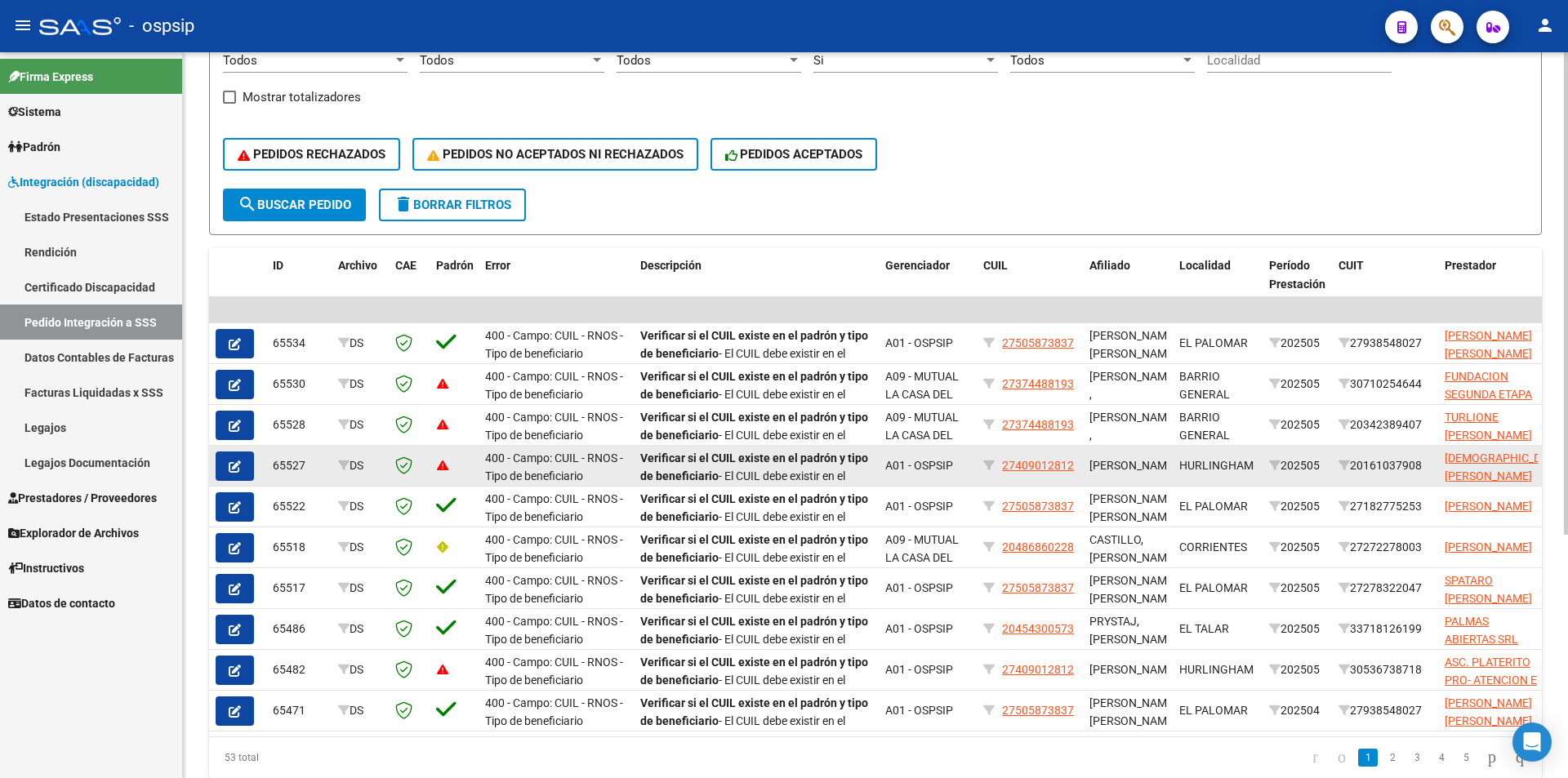
scroll to position [327, 0]
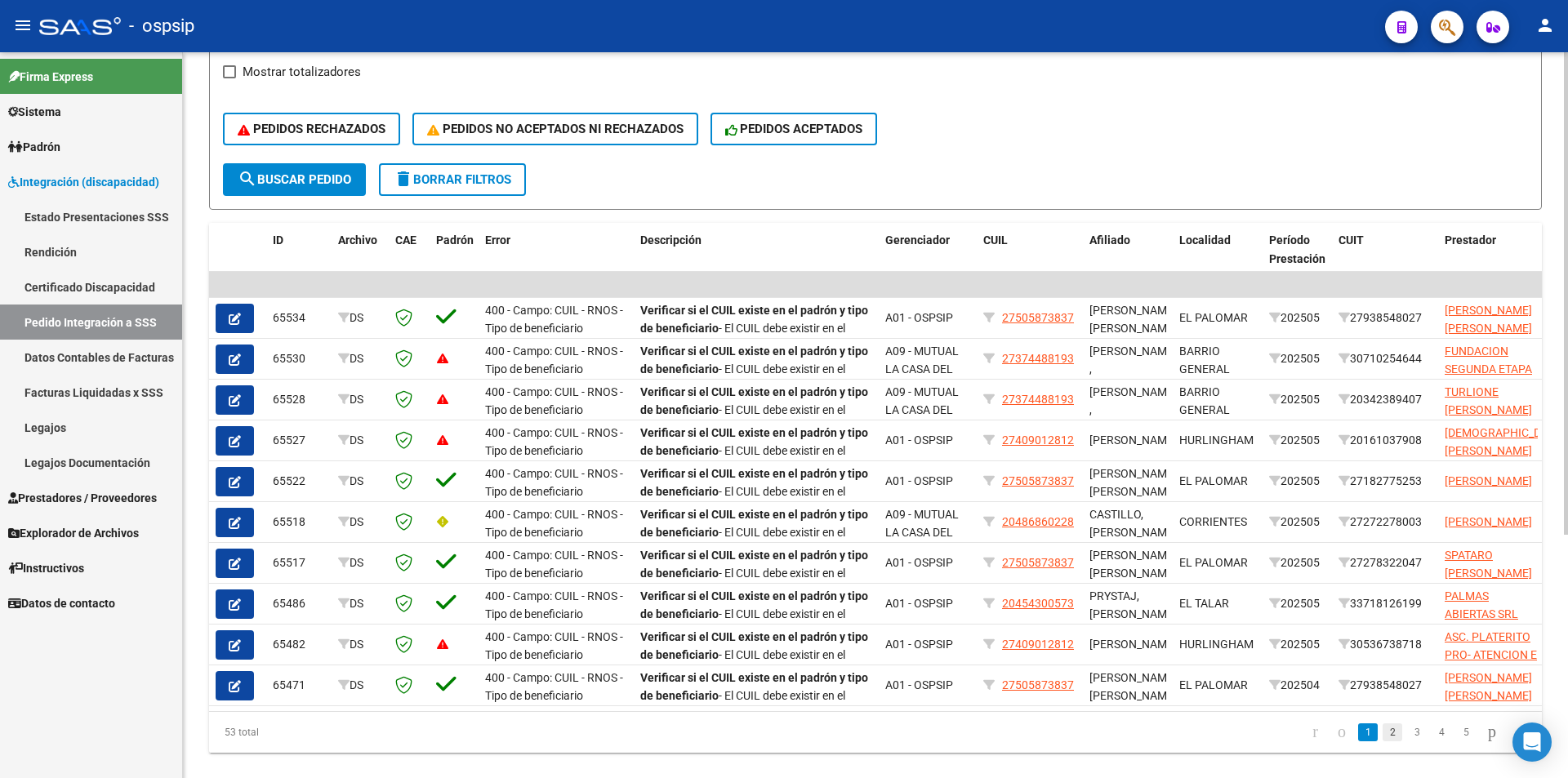
click at [1383, 741] on link "2" at bounding box center [1393, 732] width 20 height 18
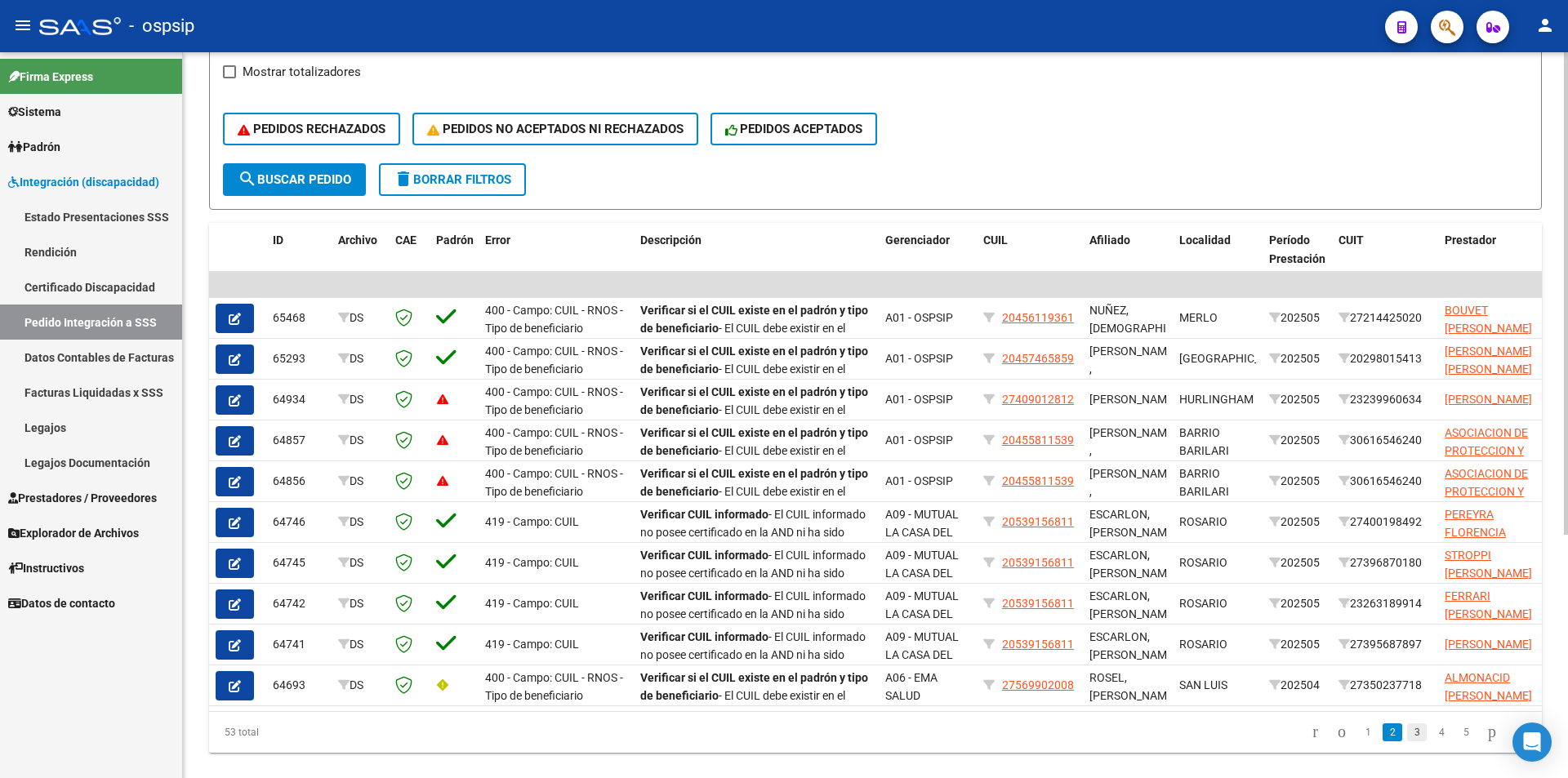
click at [1407, 741] on link "3" at bounding box center [1417, 732] width 20 height 18
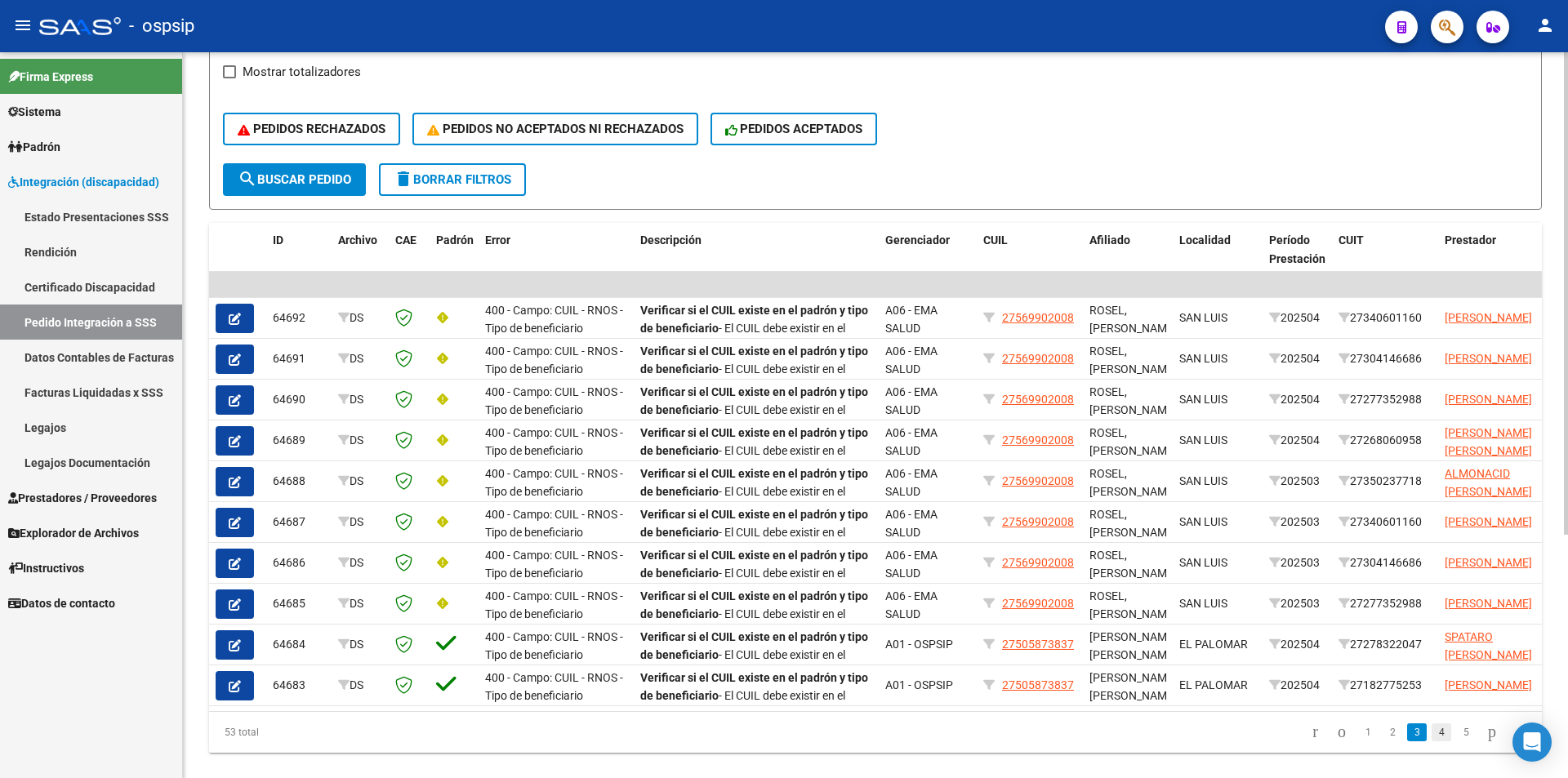
click at [1432, 741] on link "4" at bounding box center [1442, 732] width 20 height 18
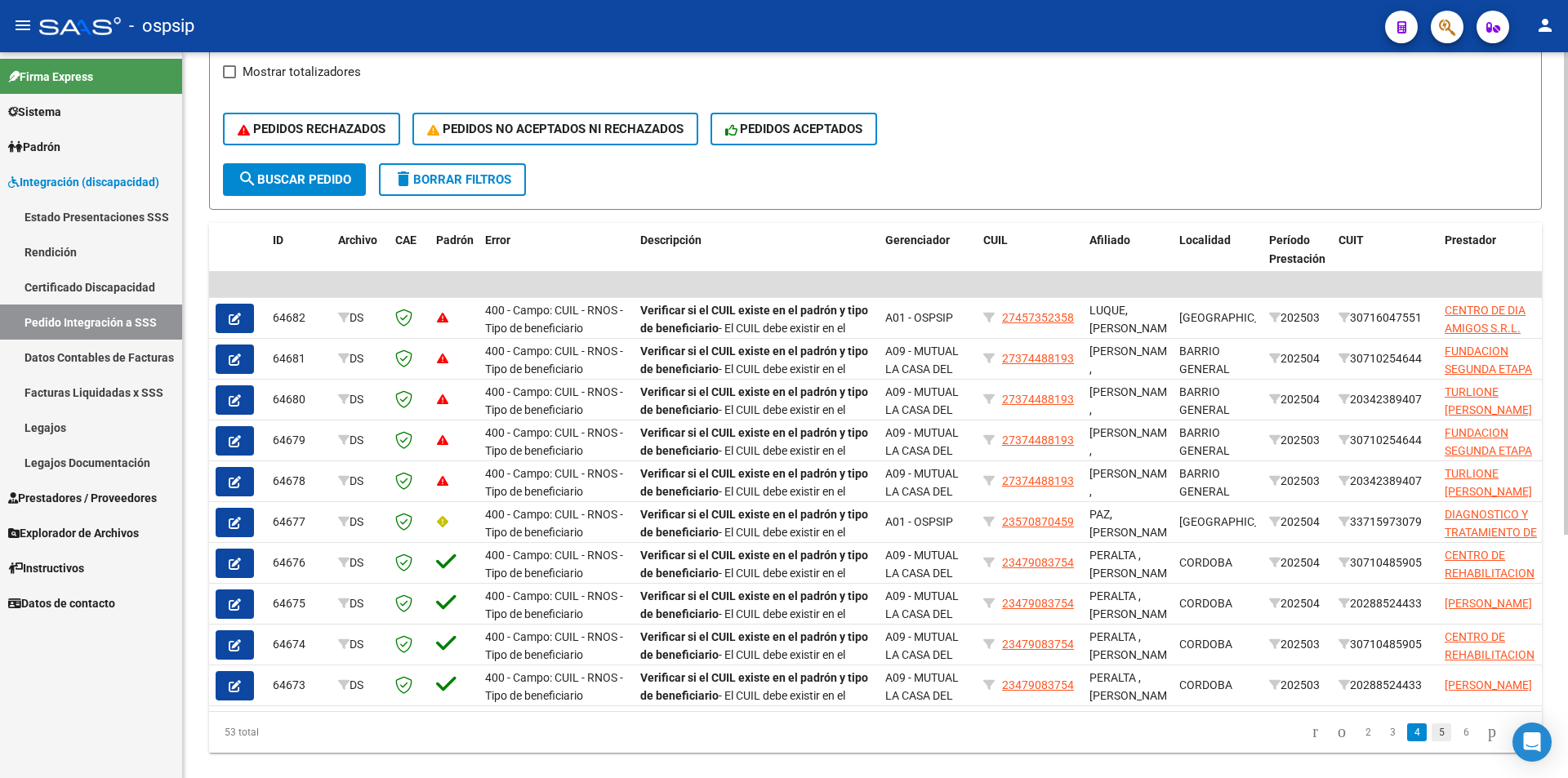
click at [1432, 741] on link "5" at bounding box center [1442, 732] width 20 height 18
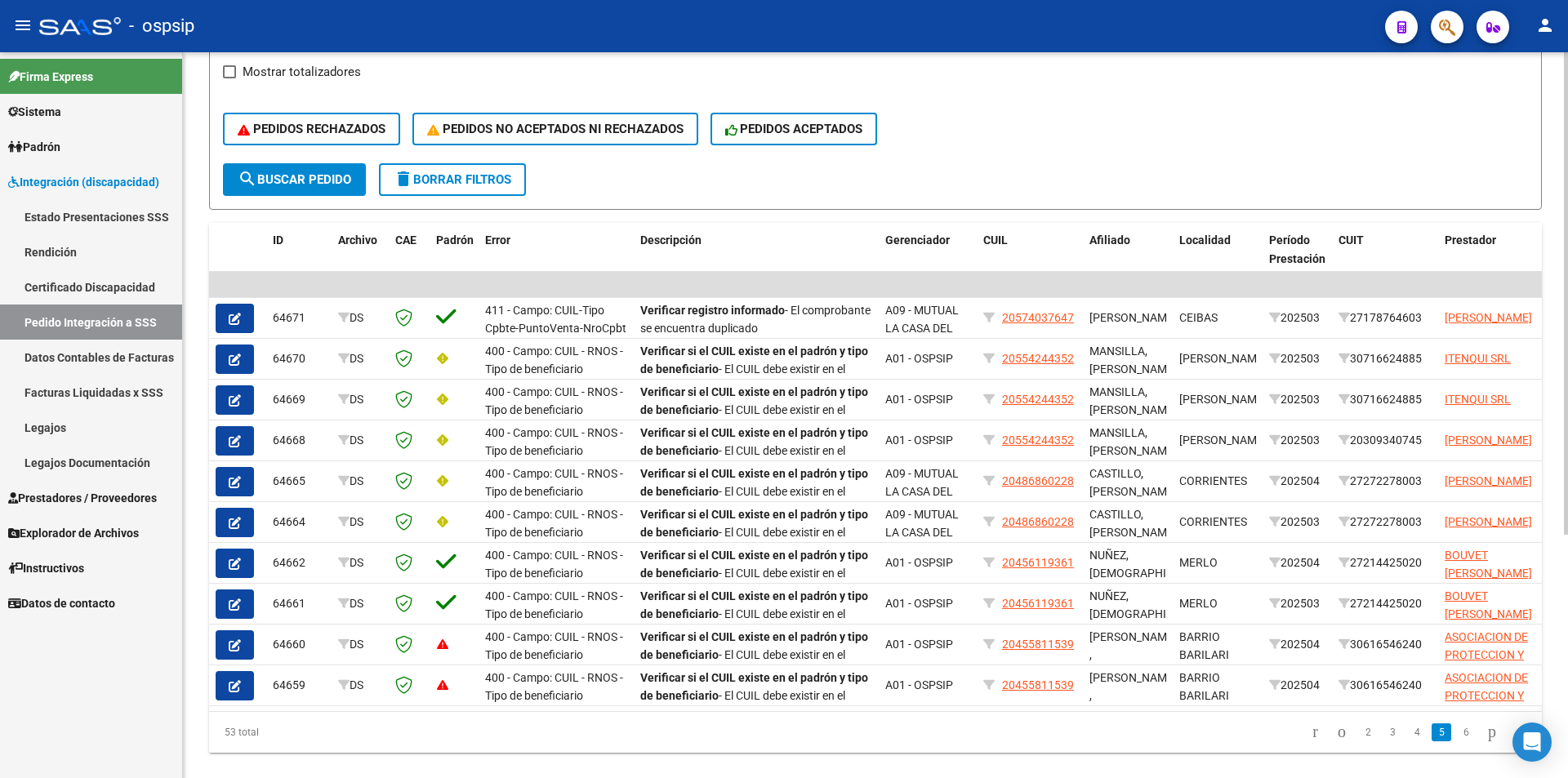
click at [1432, 741] on link "5" at bounding box center [1442, 732] width 20 height 18
click at [1456, 741] on link "6" at bounding box center [1466, 732] width 20 height 18
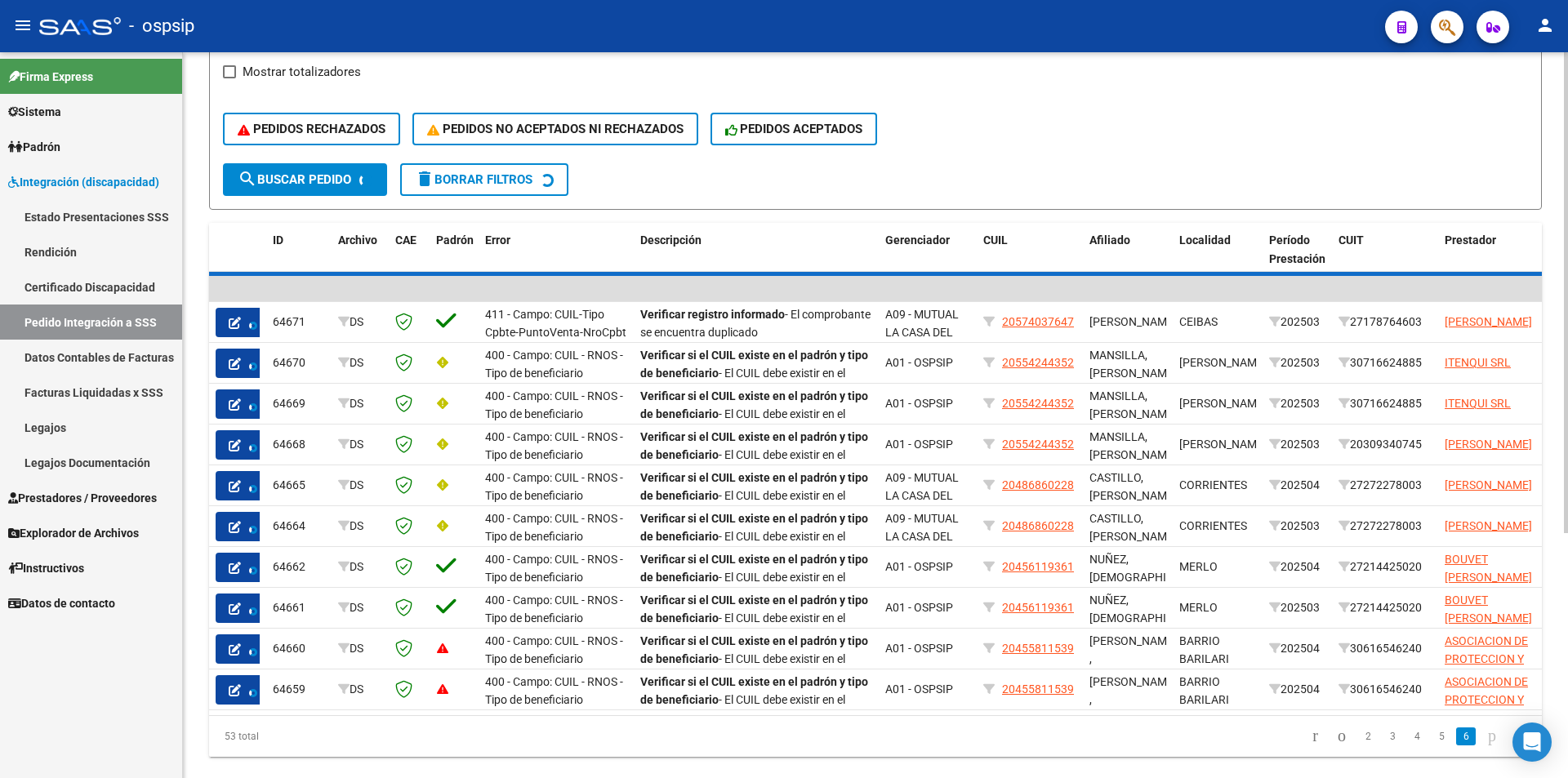
scroll to position [80, 0]
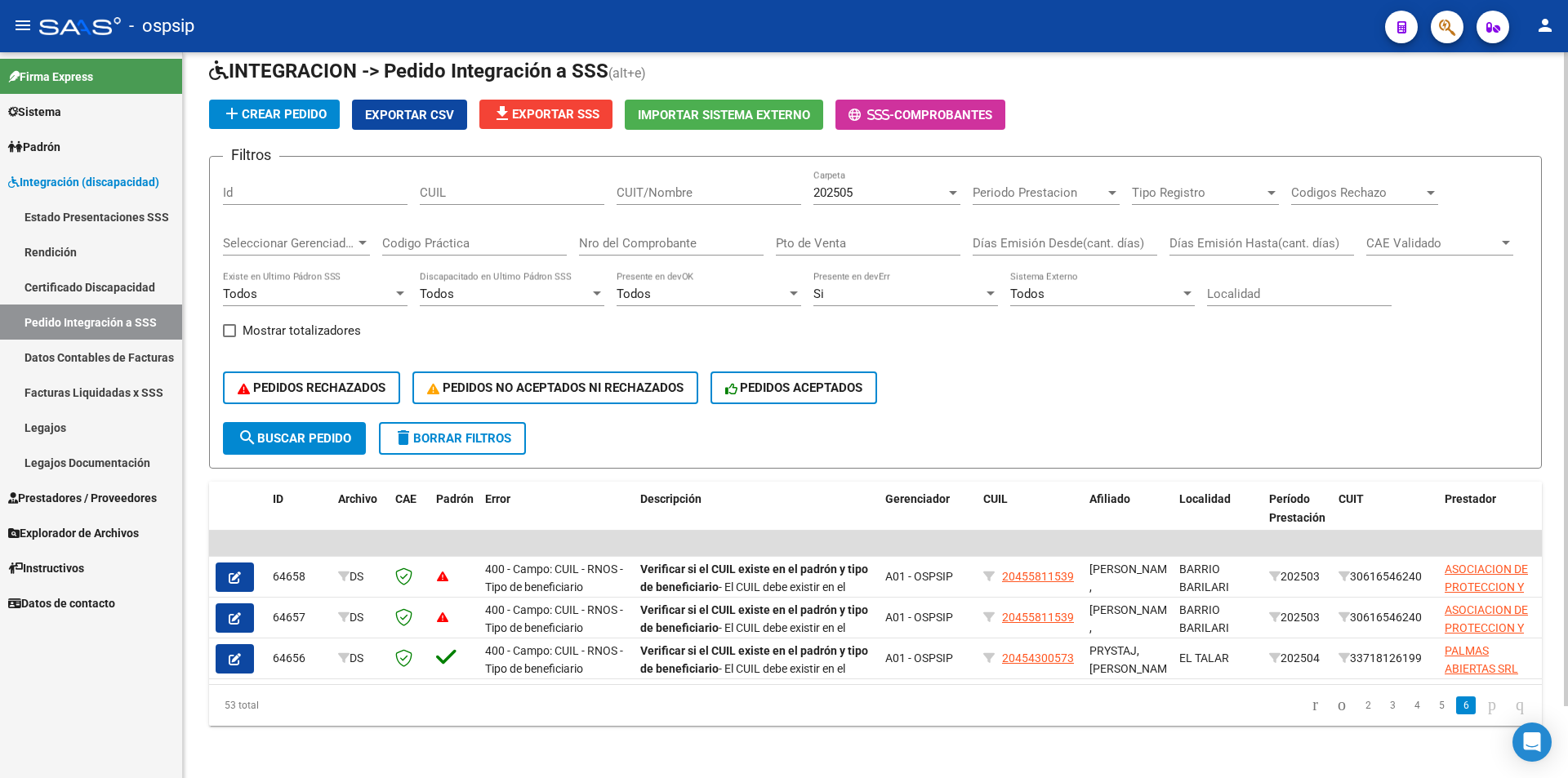
click at [842, 289] on div "Si Presente en devErr" at bounding box center [906, 288] width 185 height 35
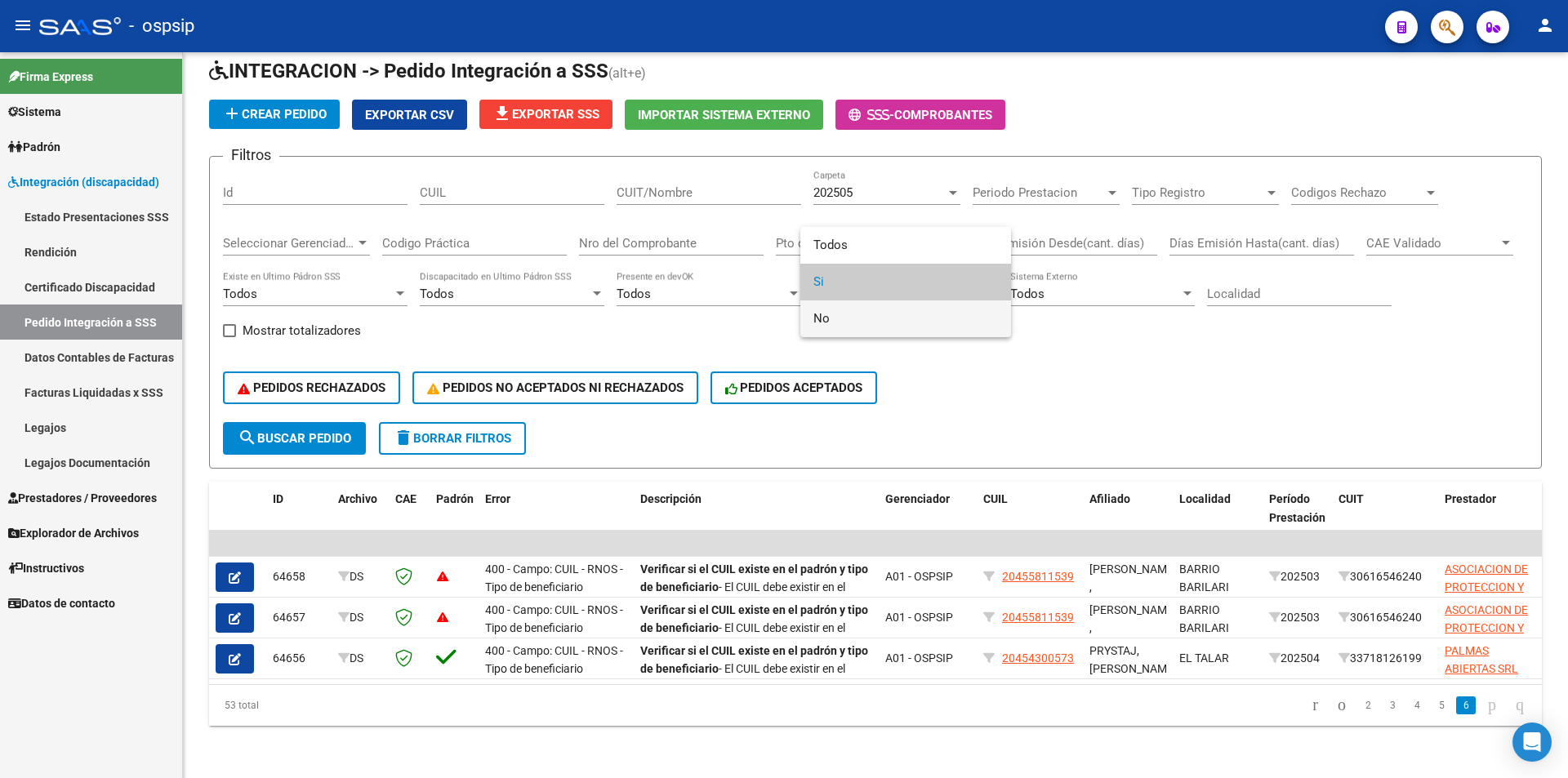
click at [839, 315] on span "No" at bounding box center [906, 318] width 185 height 37
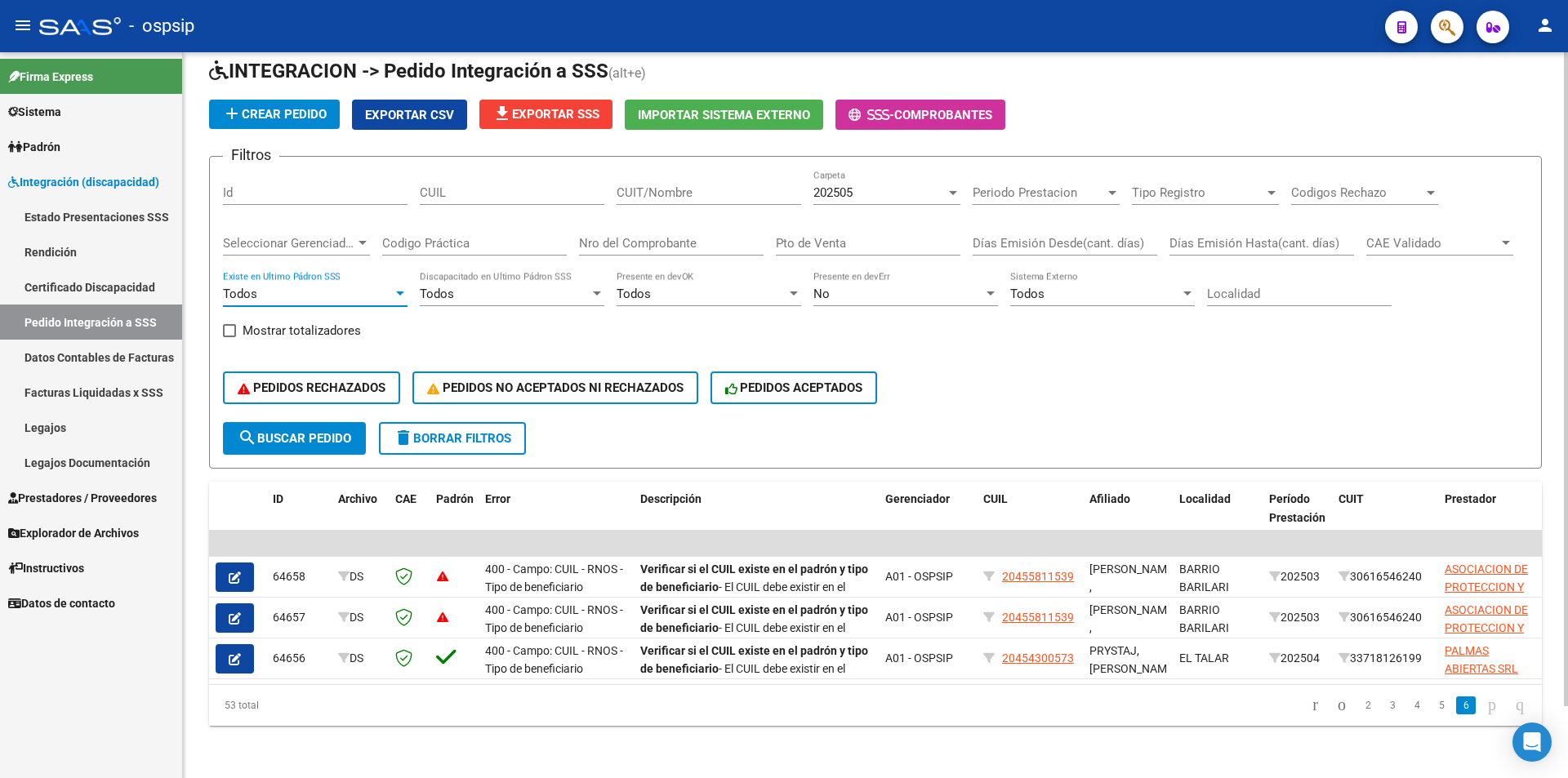
click at [396, 287] on div at bounding box center [400, 293] width 15 height 13
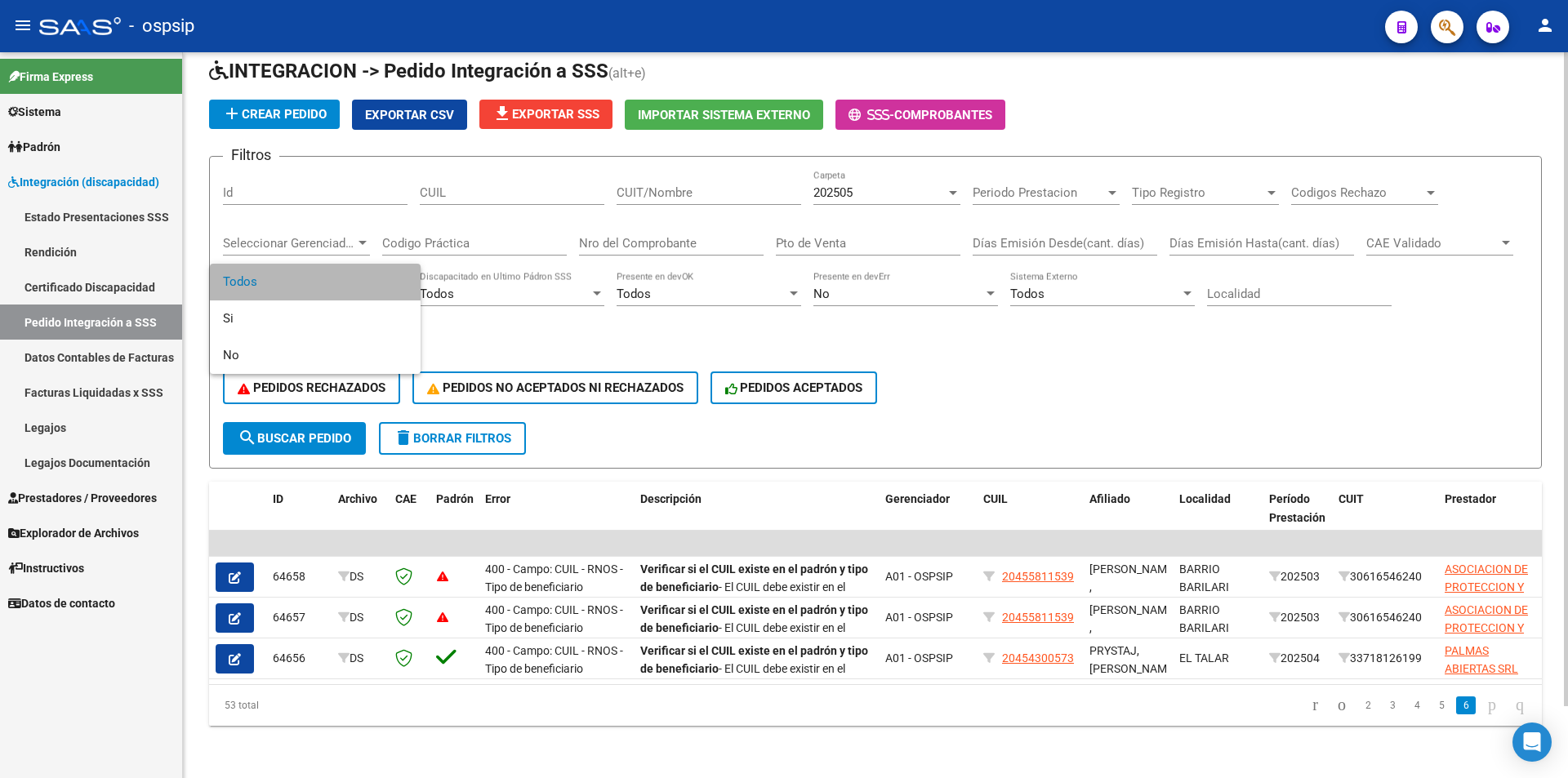
click at [396, 284] on span "Todos" at bounding box center [315, 282] width 185 height 37
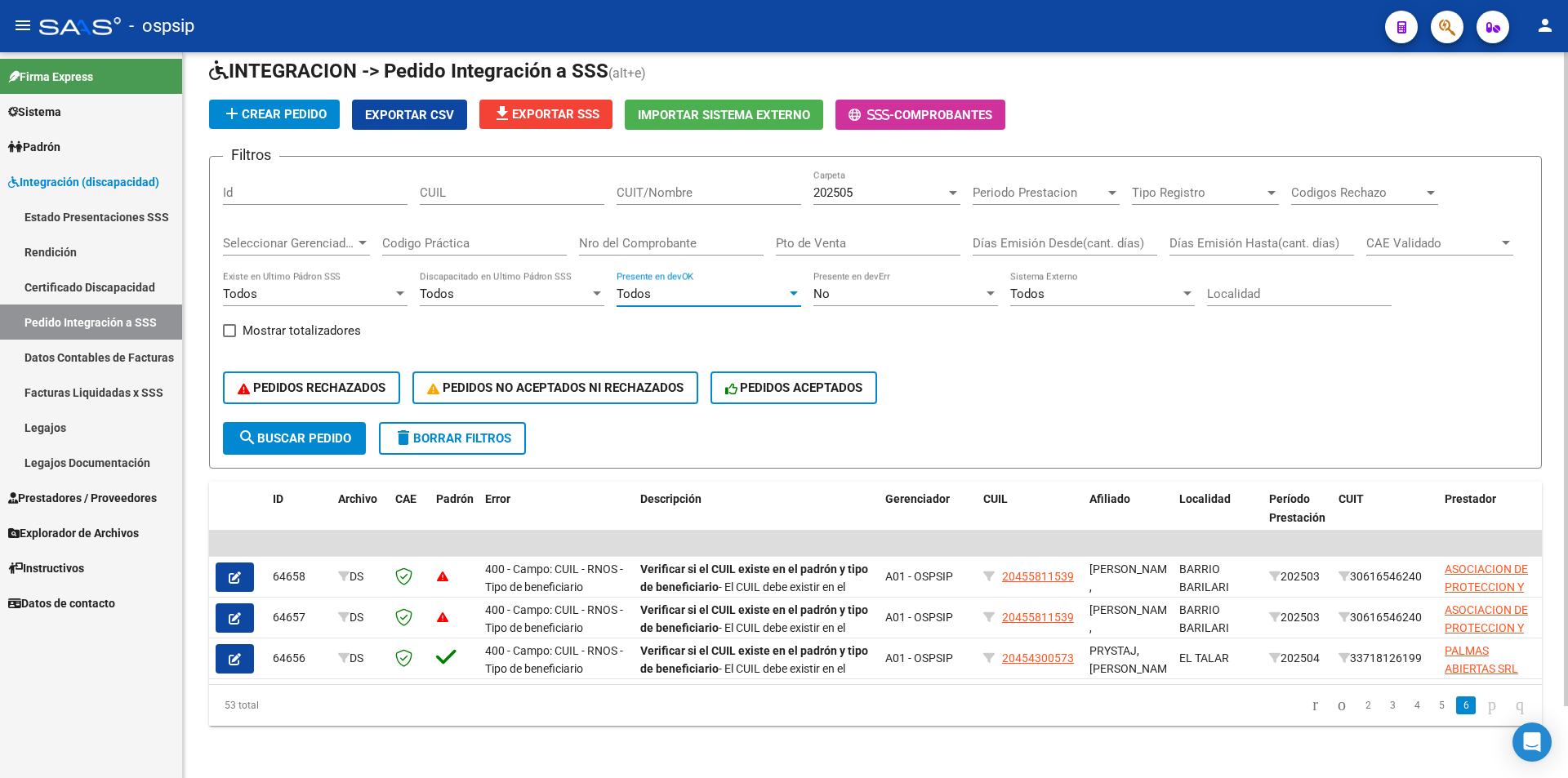
click at [788, 287] on div at bounding box center [793, 293] width 15 height 13
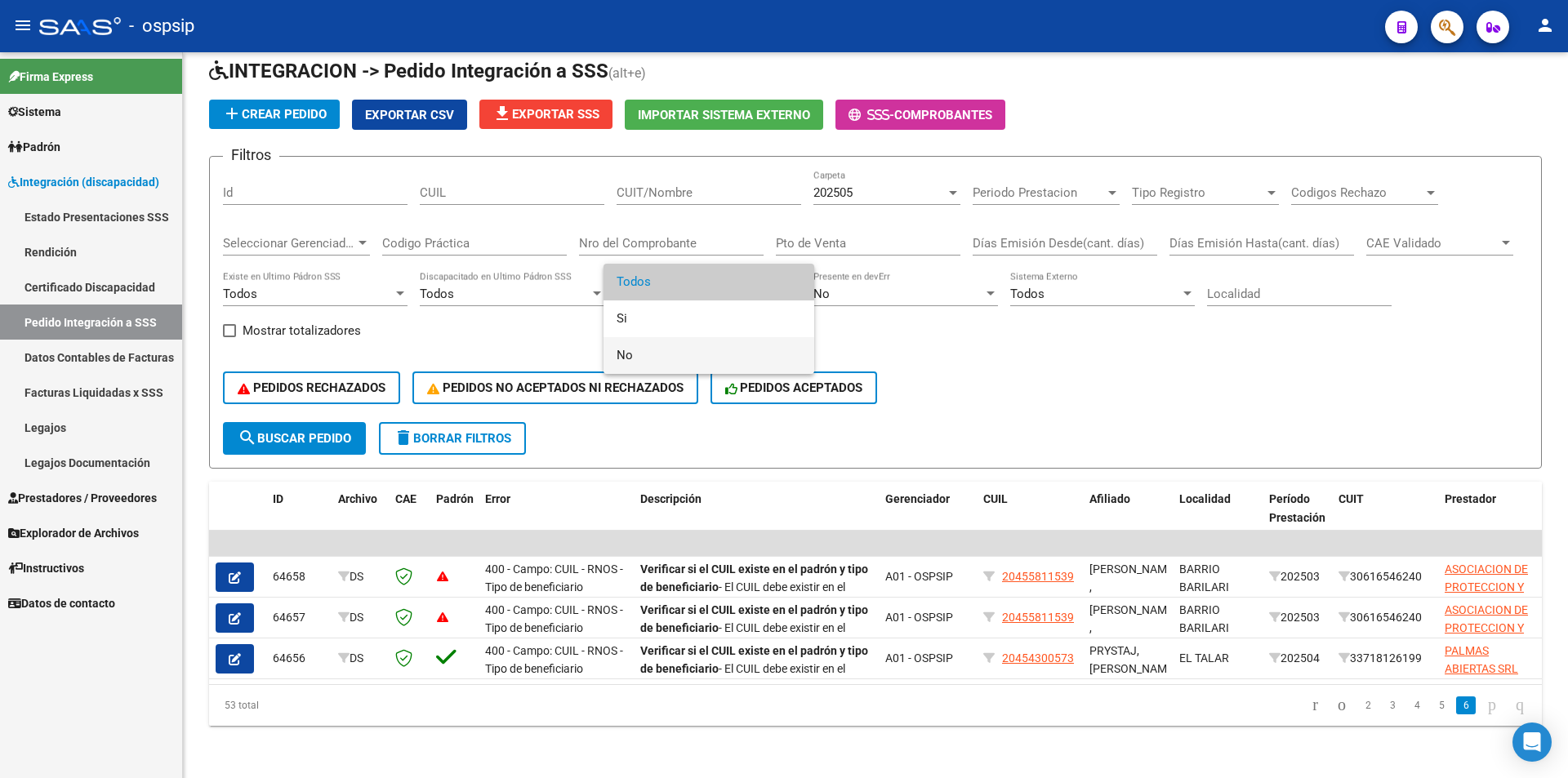
click at [678, 352] on span "No" at bounding box center [709, 355] width 185 height 37
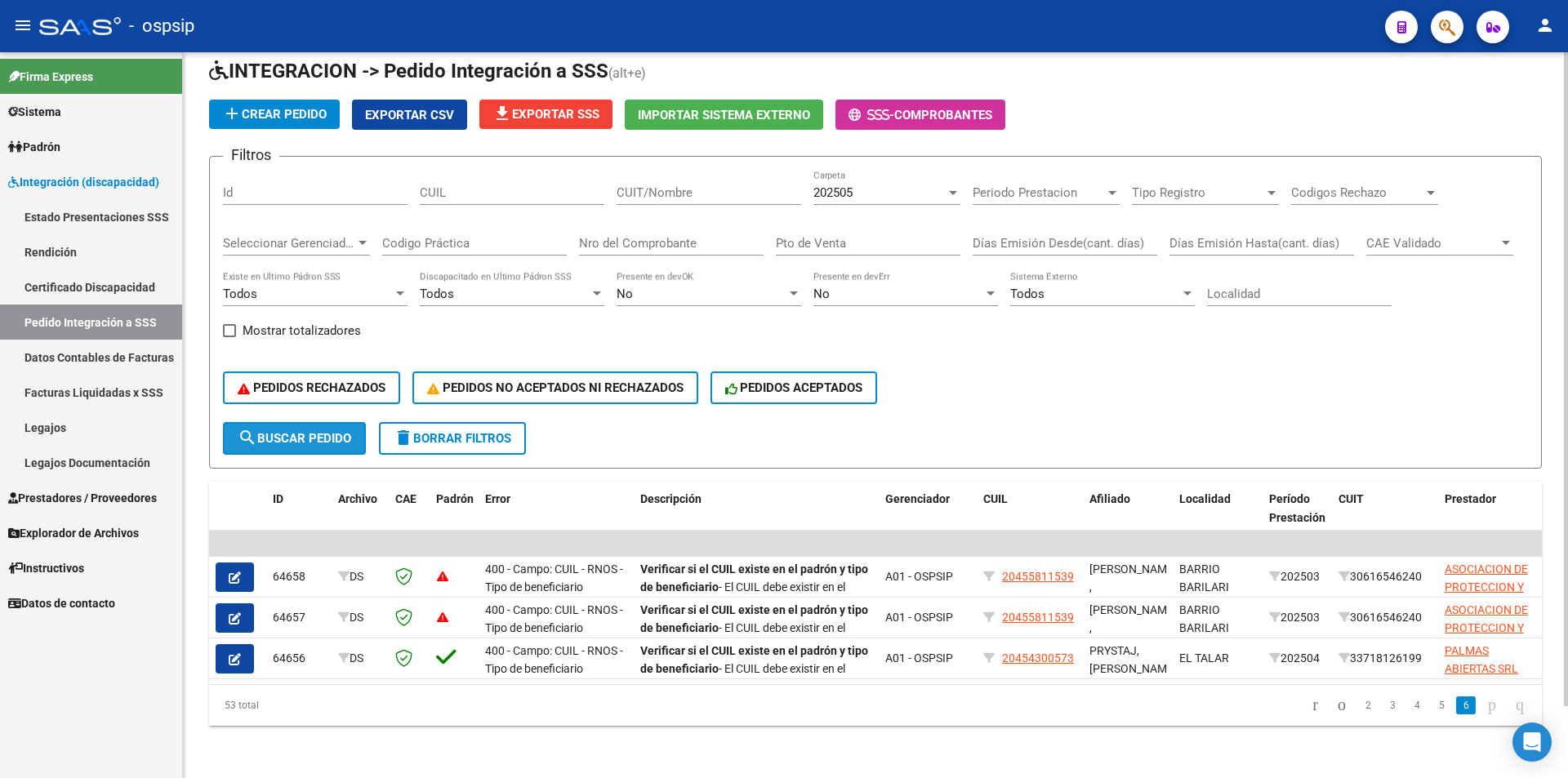
click at [294, 431] on span "search Buscar Pedido" at bounding box center [294, 438] width 114 height 15
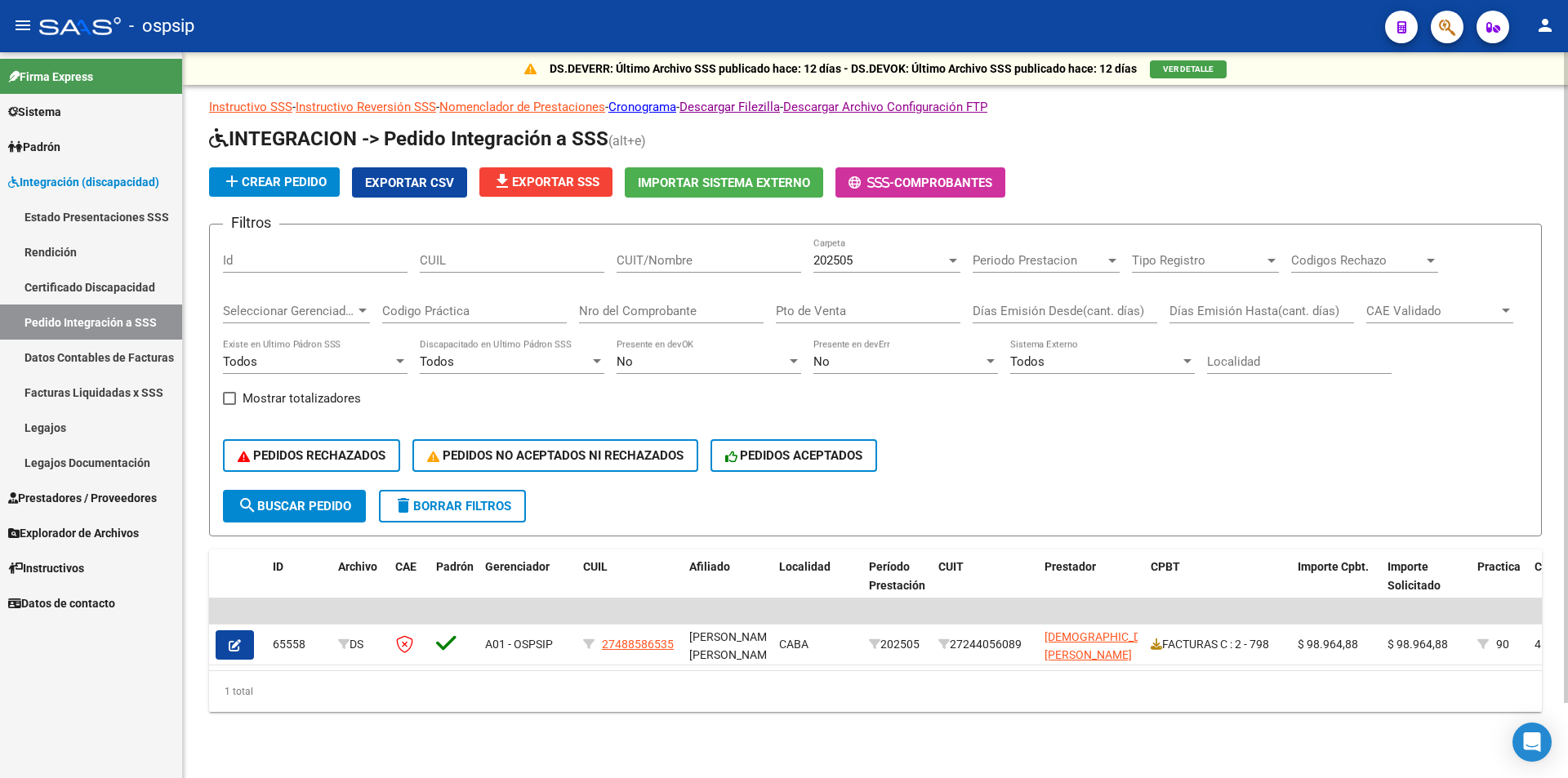
scroll to position [0, 0]
click at [848, 257] on span "202505" at bounding box center [833, 260] width 40 height 15
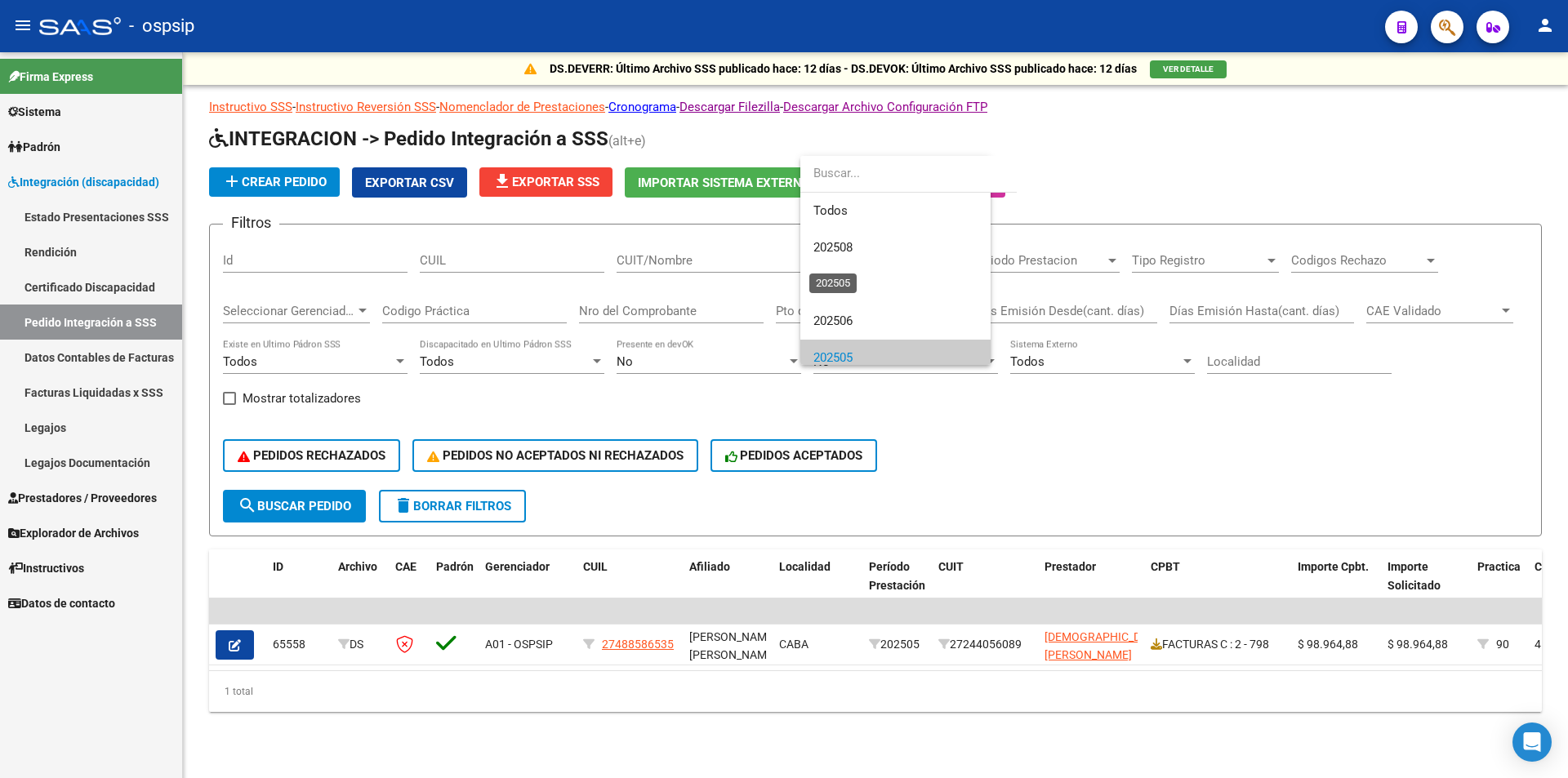
scroll to position [98, 0]
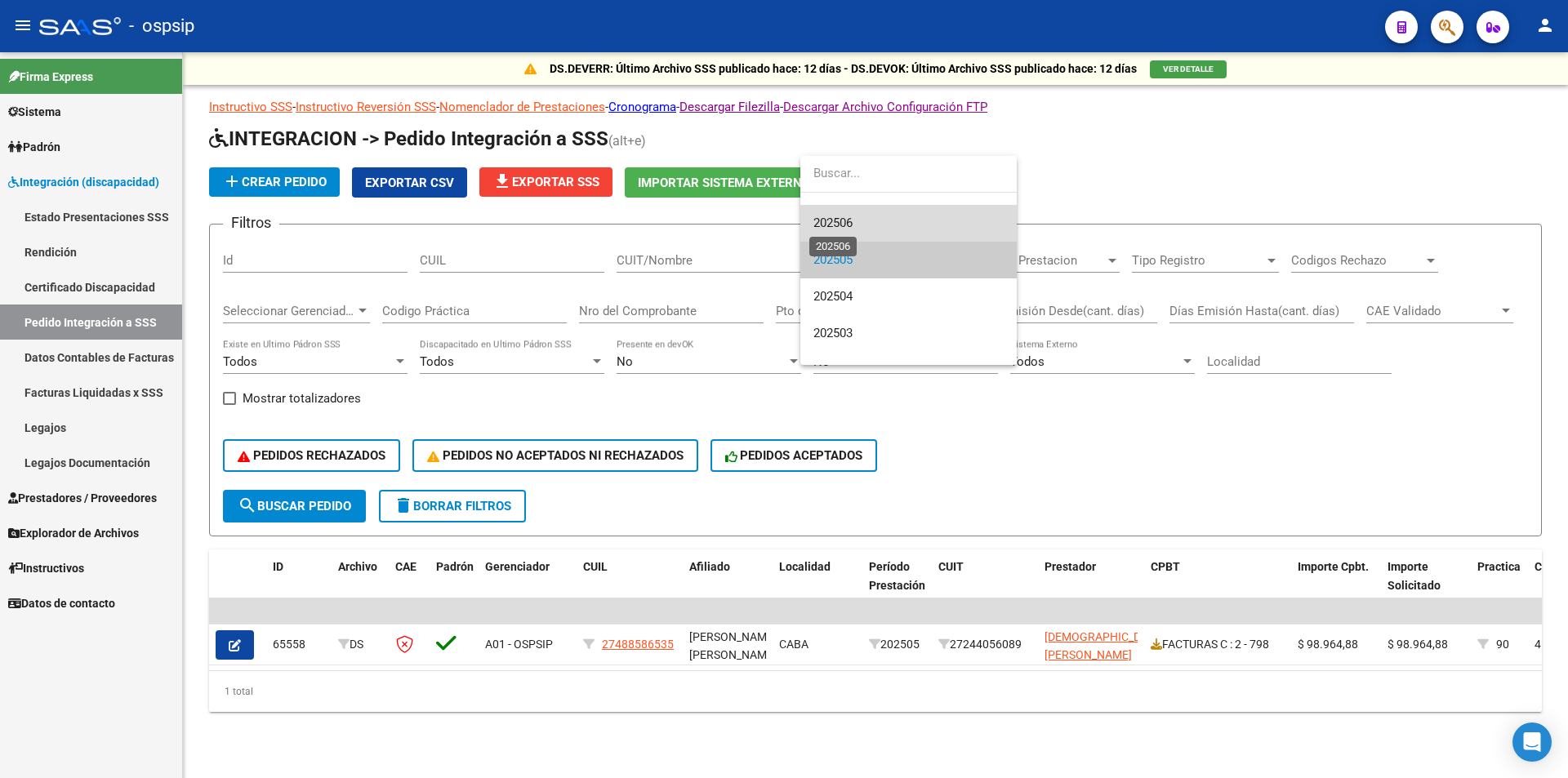
click at [824, 224] on span "202506" at bounding box center [833, 223] width 40 height 15
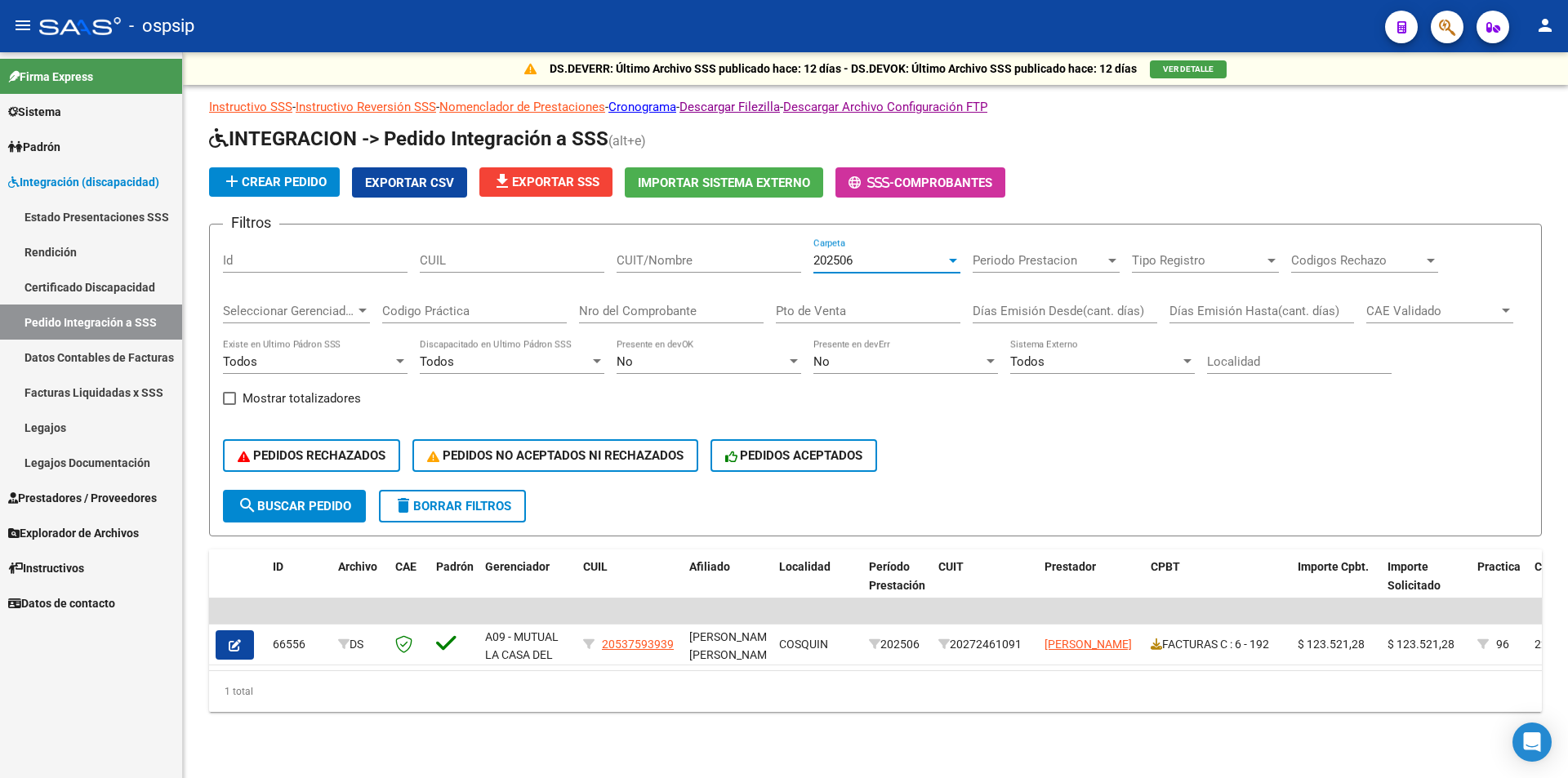
click at [344, 511] on span "search Buscar Pedido" at bounding box center [294, 505] width 114 height 15
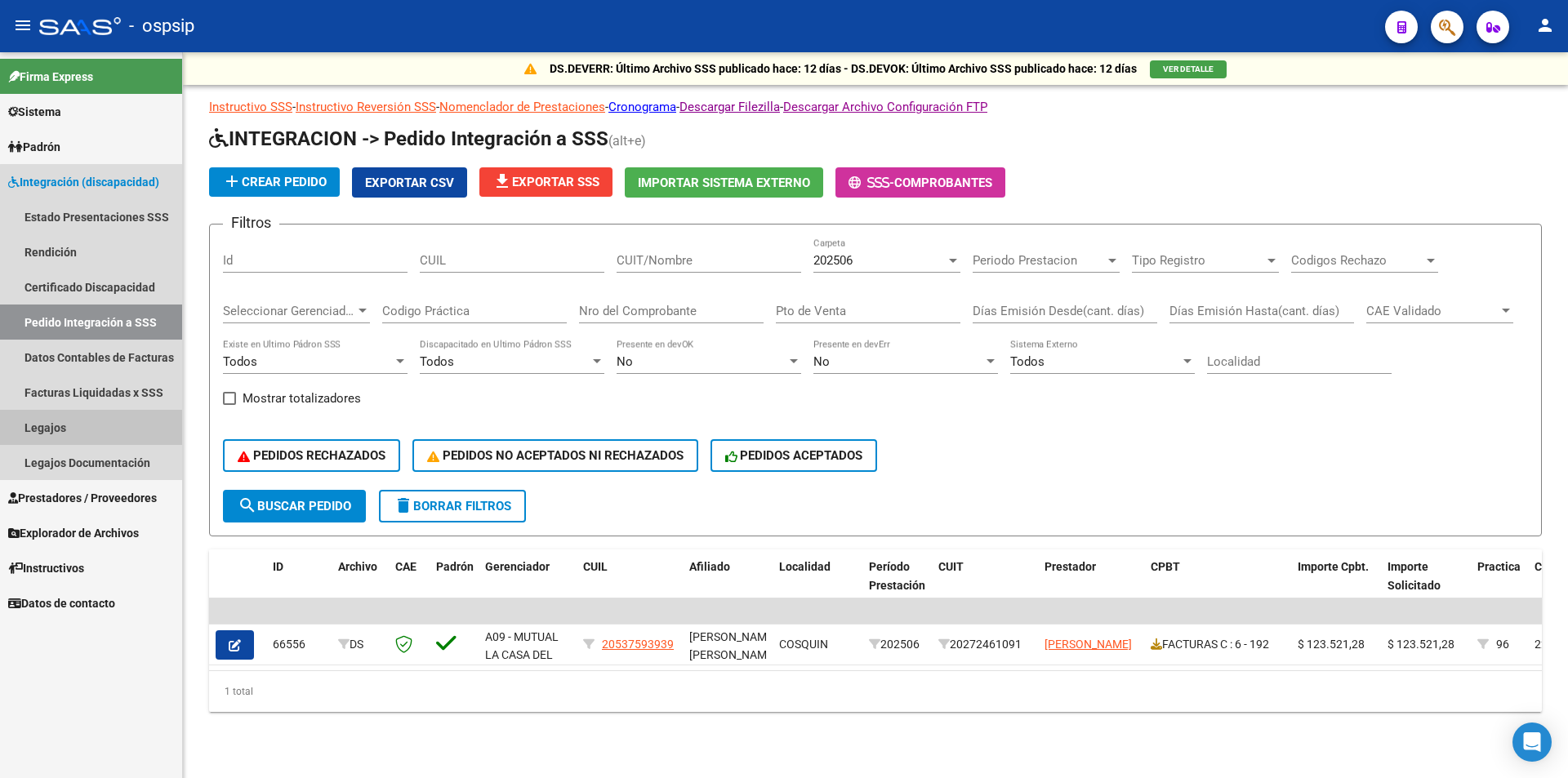
click at [126, 429] on link "Legajos" at bounding box center [91, 427] width 182 height 35
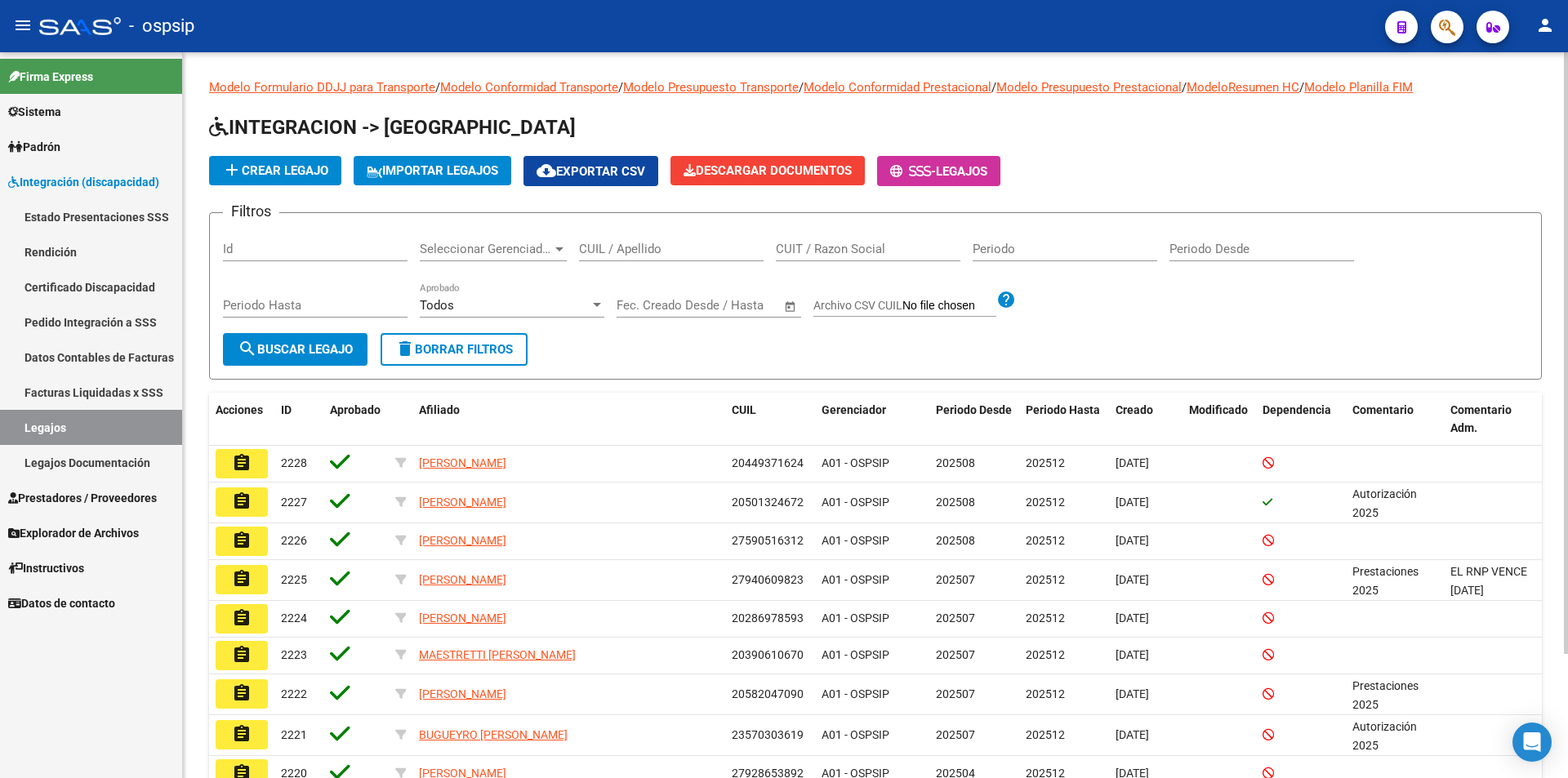
click at [692, 256] on input "CUIL / Apellido" at bounding box center [671, 248] width 185 height 15
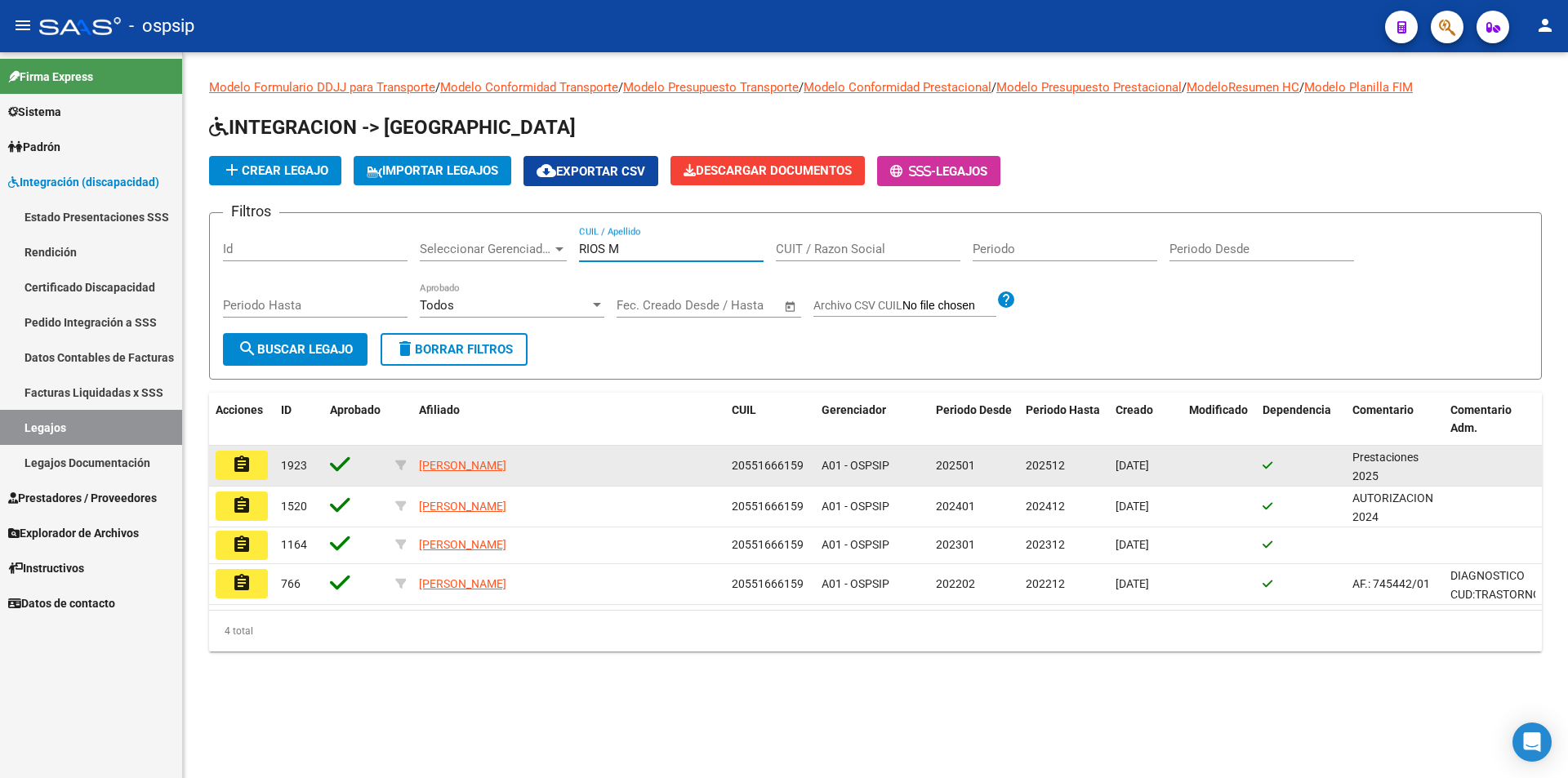
click at [239, 468] on mat-icon "assignment" at bounding box center [242, 464] width 20 height 20
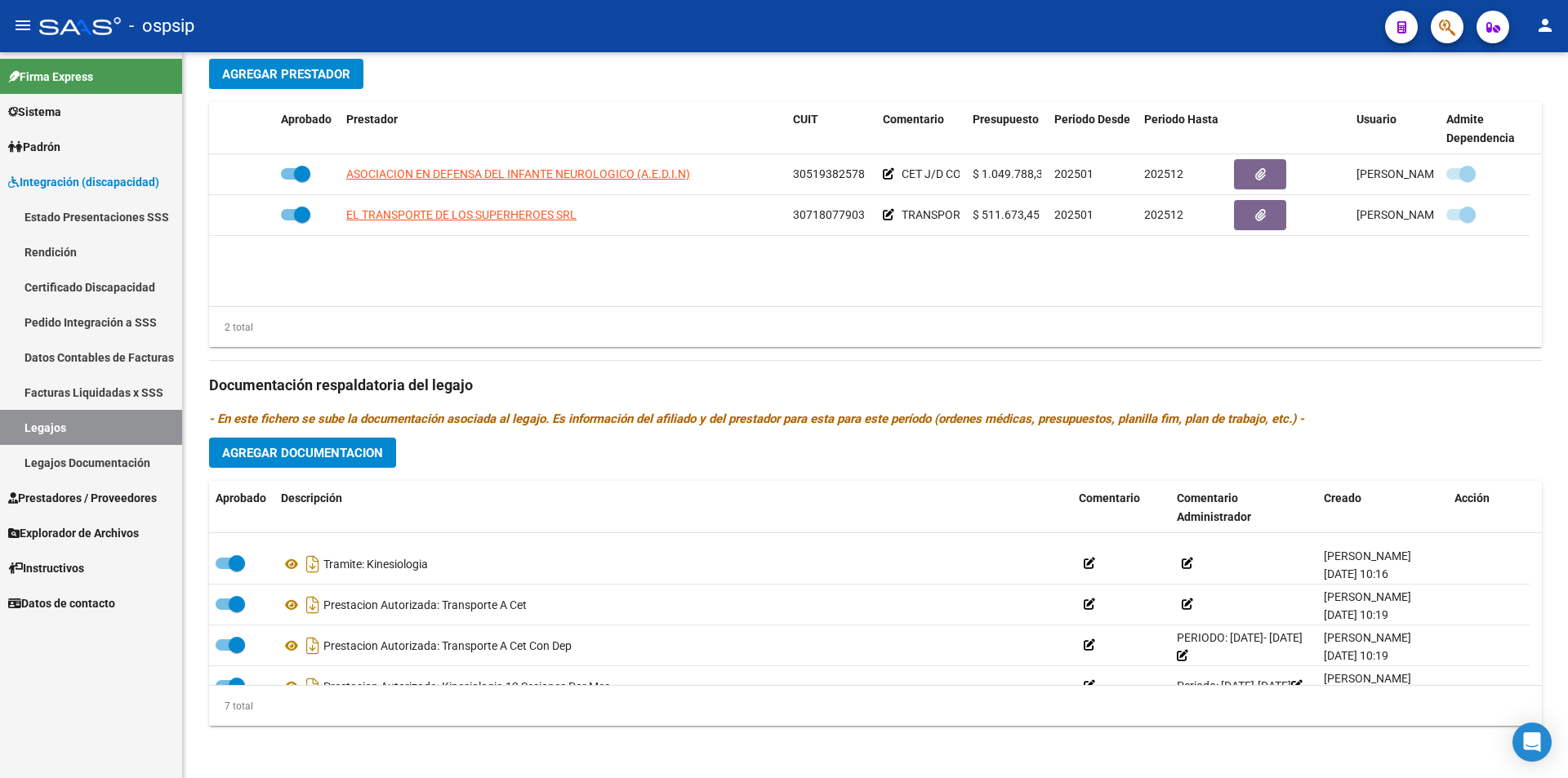
scroll to position [138, 0]
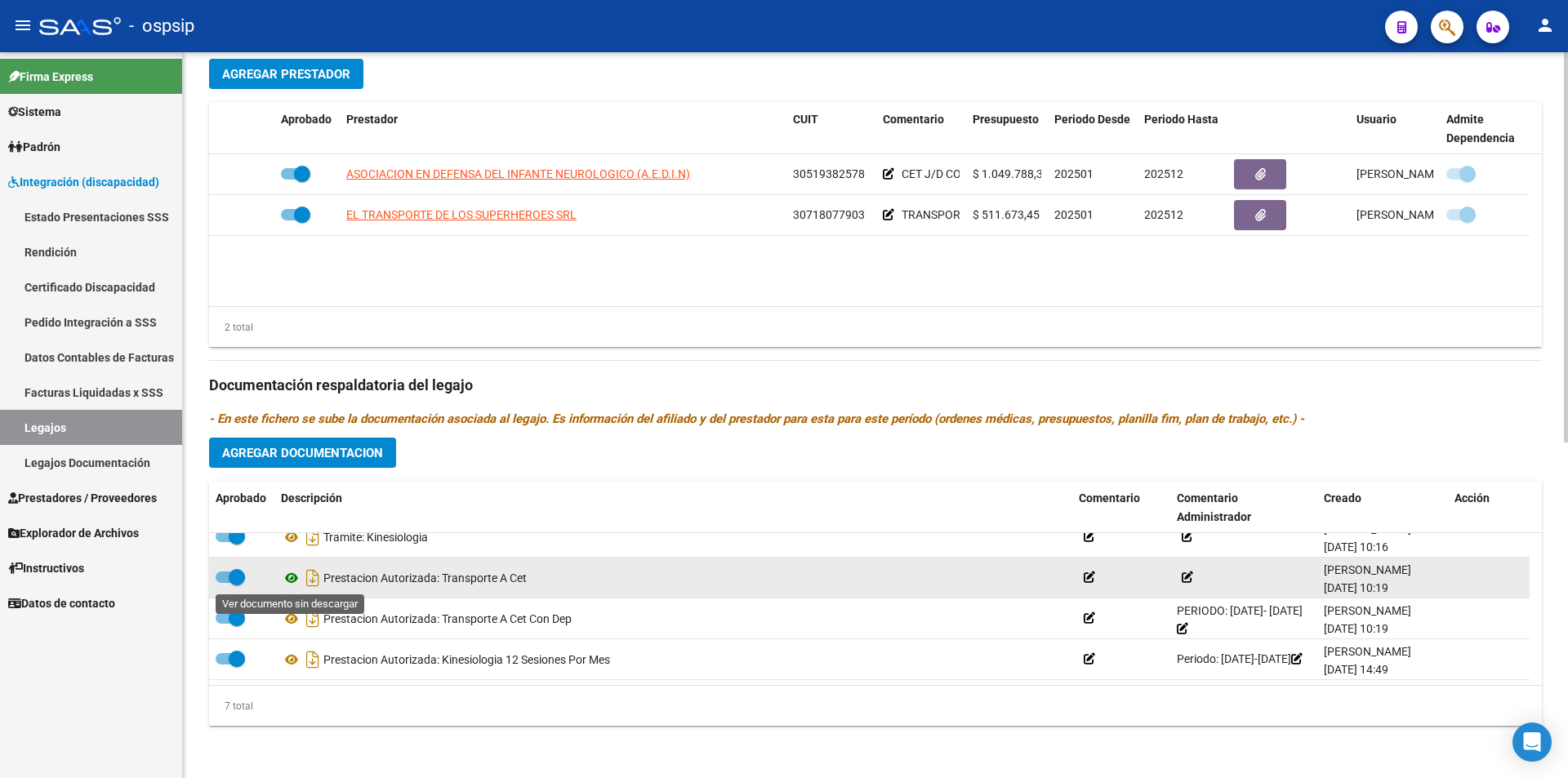
click at [288, 573] on icon at bounding box center [292, 578] width 22 height 20
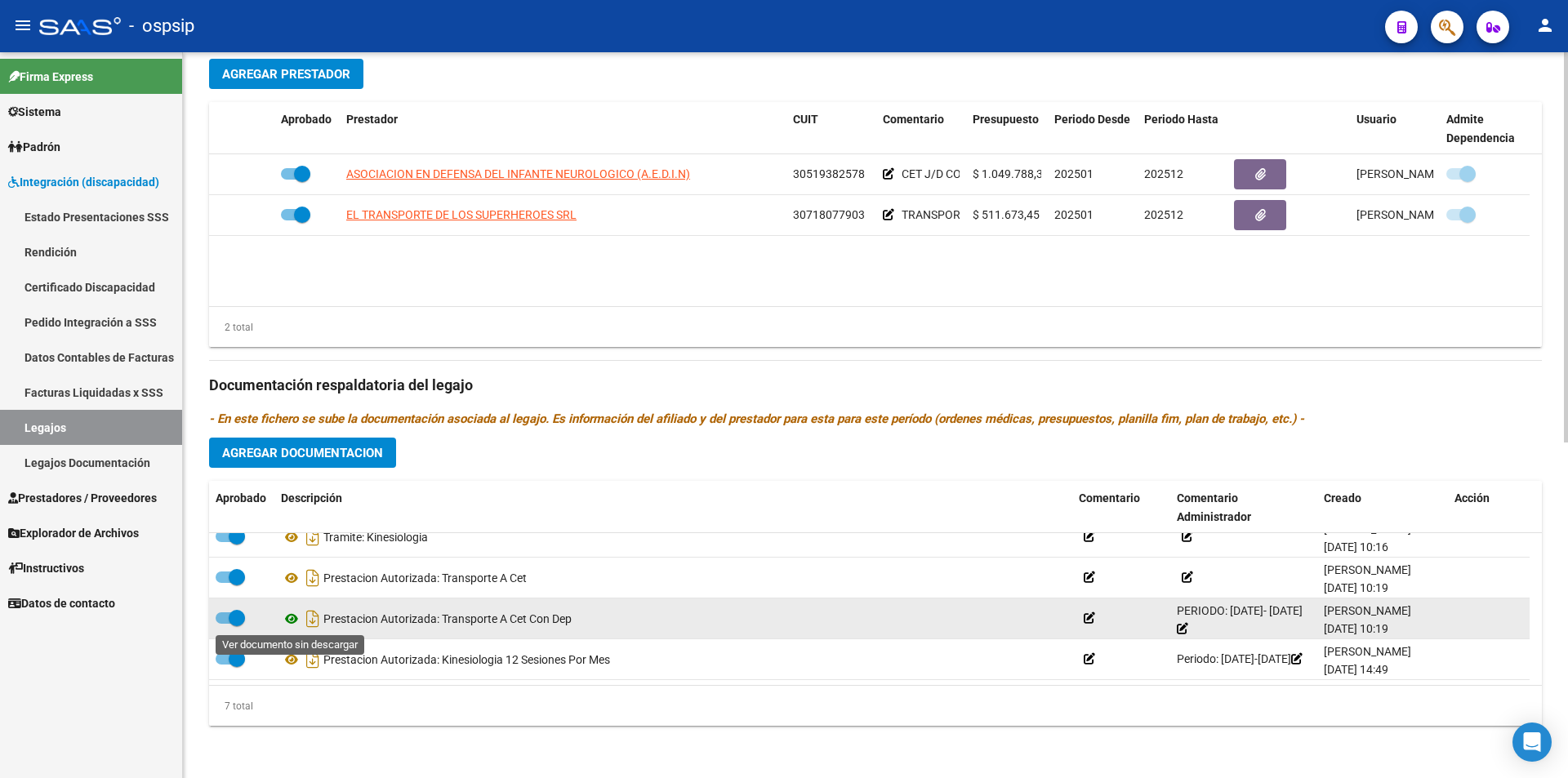
click at [288, 624] on icon at bounding box center [292, 618] width 22 height 20
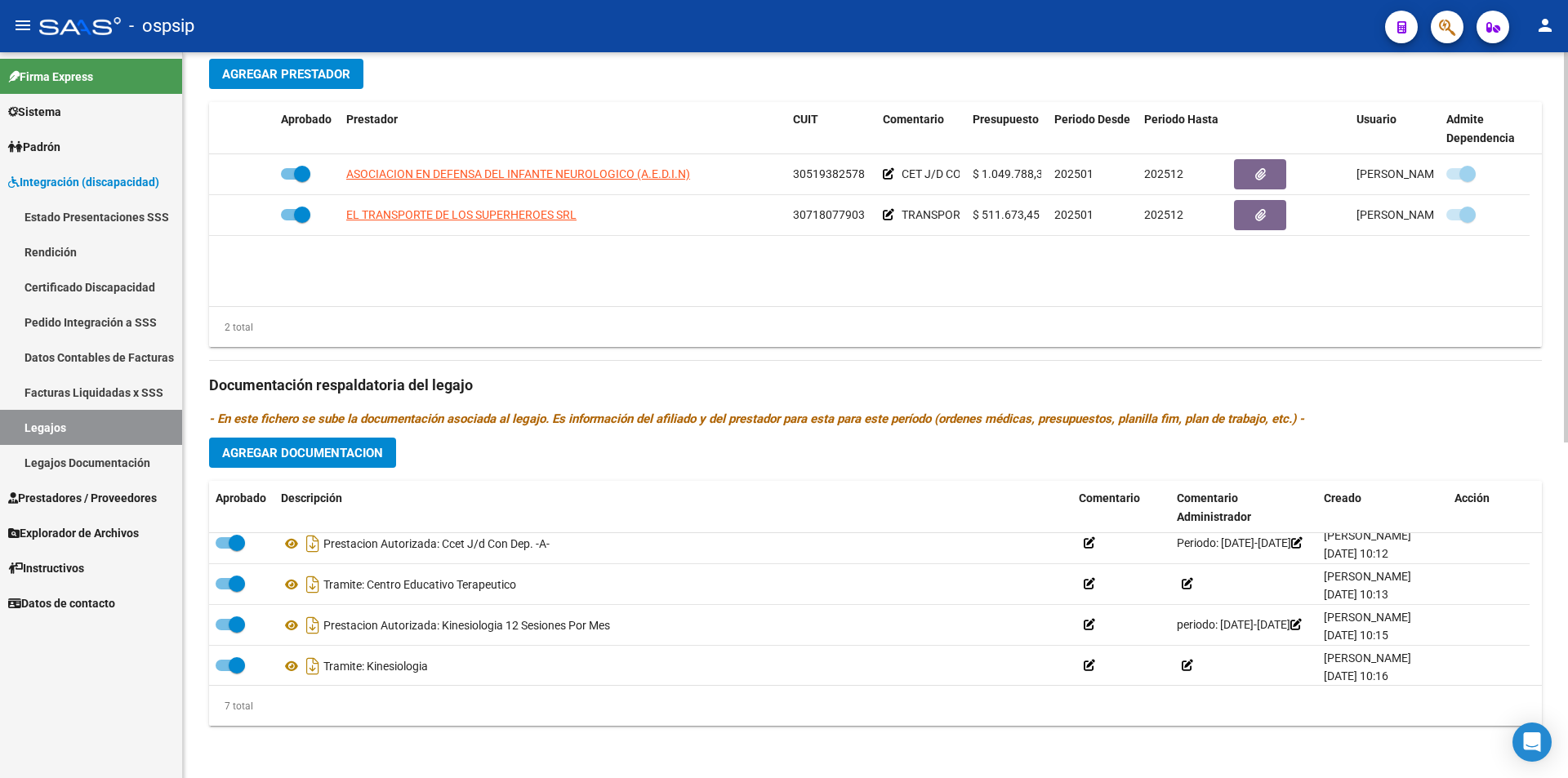
scroll to position [0, 0]
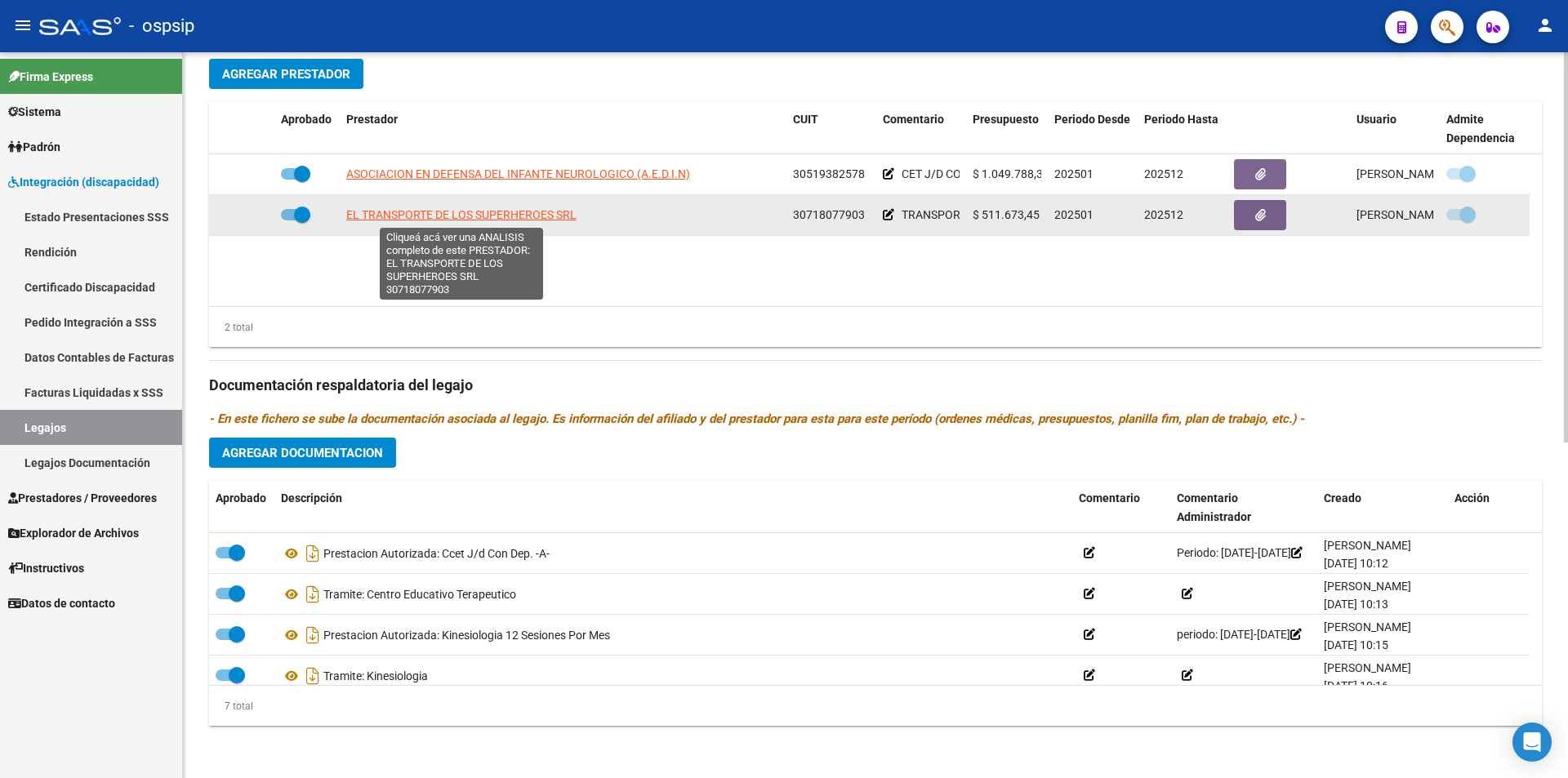
click at [531, 211] on span "EL TRANSPORTE DE LOS SUPERHEROES SRL" at bounding box center [462, 214] width 231 height 13
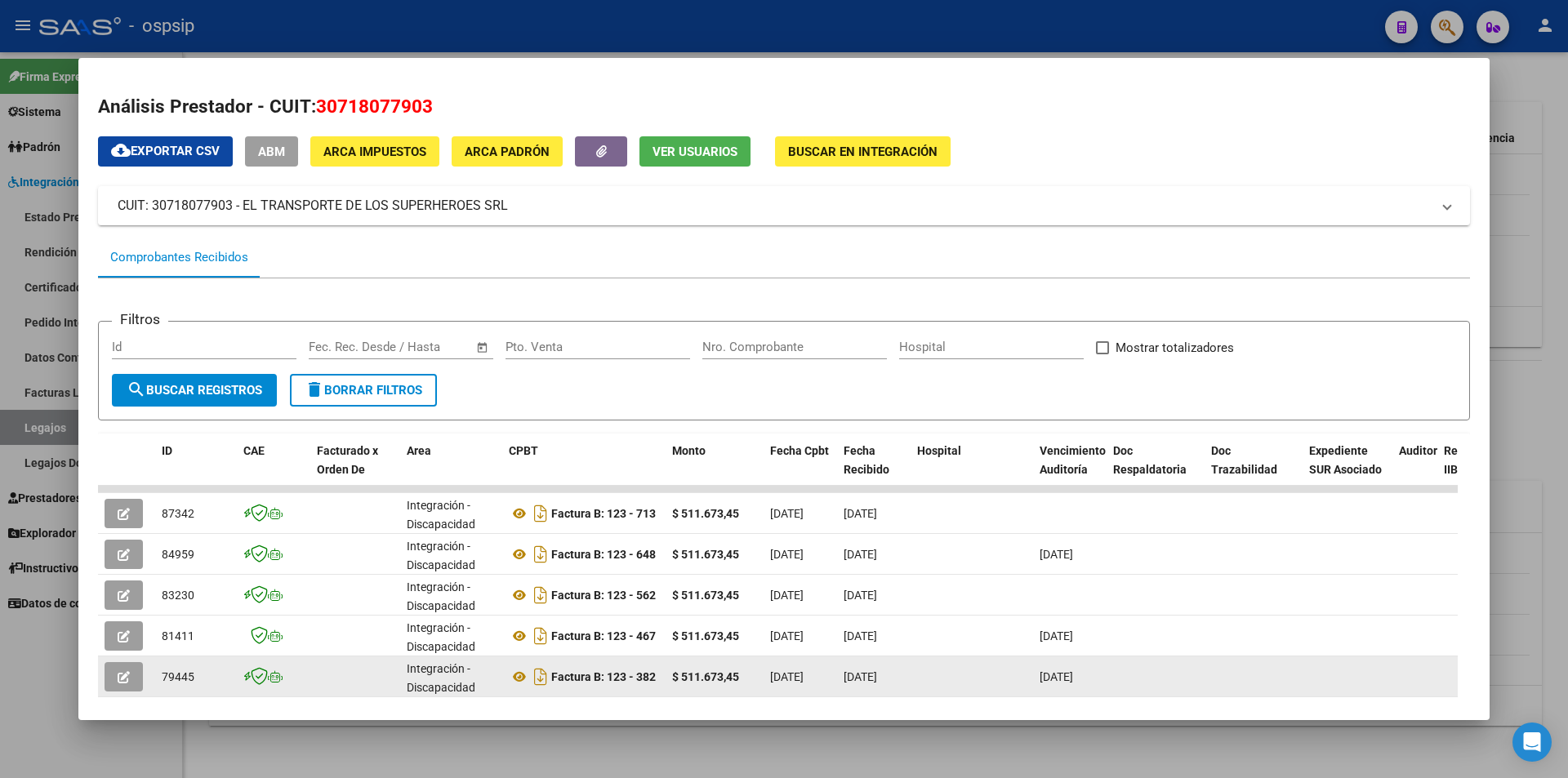
click at [129, 676] on icon "button" at bounding box center [124, 677] width 12 height 12
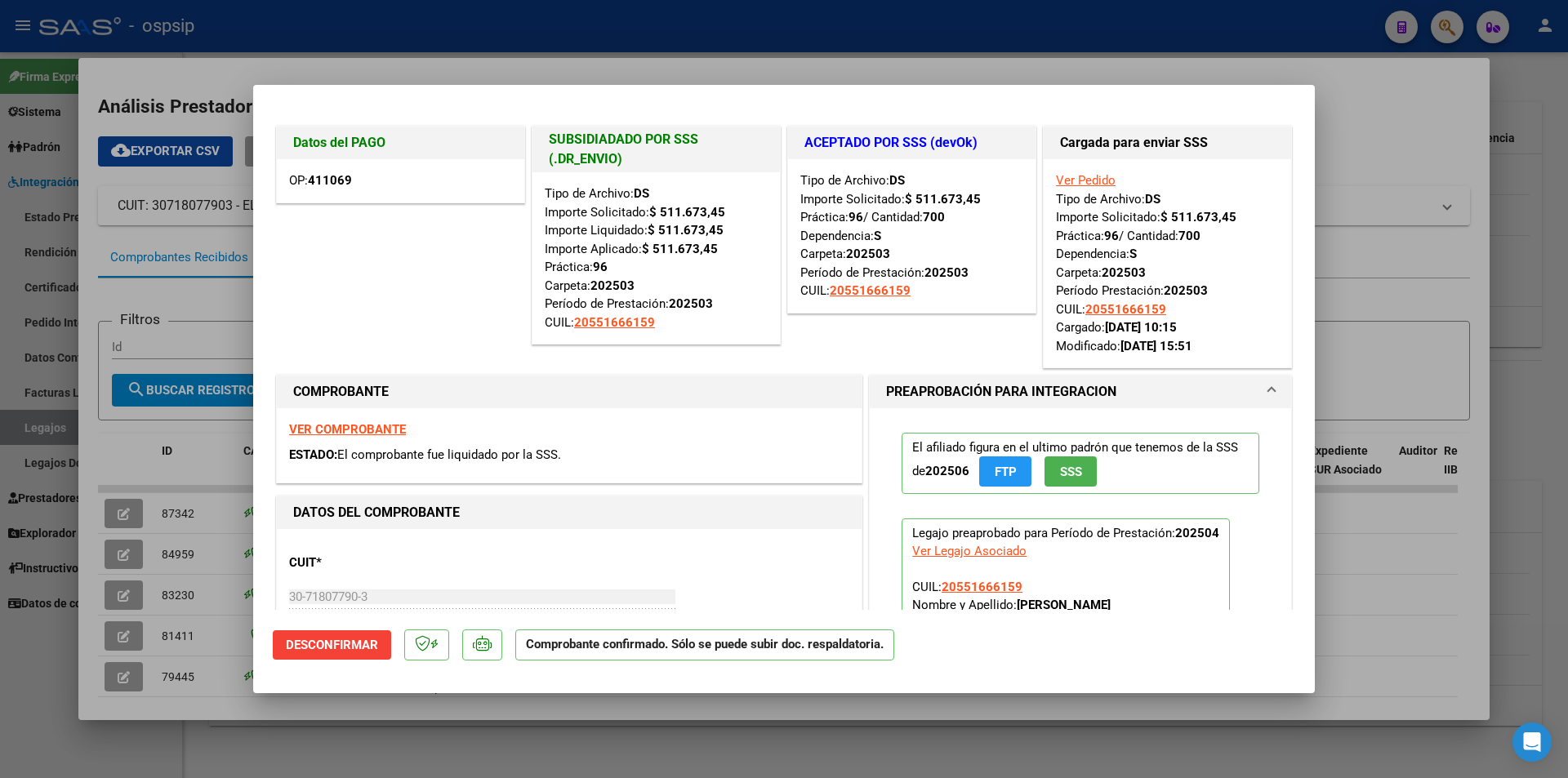
click at [100, 641] on div at bounding box center [784, 389] width 1568 height 778
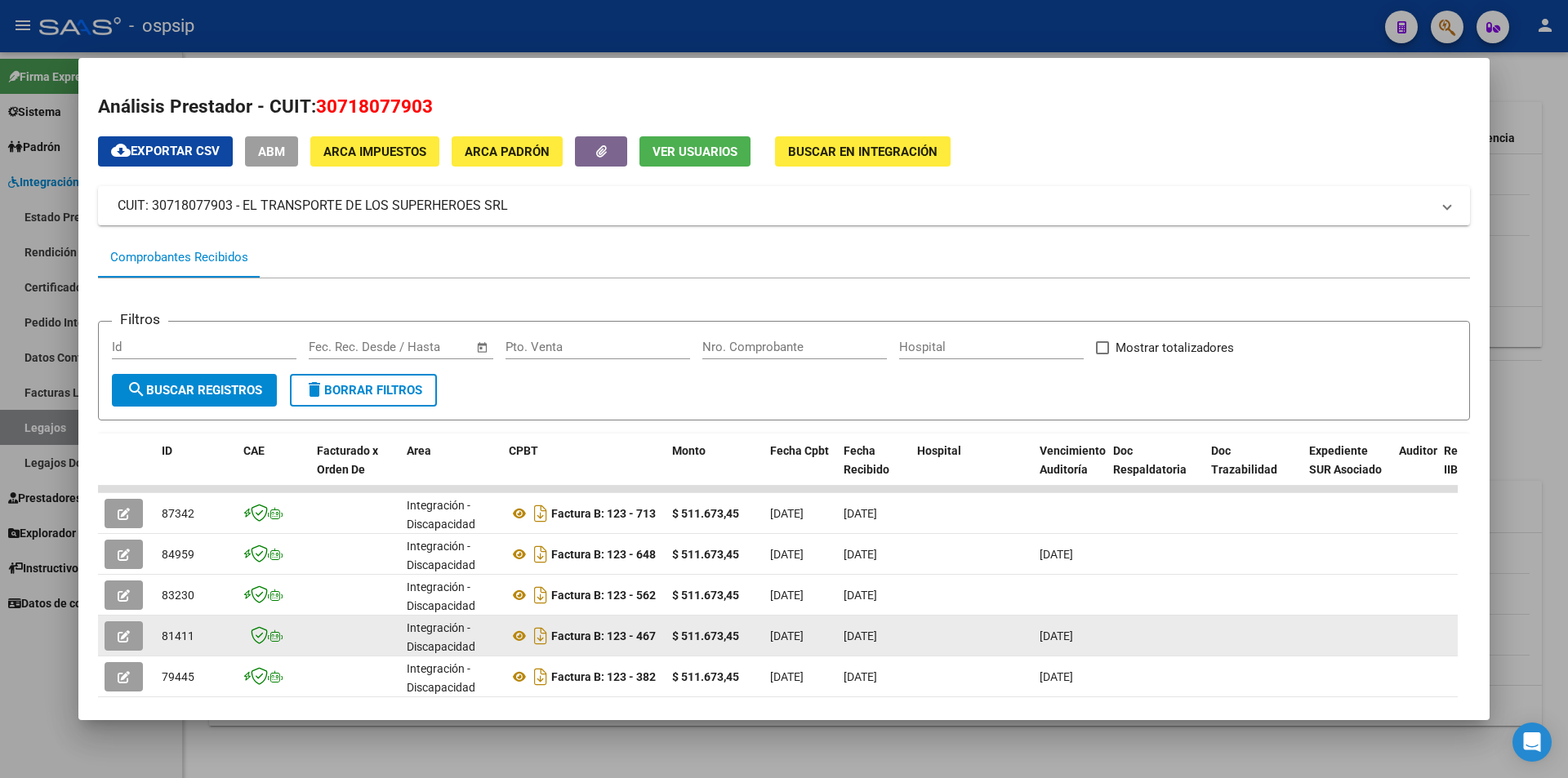
click at [118, 640] on button "button" at bounding box center [124, 636] width 39 height 29
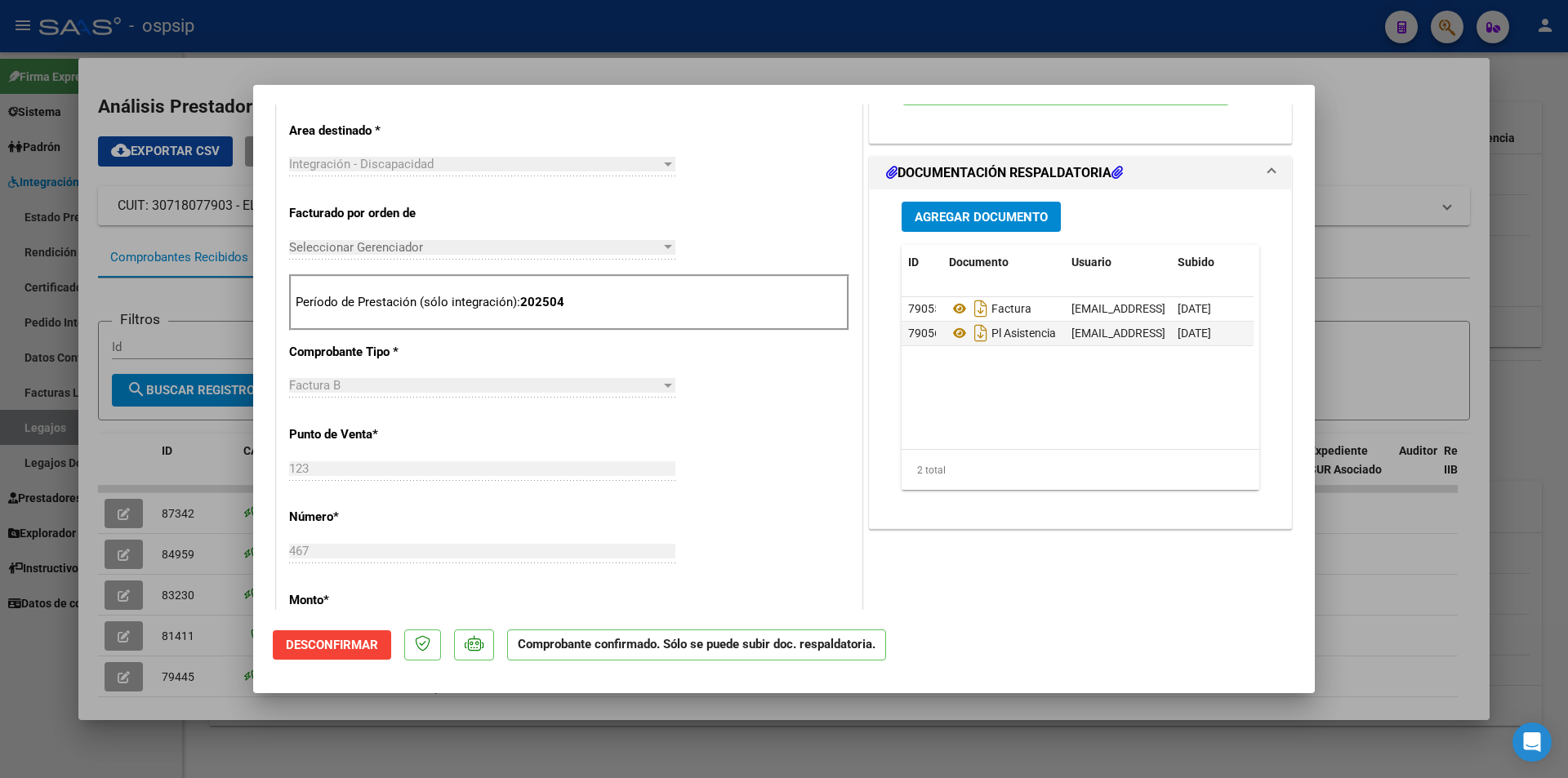
scroll to position [572, 0]
click at [73, 570] on div at bounding box center [784, 389] width 1568 height 778
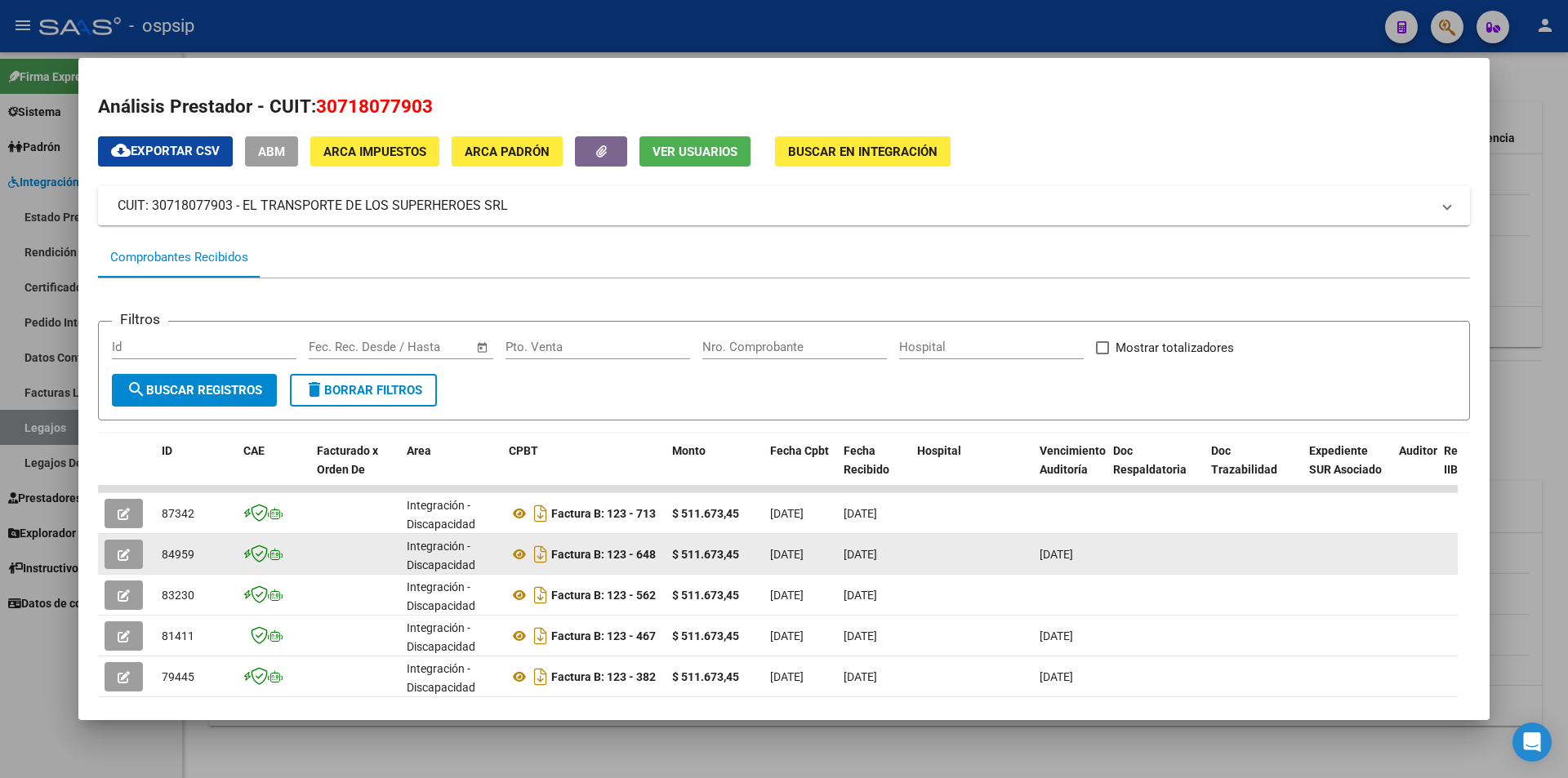
click at [131, 557] on button "button" at bounding box center [124, 554] width 39 height 29
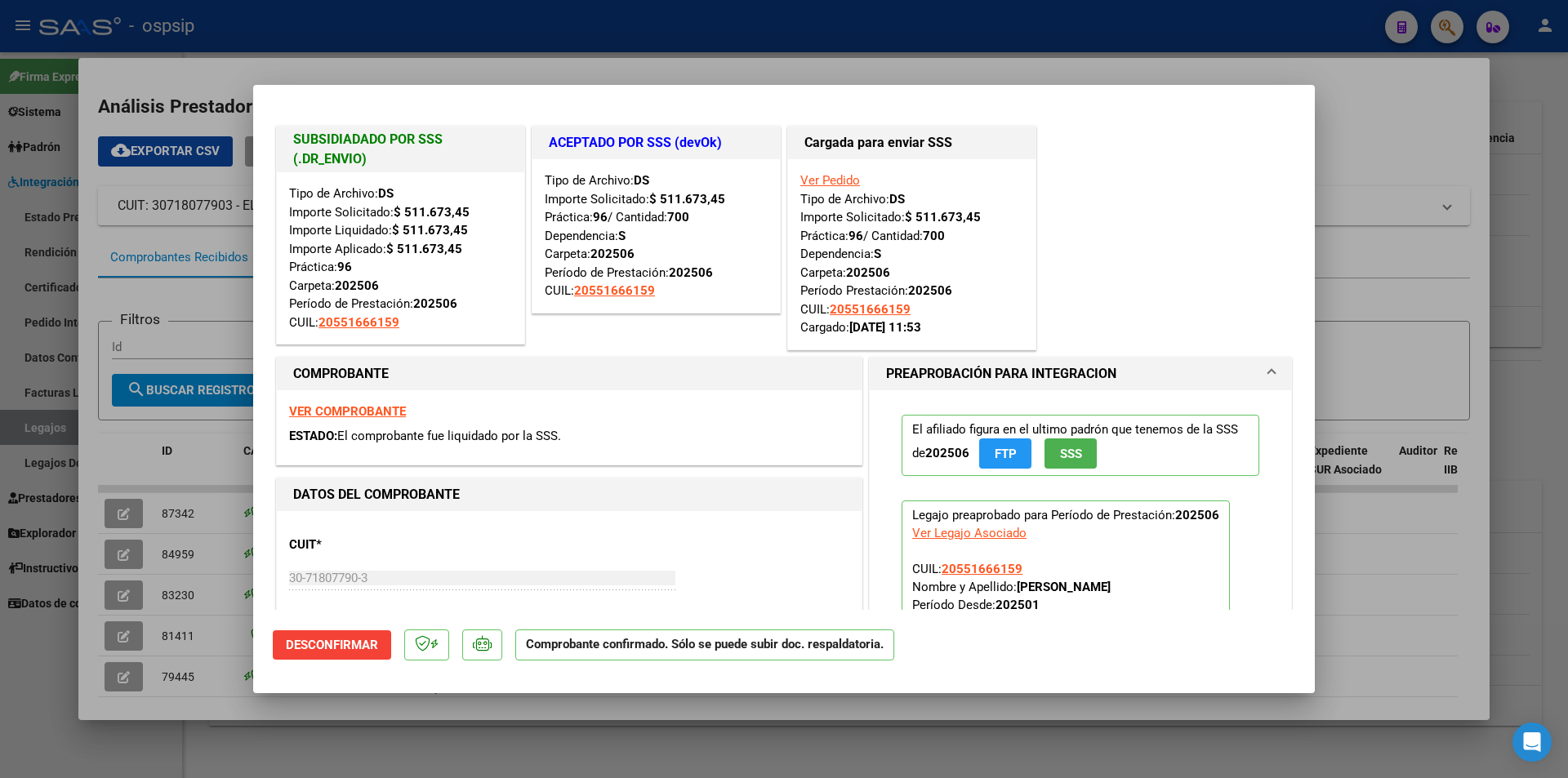
click at [105, 526] on div at bounding box center [784, 389] width 1568 height 778
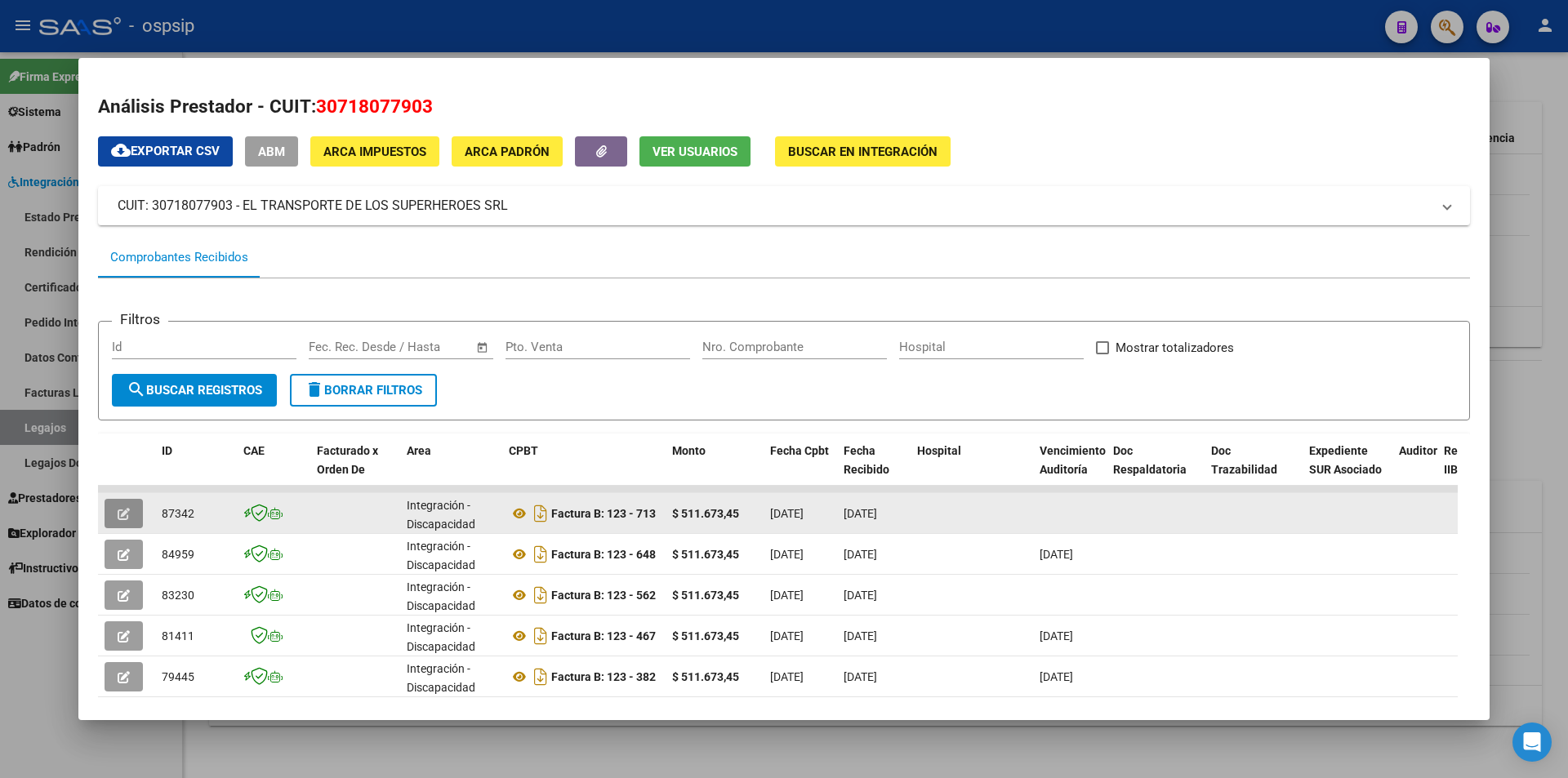
click at [124, 515] on icon "button" at bounding box center [124, 514] width 12 height 12
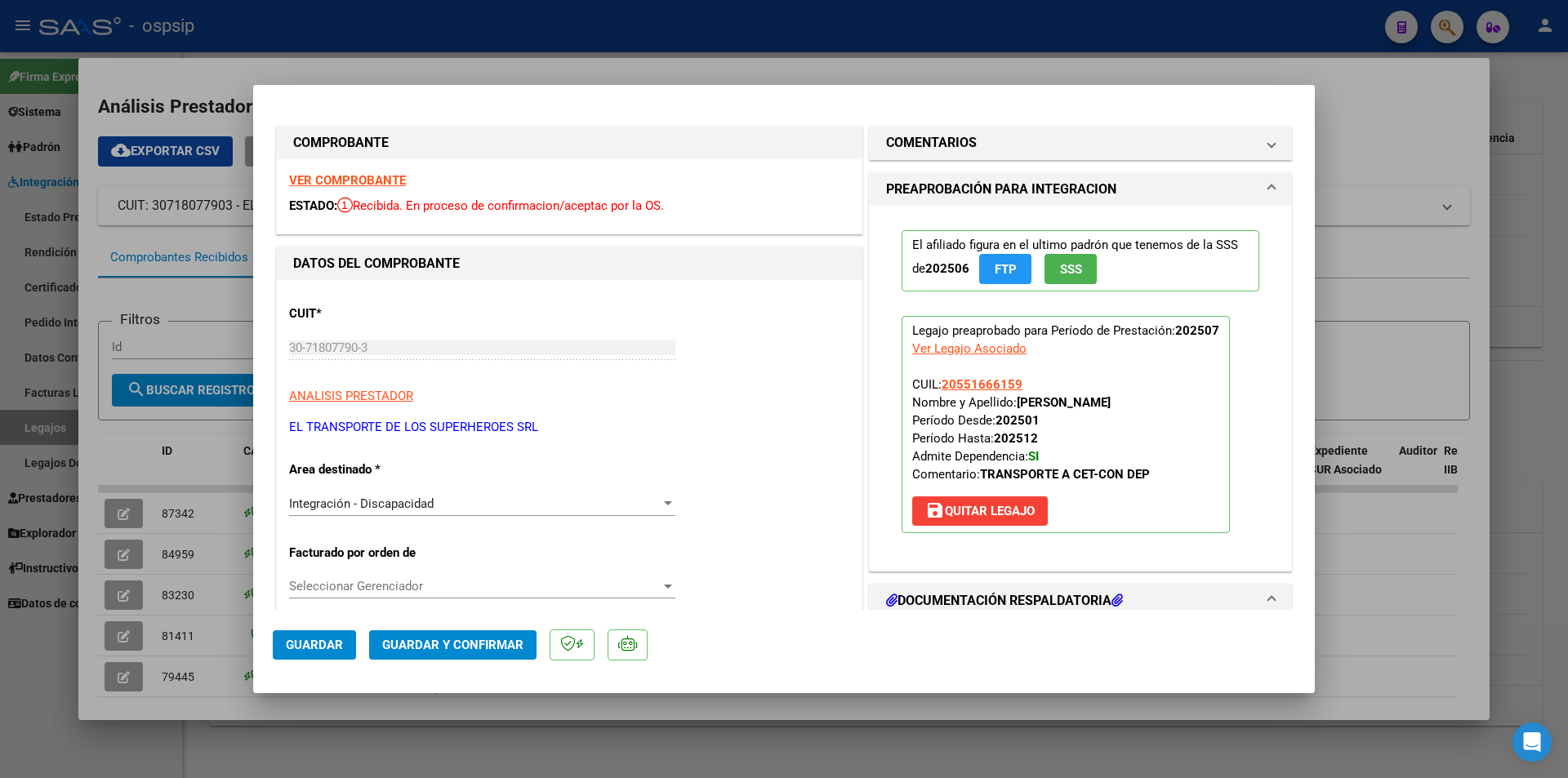
click at [93, 558] on div at bounding box center [784, 389] width 1568 height 778
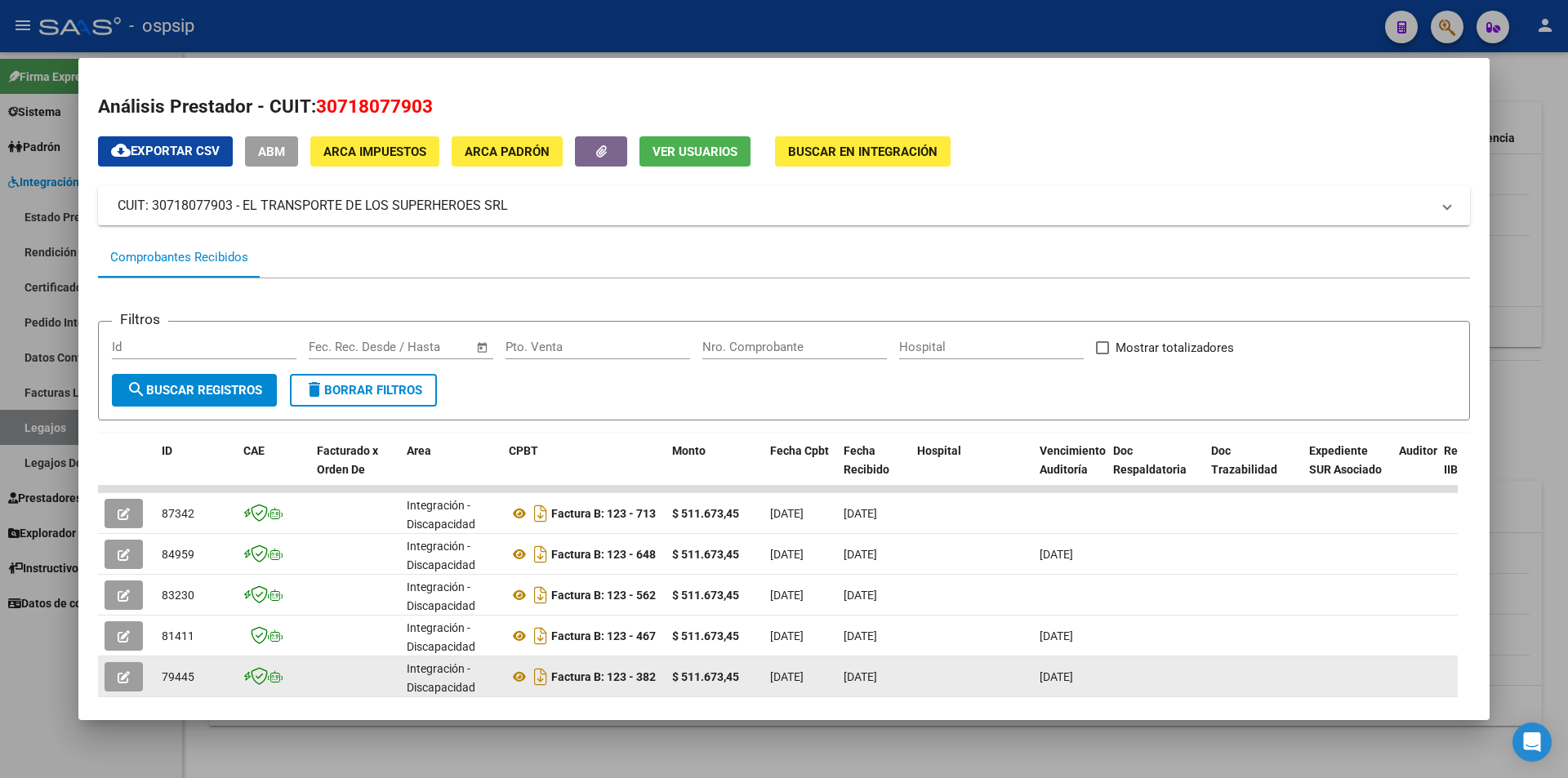
click at [125, 678] on icon "button" at bounding box center [124, 677] width 12 height 12
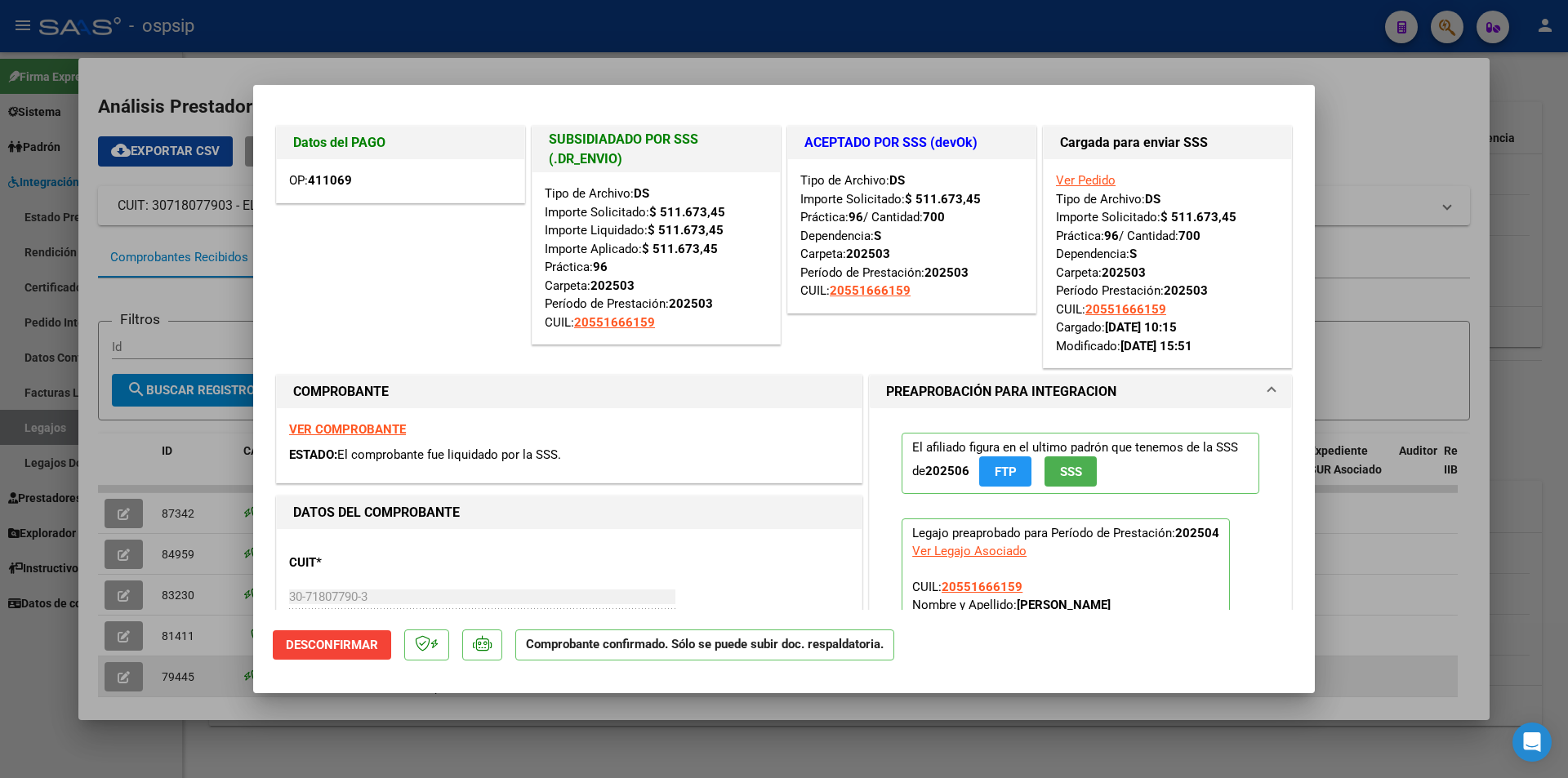
drag, startPoint x: 89, startPoint y: 670, endPoint x: 148, endPoint y: 659, distance: 60.0
click at [89, 669] on div at bounding box center [784, 389] width 1568 height 778
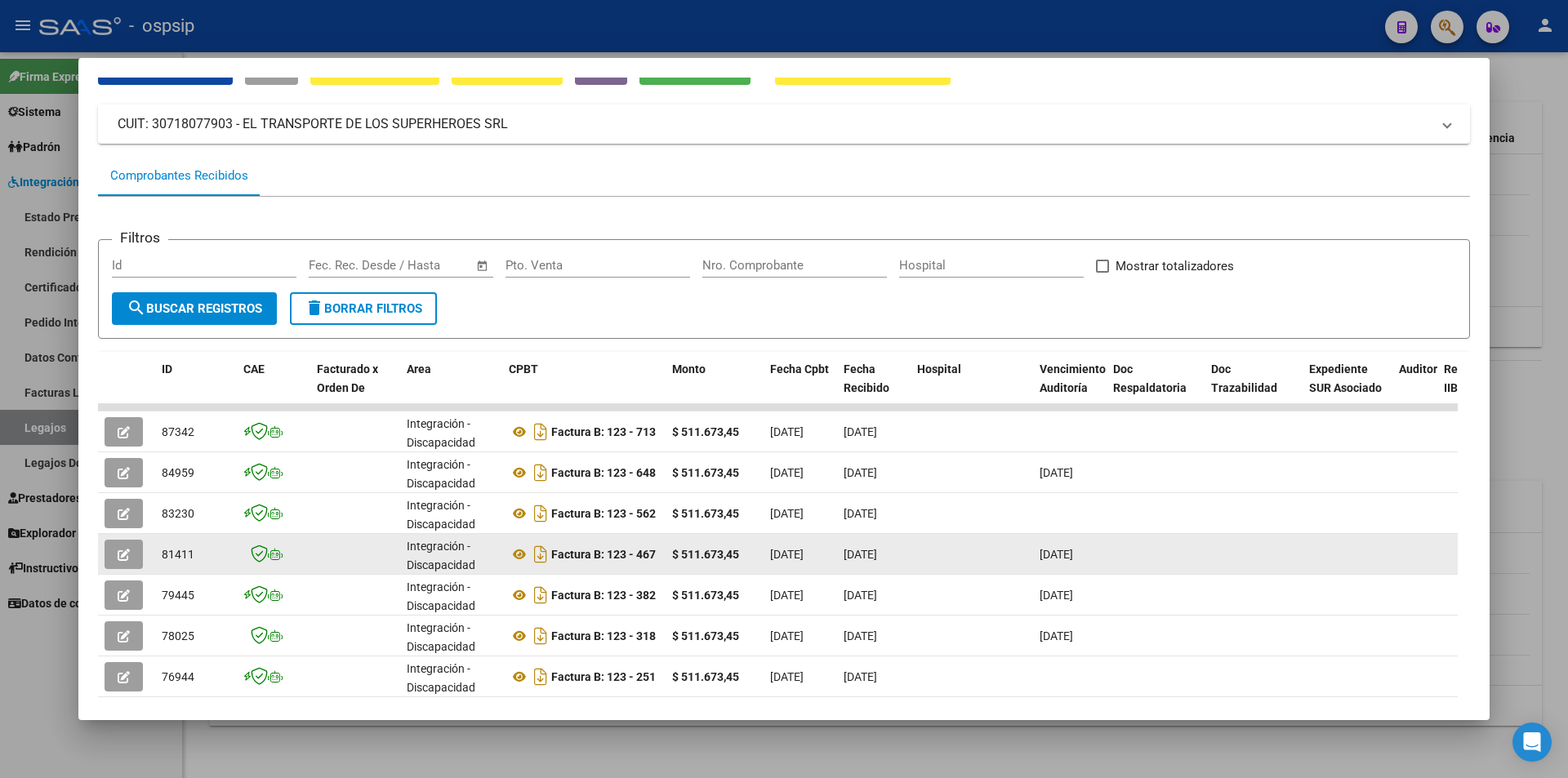
scroll to position [163, 0]
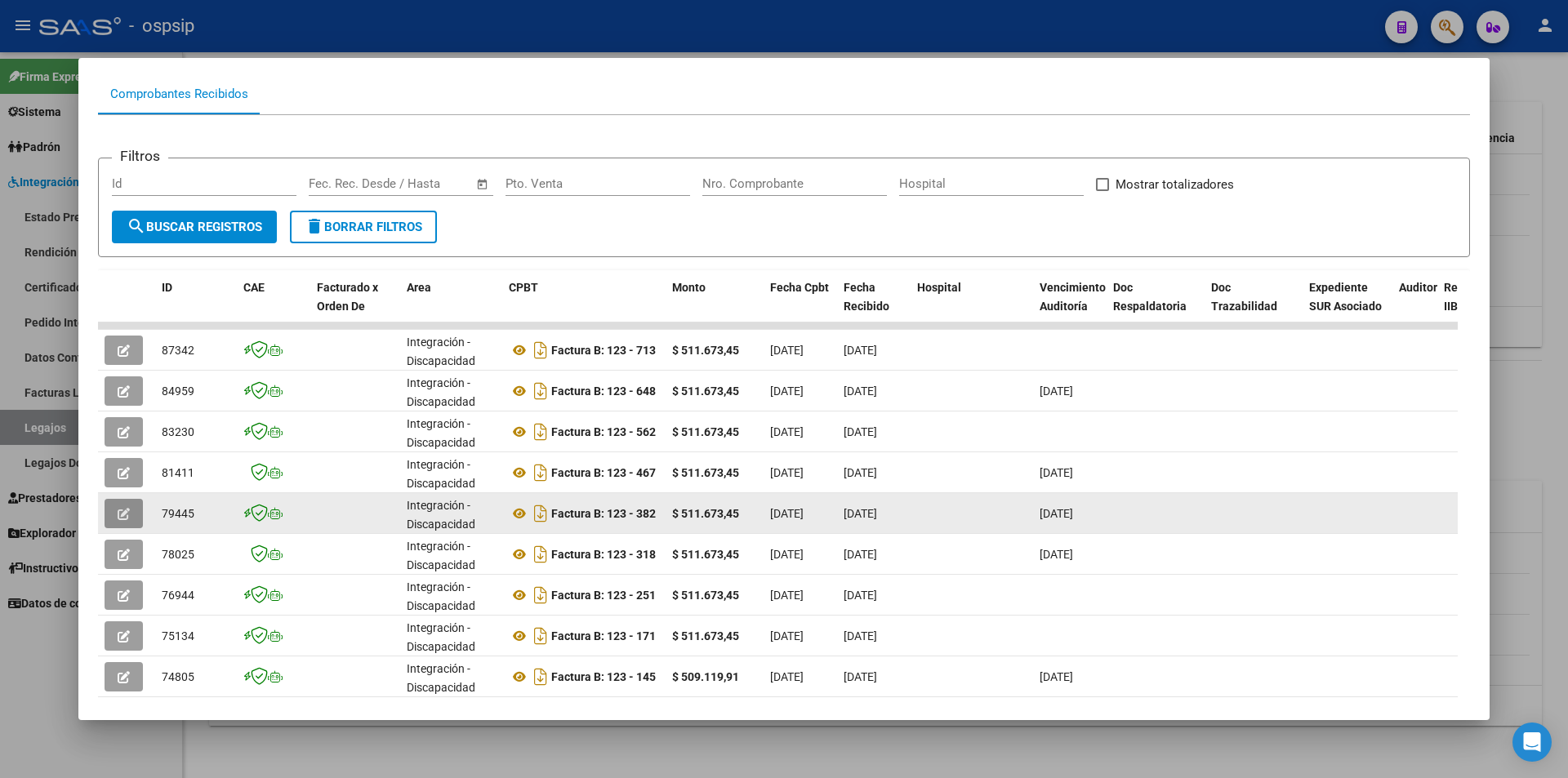
click at [105, 510] on button "button" at bounding box center [124, 513] width 39 height 29
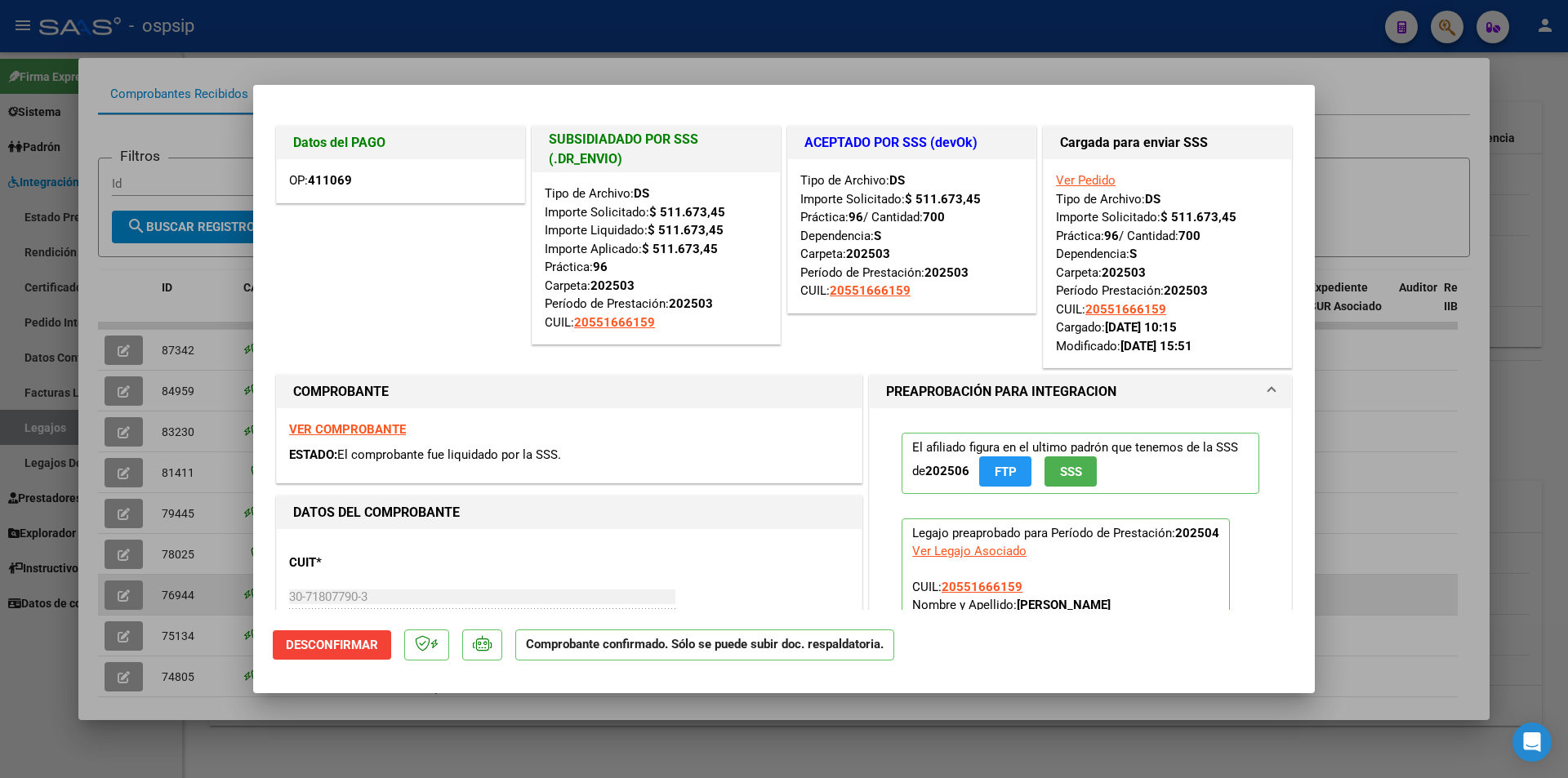
drag, startPoint x: 104, startPoint y: 602, endPoint x: 104, endPoint y: 588, distance: 14.0
click at [104, 595] on div at bounding box center [784, 389] width 1568 height 778
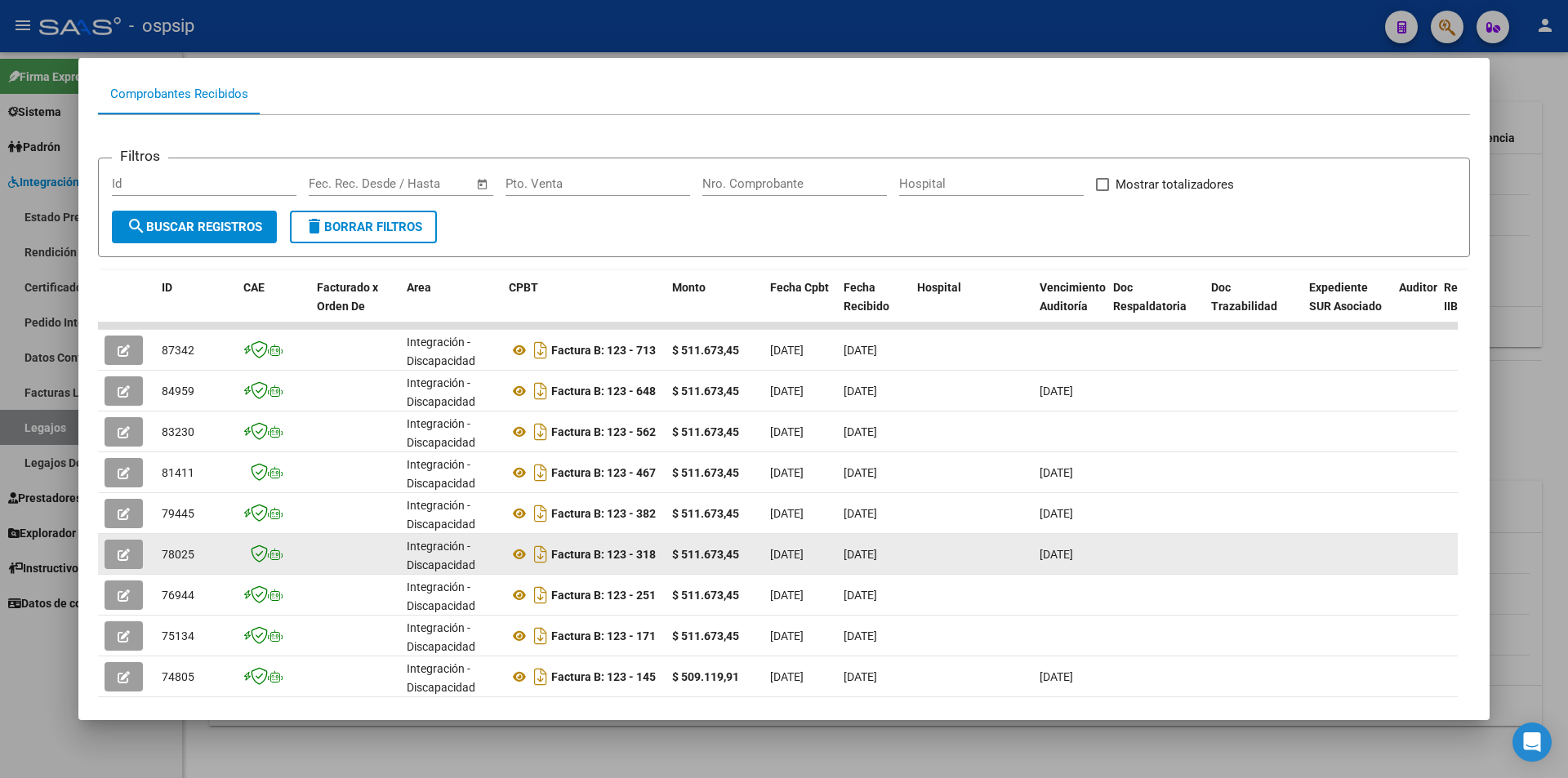
click at [114, 556] on button "button" at bounding box center [124, 554] width 39 height 29
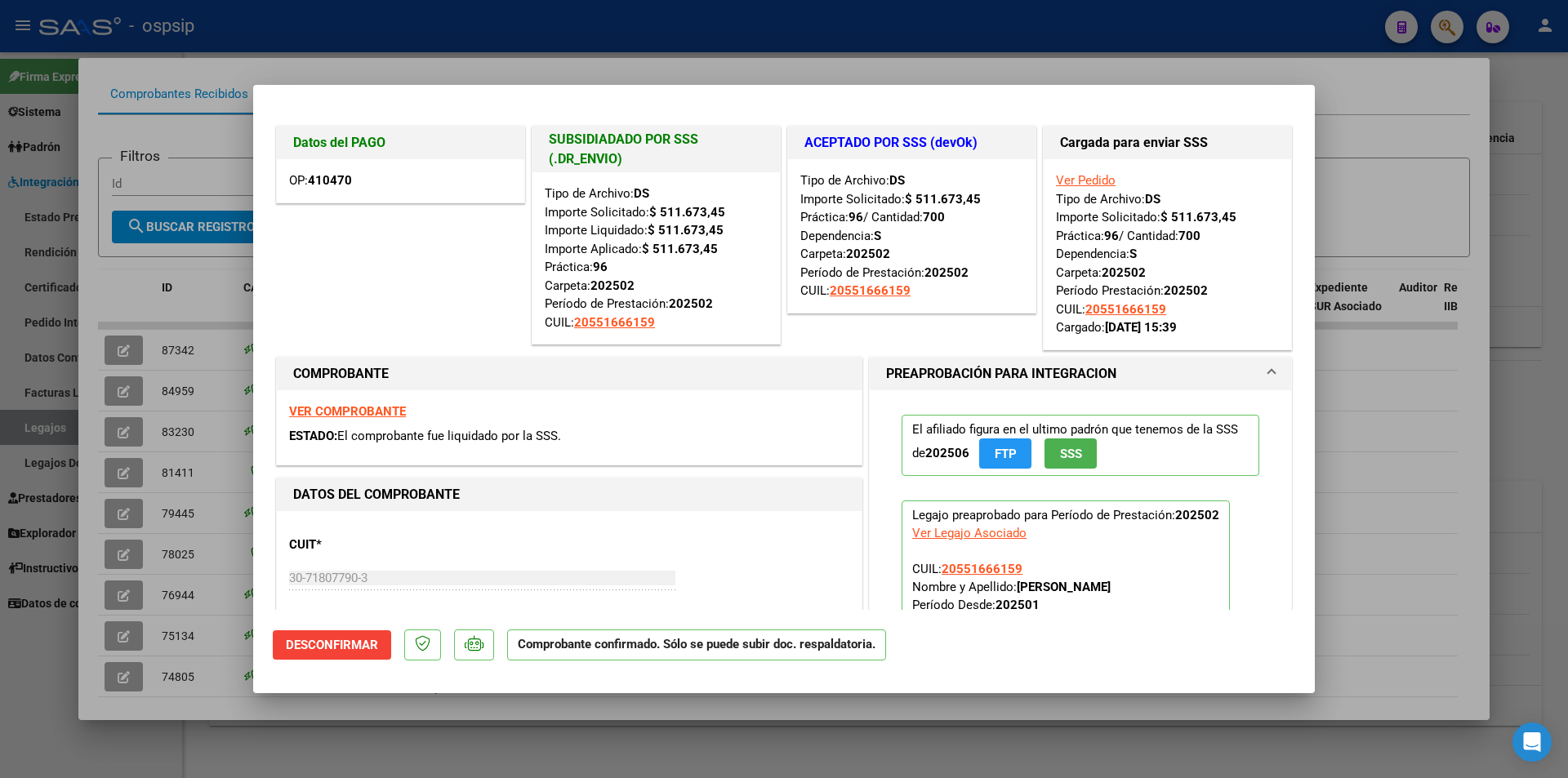
click at [102, 576] on div at bounding box center [784, 389] width 1568 height 778
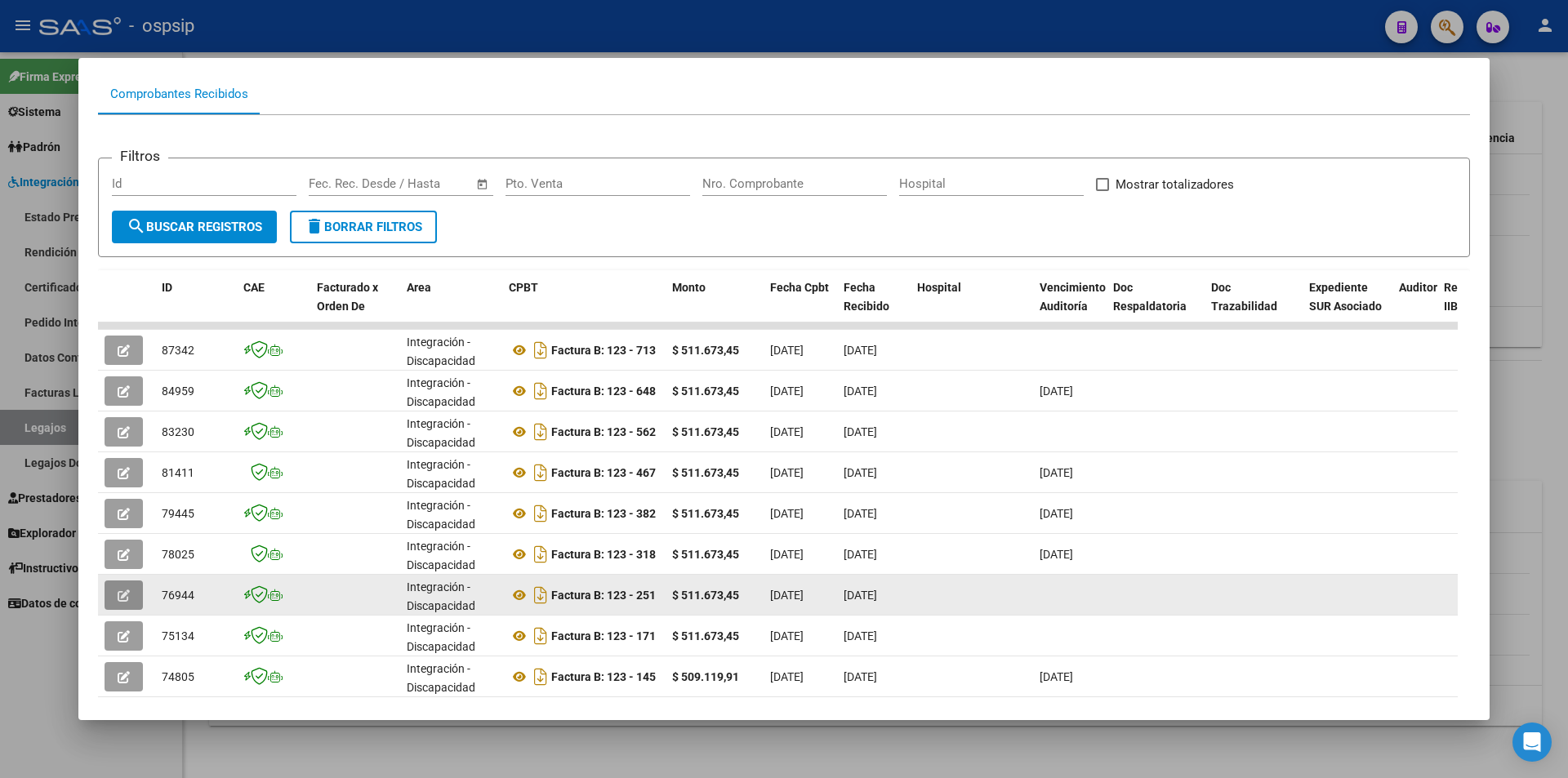
click at [115, 590] on button "button" at bounding box center [124, 595] width 39 height 29
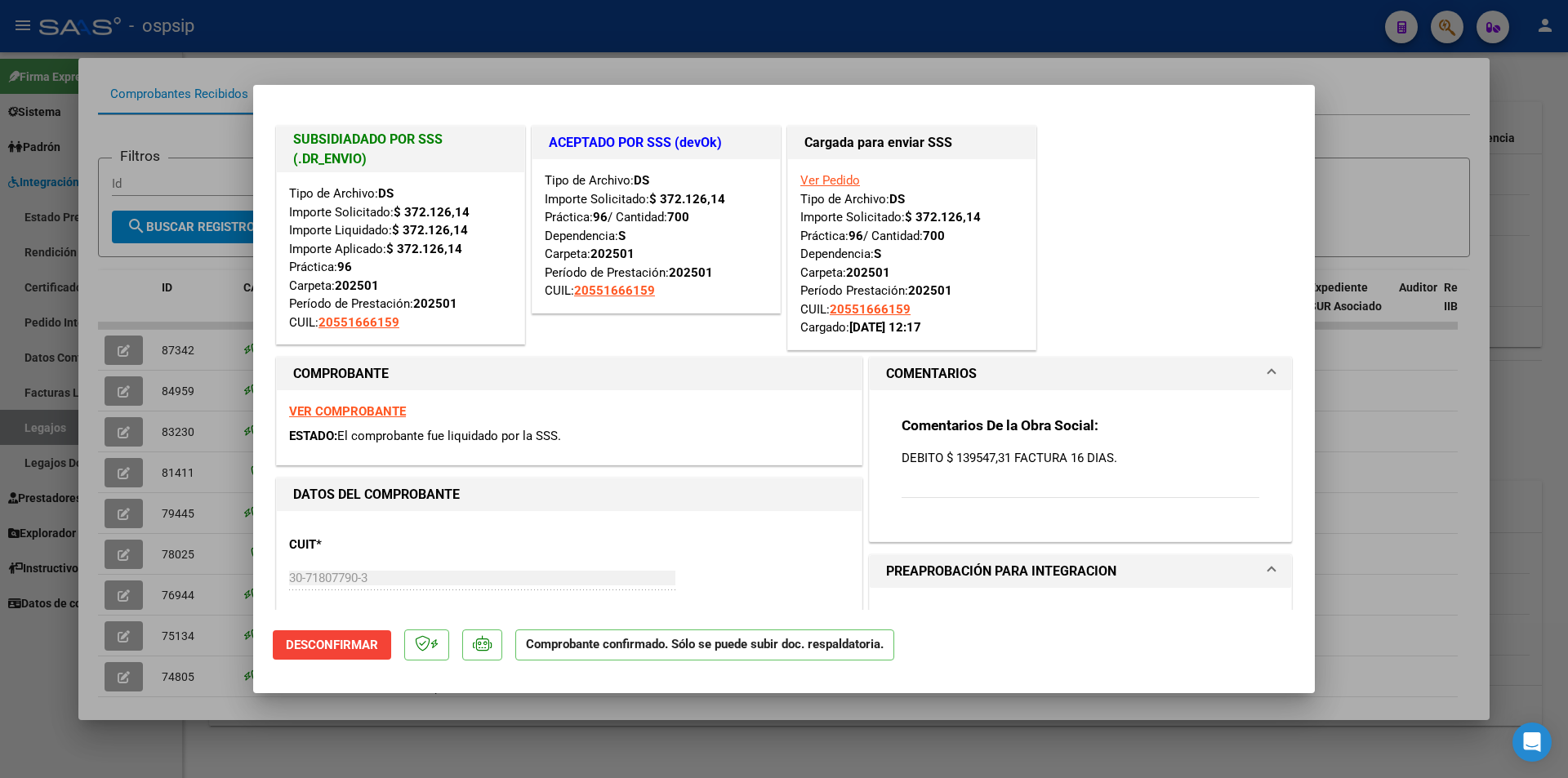
click at [94, 661] on div at bounding box center [784, 389] width 1568 height 778
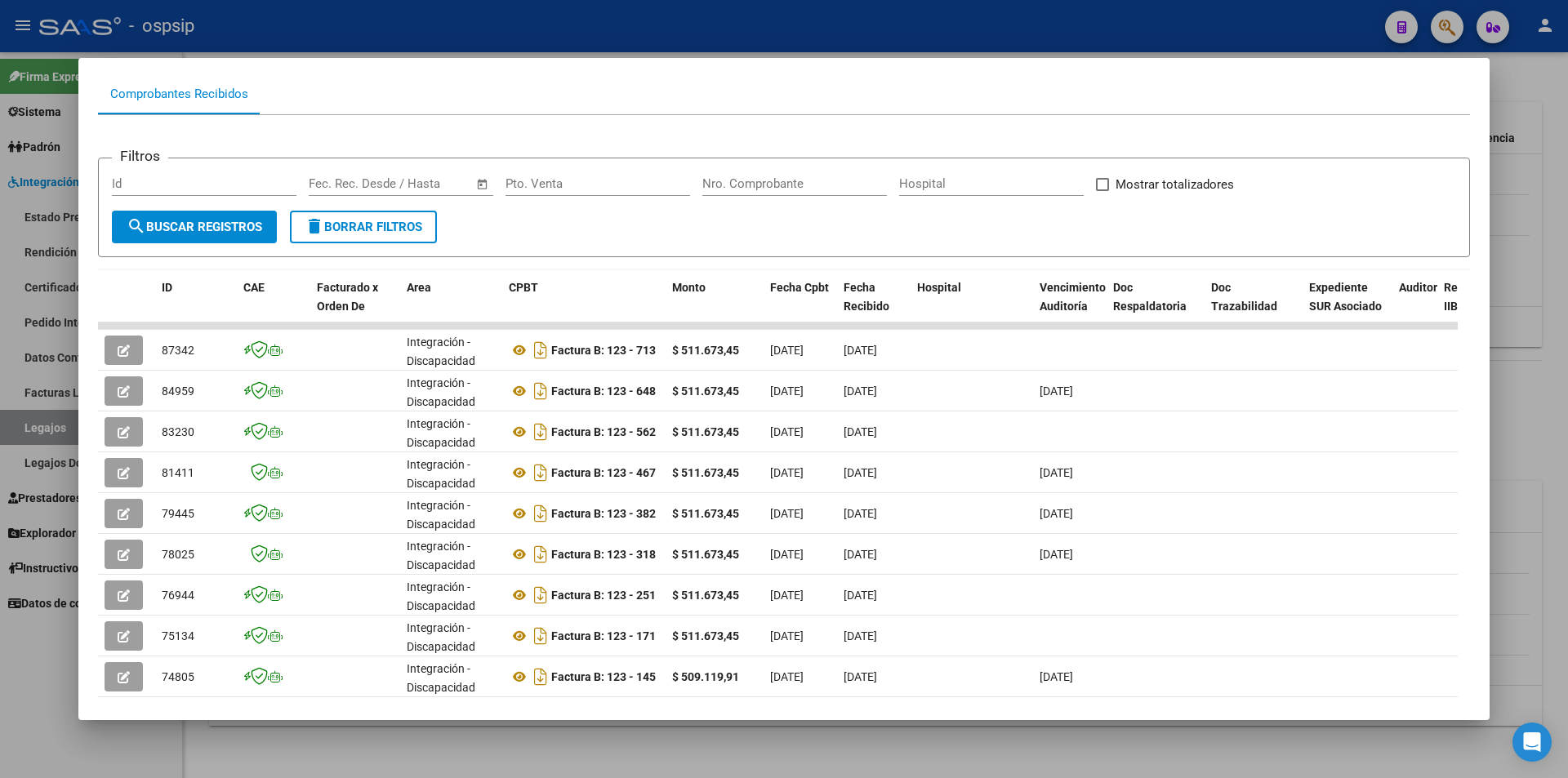
click at [89, 661] on mat-dialog-content "Análisis Prestador - CUIT: 30718077903 cloud_download Exportar CSV ABM ARCA Imp…" at bounding box center [784, 389] width 1411 height 622
click at [23, 673] on div at bounding box center [784, 389] width 1568 height 778
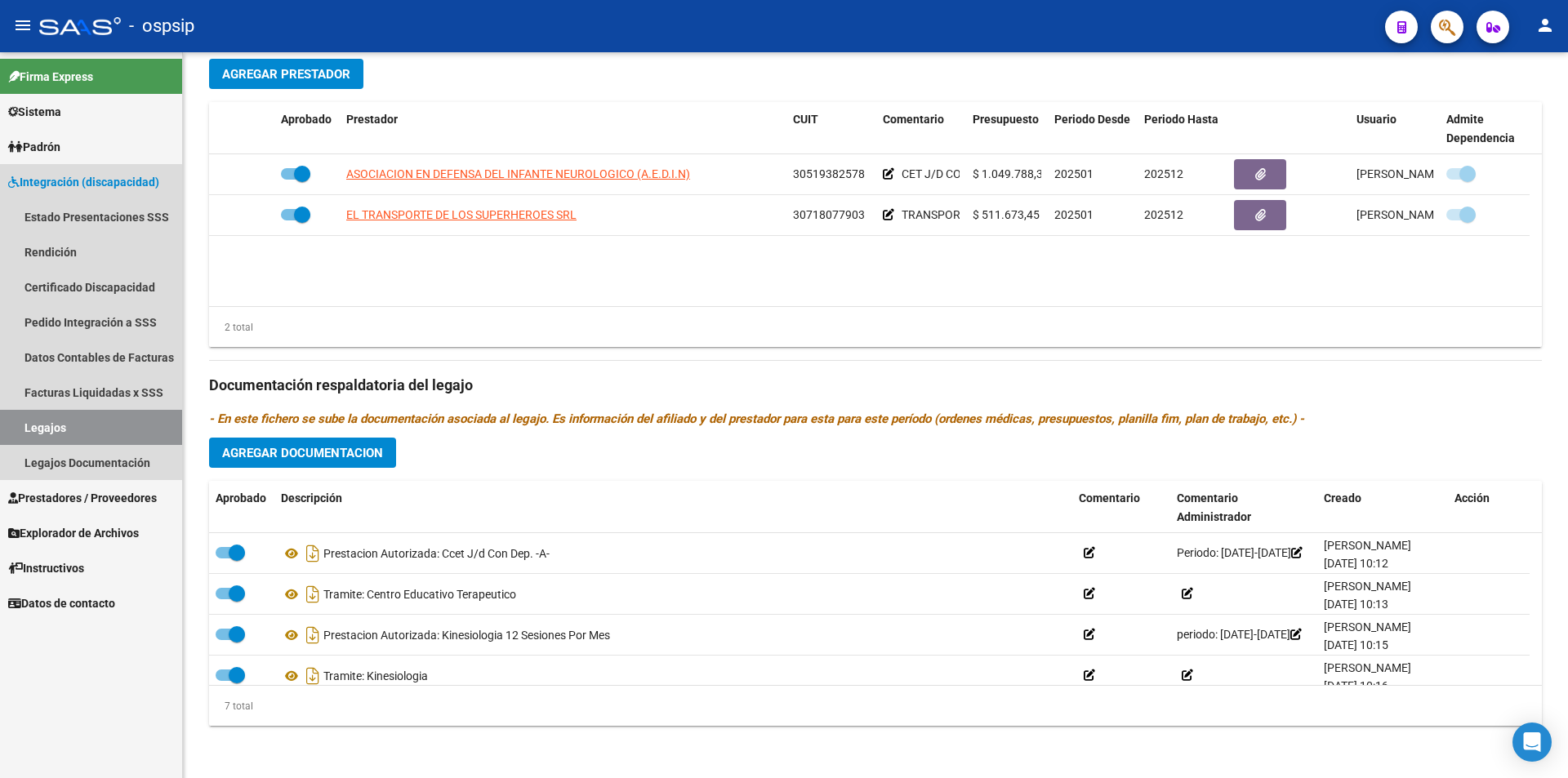
click at [77, 433] on link "Legajos" at bounding box center [91, 427] width 182 height 35
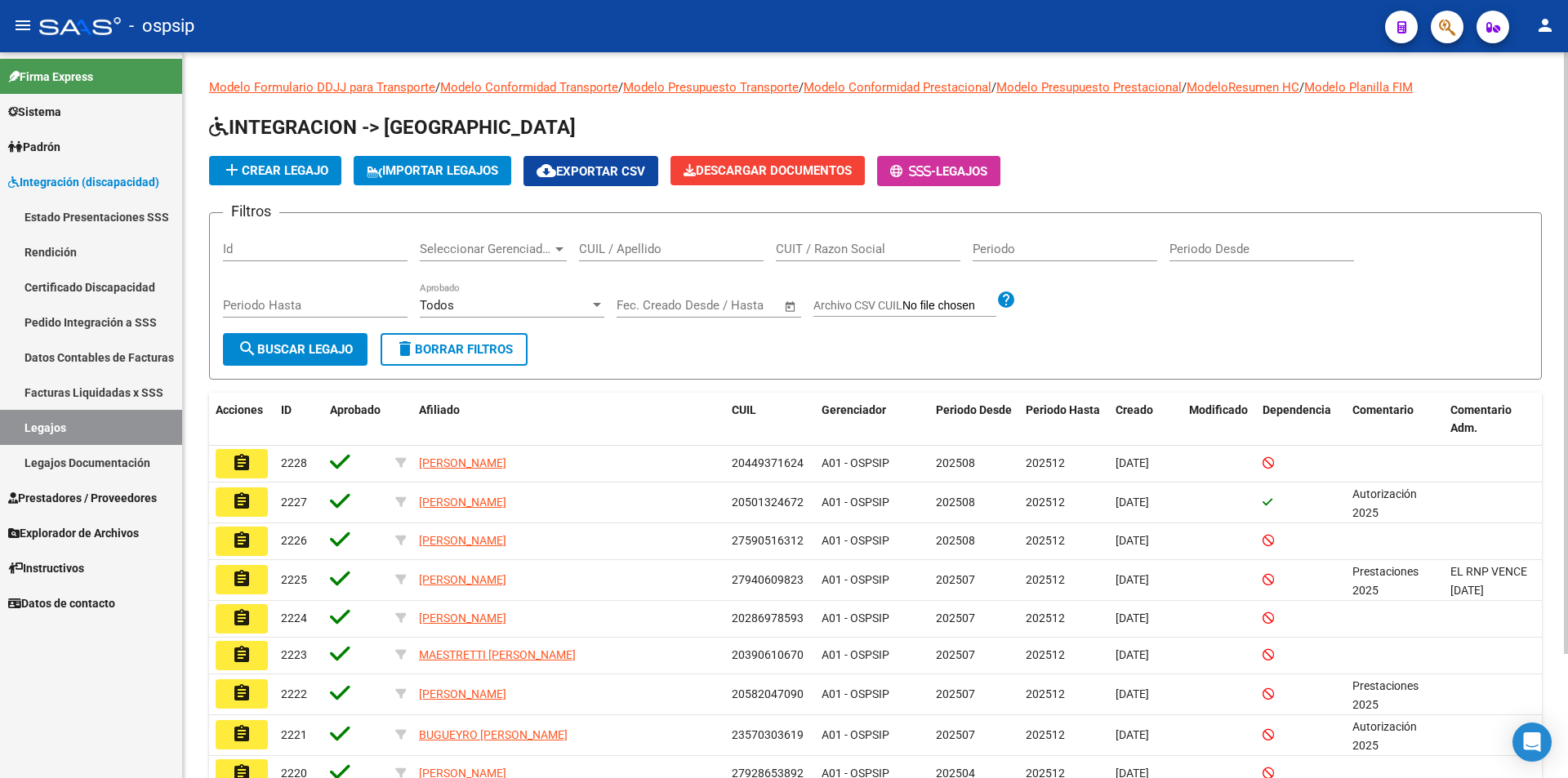
click at [636, 244] on input "CUIL / Apellido" at bounding box center [671, 248] width 185 height 15
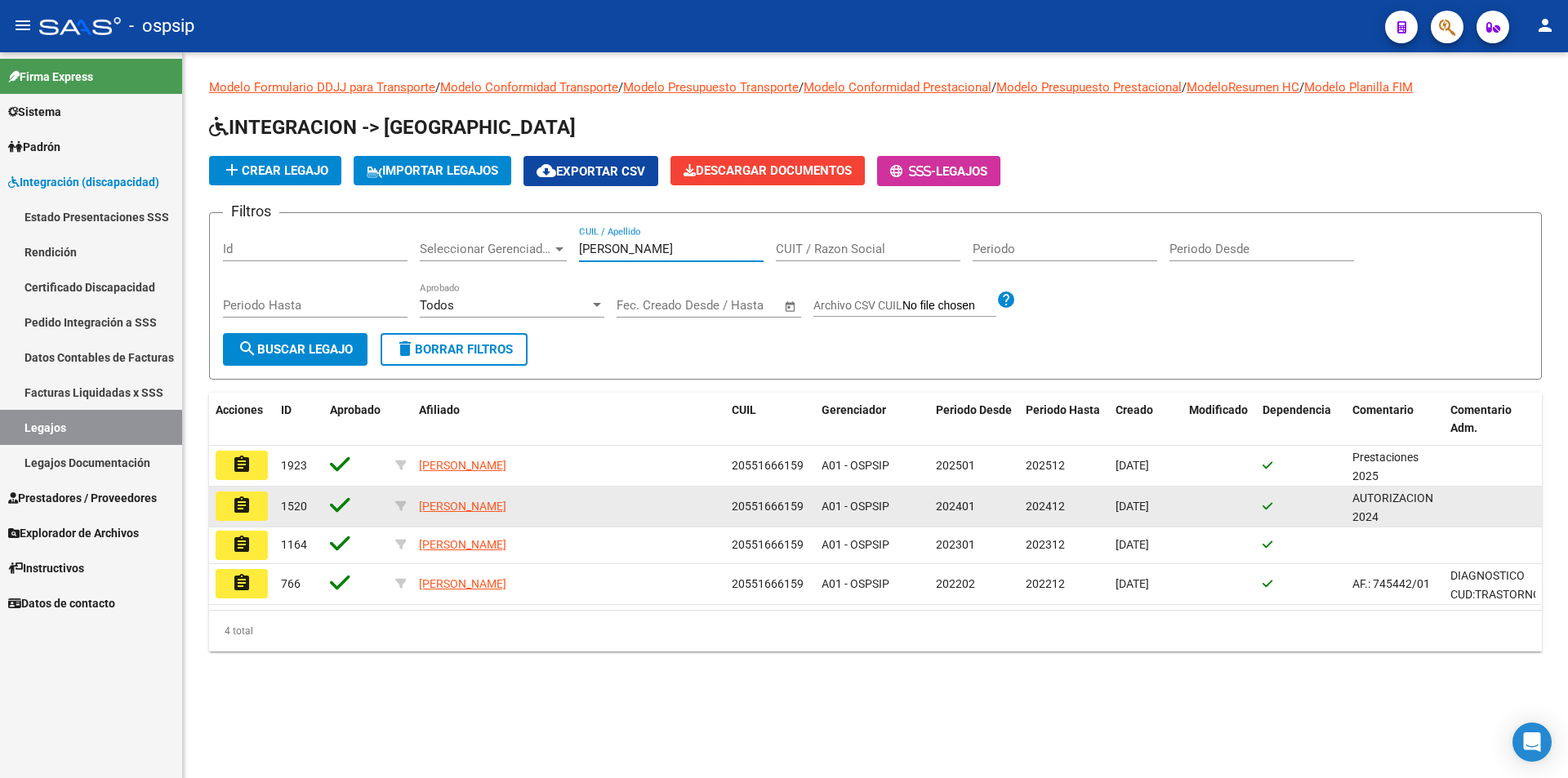
click at [249, 512] on mat-icon "assignment" at bounding box center [242, 505] width 20 height 20
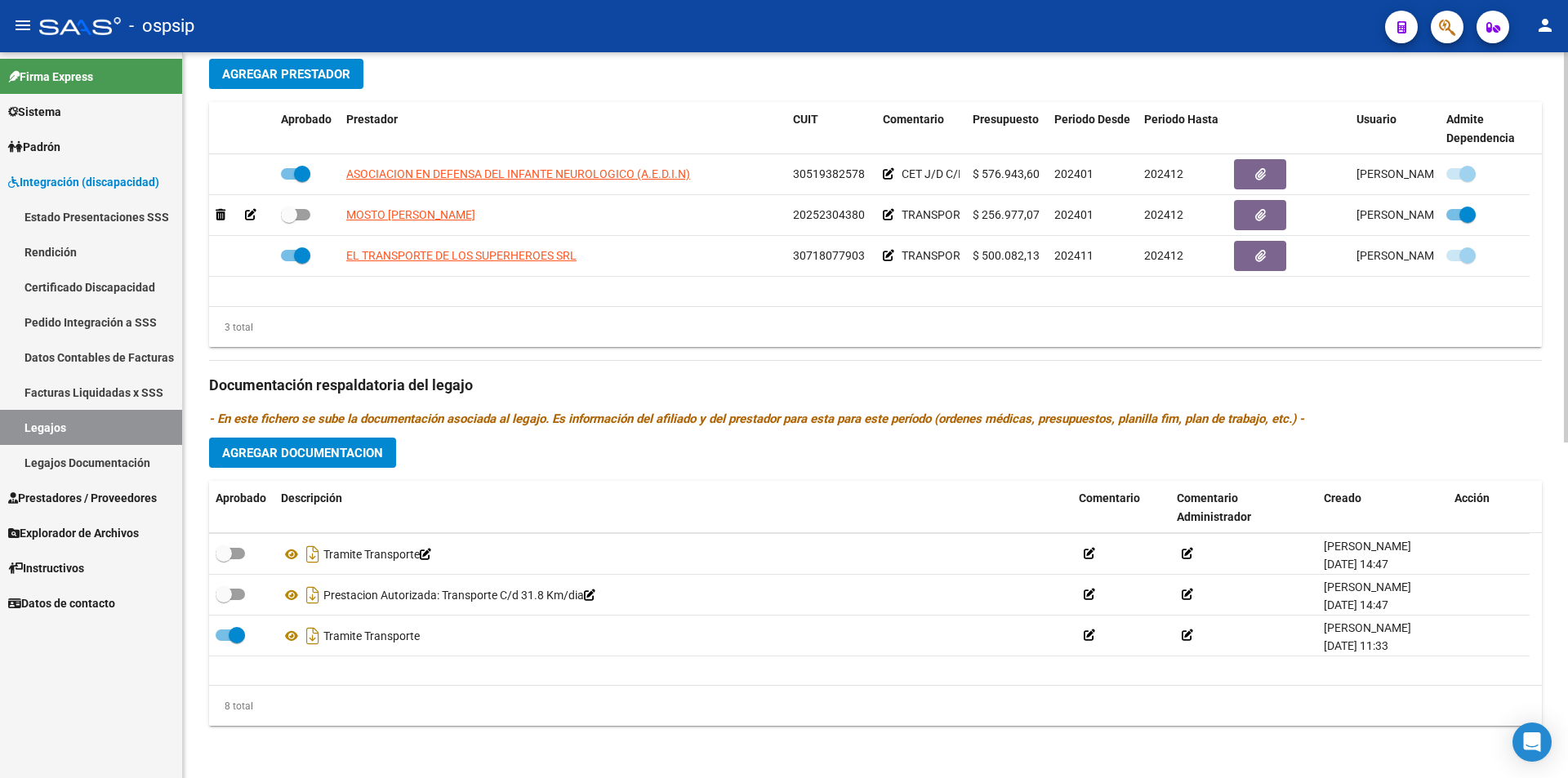
scroll to position [163, 0]
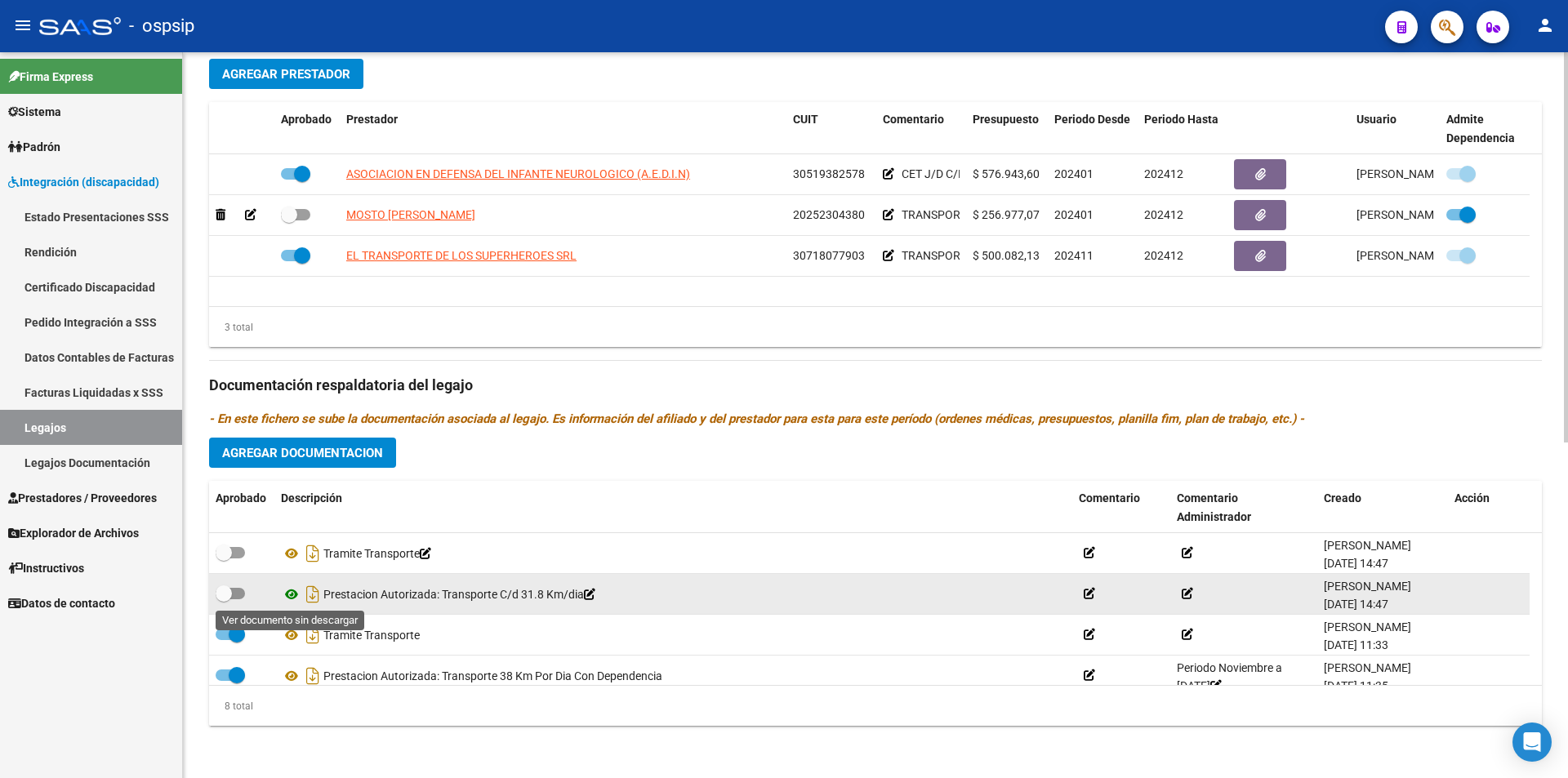
click at [289, 593] on icon at bounding box center [292, 594] width 22 height 20
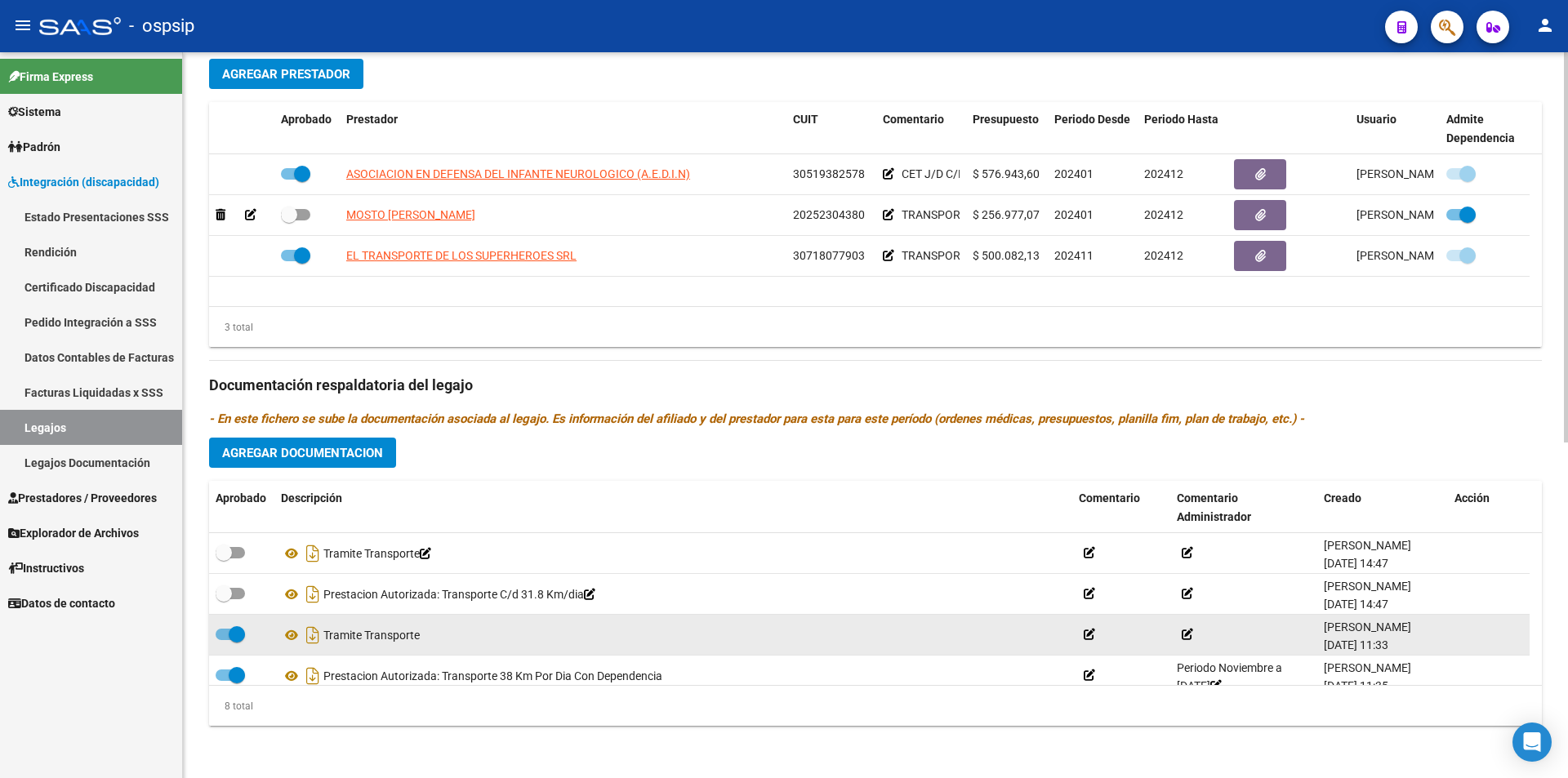
scroll to position [180, 0]
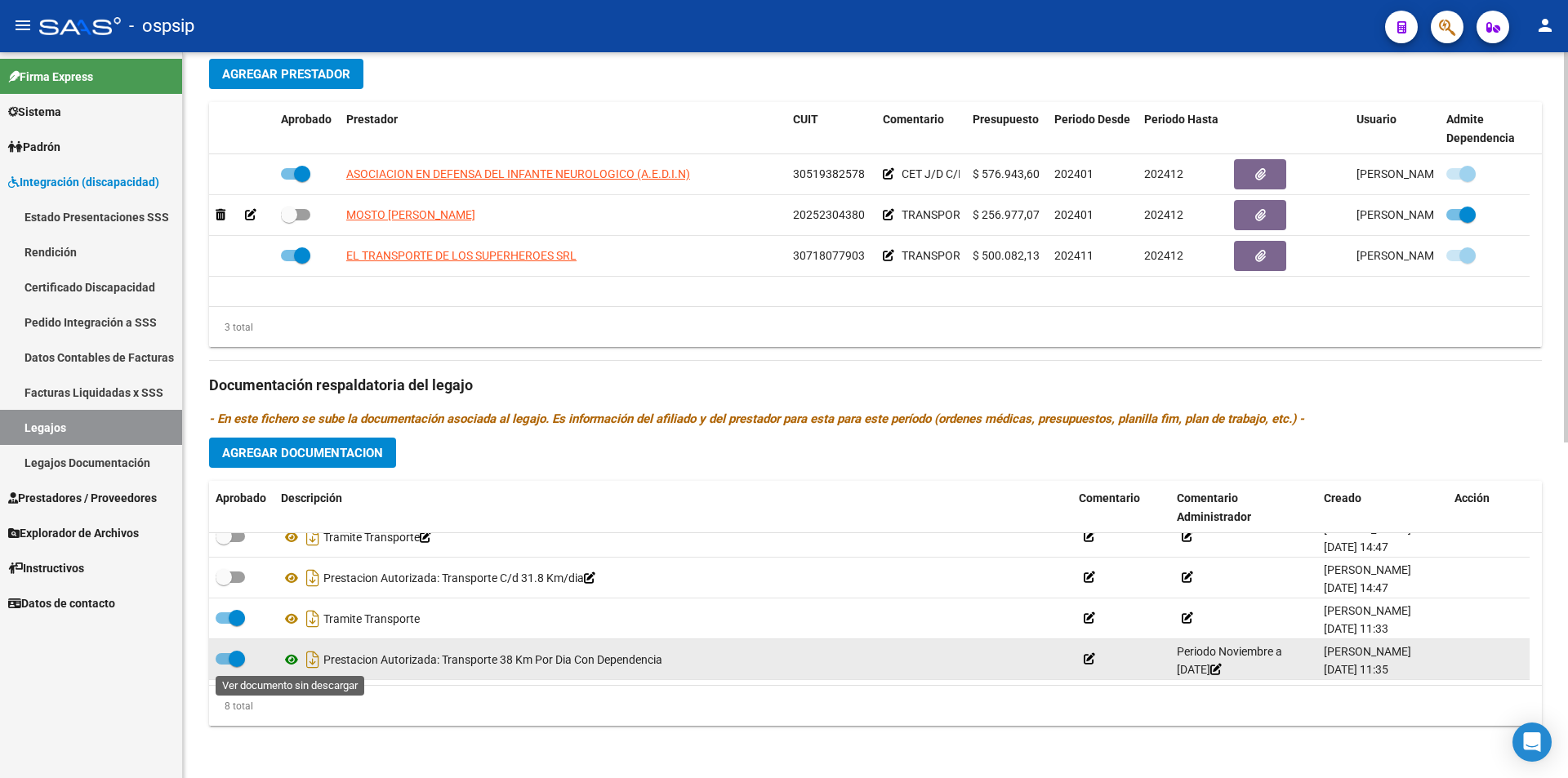
click at [291, 660] on icon at bounding box center [292, 659] width 22 height 20
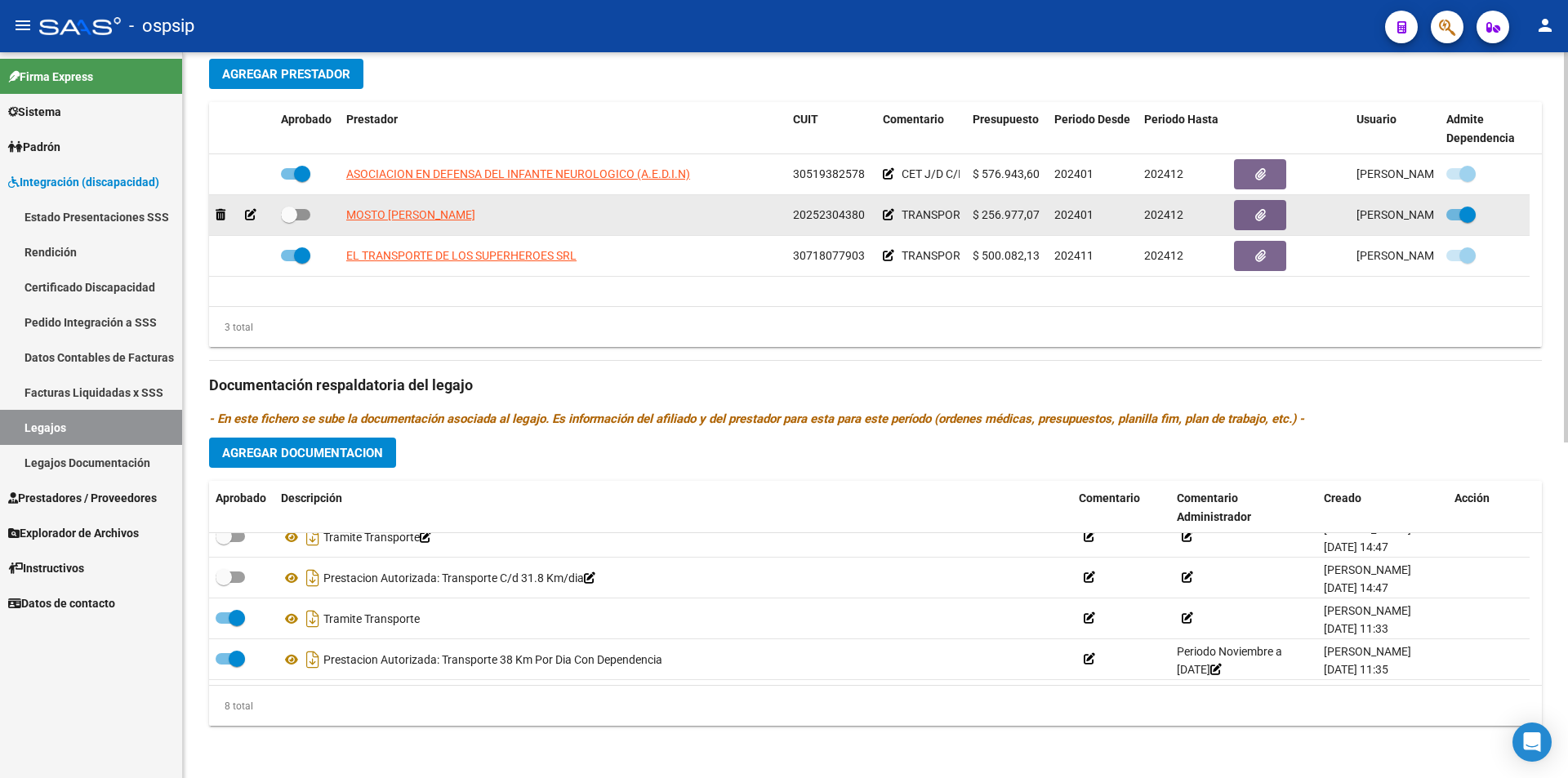
click at [1449, 214] on span at bounding box center [1461, 214] width 29 height 11
click at [1454, 220] on input "checkbox" at bounding box center [1454, 220] width 1 height 1
click at [890, 210] on icon at bounding box center [889, 214] width 11 height 11
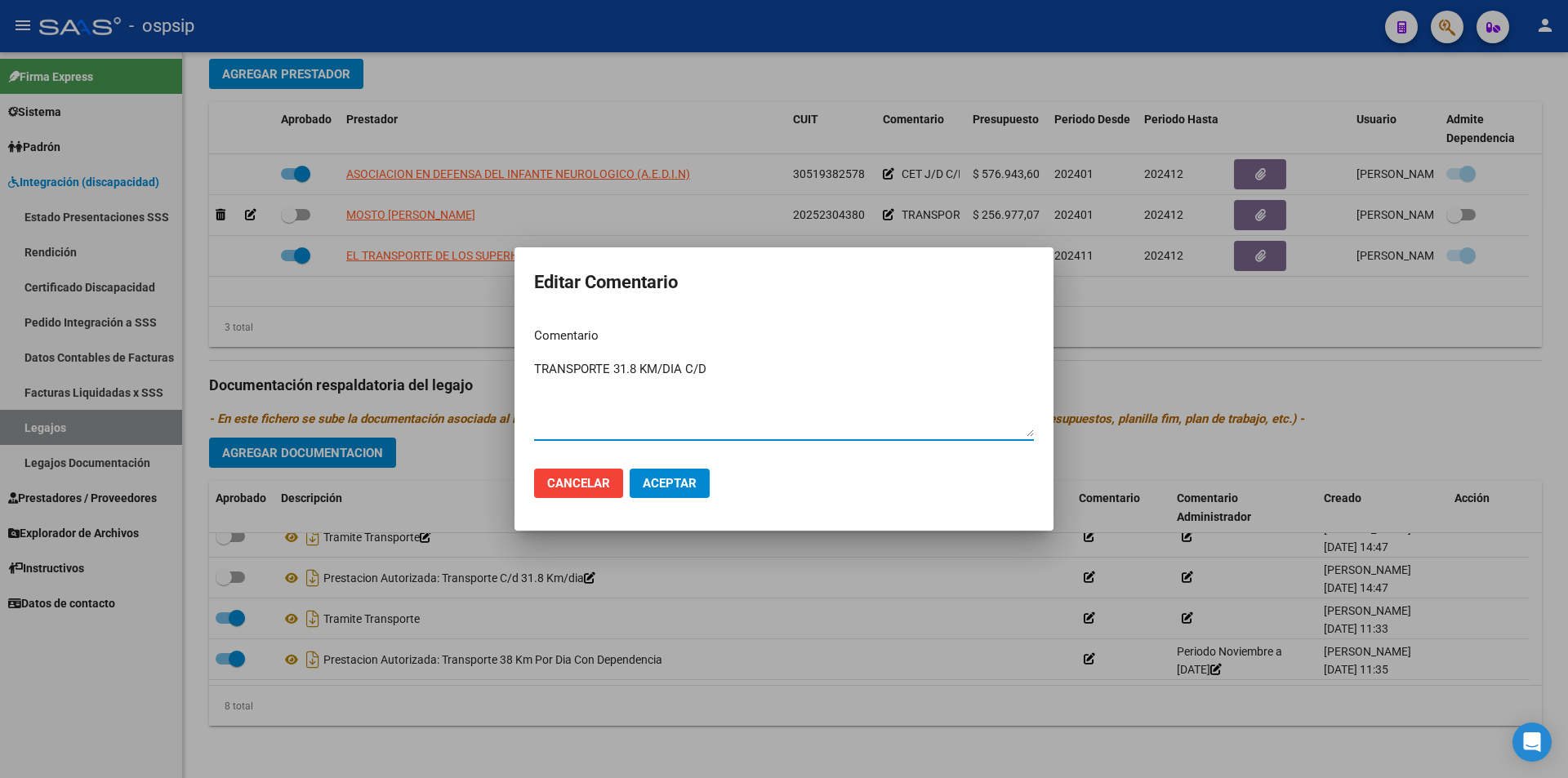
click at [689, 369] on textarea "TRANSPORTE 31.8 KM/DIA C/D" at bounding box center [784, 398] width 500 height 77
click at [664, 478] on span "Aceptar" at bounding box center [669, 483] width 54 height 15
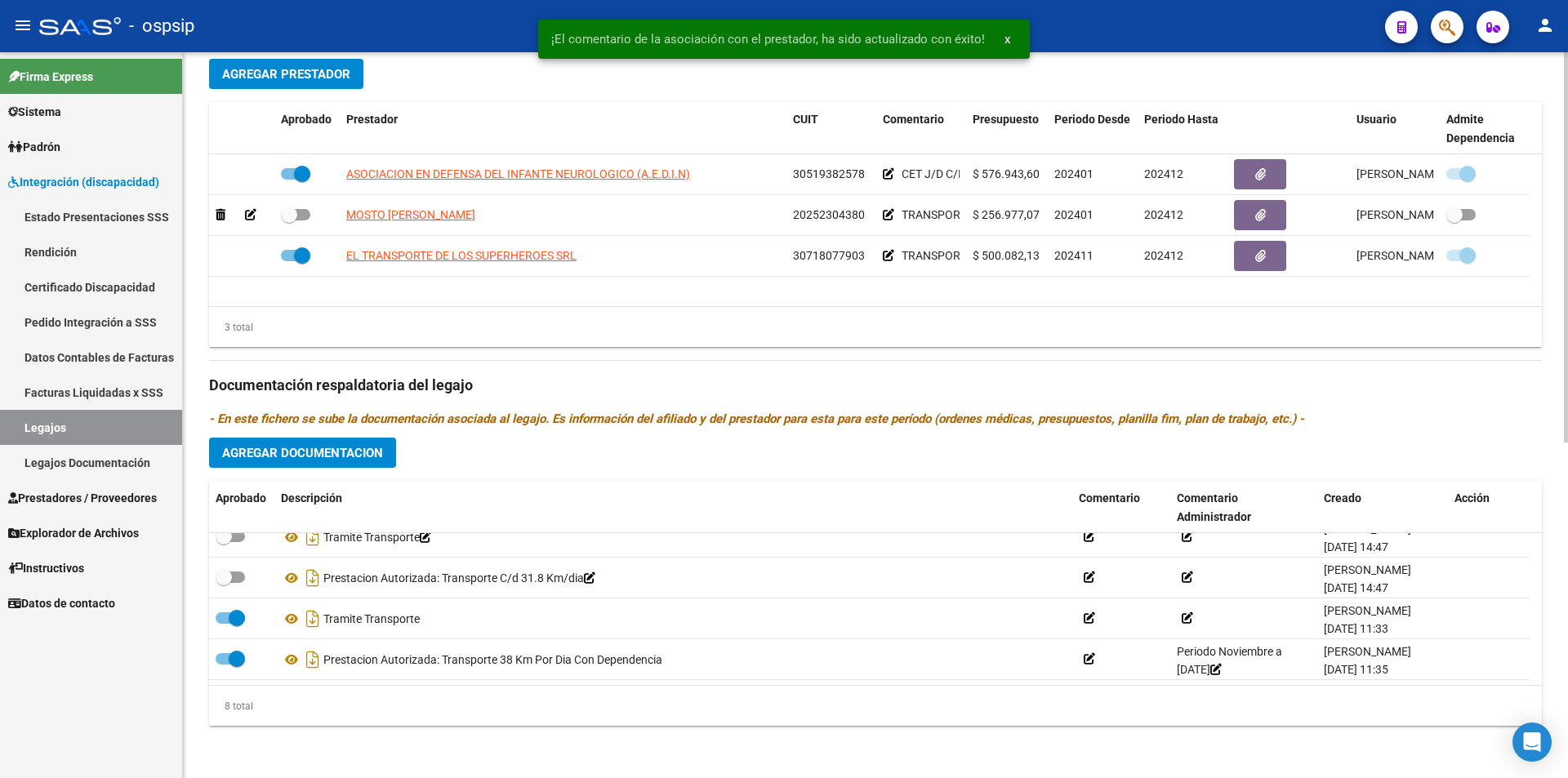
click at [1172, 316] on div "3 total" at bounding box center [876, 327] width 1333 height 40
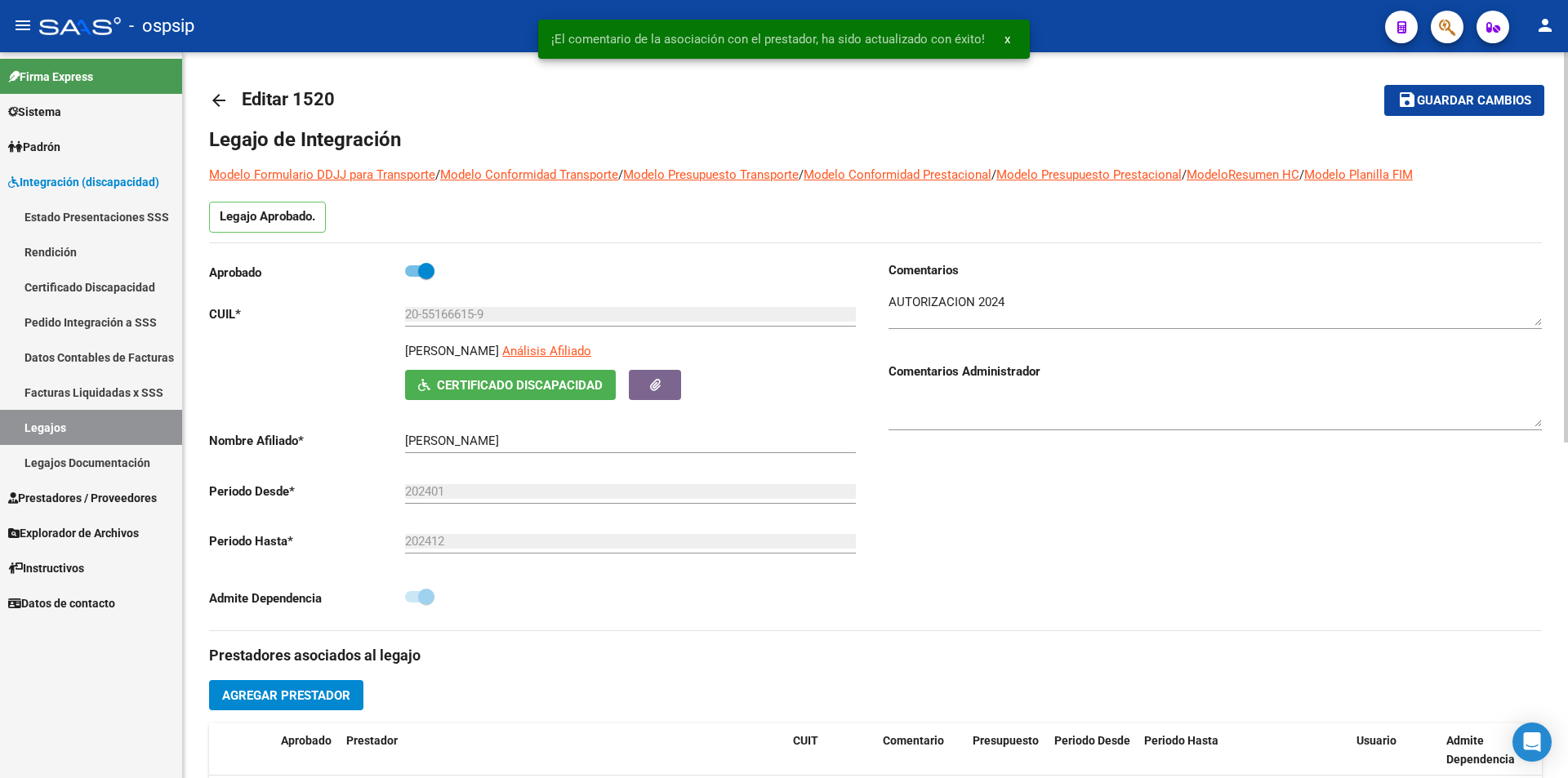
scroll to position [0, 0]
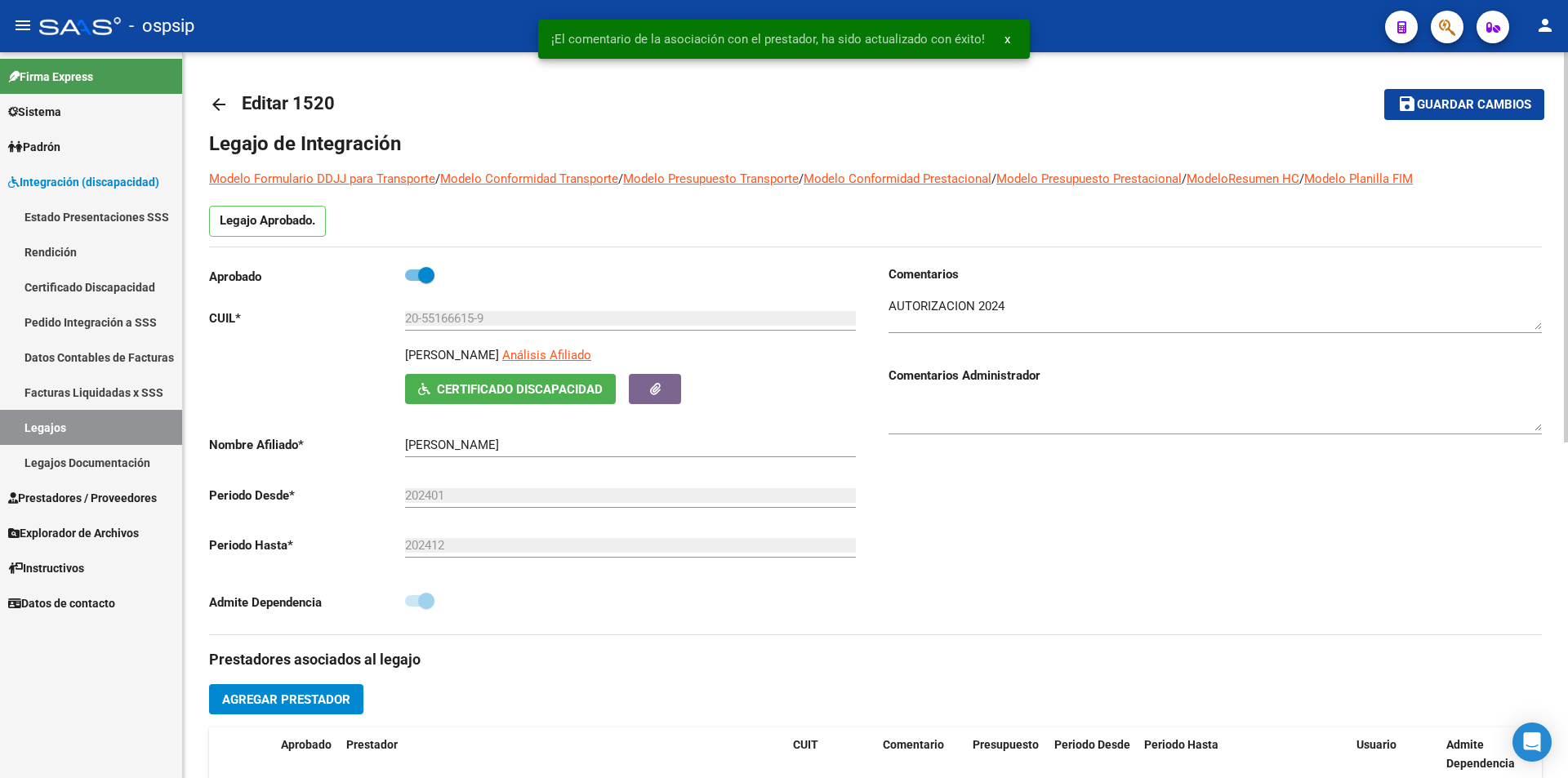
click at [1454, 95] on button "save Guardar cambios" at bounding box center [1465, 104] width 160 height 30
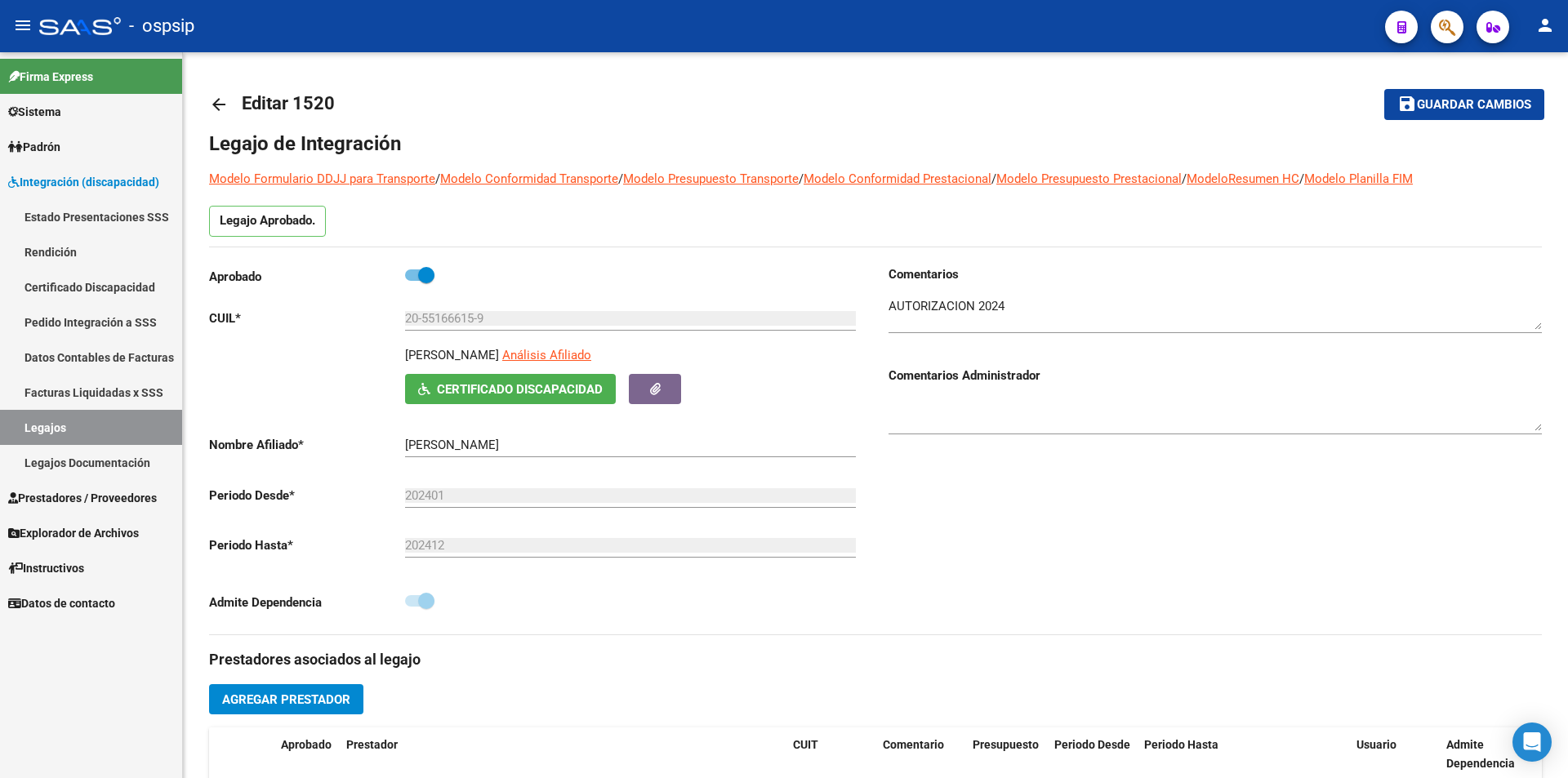
click at [86, 500] on span "Prestadores / Proveedores" at bounding box center [82, 498] width 149 height 18
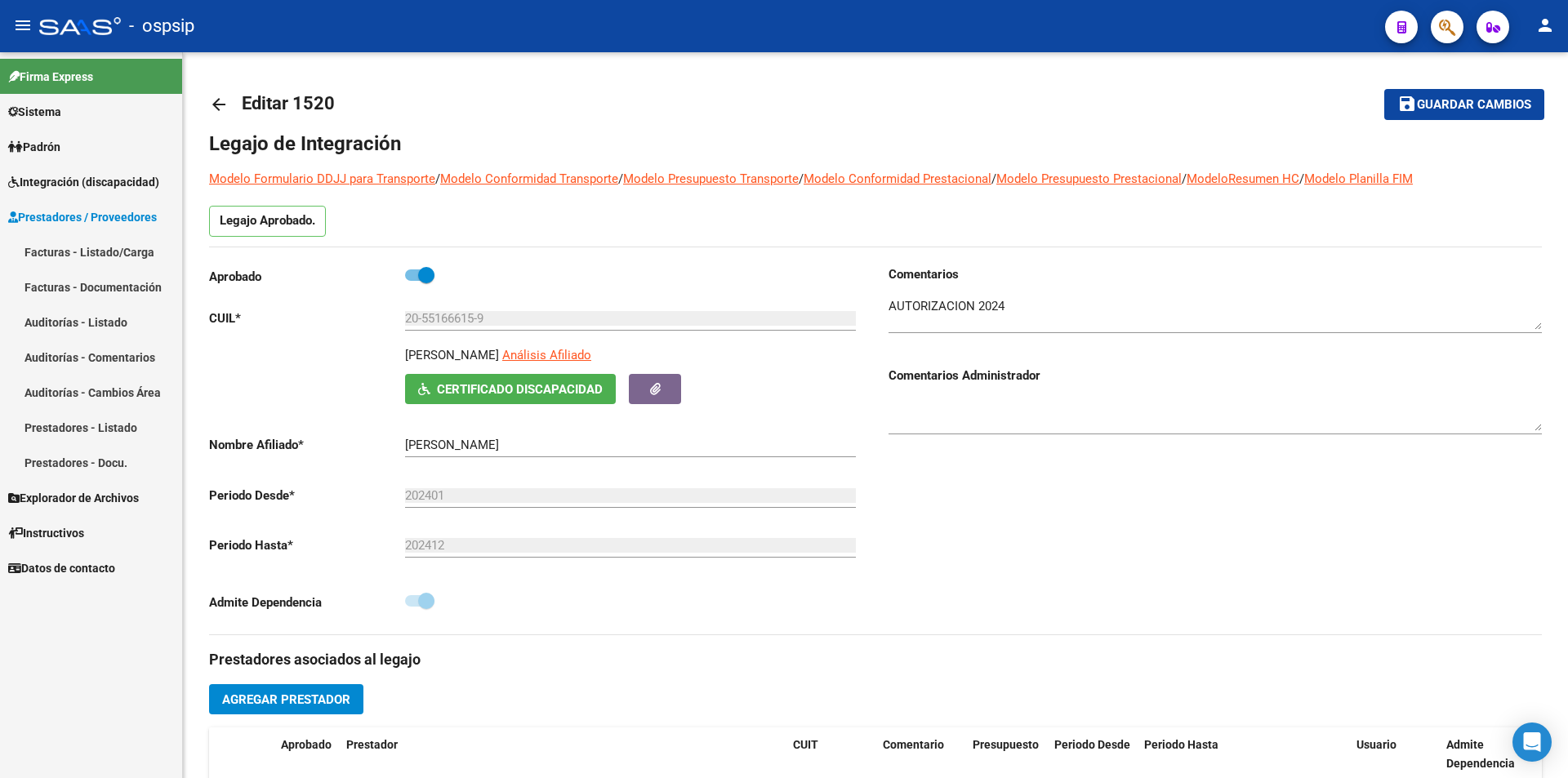
click at [127, 249] on link "Facturas - Listado/Carga" at bounding box center [91, 252] width 182 height 35
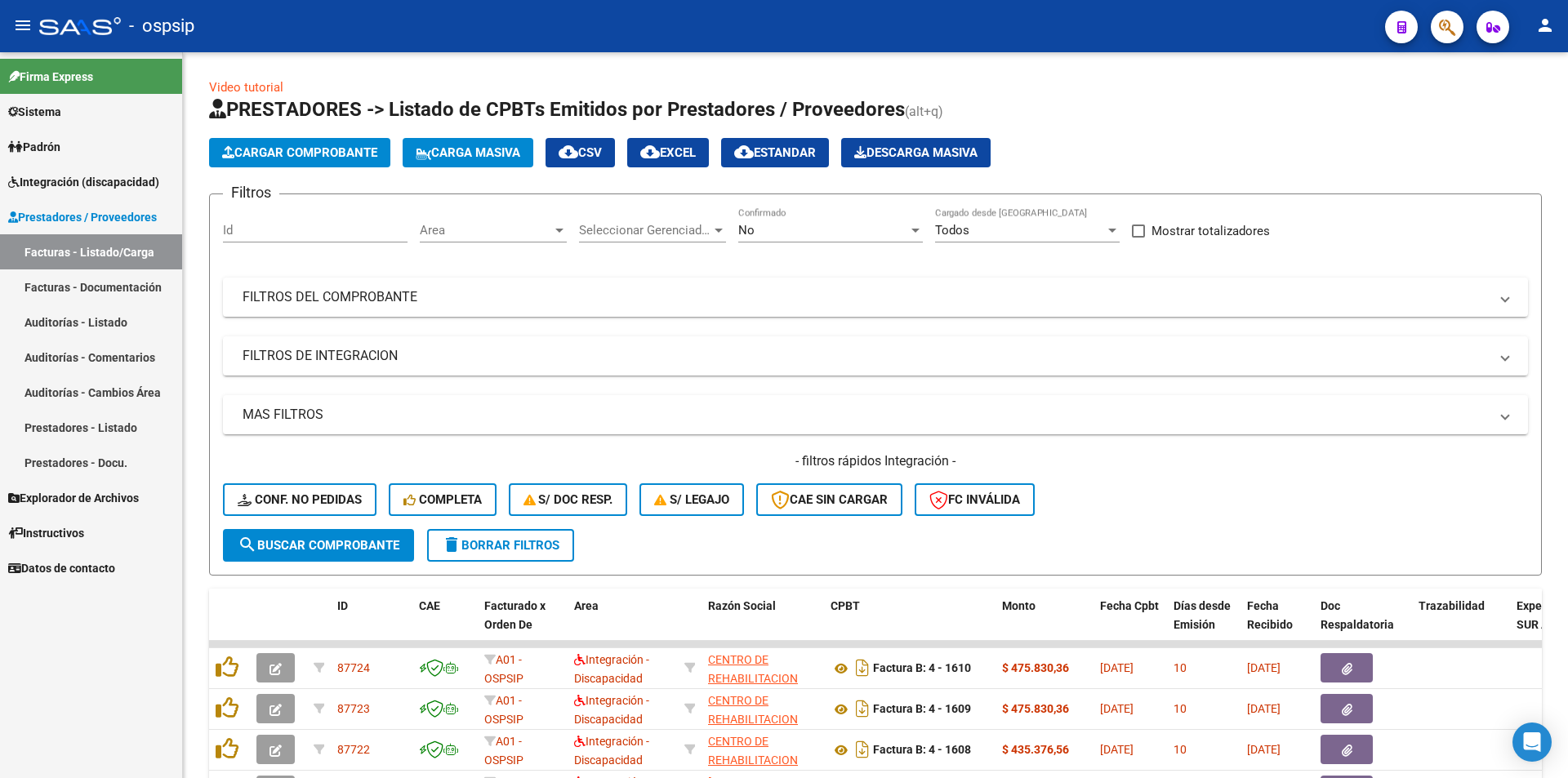
click at [0, 235] on link "Facturas - Listado/Carga" at bounding box center [91, 252] width 182 height 35
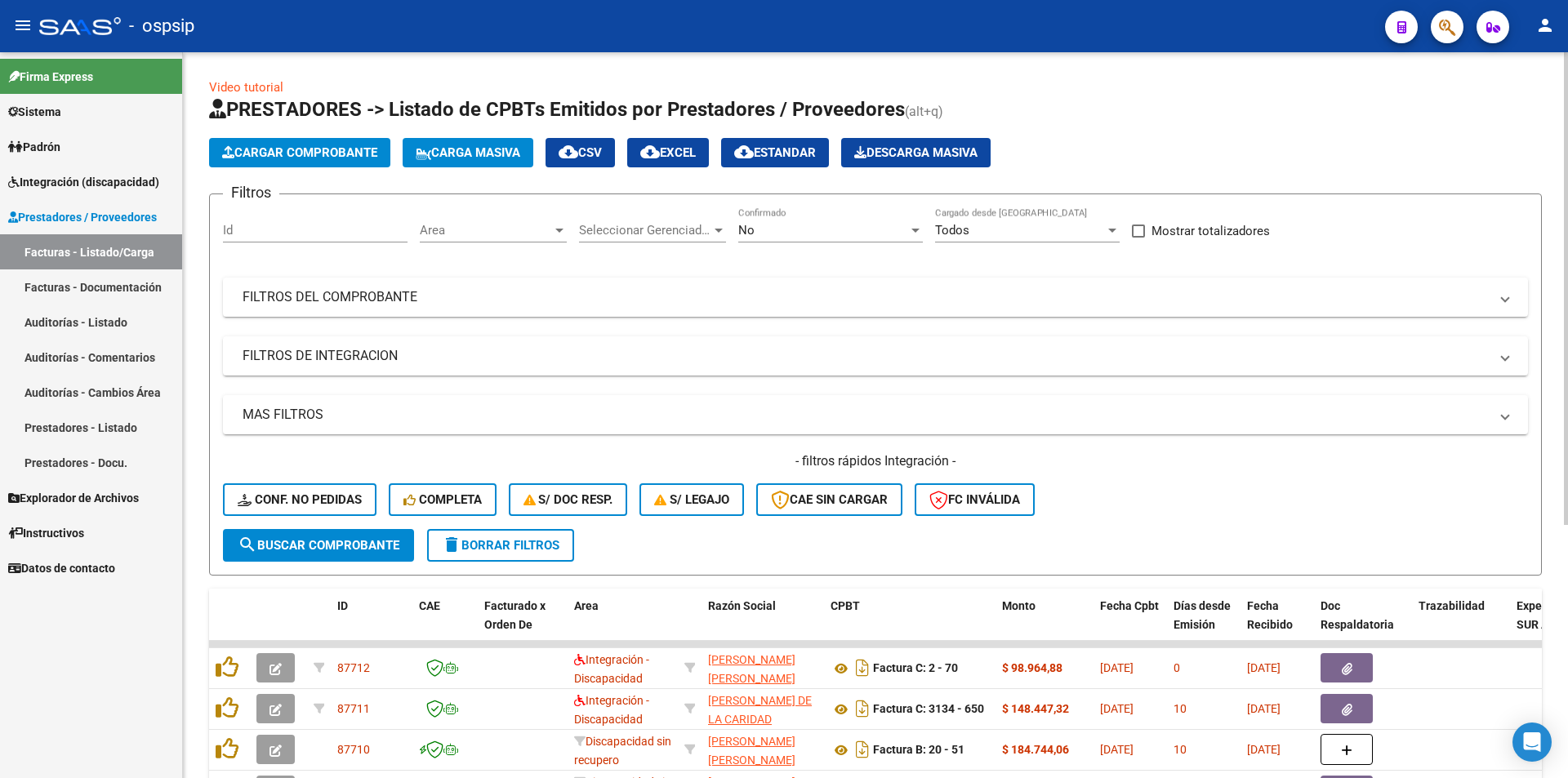
click at [750, 224] on span "No" at bounding box center [746, 230] width 16 height 15
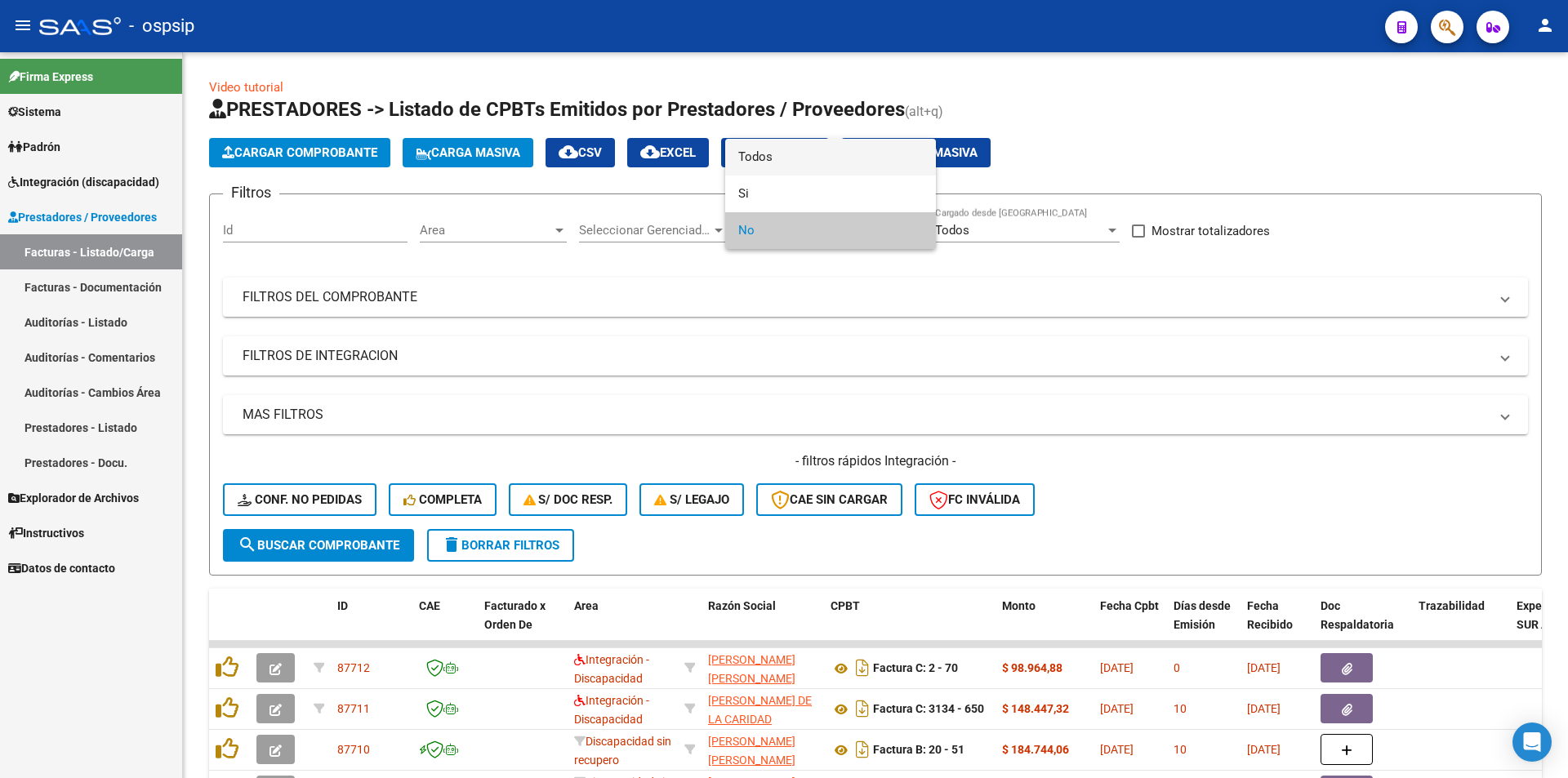
click at [744, 156] on span "Todos" at bounding box center [830, 156] width 185 height 37
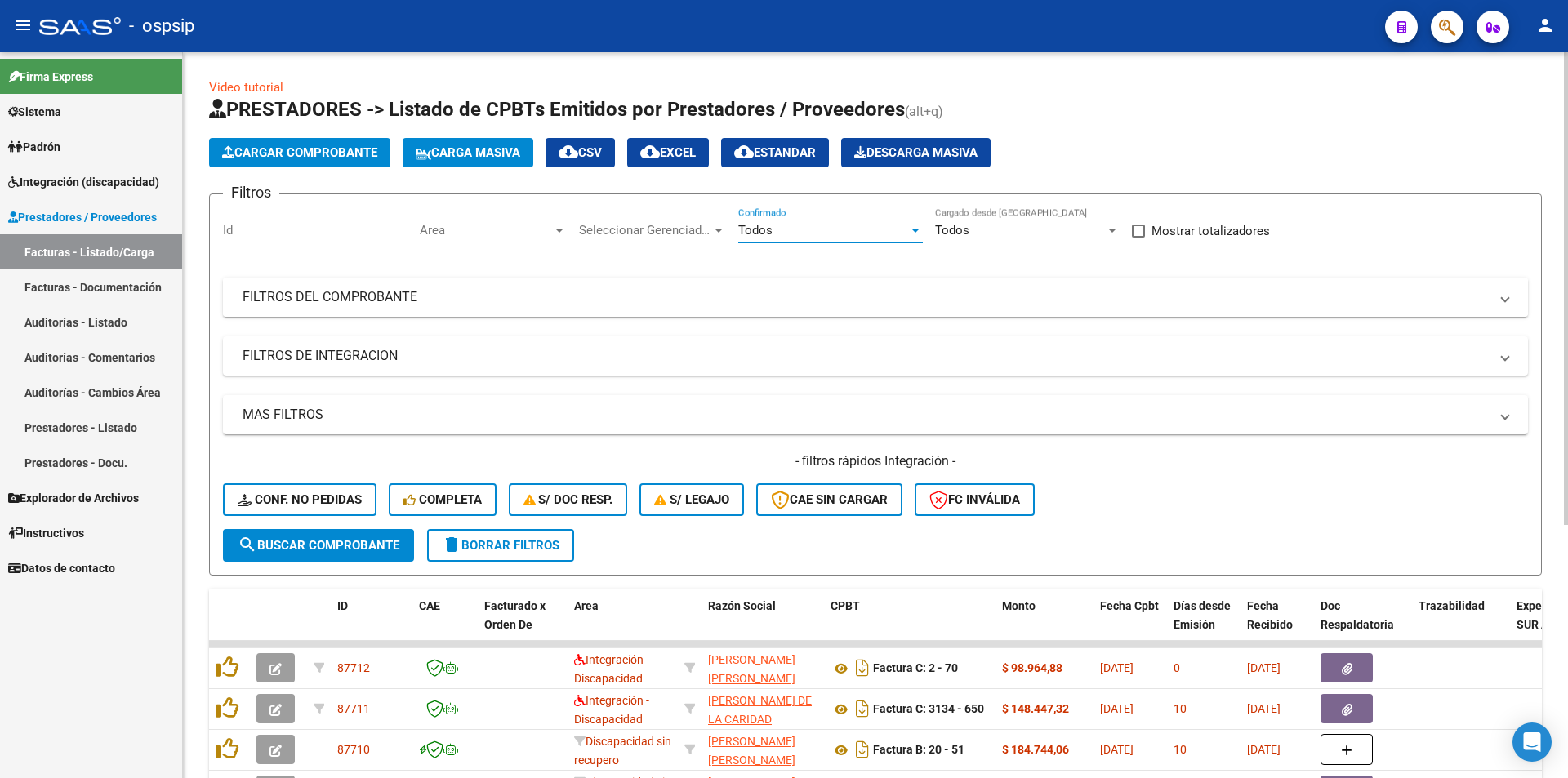
click at [366, 300] on mat-panel-title "FILTROS DEL COMPROBANTE" at bounding box center [865, 297] width 1246 height 18
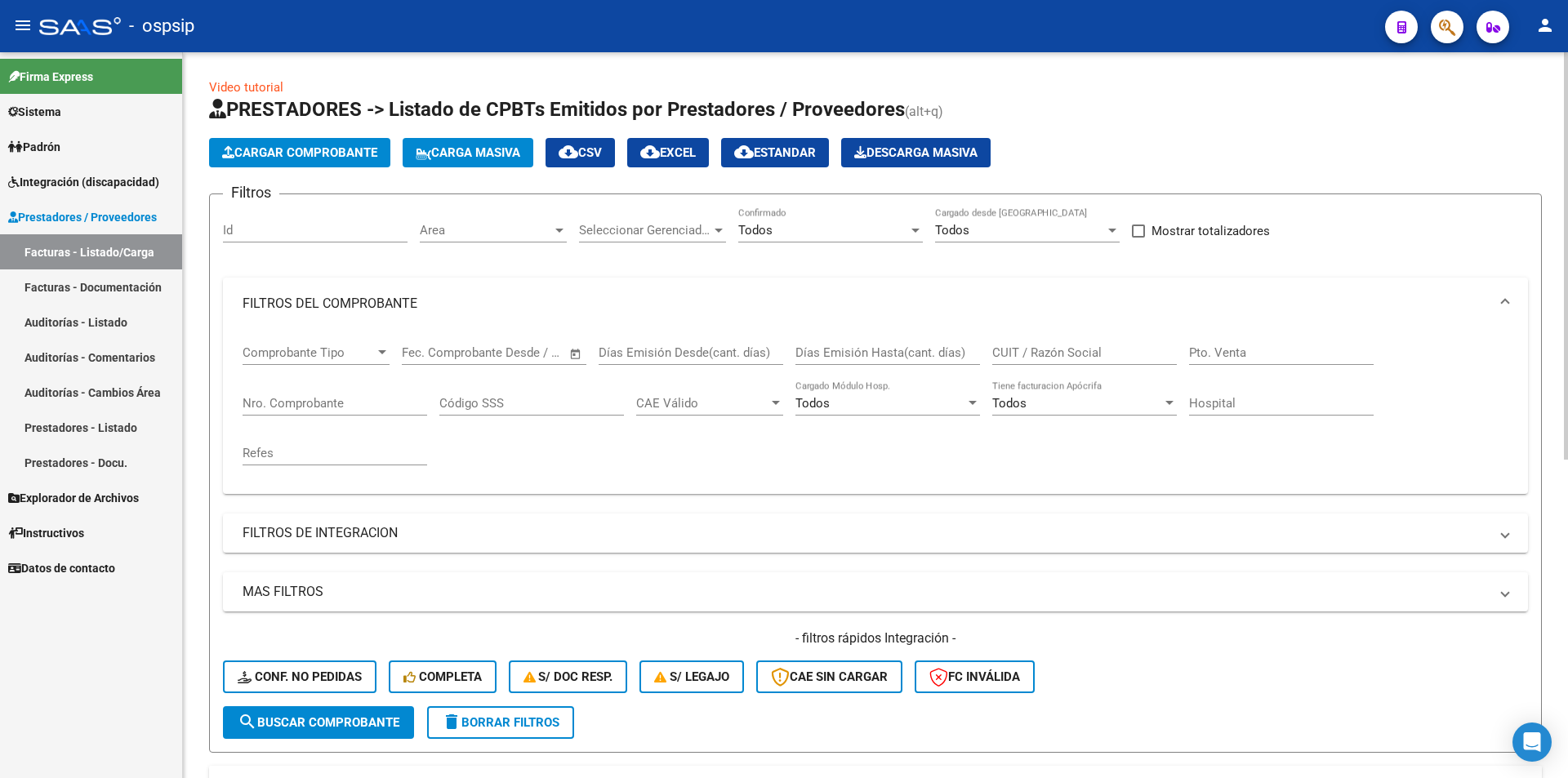
click at [316, 405] on input "Nro. Comprobante" at bounding box center [335, 403] width 185 height 15
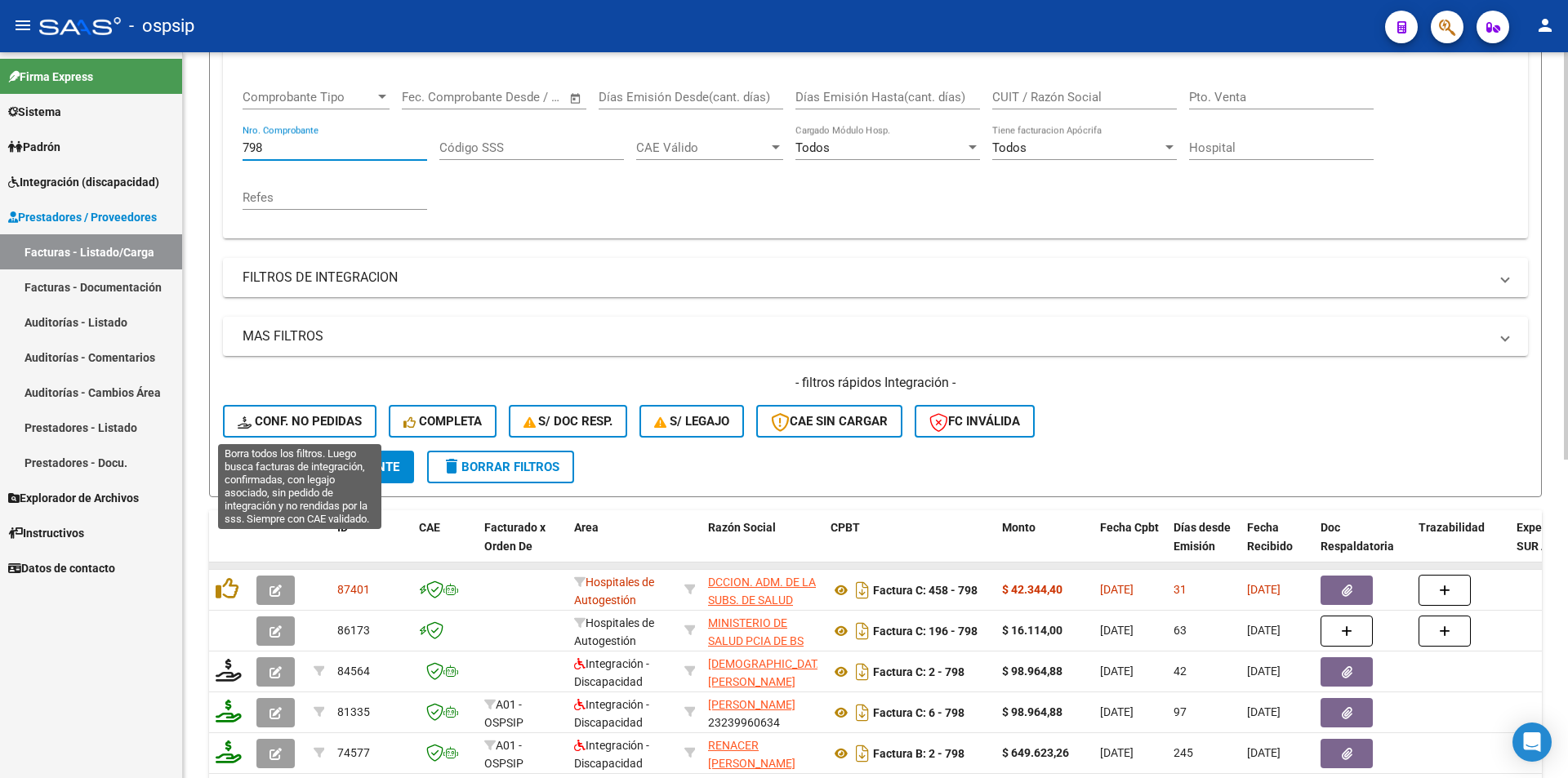
scroll to position [327, 0]
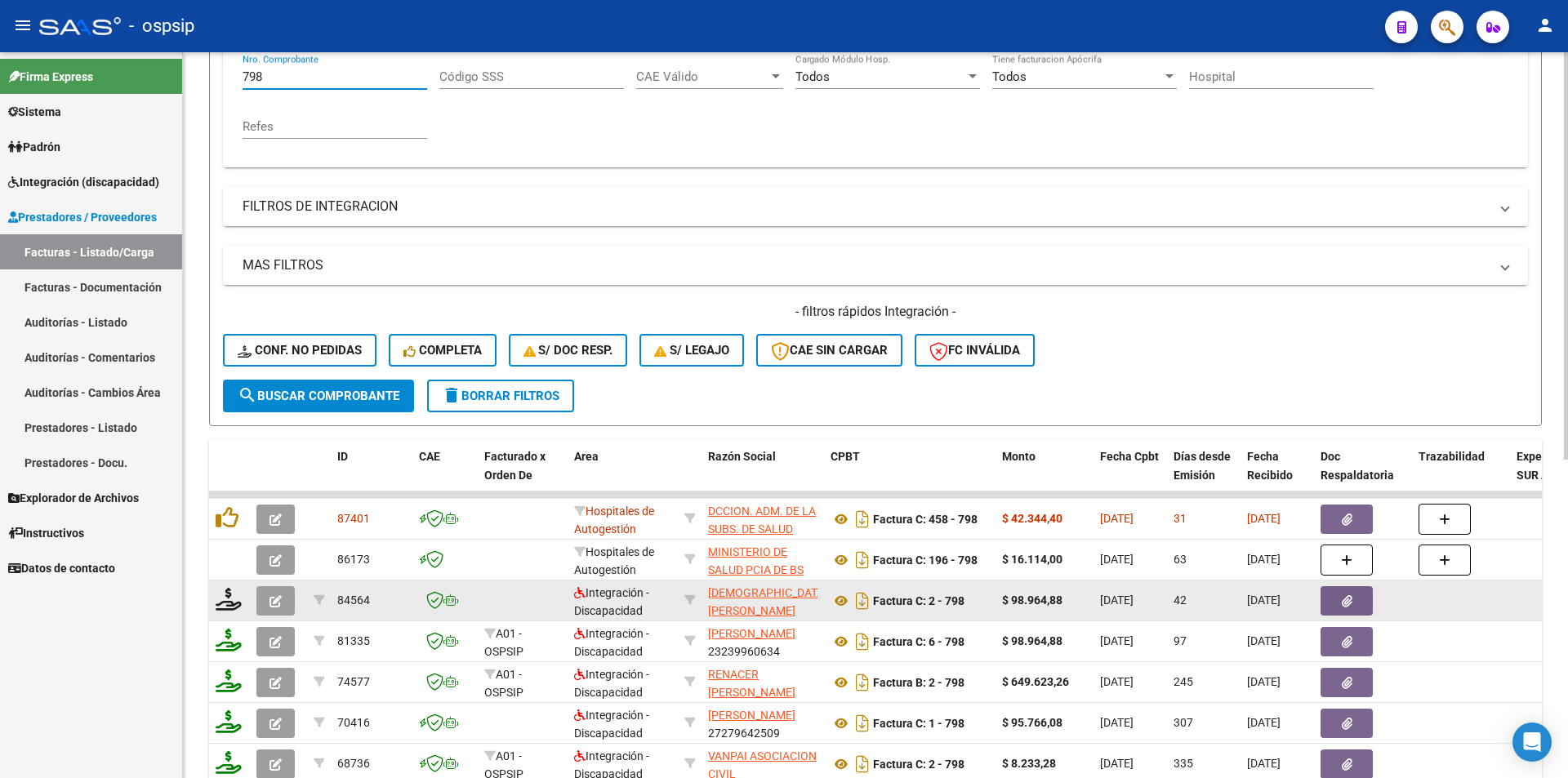
type input "798"
click at [286, 599] on button "button" at bounding box center [275, 601] width 39 height 29
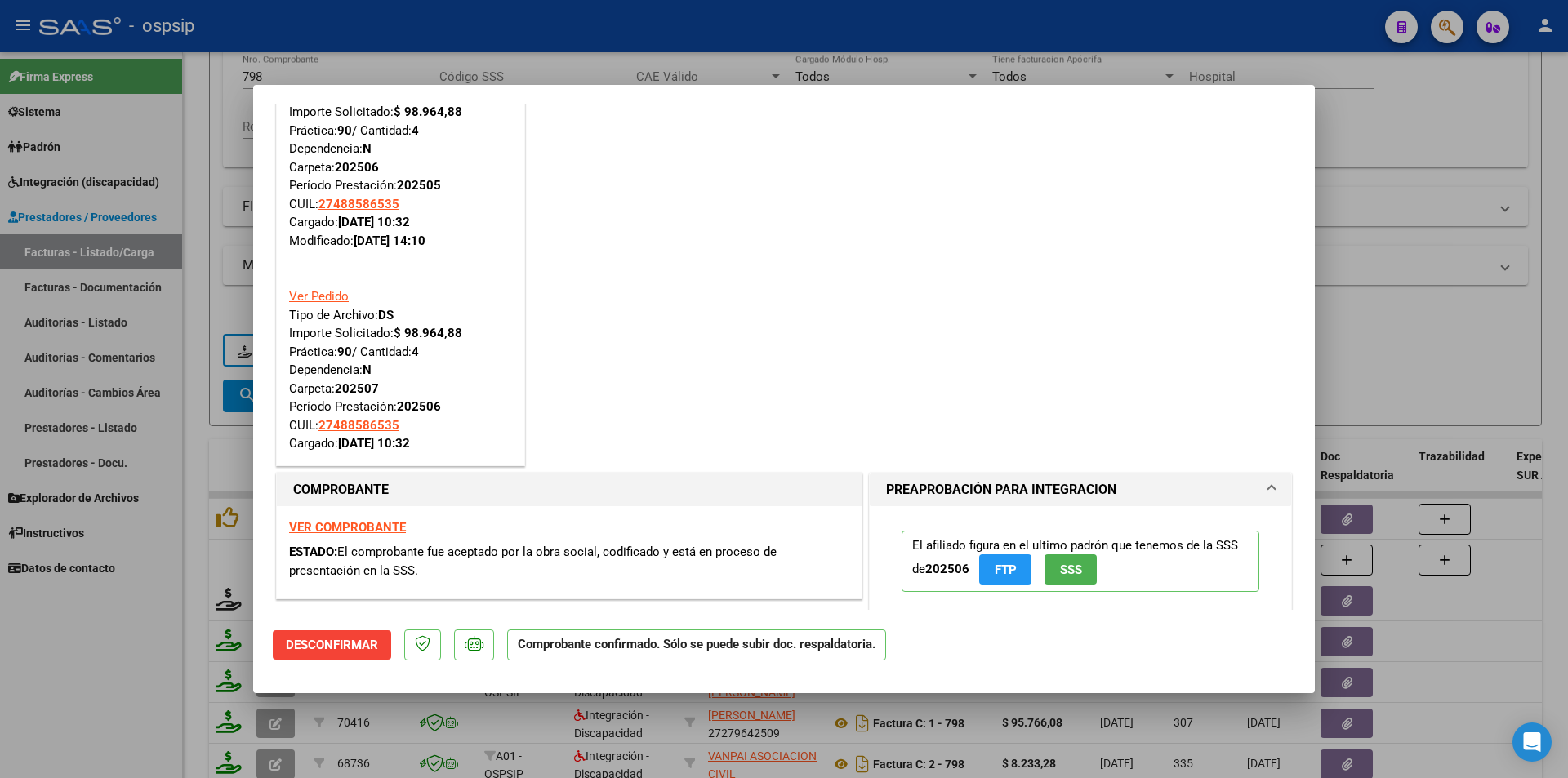
click at [103, 688] on div at bounding box center [784, 389] width 1568 height 778
type input "$ 0,00"
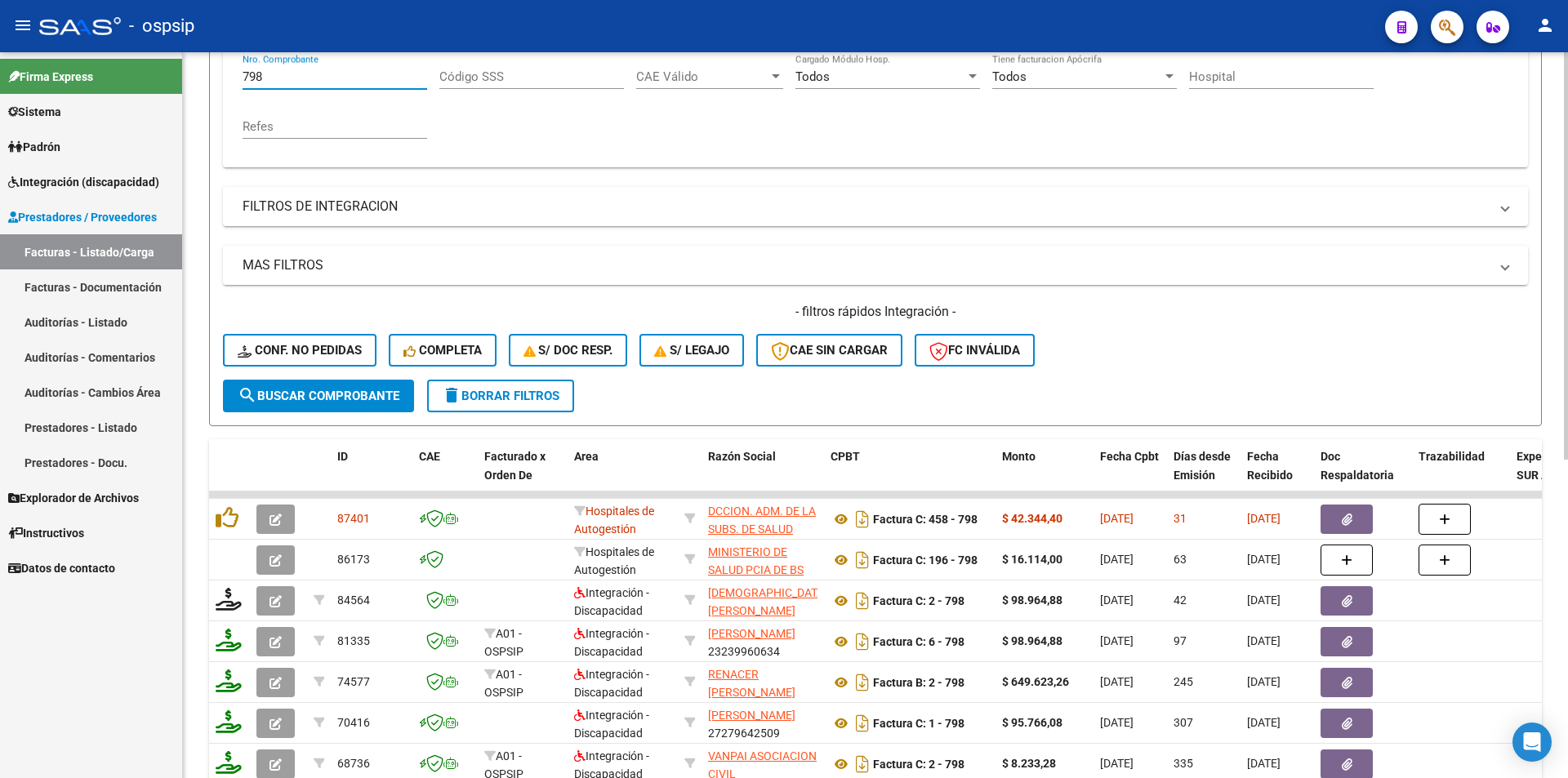
drag, startPoint x: 286, startPoint y: 77, endPoint x: 216, endPoint y: 85, distance: 70.5
click at [212, 85] on form "Filtros Id Area Area Seleccionar Gerenciador Seleccionar Gerenciador Todos Conf…" at bounding box center [876, 146] width 1333 height 559
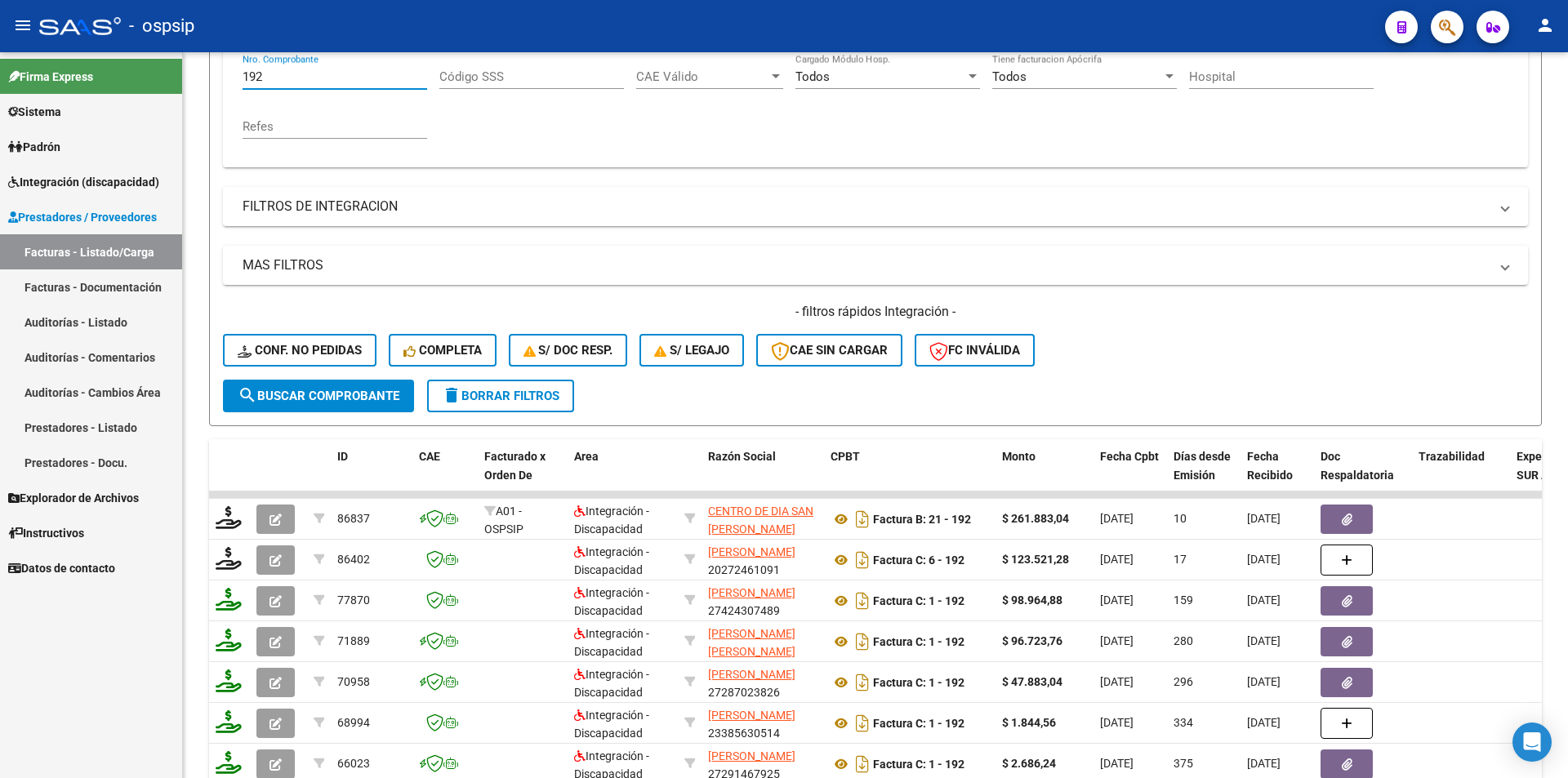
type input "192"
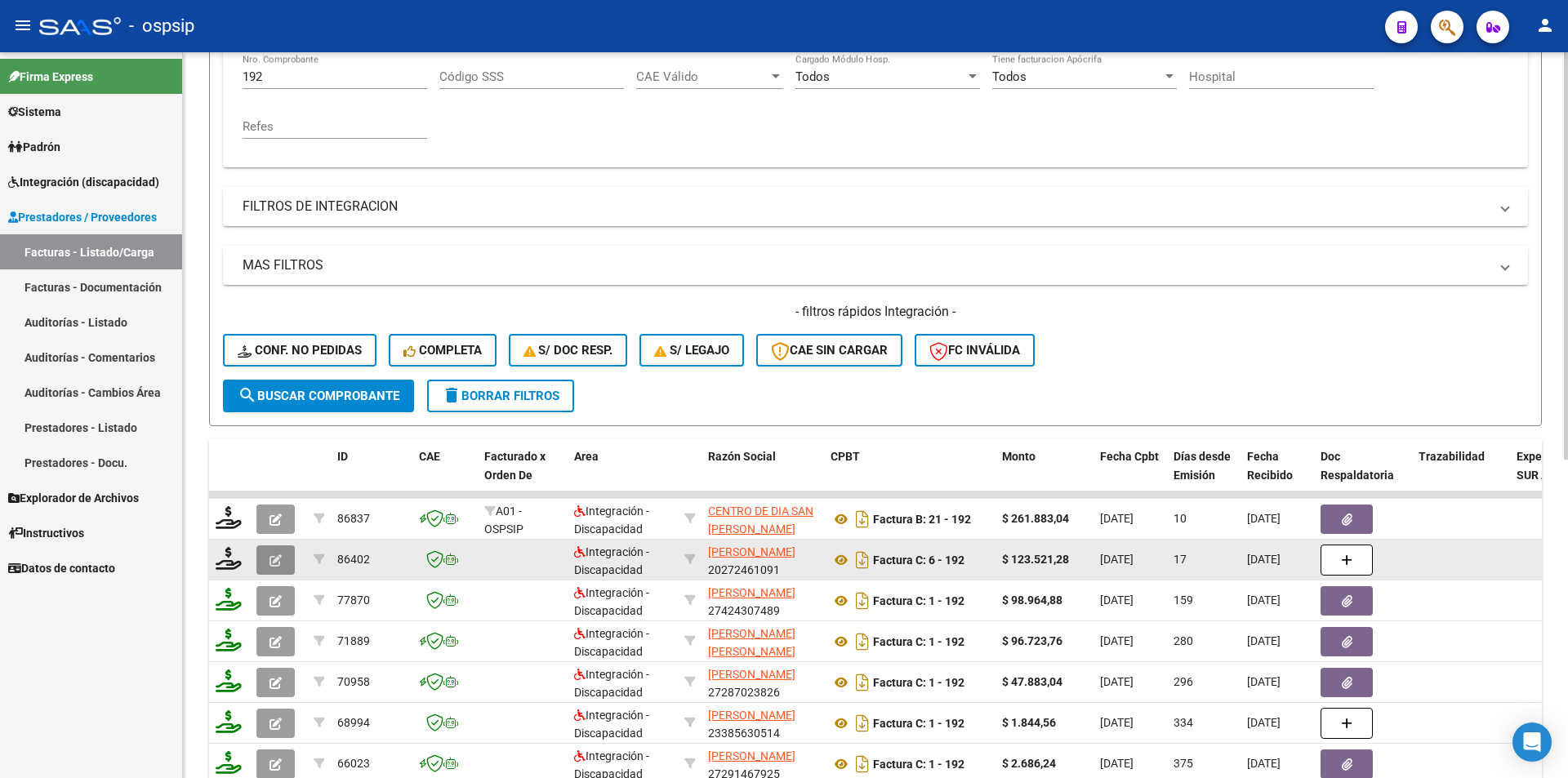
click at [274, 563] on icon "button" at bounding box center [275, 561] width 12 height 12
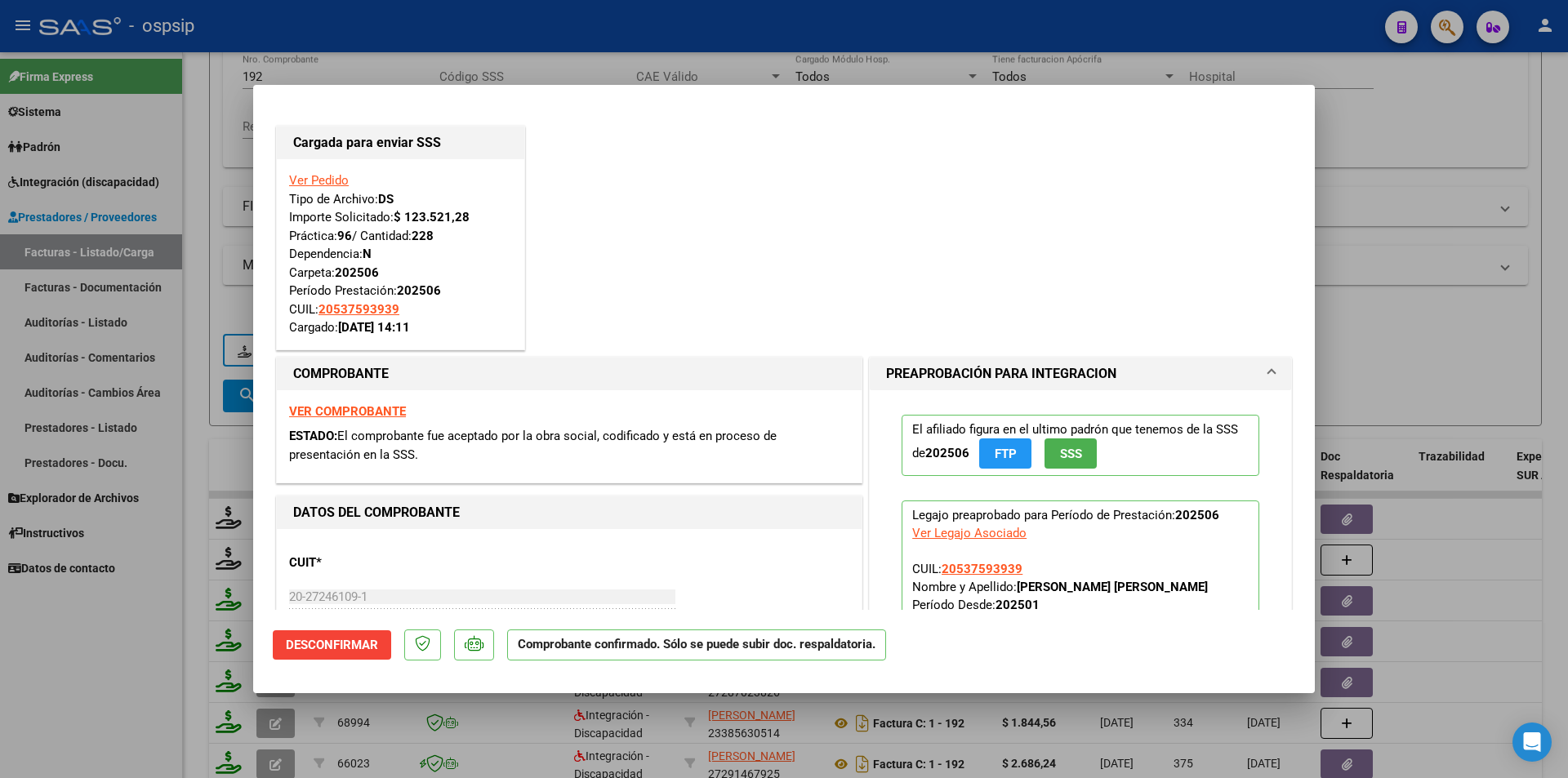
click at [212, 333] on div at bounding box center [784, 389] width 1568 height 778
type input "$ 0,00"
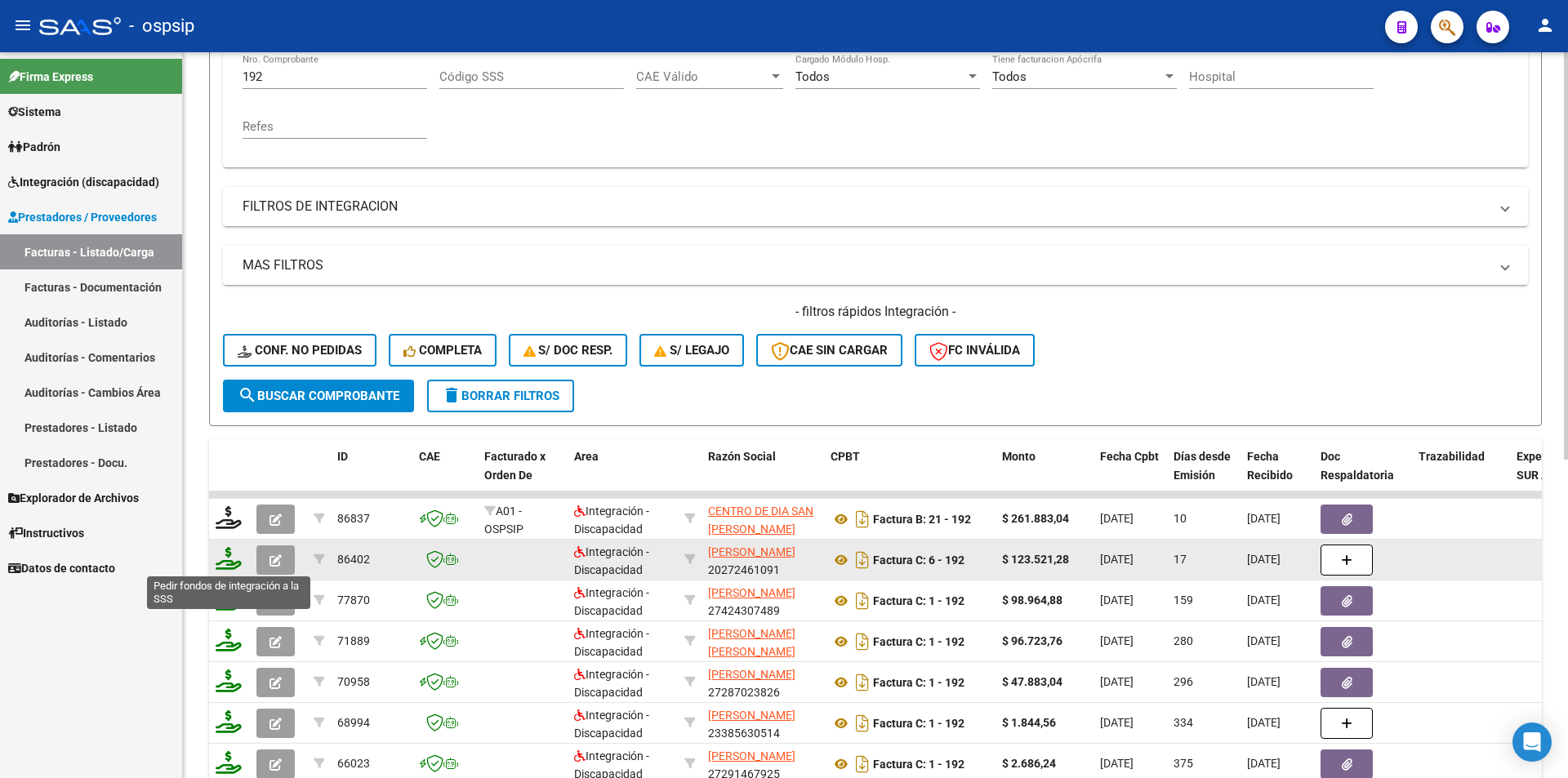
click at [226, 560] on icon at bounding box center [229, 558] width 26 height 23
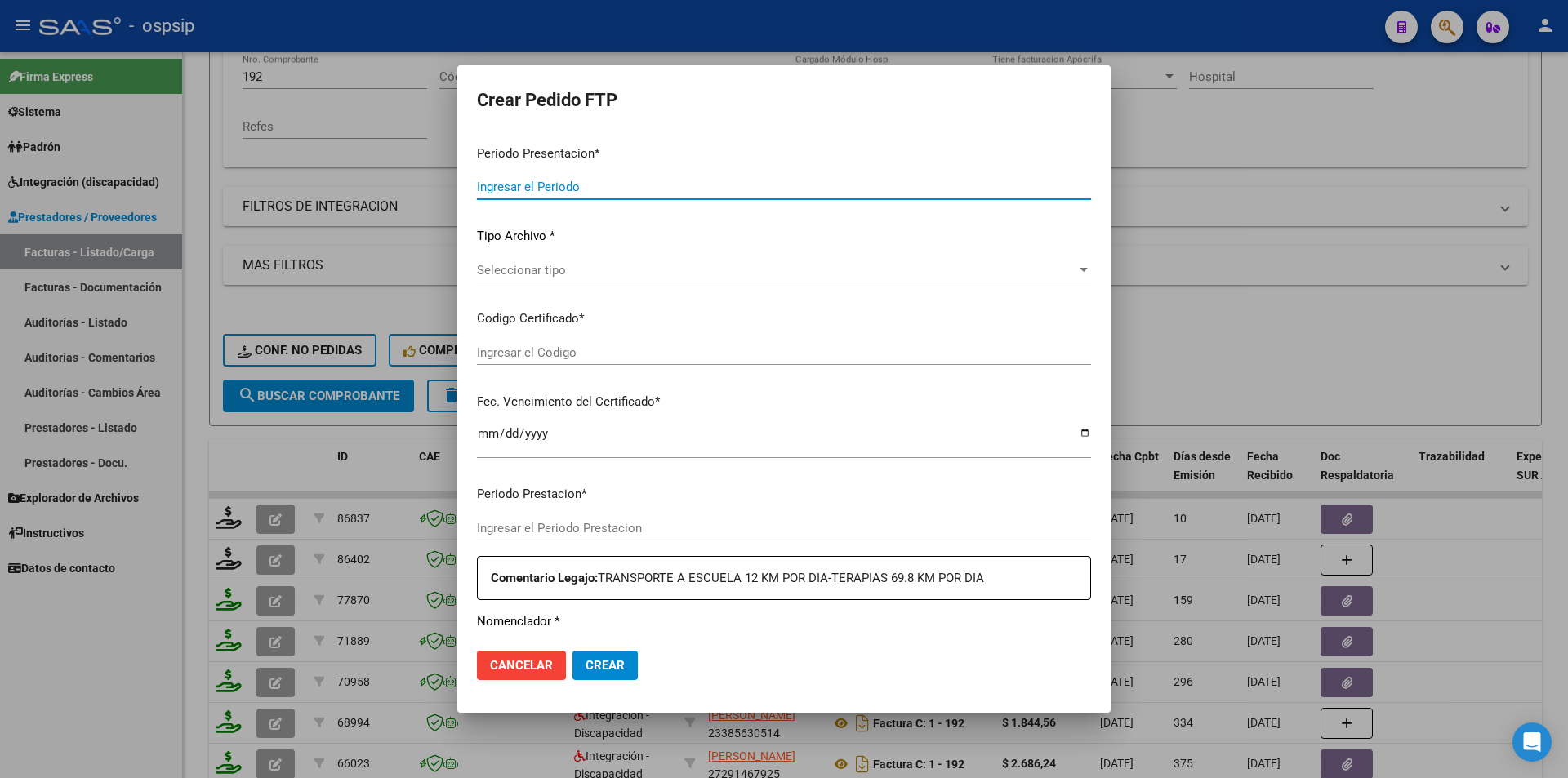
type input "202507"
type input "202506"
type input "$ 123.521,28"
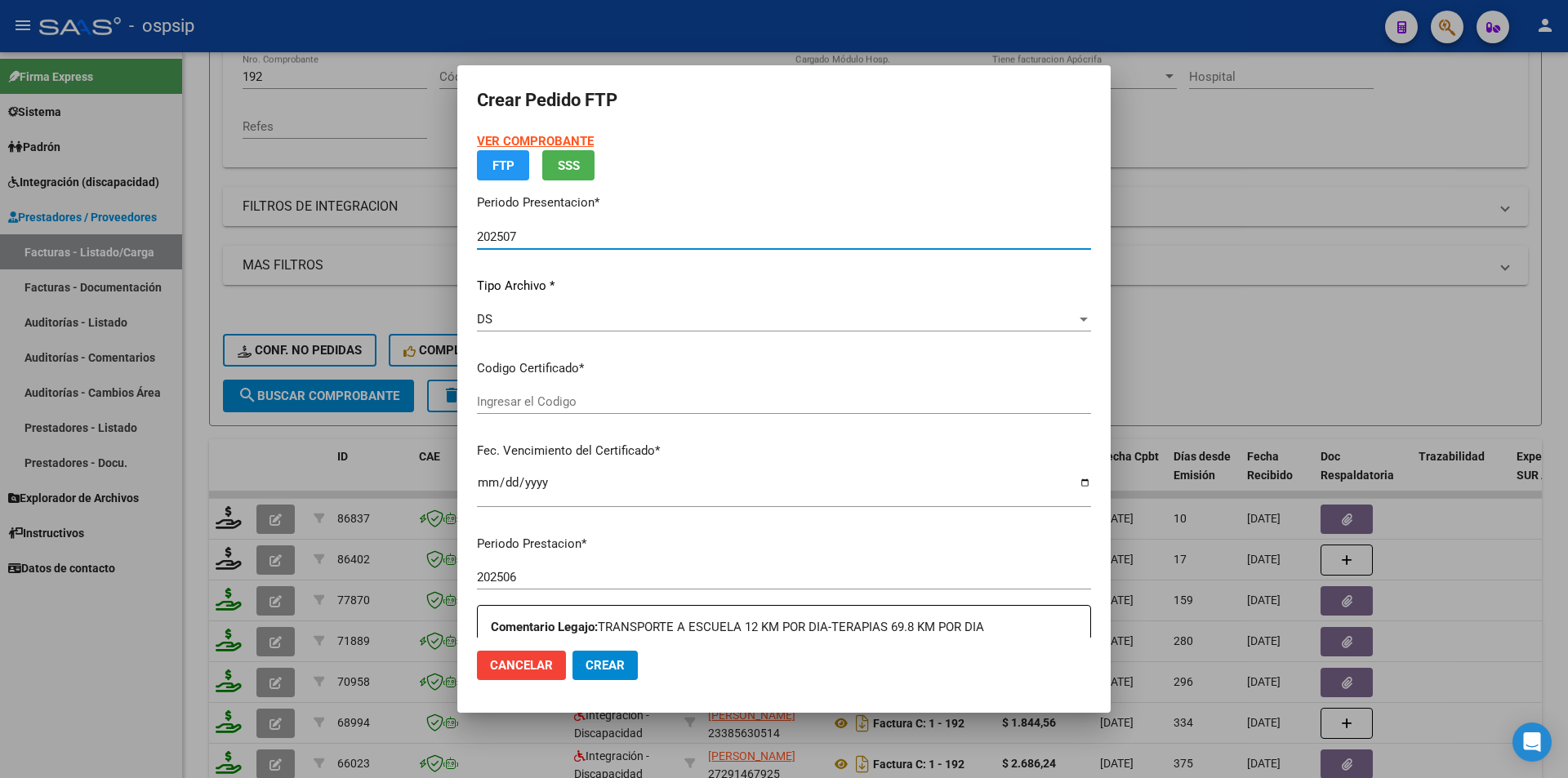
type input "ARR020005375939320230417200310417COR234"
type input "2031-04-17"
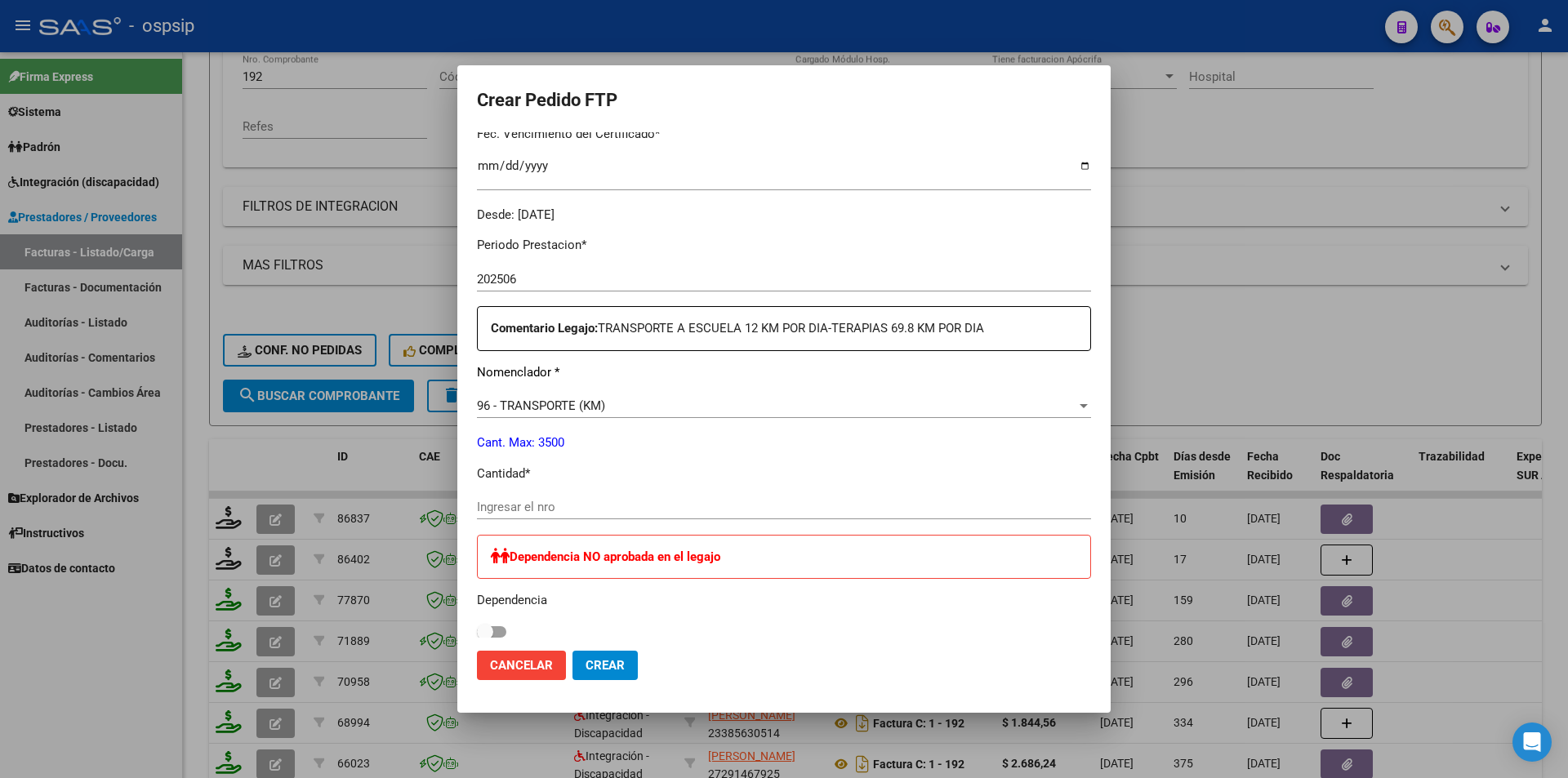
scroll to position [450, 0]
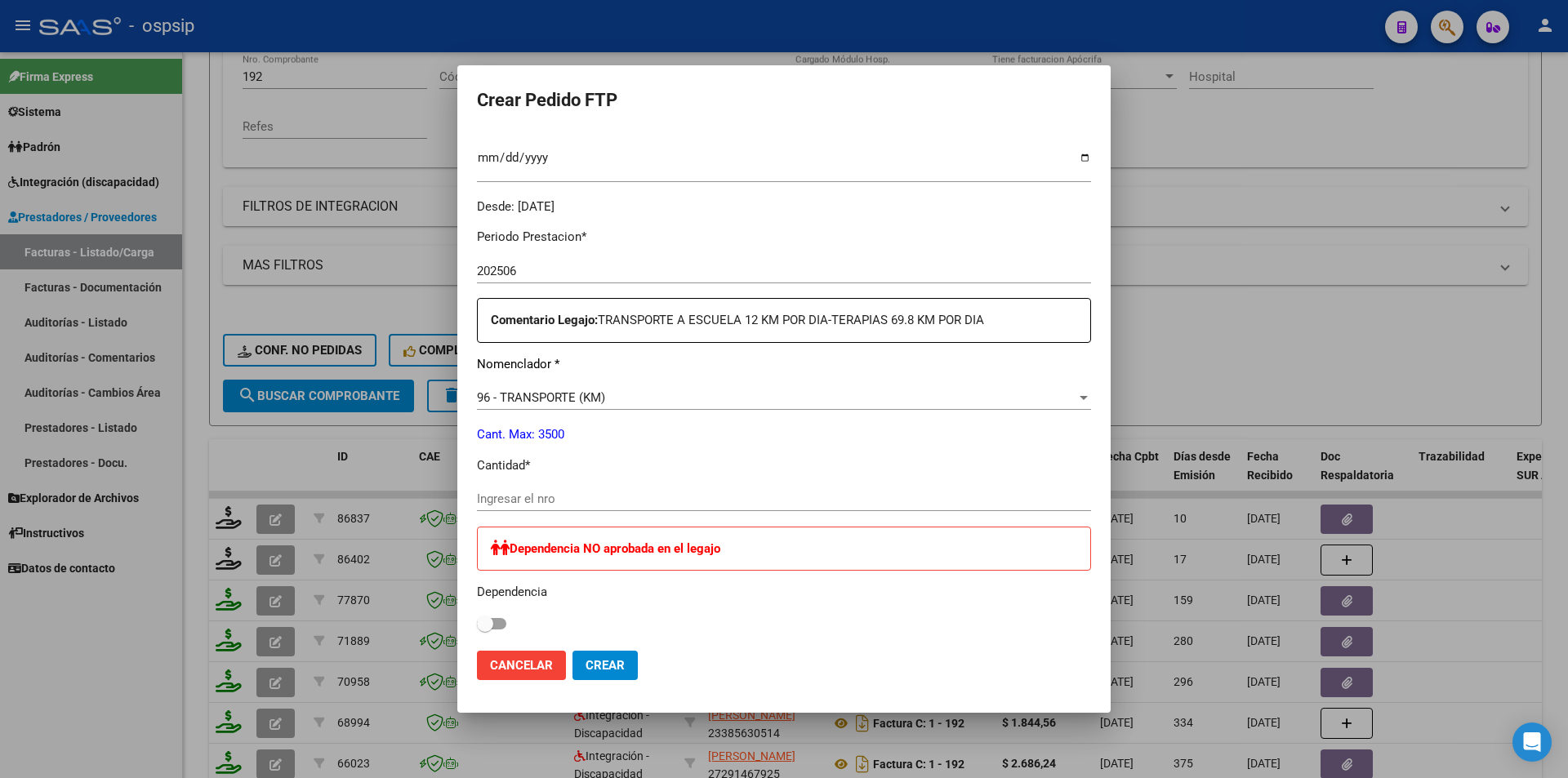
click at [582, 492] on input "Ingresar el nro" at bounding box center [784, 499] width 614 height 15
type input "228"
click at [627, 671] on button "Crear" at bounding box center [606, 665] width 65 height 29
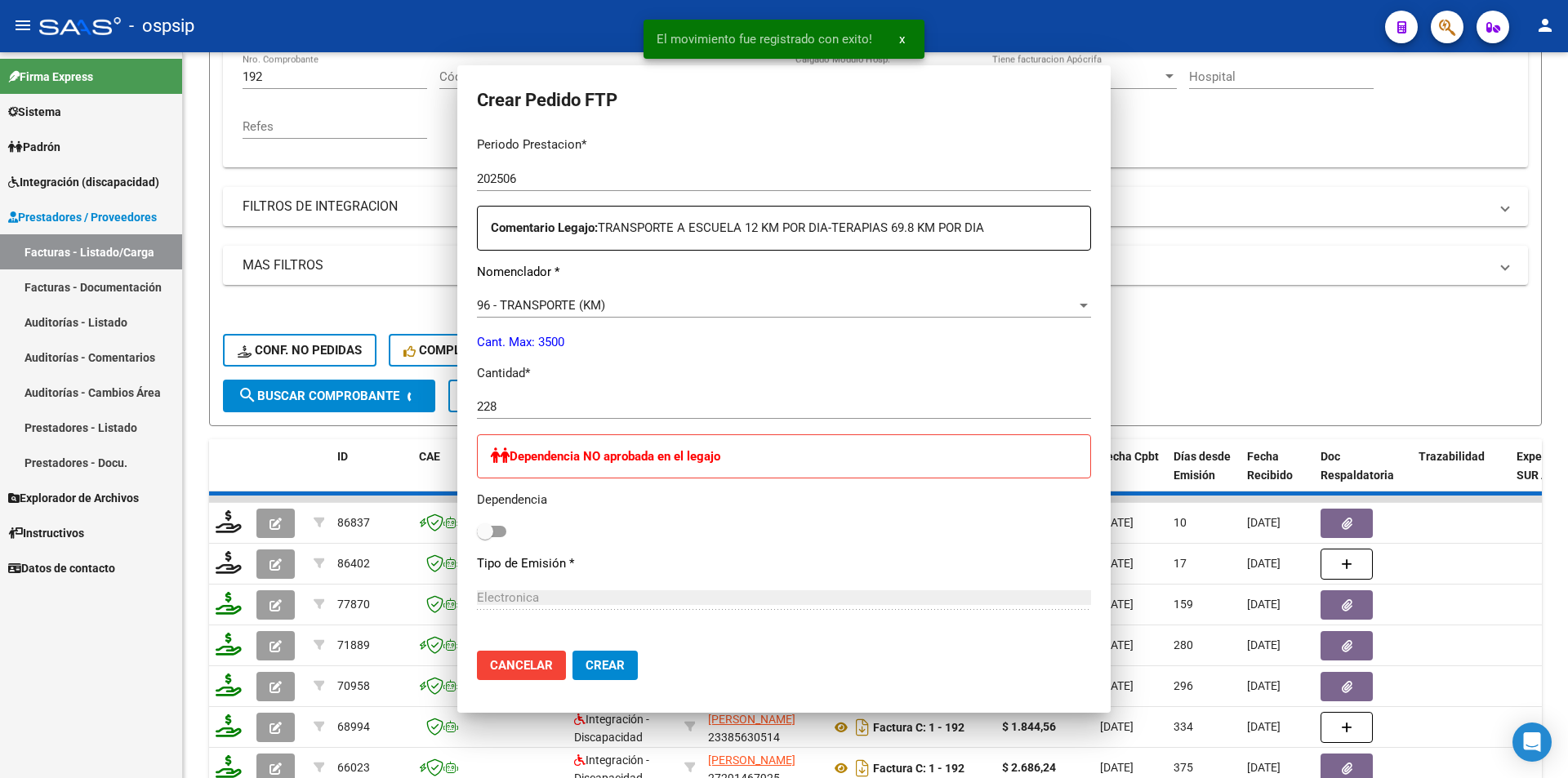
scroll to position [358, 0]
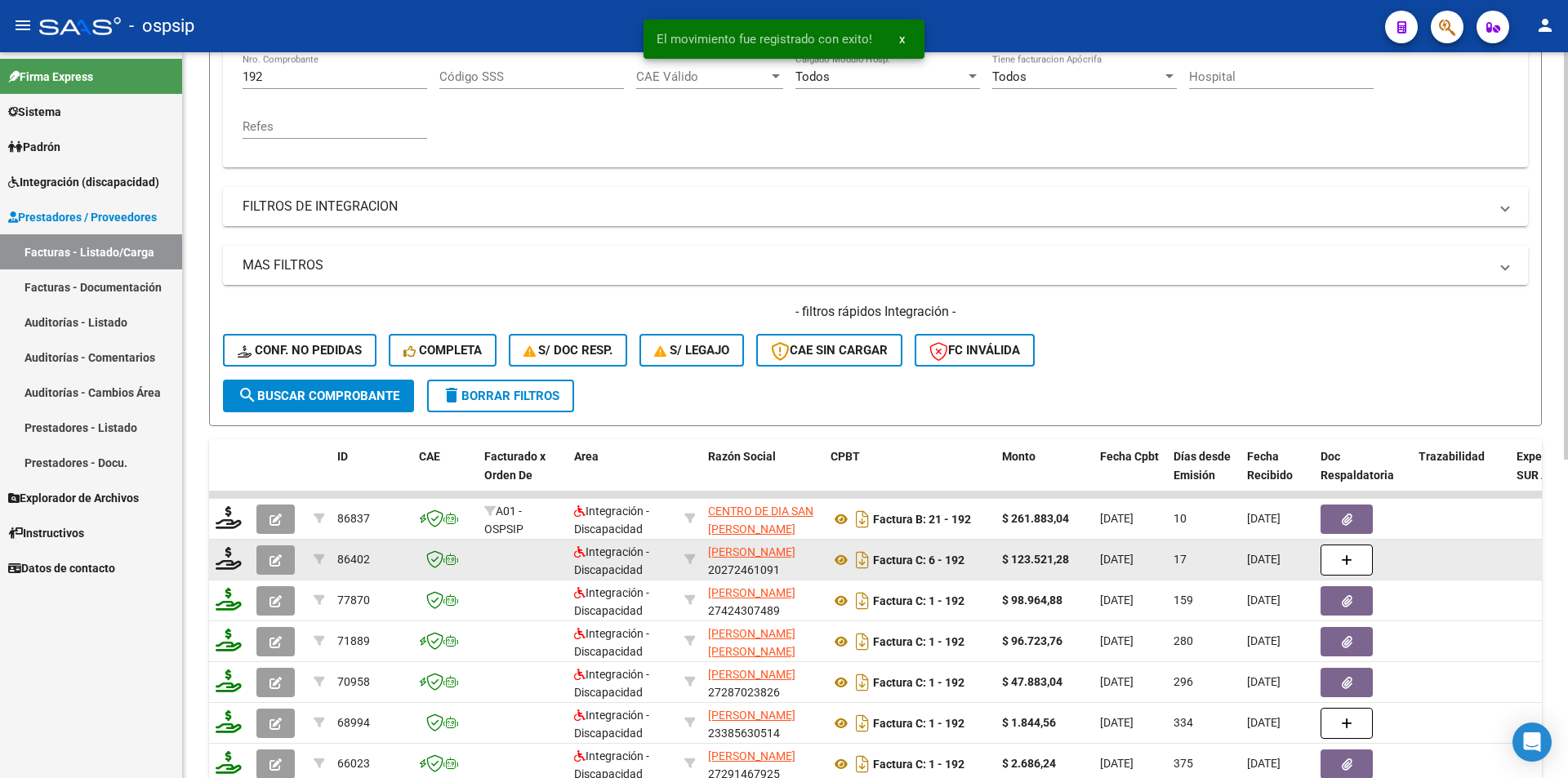
click at [282, 567] on button "button" at bounding box center [275, 560] width 39 height 29
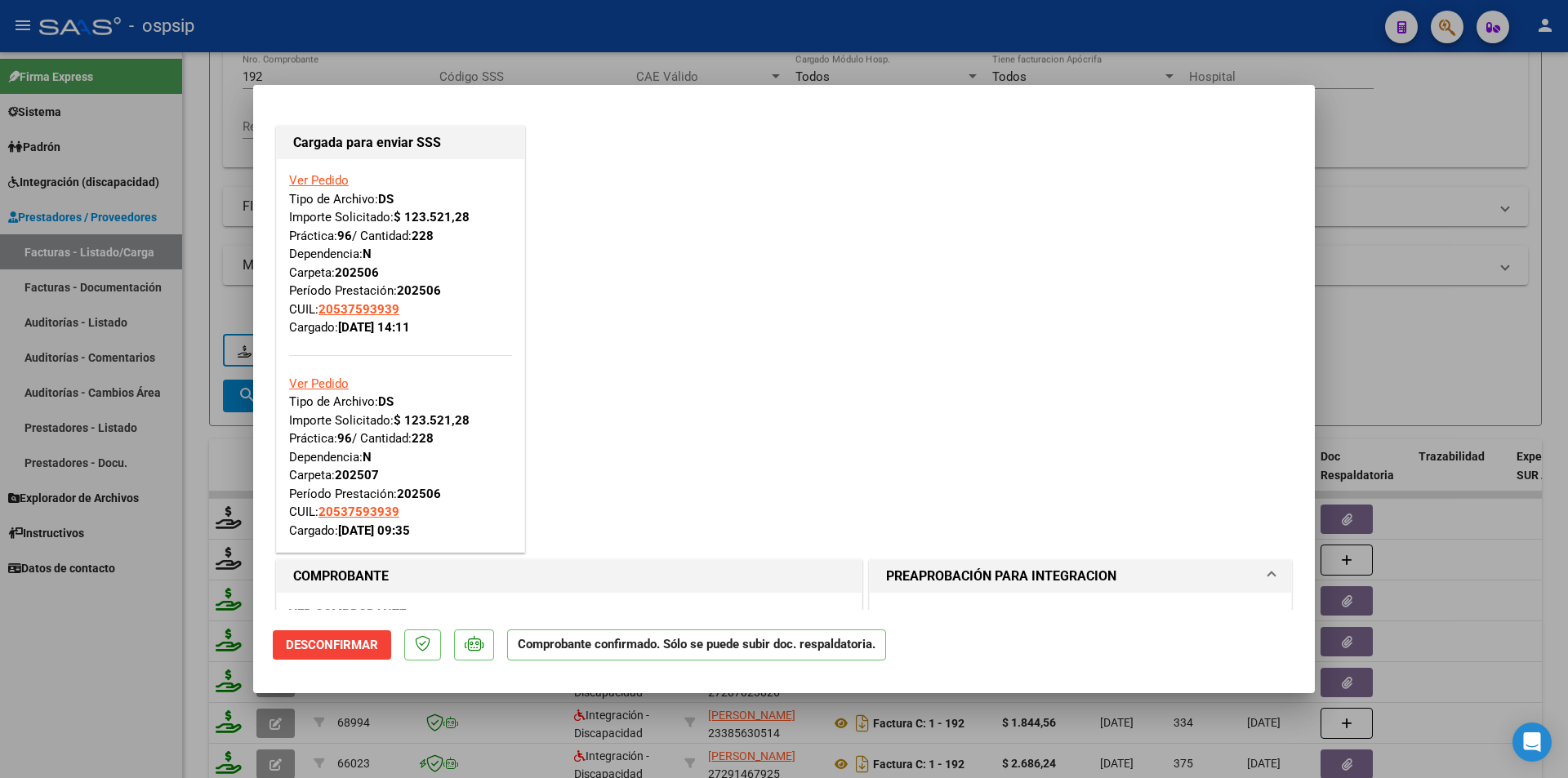
click at [171, 659] on div at bounding box center [784, 389] width 1568 height 778
type input "$ 0,00"
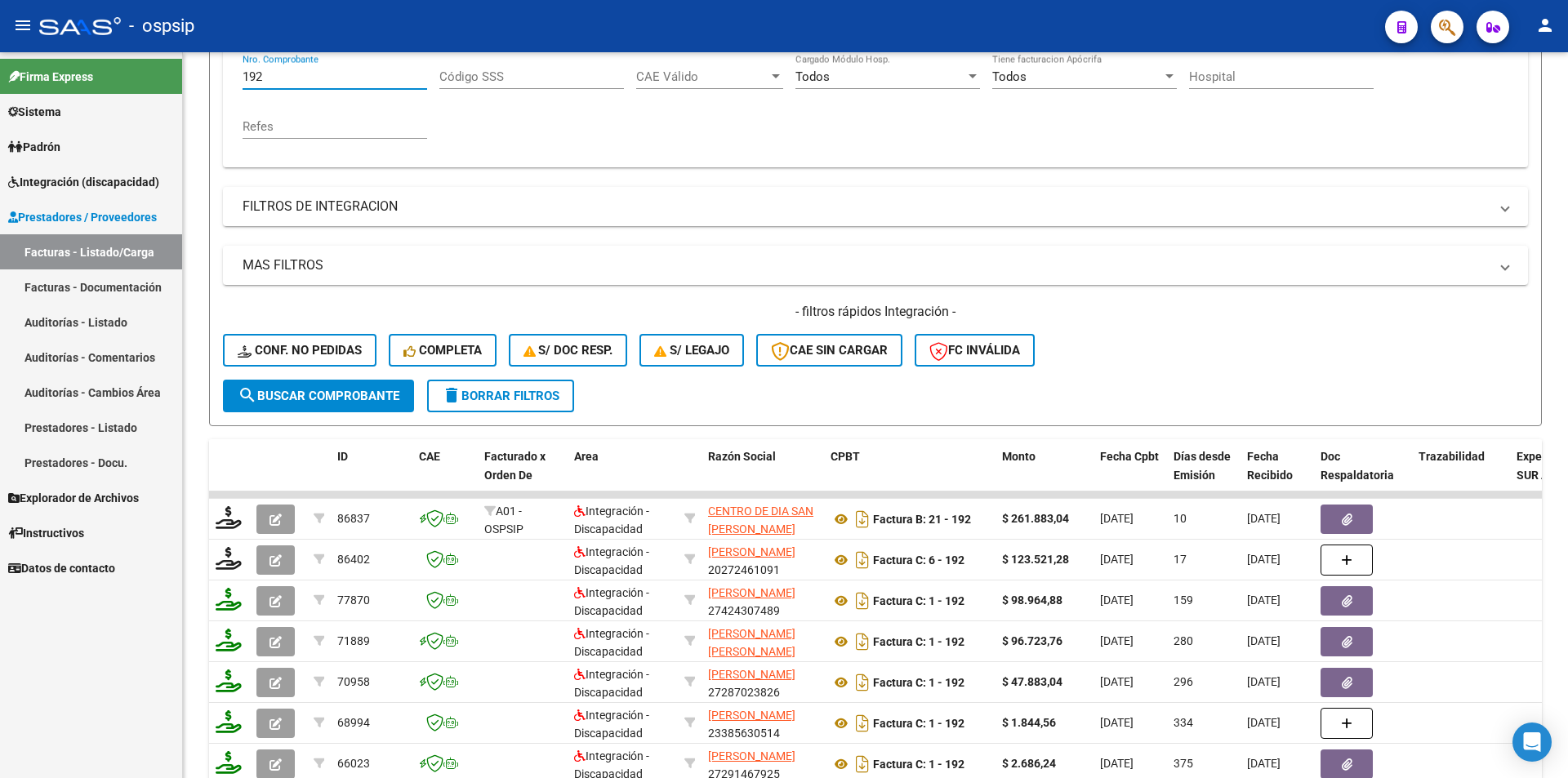
drag, startPoint x: 300, startPoint y: 69, endPoint x: 161, endPoint y: 98, distance: 142.0
click at [149, 74] on mat-sidenav-container "Firma Express Sistema Usuarios Todos los Usuarios Padrón Afiliados Empadronados…" at bounding box center [784, 415] width 1568 height 726
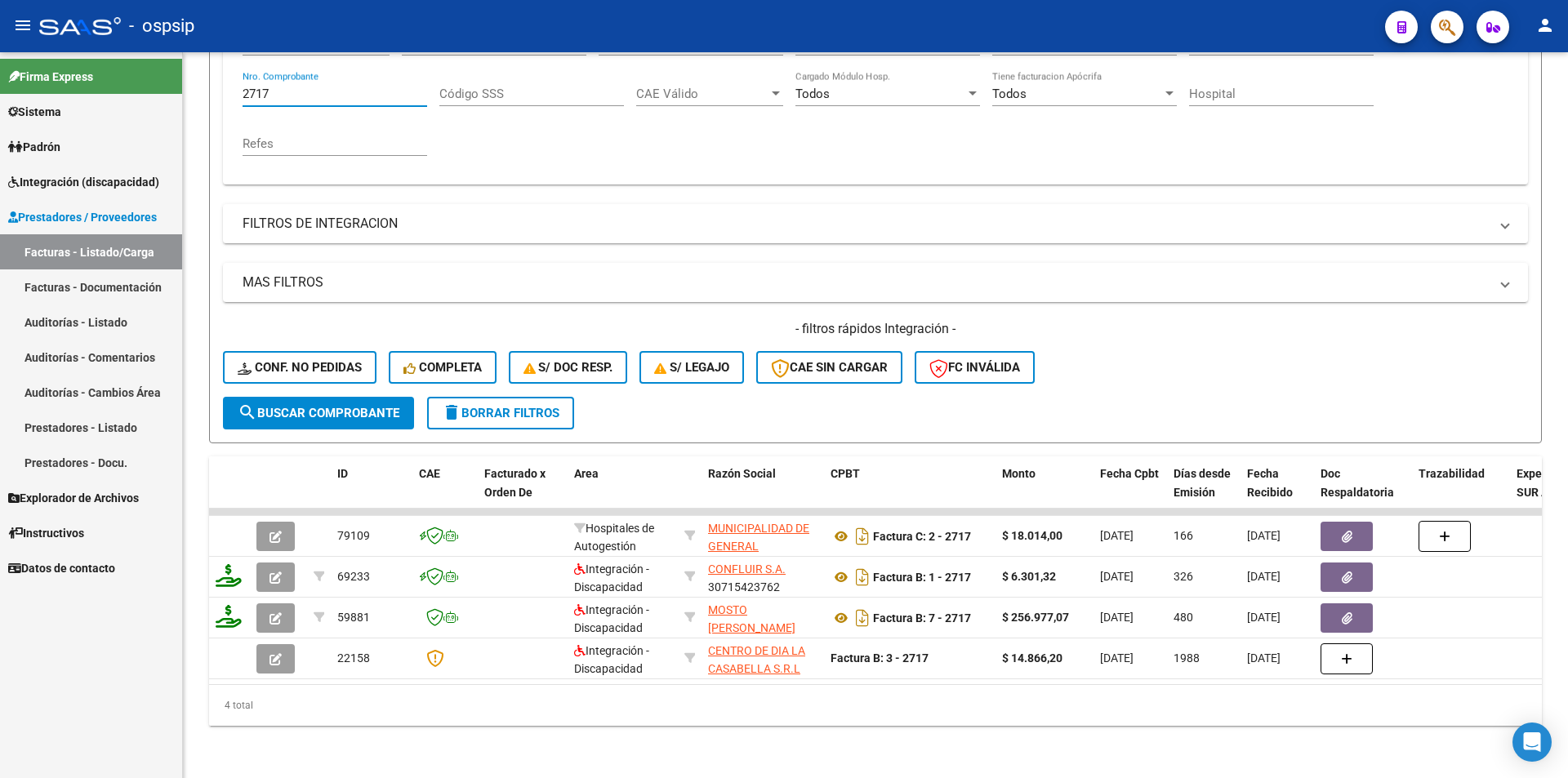
scroll to position [322, 0]
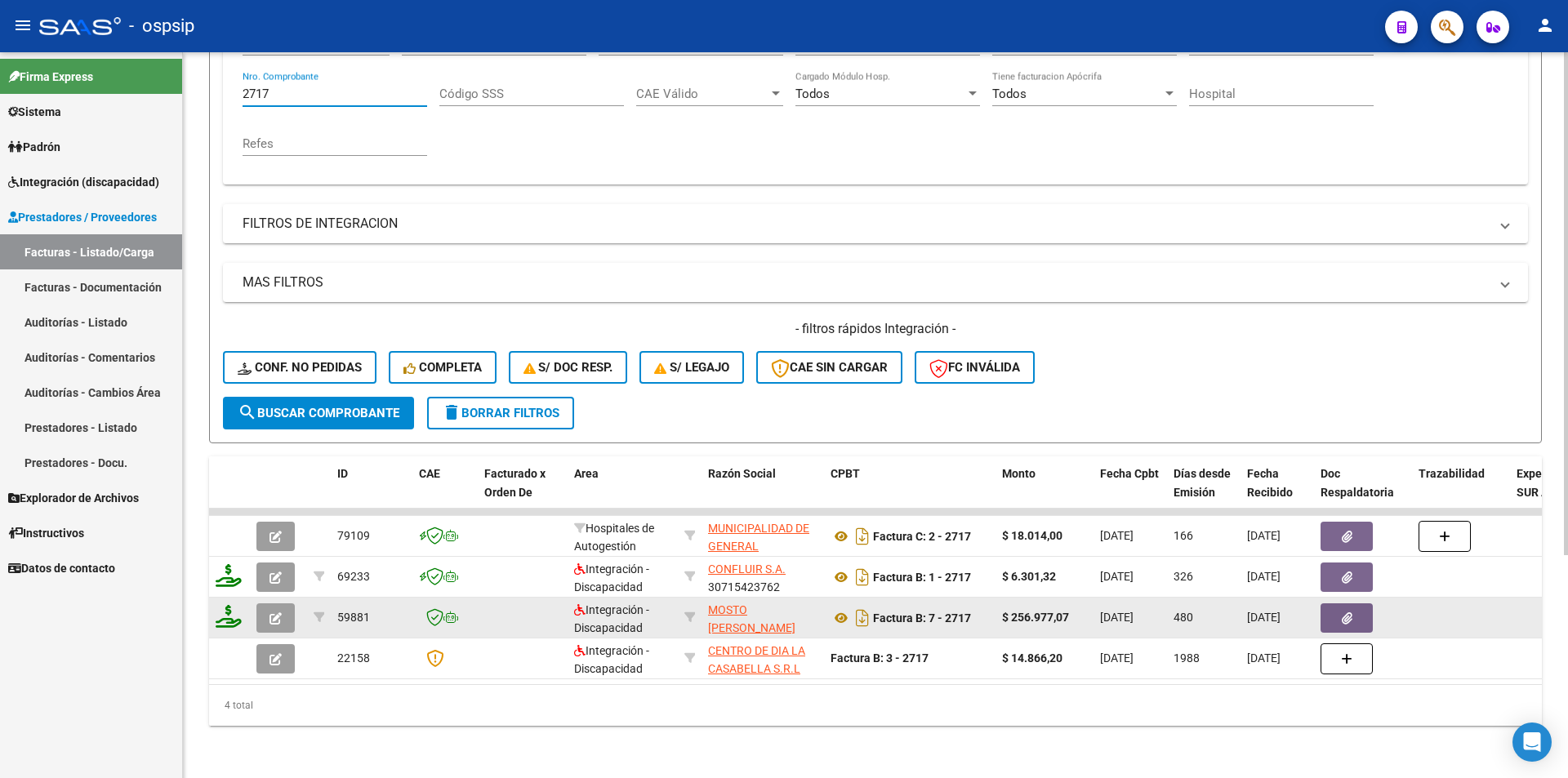
type input "2717"
click at [273, 612] on icon "button" at bounding box center [275, 618] width 12 height 12
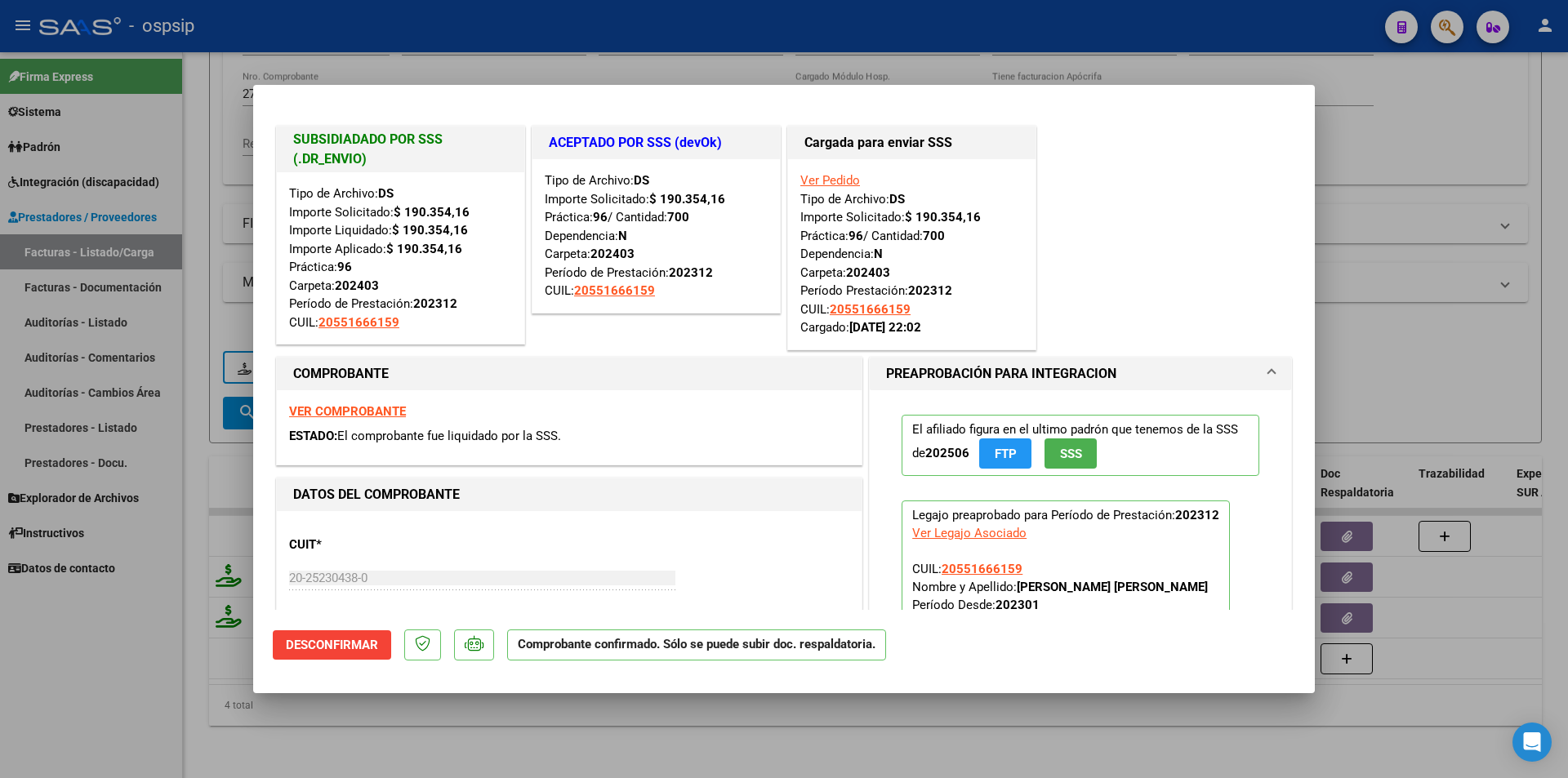
click at [883, 74] on div at bounding box center [784, 389] width 1568 height 778
type input "$ 0,00"
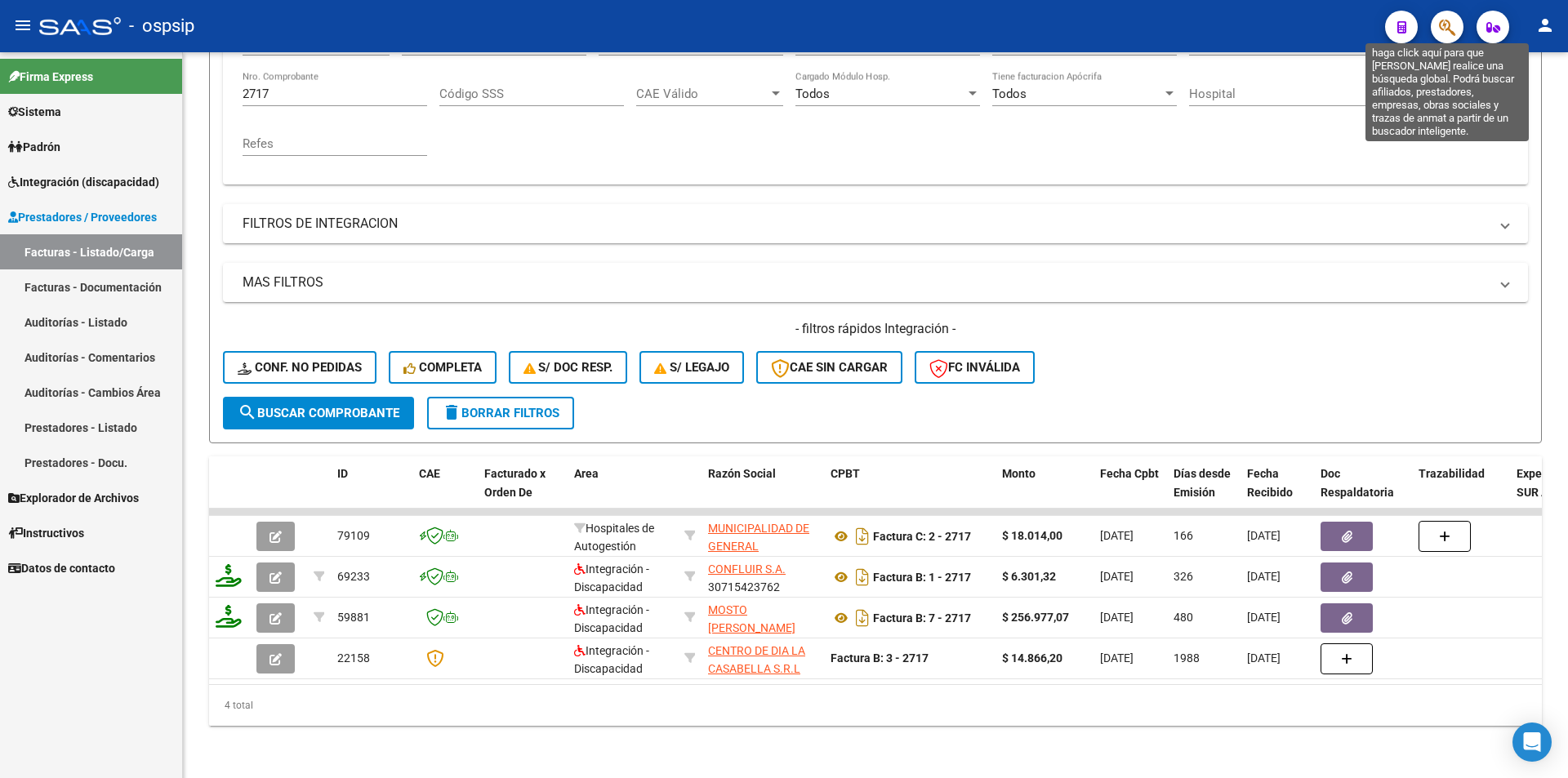
click at [1454, 30] on icon "button" at bounding box center [1447, 28] width 16 height 19
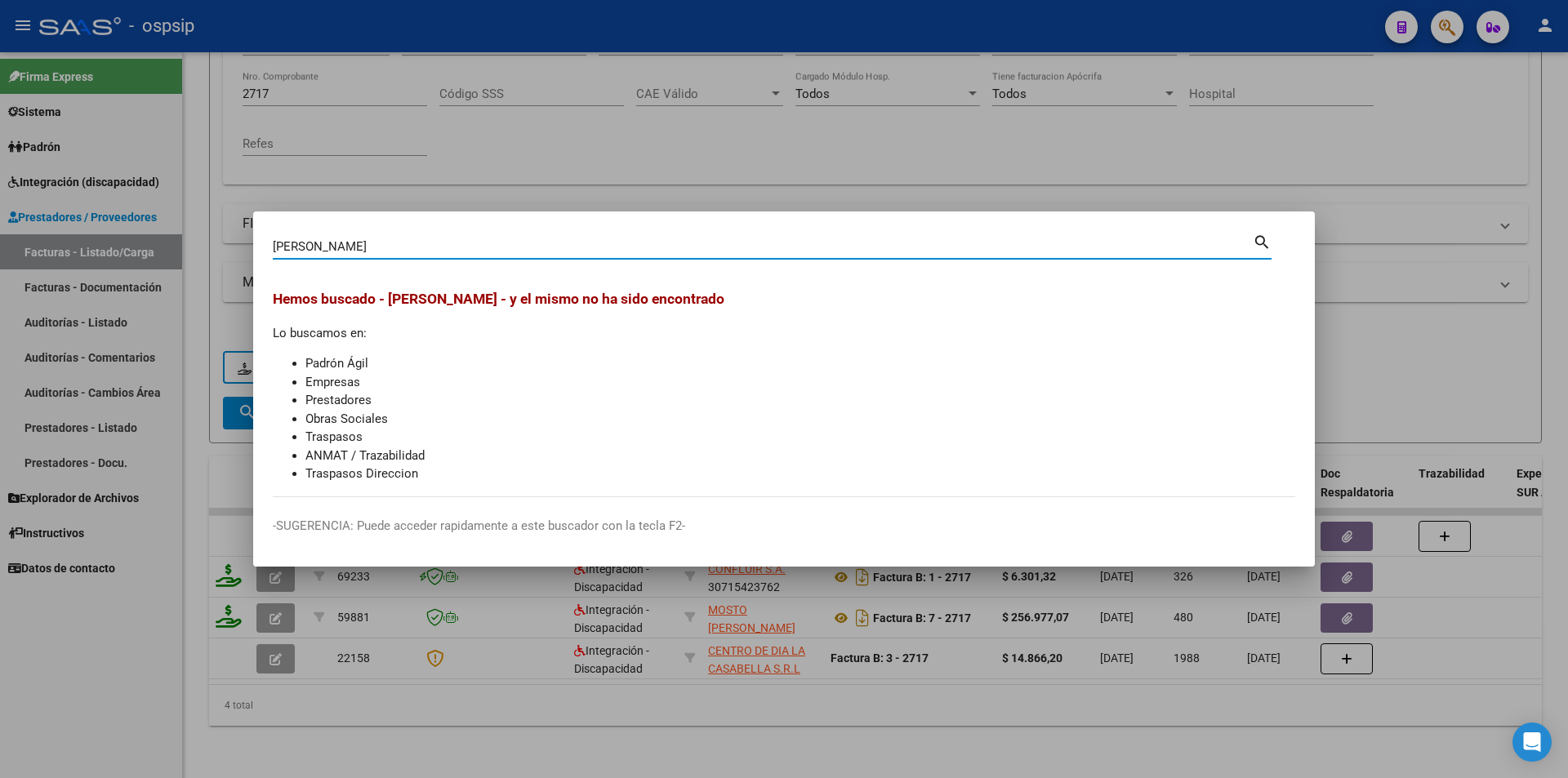
drag, startPoint x: 422, startPoint y: 242, endPoint x: 209, endPoint y: 222, distance: 213.9
click at [209, 222] on div "ARCE IGNACIO AGUSTIN Buscar (apellido, dni, cuil, nro traspaso, cuit, obra soci…" at bounding box center [784, 389] width 1568 height 778
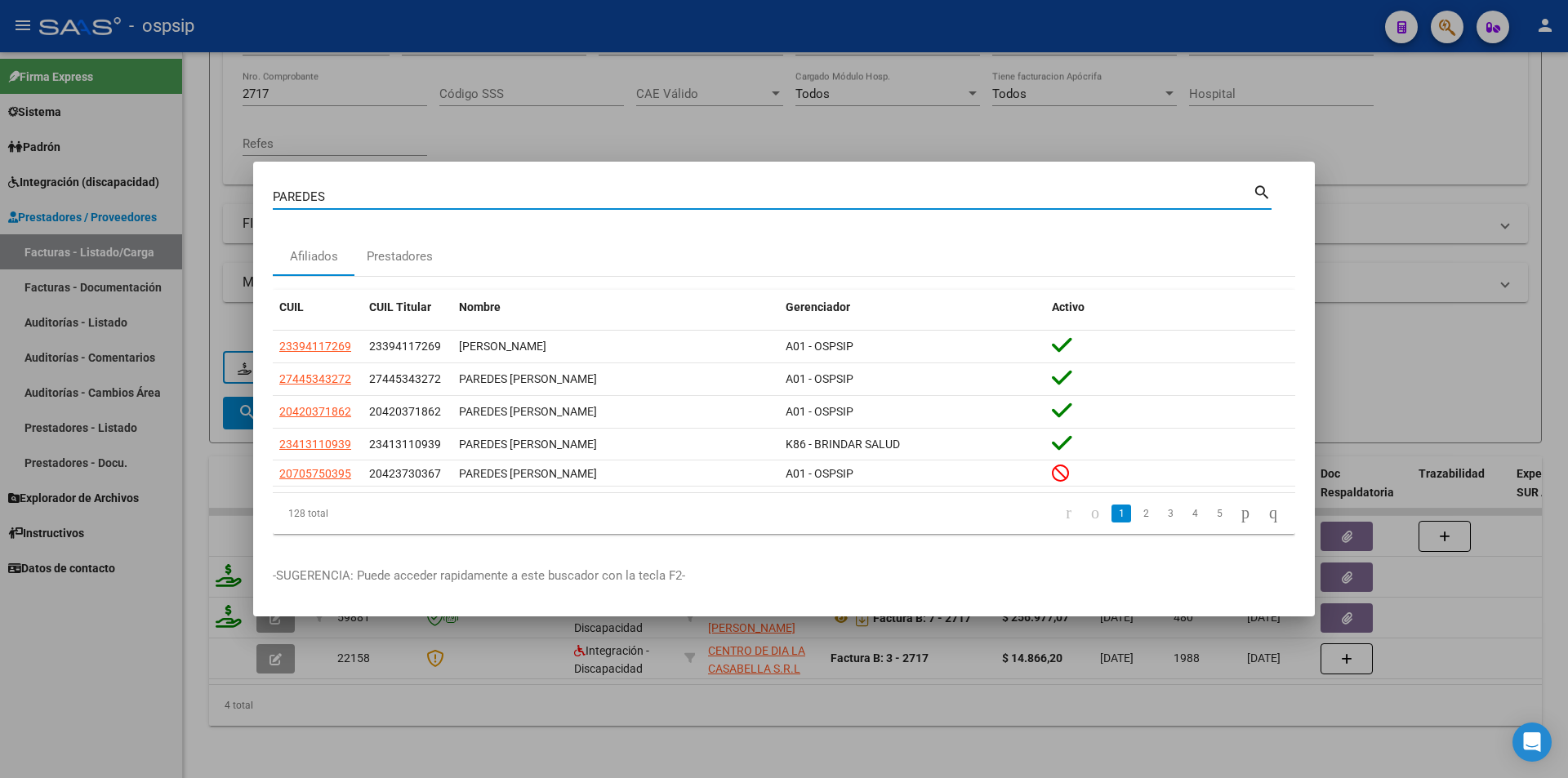
drag, startPoint x: 337, startPoint y: 187, endPoint x: 258, endPoint y: 187, distance: 79.0
click at [258, 187] on mat-dialog-content "PAREDES Buscar (apellido, dni, cuil, nro traspaso, cuit, obra social) search Af…" at bounding box center [784, 364] width 1061 height 365
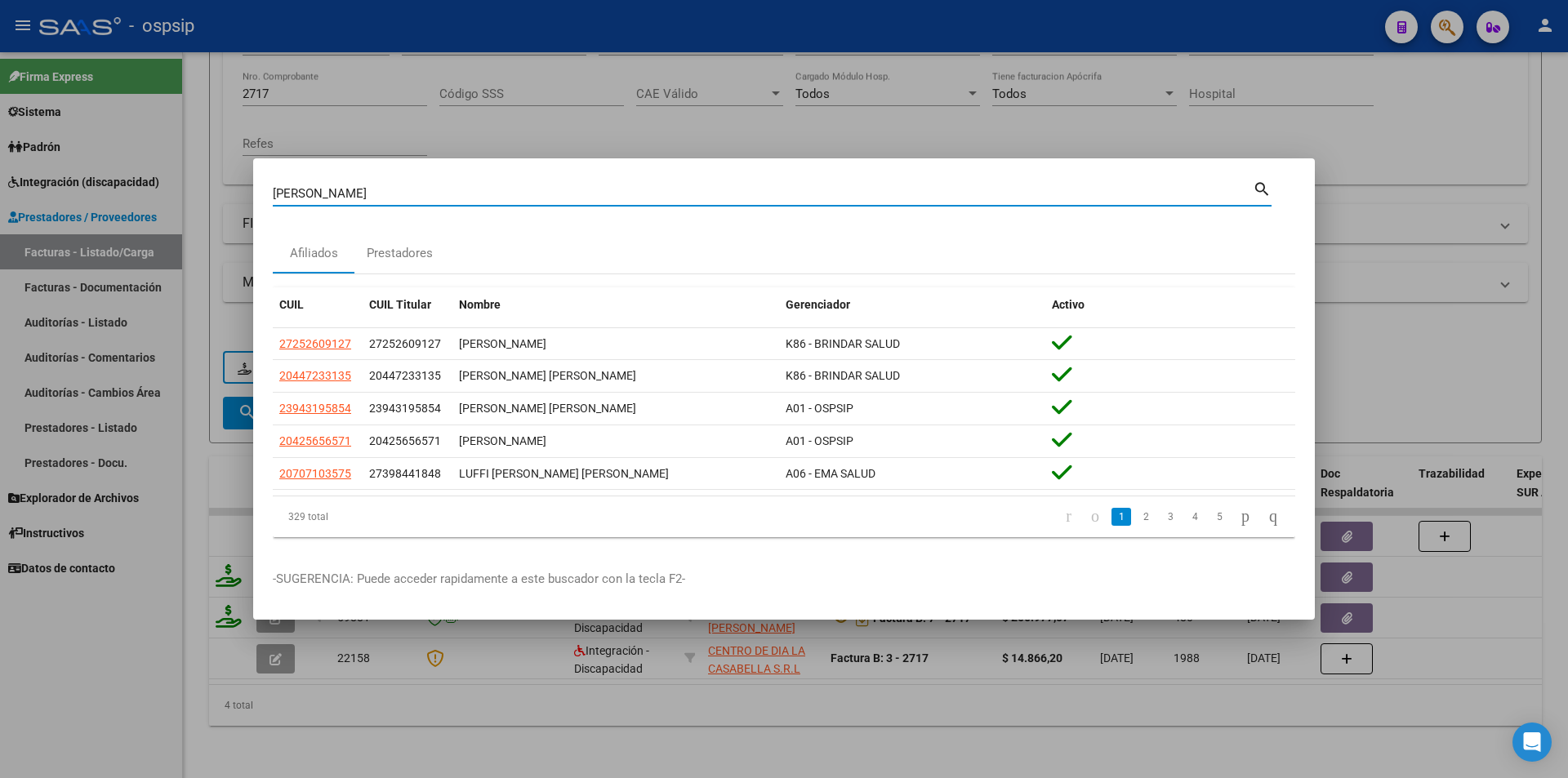
drag, startPoint x: 348, startPoint y: 190, endPoint x: 157, endPoint y: 181, distance: 191.2
click at [157, 181] on div "ARCE Buscar (apellido, dni, cuil, nro traspaso, cuit, obra social) search Afili…" at bounding box center [784, 389] width 1568 height 778
type input "ALMIRON"
click at [157, 609] on div at bounding box center [784, 389] width 1568 height 778
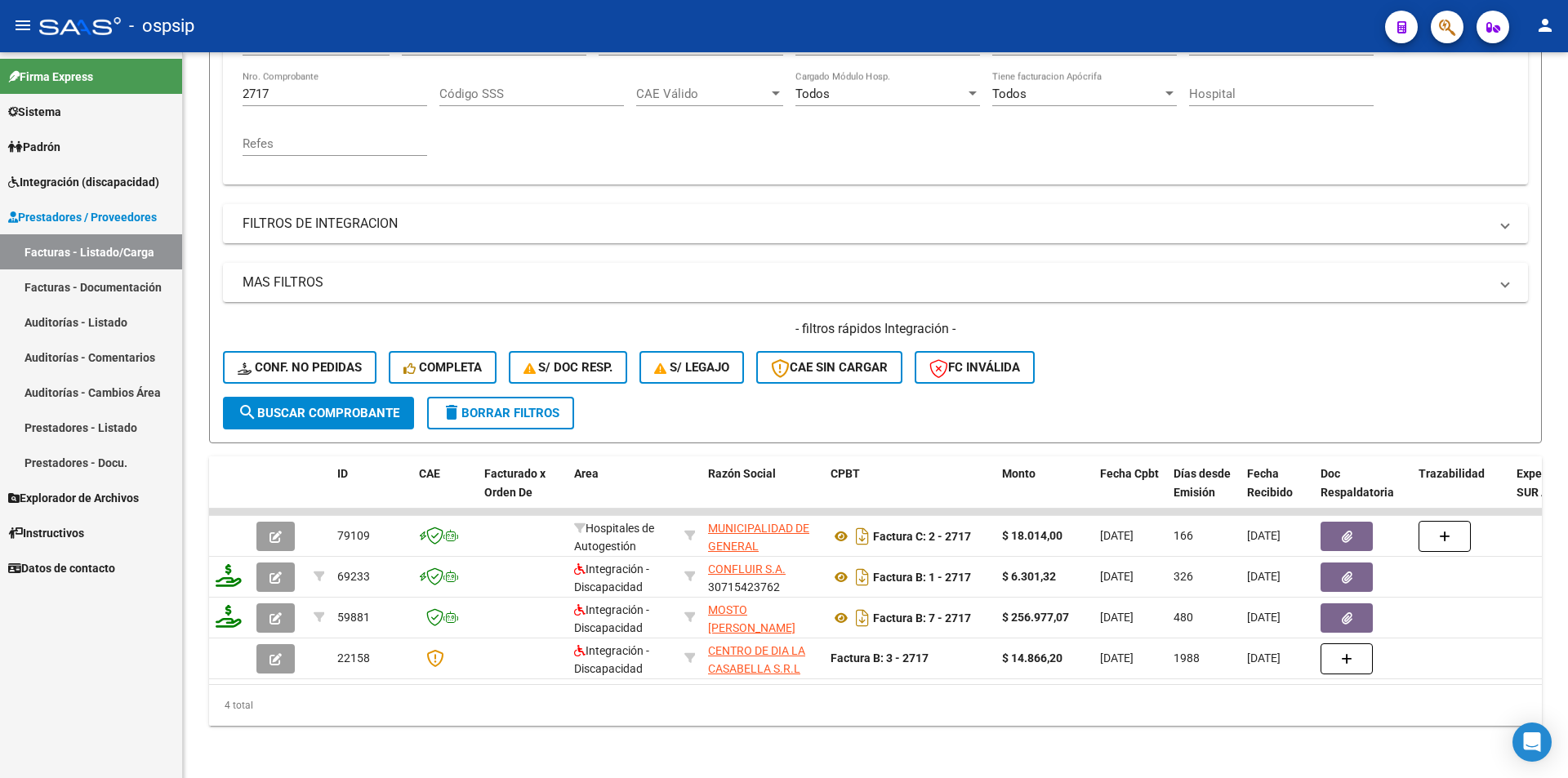
click at [72, 152] on link "Padrón" at bounding box center [91, 146] width 182 height 35
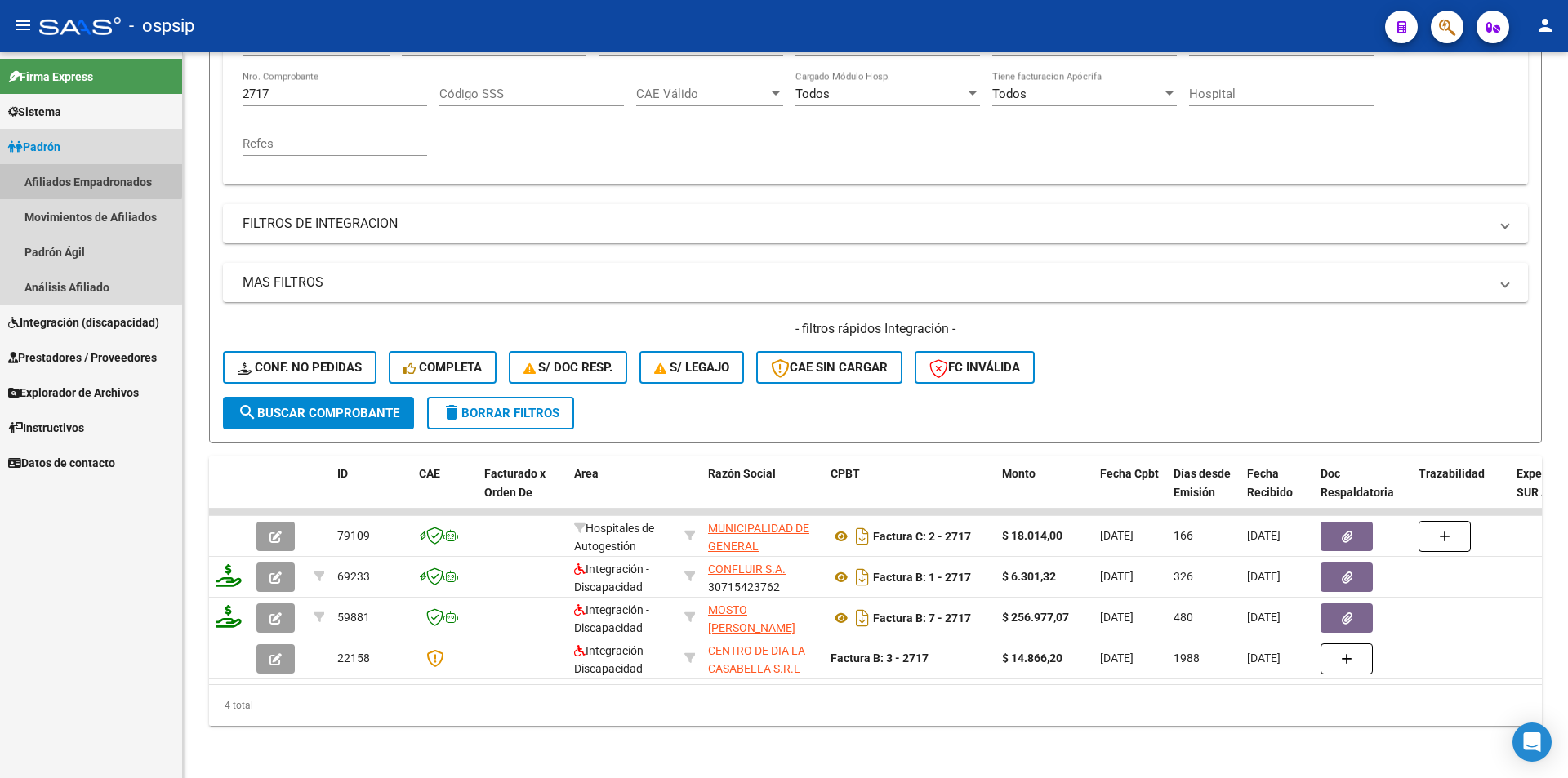
click at [80, 179] on link "Afiliados Empadronados" at bounding box center [91, 181] width 182 height 35
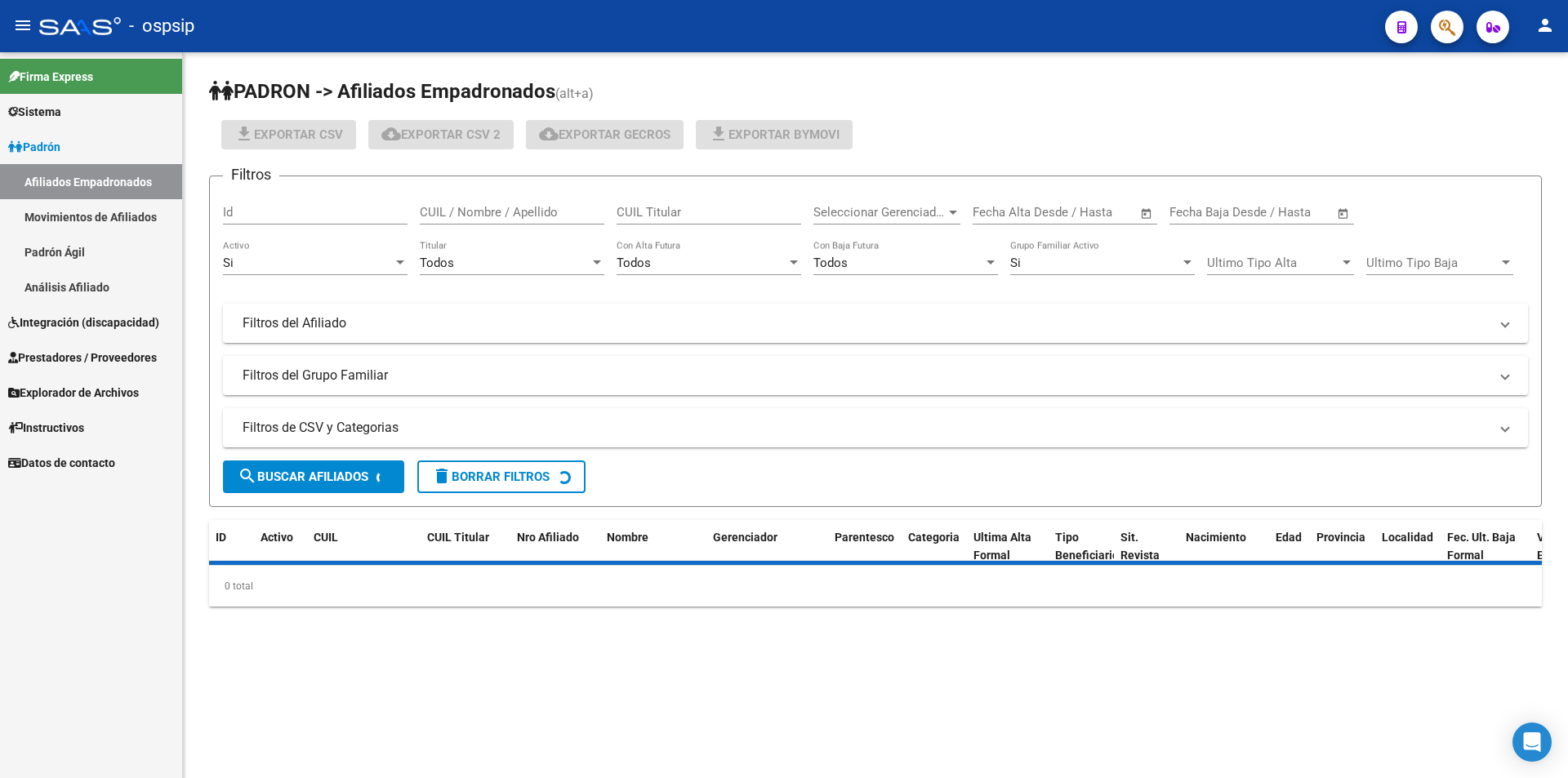
click at [642, 212] on input "CUIL Titular" at bounding box center [709, 211] width 185 height 15
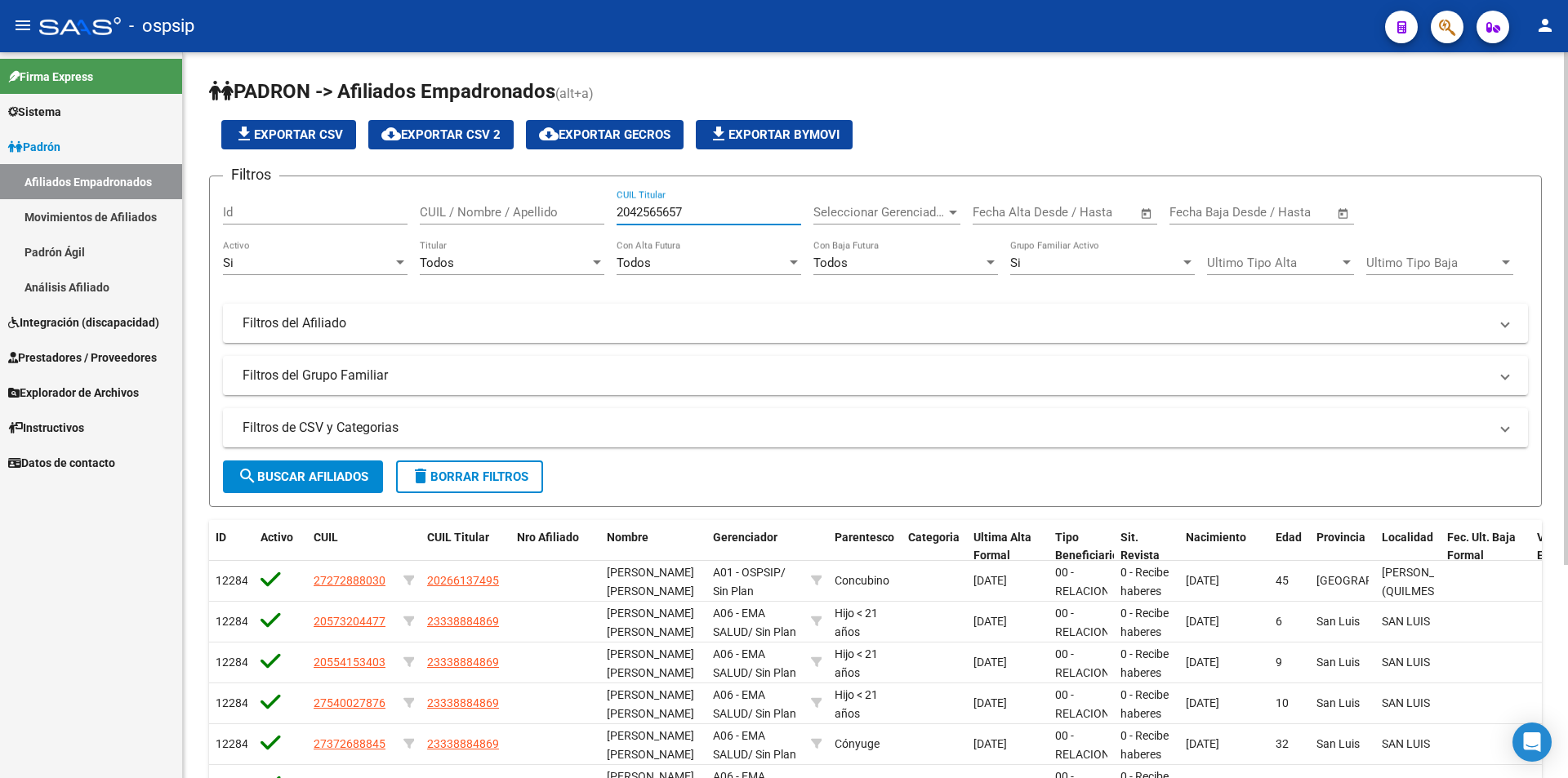
type input "20425656571"
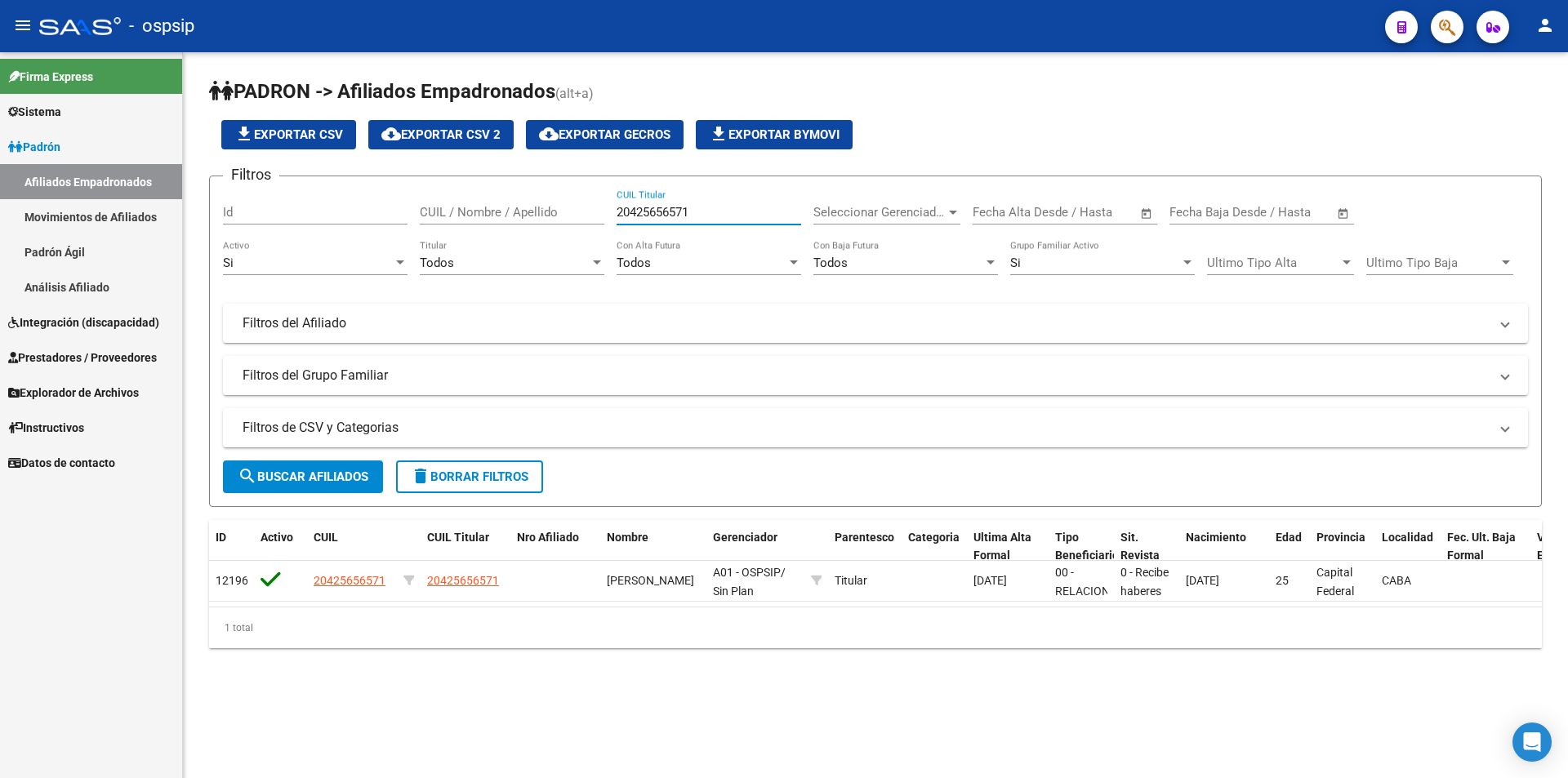
drag, startPoint x: 698, startPoint y: 217, endPoint x: 513, endPoint y: 194, distance: 186.4
click at [513, 194] on div "Filtros Id CUIL / Nombre / Apellido 20425656571 CUIL Titular Seleccionar Gerenc…" at bounding box center [875, 291] width 1305 height 205
click at [335, 211] on input "Id" at bounding box center [315, 211] width 185 height 15
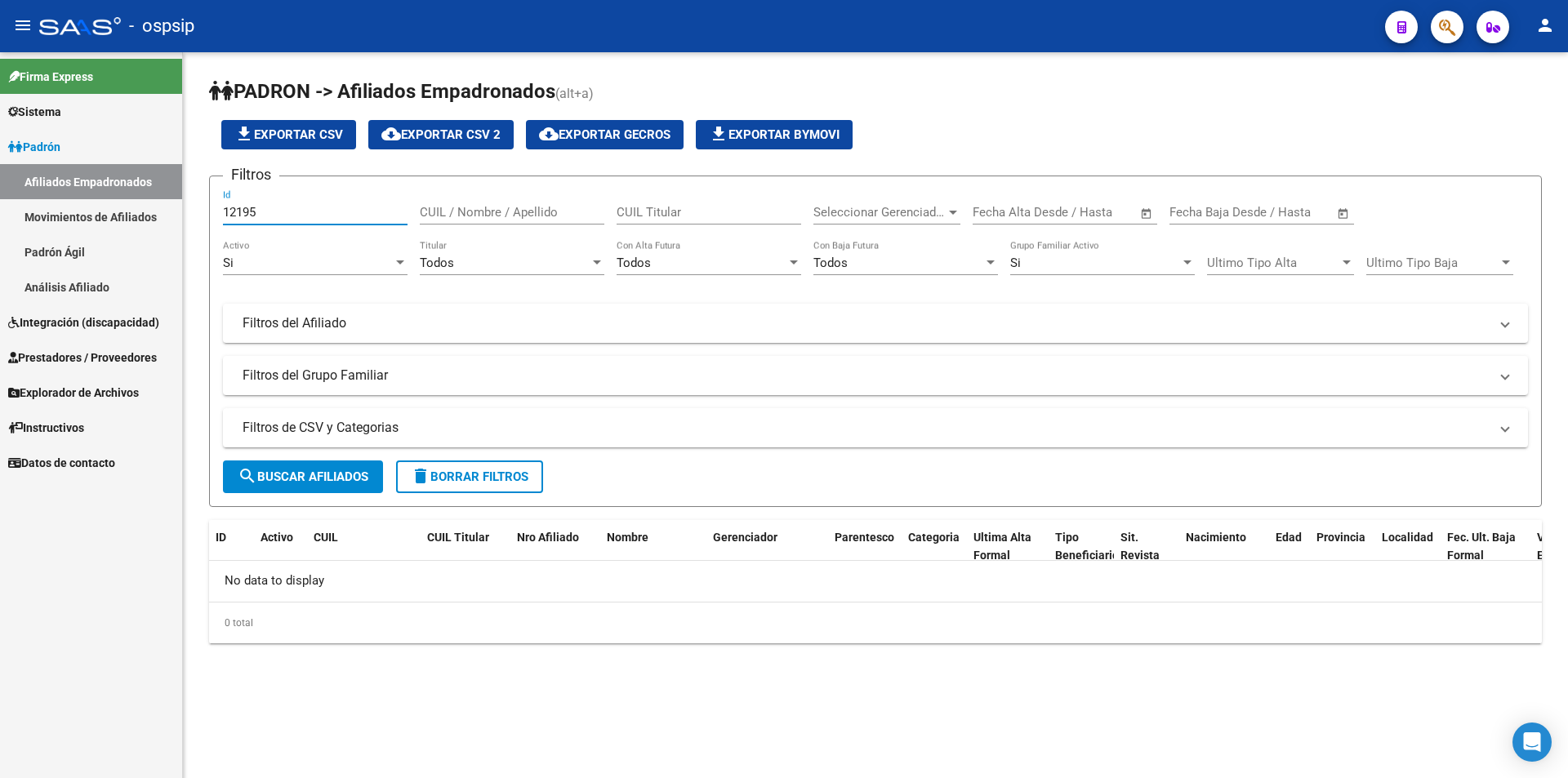
click at [1052, 266] on div "Si" at bounding box center [1096, 262] width 170 height 15
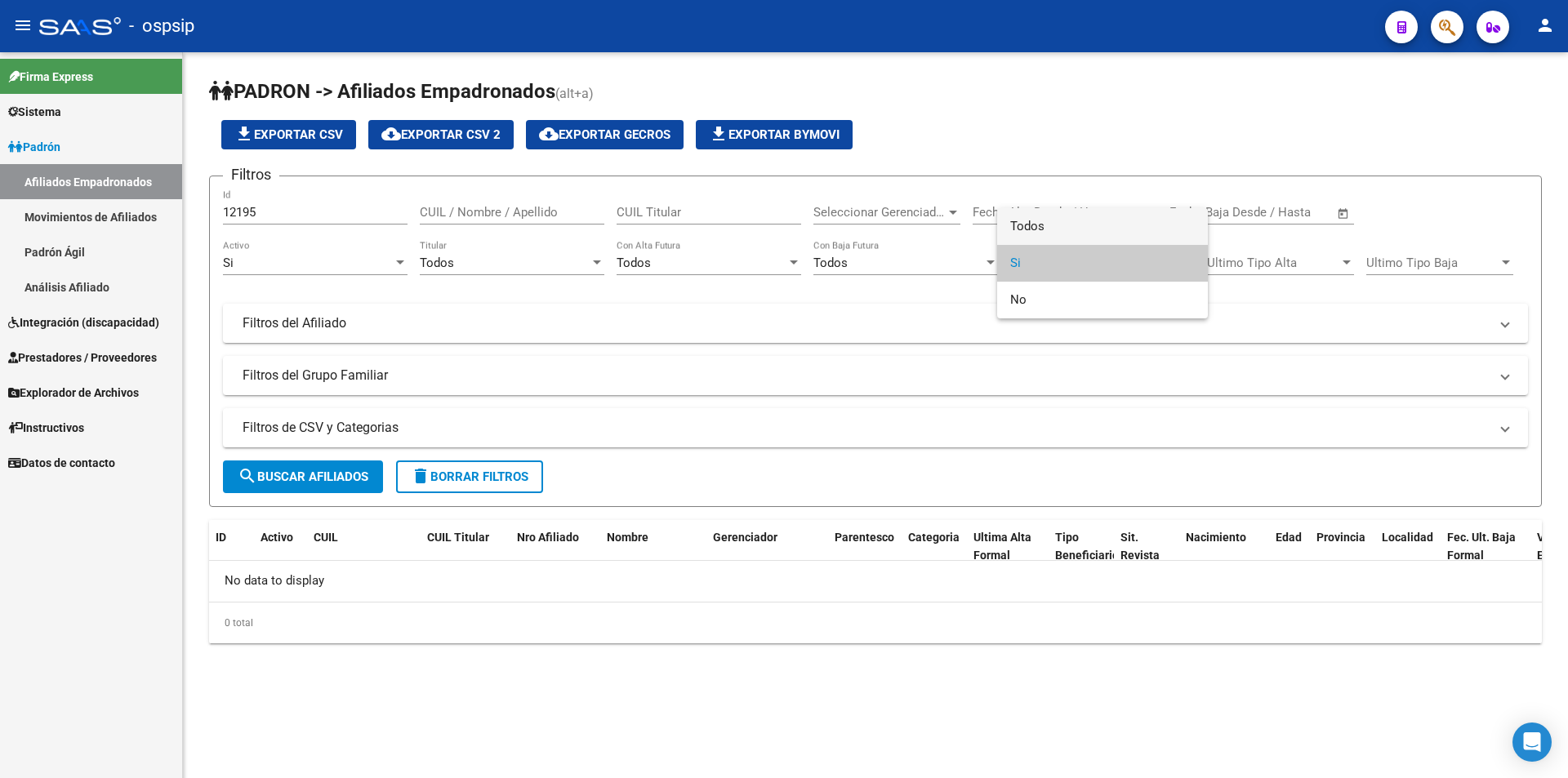
click at [1030, 230] on span "Todos" at bounding box center [1103, 226] width 185 height 37
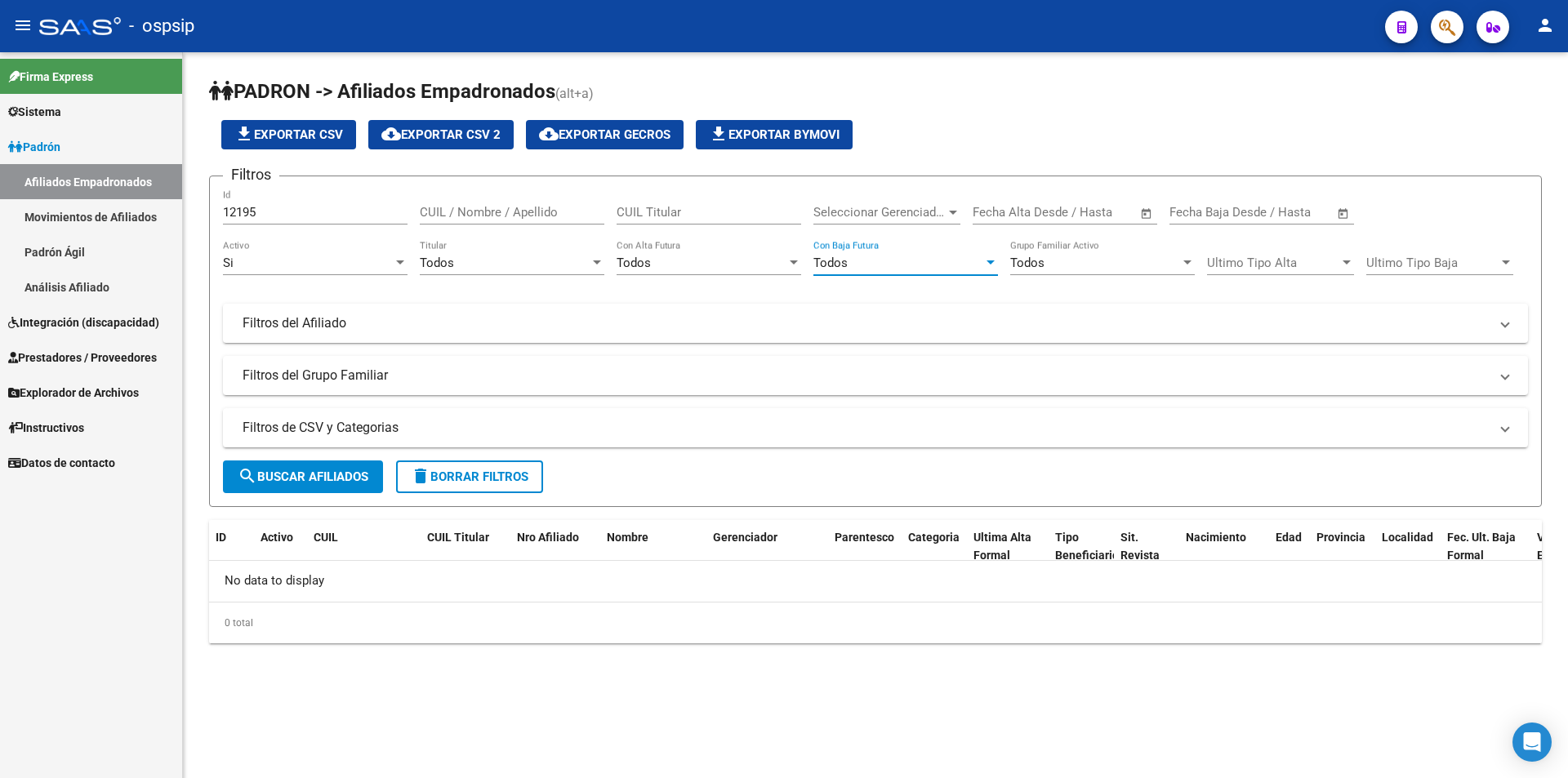
click at [948, 261] on div "Todos" at bounding box center [899, 262] width 170 height 15
click at [372, 263] on div at bounding box center [784, 389] width 1568 height 778
click at [371, 263] on div "Si" at bounding box center [308, 262] width 170 height 15
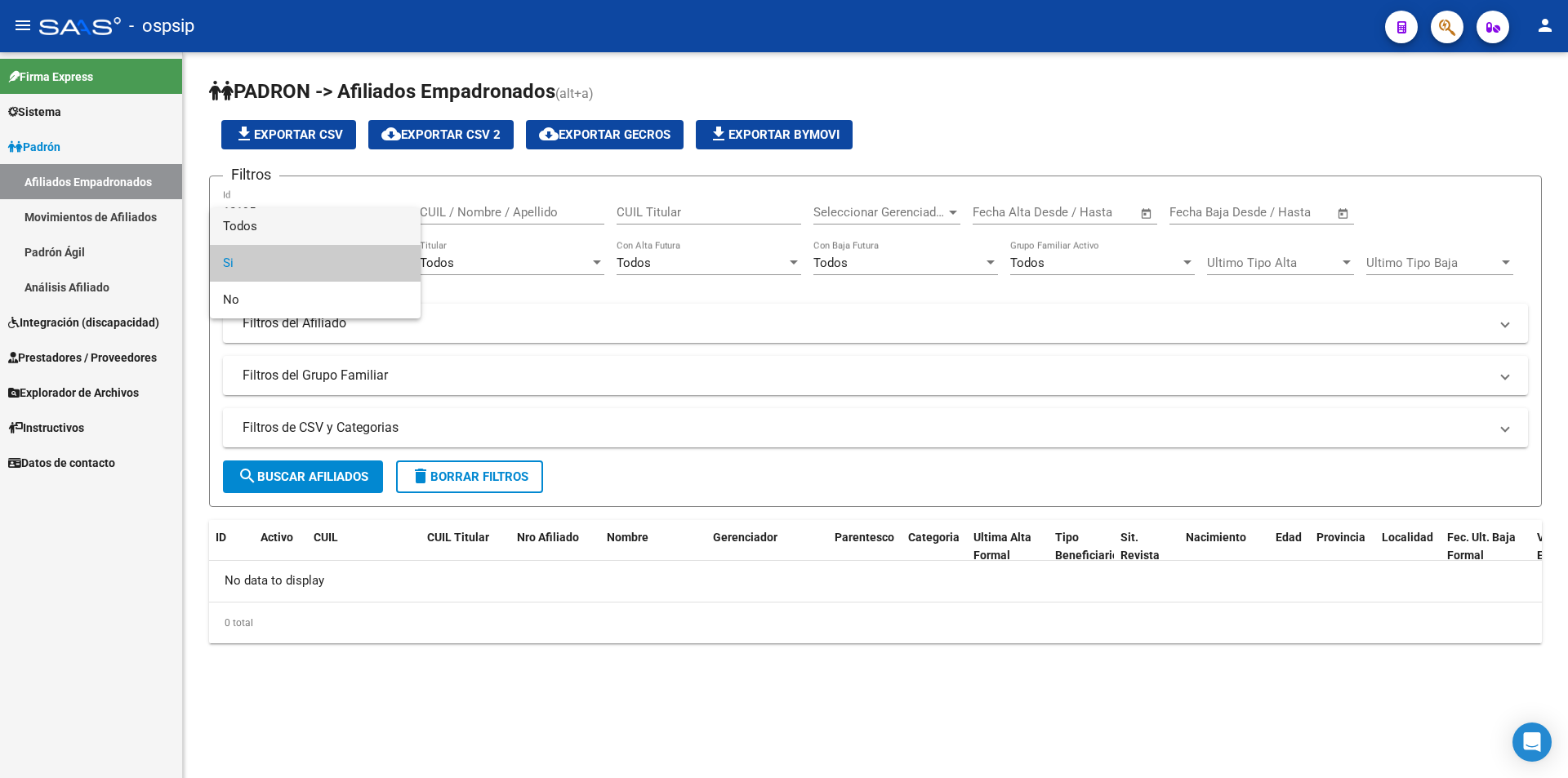
click at [294, 225] on span "Todos" at bounding box center [315, 226] width 185 height 37
click at [330, 478] on span "search Buscar Afiliados" at bounding box center [303, 476] width 131 height 15
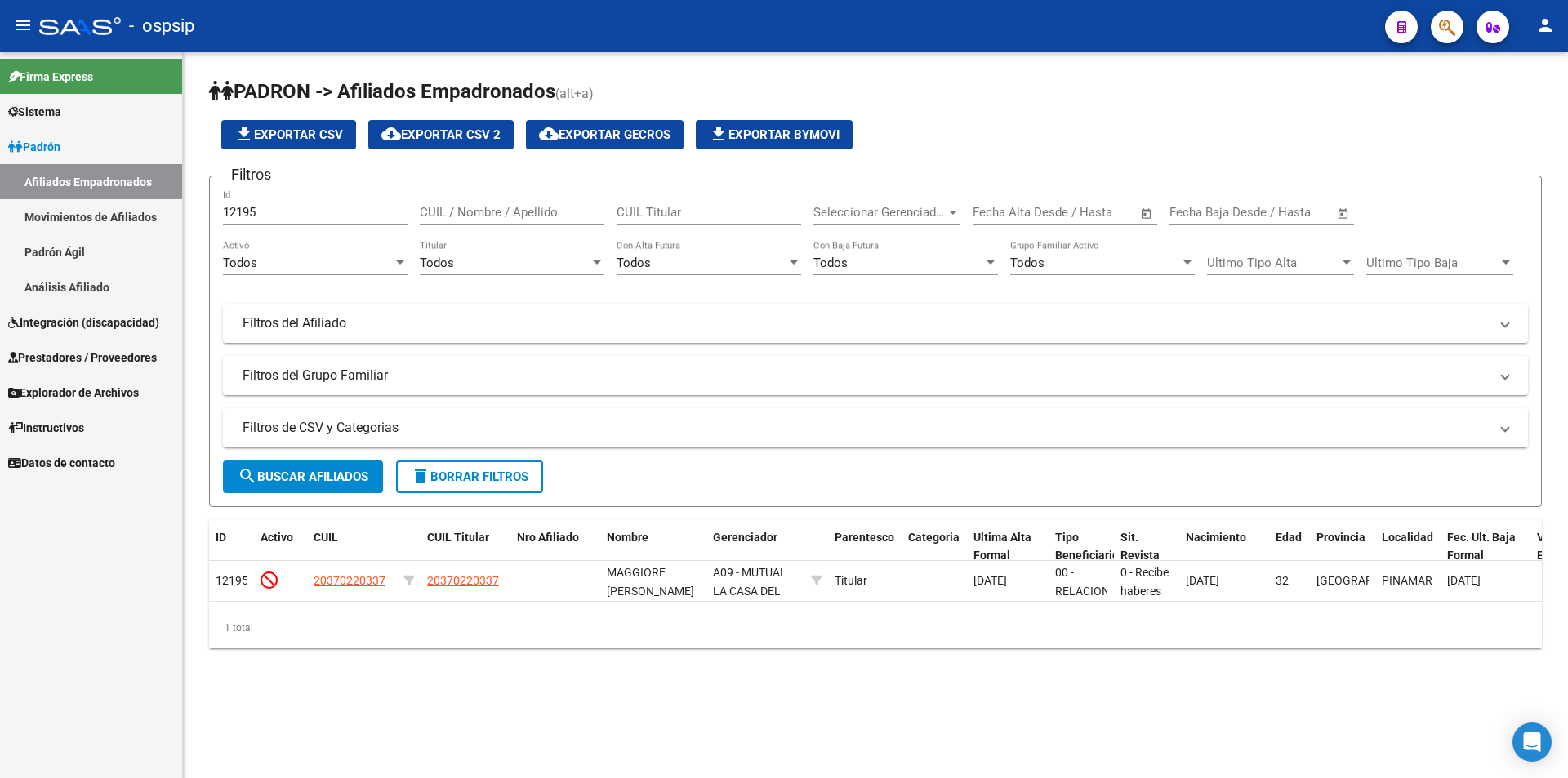
drag, startPoint x: 247, startPoint y: 204, endPoint x: 265, endPoint y: 203, distance: 18.0
click at [265, 203] on div "12195 Id" at bounding box center [315, 206] width 185 height 35
drag, startPoint x: 250, startPoint y: 211, endPoint x: 270, endPoint y: 210, distance: 20.0
click at [270, 210] on input "12194" at bounding box center [315, 211] width 185 height 15
click at [255, 217] on input "12198" at bounding box center [315, 211] width 185 height 15
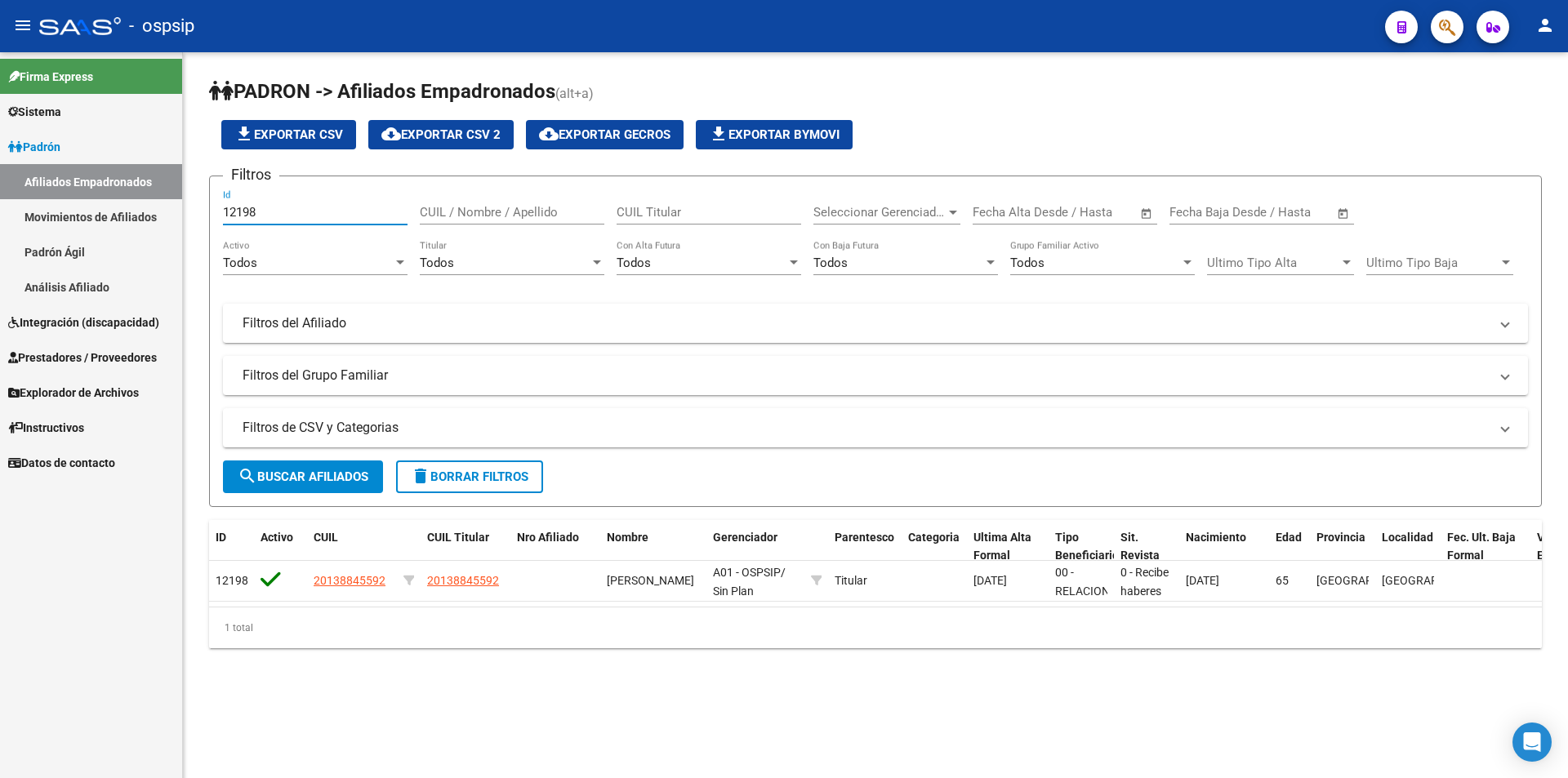
type input "12199"
drag, startPoint x: 303, startPoint y: 211, endPoint x: 140, endPoint y: 212, distance: 163.0
click at [140, 212] on mat-sidenav-container "Firma Express Sistema Usuarios Todos los Usuarios Padrón Afiliados Empadronados…" at bounding box center [784, 415] width 1568 height 726
click at [711, 212] on input "CUIL Titular" at bounding box center [709, 211] width 185 height 15
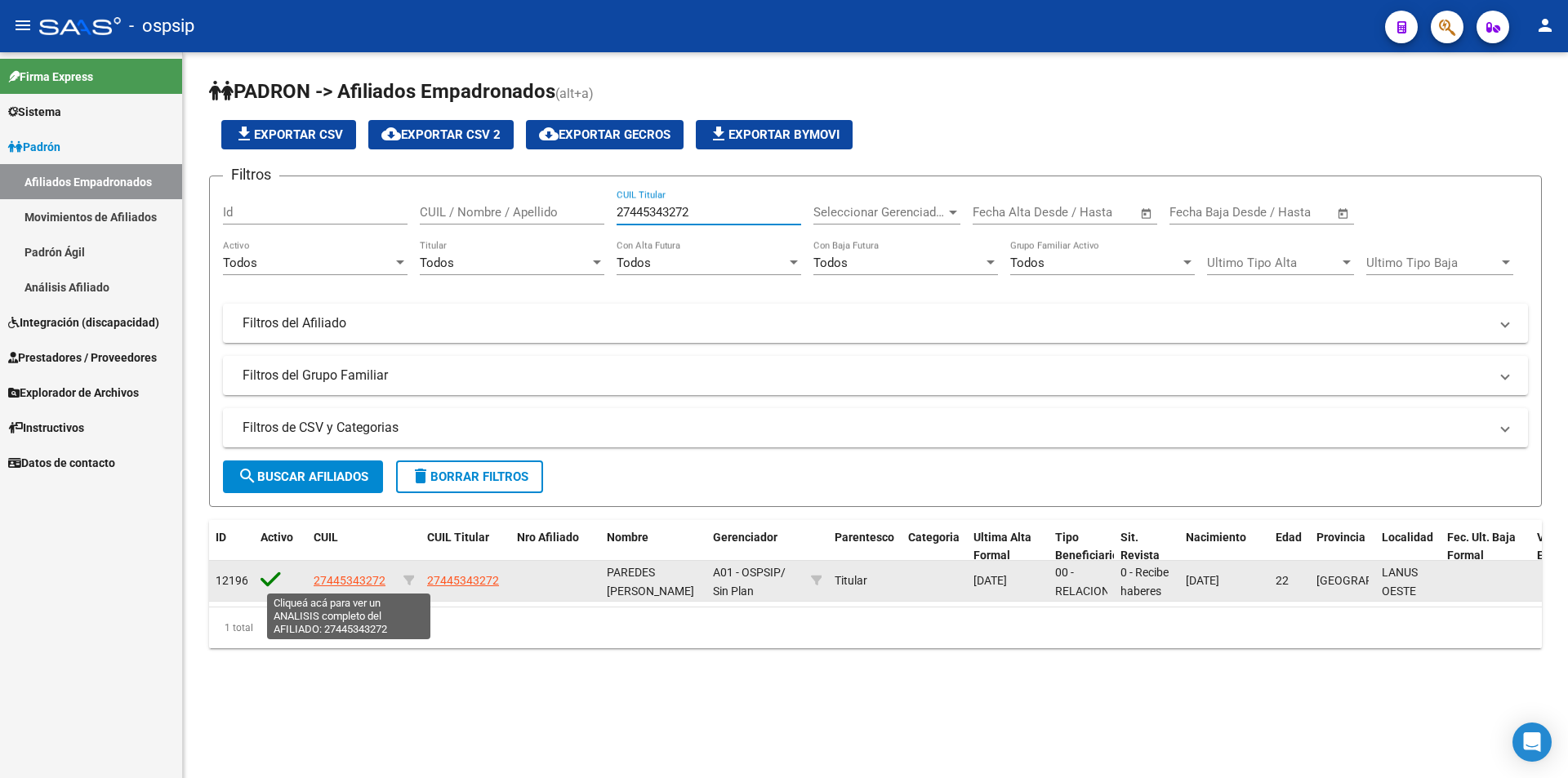
click at [369, 585] on span "27445343272" at bounding box center [350, 580] width 72 height 13
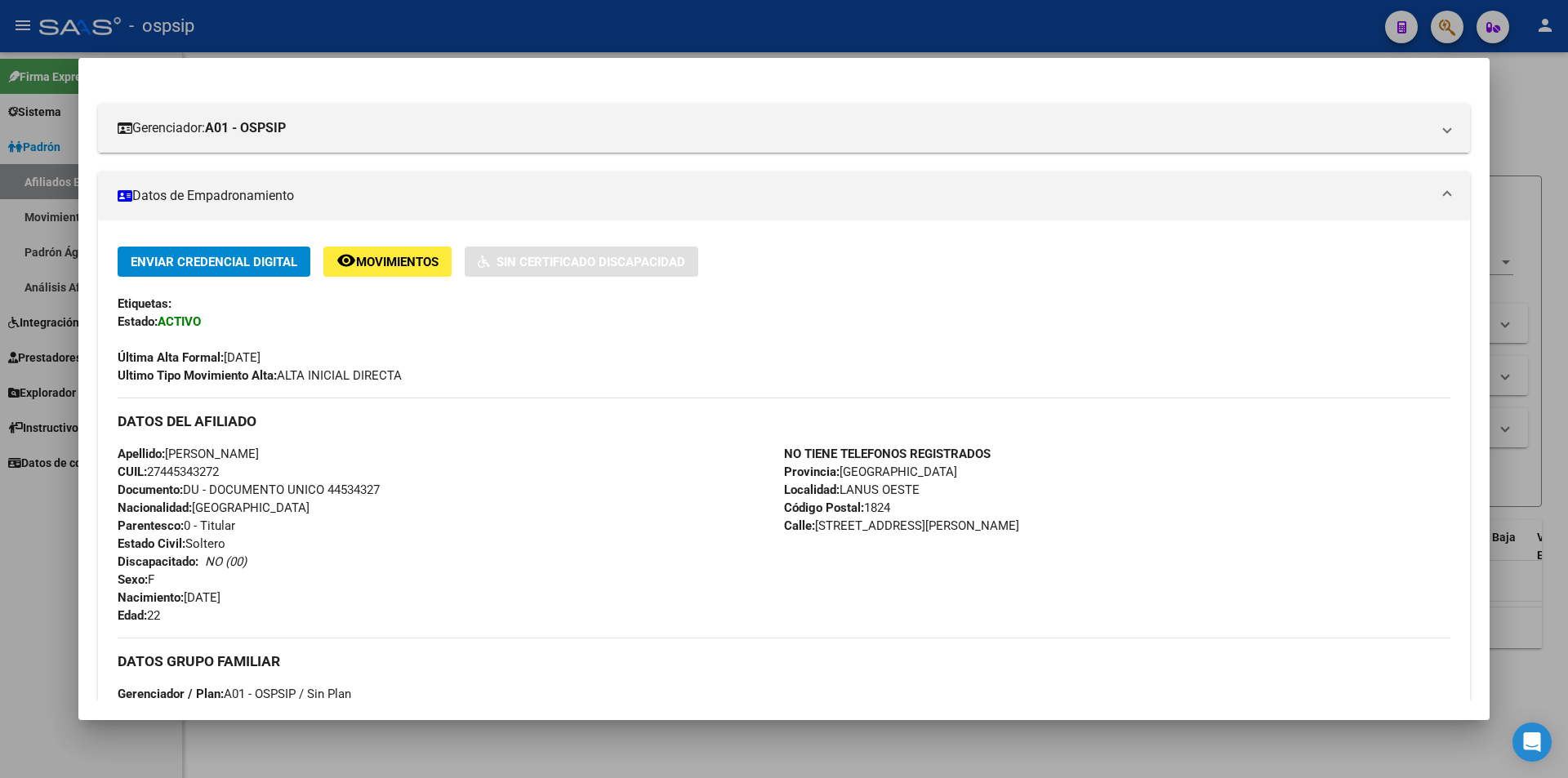
scroll to position [245, 0]
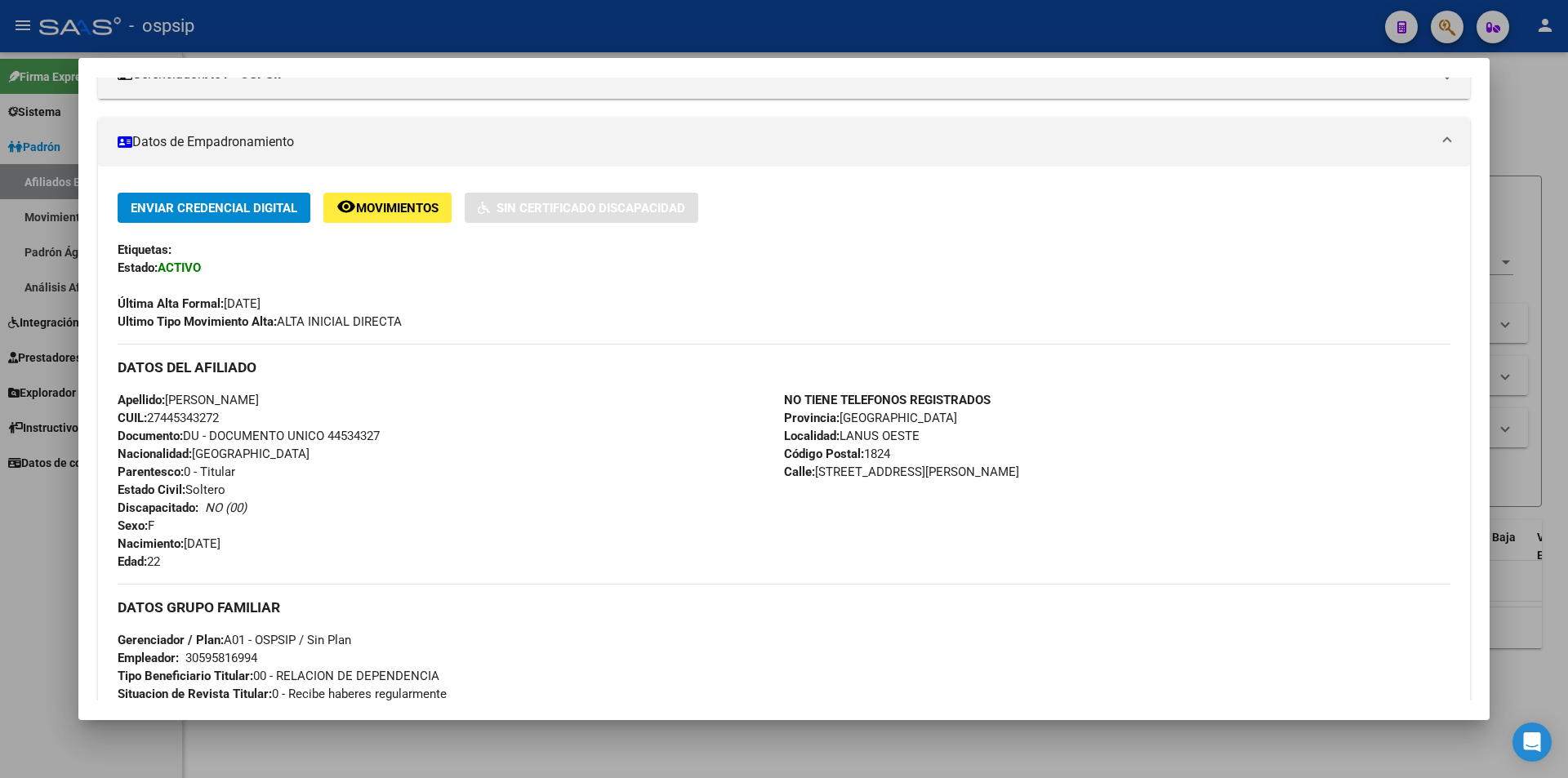
click at [489, 727] on div at bounding box center [784, 389] width 1568 height 778
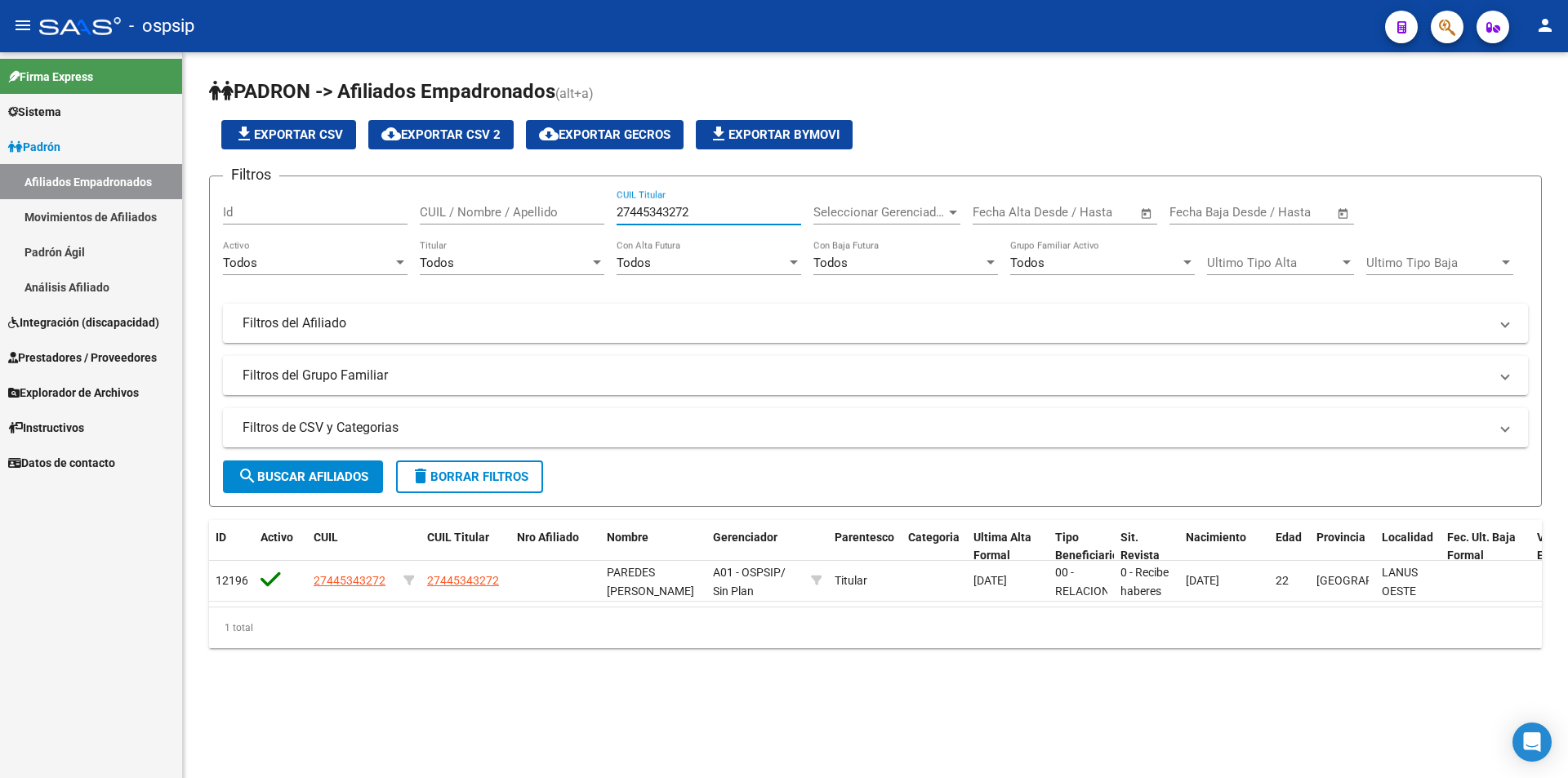
drag, startPoint x: 699, startPoint y: 205, endPoint x: 594, endPoint y: 206, distance: 105.0
click at [594, 206] on div "Filtros Id CUIL / Nombre / Apellido 27445343272 CUIL Titular Seleccionar Gerenc…" at bounding box center [875, 291] width 1305 height 205
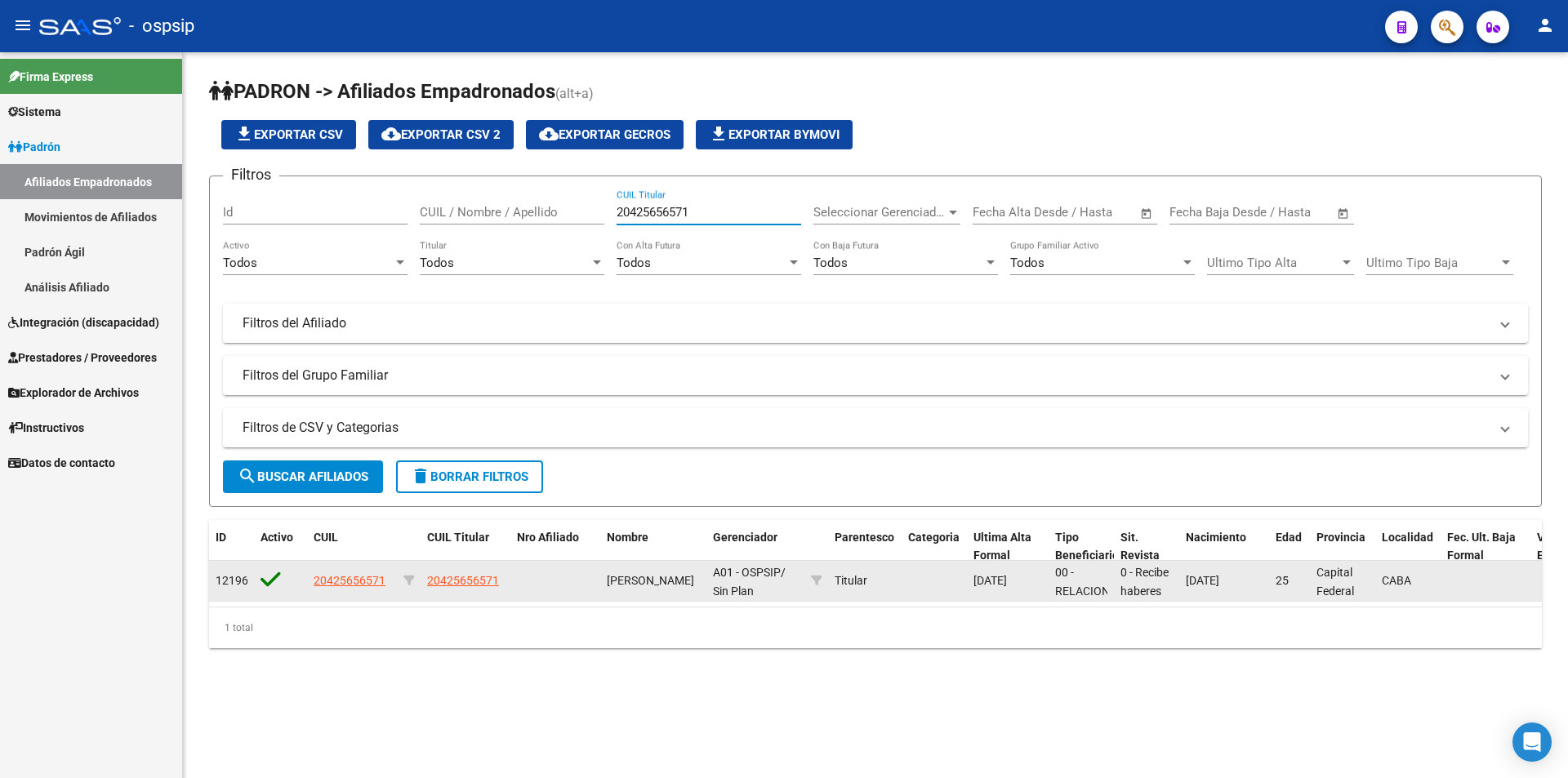
type input "20425656571"
click at [331, 582] on span "20425656571" at bounding box center [350, 580] width 72 height 13
type textarea "20425656571"
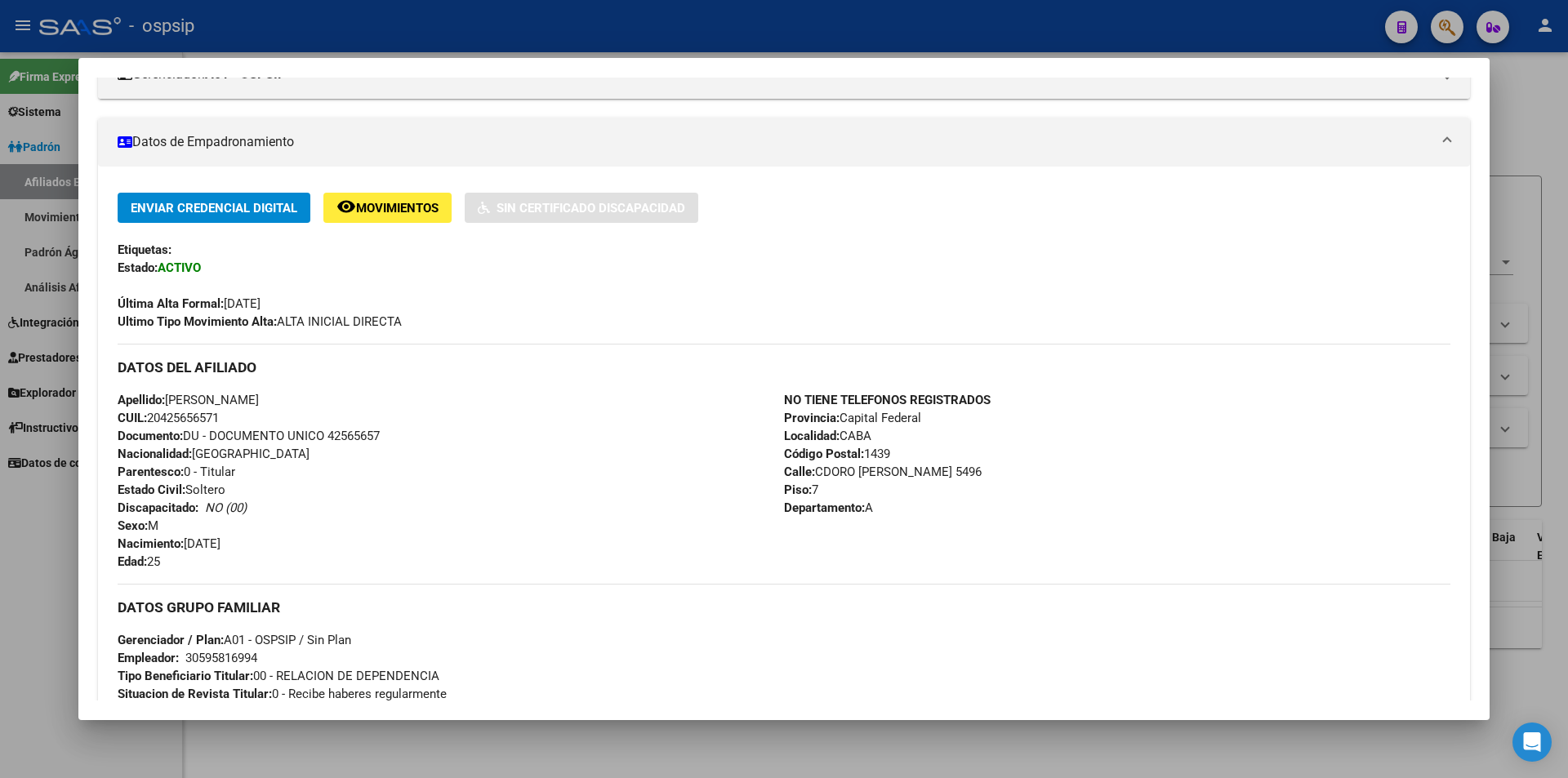
click at [389, 46] on div at bounding box center [784, 389] width 1568 height 778
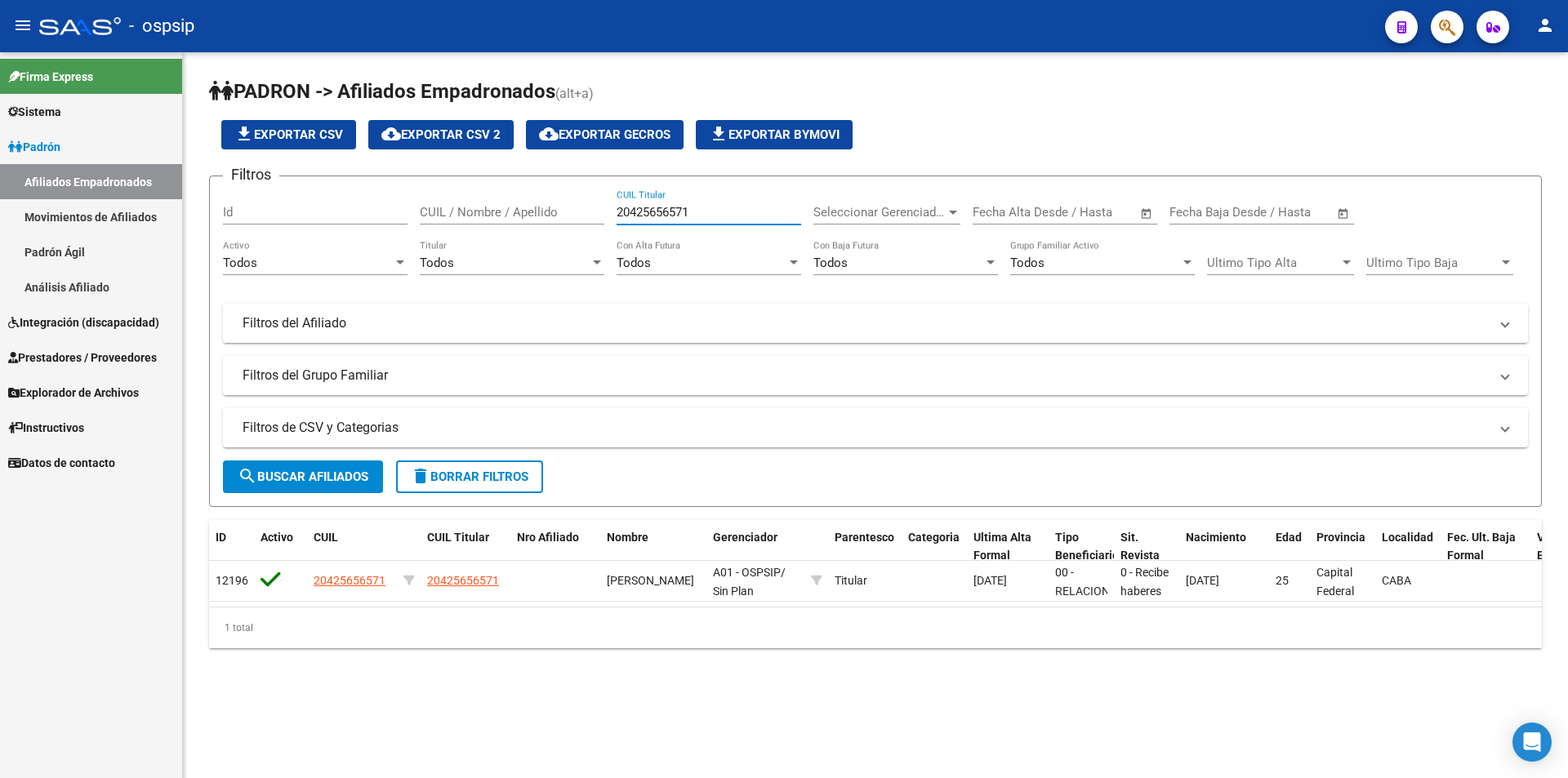
drag, startPoint x: 702, startPoint y: 215, endPoint x: 590, endPoint y: 210, distance: 112.1
click at [590, 210] on div "Filtros Id CUIL / Nombre / Apellido 20425656571 CUIL Titular Seleccionar Gerenc…" at bounding box center [875, 291] width 1305 height 205
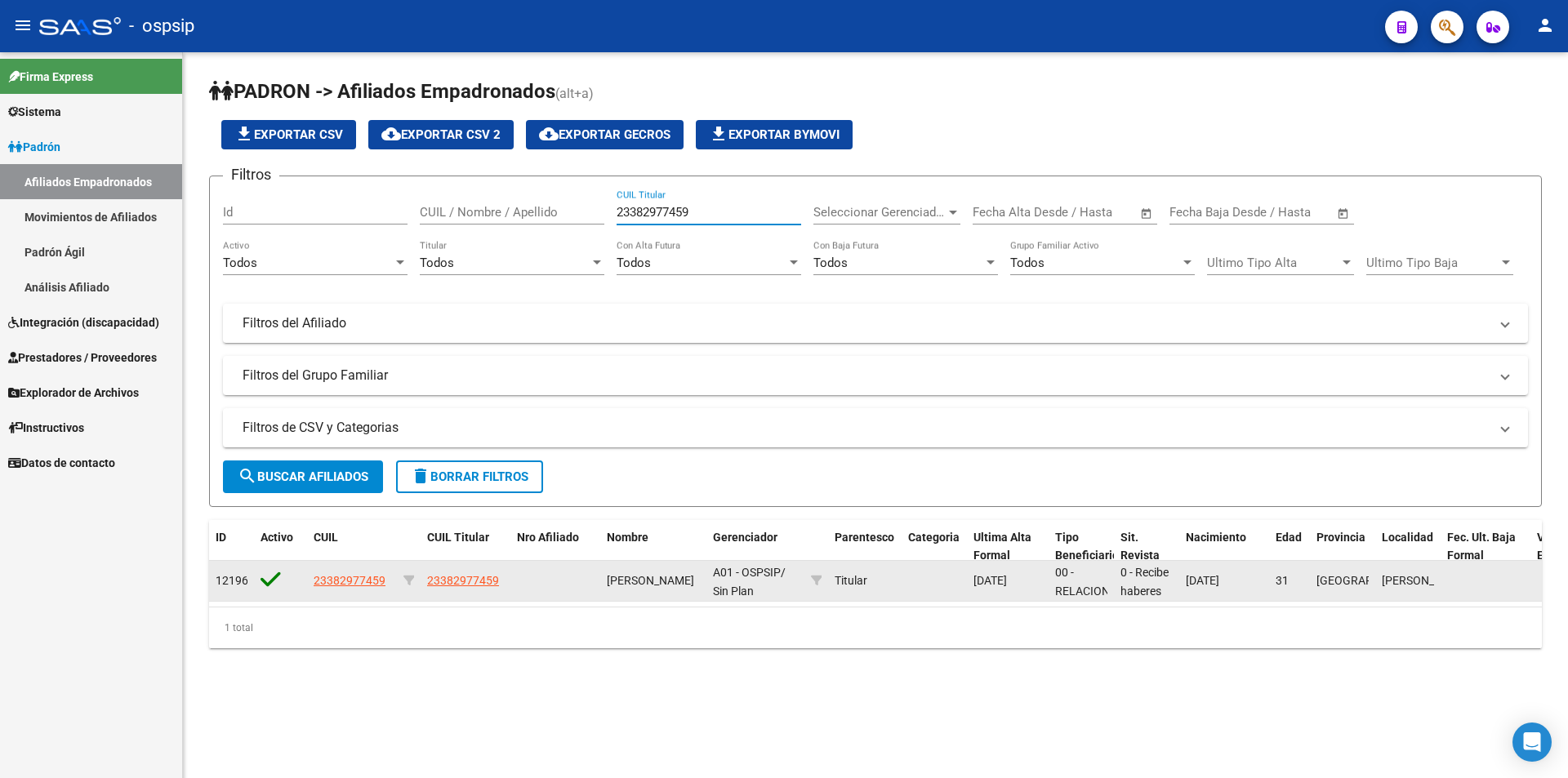
type input "23382977459"
click at [337, 576] on span "23382977459" at bounding box center [350, 580] width 72 height 13
type textarea "23382977459"
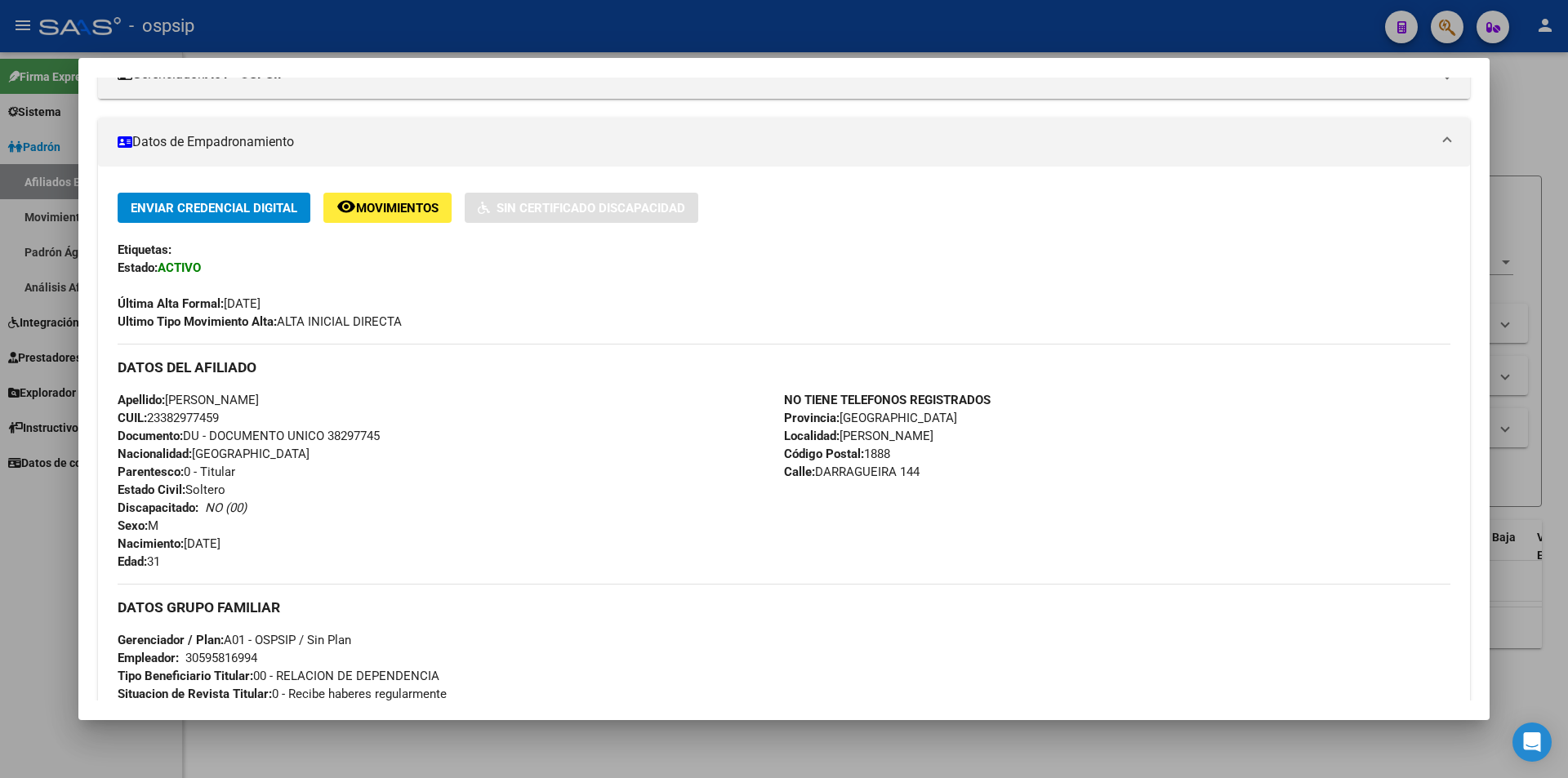
click at [347, 31] on div at bounding box center [784, 389] width 1568 height 778
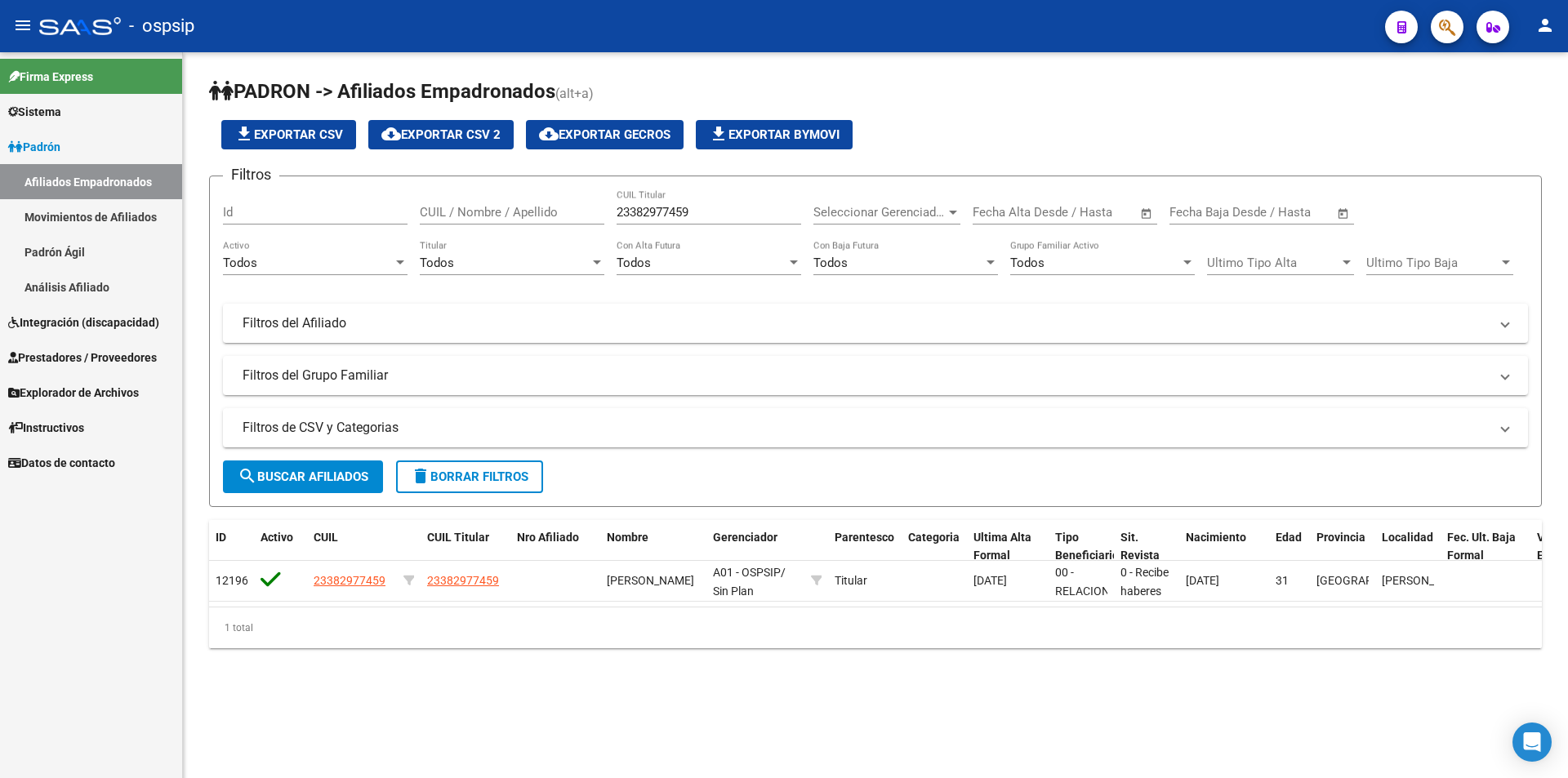
click at [348, 29] on div "- ospsip" at bounding box center [706, 26] width 1333 height 36
drag, startPoint x: 698, startPoint y: 213, endPoint x: 542, endPoint y: 217, distance: 156.1
click at [542, 217] on div "Filtros Id CUIL / Nombre / Apellido 23382977459 CUIL Titular Seleccionar Gerenc…" at bounding box center [875, 291] width 1305 height 205
click at [331, 221] on div "Id" at bounding box center [315, 206] width 185 height 35
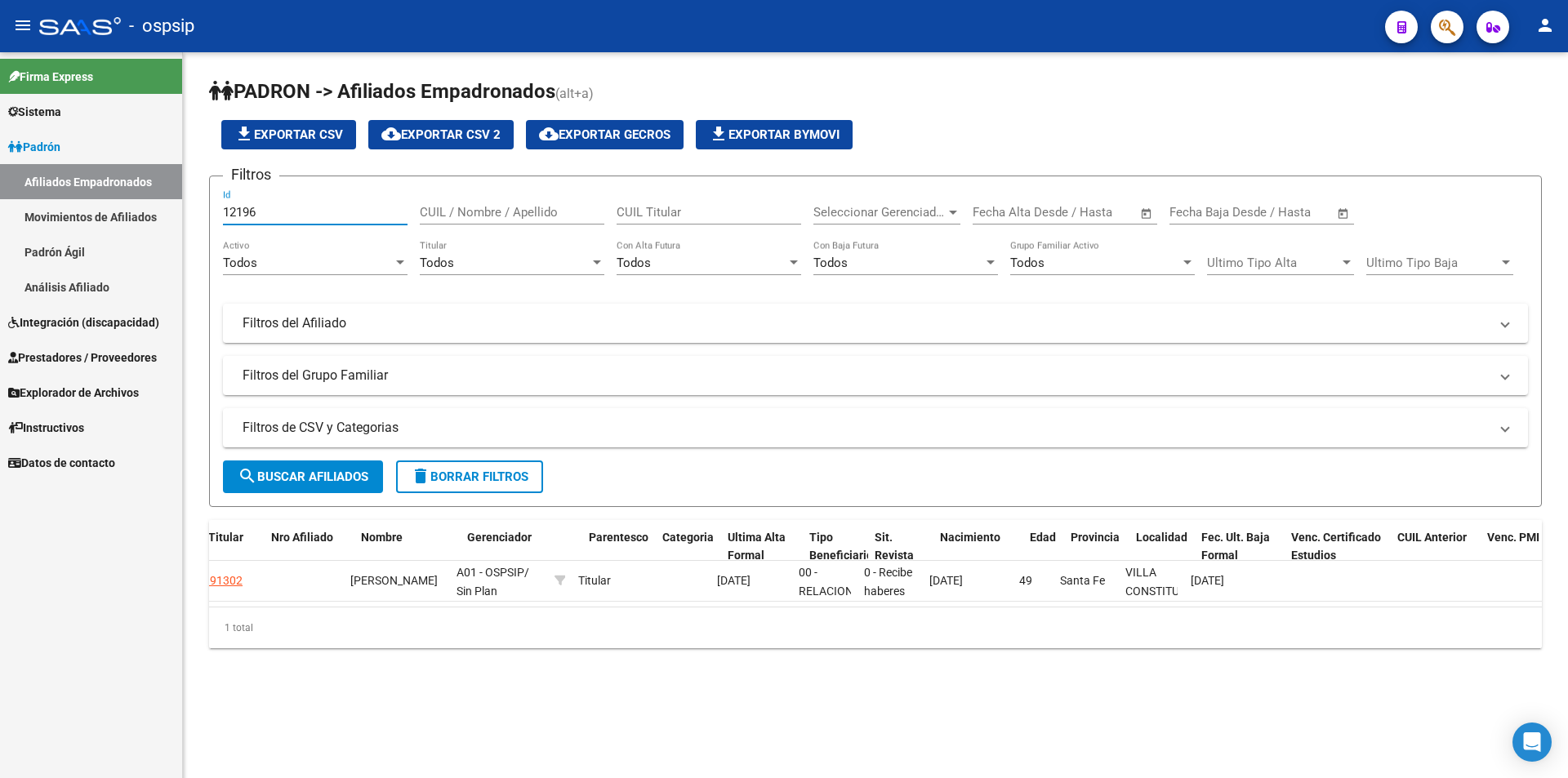
scroll to position [0, 235]
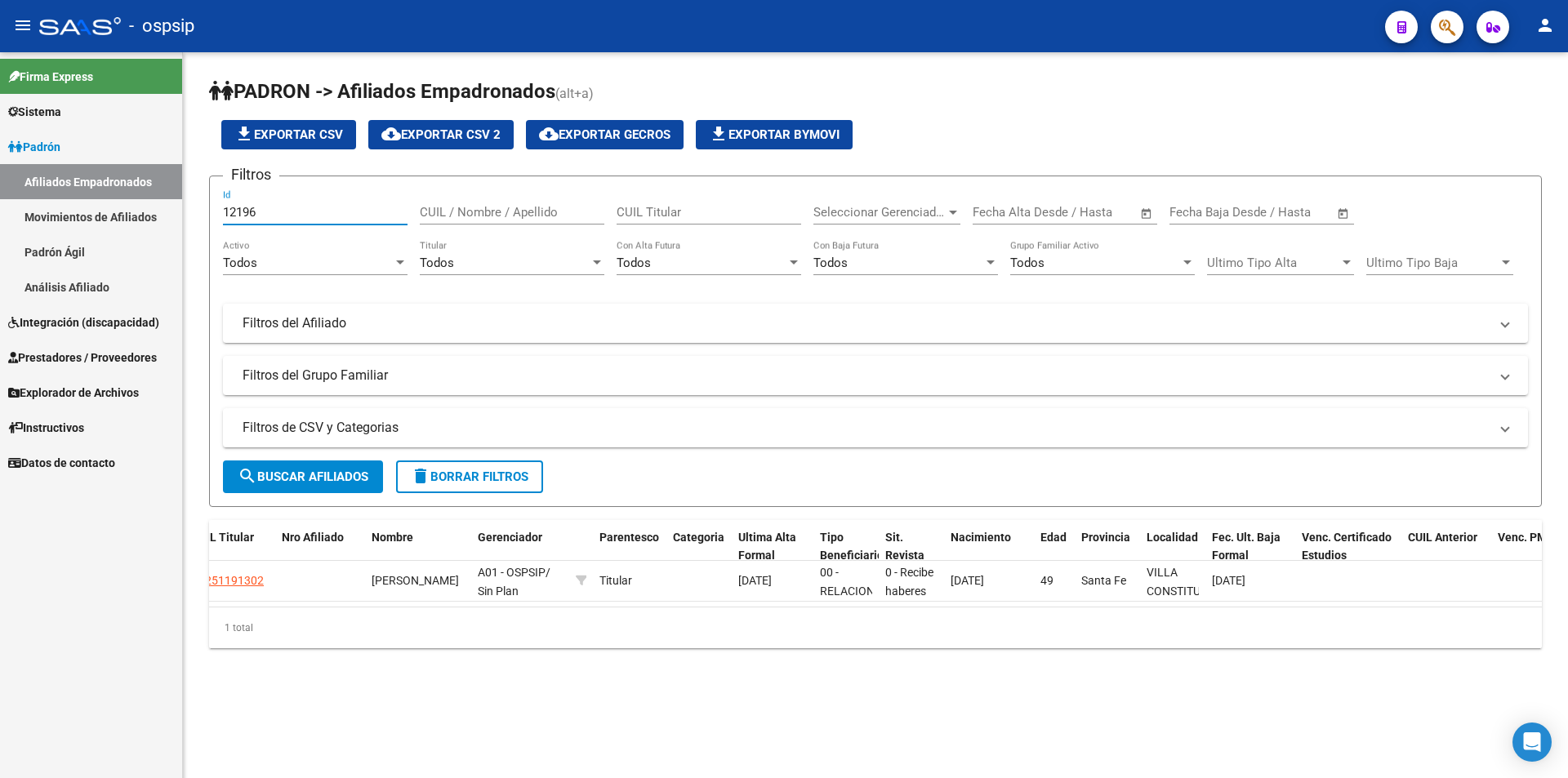
type input "12196"
